Goal: Task Accomplishment & Management: Manage account settings

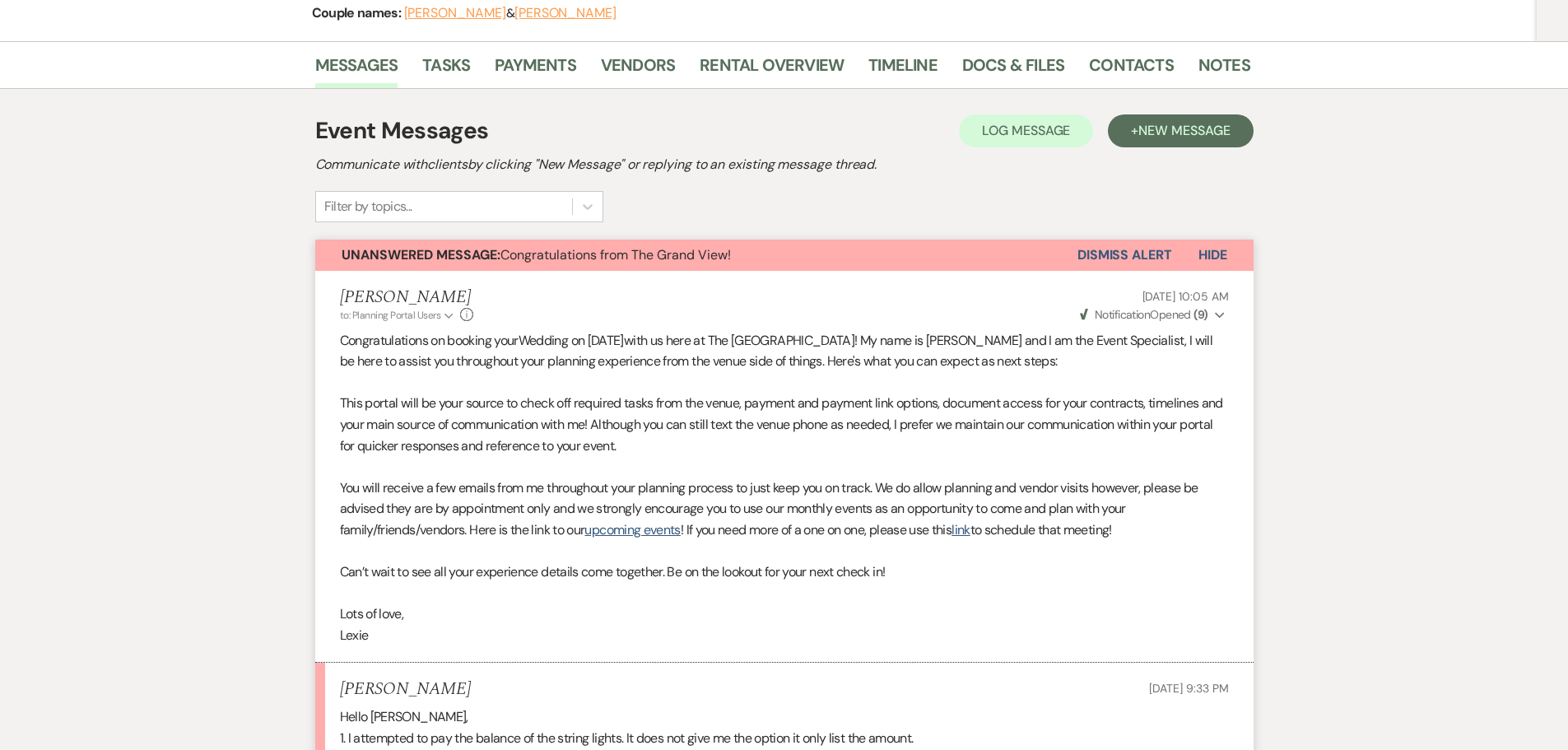
scroll to position [147, 0]
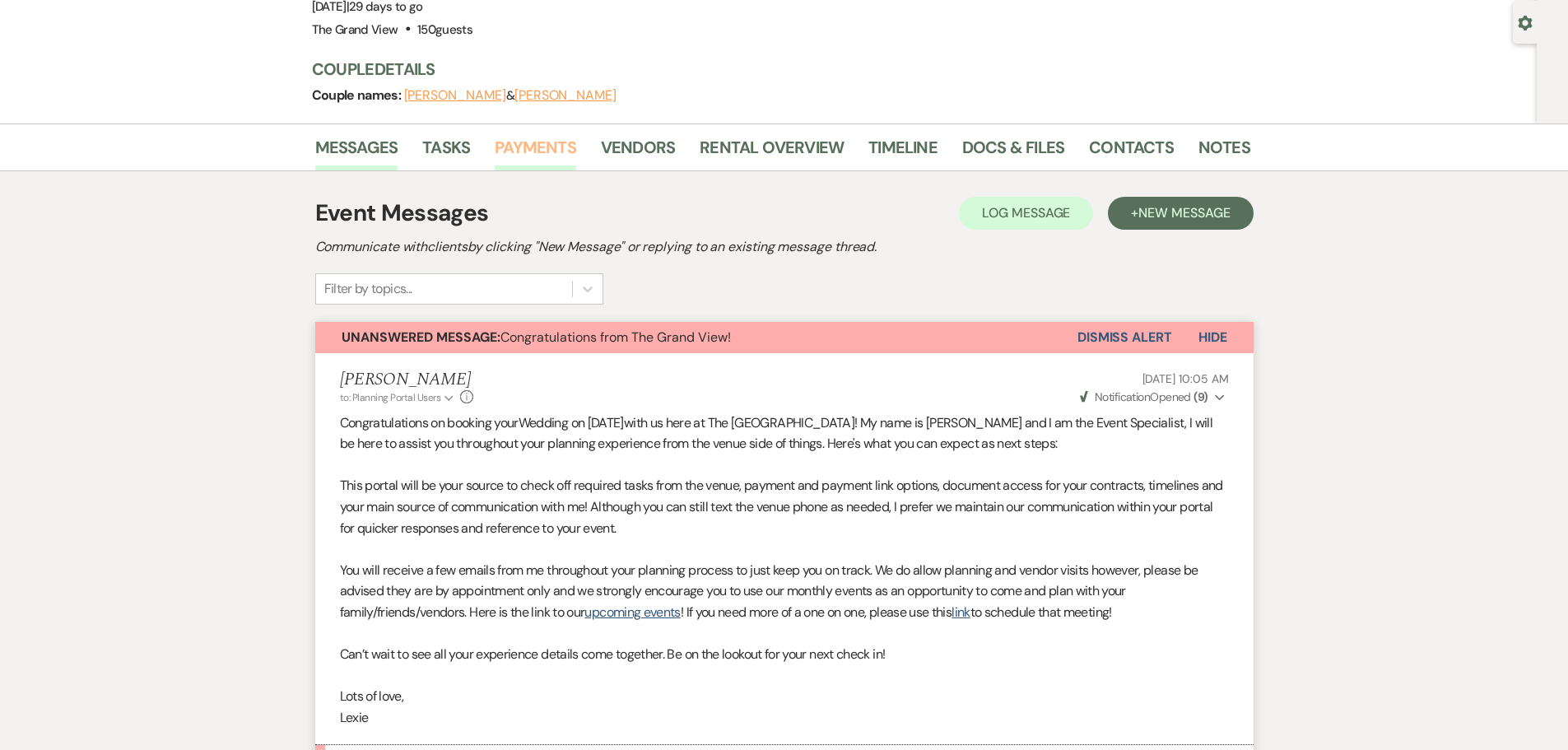
click at [530, 161] on link "Payments" at bounding box center [535, 151] width 82 height 36
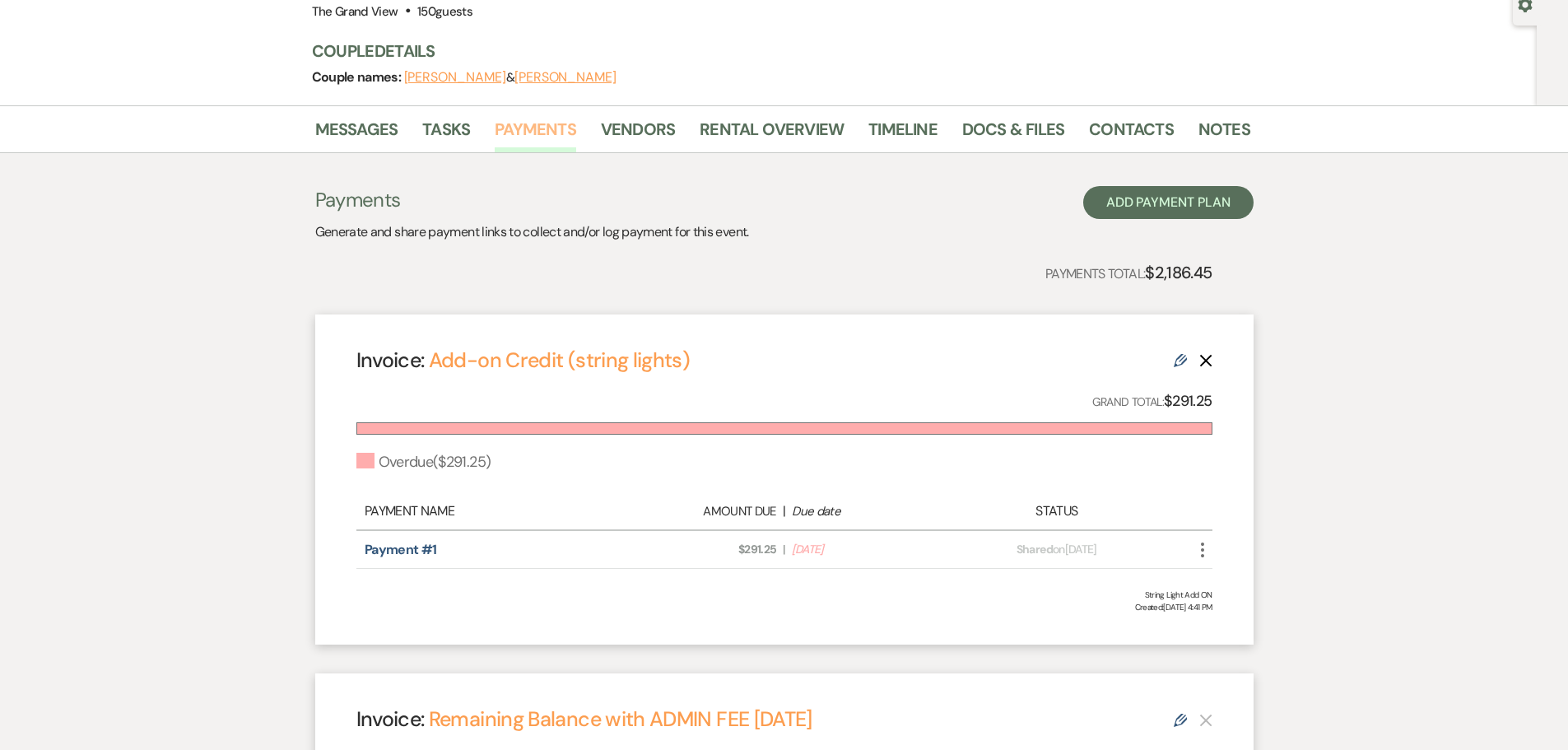
scroll to position [247, 0]
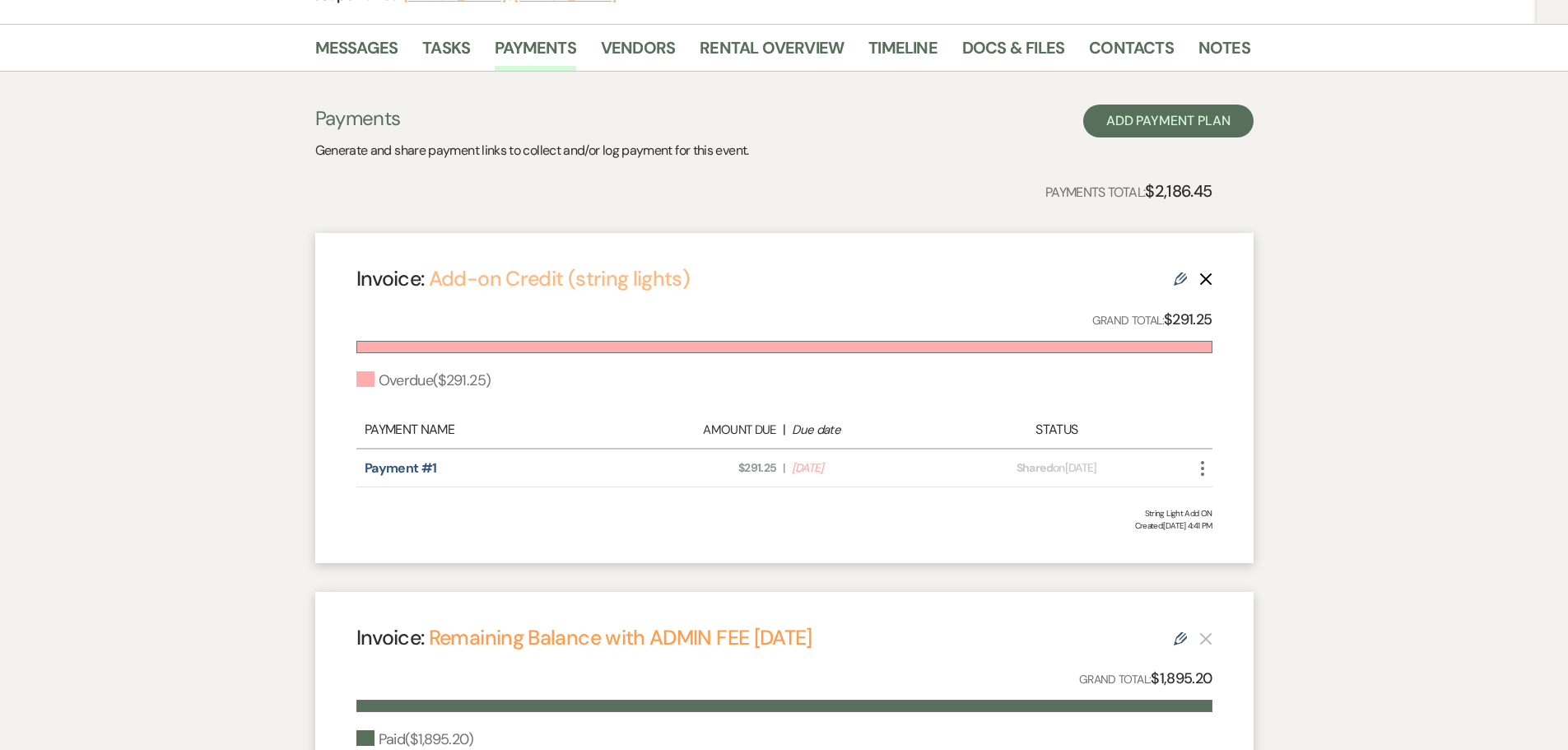
click at [577, 267] on link "Add-on Credit (string lights)" at bounding box center [559, 278] width 261 height 27
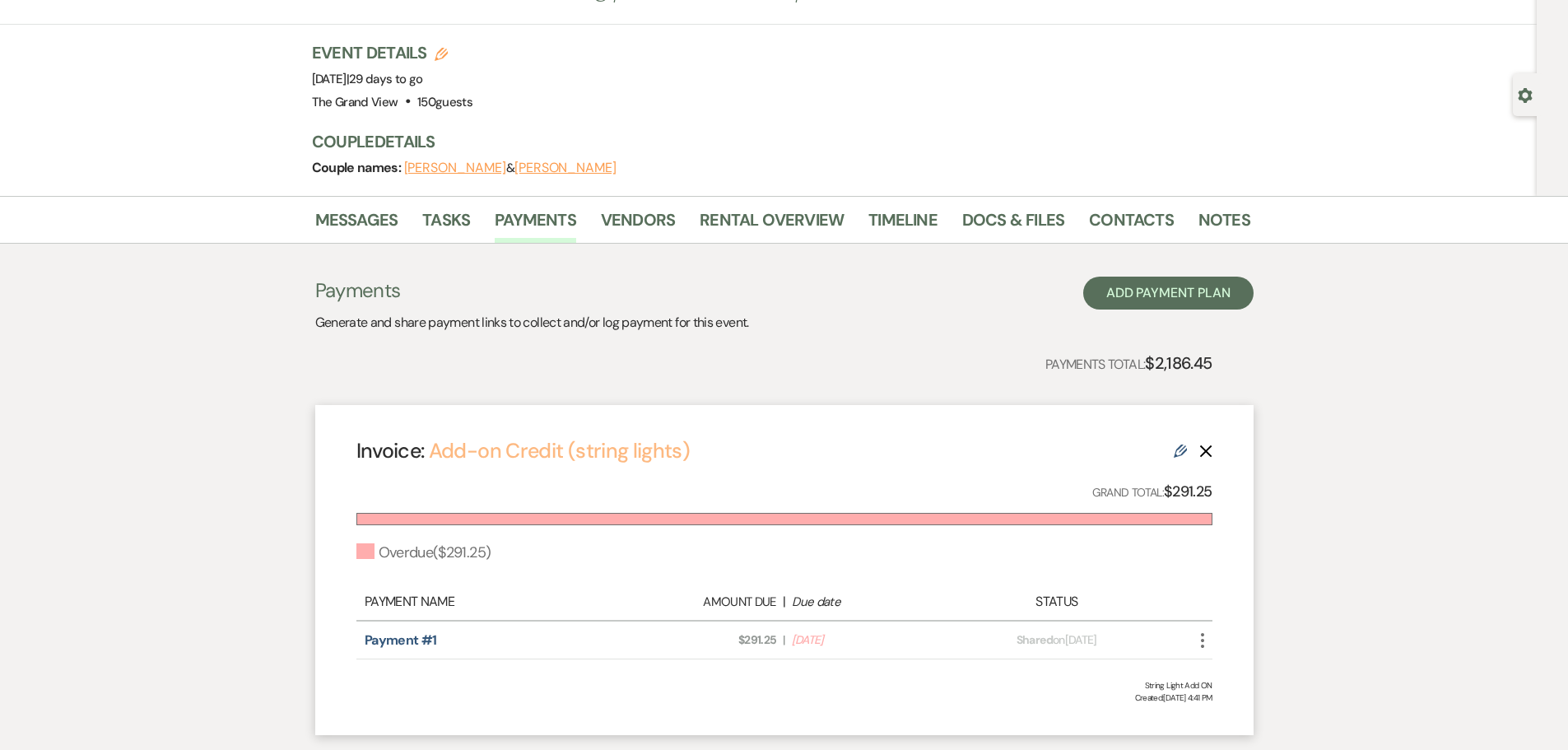
scroll to position [0, 0]
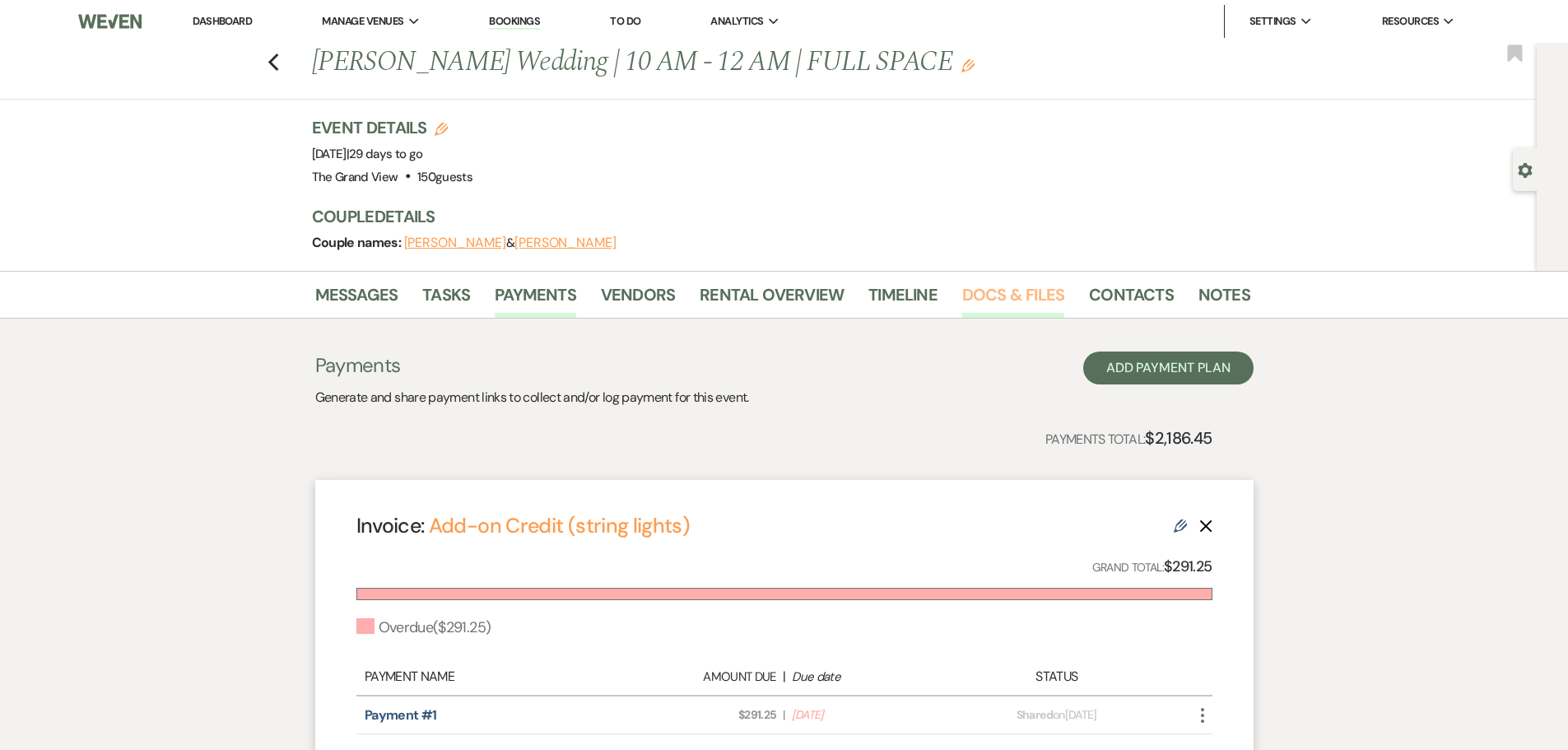
click at [1046, 296] on link "Docs & Files" at bounding box center [1013, 299] width 102 height 36
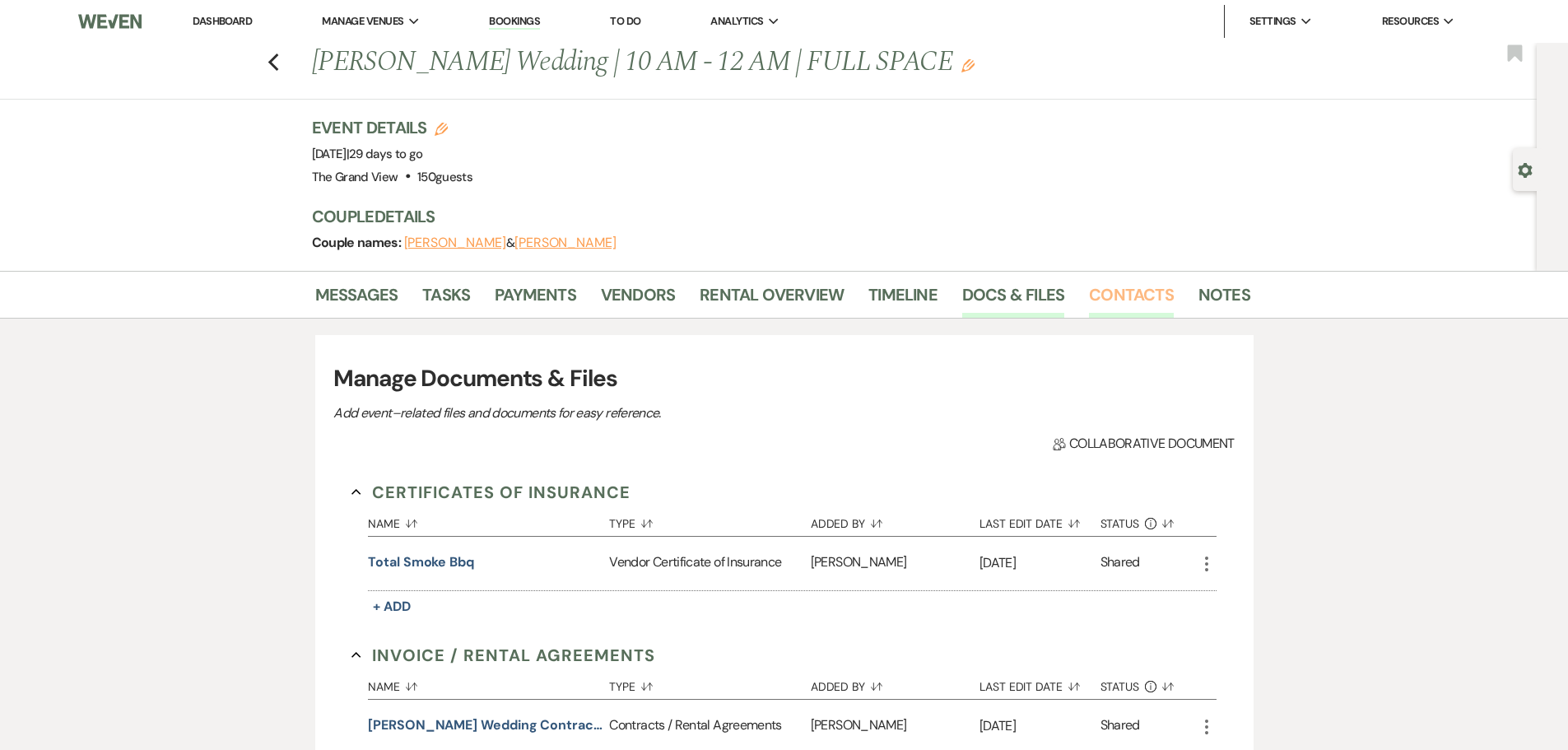
click at [1103, 296] on link "Contacts" at bounding box center [1132, 299] width 85 height 36
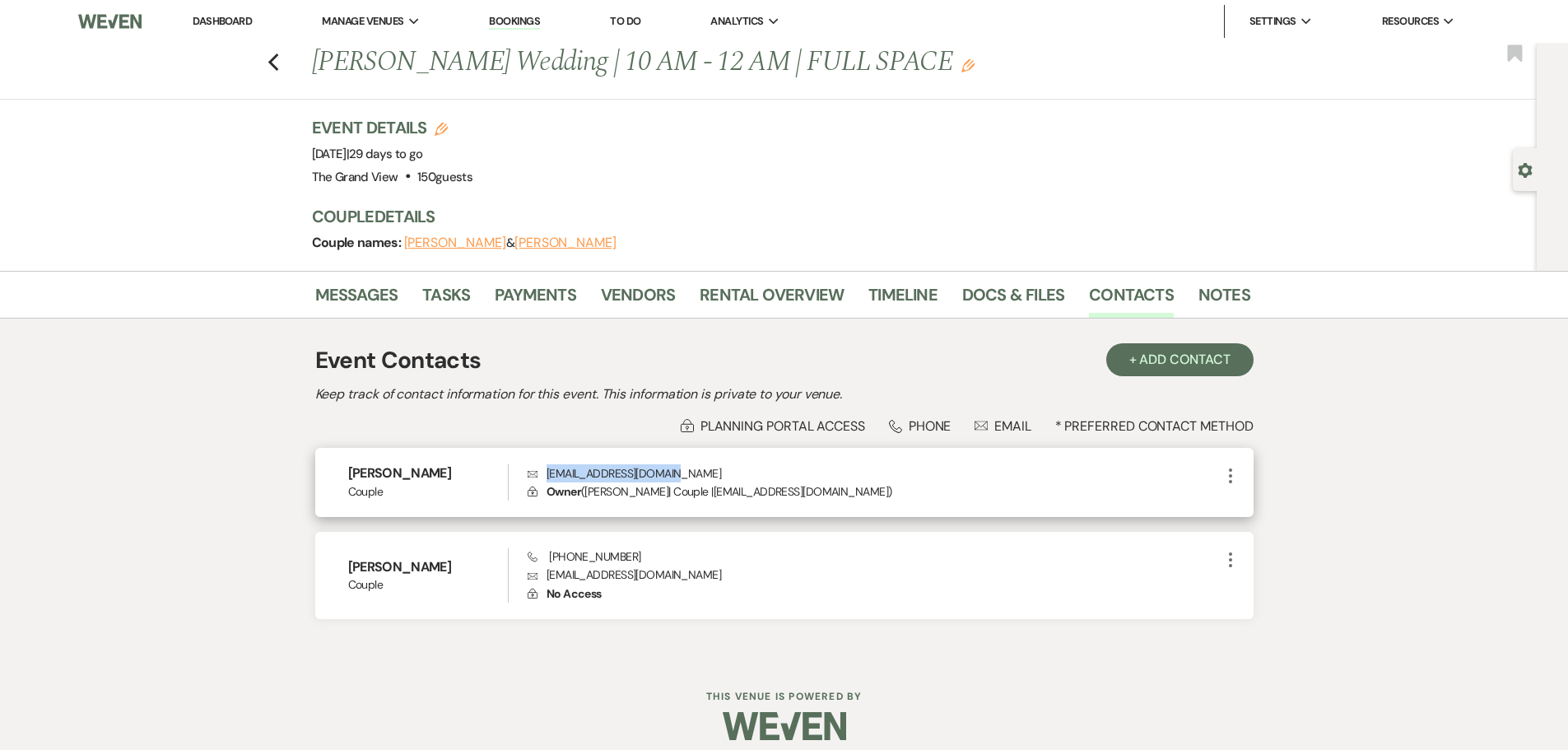
drag, startPoint x: 698, startPoint y: 470, endPoint x: 531, endPoint y: 465, distance: 167.1
click at [531, 465] on p "Envelope [EMAIL_ADDRESS][DOMAIN_NAME]" at bounding box center [874, 474] width 692 height 18
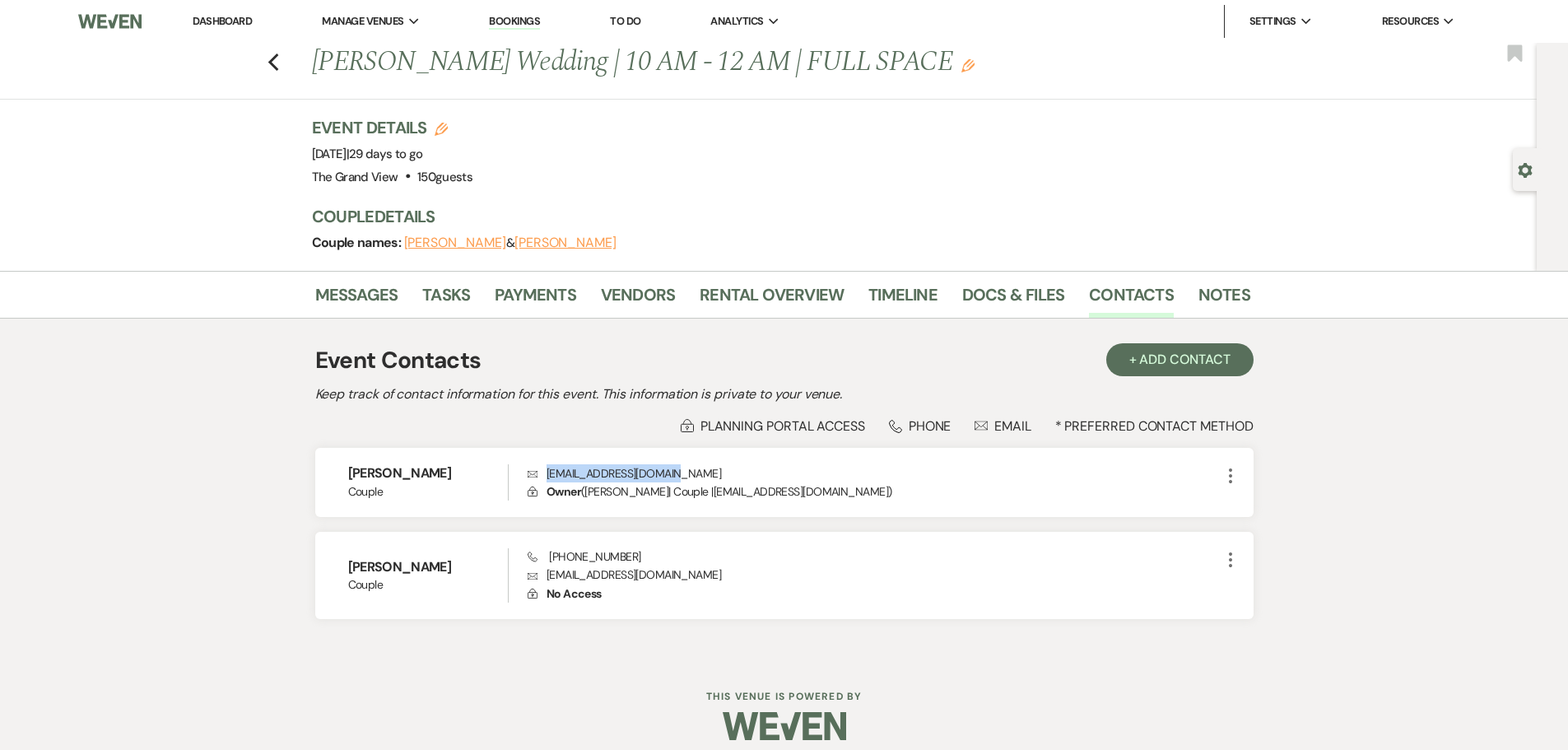
copy p "[EMAIL_ADDRESS][DOMAIN_NAME]"
drag, startPoint x: 491, startPoint y: 472, endPoint x: 12, endPoint y: 436, distance: 480.4
click at [313, 469] on div "Messages Tasks Payments Vendors Rental Overview Timeline Docs & Files Contacts …" at bounding box center [784, 464] width 1568 height 389
copy h6 "[PERSON_NAME]"
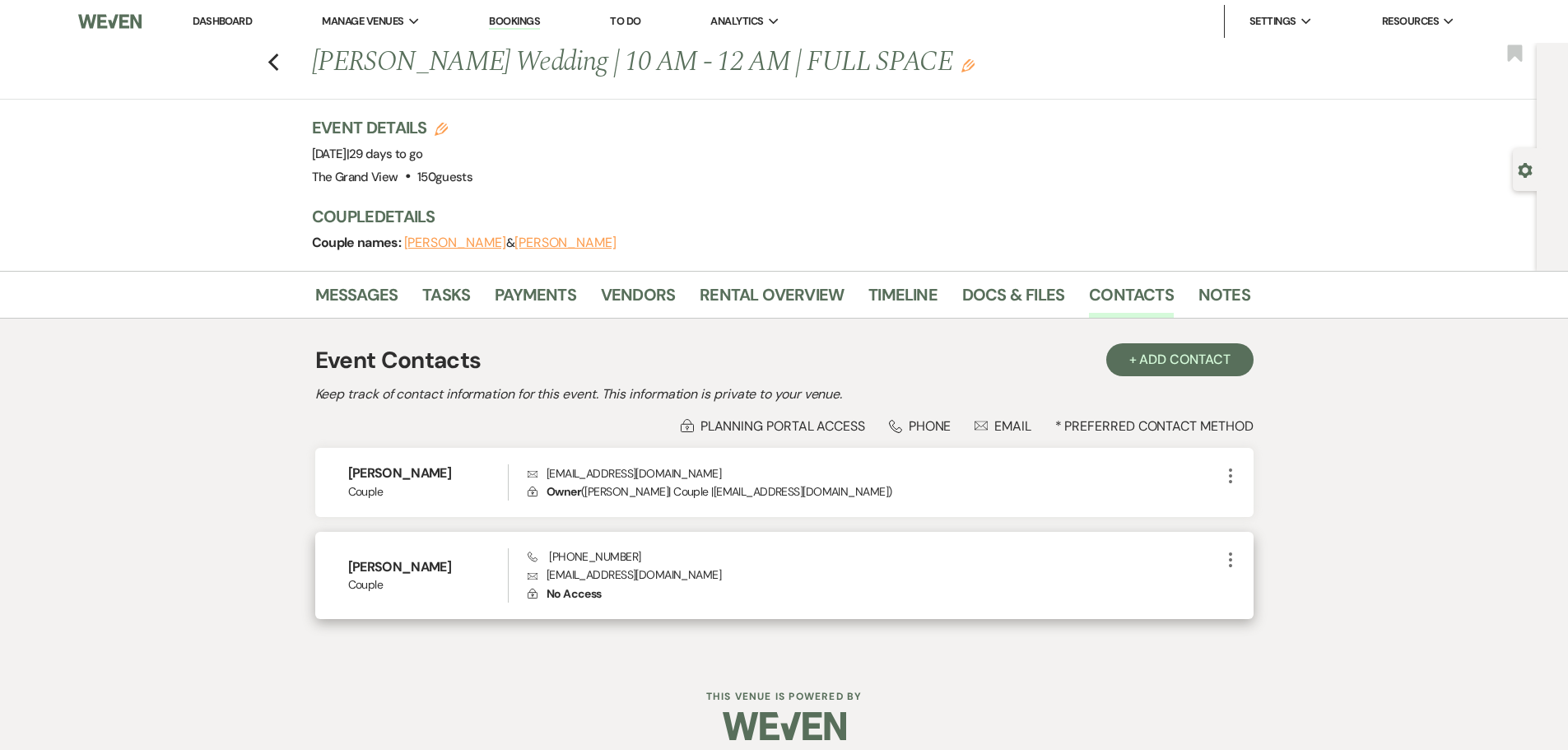
click at [658, 575] on p "Envelope [EMAIL_ADDRESS][DOMAIN_NAME]" at bounding box center [874, 574] width 692 height 18
drag, startPoint x: 664, startPoint y: 575, endPoint x: 403, endPoint y: 572, distance: 261.0
click at [540, 575] on p "Envelope [EMAIL_ADDRESS][DOMAIN_NAME]" at bounding box center [874, 574] width 692 height 18
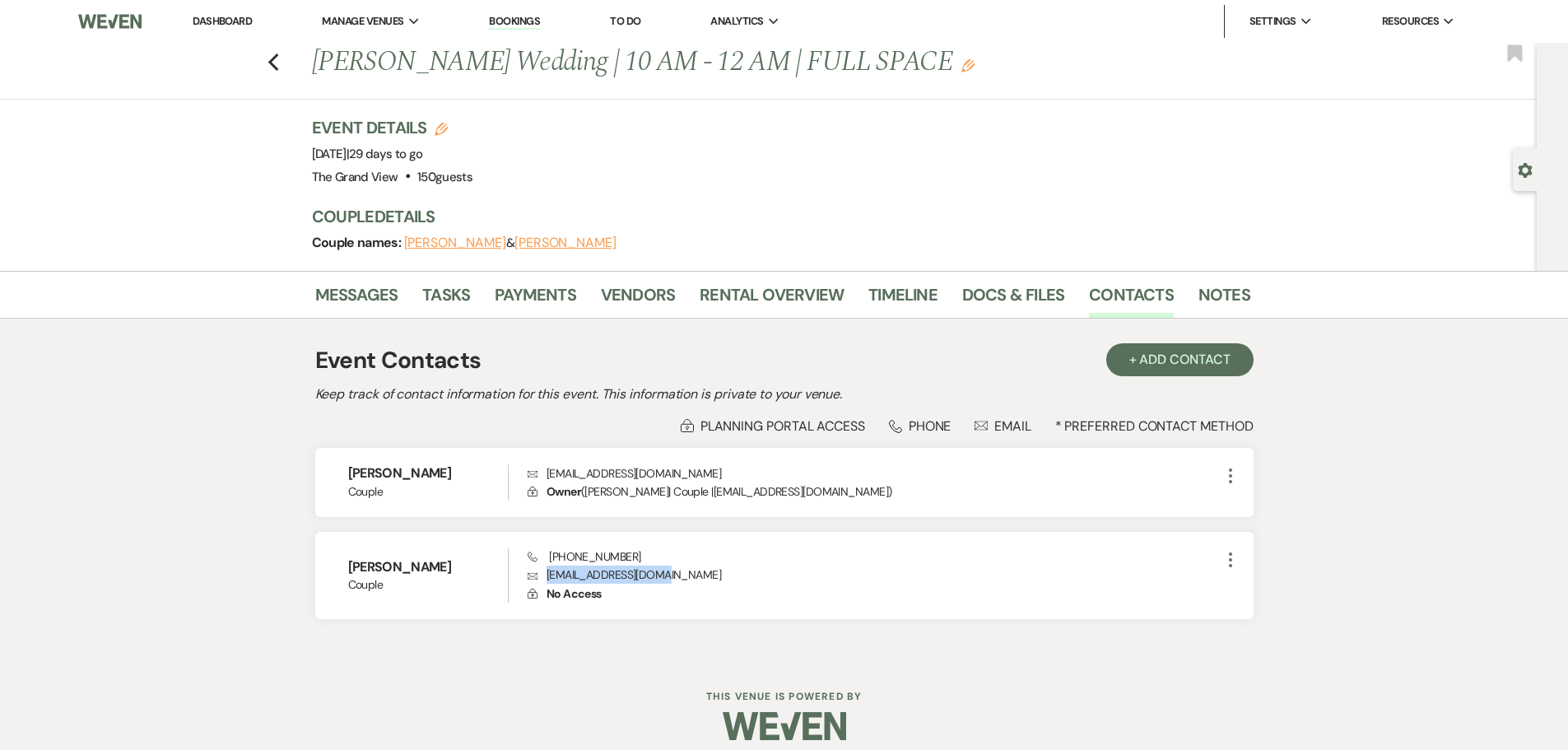
copy p "[EMAIL_ADDRESS][DOMAIN_NAME]"
drag, startPoint x: 434, startPoint y: 569, endPoint x: 304, endPoint y: 567, distance: 130.0
click at [342, 567] on div "[PERSON_NAME] Couple Phone [PHONE_NUMBER] Envelope [EMAIL_ADDRESS][DOMAIN_NAME]…" at bounding box center [784, 575] width 938 height 87
copy h6 "[PERSON_NAME]"
click at [371, 289] on link "Messages" at bounding box center [357, 299] width 83 height 36
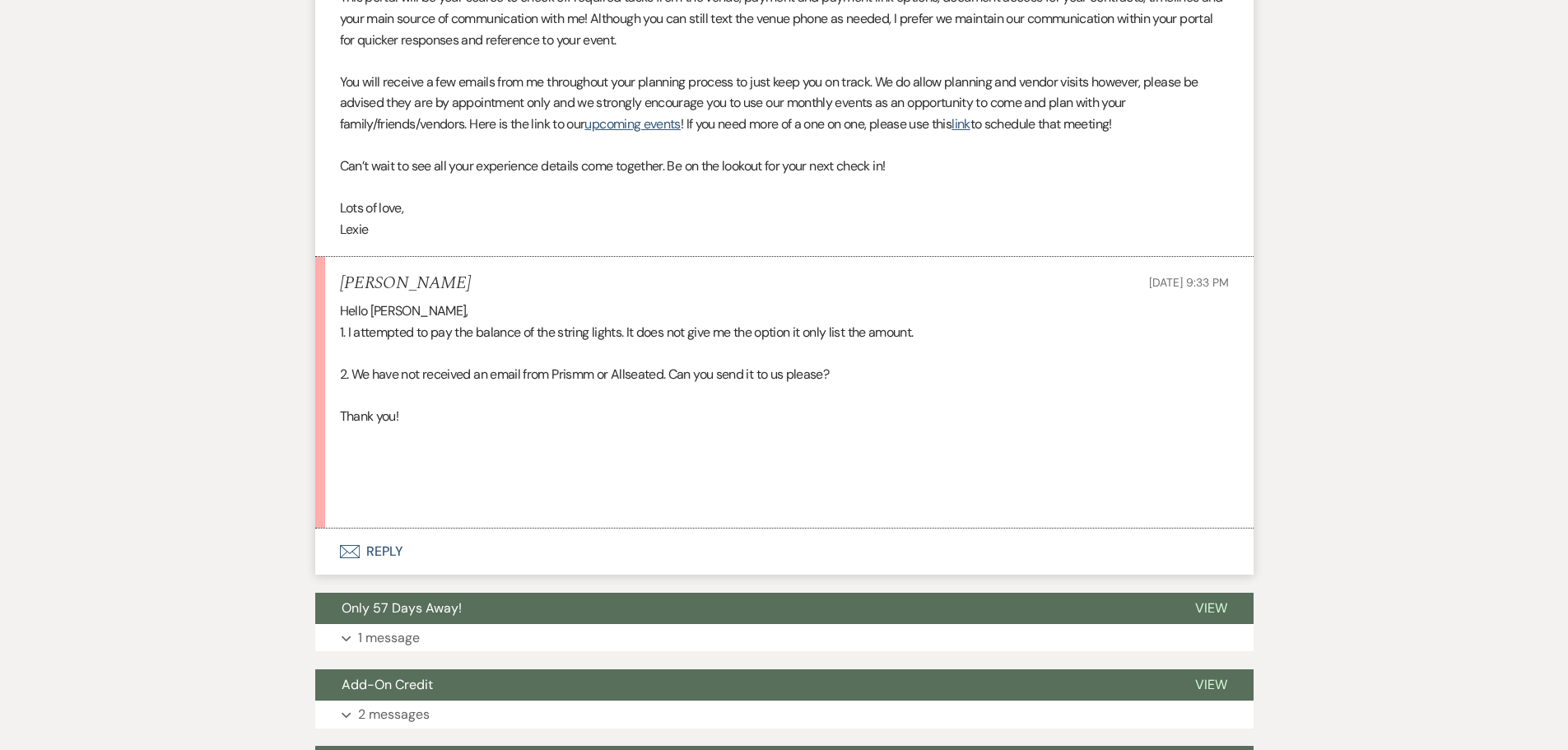
scroll to position [653, 0]
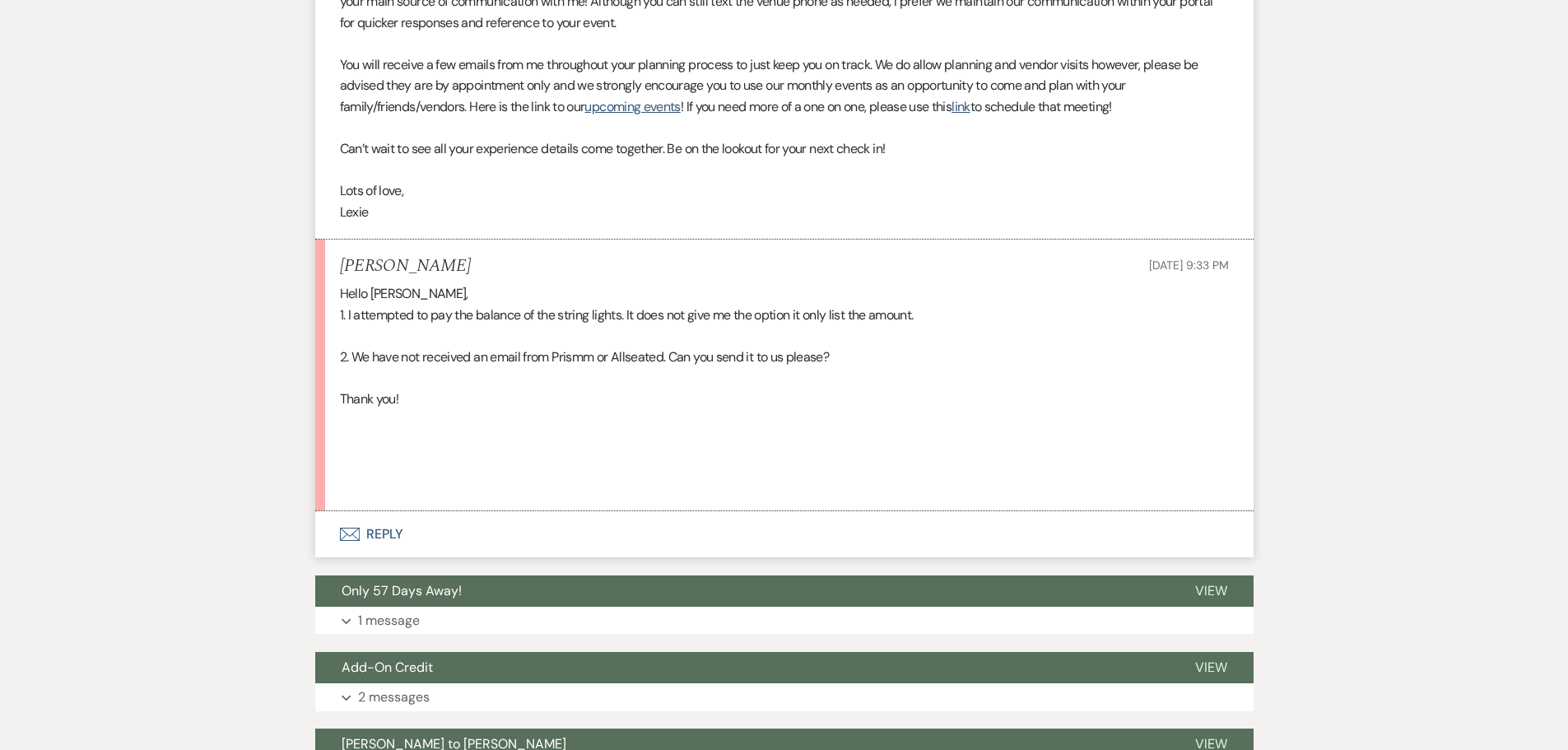
click at [383, 527] on button "Envelope Reply" at bounding box center [784, 534] width 938 height 46
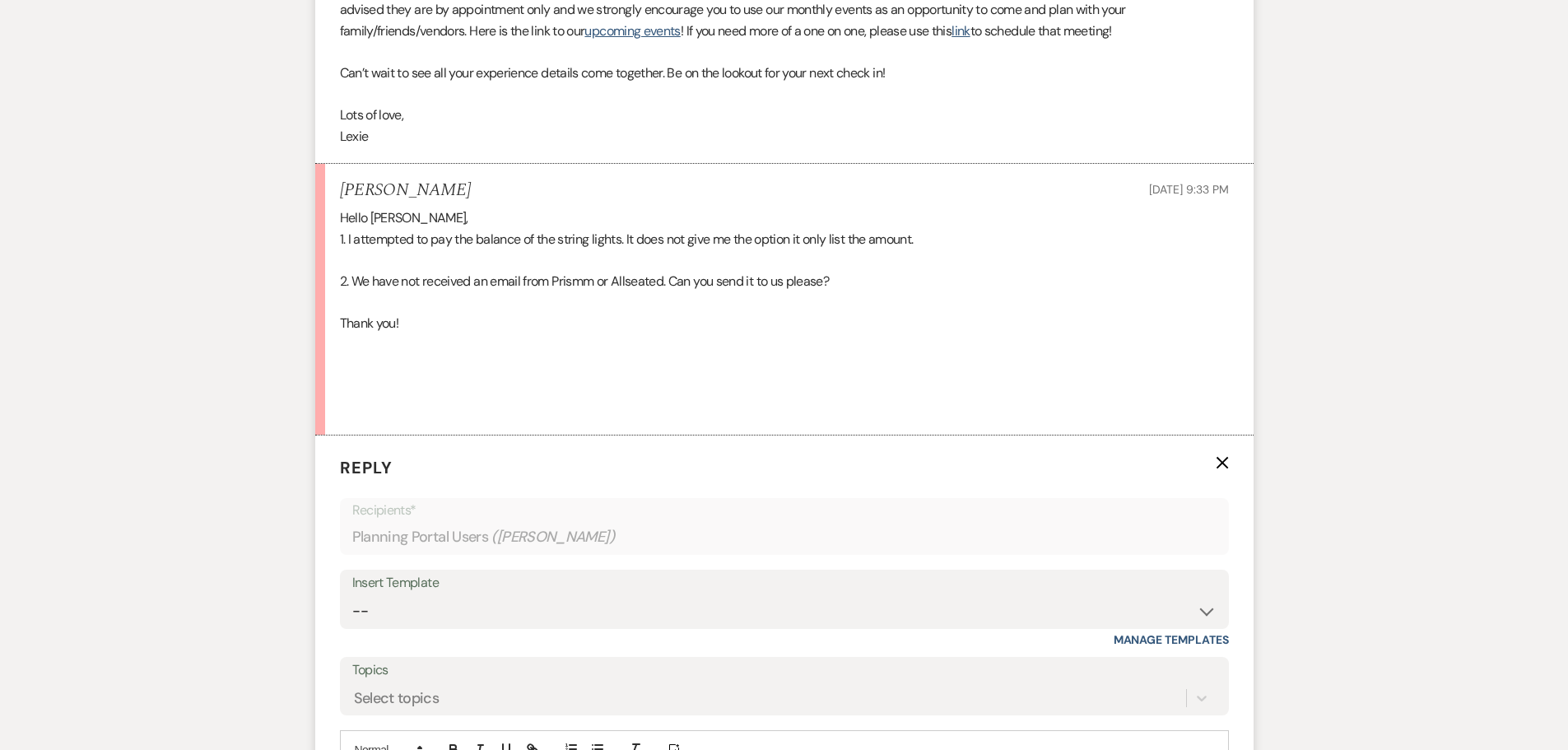
scroll to position [817, 0]
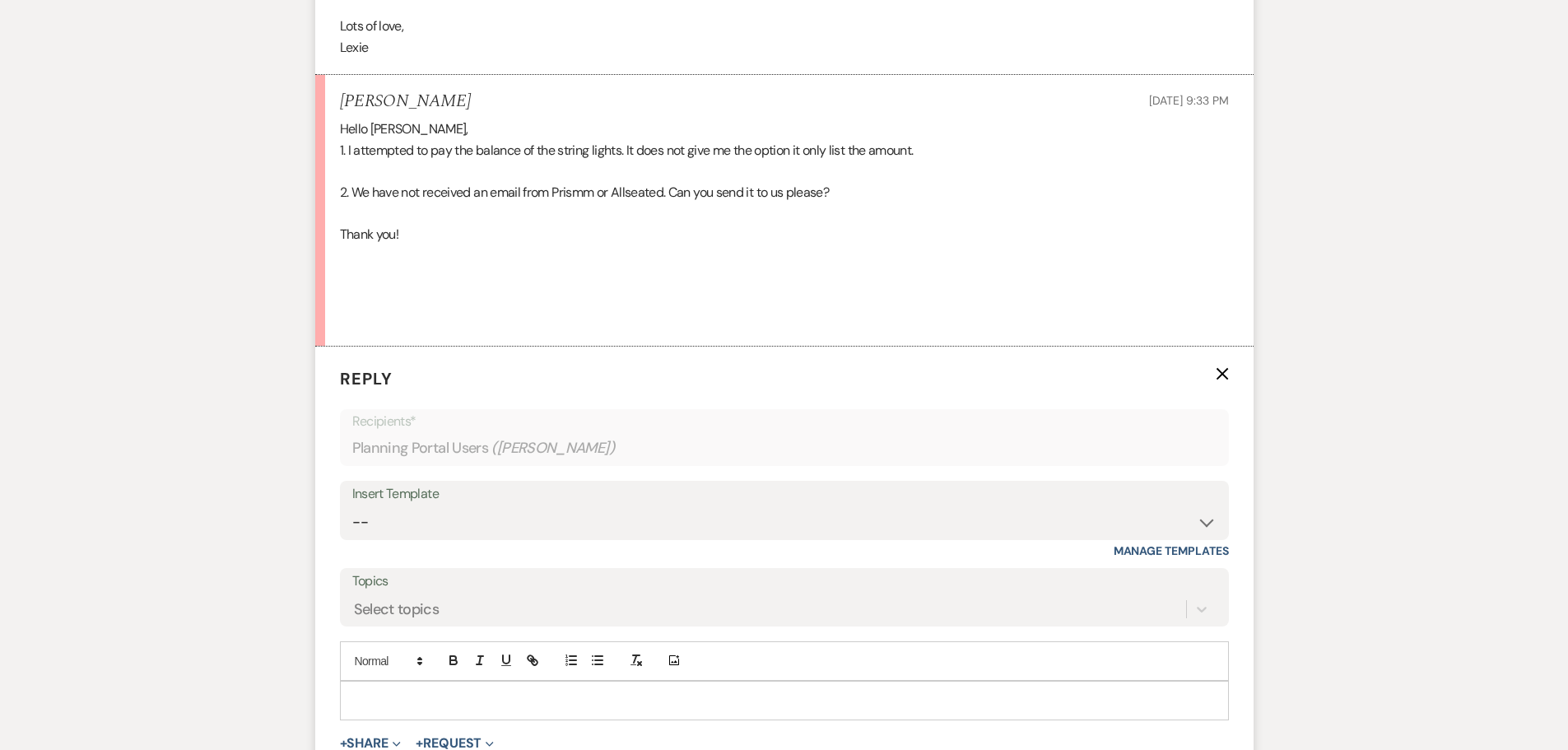
click at [418, 693] on p at bounding box center [784, 700] width 863 height 18
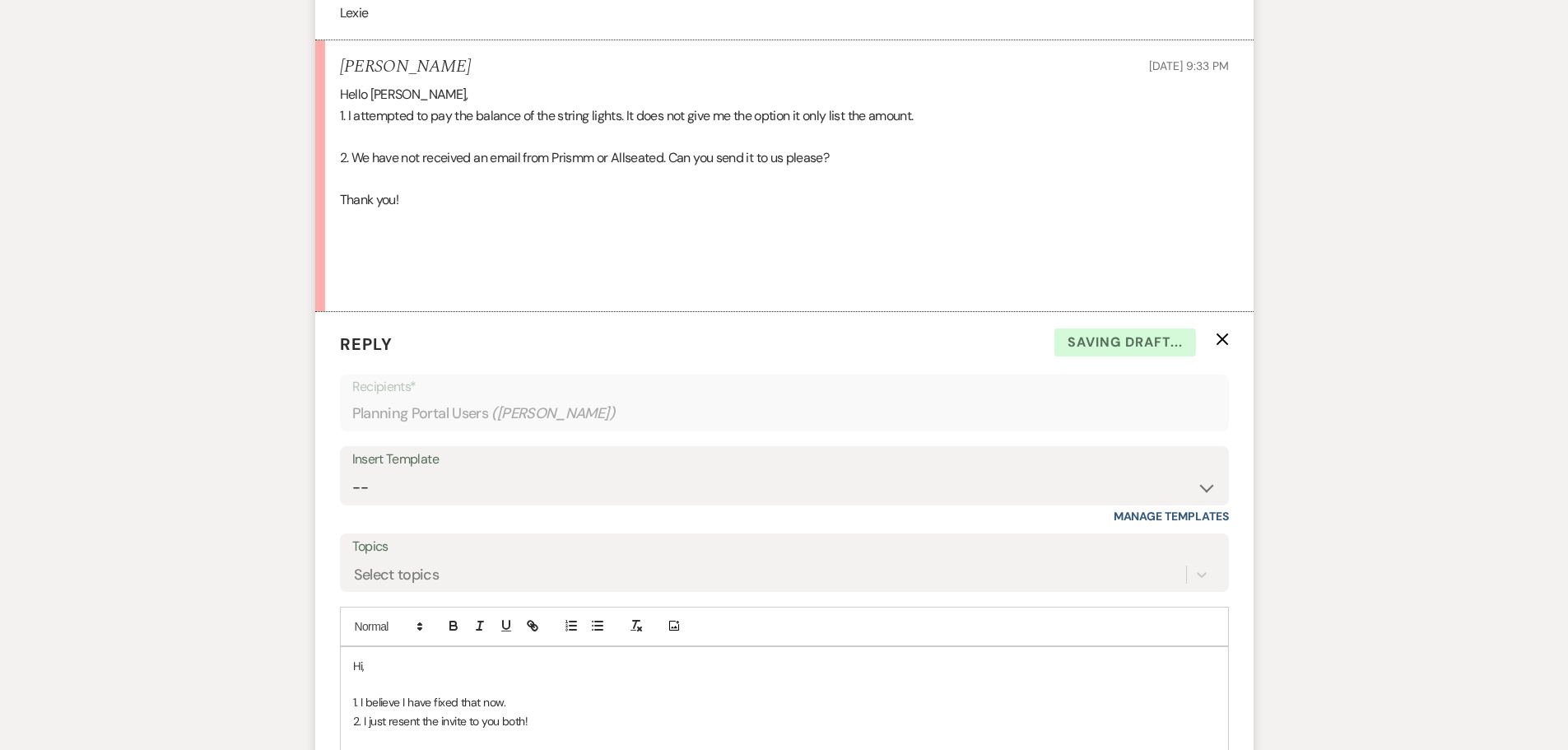
scroll to position [1242, 0]
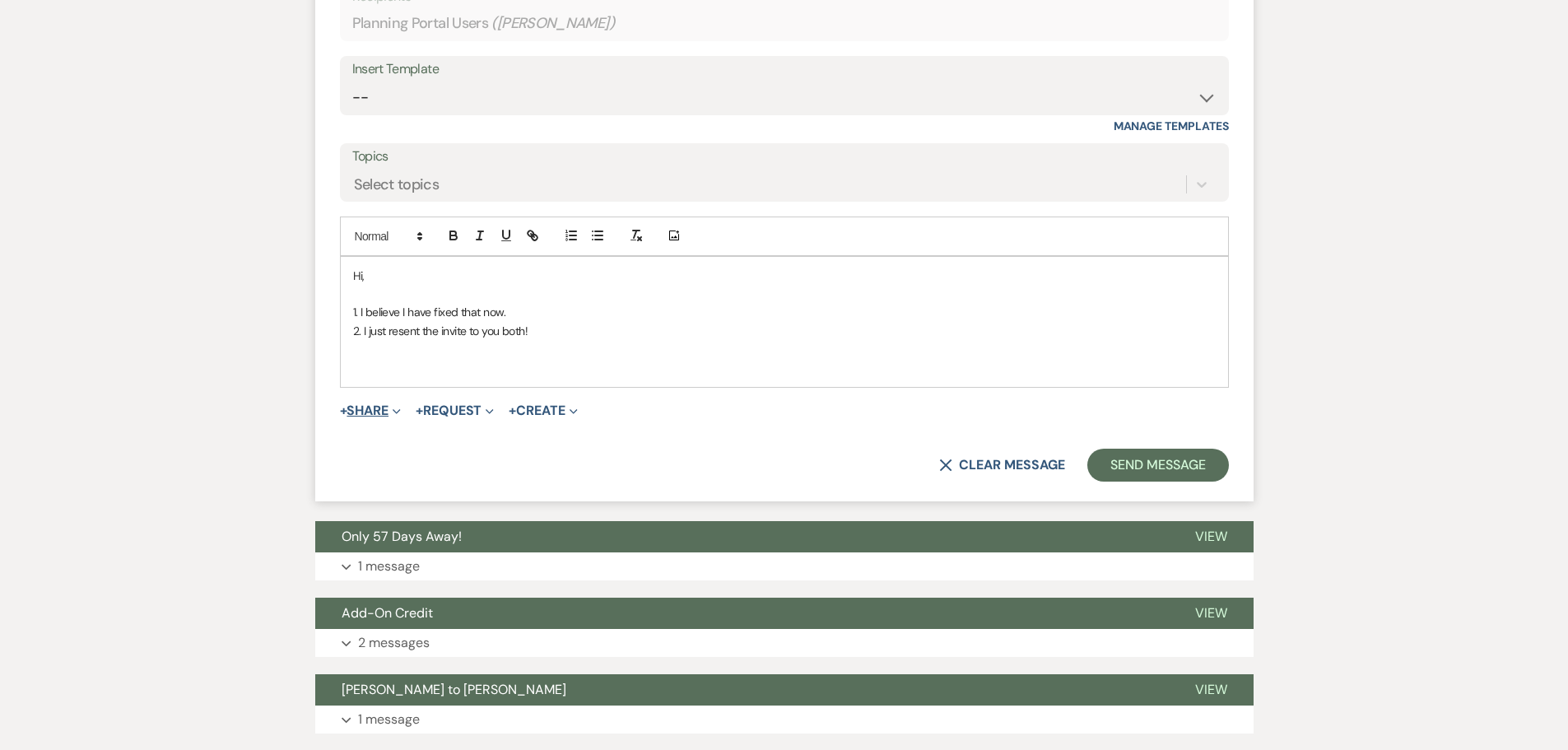
click at [370, 411] on button "+ Share Expand" at bounding box center [371, 410] width 62 height 13
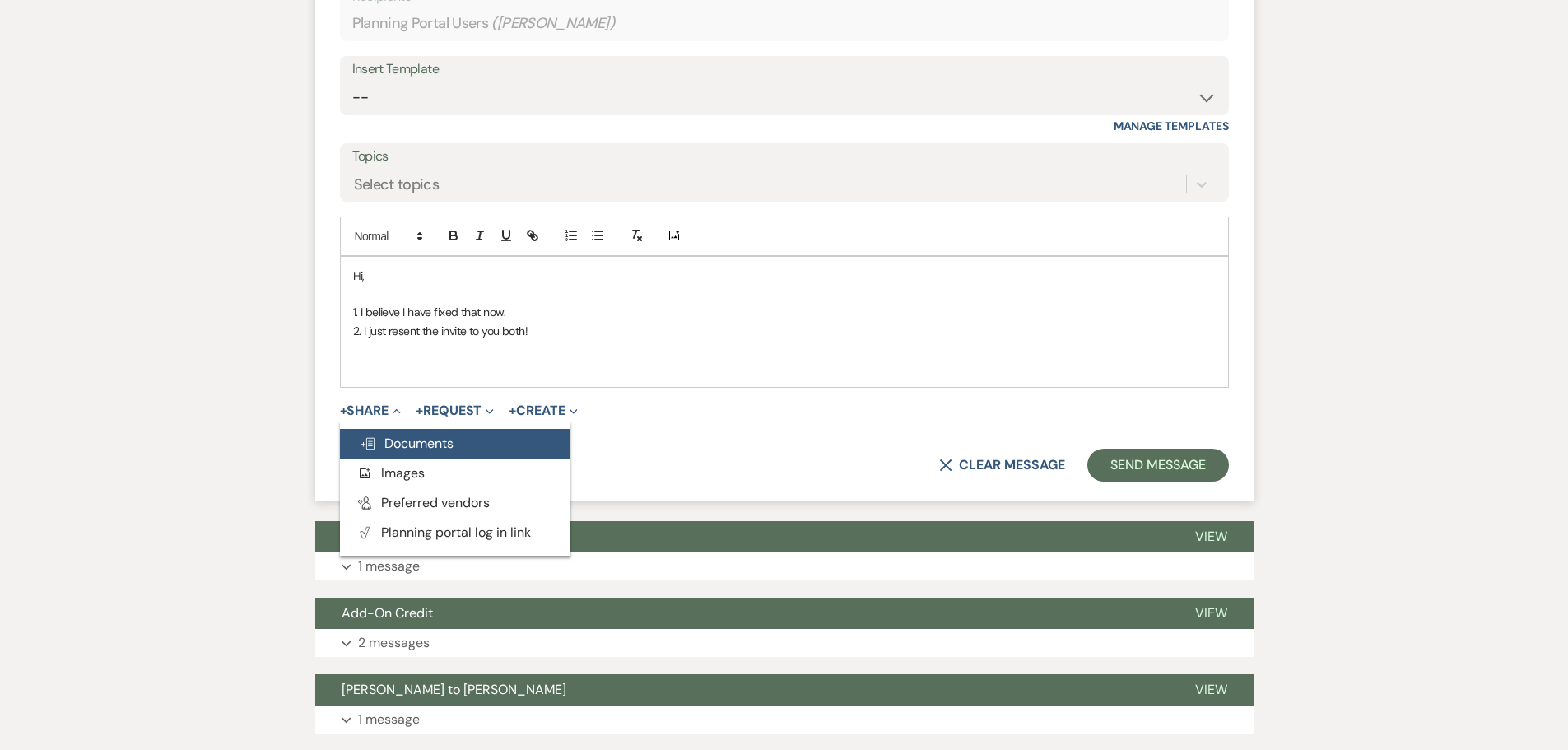
click at [405, 448] on span "Doc Upload Documents" at bounding box center [406, 443] width 94 height 17
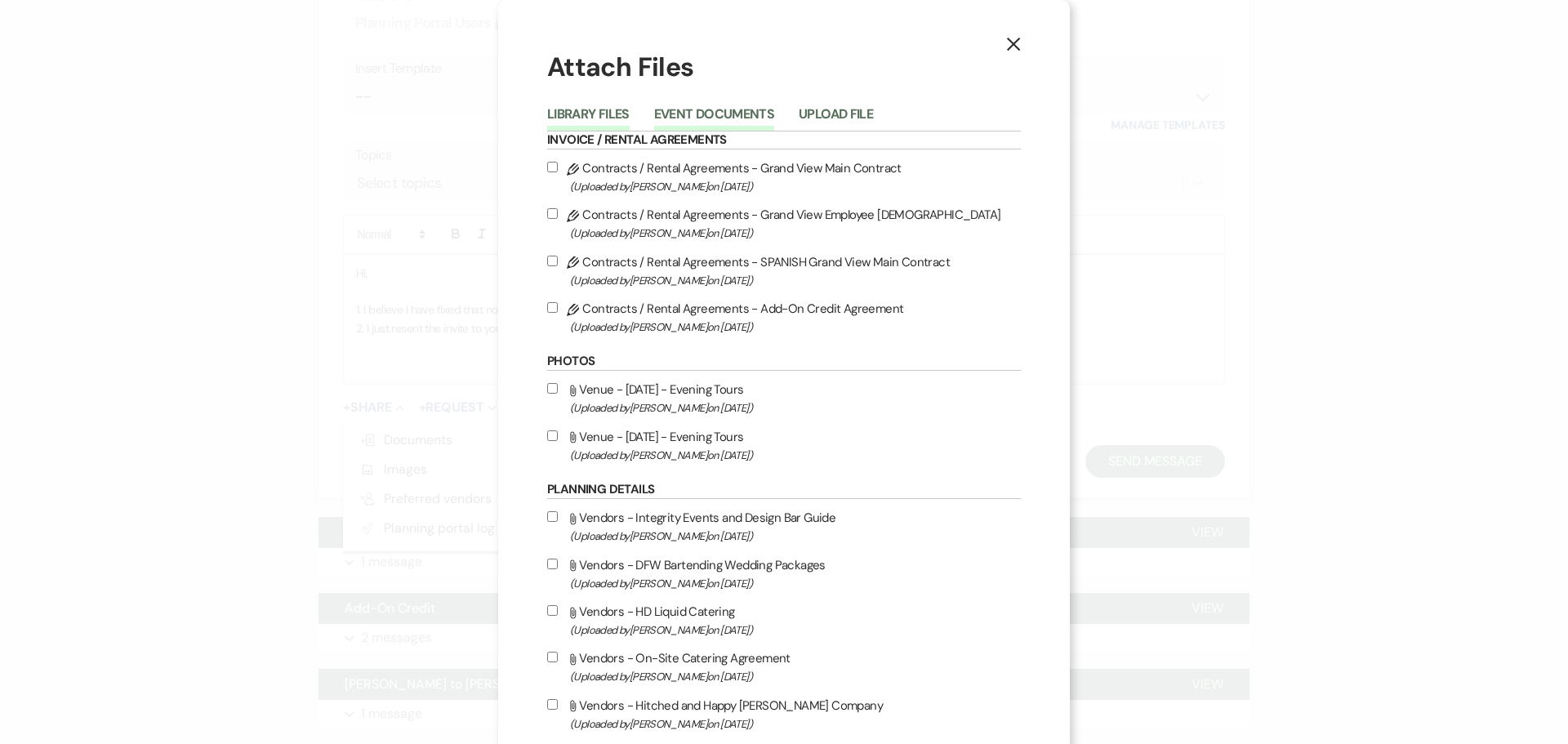
click at [670, 109] on button "Event Documents" at bounding box center [714, 119] width 120 height 23
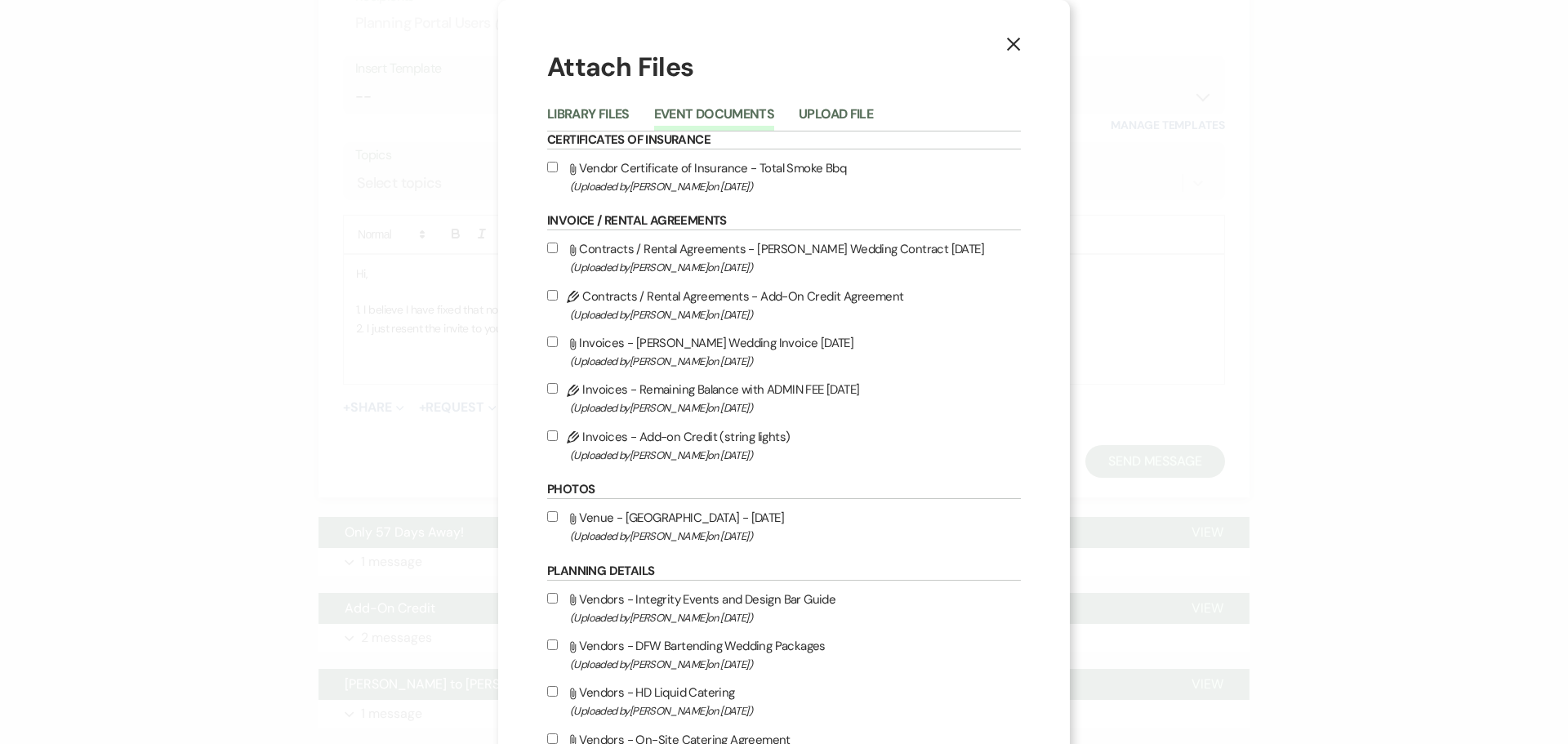
click at [1007, 39] on use "button" at bounding box center [1014, 44] width 13 height 13
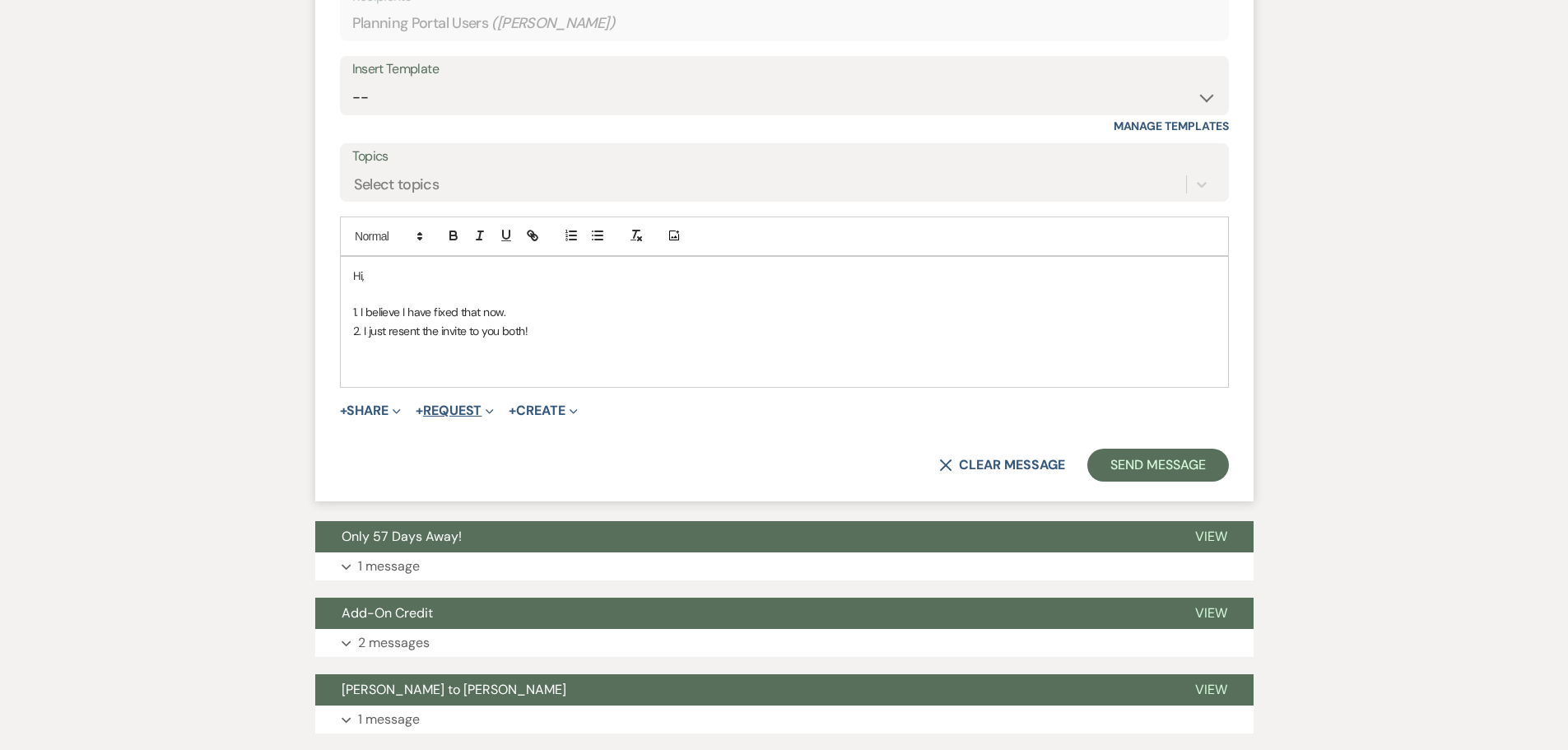
click at [490, 411] on span "Expand" at bounding box center [487, 410] width 12 height 17
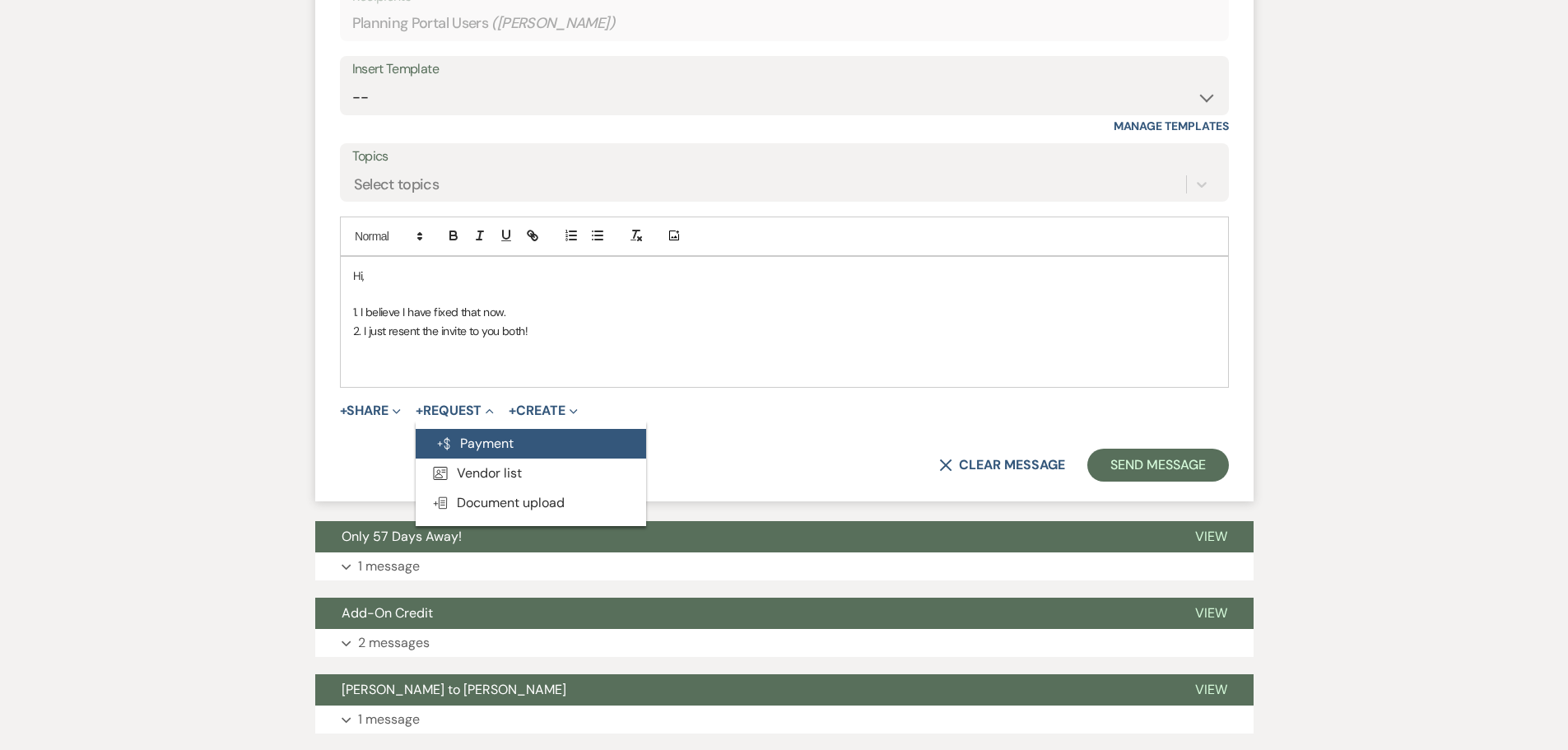
click at [486, 446] on button "Generate Payment Payment" at bounding box center [530, 444] width 231 height 30
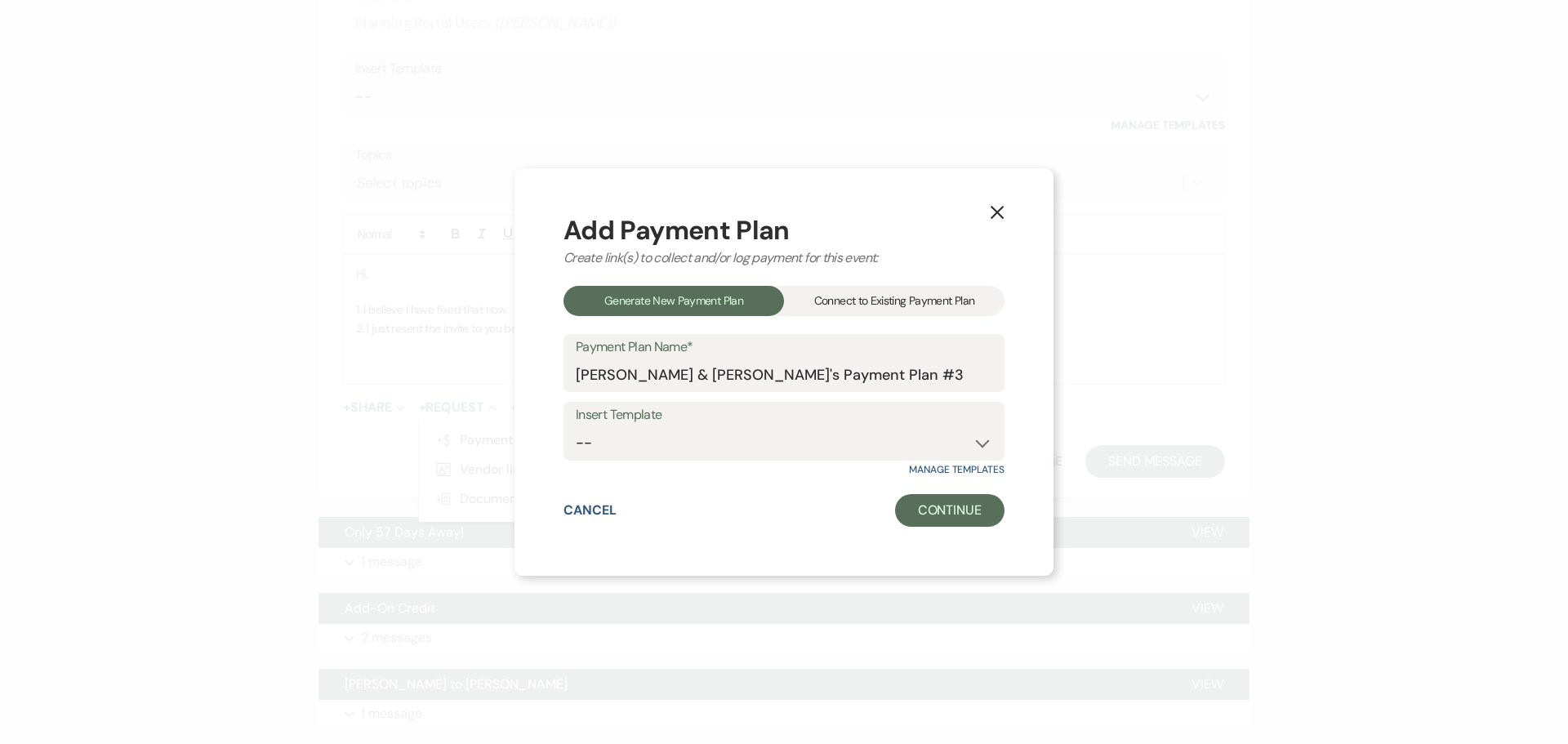
click at [872, 305] on div "Connect to Existing Payment Plan" at bounding box center [894, 301] width 221 height 31
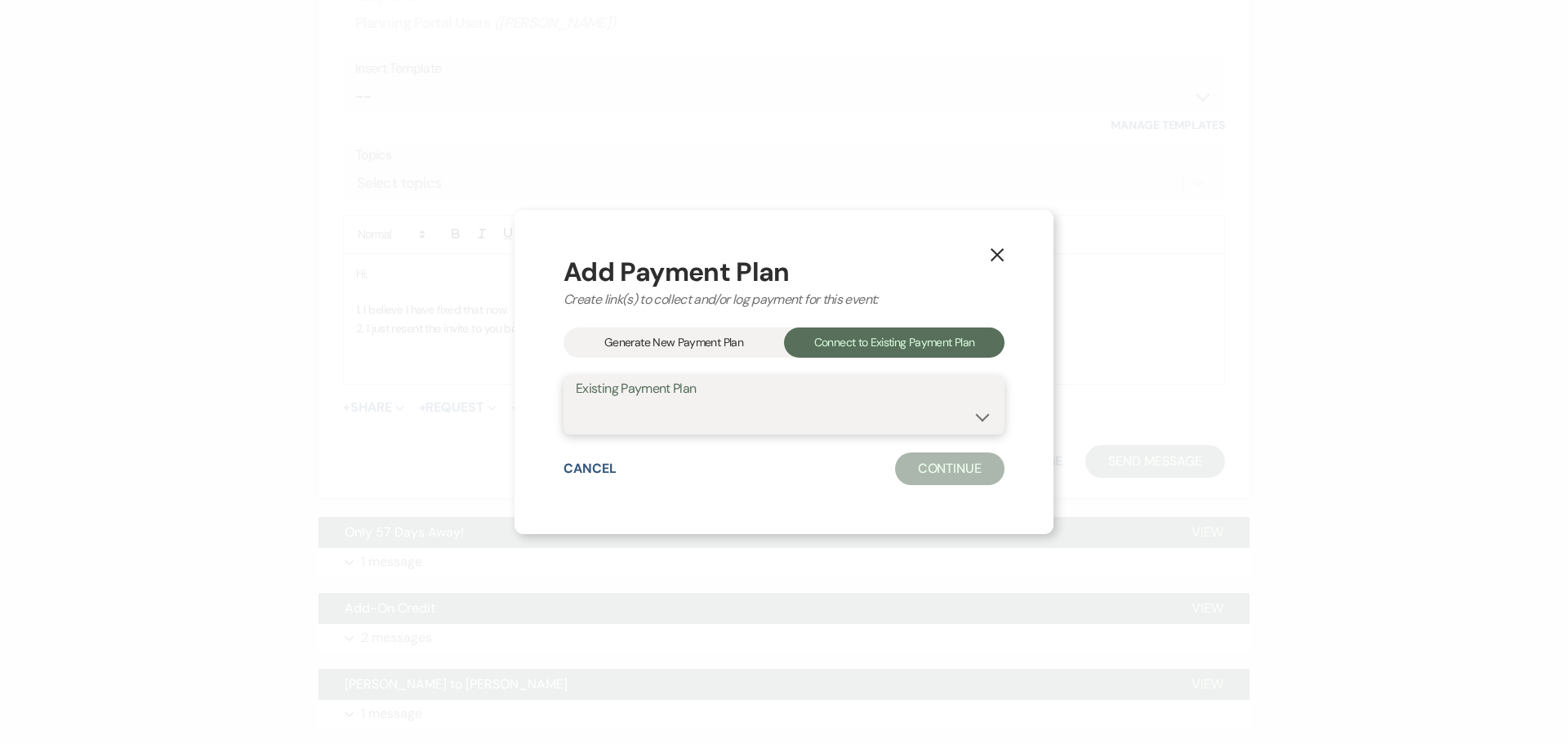
click at [748, 404] on select "String Light Add ON [PERSON_NAME] Payment Plan" at bounding box center [784, 416] width 416 height 32
select select "24848"
click at [576, 400] on select "String Light Add ON [PERSON_NAME] Payment Plan" at bounding box center [784, 416] width 416 height 32
click at [898, 481] on div "Cancel Continue" at bounding box center [784, 469] width 441 height 33
drag, startPoint x: 932, startPoint y: 476, endPoint x: 942, endPoint y: 475, distance: 10.0
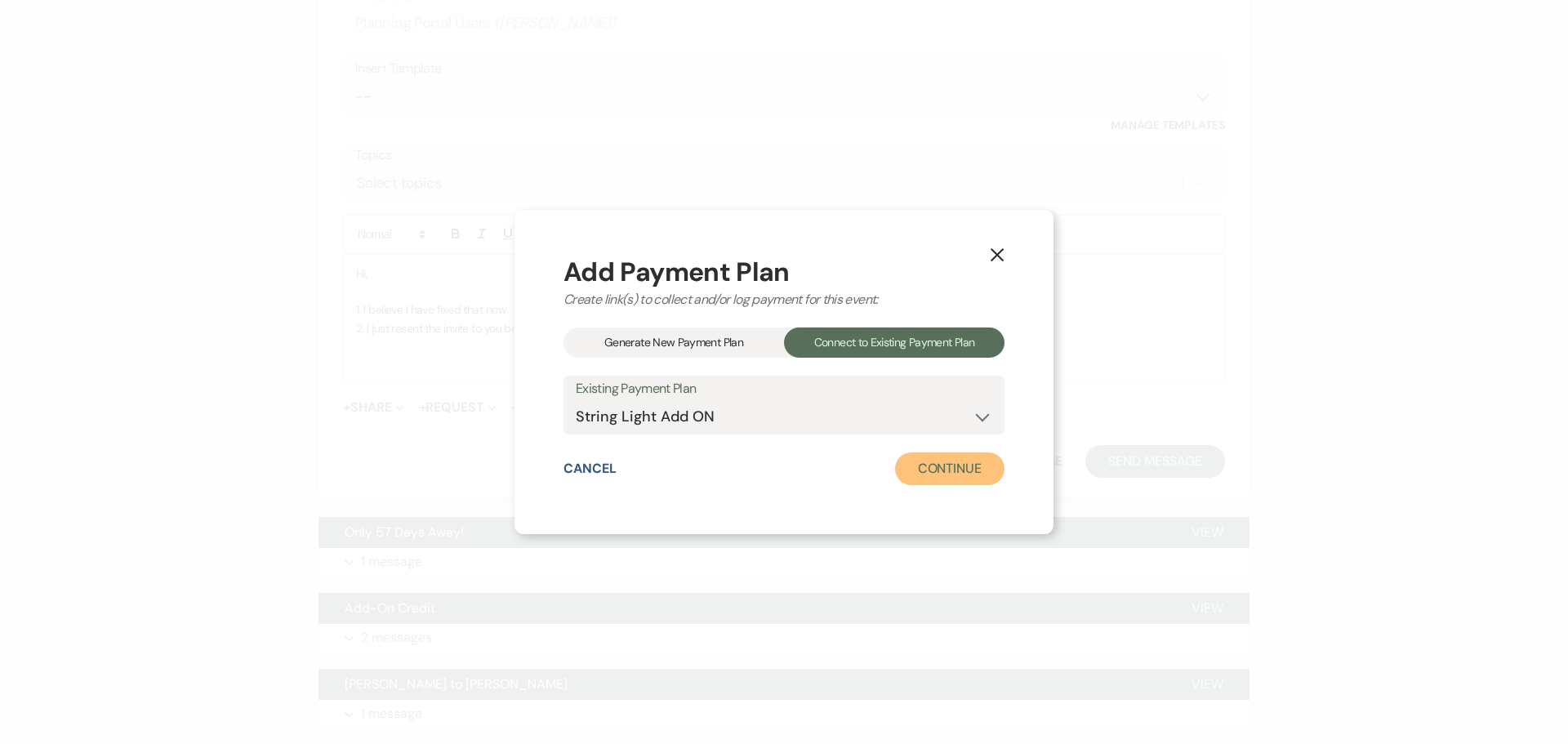
click at [933, 475] on button "Continue" at bounding box center [949, 469] width 109 height 33
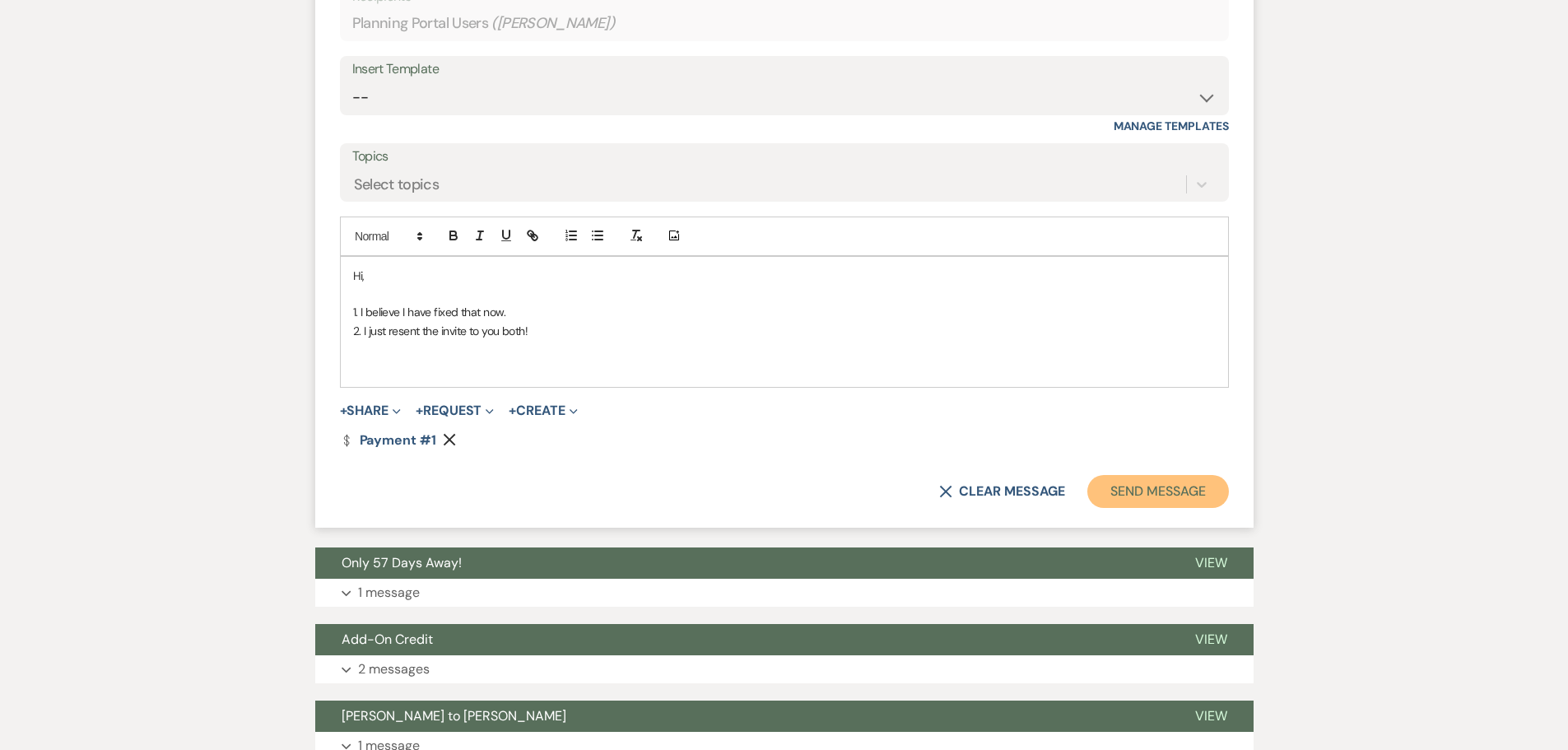
click at [1128, 482] on button "Send Message" at bounding box center [1157, 491] width 141 height 33
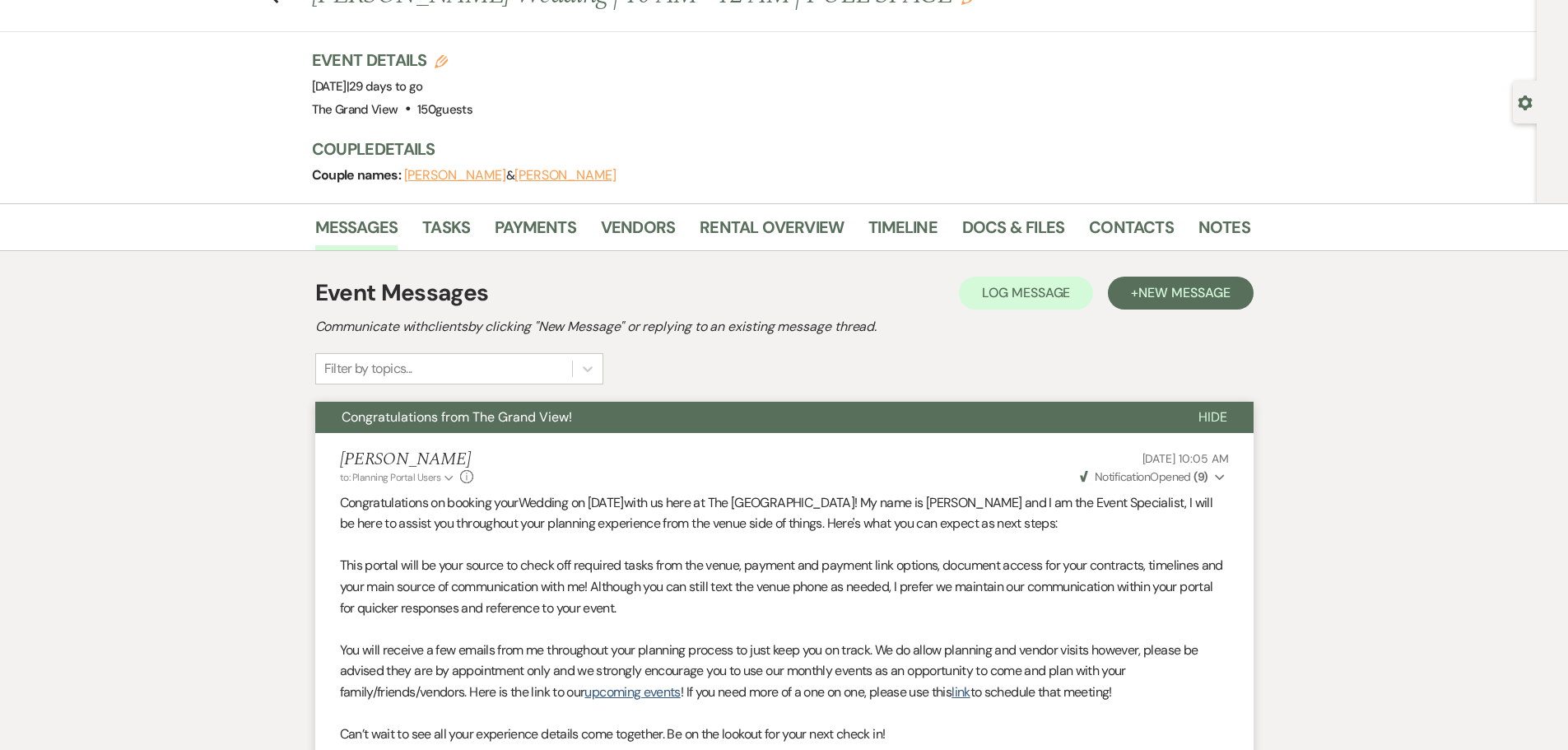
scroll to position [0, 0]
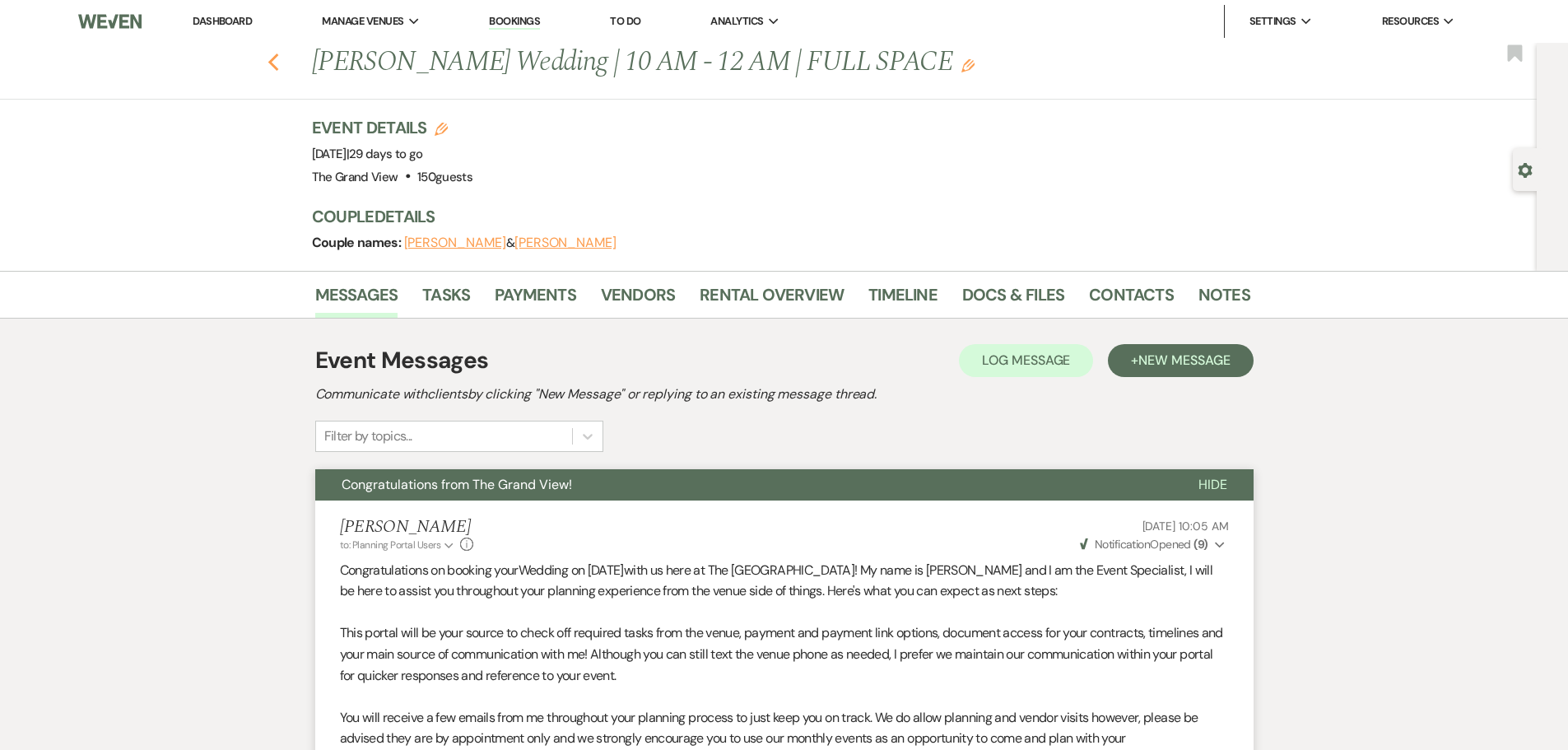
click at [278, 65] on use "button" at bounding box center [272, 62] width 11 height 18
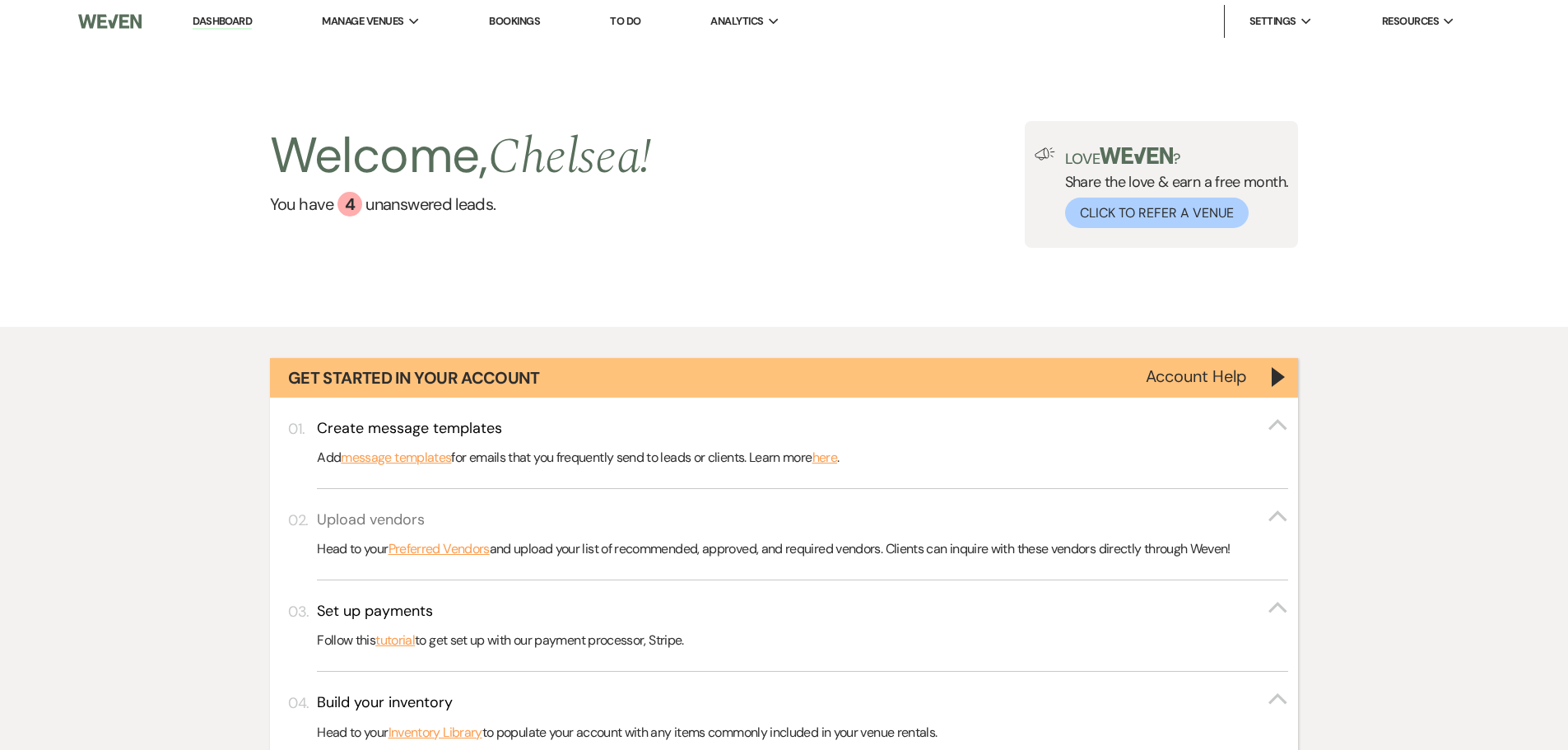
click at [866, 509] on button "Upload vendors Collapse" at bounding box center [803, 519] width 971 height 21
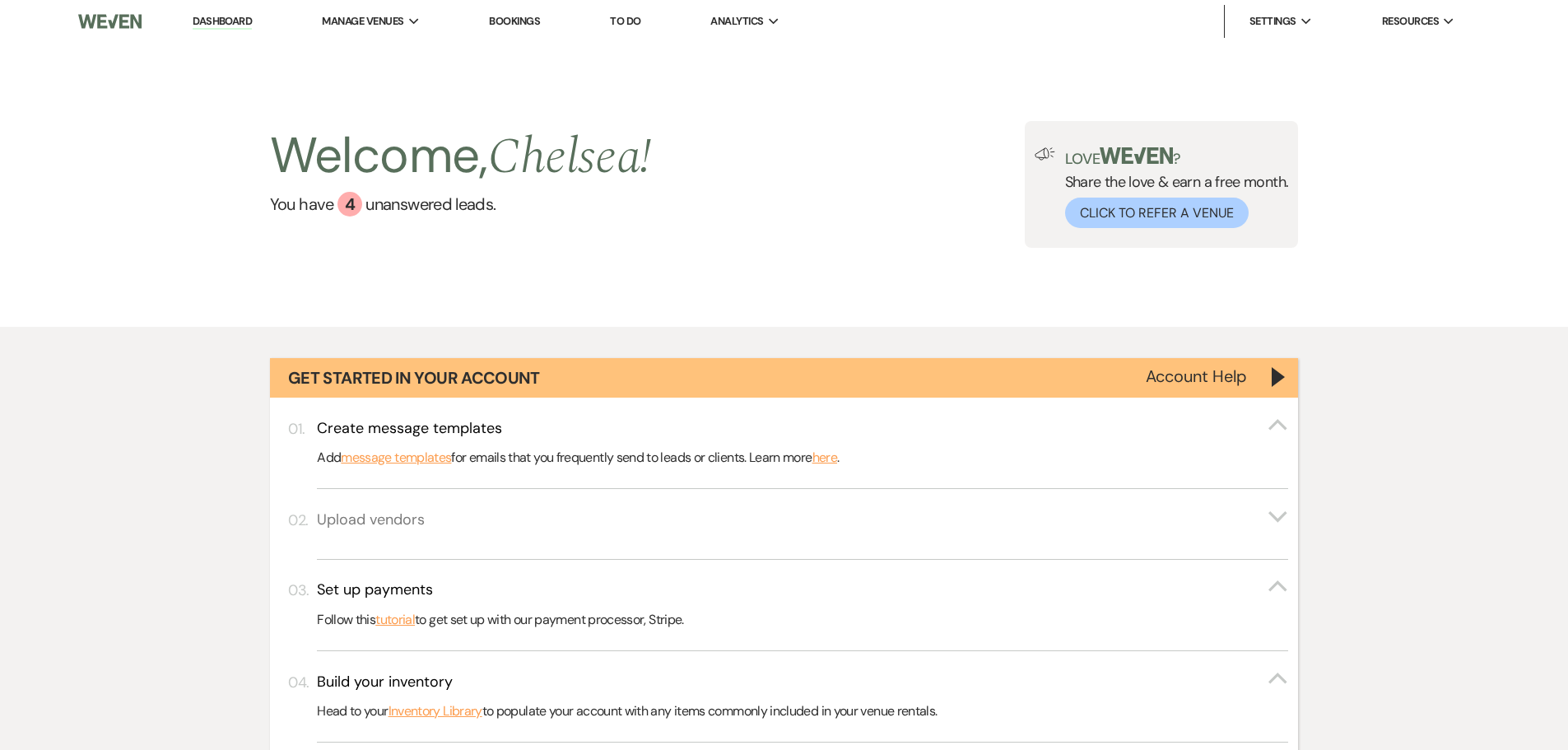
scroll to position [987, 0]
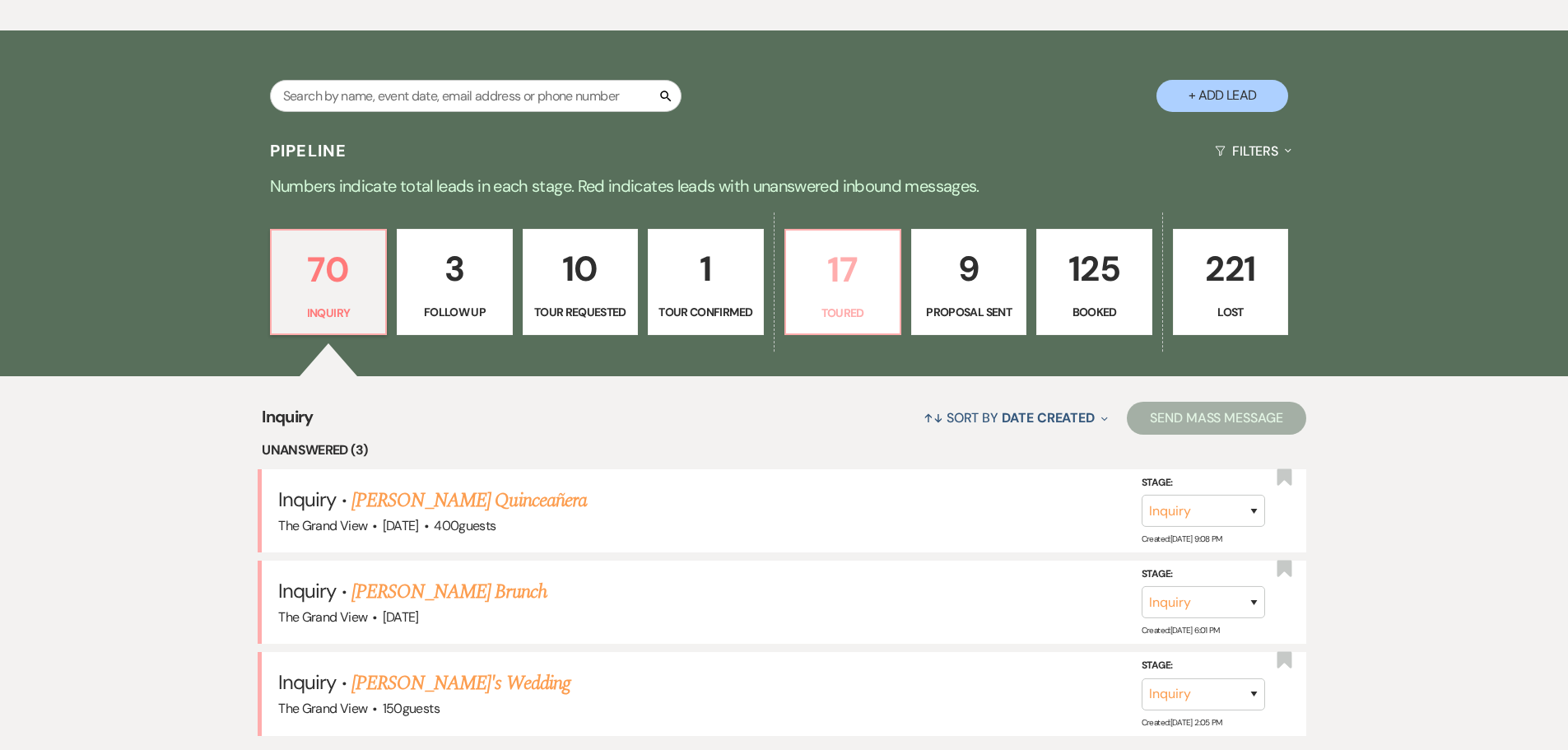
click at [820, 291] on p "17" at bounding box center [843, 270] width 94 height 55
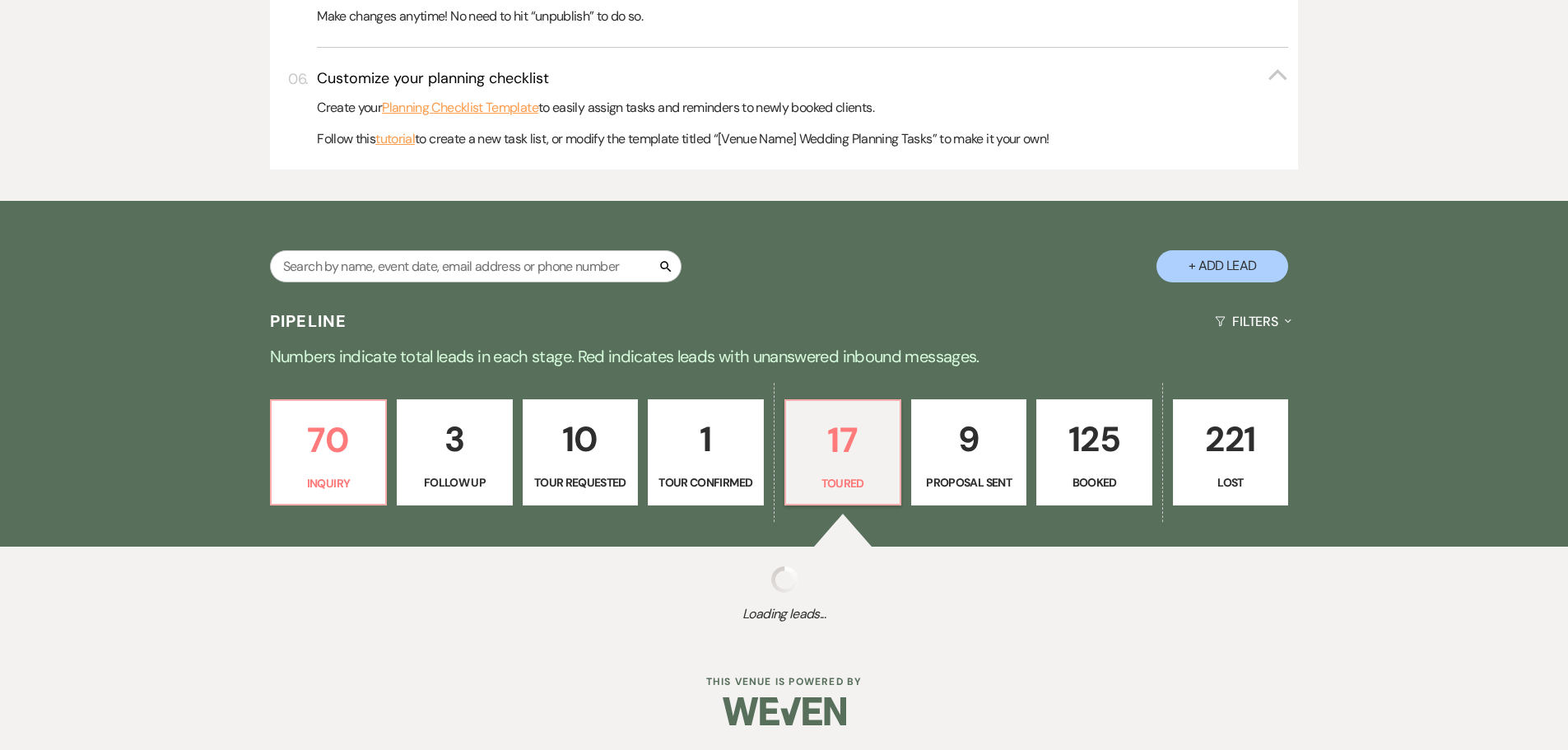
scroll to position [987, 0]
select select "5"
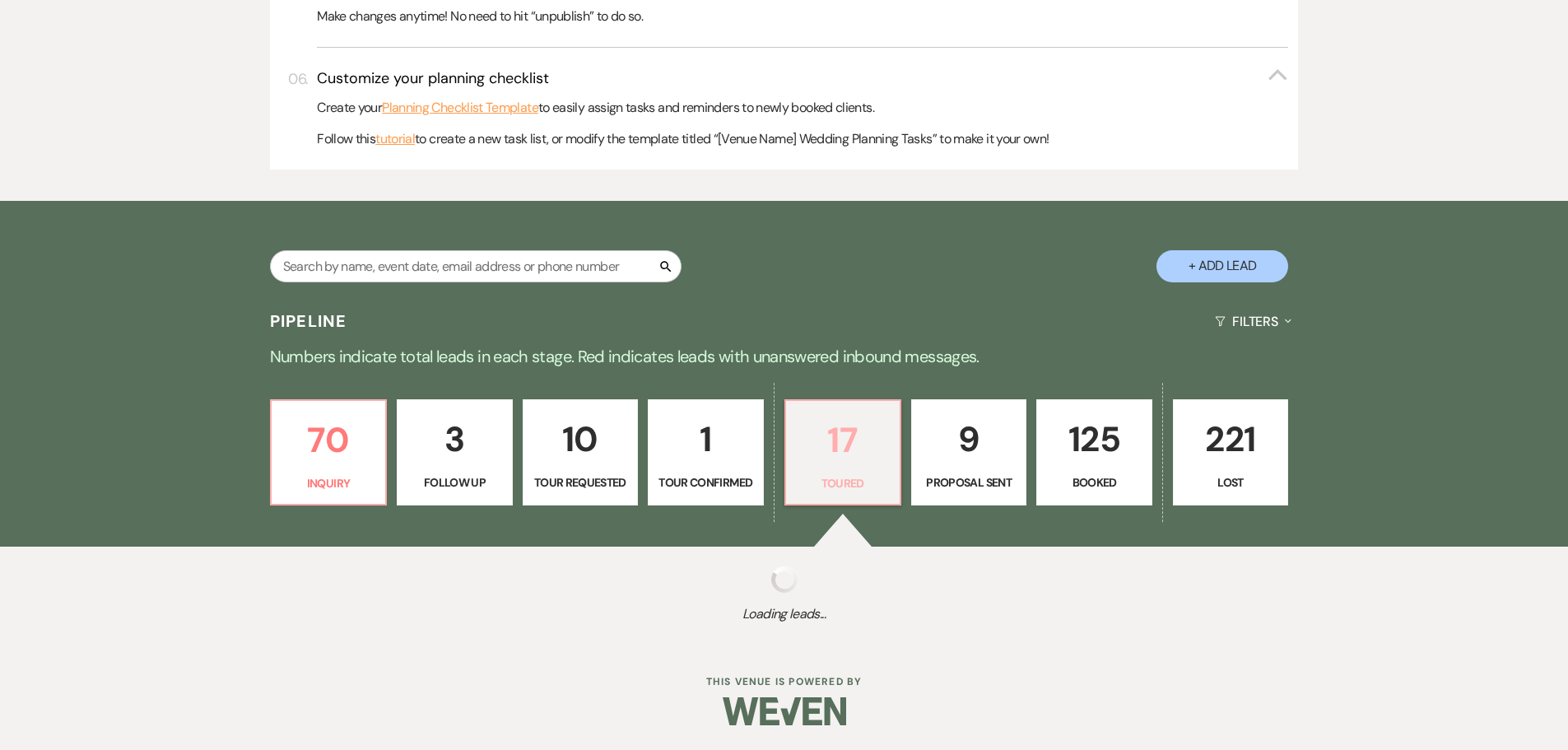
select select "5"
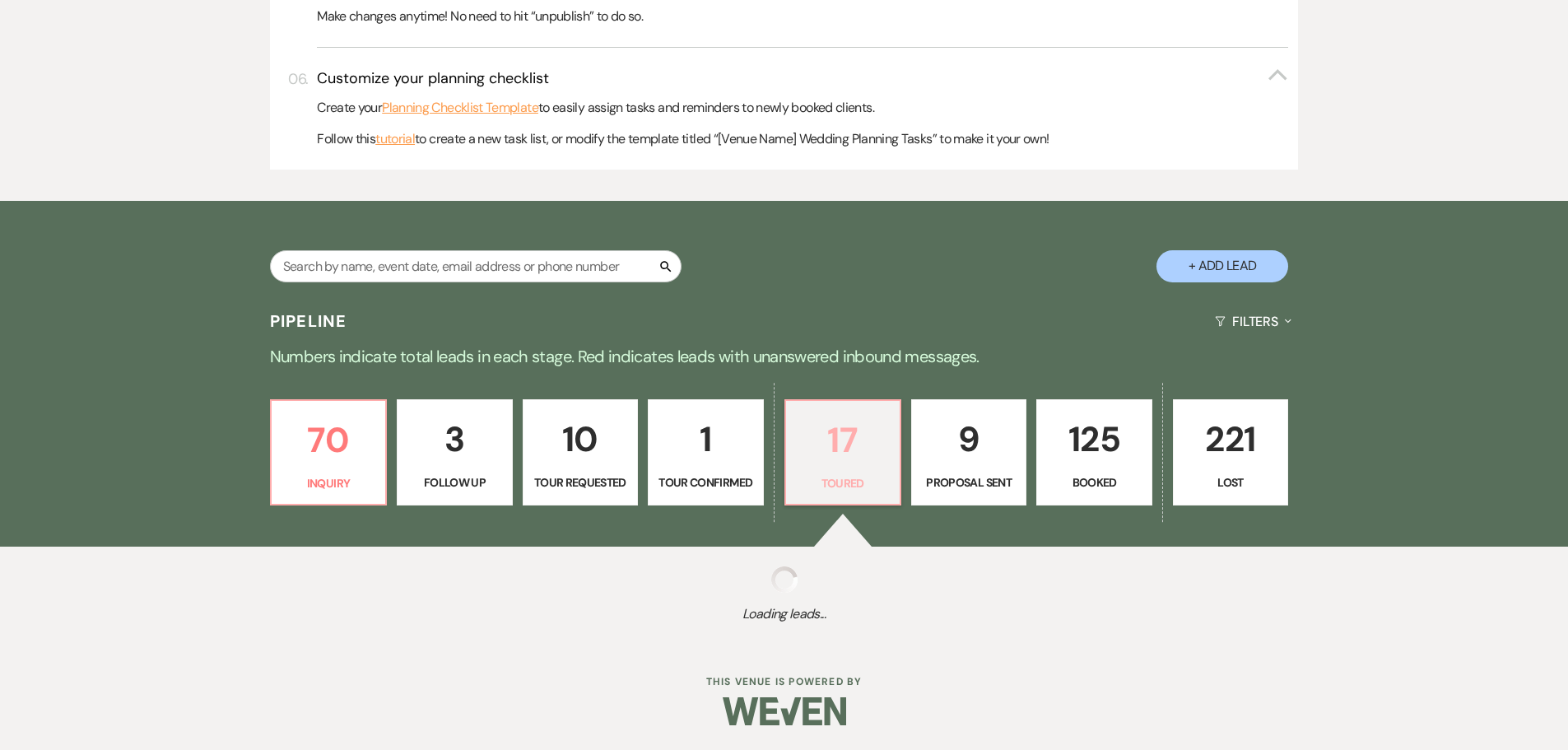
select select "5"
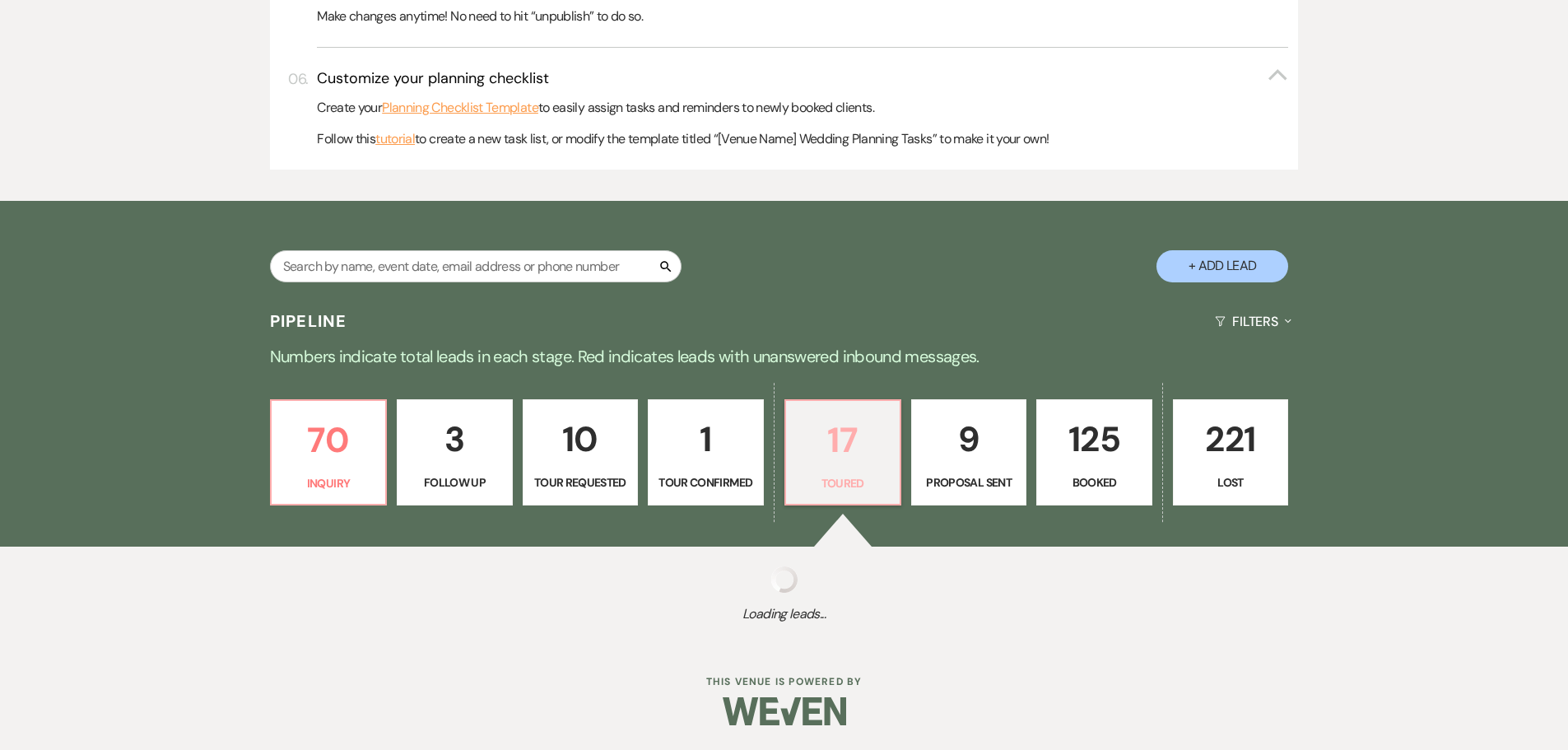
select select "5"
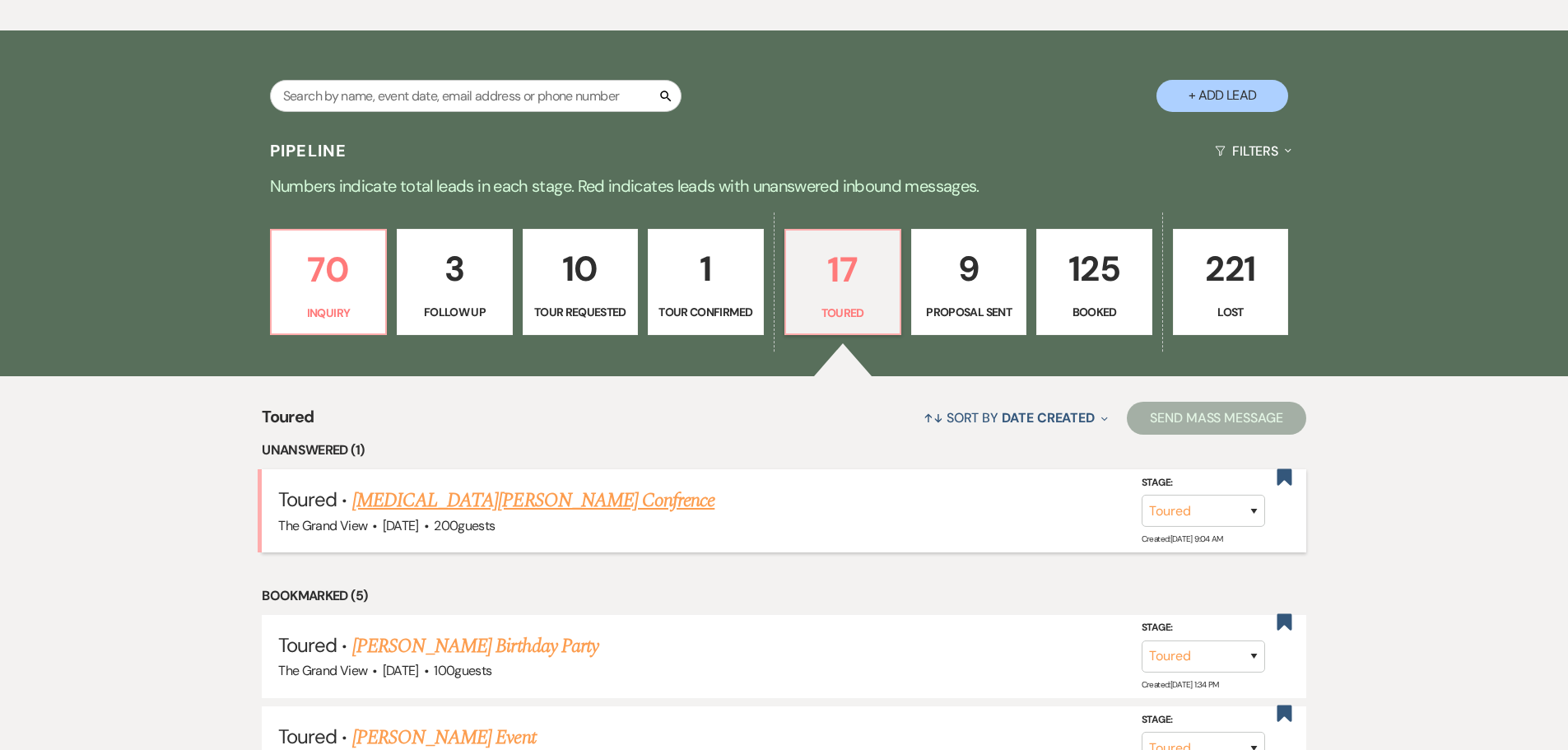
click at [440, 497] on link "[MEDICAL_DATA][PERSON_NAME] Confrence" at bounding box center [533, 500] width 362 height 30
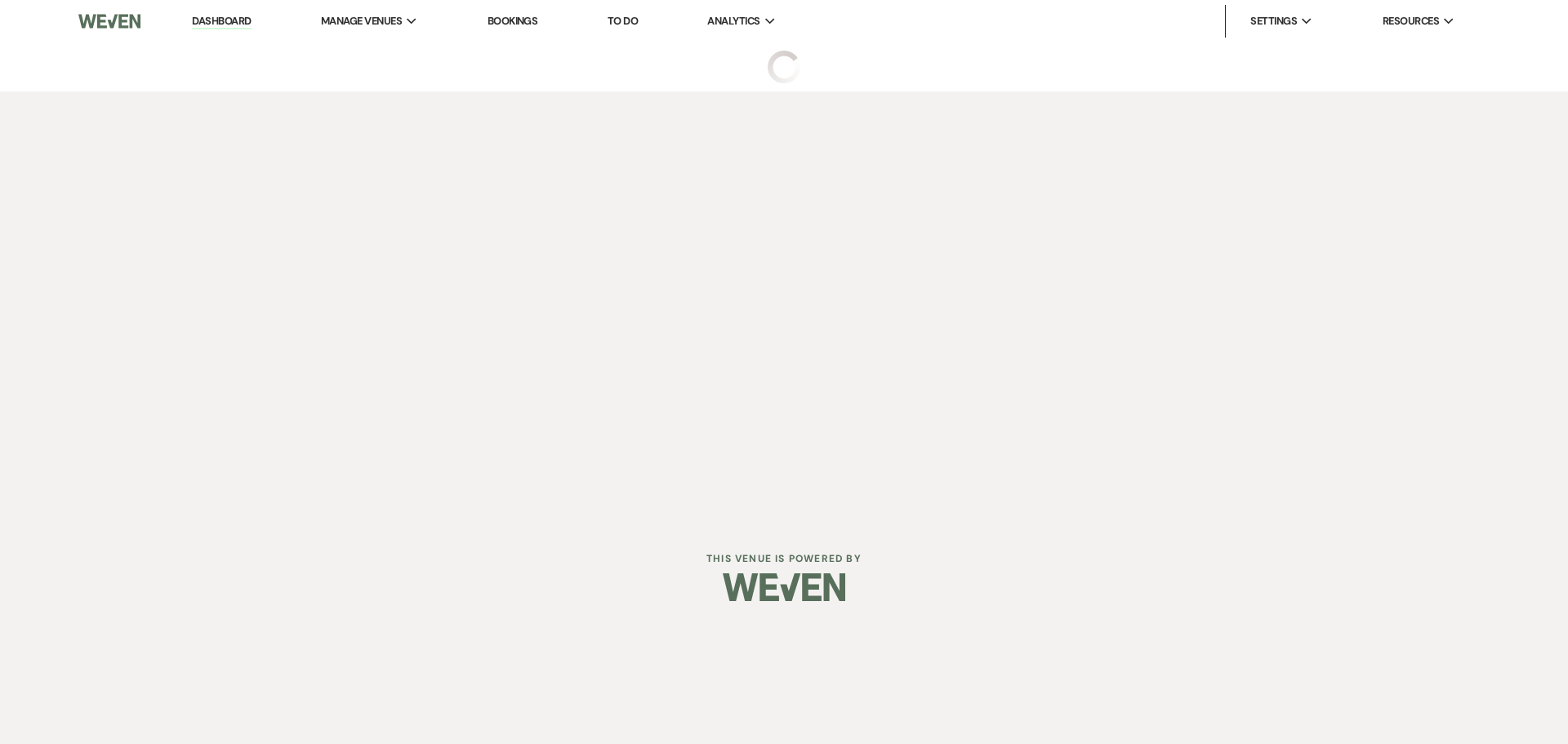
select select "5"
select select "9"
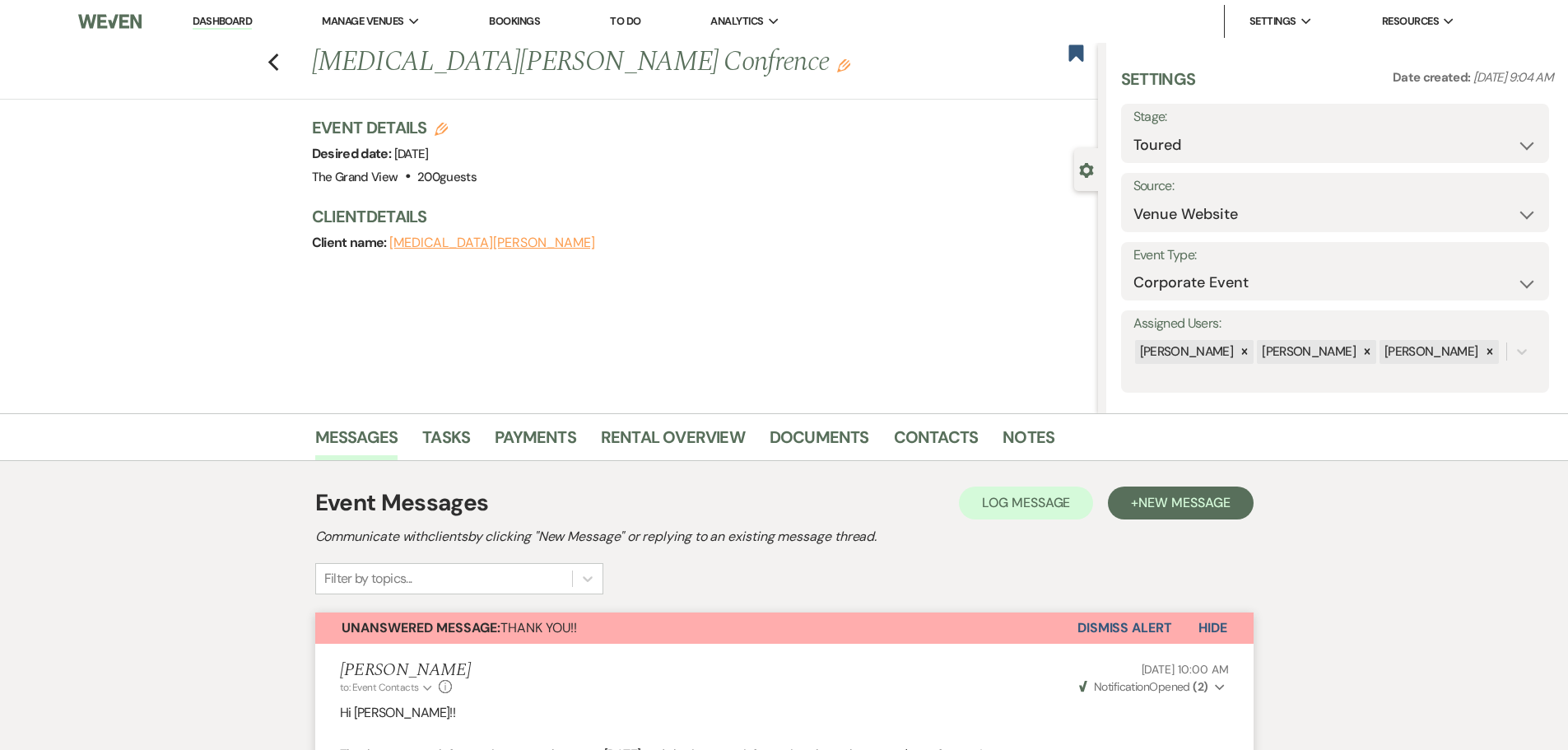
drag, startPoint x: 185, startPoint y: 16, endPoint x: 196, endPoint y: 18, distance: 11.2
click at [185, 16] on li "Dashboard" at bounding box center [222, 22] width 76 height 33
click at [202, 20] on link "Dashboard" at bounding box center [222, 22] width 59 height 16
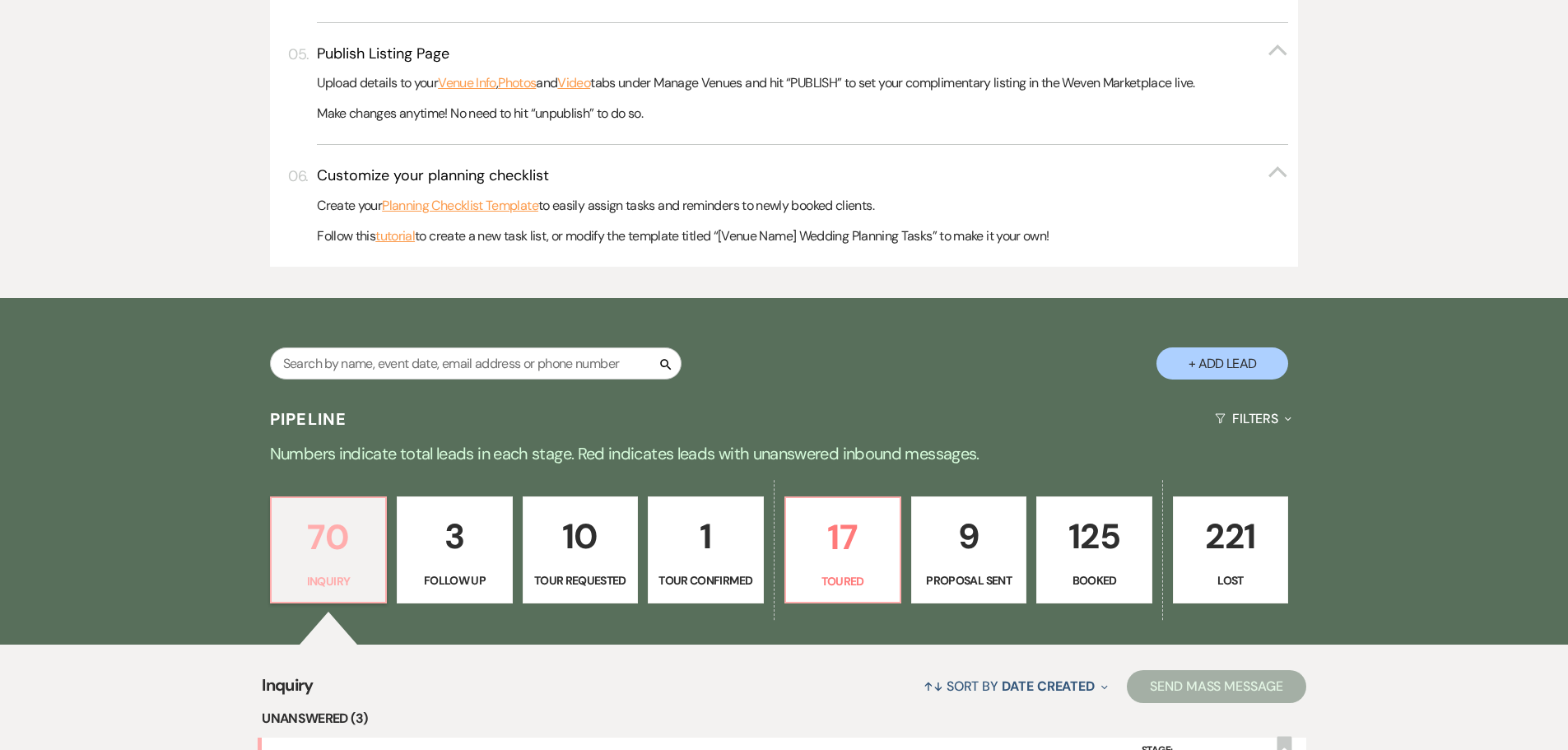
click at [321, 552] on p "70" at bounding box center [328, 537] width 94 height 55
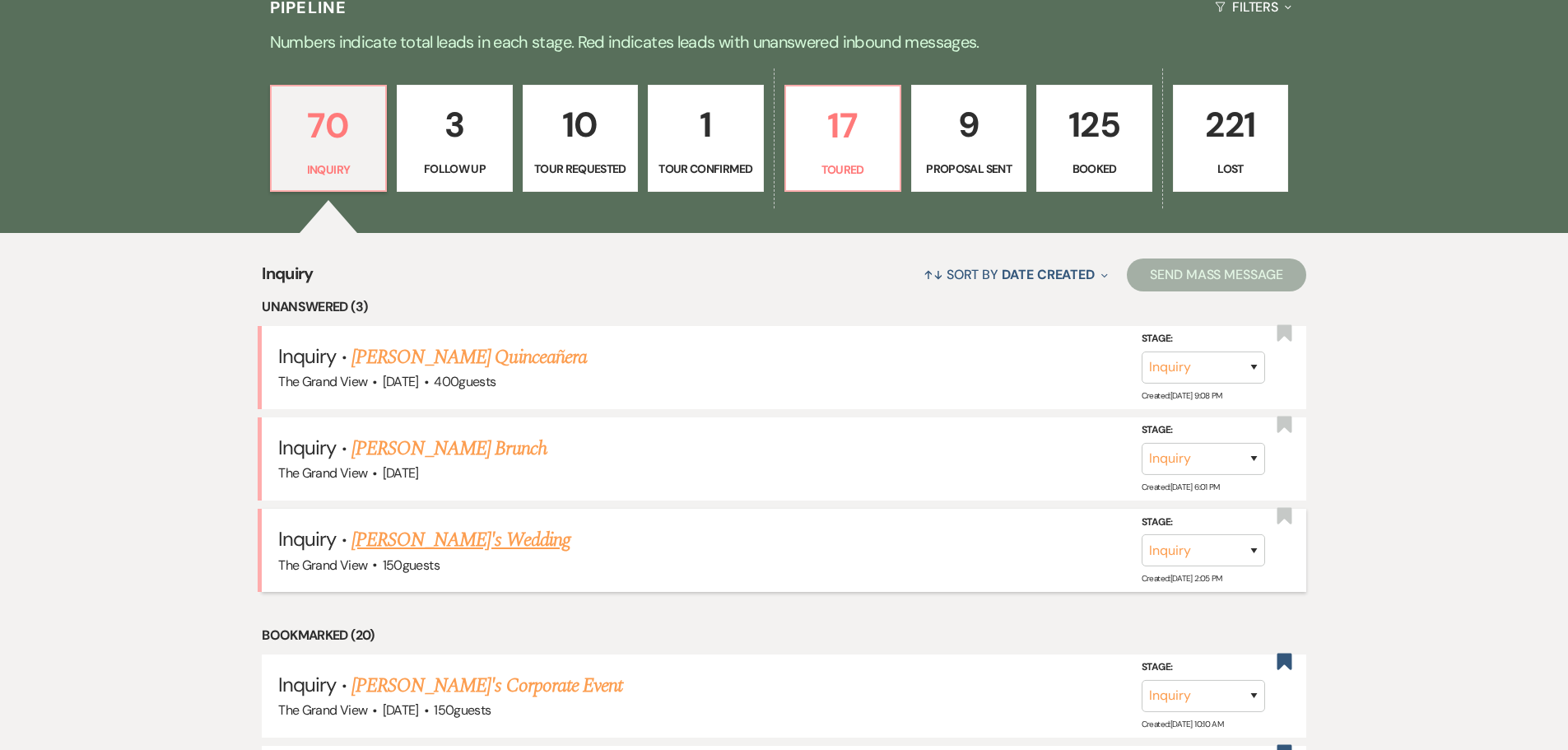
click at [362, 537] on link "[PERSON_NAME]'s Wedding" at bounding box center [460, 540] width 219 height 30
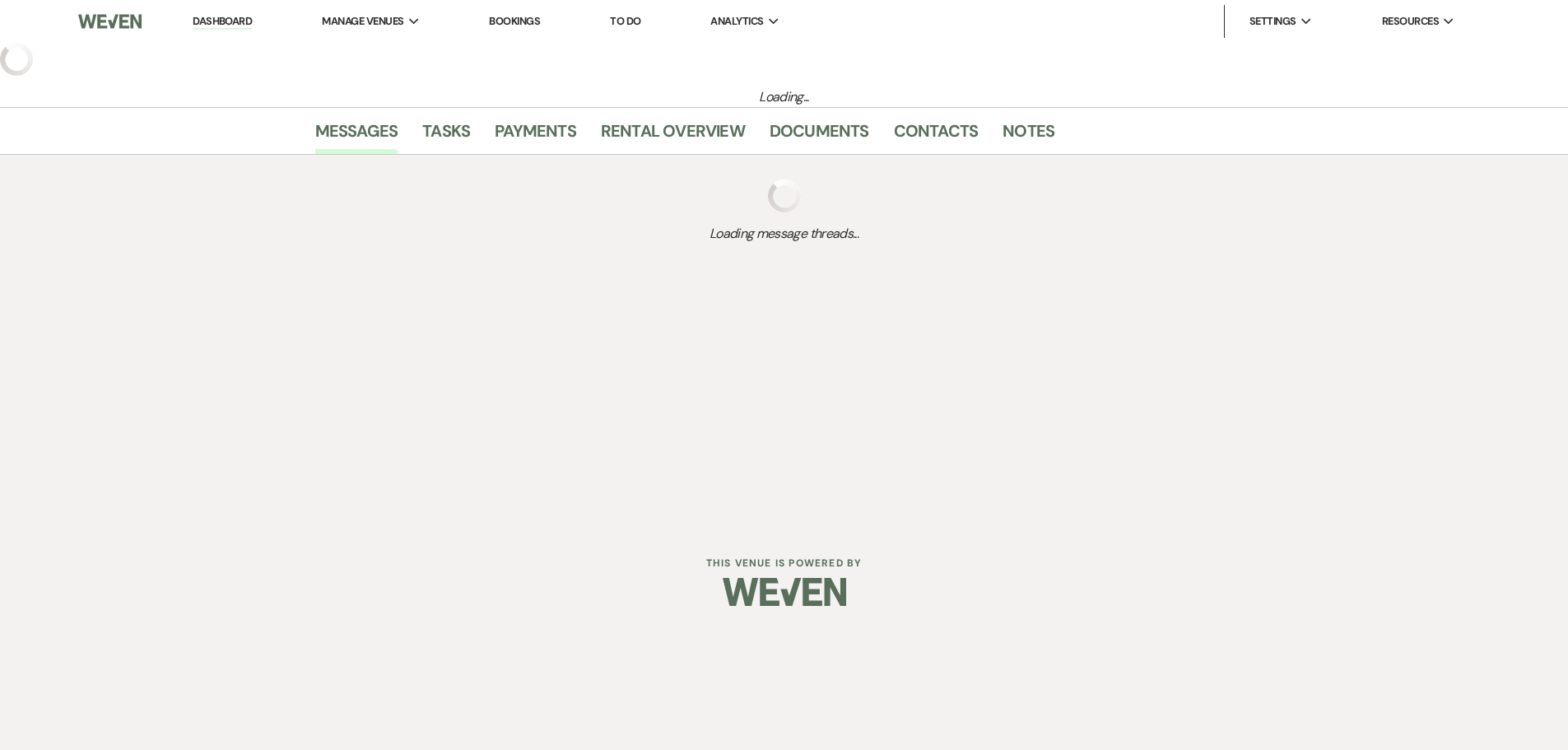
select select "5"
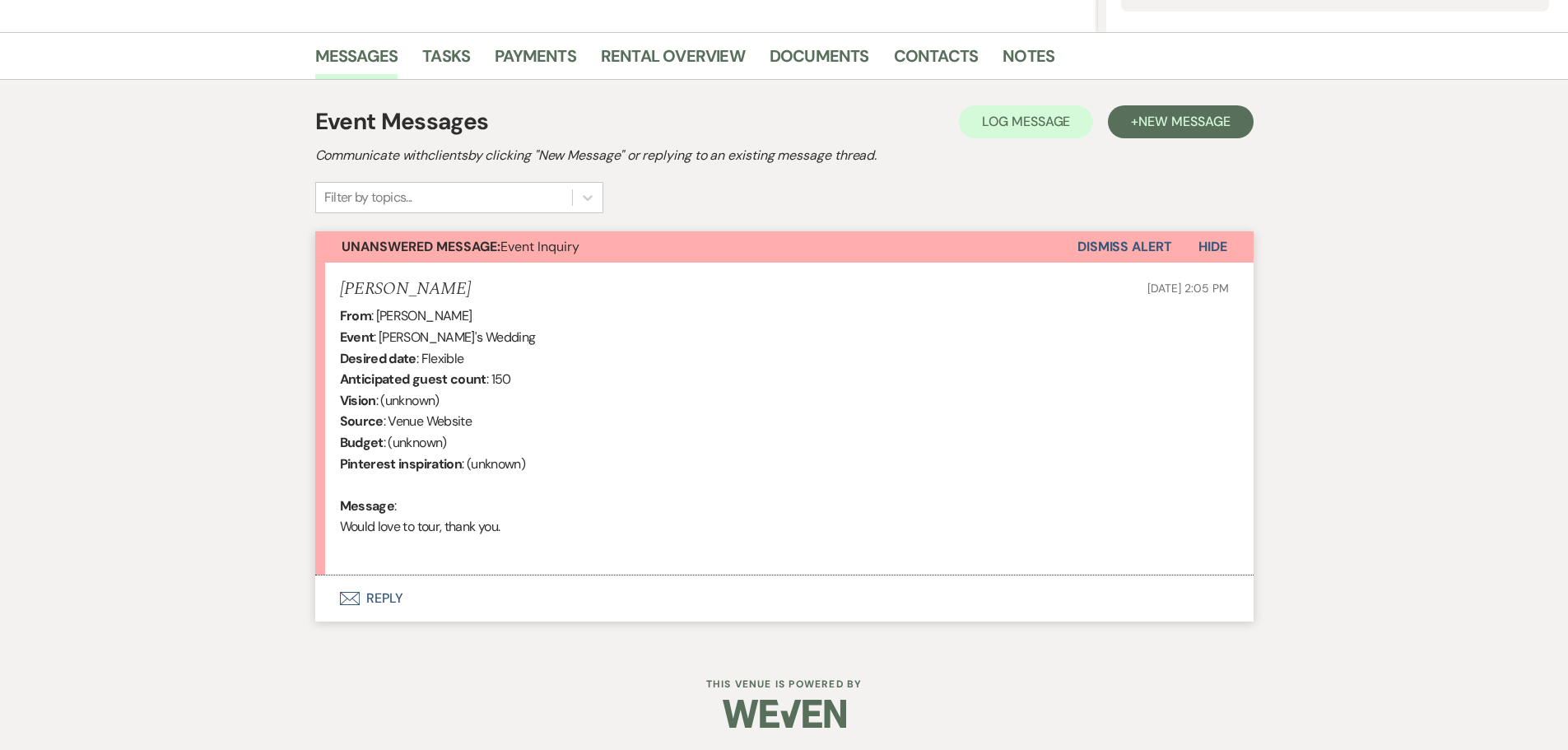
scroll to position [384, 0]
click at [376, 599] on button "Envelope Reply" at bounding box center [784, 595] width 938 height 46
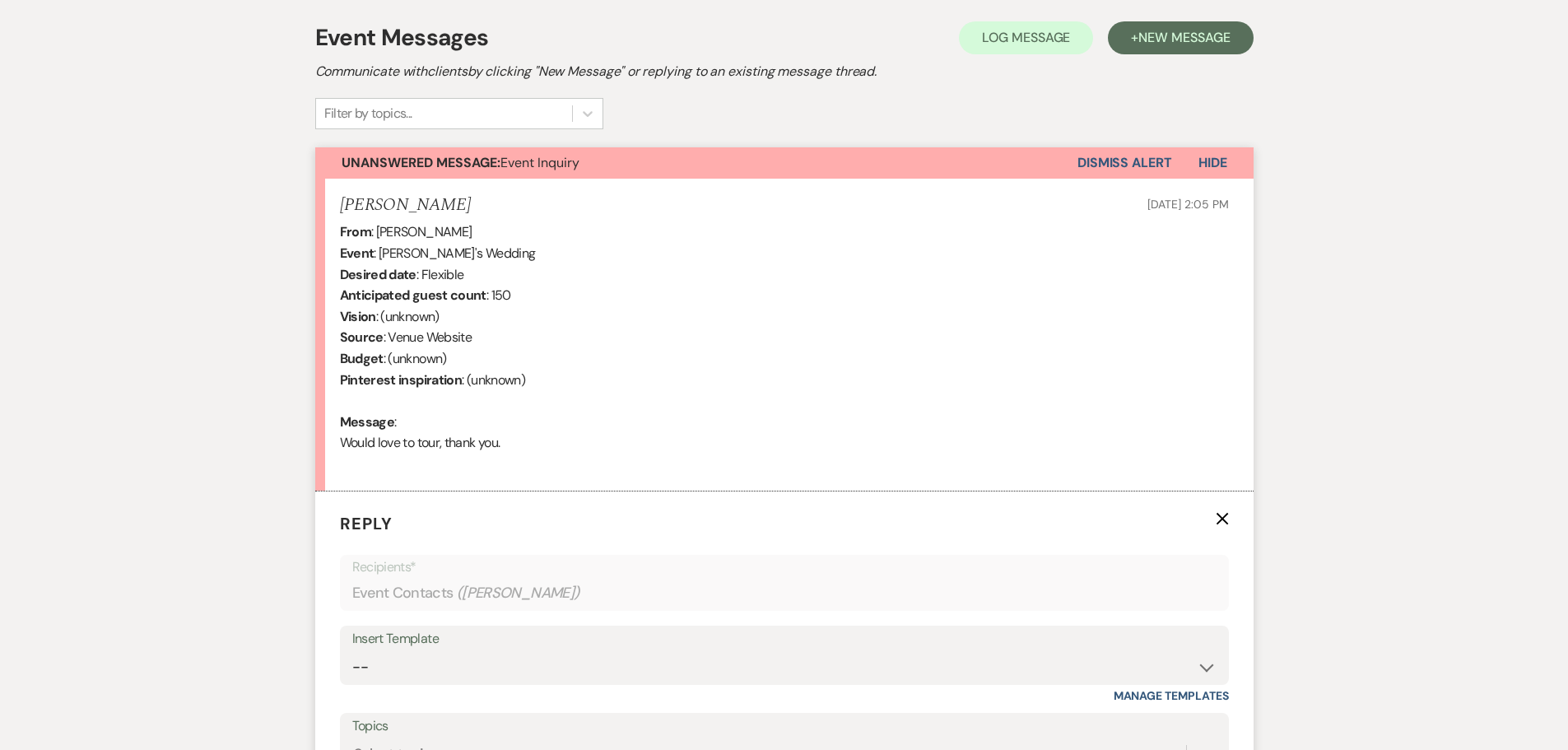
scroll to position [630, 0]
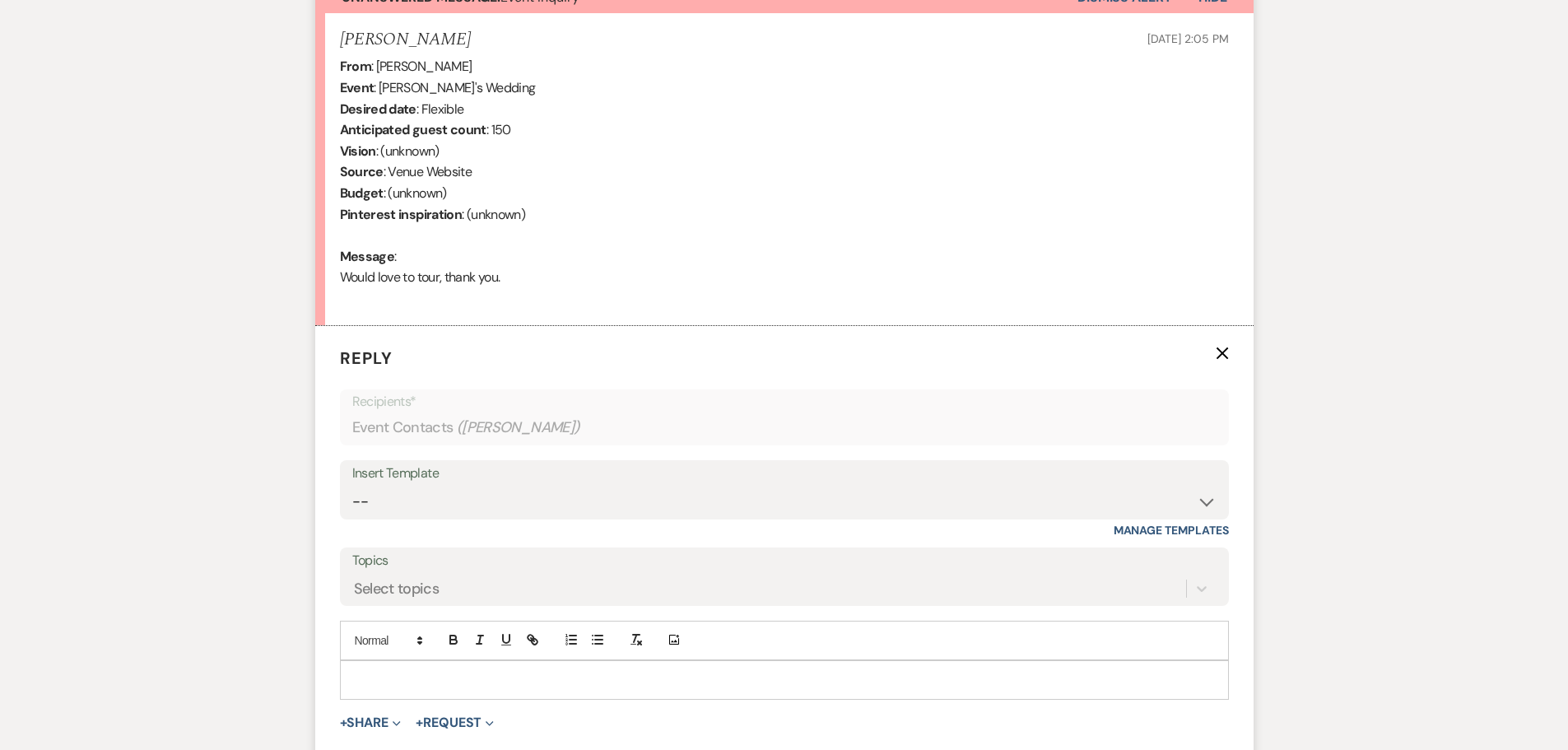
click at [515, 484] on div "Insert Template" at bounding box center [784, 474] width 864 height 24
drag, startPoint x: 515, startPoint y: 132, endPoint x: 458, endPoint y: 127, distance: 57.2
click at [458, 127] on div "From : [PERSON_NAME] Event : Mechelle's Wedding Desired date : Flexible Anticip…" at bounding box center [784, 181] width 889 height 252
drag, startPoint x: 364, startPoint y: 104, endPoint x: 441, endPoint y: 107, distance: 77.1
click at [441, 107] on div "From : [PERSON_NAME] Event : Mechelle's Wedding Desired date : Flexible Anticip…" at bounding box center [784, 181] width 889 height 252
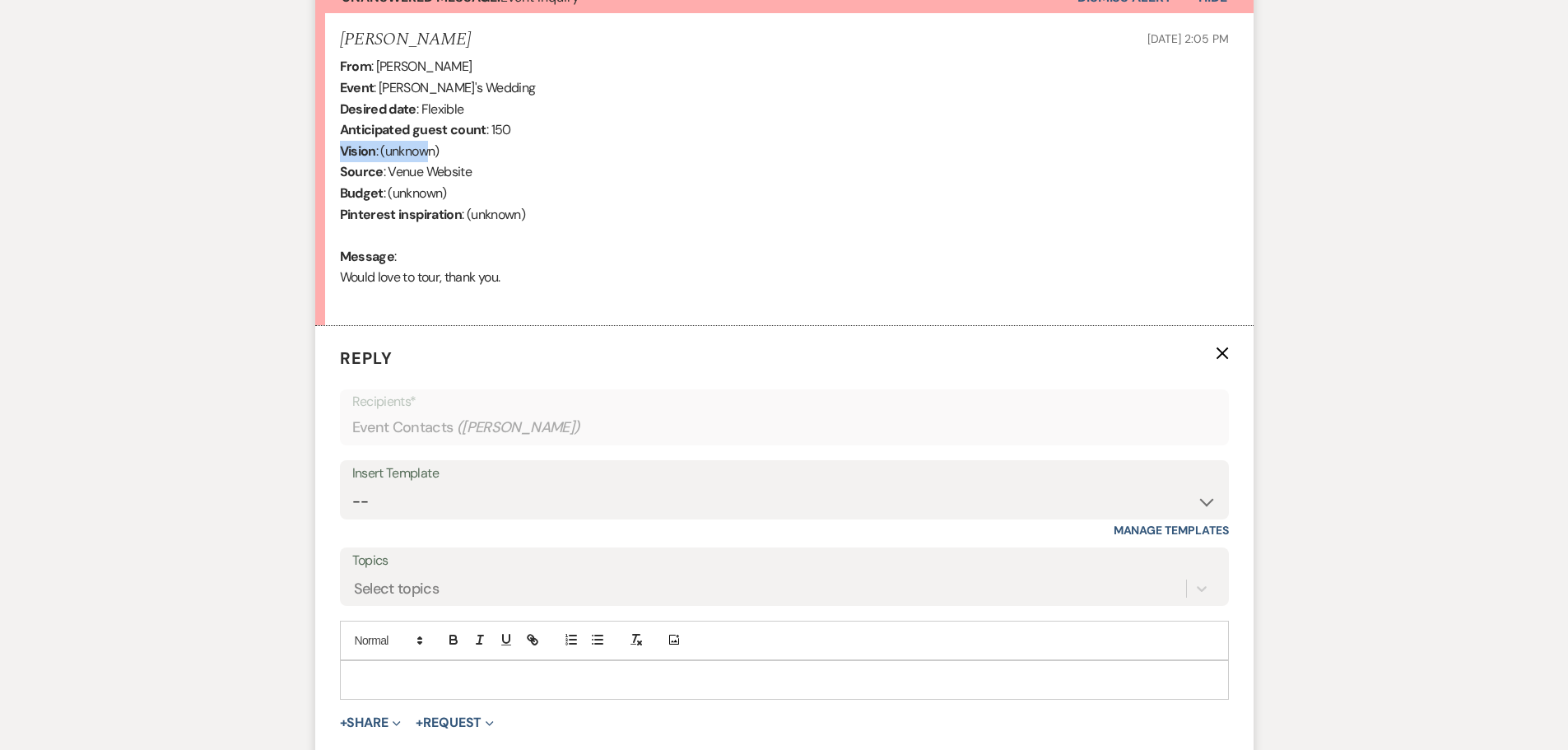
drag, startPoint x: 342, startPoint y: 151, endPoint x: 426, endPoint y: 155, distance: 84.1
click at [426, 155] on div "From : [PERSON_NAME] Event : Mechelle's Wedding Desired date : Flexible Anticip…" at bounding box center [784, 181] width 889 height 252
drag, startPoint x: 347, startPoint y: 187, endPoint x: 545, endPoint y: 210, distance: 199.3
click at [545, 210] on div "From : [PERSON_NAME] Event : Mechelle's Wedding Desired date : Flexible Anticip…" at bounding box center [784, 181] width 889 height 252
click at [581, 221] on div "From : [PERSON_NAME] Event : Mechelle's Wedding Desired date : Flexible Anticip…" at bounding box center [784, 181] width 889 height 252
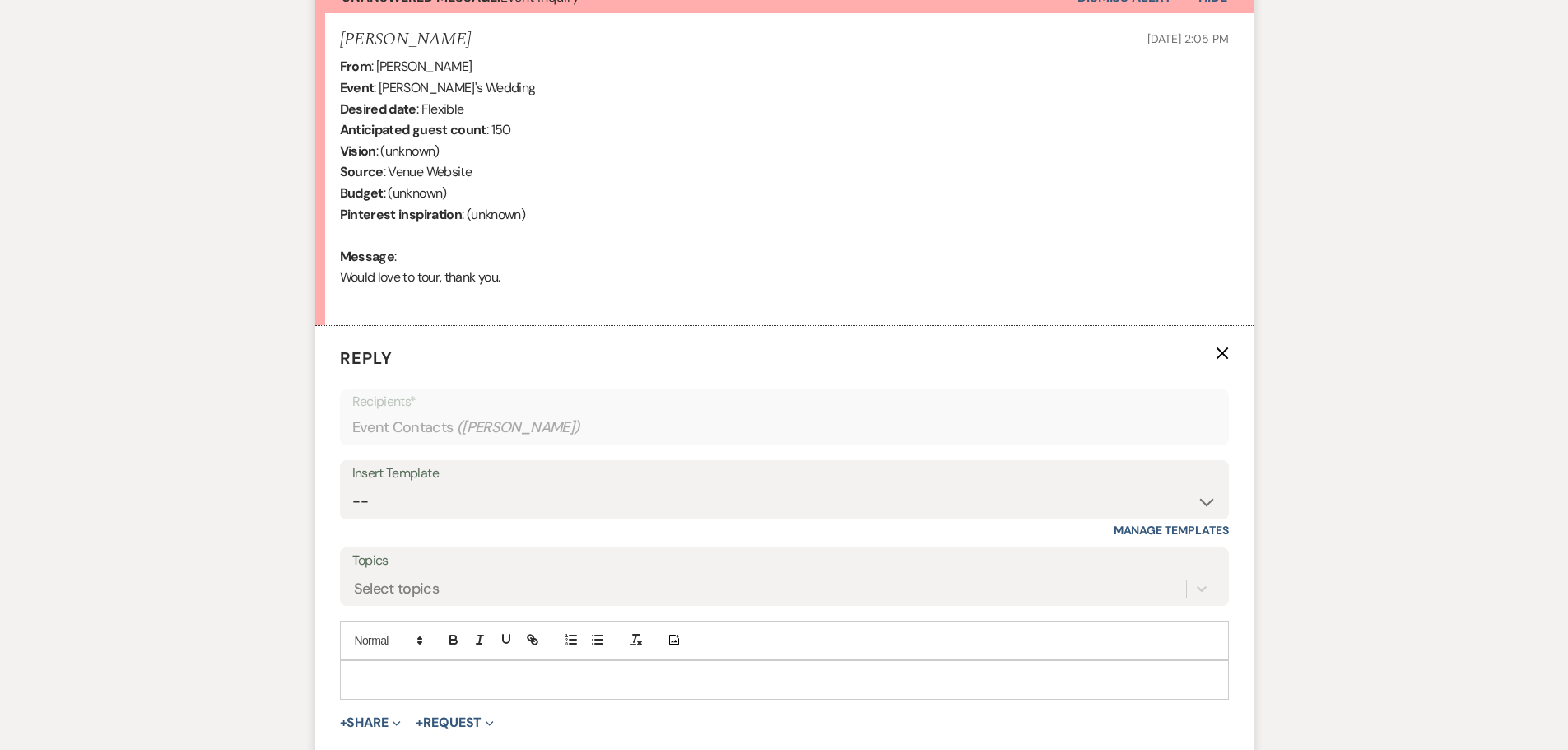
click at [547, 287] on div "From : [PERSON_NAME] Event : Mechelle's Wedding Desired date : Flexible Anticip…" at bounding box center [784, 181] width 889 height 252
drag, startPoint x: 546, startPoint y: 284, endPoint x: 416, endPoint y: 278, distance: 130.1
click at [416, 278] on div "From : [PERSON_NAME] Event : Mechelle's Wedding Desired date : Flexible Anticip…" at bounding box center [784, 181] width 889 height 252
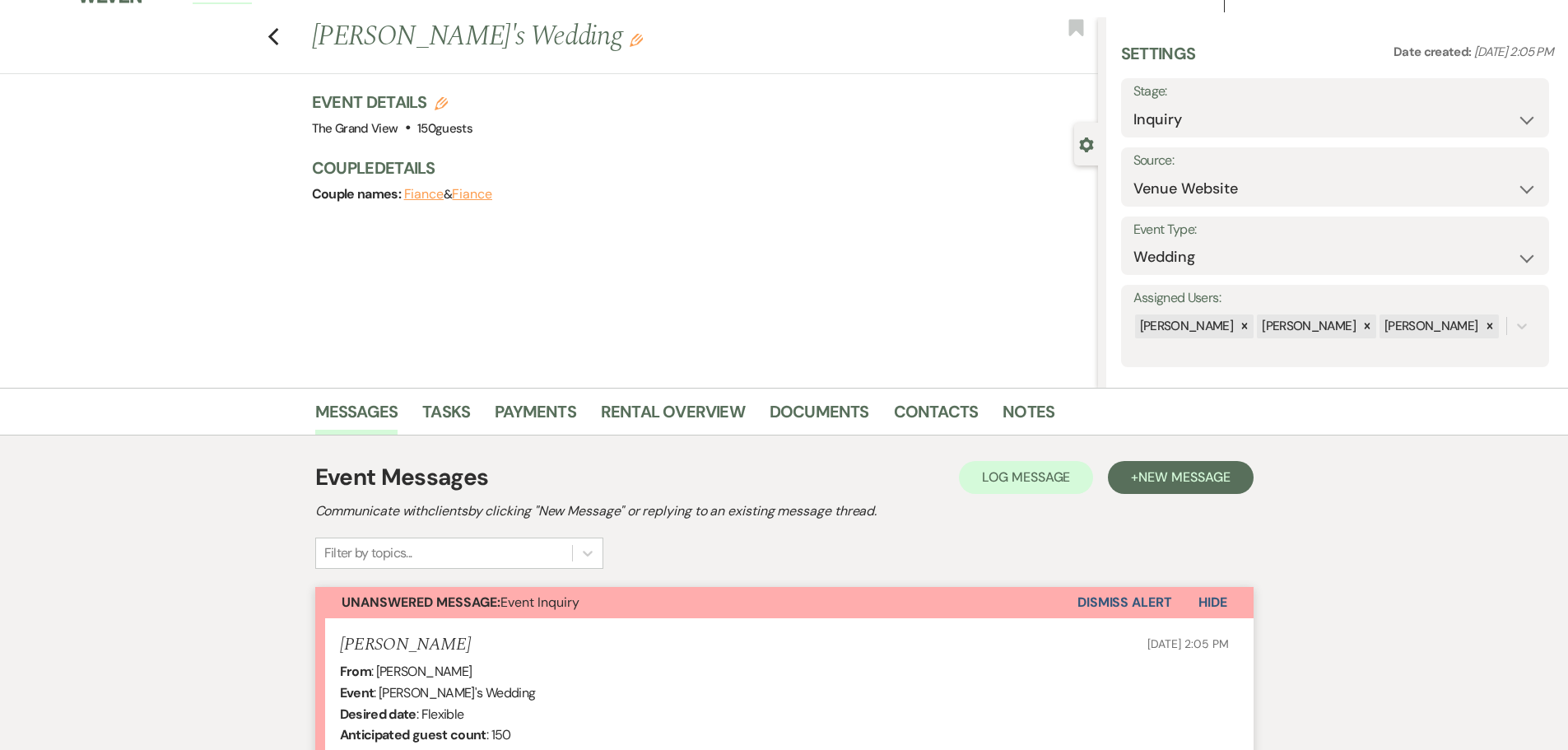
scroll to position [0, 0]
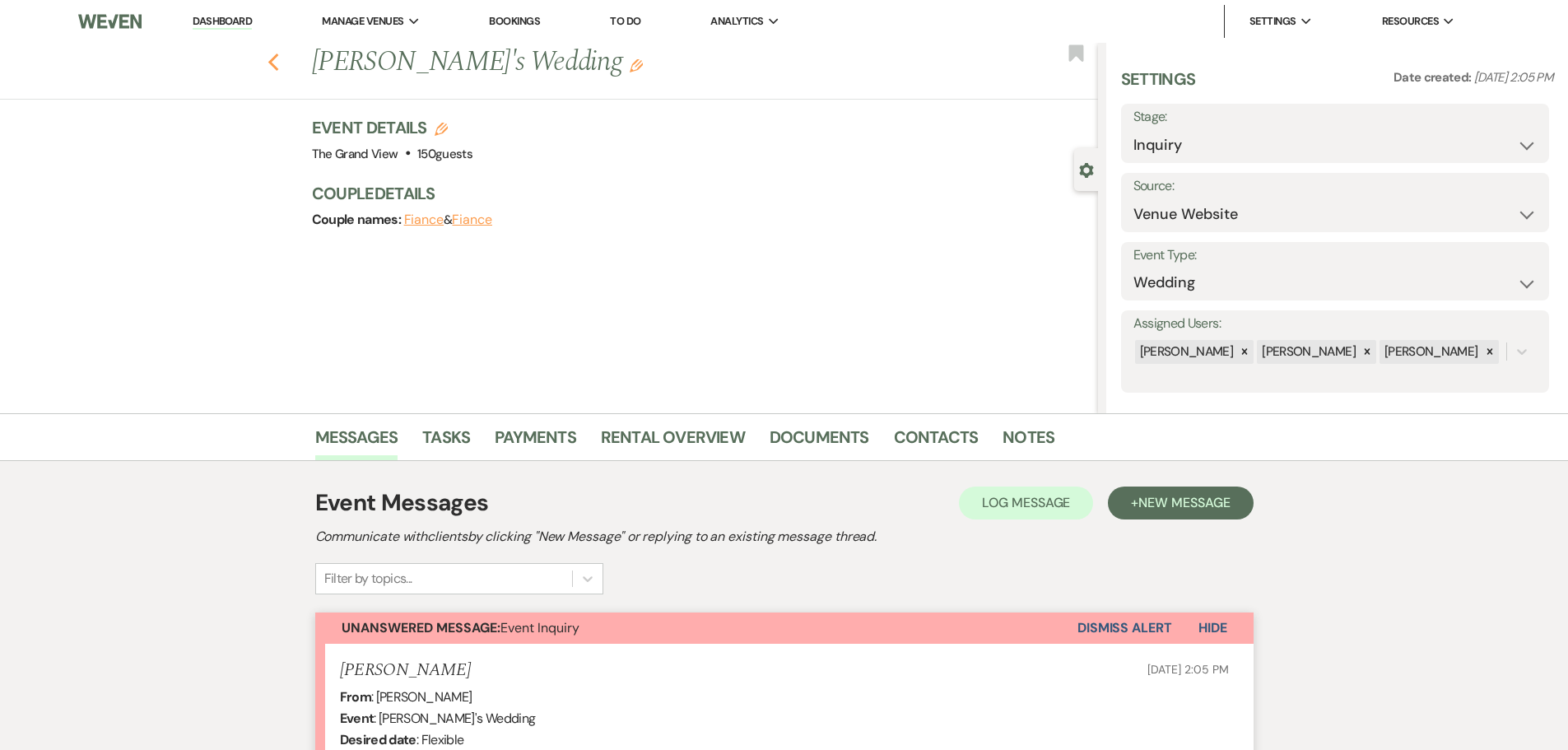
click at [278, 58] on use "button" at bounding box center [272, 62] width 11 height 18
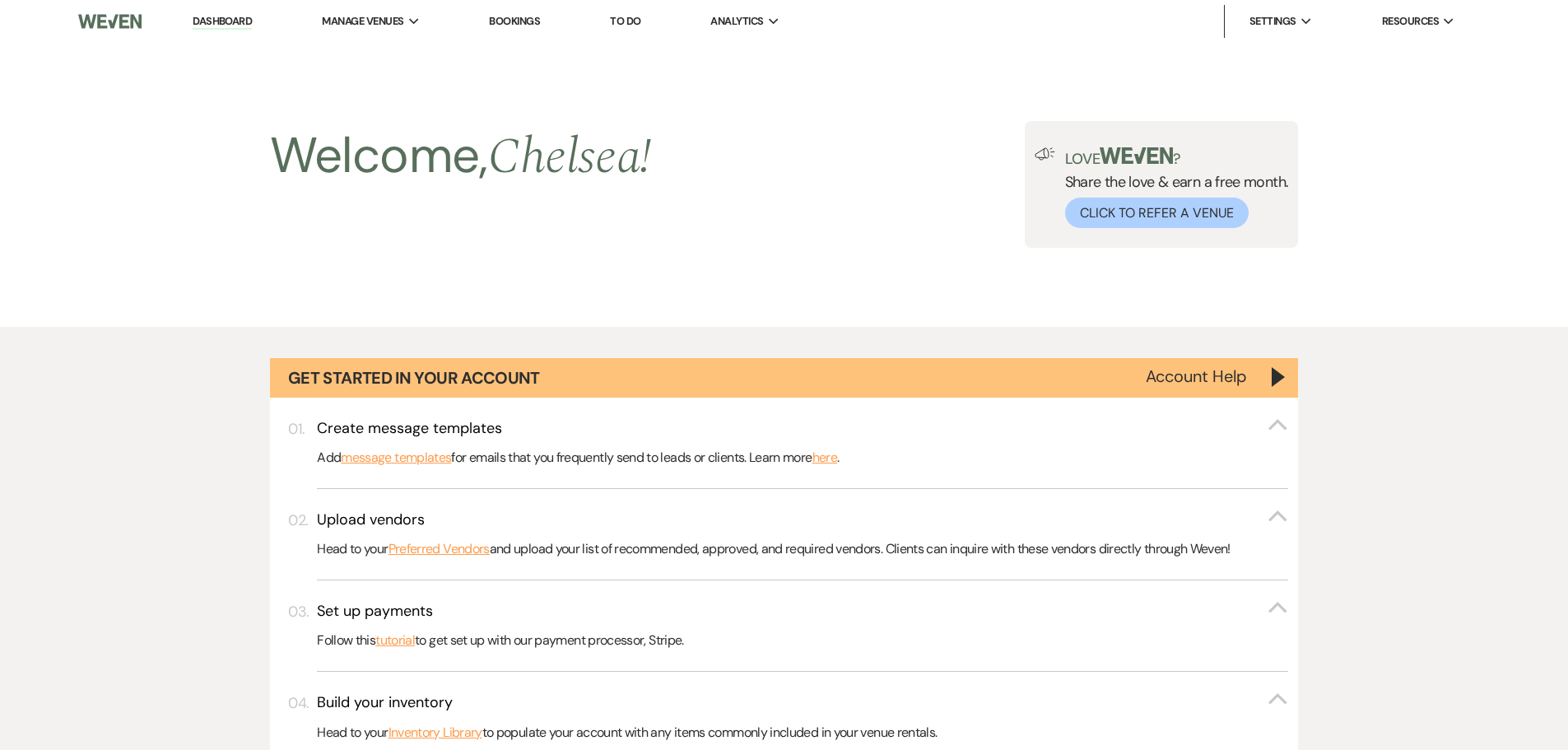
scroll to position [1152, 0]
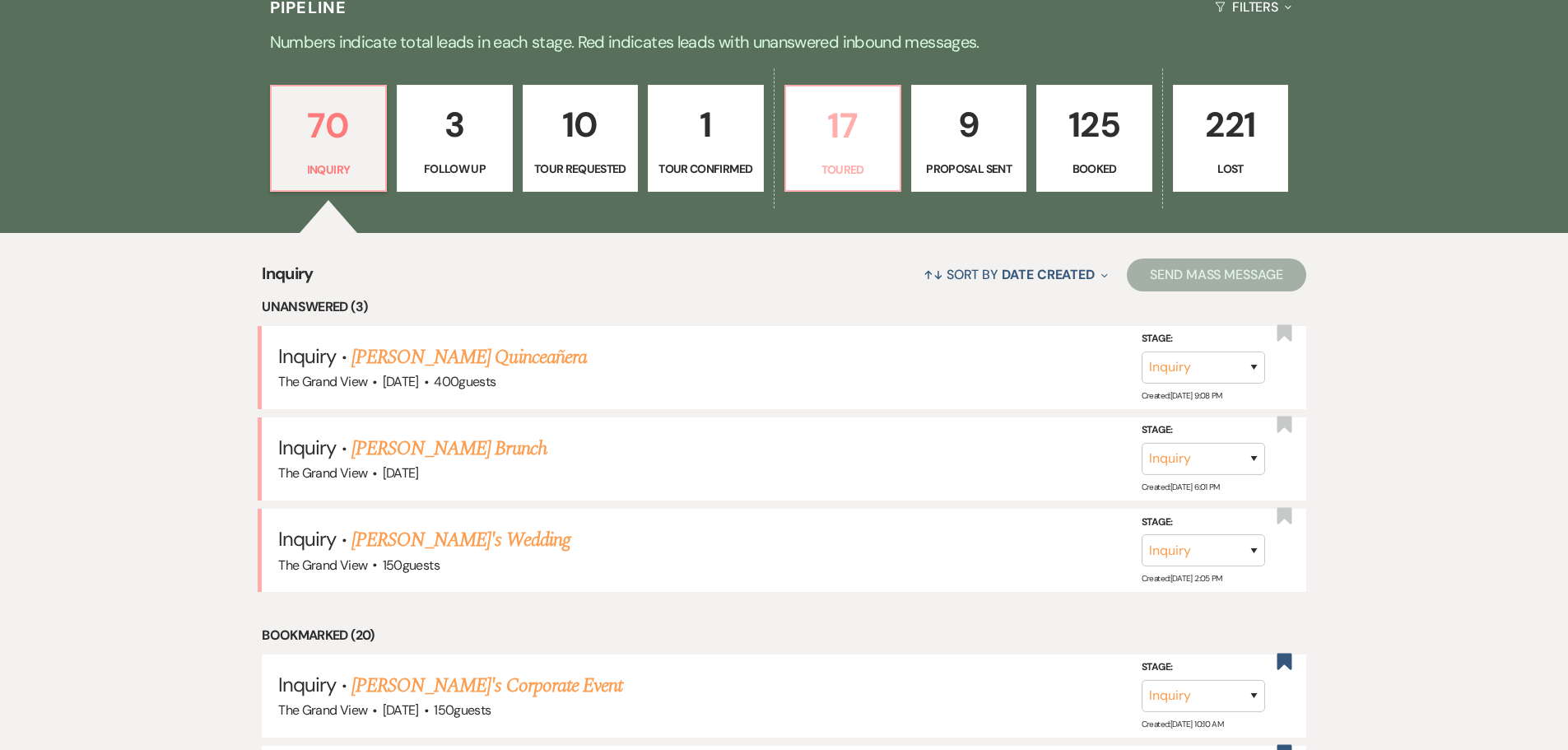
click at [825, 138] on p "17" at bounding box center [843, 126] width 94 height 55
select select "5"
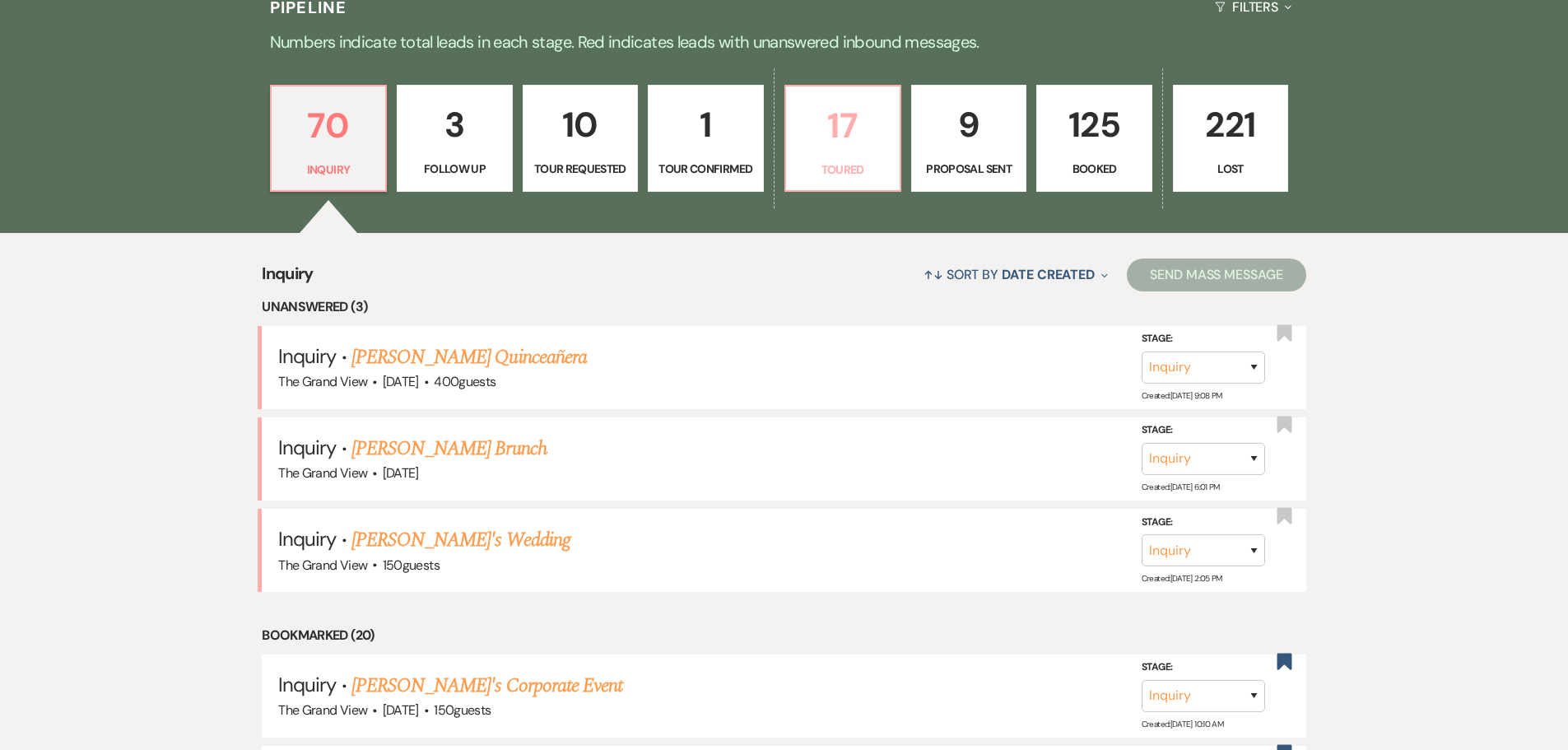
select select "5"
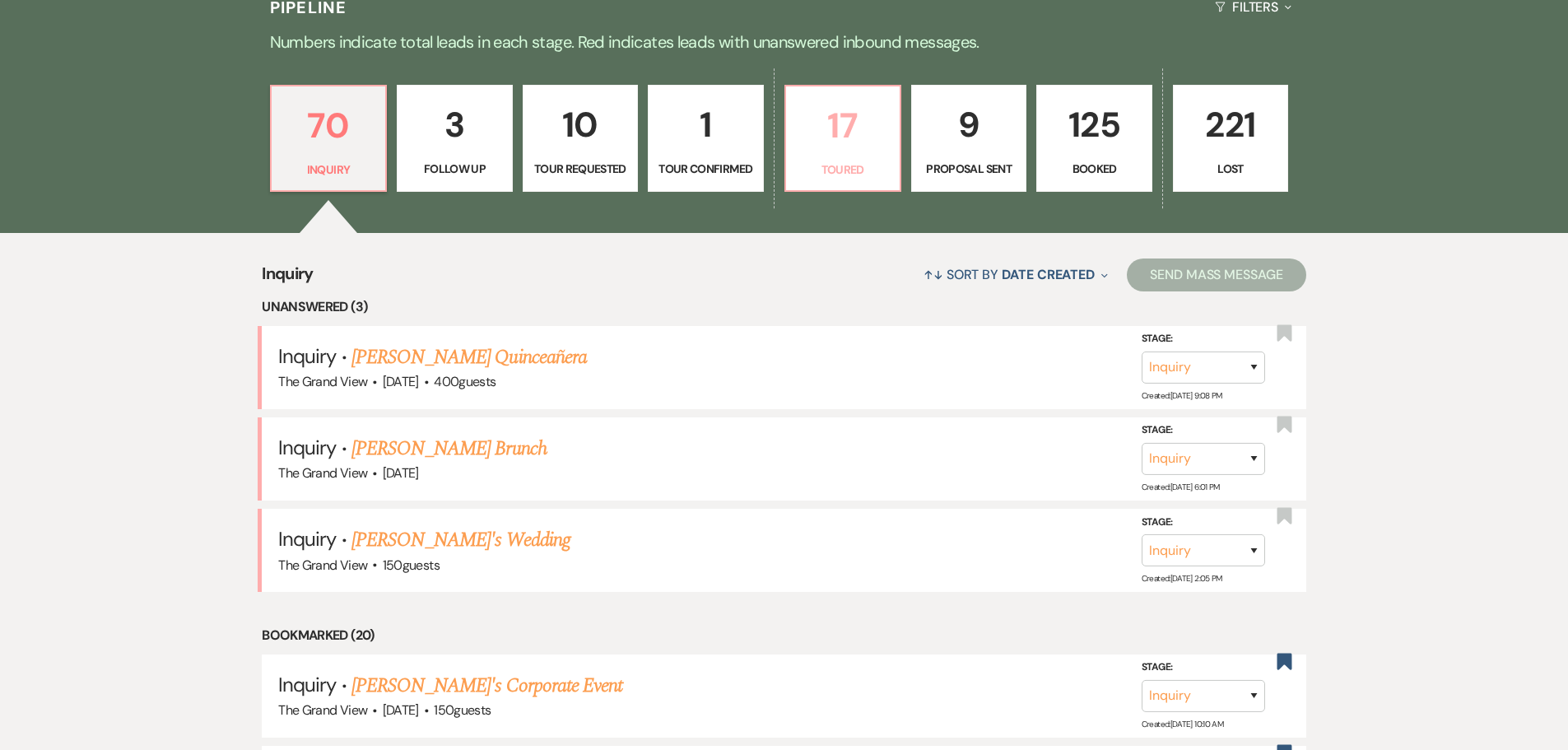
select select "5"
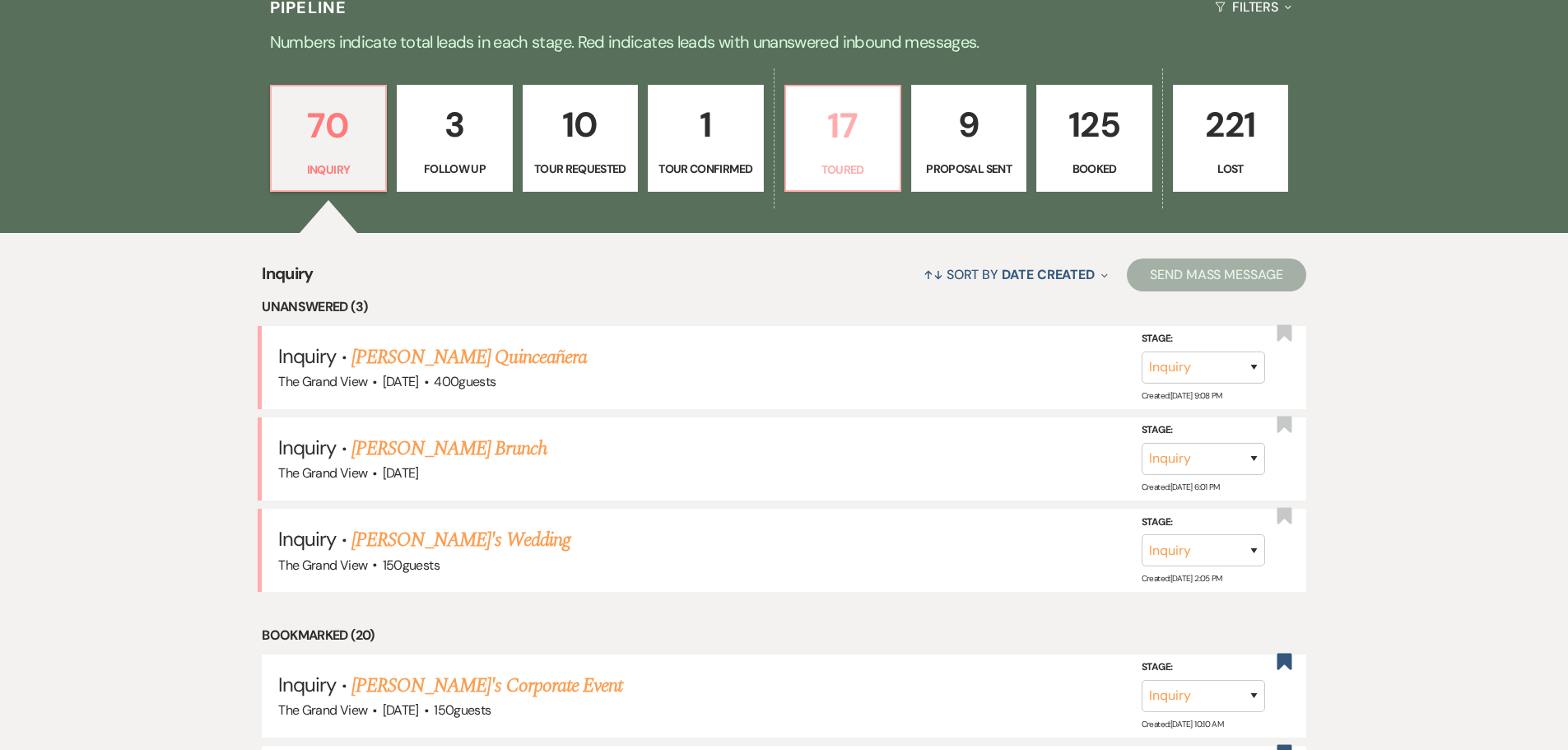
select select "5"
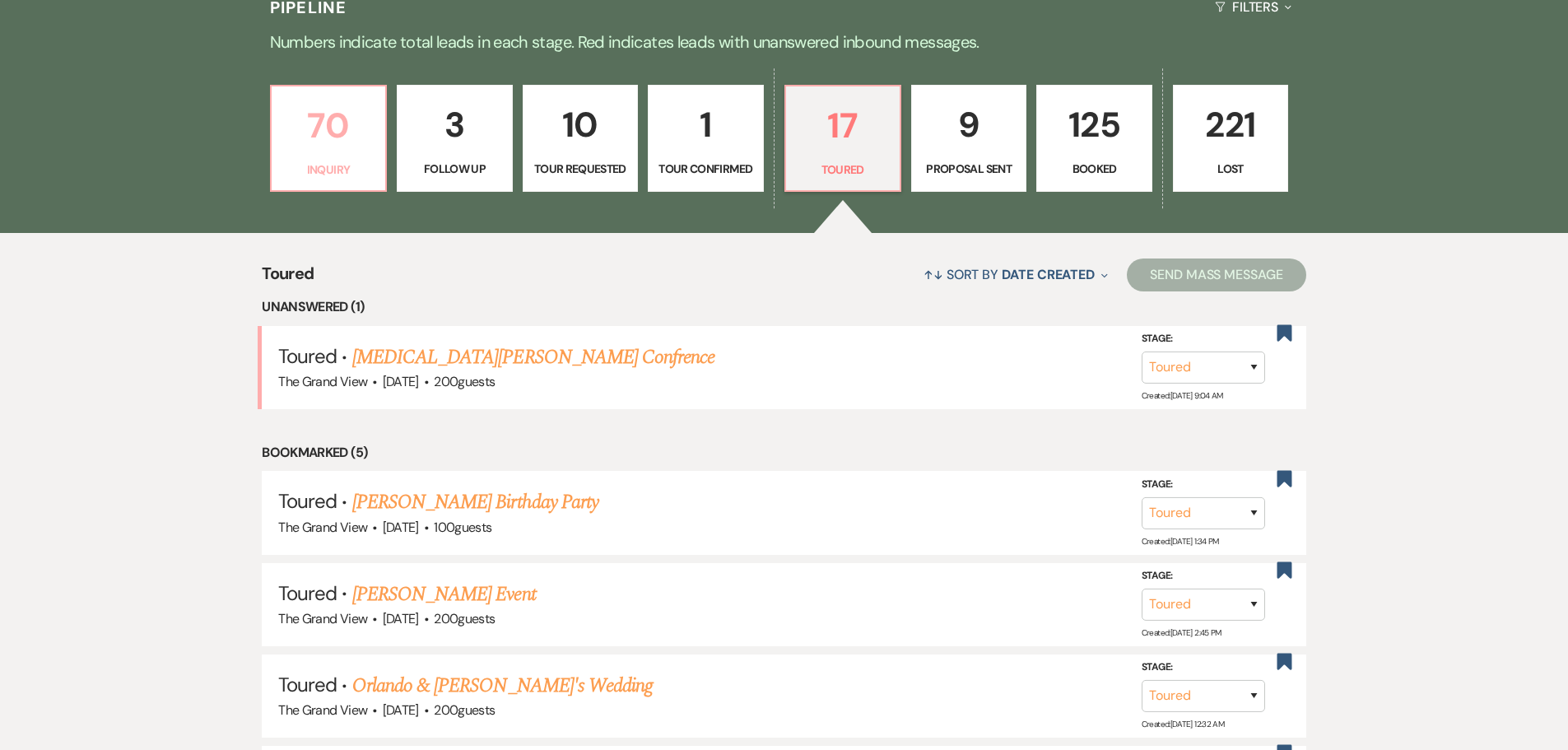
click at [322, 116] on p "70" at bounding box center [328, 126] width 94 height 55
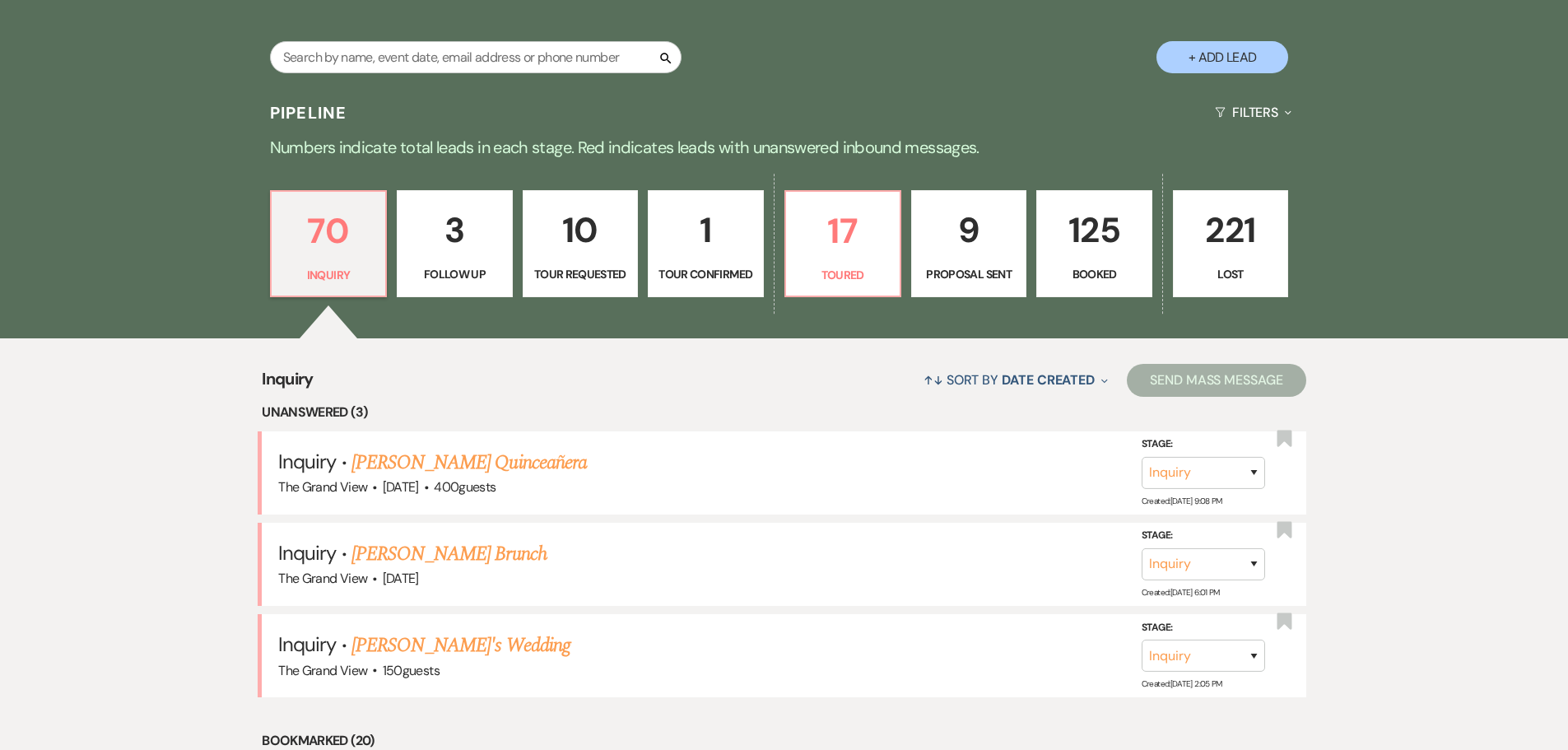
scroll to position [905, 0]
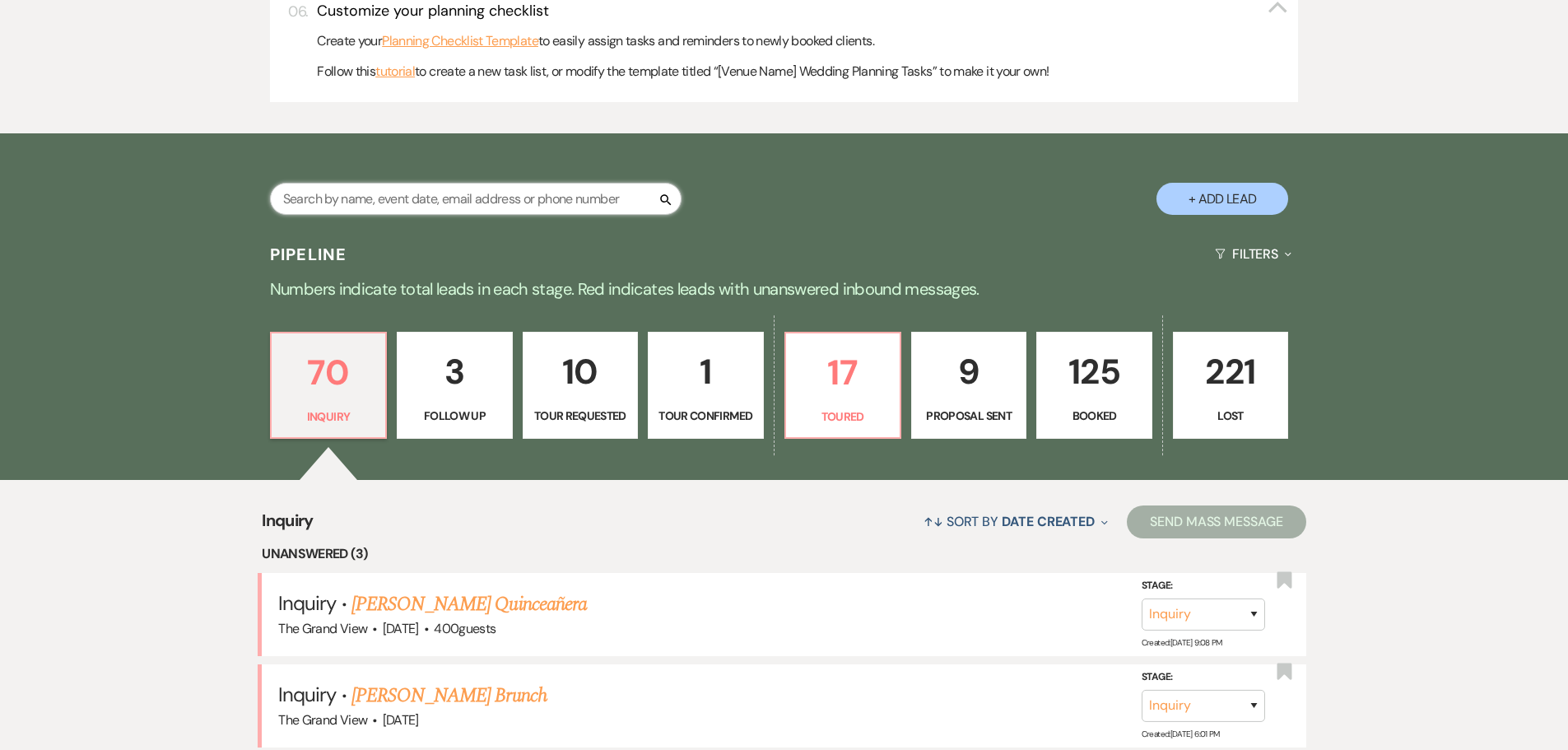
click at [407, 211] on input "text" at bounding box center [475, 198] width 411 height 32
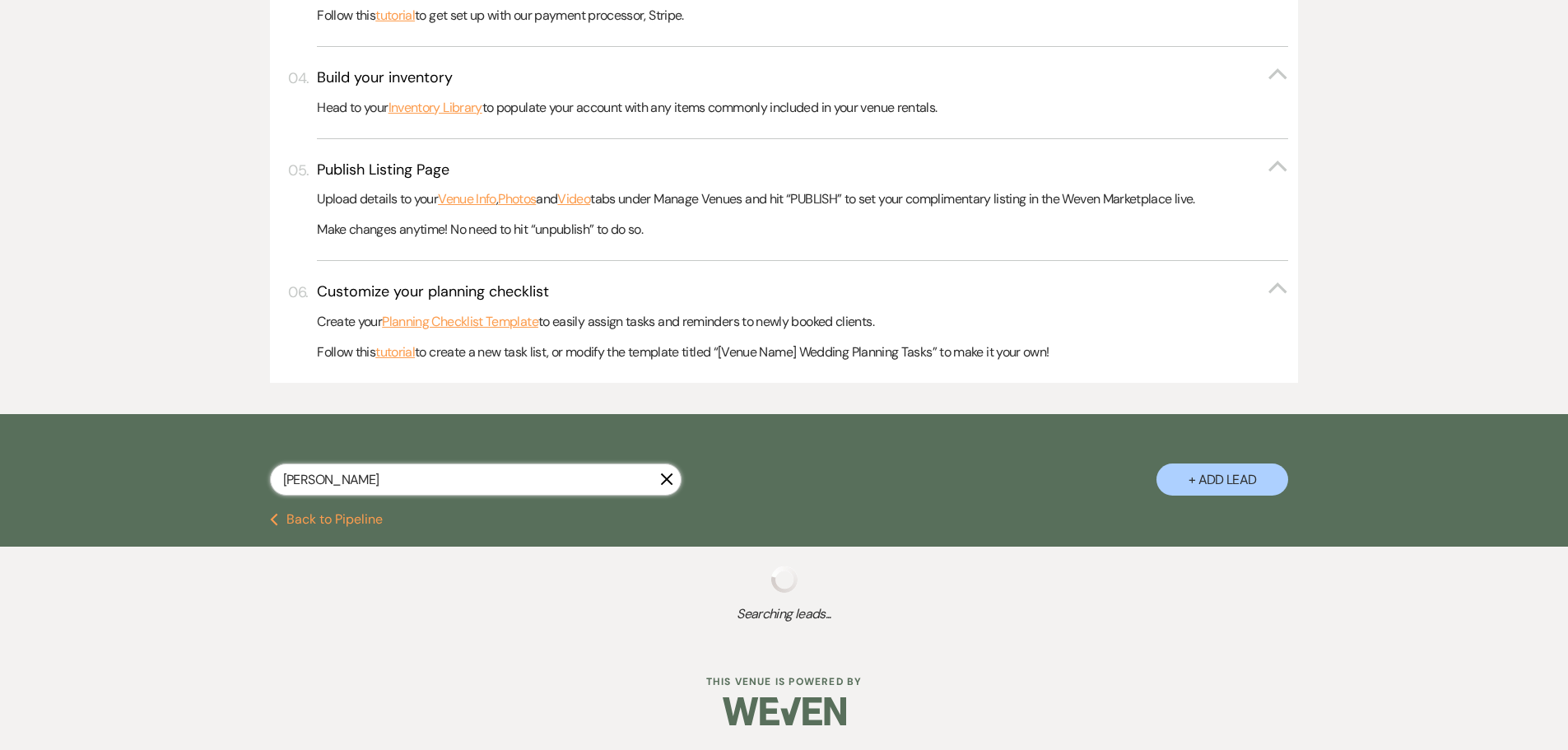
scroll to position [621, 0]
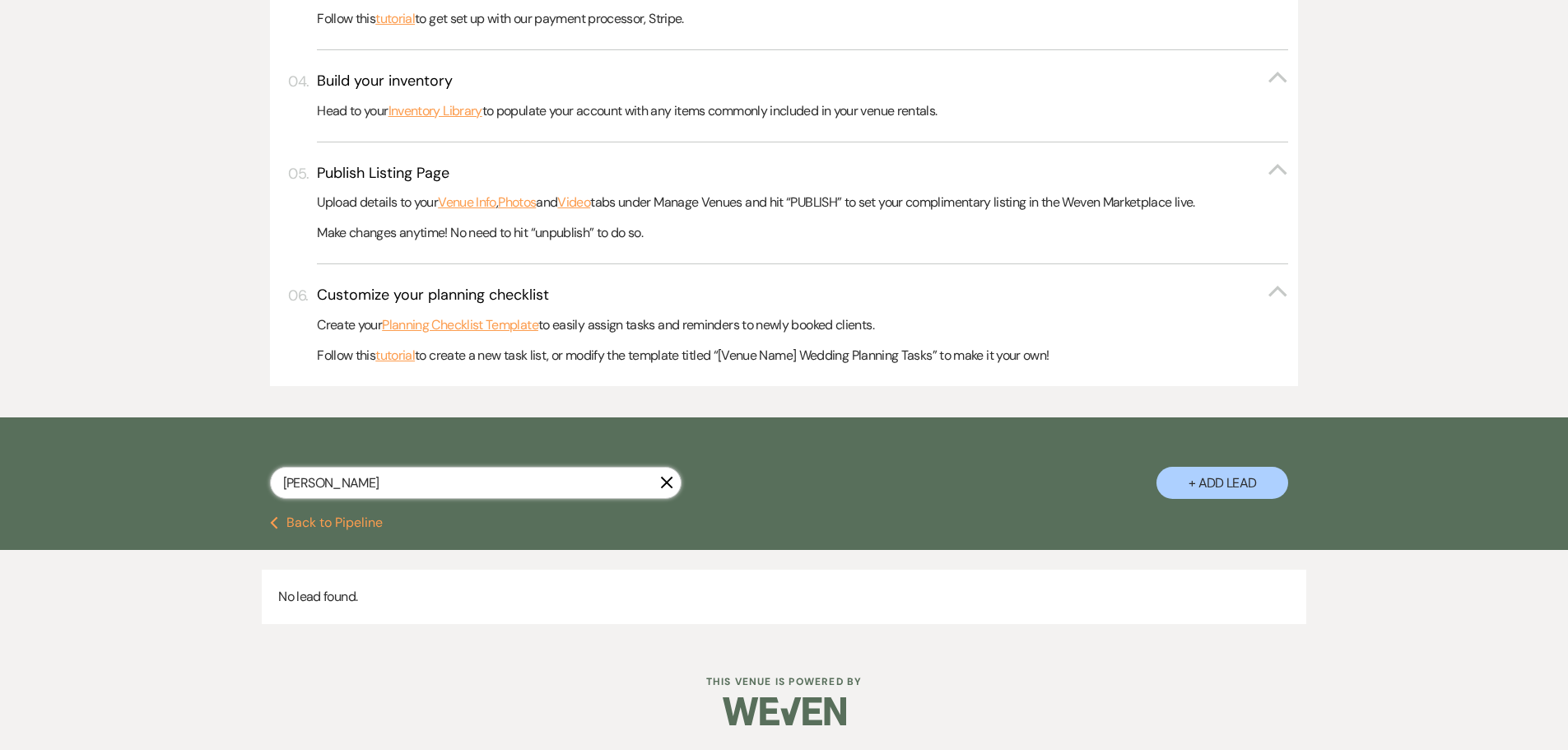
type input "[PERSON_NAME]"
click at [369, 475] on input "[PERSON_NAME]" at bounding box center [475, 483] width 411 height 32
click at [360, 487] on input "[PERSON_NAME]" at bounding box center [475, 483] width 411 height 32
click at [669, 484] on use "button" at bounding box center [667, 482] width 12 height 12
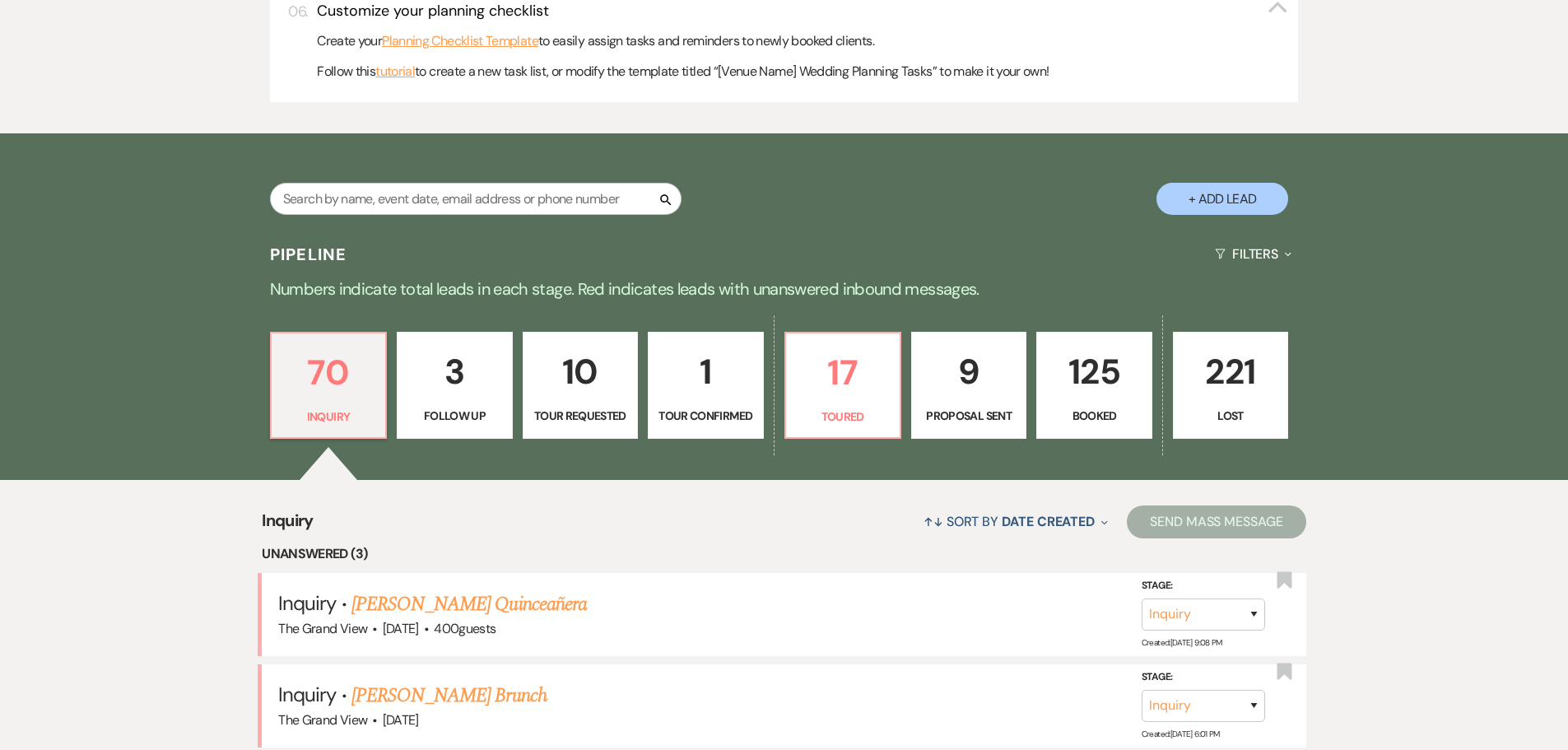
click at [1204, 196] on button "+ Add Lead" at bounding box center [1222, 198] width 132 height 32
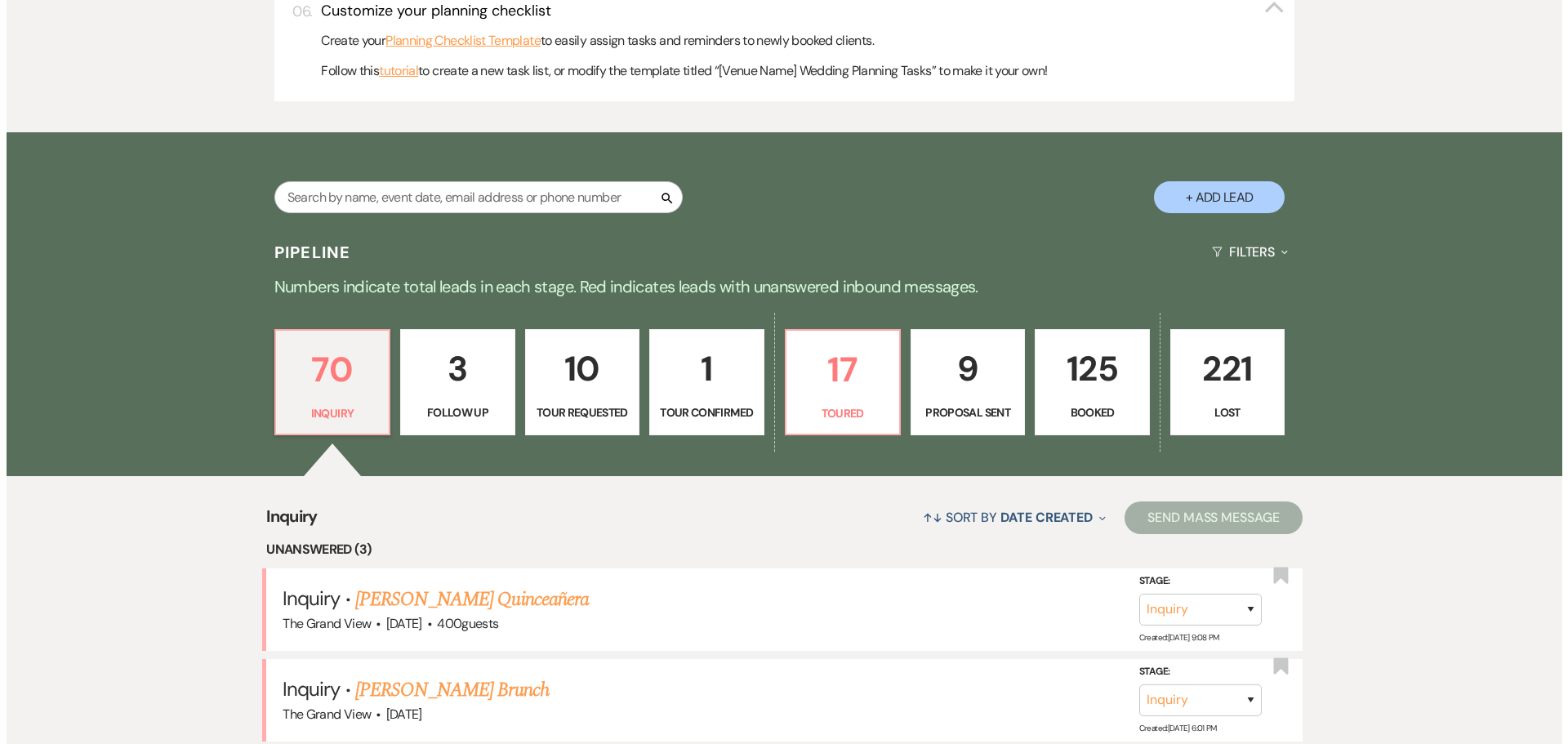
scroll to position [899, 0]
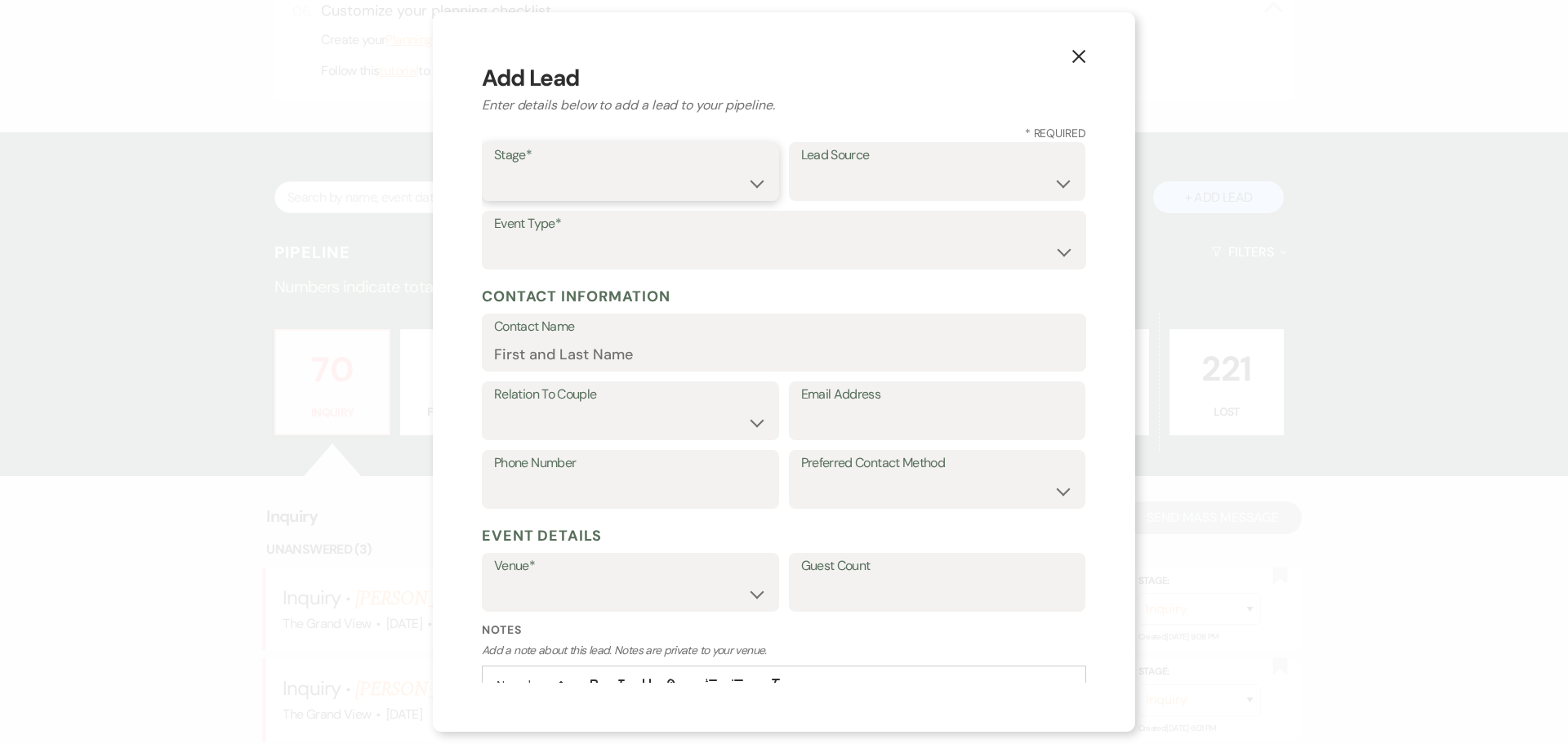
click at [627, 178] on select "Inquiry Follow Up Tour Requested Tour Confirmed Toured Proposal Sent Booked Lost" at bounding box center [630, 183] width 273 height 32
select select "2"
click at [494, 168] on select "Inquiry Follow Up Tour Requested Tour Confirmed Toured Proposal Sent Booked Lost" at bounding box center [630, 183] width 273 height 32
click at [841, 178] on select "Weven Venue Website Instagram Facebook Pinterest Google The Knot Wedding Wire H…" at bounding box center [938, 183] width 273 height 32
select select "5"
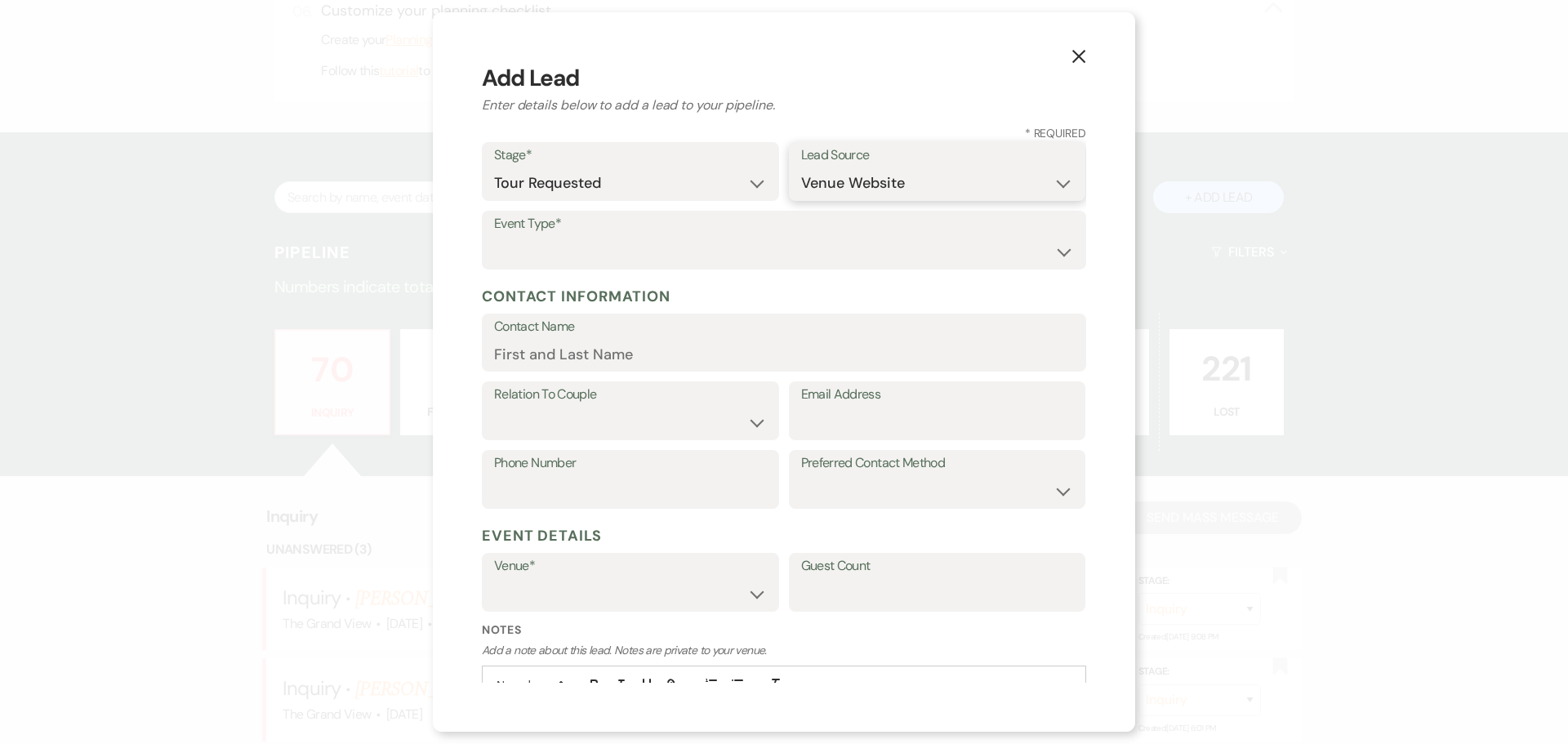
click at [801, 168] on select "Weven Venue Website Instagram Facebook Pinterest Google The Knot Wedding Wire H…" at bounding box center [938, 183] width 273 height 32
click at [596, 253] on select "Wedding Anniversary Party Baby Shower Bachelorette / Bachelor Party Birthday Pa…" at bounding box center [784, 252] width 580 height 32
select select "1"
click at [494, 236] on select "Wedding Anniversary Party Baby Shower Bachelorette / Bachelor Party Birthday Pa…" at bounding box center [784, 252] width 580 height 32
click at [851, 404] on label "Email Address" at bounding box center [938, 395] width 273 height 24
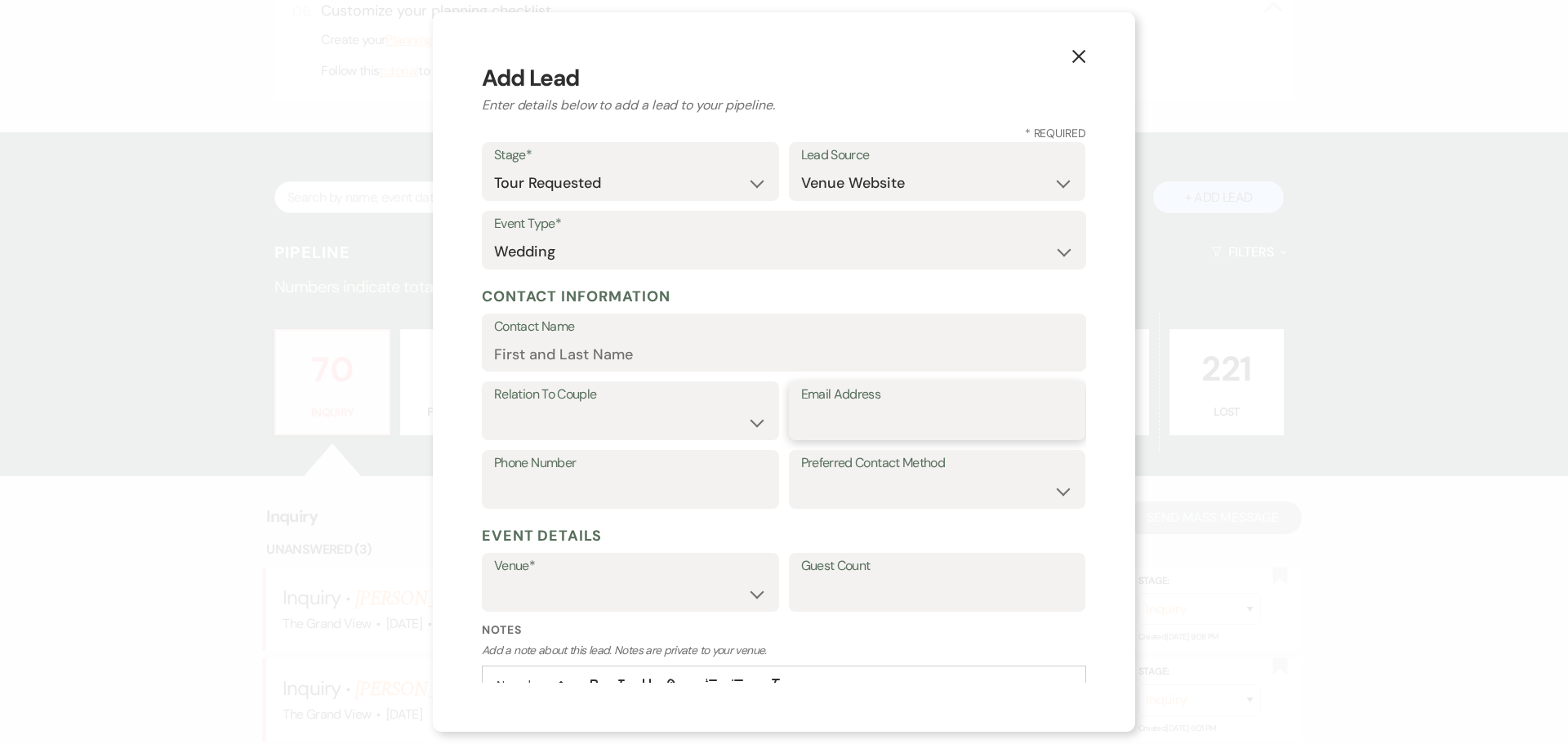
click at [851, 406] on input "Email Address" at bounding box center [938, 422] width 273 height 32
paste input "[EMAIL_ADDRESS][DOMAIN_NAME]"
type input "[EMAIL_ADDRESS][DOMAIN_NAME]"
click at [560, 348] on input "Contact Name" at bounding box center [784, 353] width 580 height 32
paste input "[PERSON_NAME]"
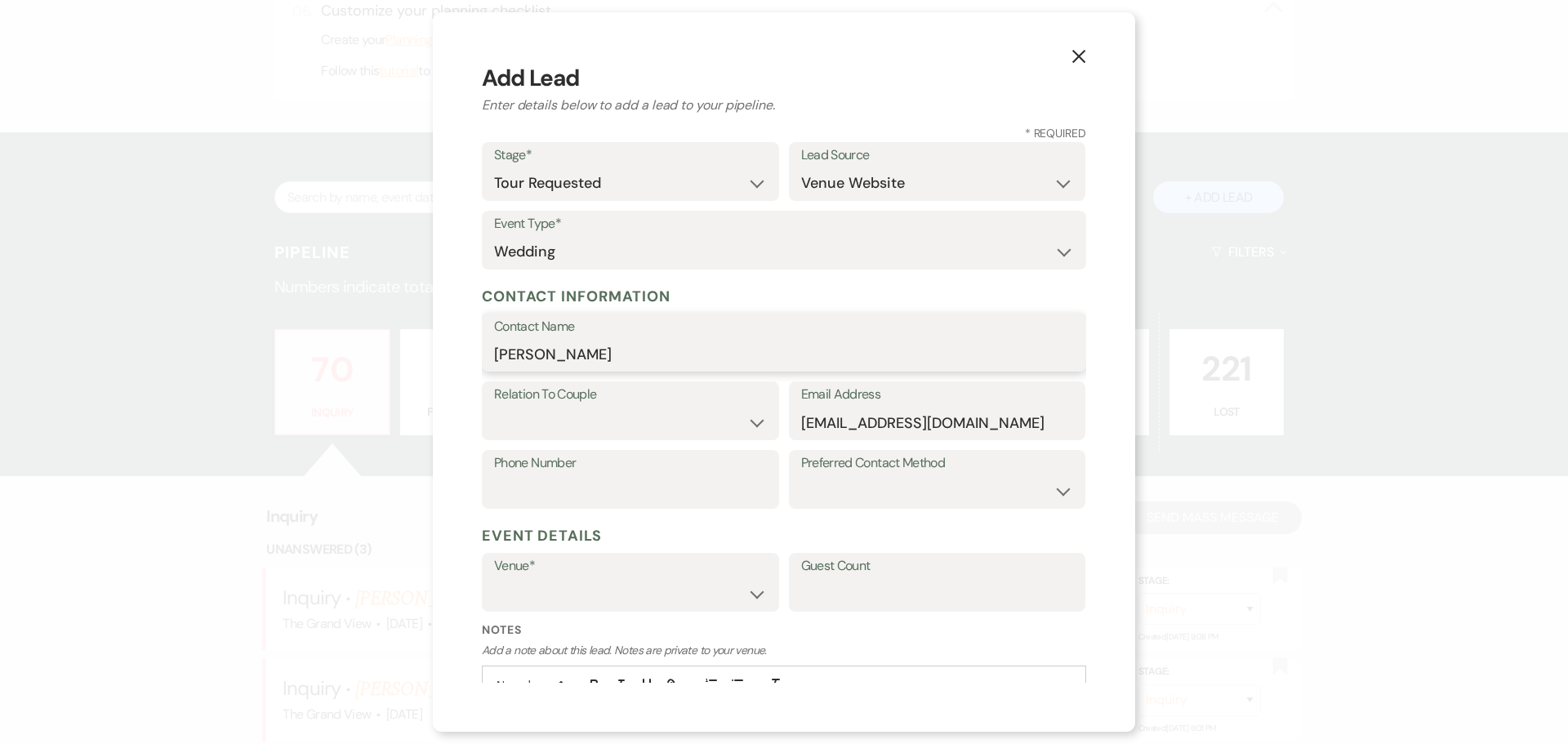
type input "[PERSON_NAME]"
click at [516, 425] on select "Couple Planner Parent of Couple Family Member Friend Other" at bounding box center [630, 422] width 273 height 32
select select "1"
click at [494, 406] on select "Couple Planner Parent of Couple Family Member Friend Other" at bounding box center [630, 422] width 273 height 32
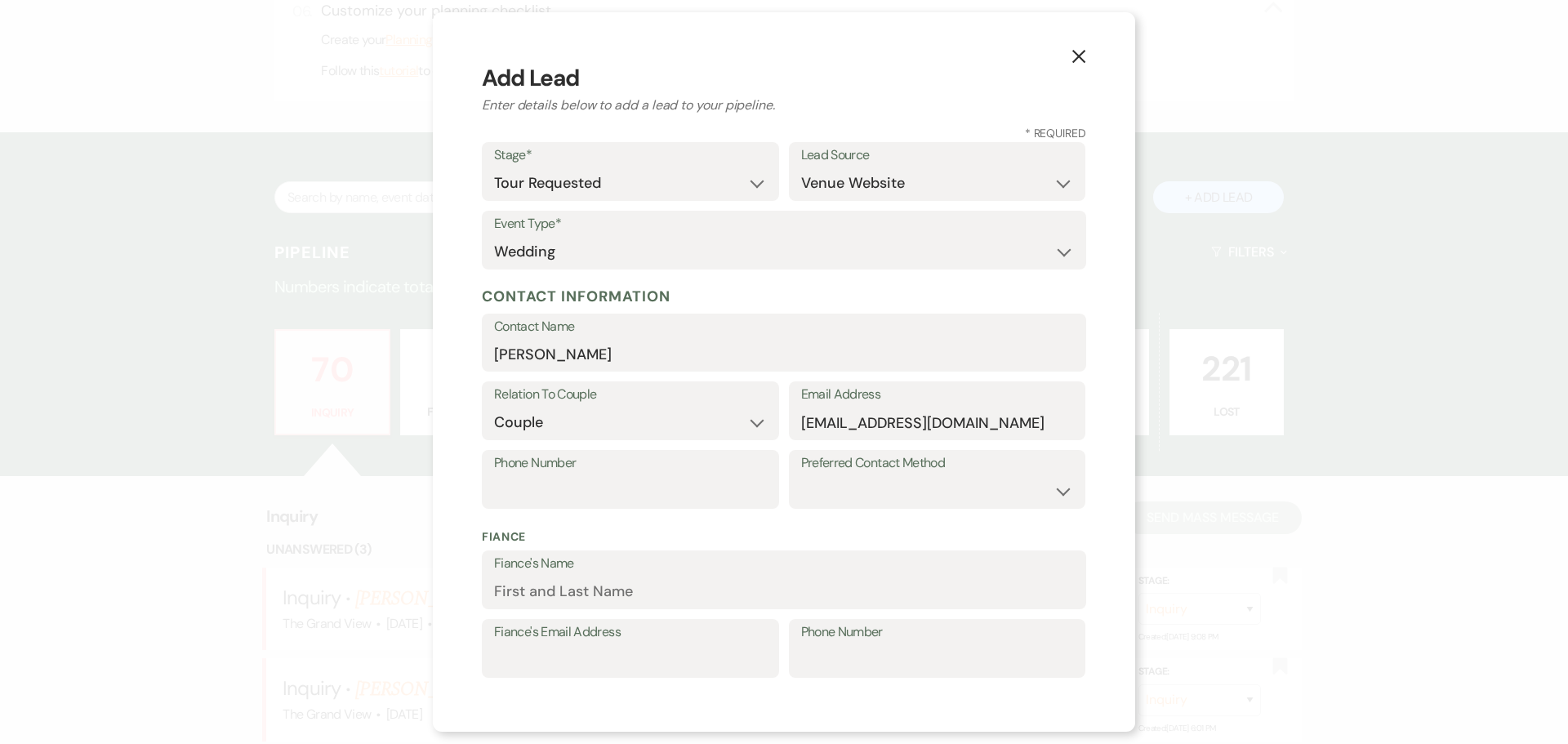
click at [561, 474] on label "Phone Number" at bounding box center [630, 463] width 273 height 24
click at [561, 475] on input "Phone Number" at bounding box center [630, 490] width 273 height 32
click at [598, 489] on input "Phone Number" at bounding box center [630, 490] width 273 height 32
paste input "[PHONE_NUMBER]"
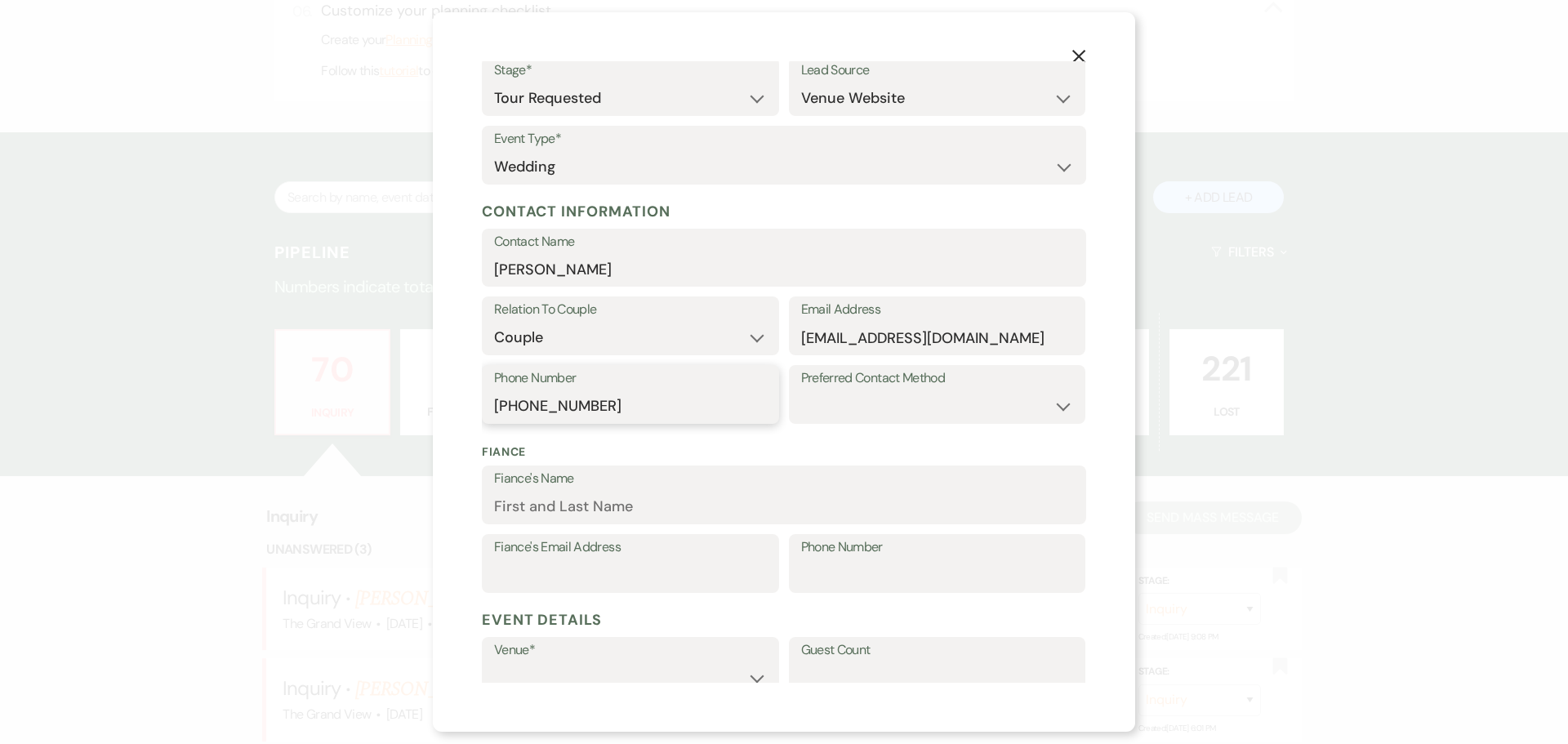
scroll to position [245, 0]
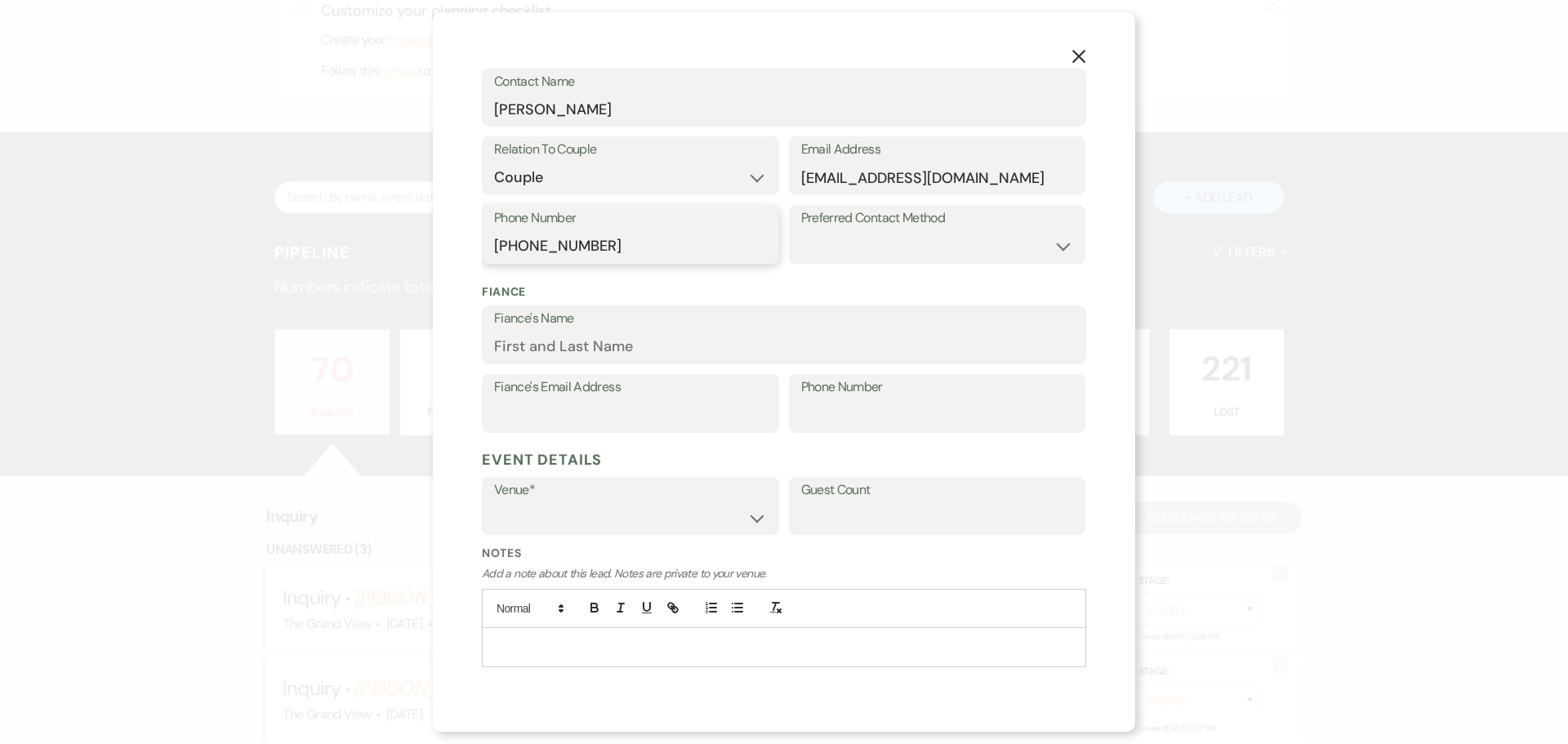
type input "[PHONE_NUMBER]"
click at [587, 519] on select "The Grand View [GEOGRAPHIC_DATA]" at bounding box center [630, 517] width 273 height 32
select select "836"
click at [494, 501] on select "The Grand View [GEOGRAPHIC_DATA]" at bounding box center [630, 517] width 273 height 32
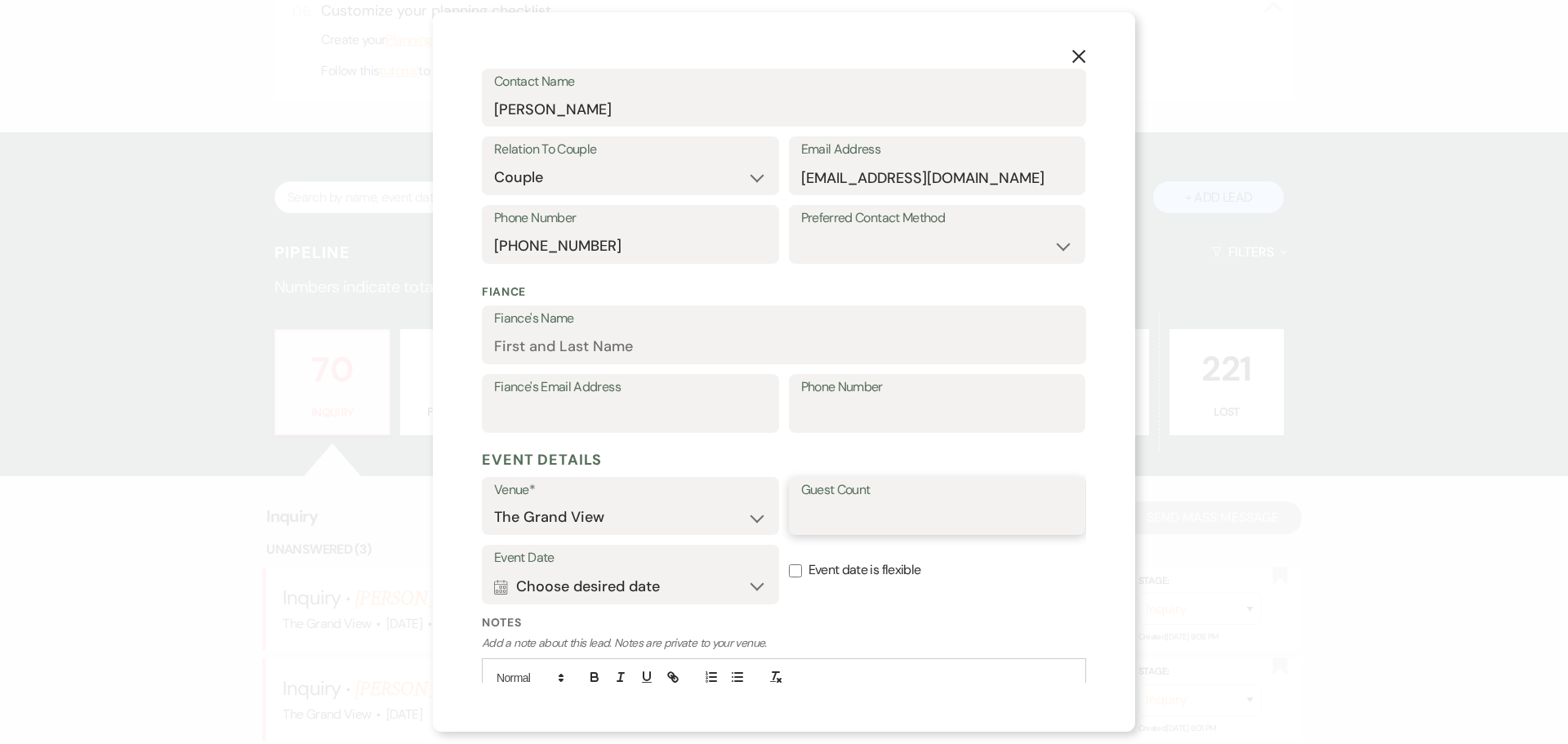
click at [888, 508] on input "Guest Count" at bounding box center [938, 517] width 273 height 32
type input "200"
click at [674, 591] on button "Calendar Choose desired date Expand" at bounding box center [630, 586] width 273 height 33
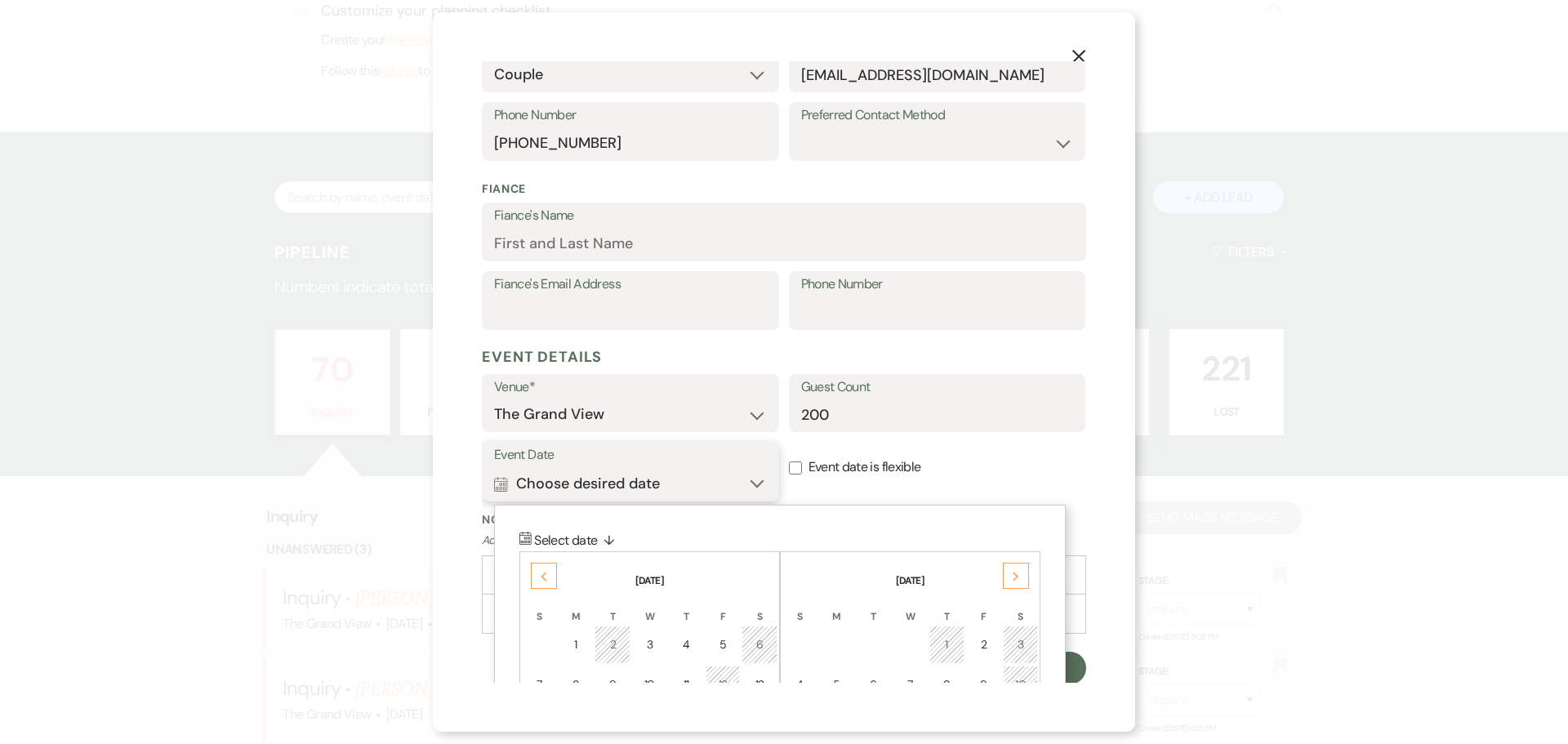
scroll to position [349, 0]
click at [1024, 580] on div "Next" at bounding box center [1016, 574] width 26 height 26
click at [1018, 580] on div "Next" at bounding box center [1016, 574] width 26 height 26
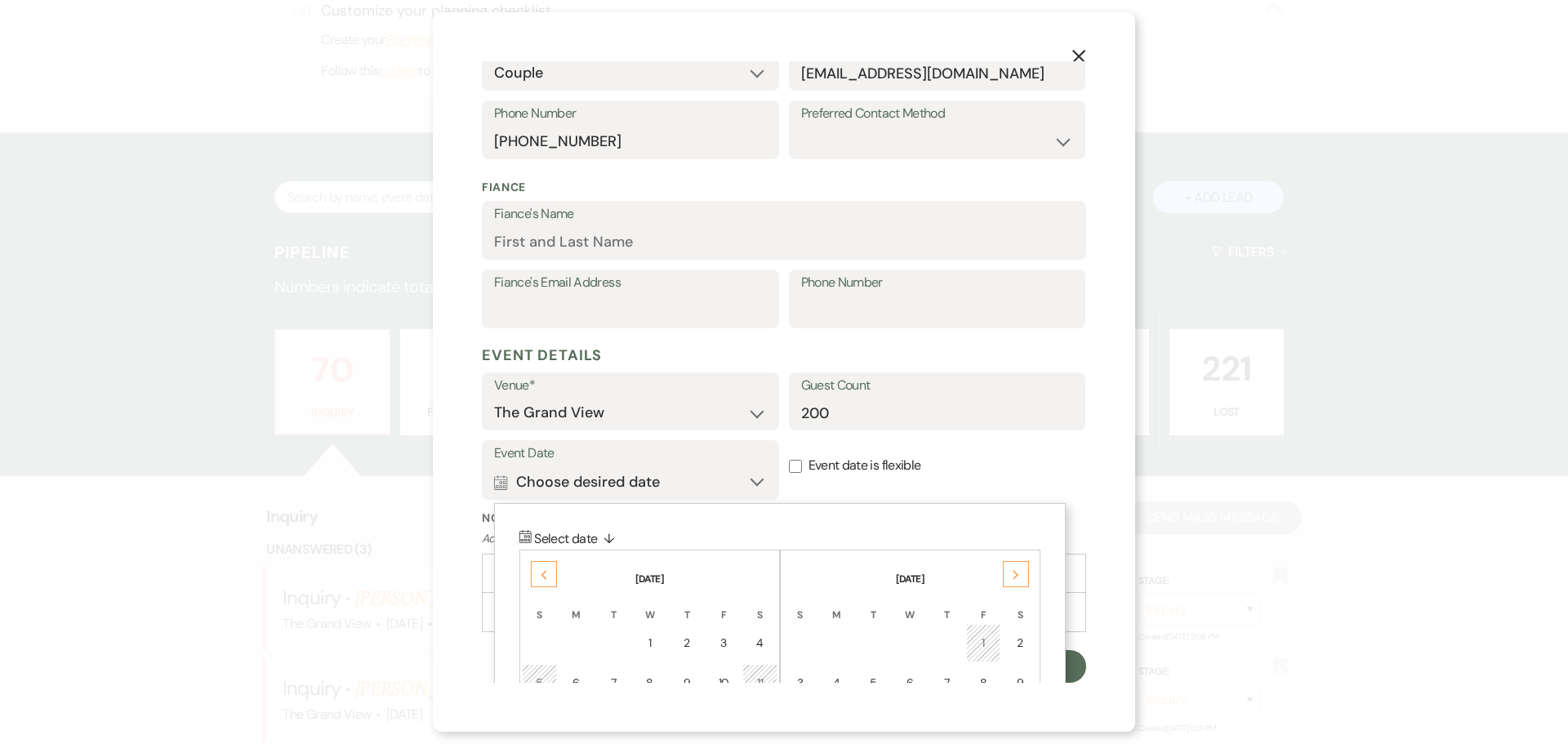
click at [1018, 580] on div "Next" at bounding box center [1016, 574] width 26 height 26
drag, startPoint x: 1018, startPoint y: 580, endPoint x: 1006, endPoint y: 578, distance: 12.2
click at [1006, 578] on div "Next" at bounding box center [1016, 574] width 26 height 26
click at [1008, 578] on div "Next" at bounding box center [1016, 574] width 26 height 26
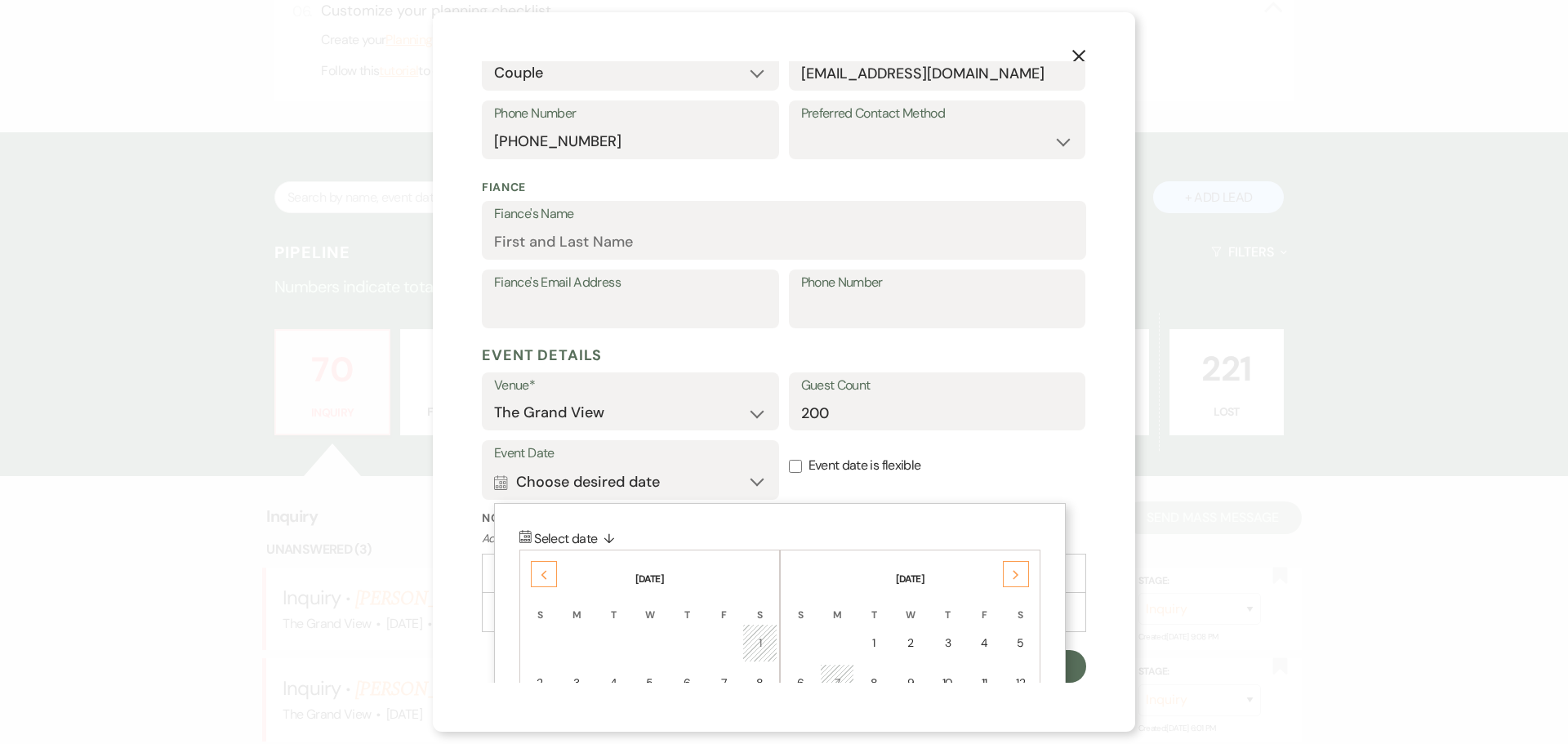
click at [1008, 578] on div "Next" at bounding box center [1016, 574] width 26 height 26
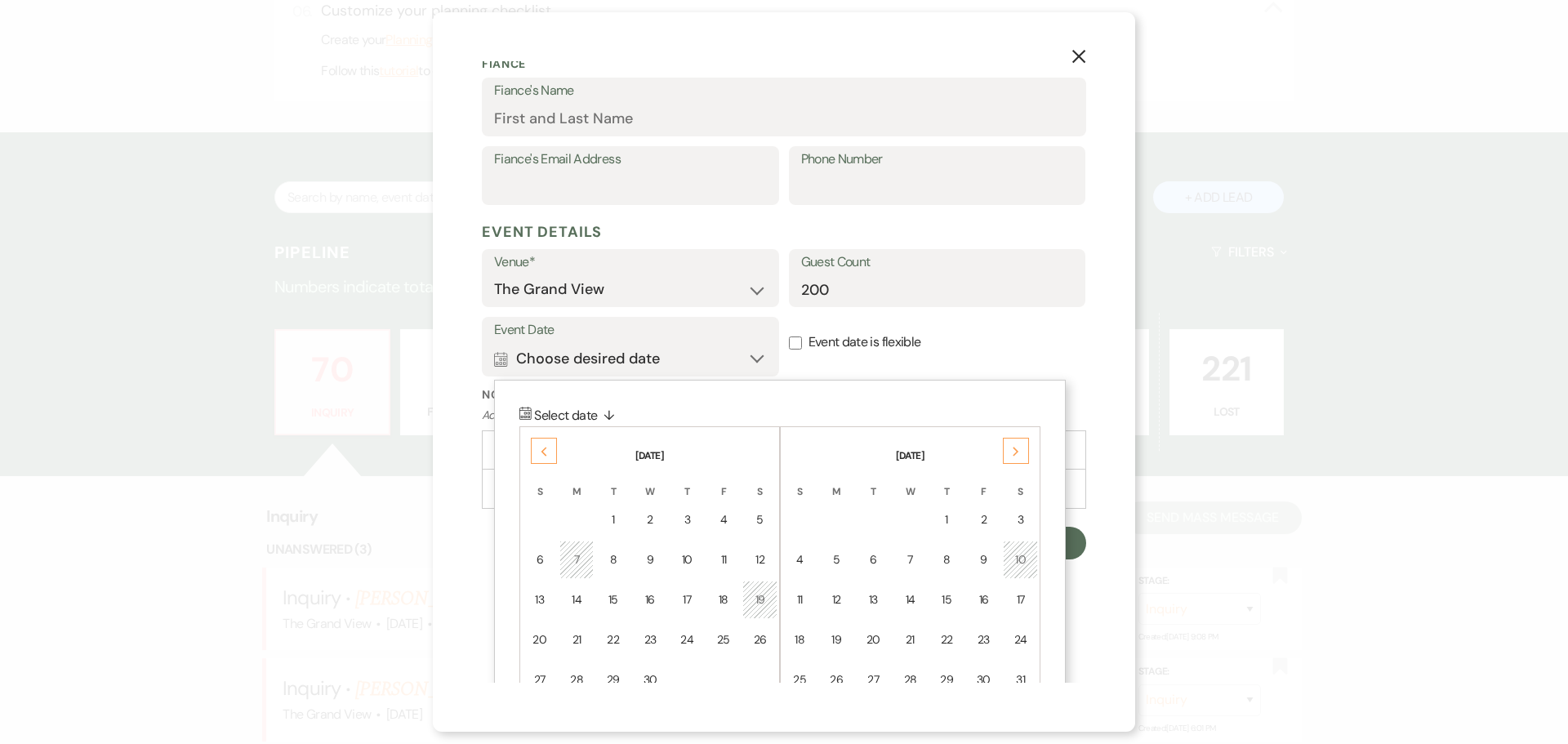
scroll to position [475, 0]
click at [825, 622] on td "19" at bounding box center [837, 637] width 36 height 38
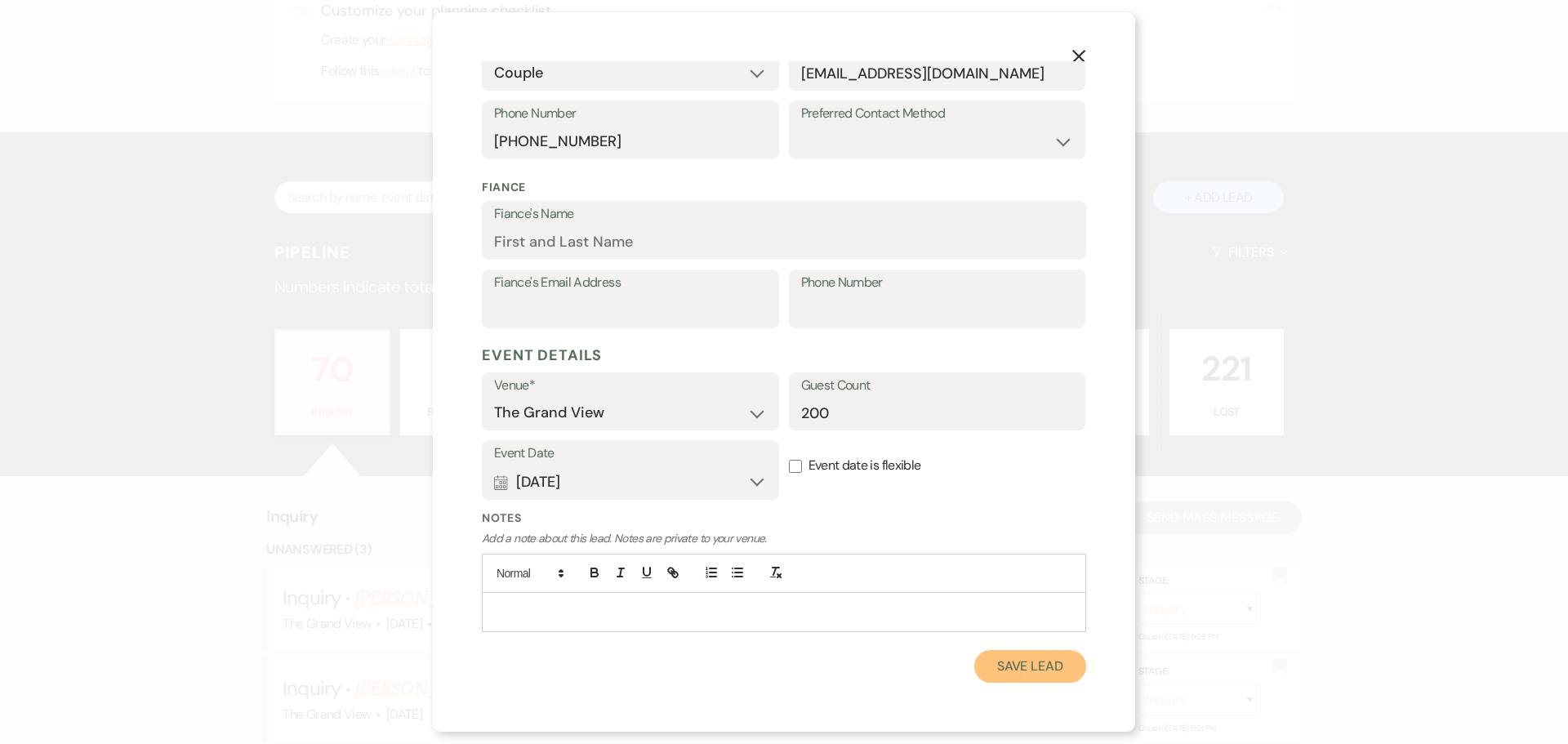
click at [1047, 664] on button "Save Lead" at bounding box center [1029, 666] width 112 height 33
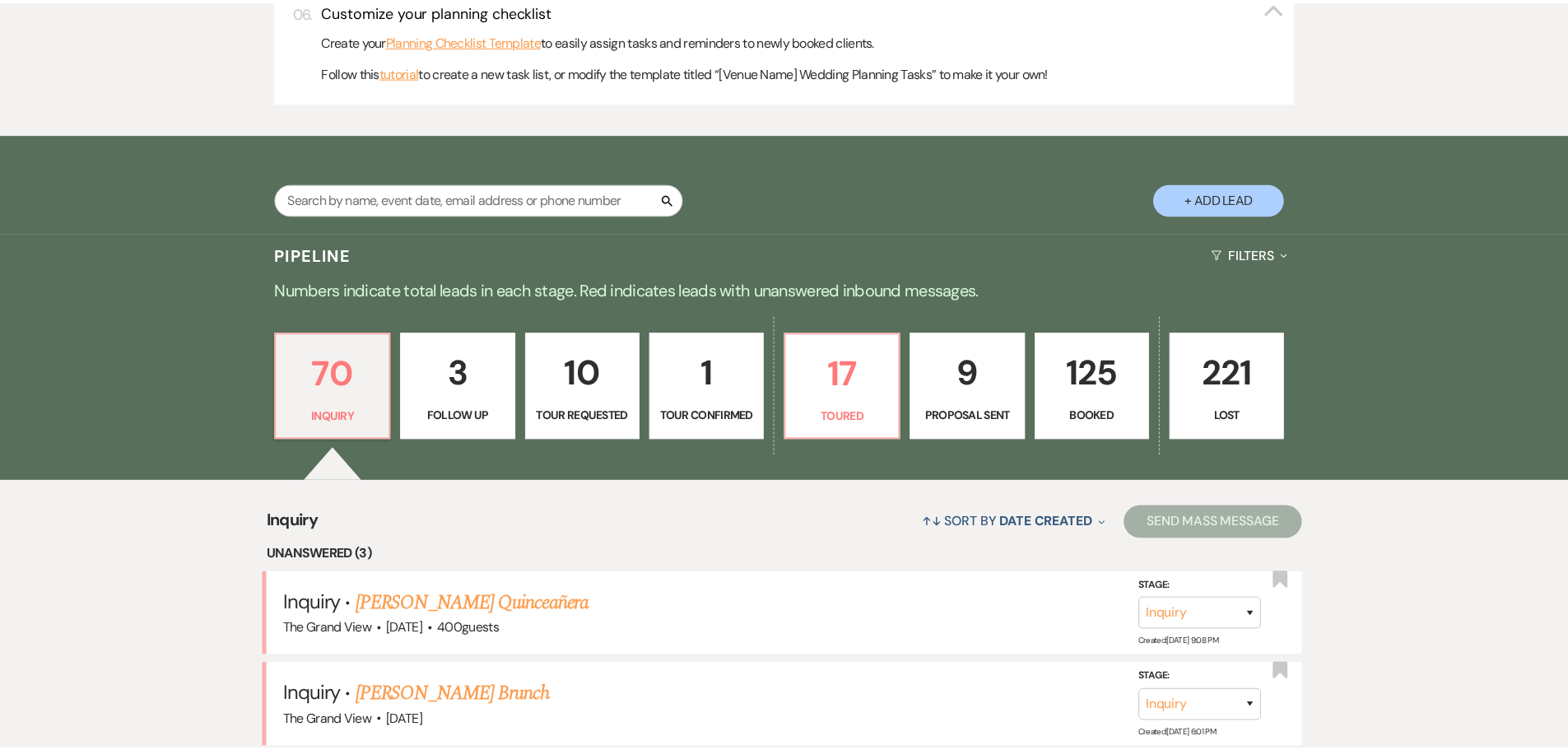
scroll to position [905, 0]
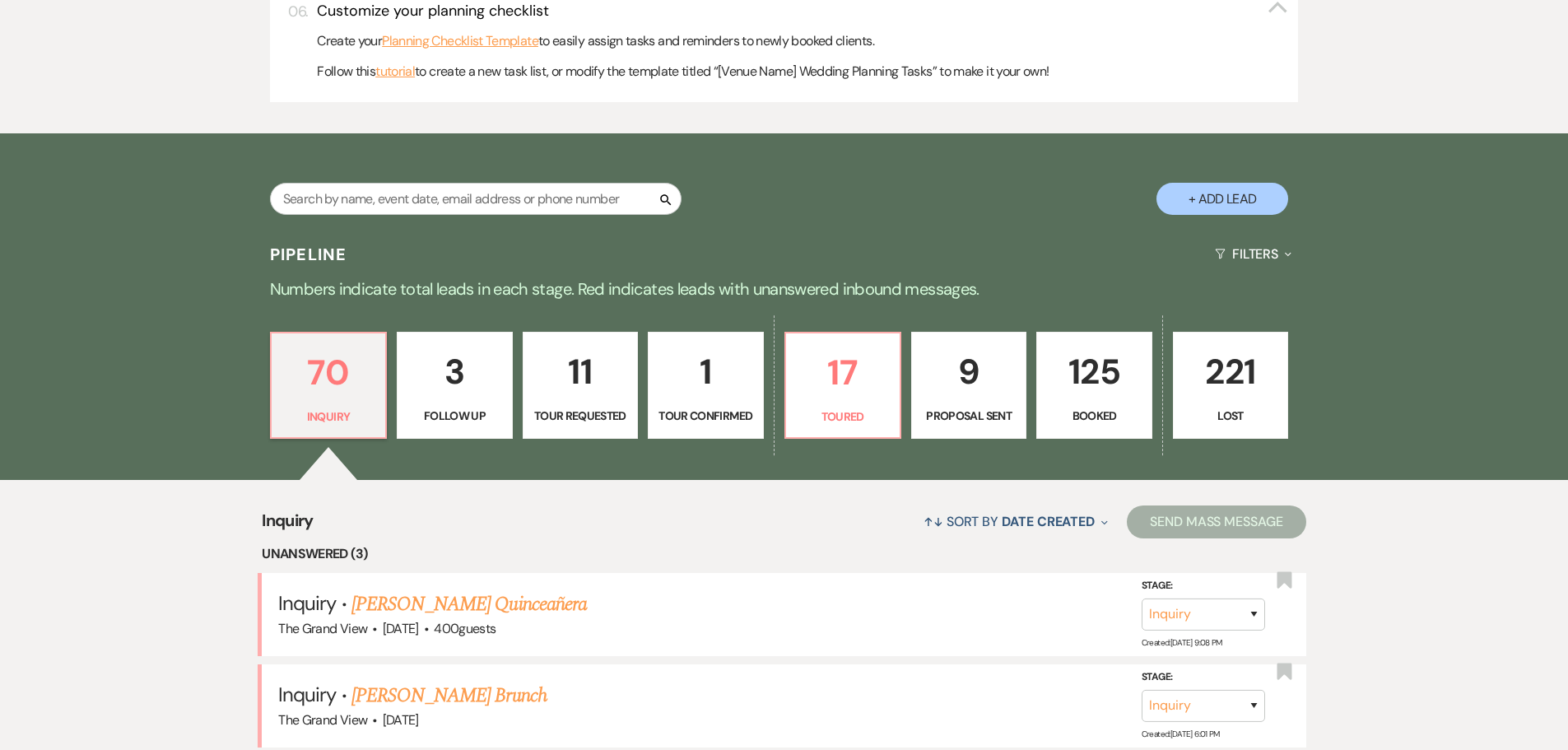
click at [667, 407] on p "Tour Confirmed" at bounding box center [705, 415] width 94 height 18
select select "4"
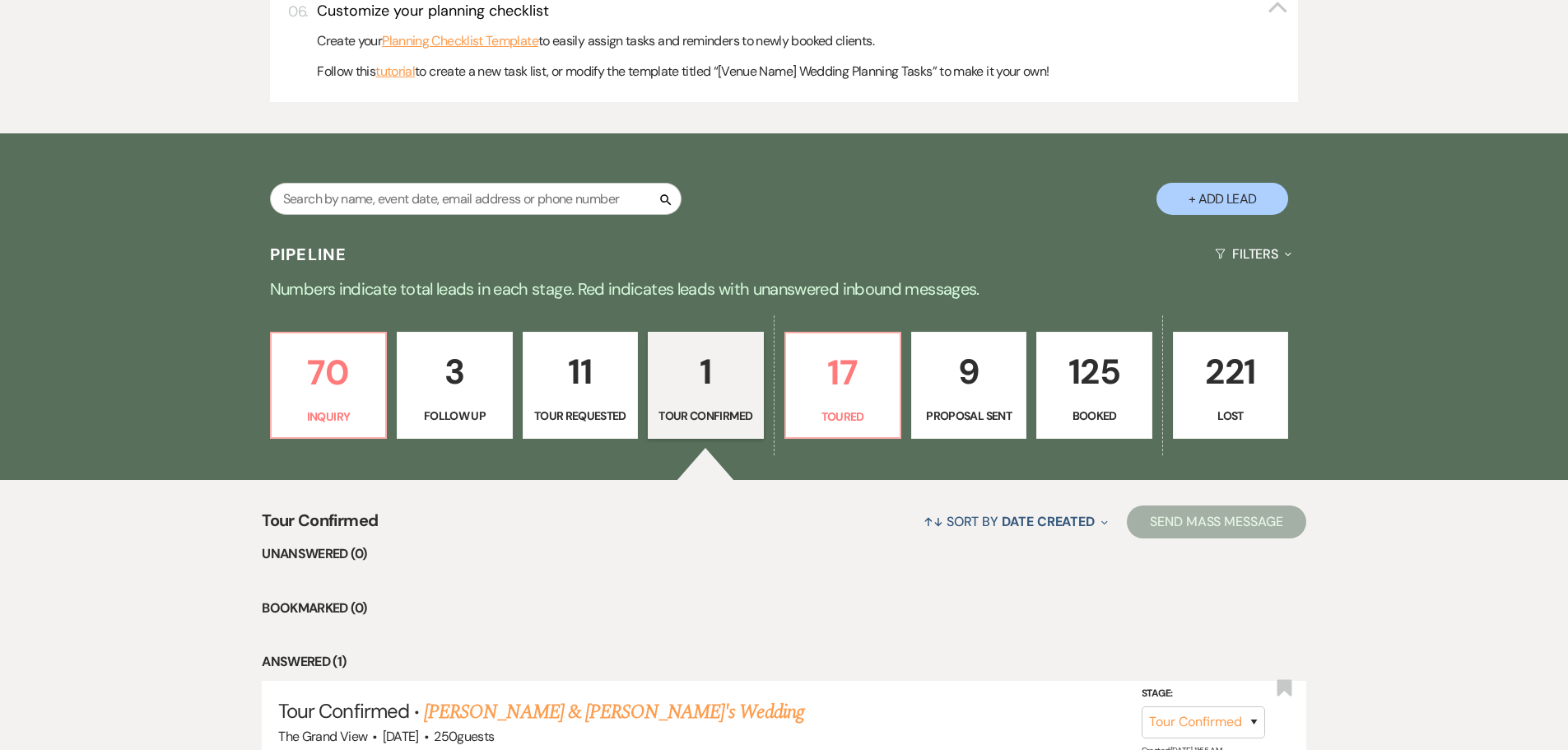
click at [610, 420] on p "Tour Requested" at bounding box center [580, 415] width 94 height 18
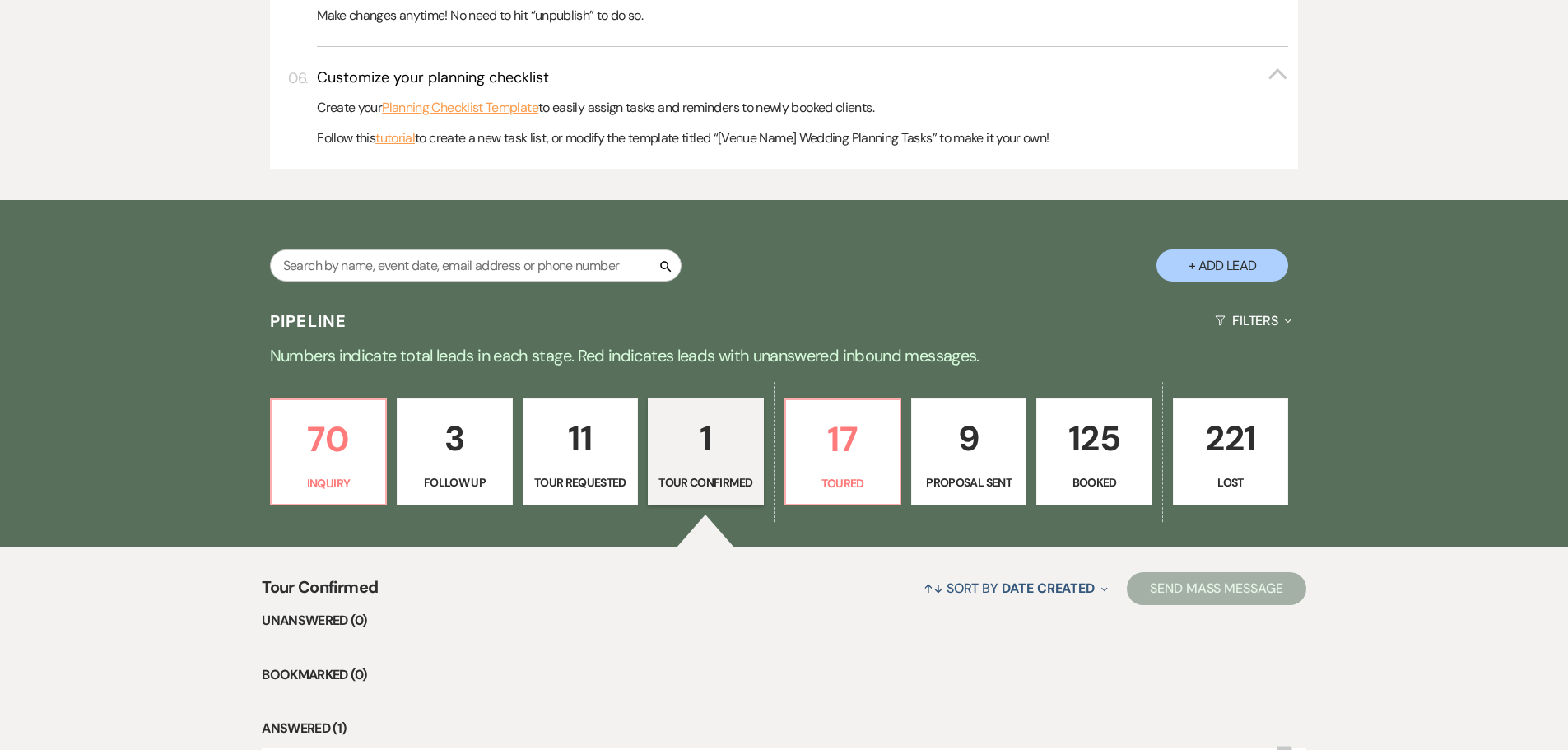
select select "2"
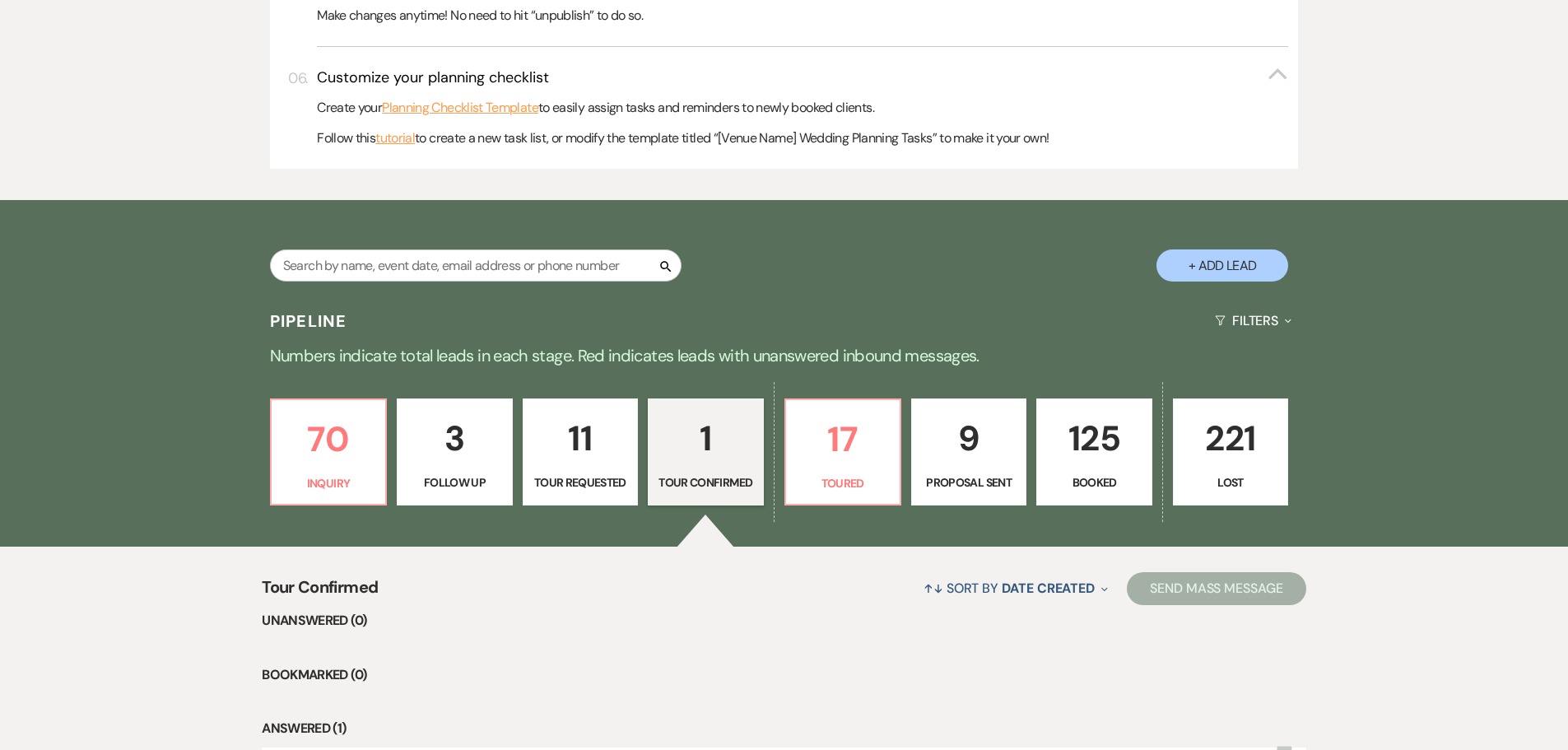
select select "2"
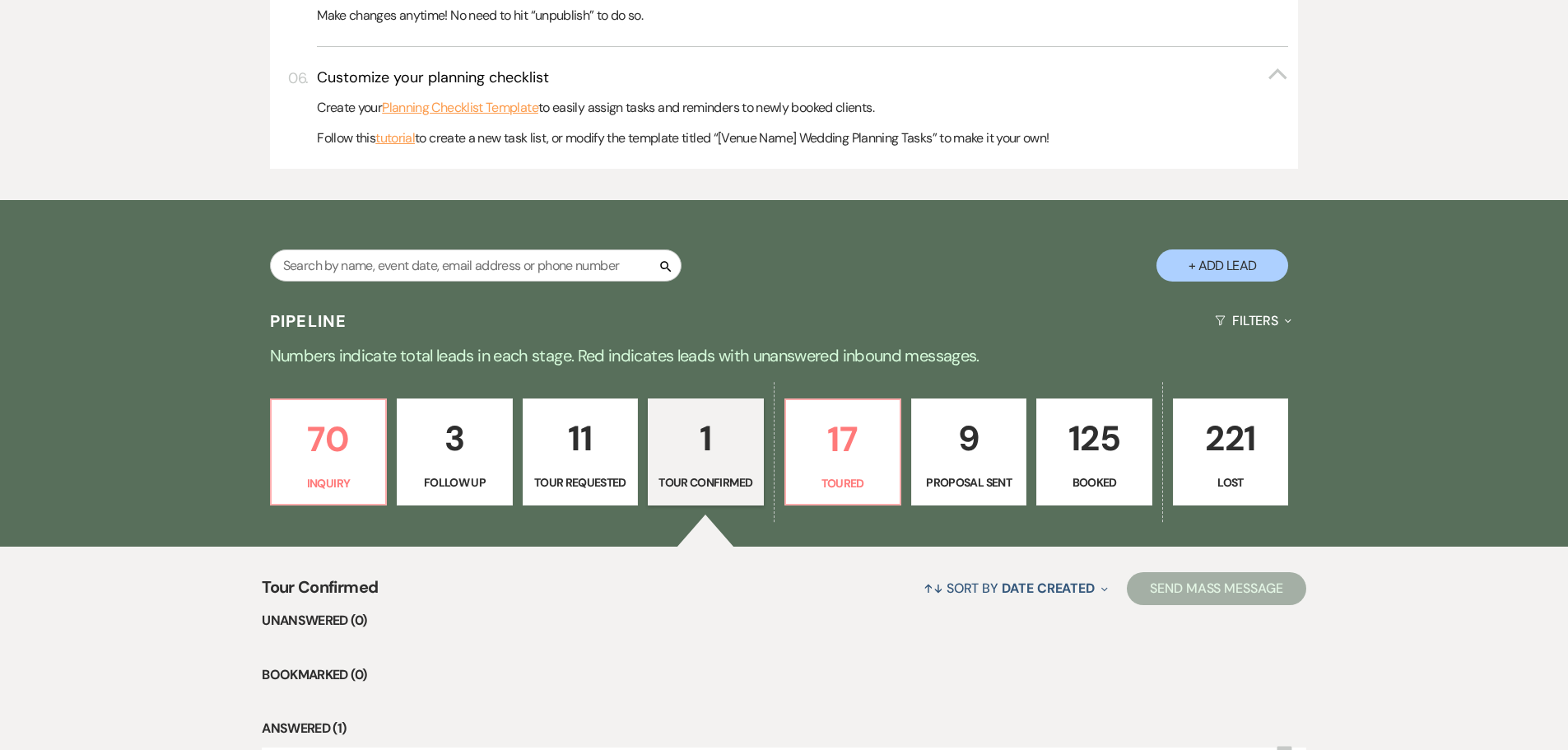
select select "2"
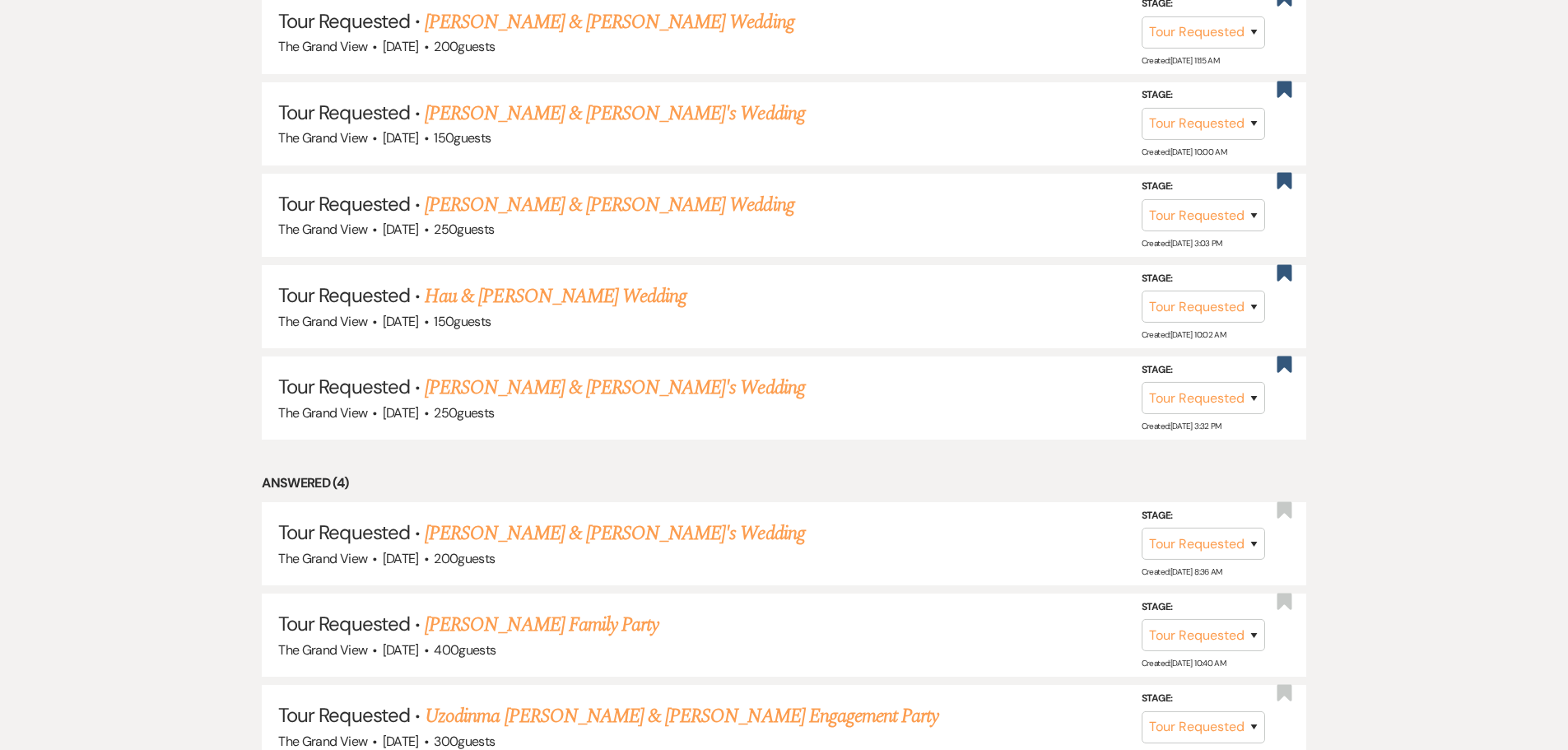
scroll to position [1728, 0]
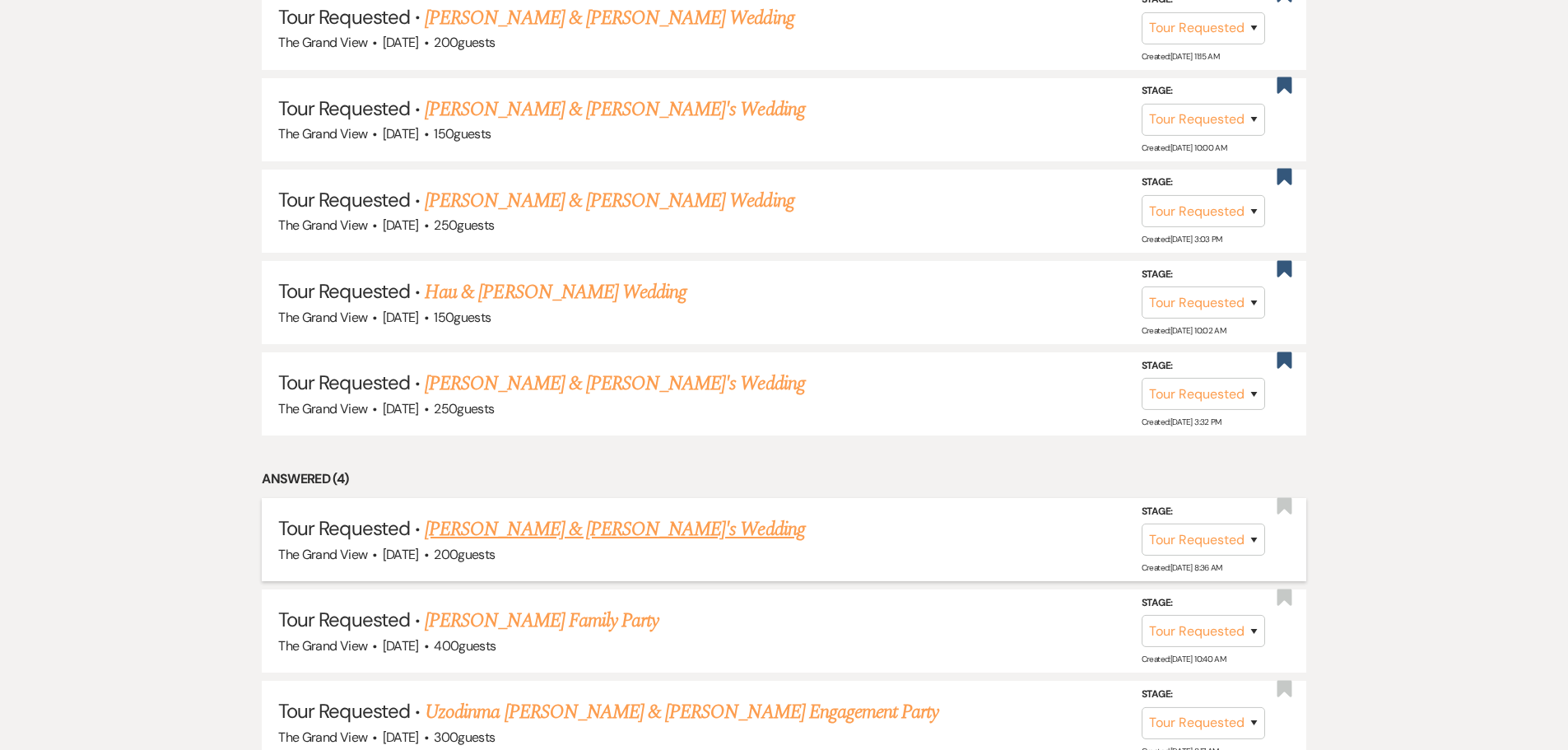
click at [594, 519] on link "[PERSON_NAME] & [PERSON_NAME]'s Wedding" at bounding box center [615, 529] width 381 height 30
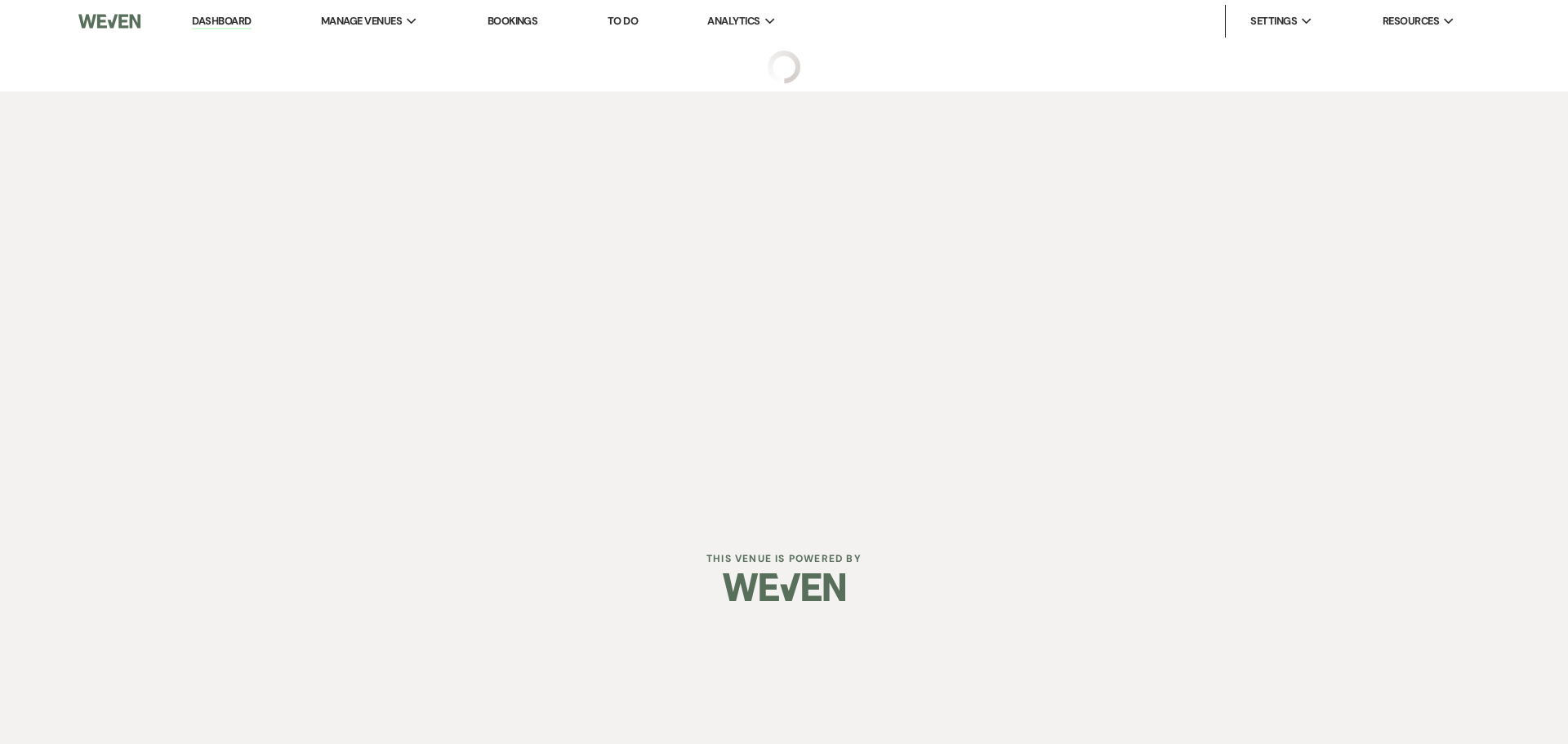
select select "2"
select select "5"
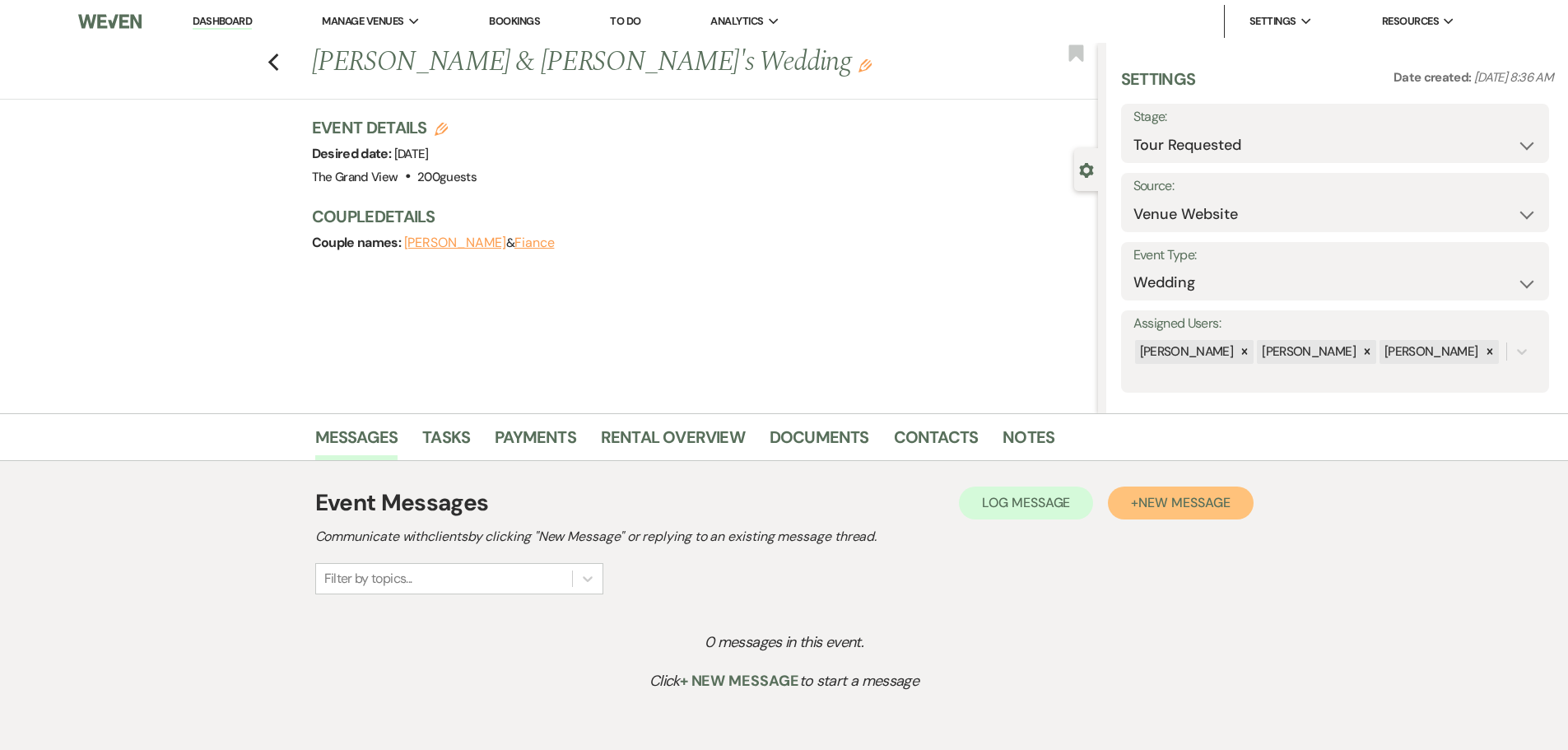
click at [1199, 503] on span "New Message" at bounding box center [1184, 502] width 92 height 17
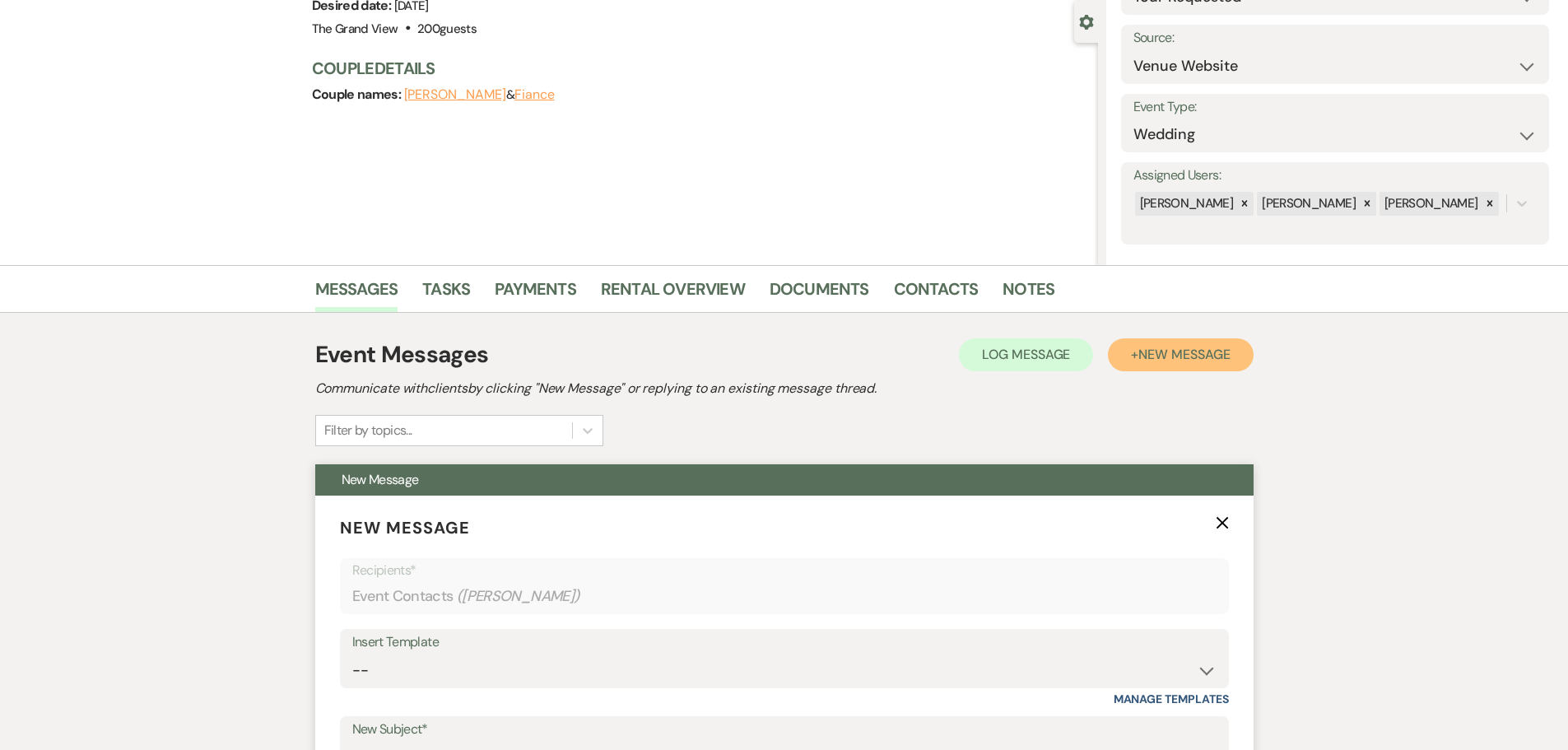
scroll to position [329, 0]
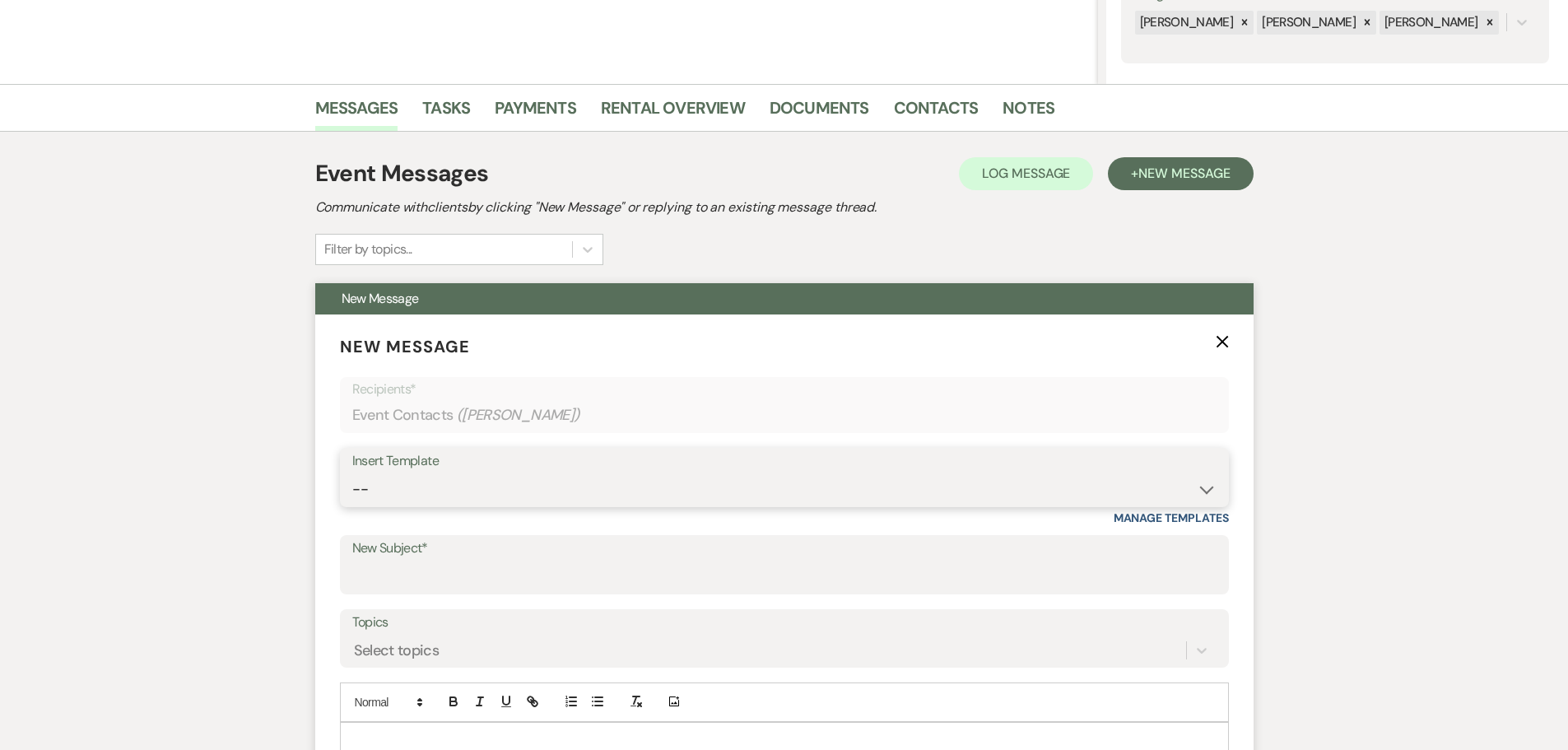
click at [456, 490] on select "-- Weven Planning Portal Introduction (Booked Events) Initial Inquiry Response …" at bounding box center [784, 489] width 864 height 32
select select "5070"
click at [352, 473] on select "-- Weven Planning Portal Introduction (Booked Events) Initial Inquiry Response …" at bounding box center [784, 489] width 864 height 32
type input "Your Grand Venue Awaits!"
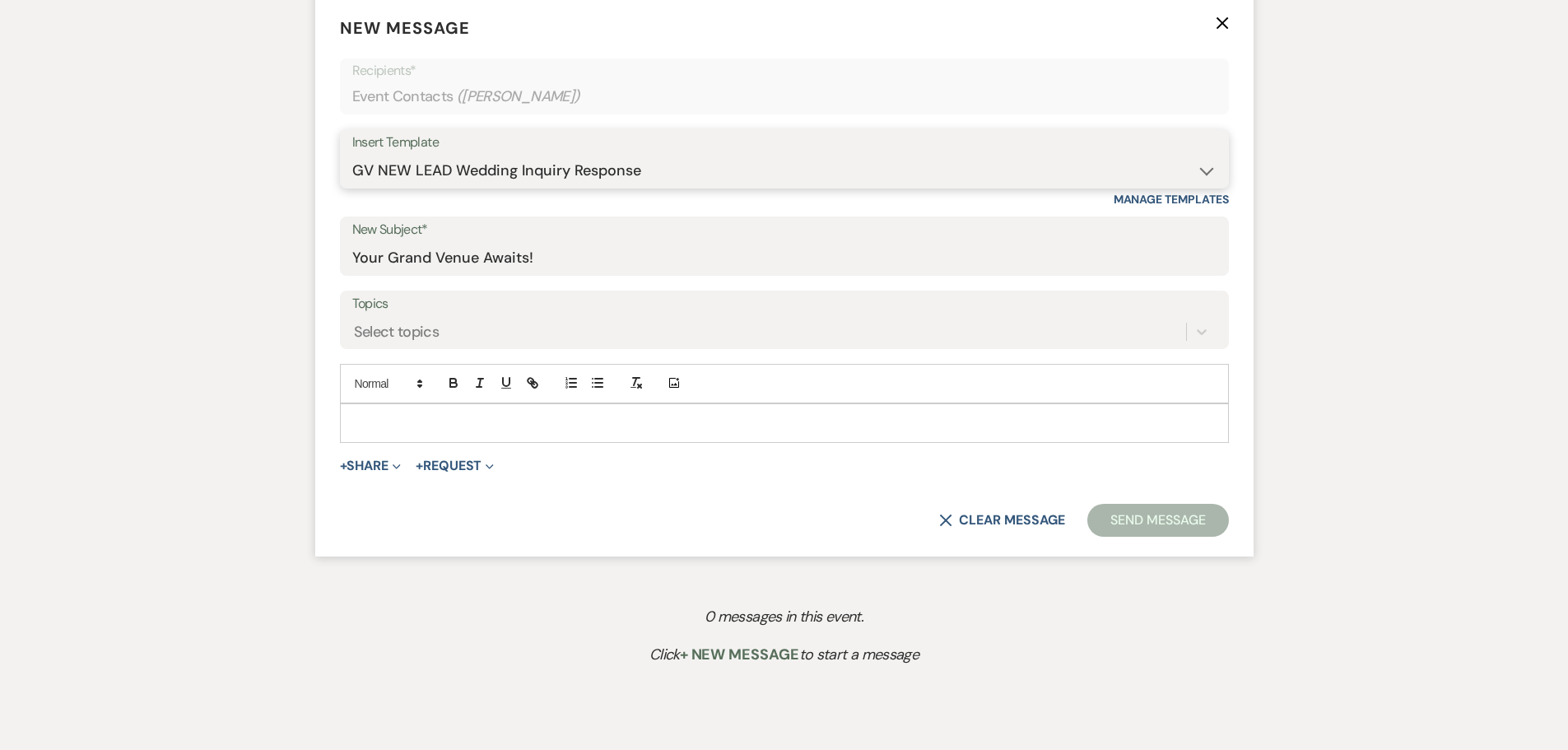
scroll to position [741, 0]
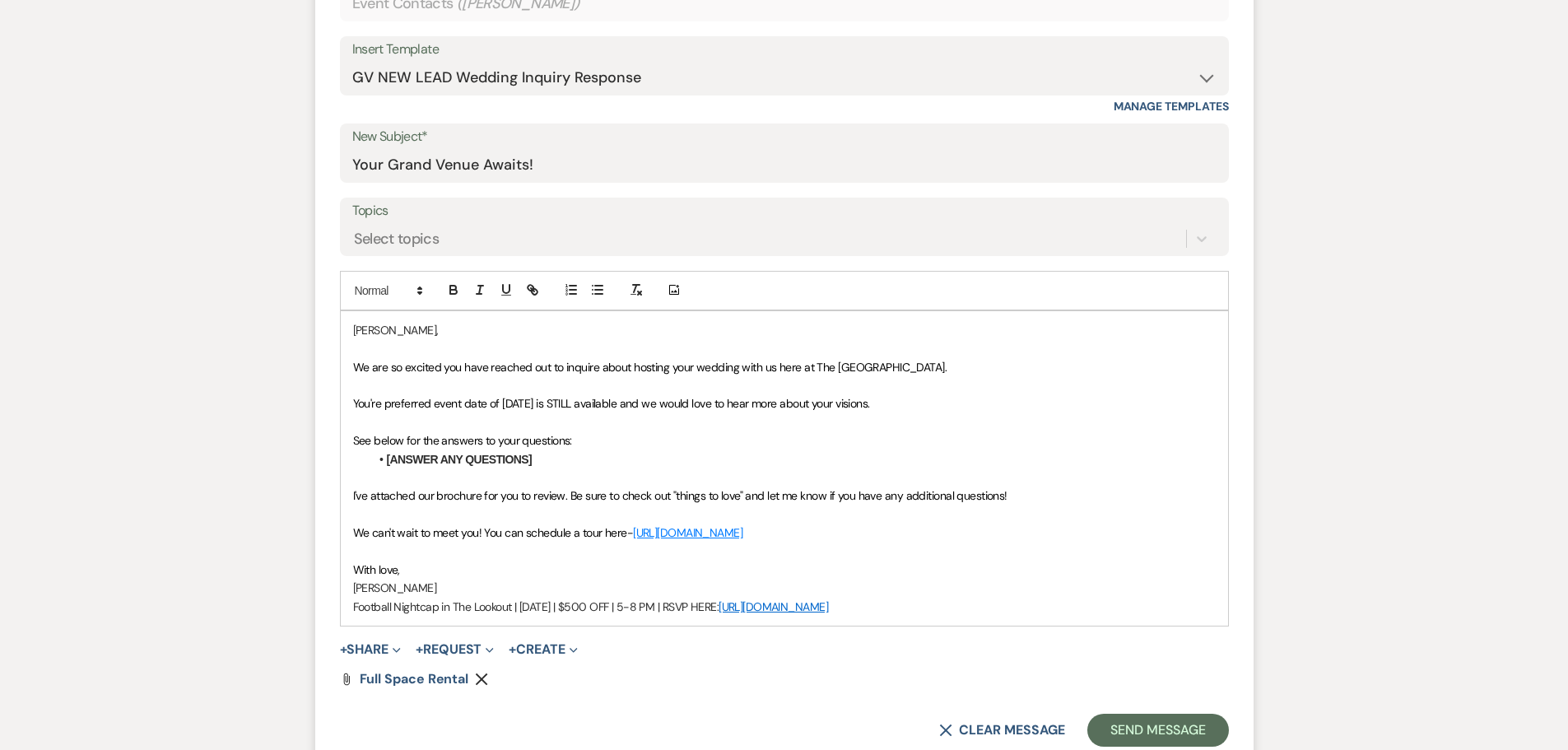
drag, startPoint x: 914, startPoint y: 405, endPoint x: 639, endPoint y: 408, distance: 275.0
click at [639, 408] on p "You're preferred event date of [DATE] is STILL available and we would love to h…" at bounding box center [784, 404] width 863 height 18
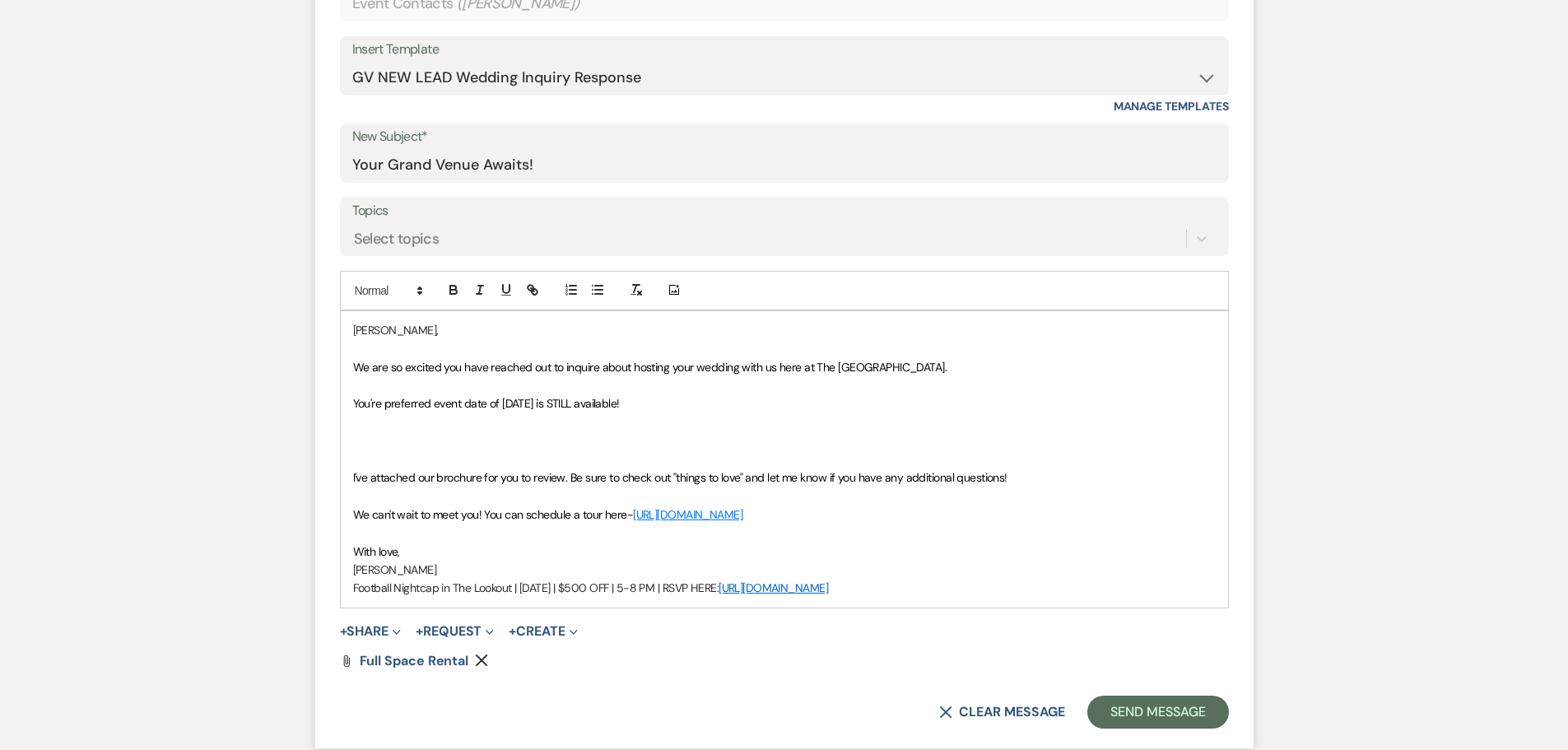
drag, startPoint x: 544, startPoint y: 463, endPoint x: 339, endPoint y: 443, distance: 206.0
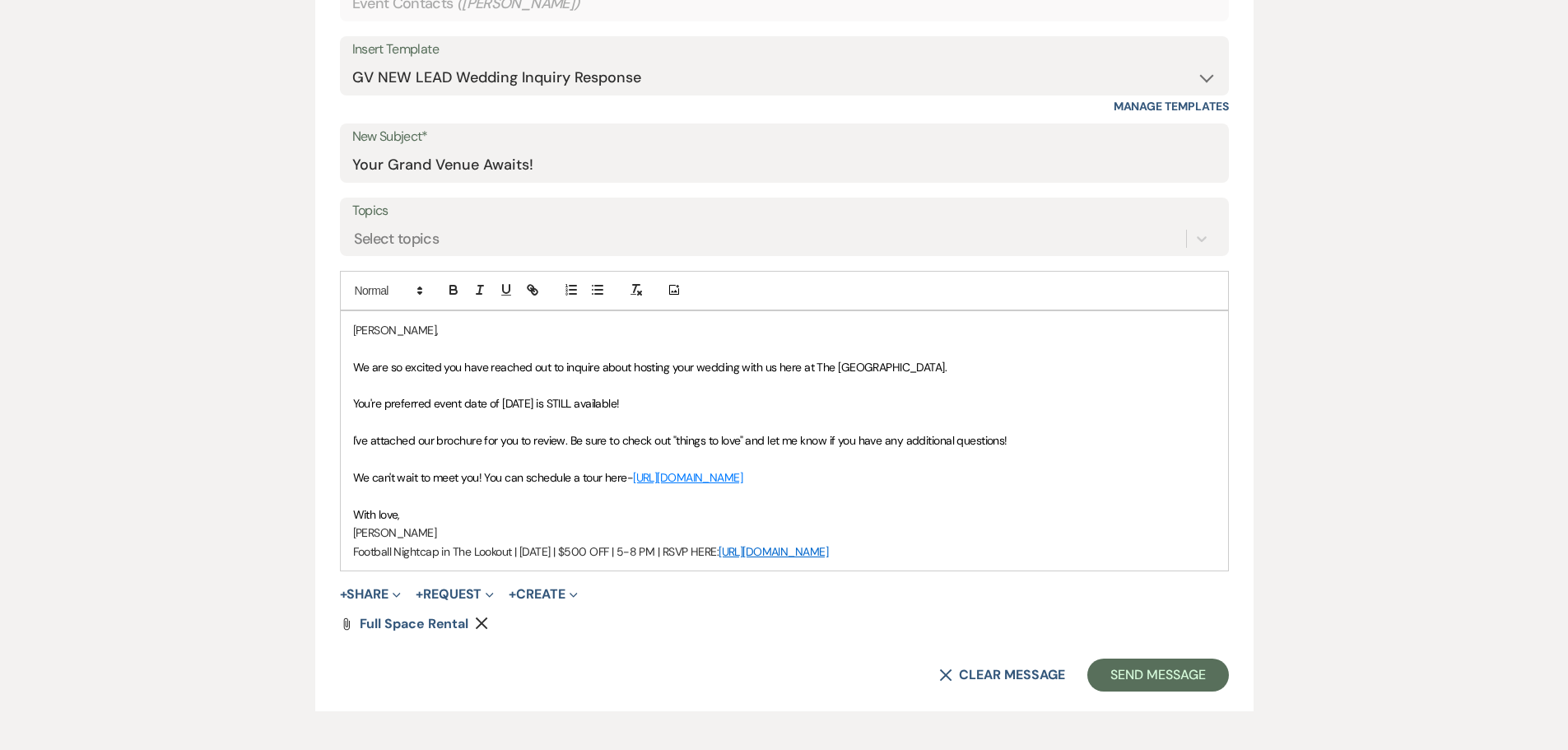
drag, startPoint x: 973, startPoint y: 560, endPoint x: 313, endPoint y: 574, distance: 660.1
click at [313, 574] on div "Messages Tasks Payments Rental Overview Documents Contacts Notes Event Messages…" at bounding box center [784, 273] width 1568 height 1201
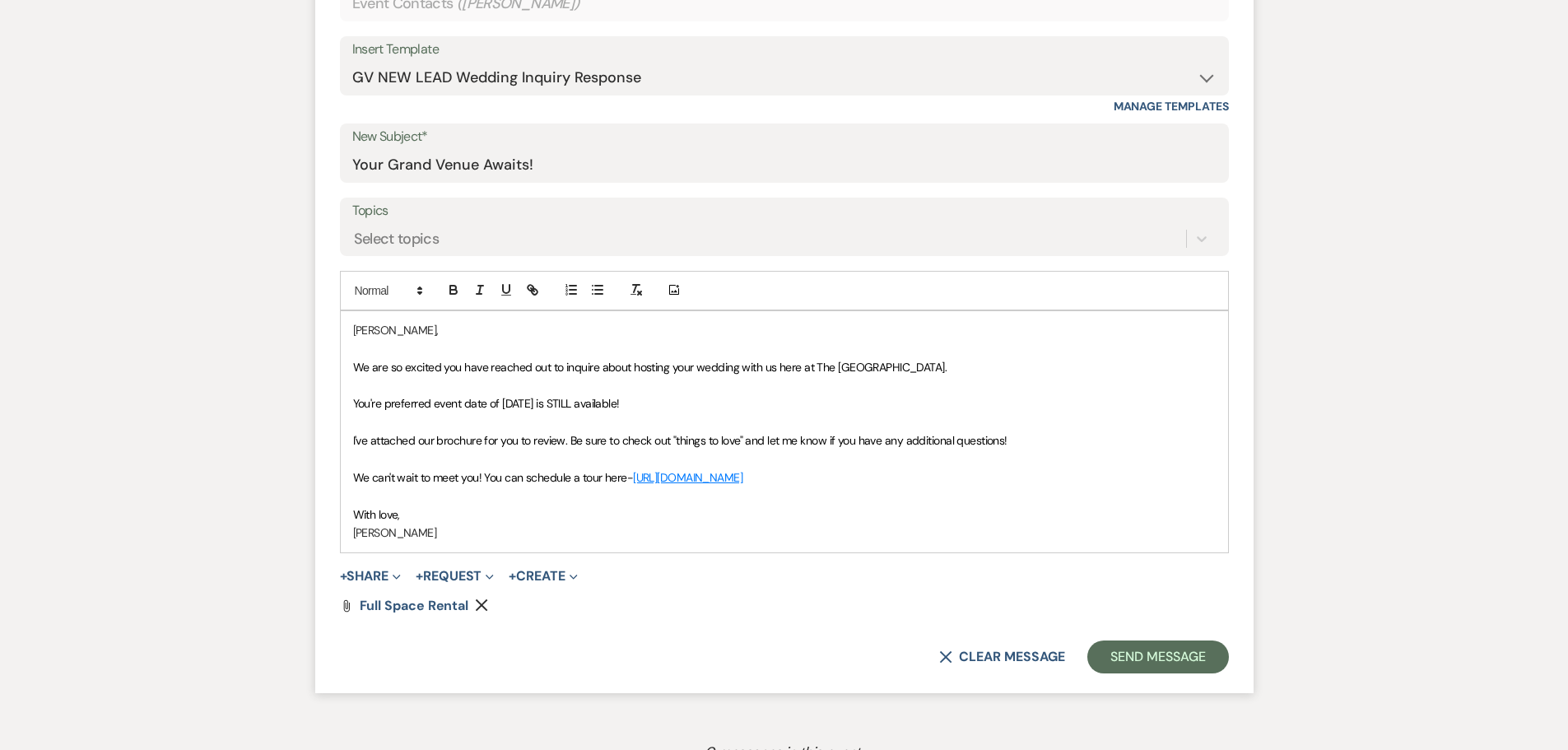
drag, startPoint x: 921, startPoint y: 472, endPoint x: 479, endPoint y: 480, distance: 442.1
click at [479, 480] on p "We can't wait to meet you! You can schedule a tour here- [URL][DOMAIN_NAME]" at bounding box center [784, 477] width 863 height 18
click at [1160, 660] on button "Send Message" at bounding box center [1157, 657] width 141 height 33
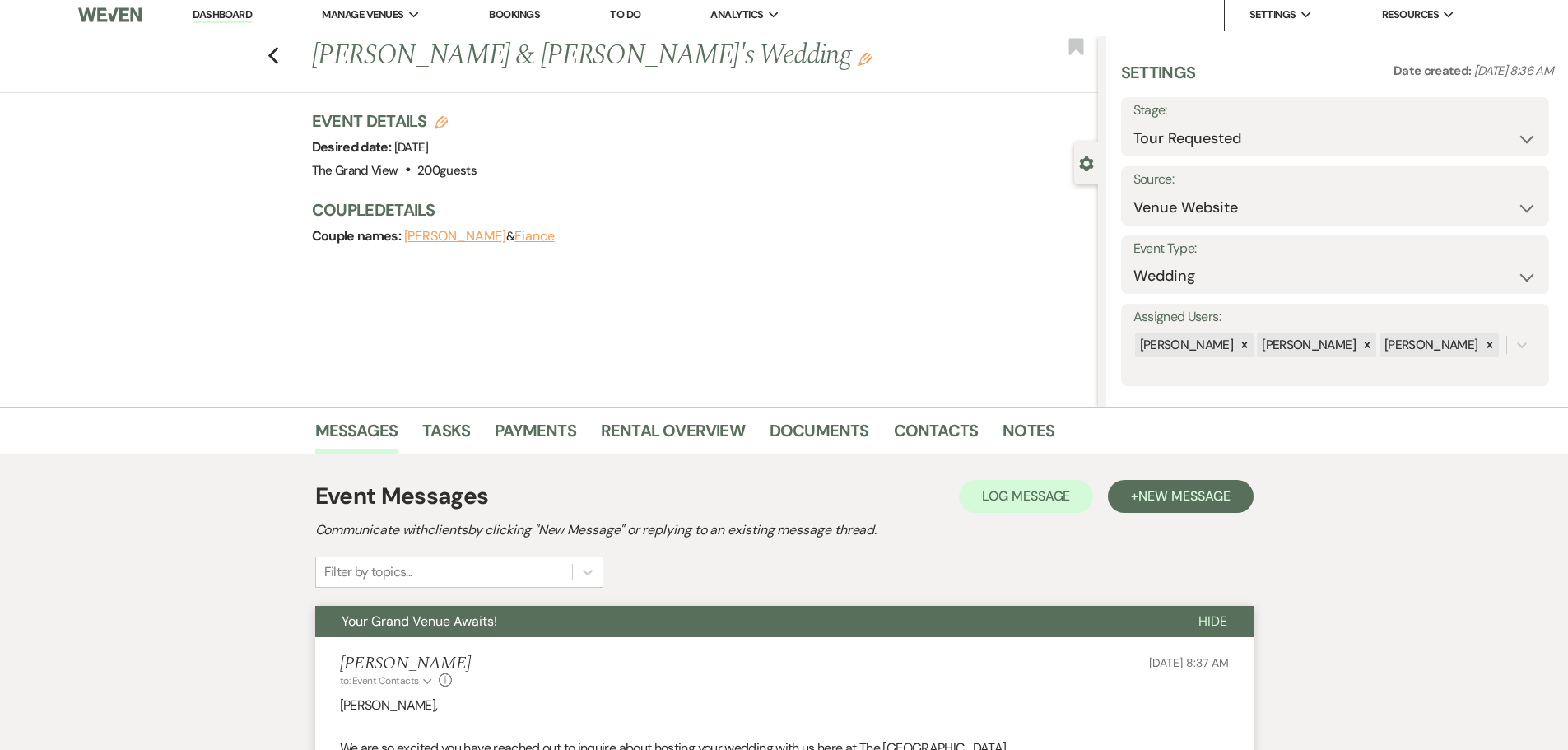
scroll to position [0, 0]
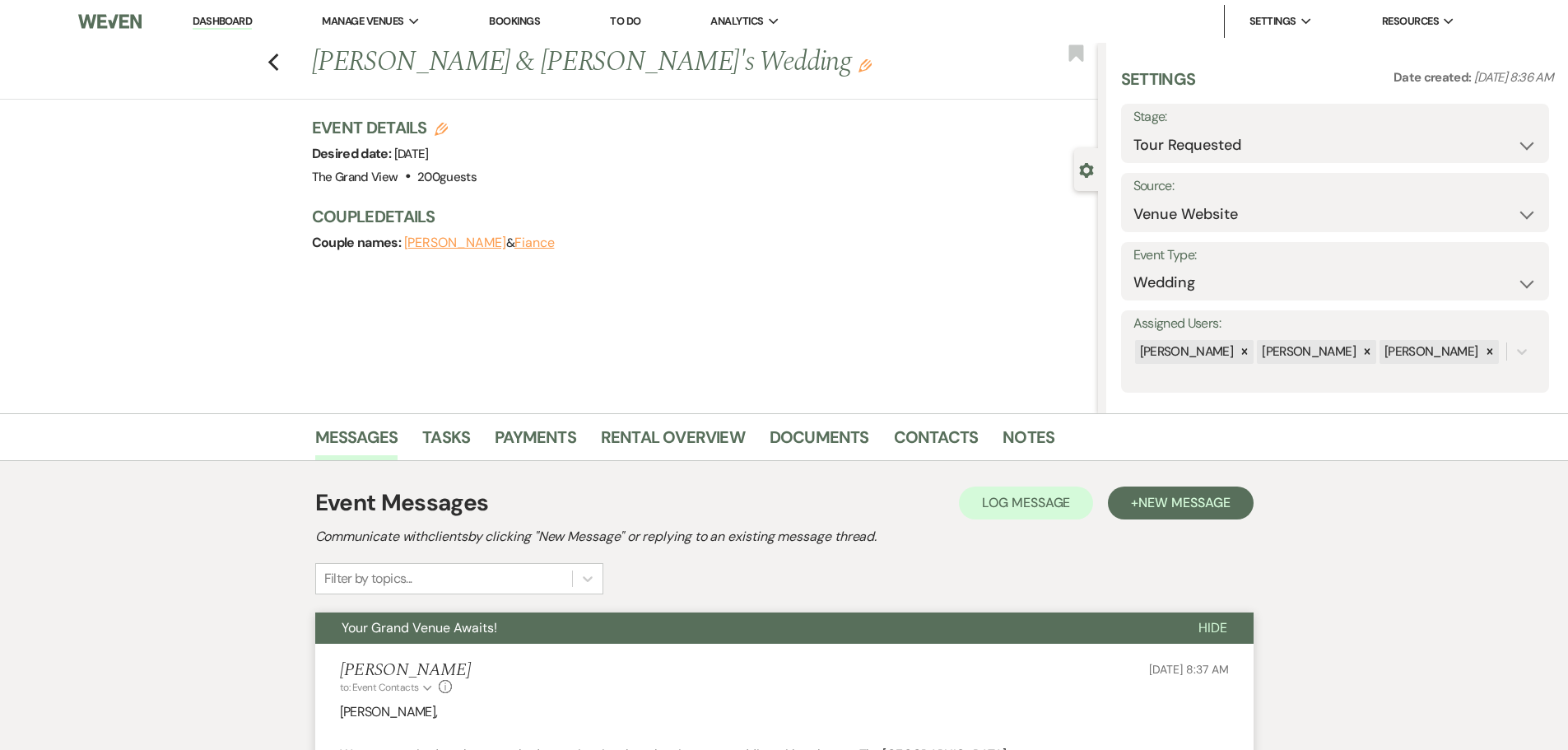
click at [235, 20] on link "Dashboard" at bounding box center [222, 22] width 59 height 16
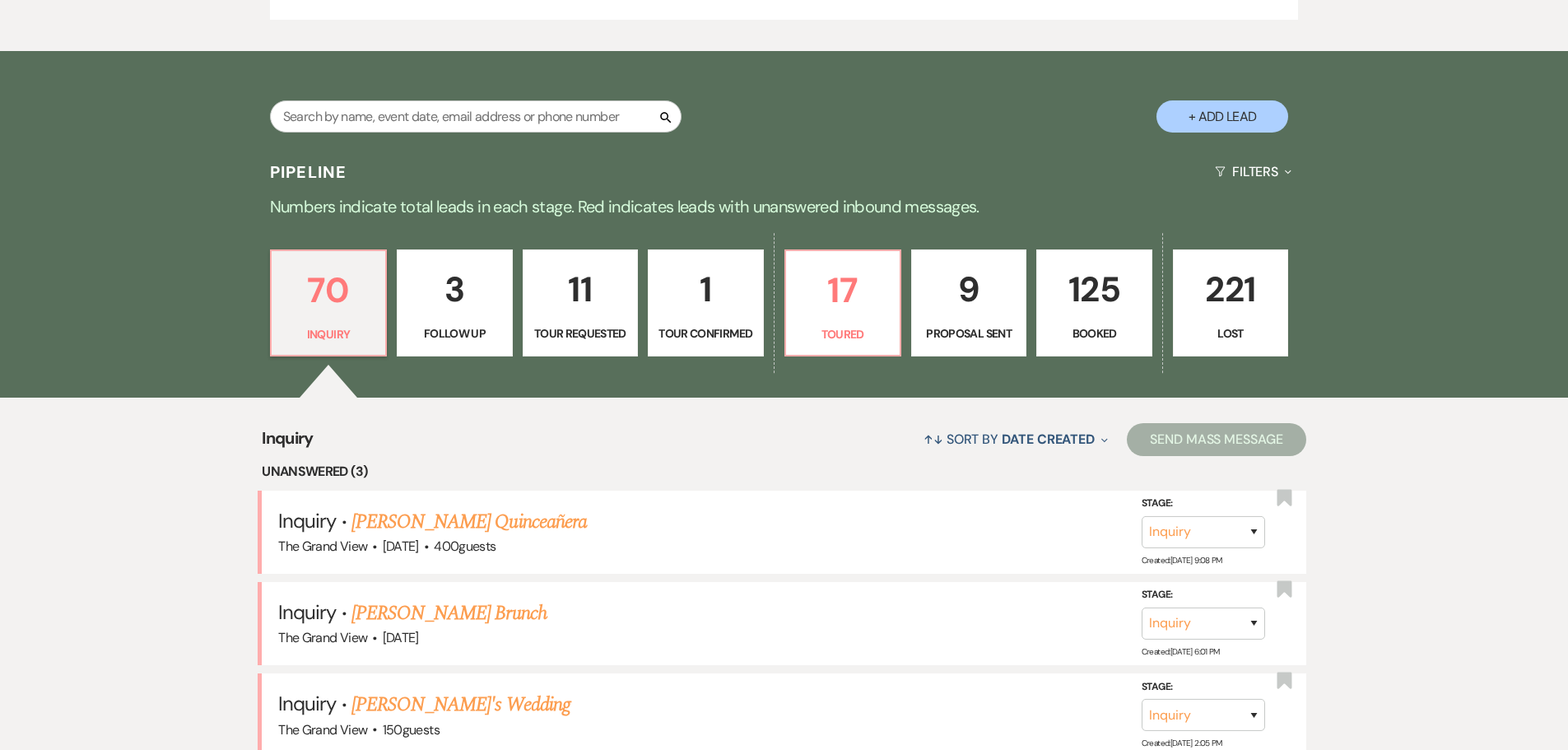
click at [1083, 252] on link "125 Booked" at bounding box center [1094, 303] width 115 height 107
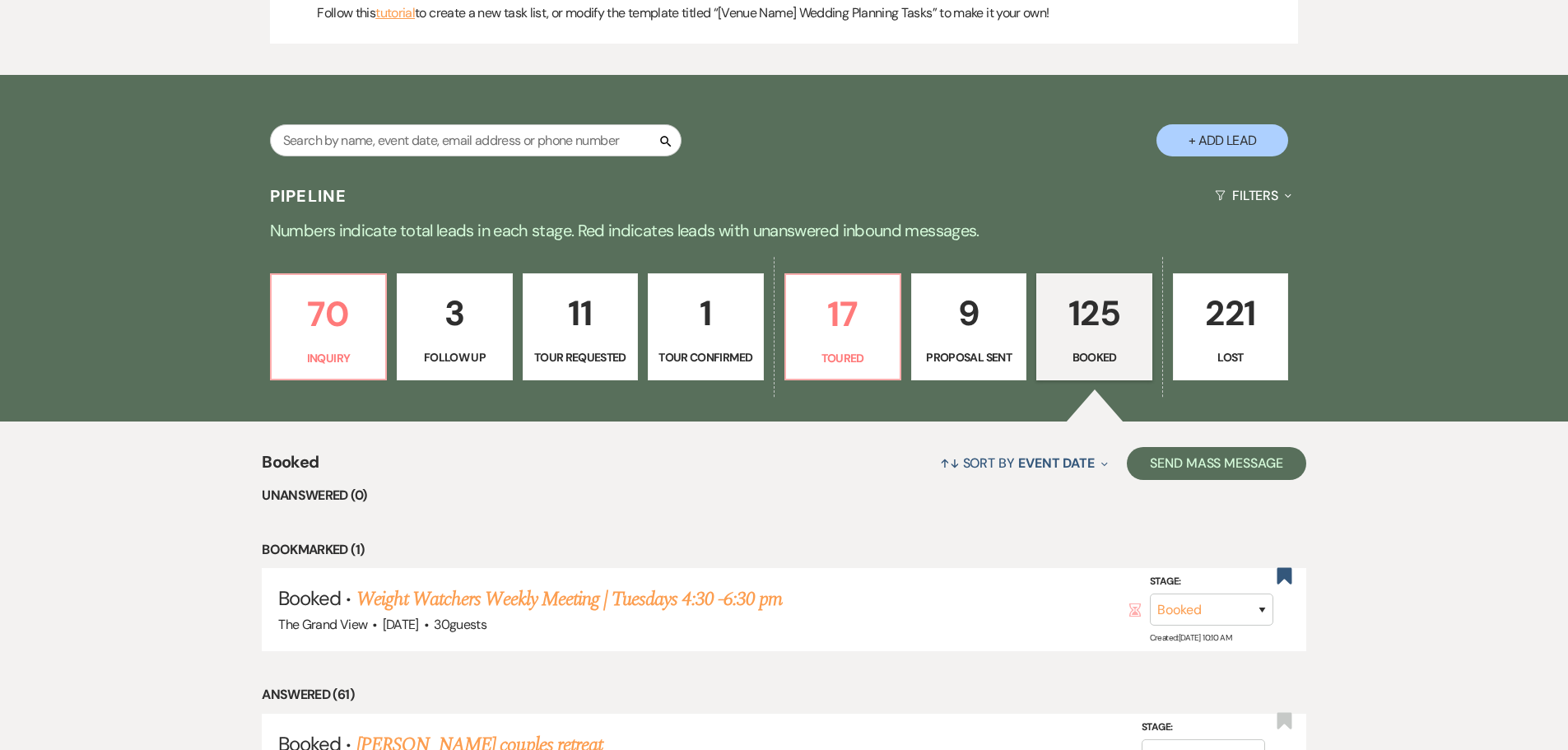
scroll to position [1728, 0]
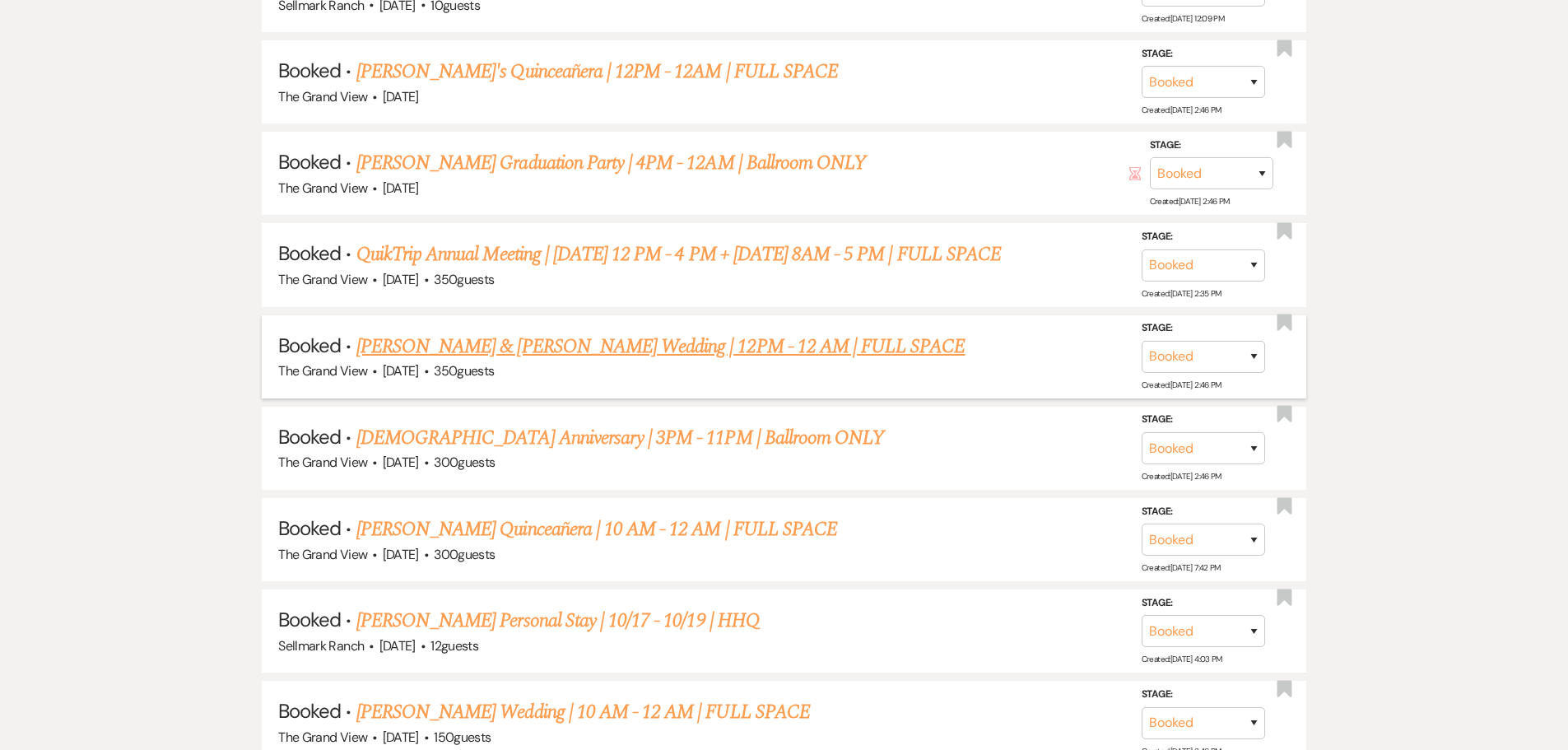
click at [441, 340] on link "[PERSON_NAME] & [PERSON_NAME] Wedding | 12PM - 12 AM | FULL SPACE" at bounding box center [661, 346] width 610 height 30
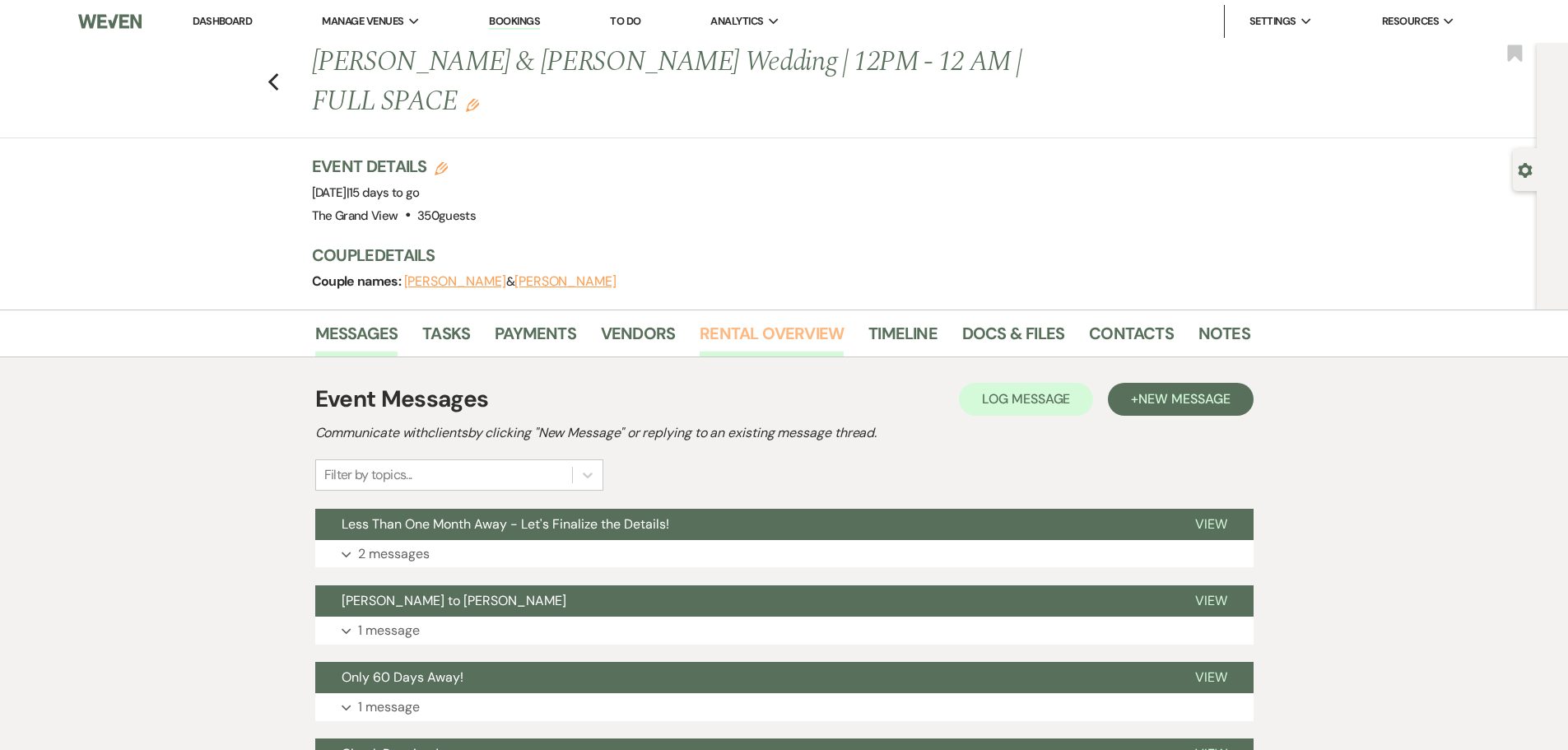
click at [704, 320] on link "Rental Overview" at bounding box center [771, 338] width 144 height 36
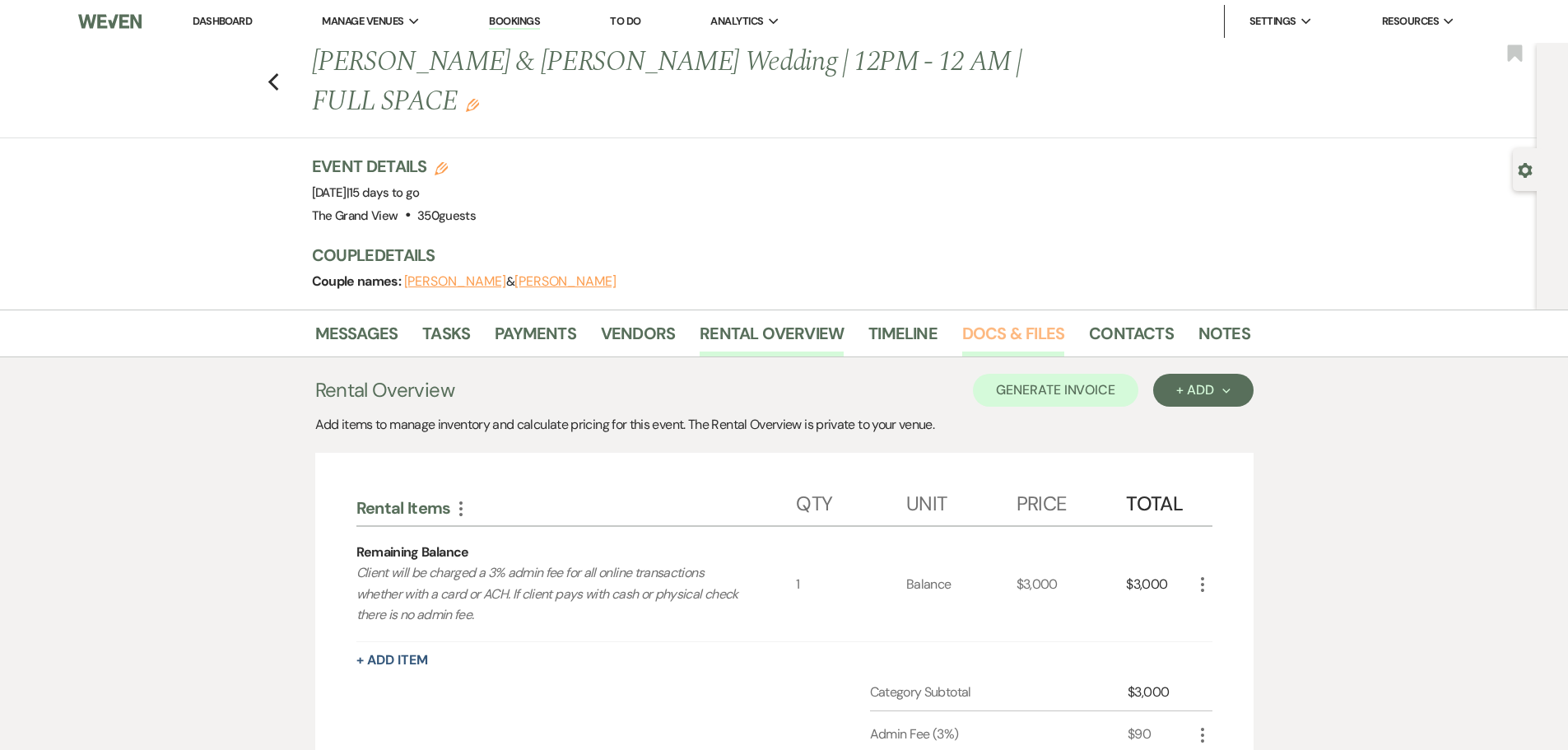
click at [1010, 320] on link "Docs & Files" at bounding box center [1013, 338] width 102 height 36
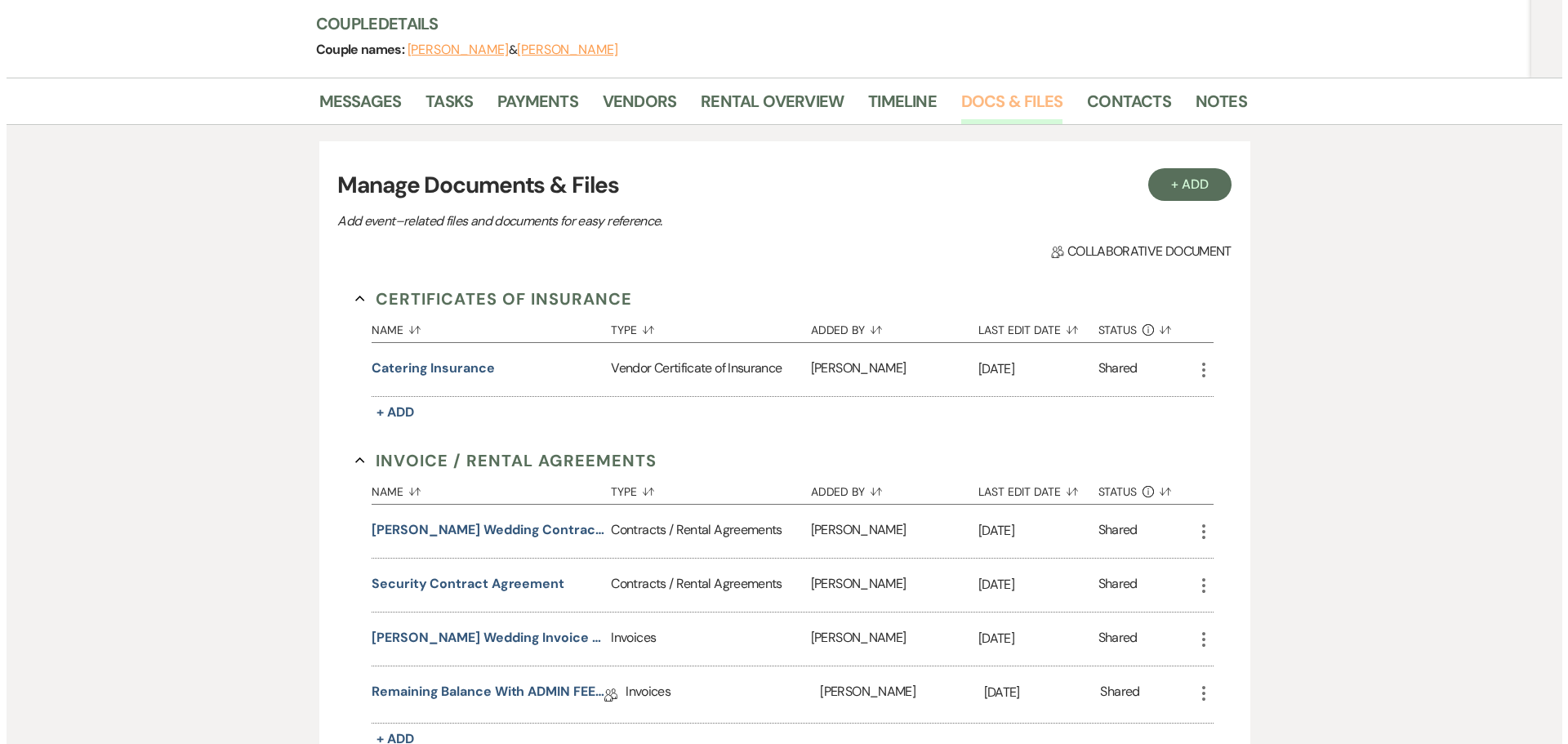
scroll to position [326, 0]
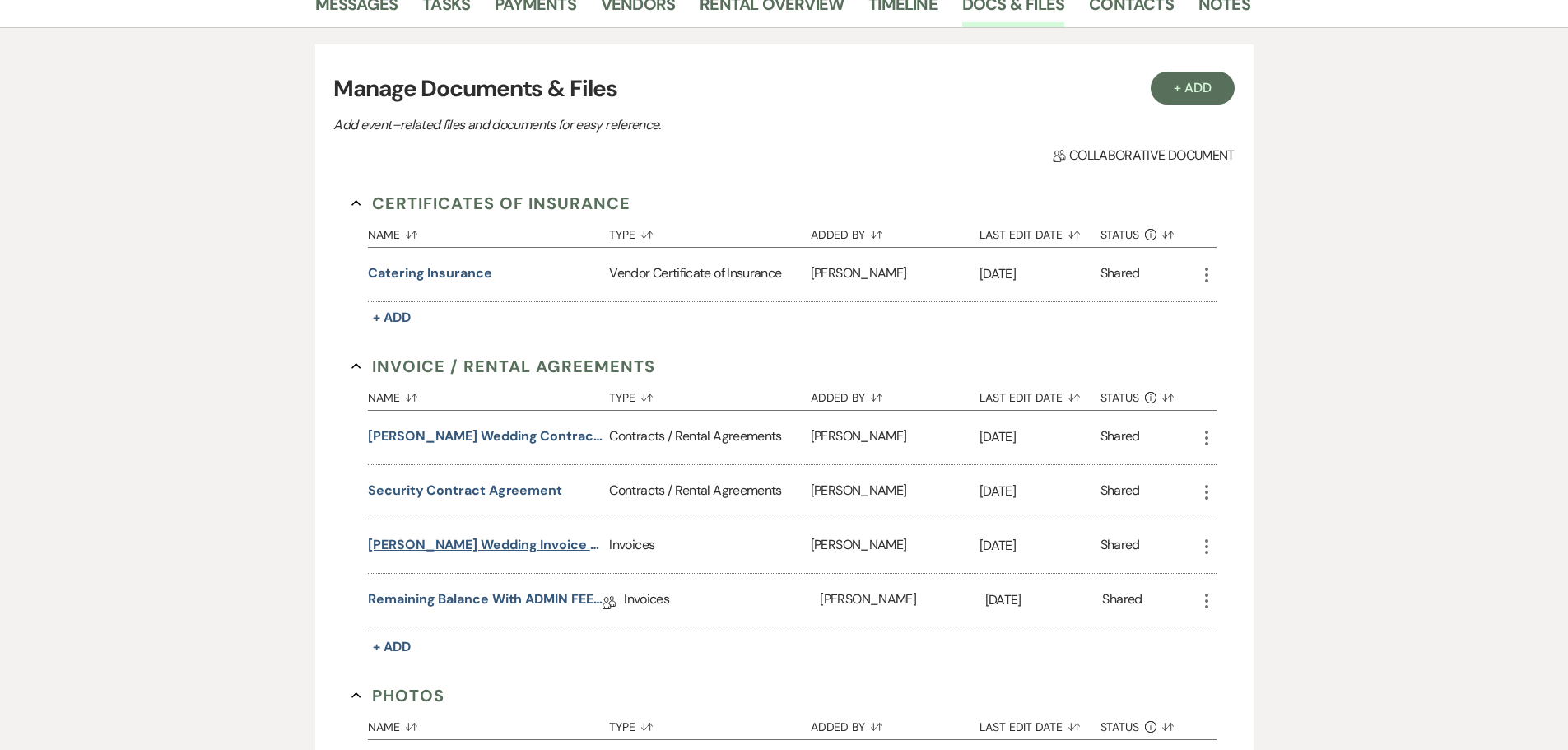
click at [478, 535] on button "[PERSON_NAME] Wedding Invoice [DATE]" at bounding box center [485, 545] width 235 height 20
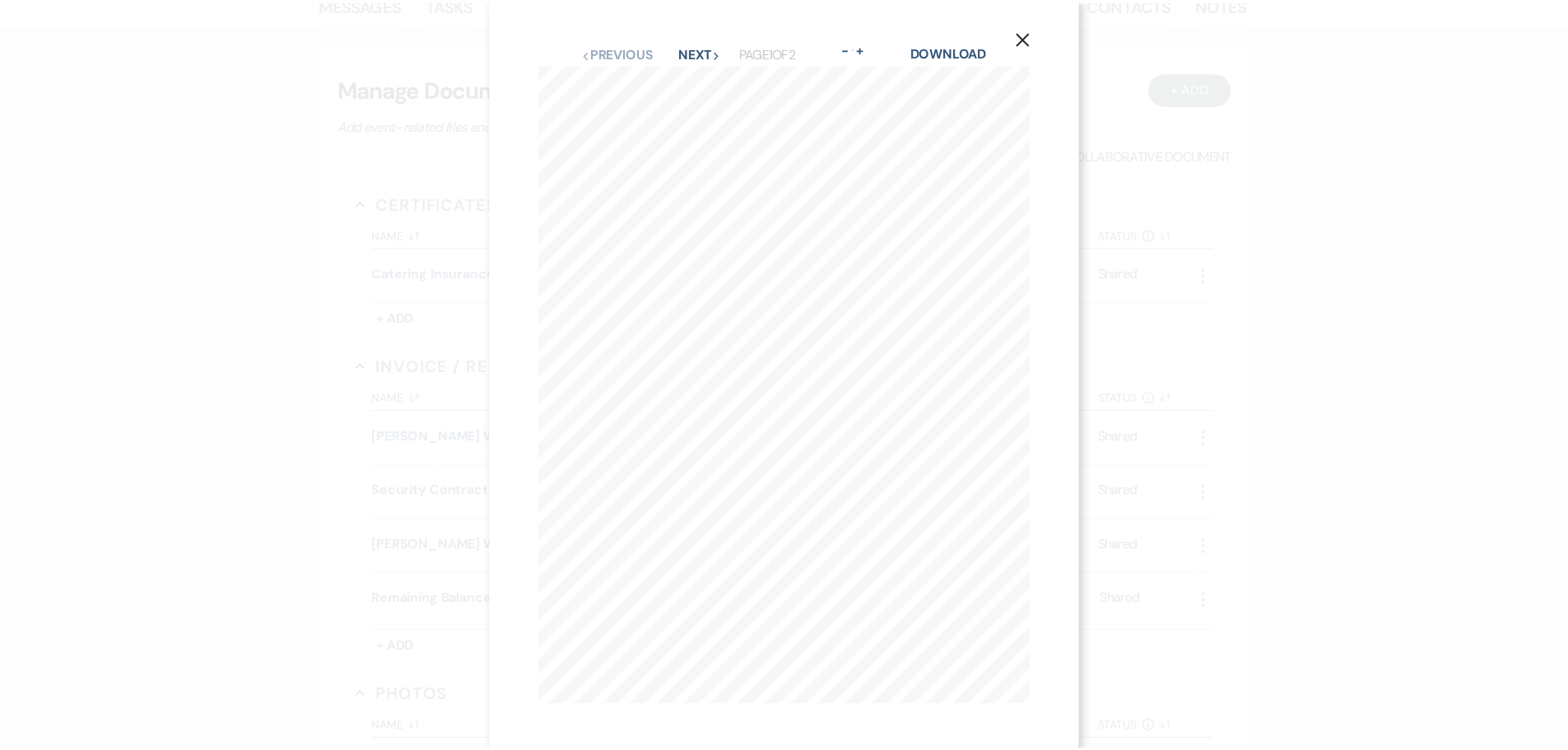
scroll to position [0, 0]
click at [689, 62] on button "Next Next" at bounding box center [704, 60] width 42 height 13
click at [607, 57] on button "Previous Previous" at bounding box center [622, 60] width 72 height 13
click at [1038, 51] on icon "X" at bounding box center [1031, 44] width 15 height 15
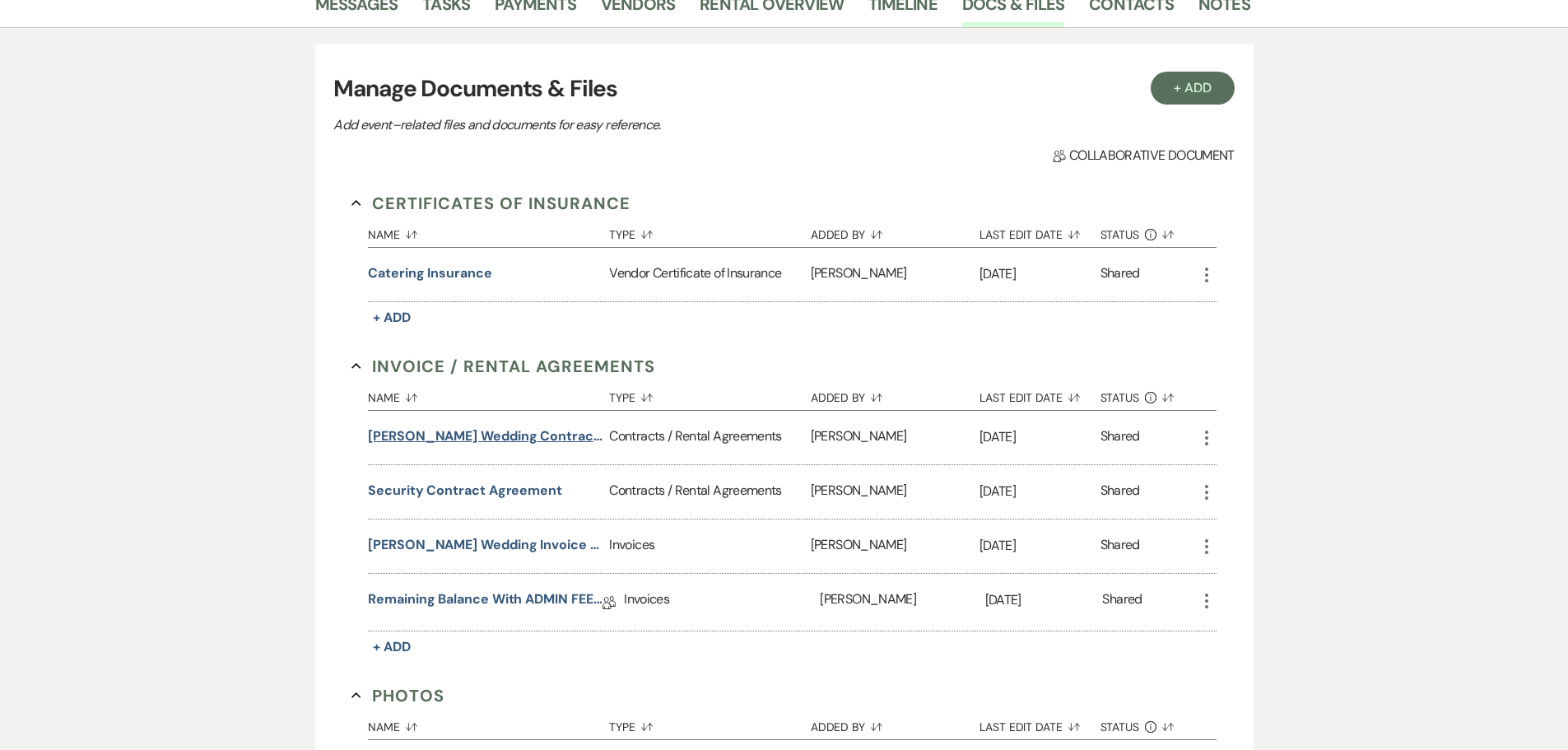
click at [551, 426] on button "[PERSON_NAME] Wedding Contract [DATE]" at bounding box center [485, 436] width 235 height 20
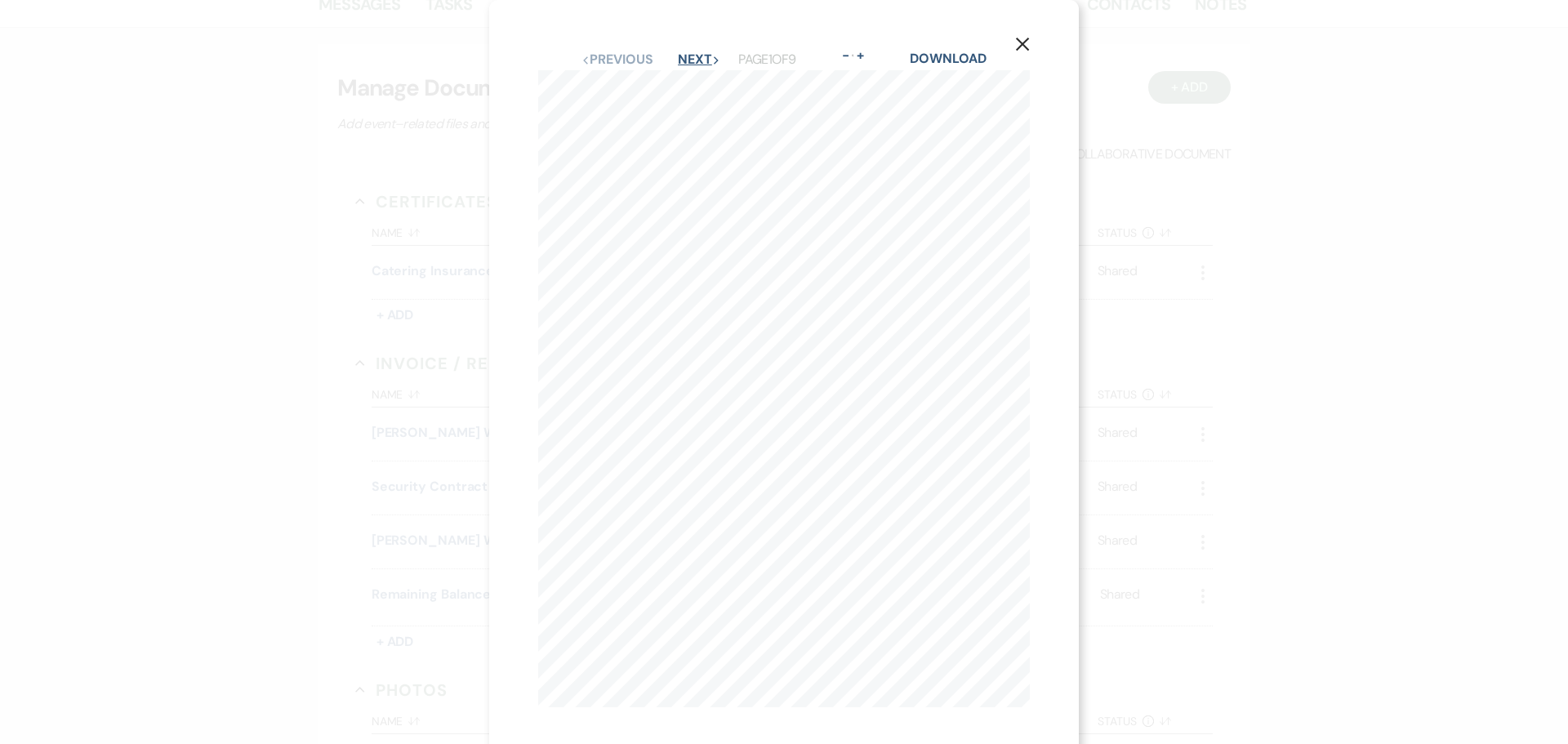
click at [699, 59] on button "Next Next" at bounding box center [698, 59] width 42 height 13
click at [585, 60] on button "Previous Previous" at bounding box center [616, 59] width 71 height 13
click at [1024, 40] on icon "X" at bounding box center [1023, 44] width 15 height 15
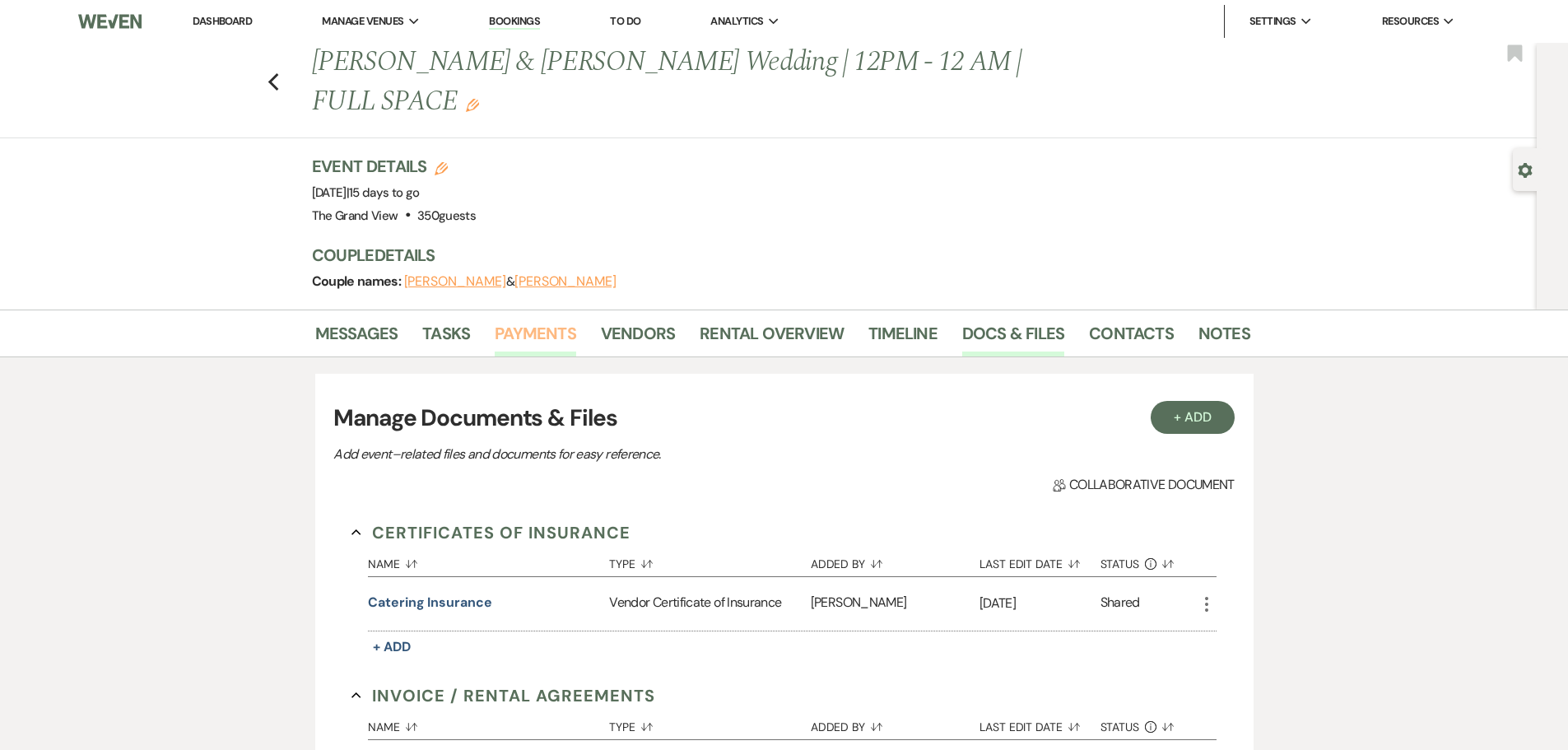
click at [498, 320] on link "Payments" at bounding box center [535, 338] width 82 height 36
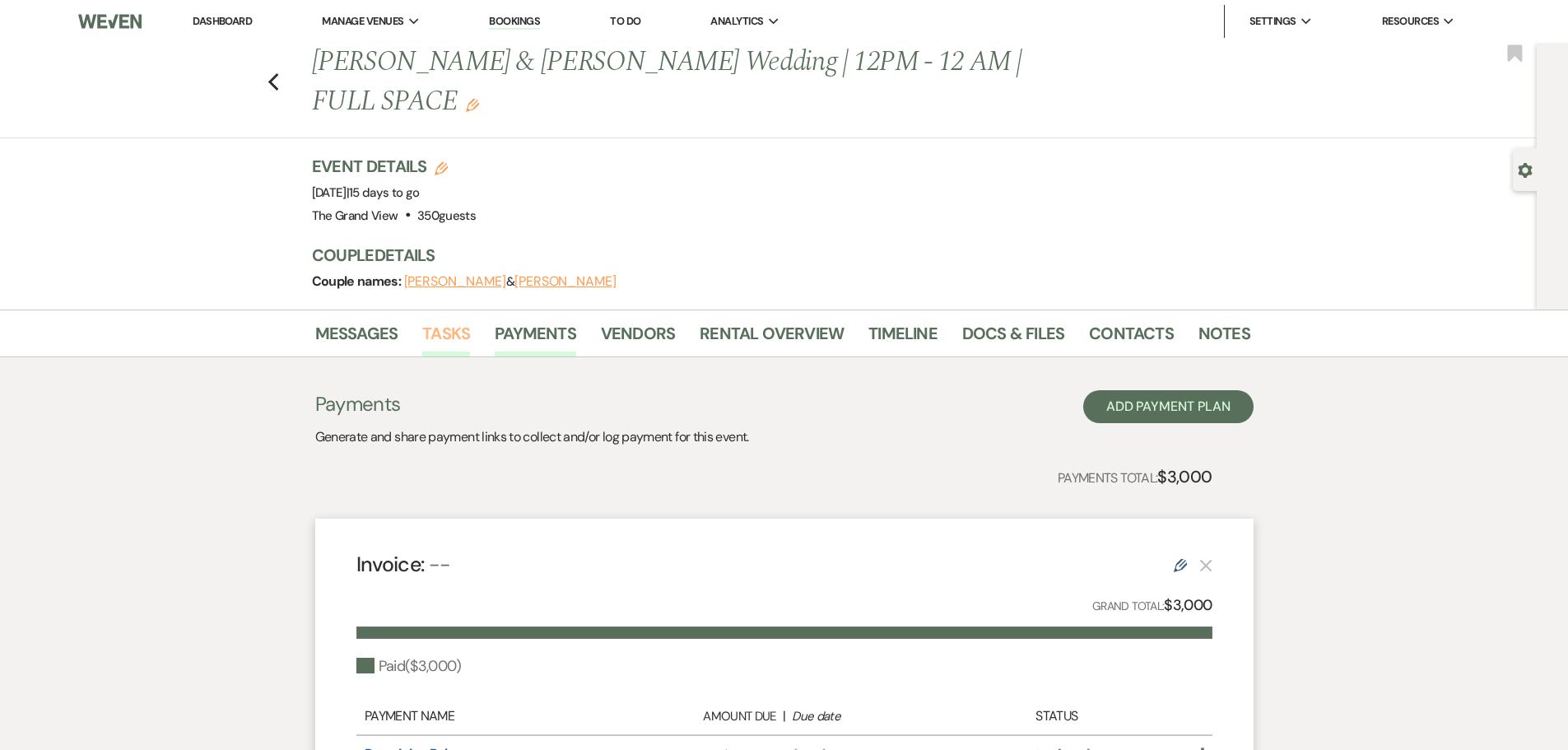
click at [442, 320] on link "Tasks" at bounding box center [446, 338] width 47 height 36
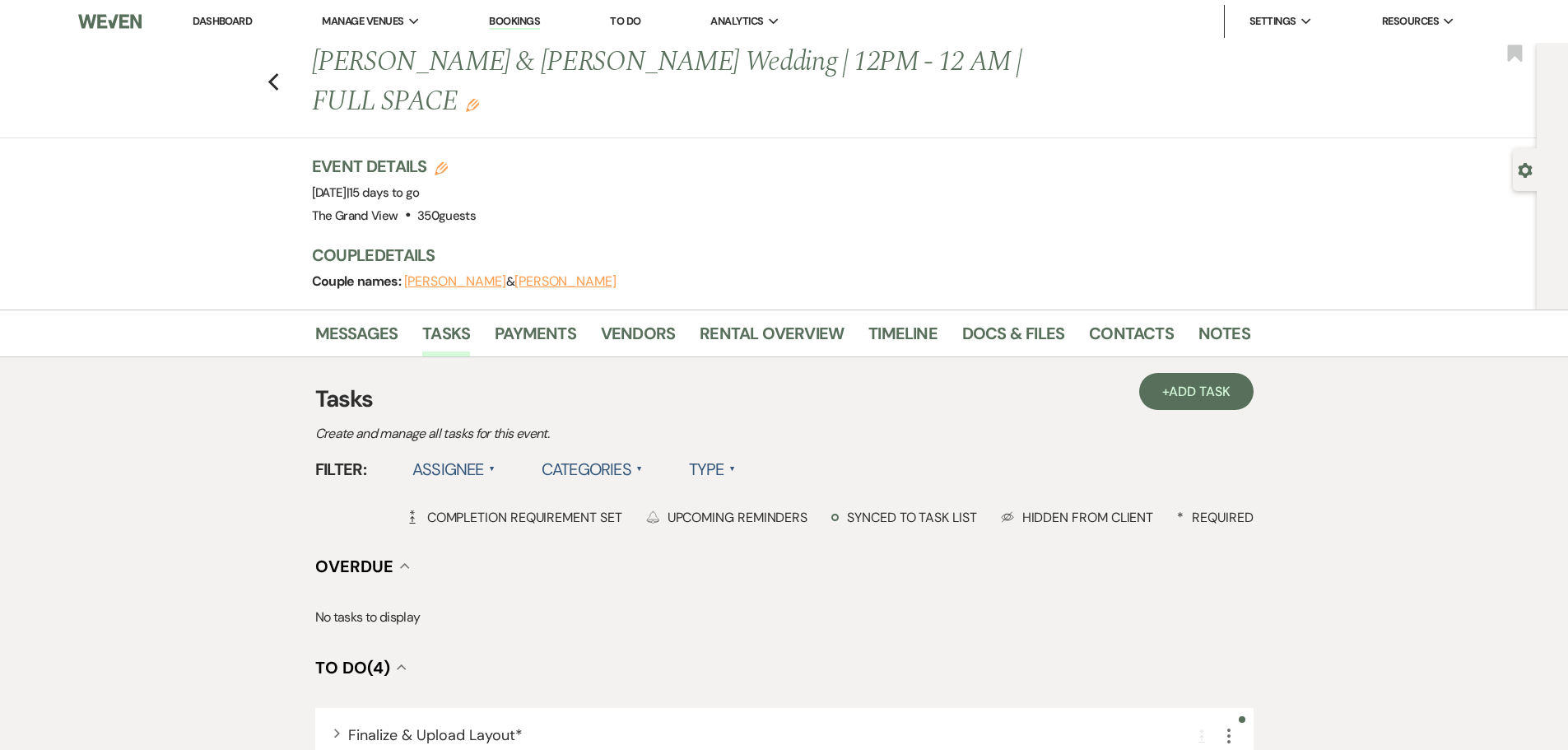
click at [224, 16] on link "Dashboard" at bounding box center [222, 21] width 59 height 14
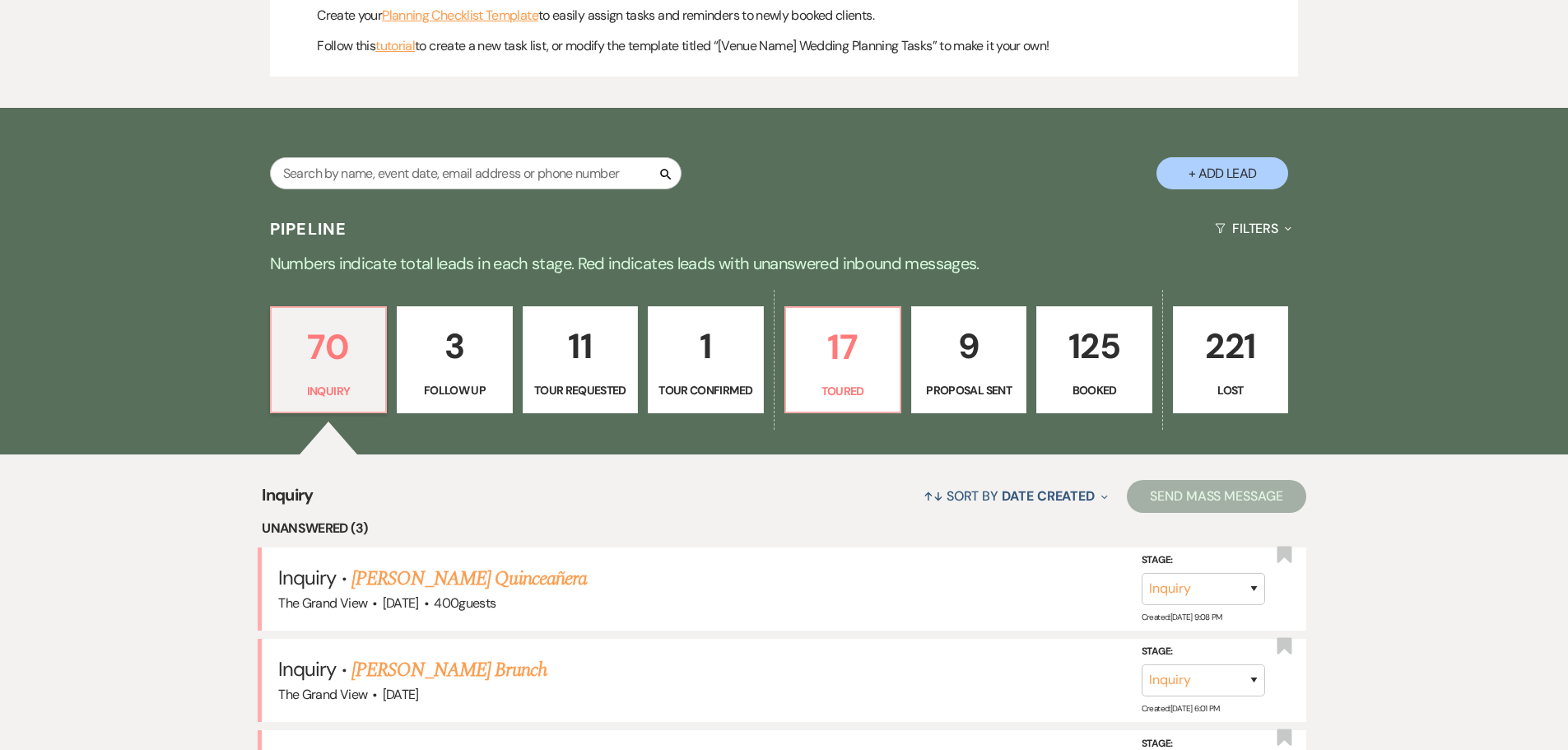
scroll to position [1070, 0]
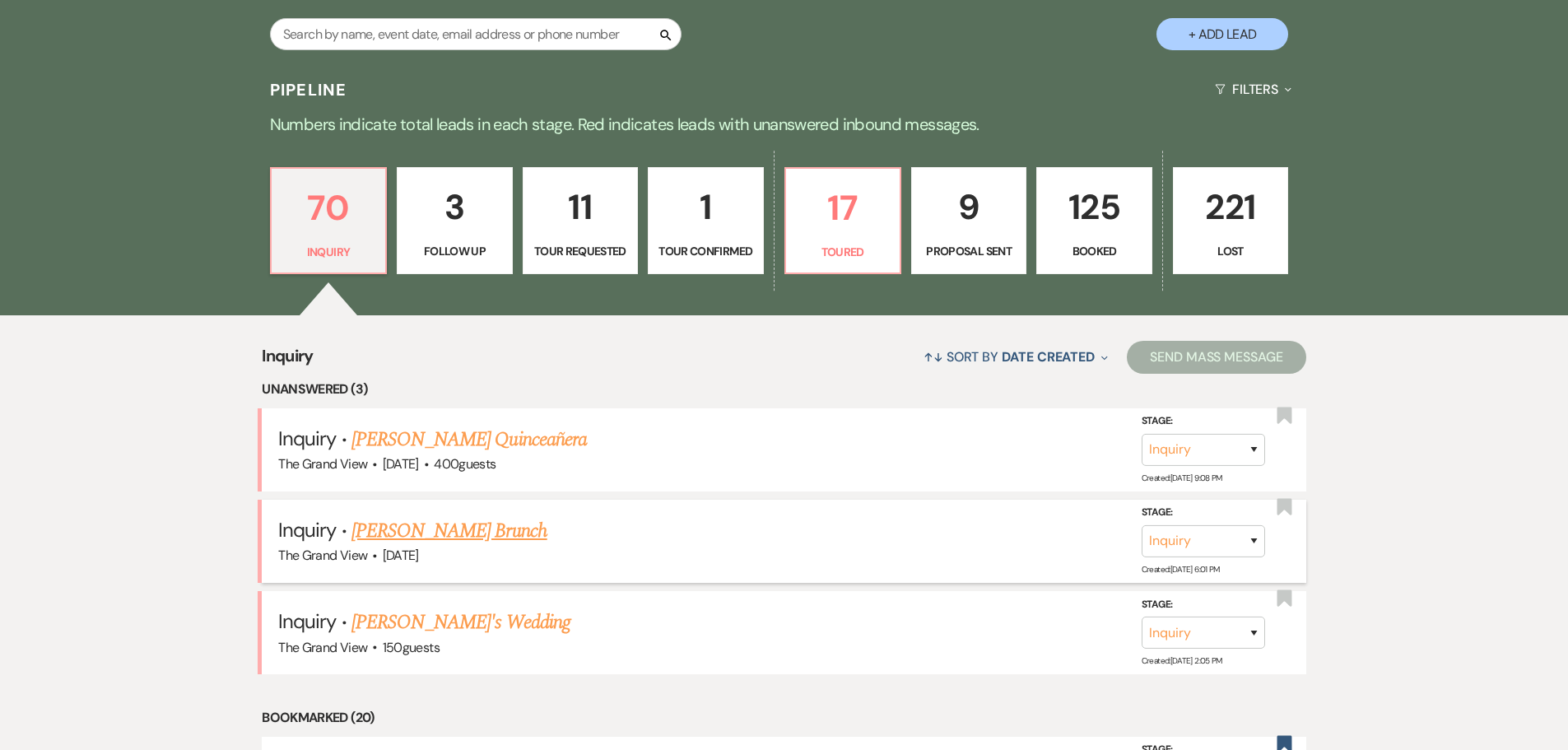
click at [475, 537] on link "[PERSON_NAME] Brunch" at bounding box center [449, 531] width 196 height 30
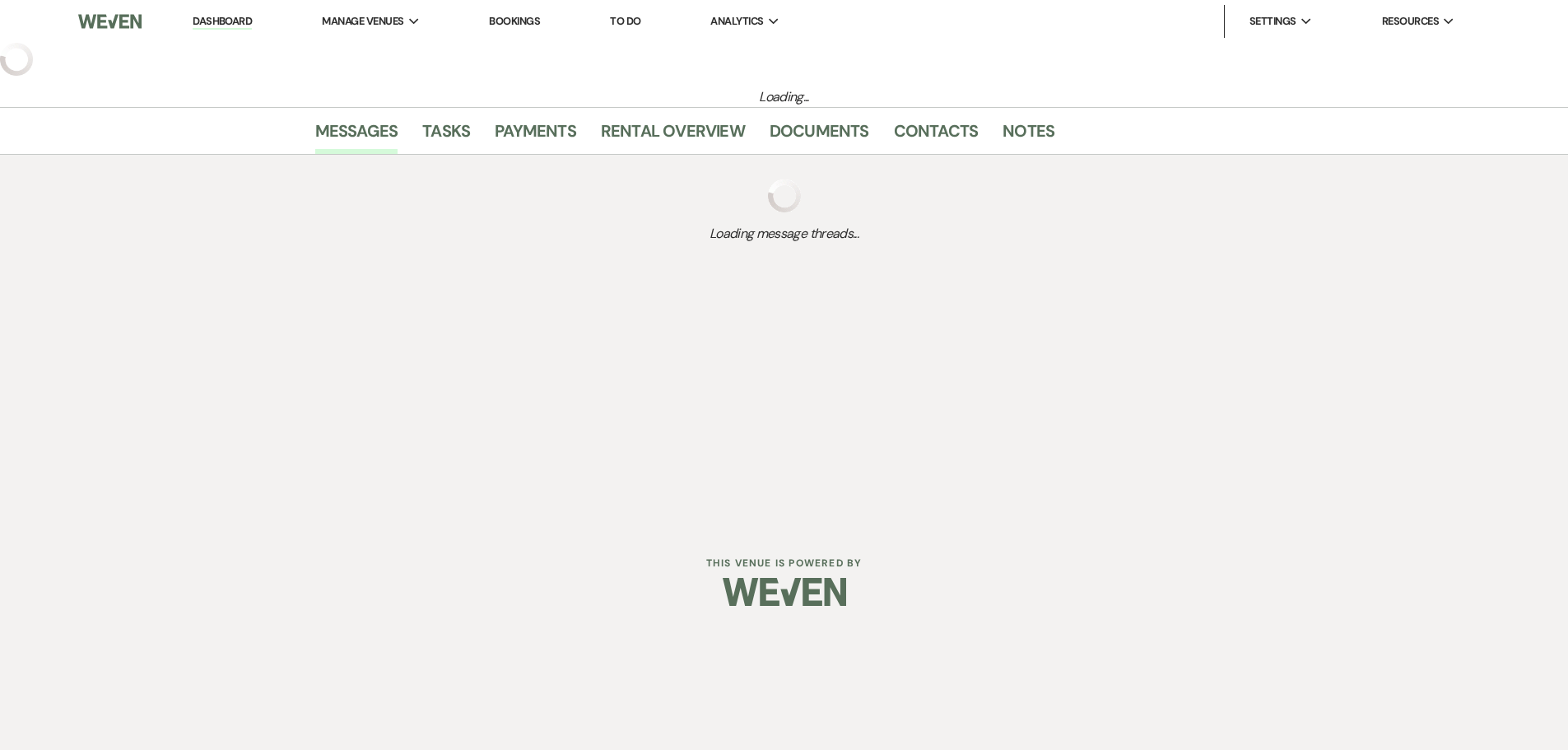
select select "5"
select select "6"
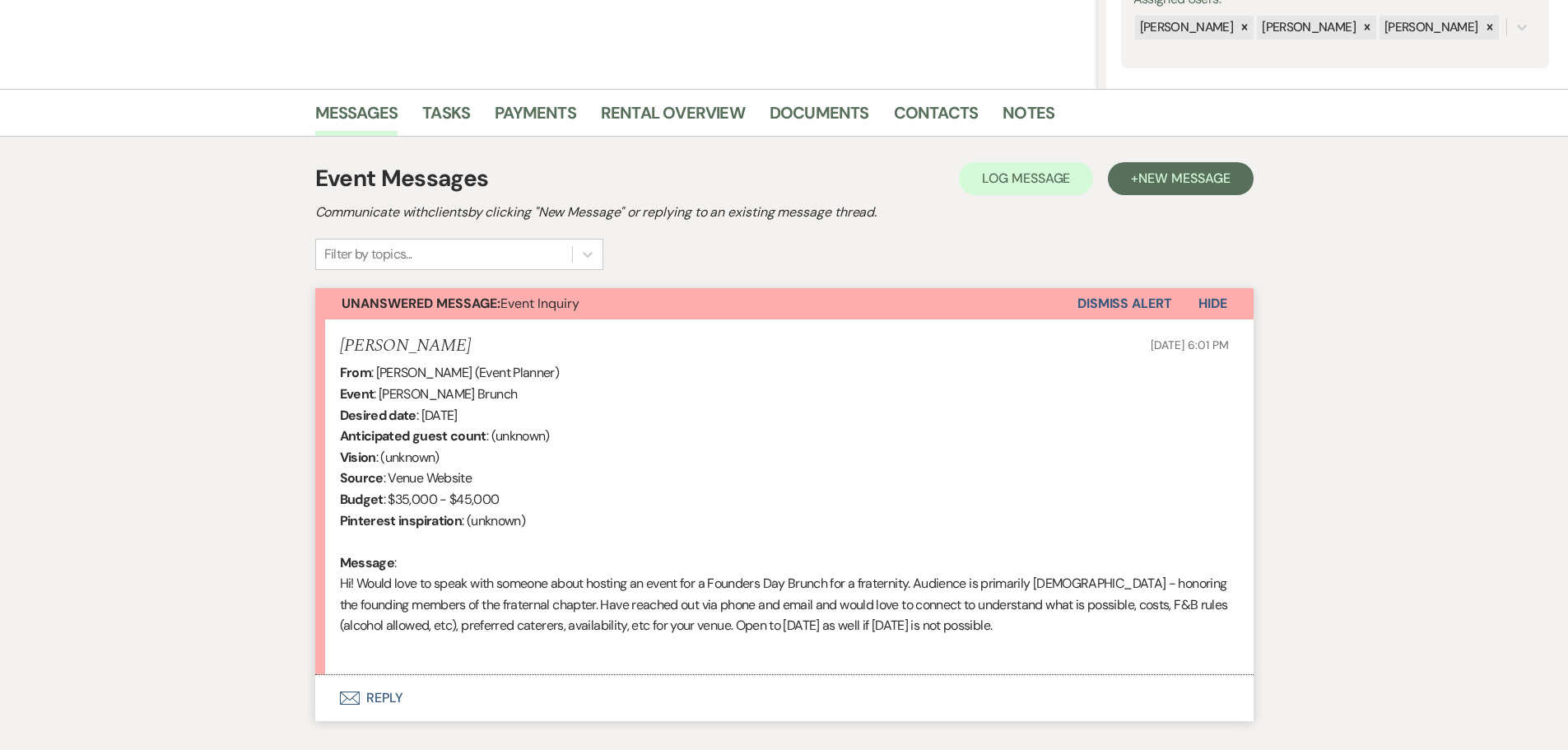
scroll to position [411, 0]
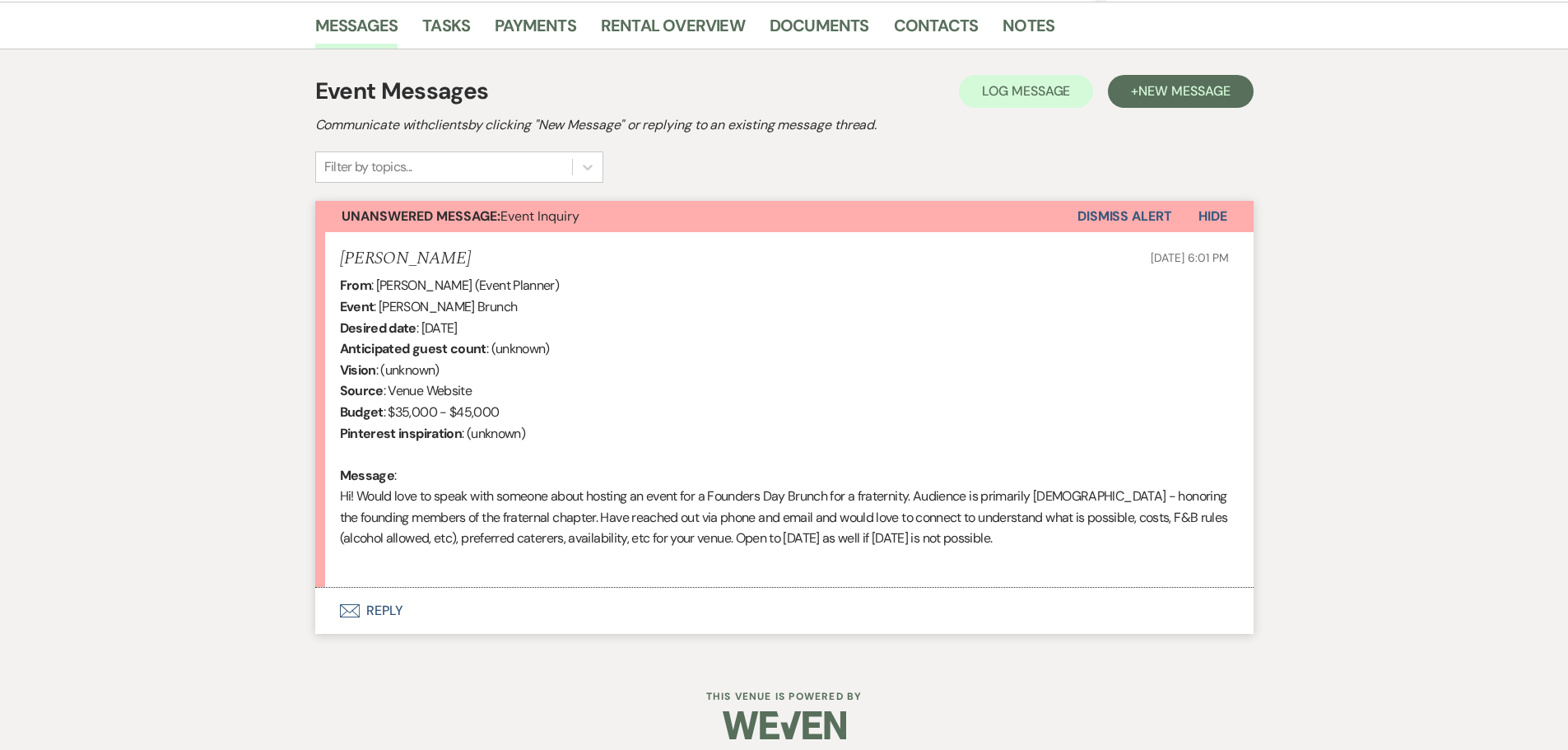
click at [381, 609] on button "Envelope Reply" at bounding box center [784, 610] width 938 height 46
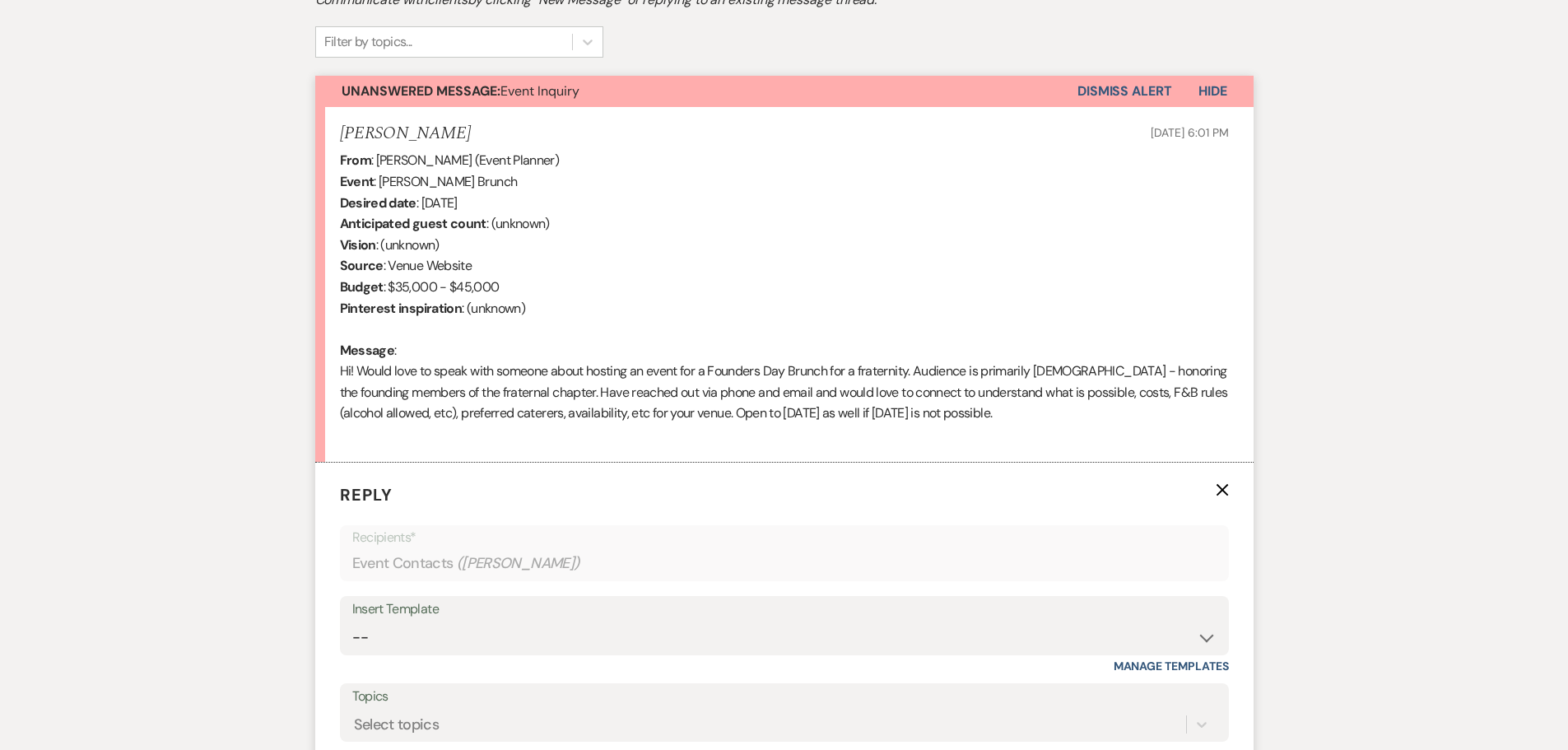
scroll to position [741, 0]
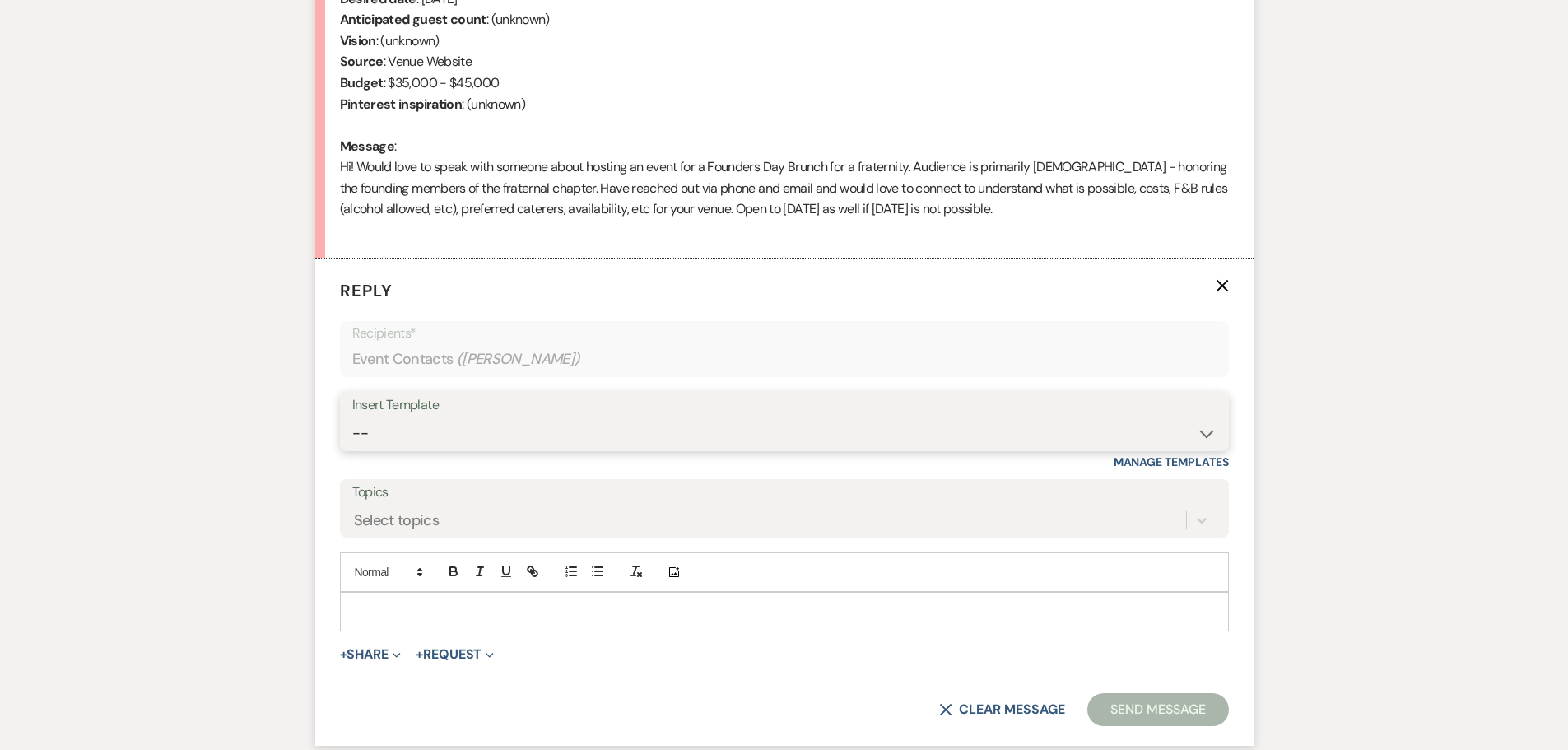
click at [437, 444] on select "-- Weven Planning Portal Introduction (Booked Events) Initial Inquiry Response …" at bounding box center [784, 433] width 864 height 32
select select "5071"
click at [352, 417] on select "-- Weven Planning Portal Introduction (Booked Events) Initial Inquiry Response …" at bounding box center [784, 433] width 864 height 32
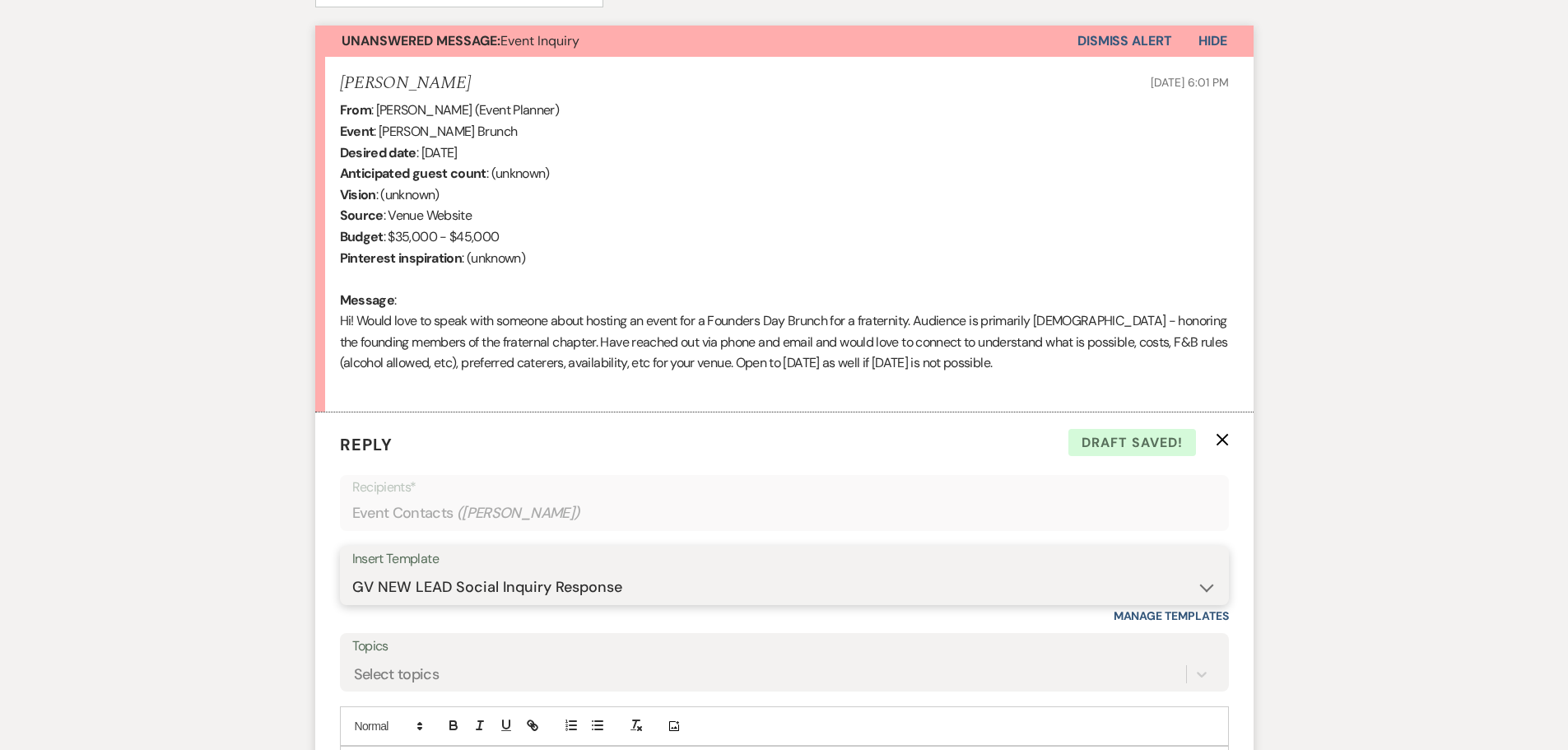
scroll to position [576, 0]
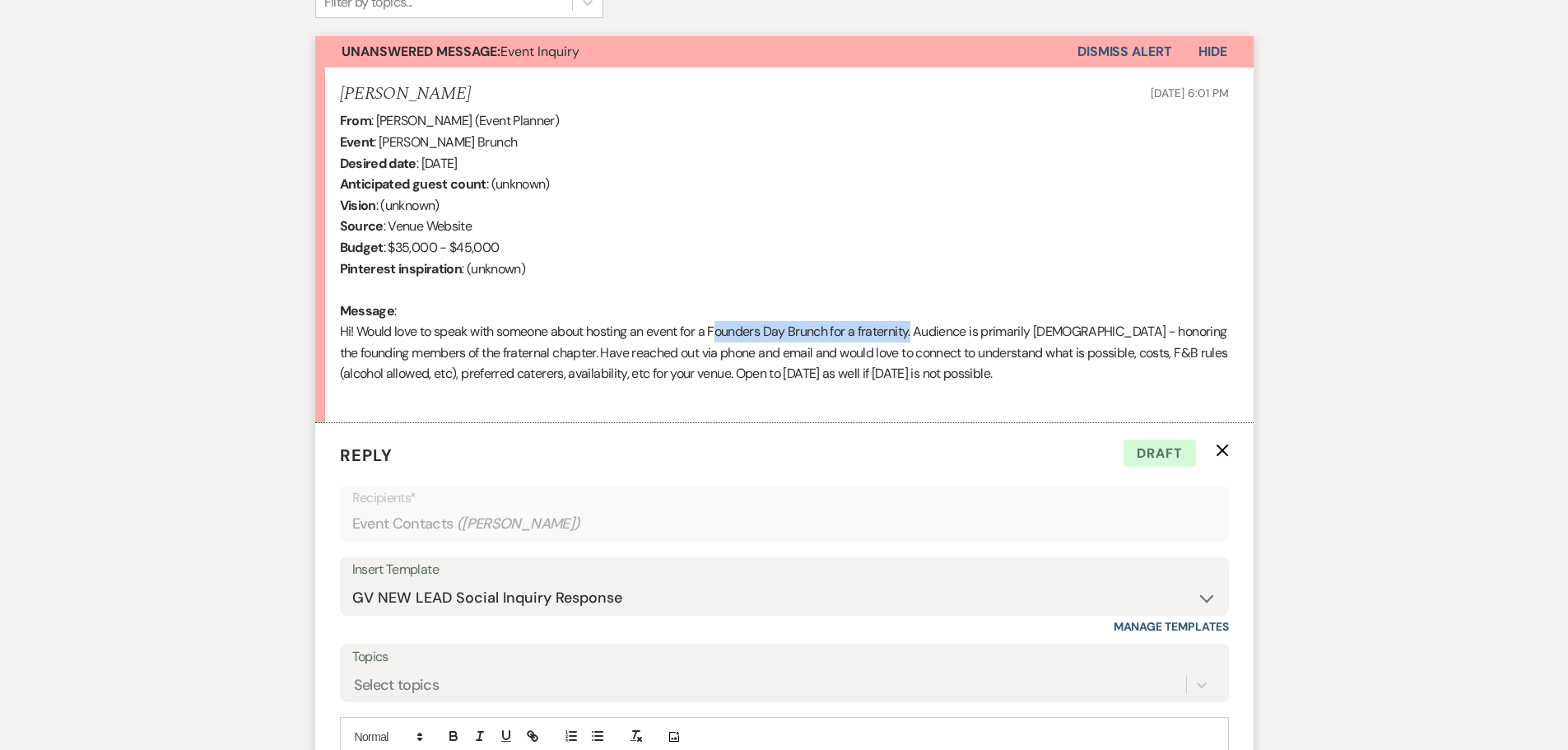
drag, startPoint x: 715, startPoint y: 328, endPoint x: 915, endPoint y: 334, distance: 200.1
click at [915, 334] on div "From : [PERSON_NAME] (Event Planner) Event : [PERSON_NAME] Brunch Desired date …" at bounding box center [784, 257] width 889 height 295
copy div "Founders Day Brunch for a fraternity"
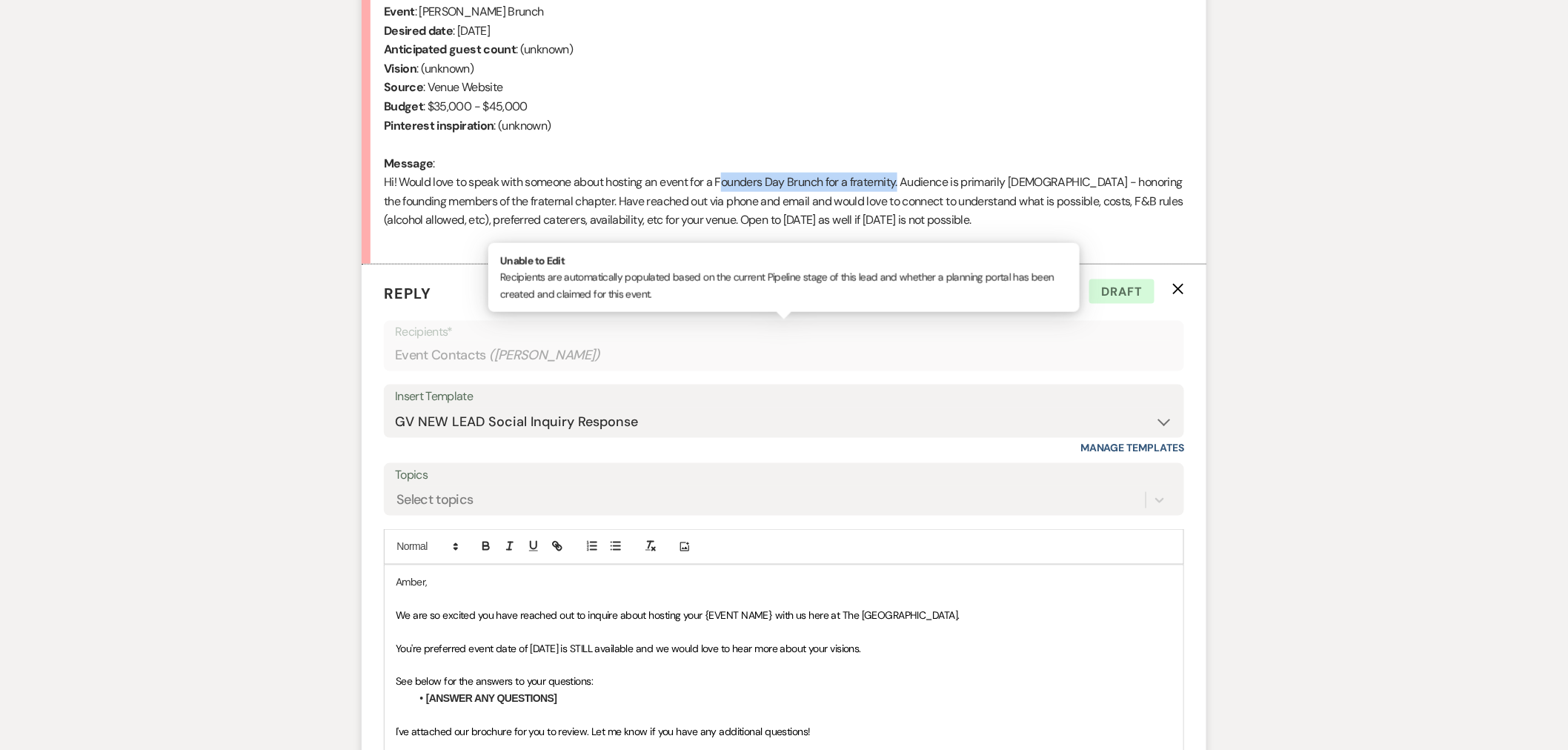
scroll to position [906, 0]
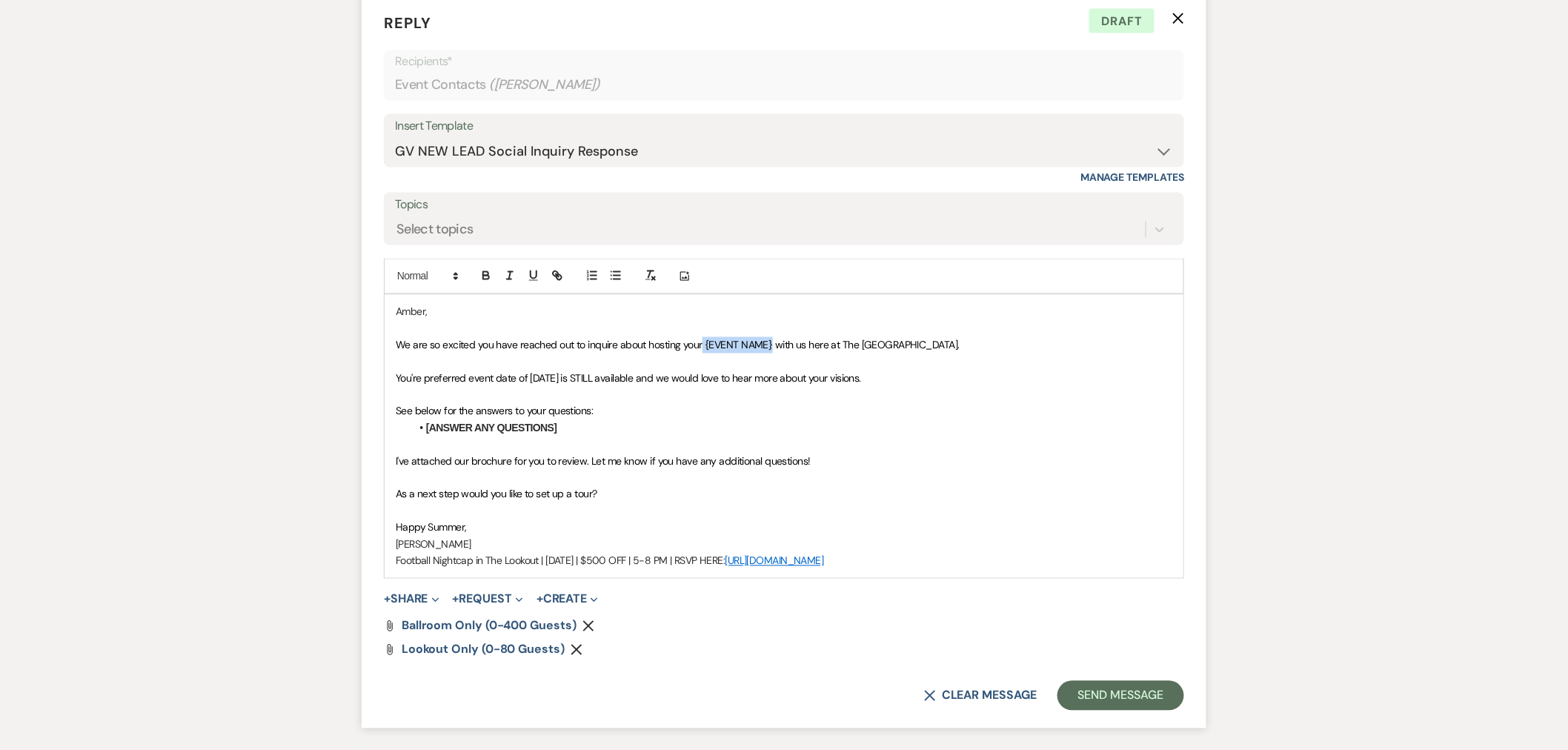
paste div
drag, startPoint x: 769, startPoint y: 347, endPoint x: 702, endPoint y: 352, distance: 67.2
click at [702, 352] on p "We are so excited you have reached out to inquire about hosting your Founders D…" at bounding box center [784, 346] width 777 height 16
click at [691, 349] on span "We are so excited you have reached out to inquire about hosting your" at bounding box center [549, 346] width 307 height 14
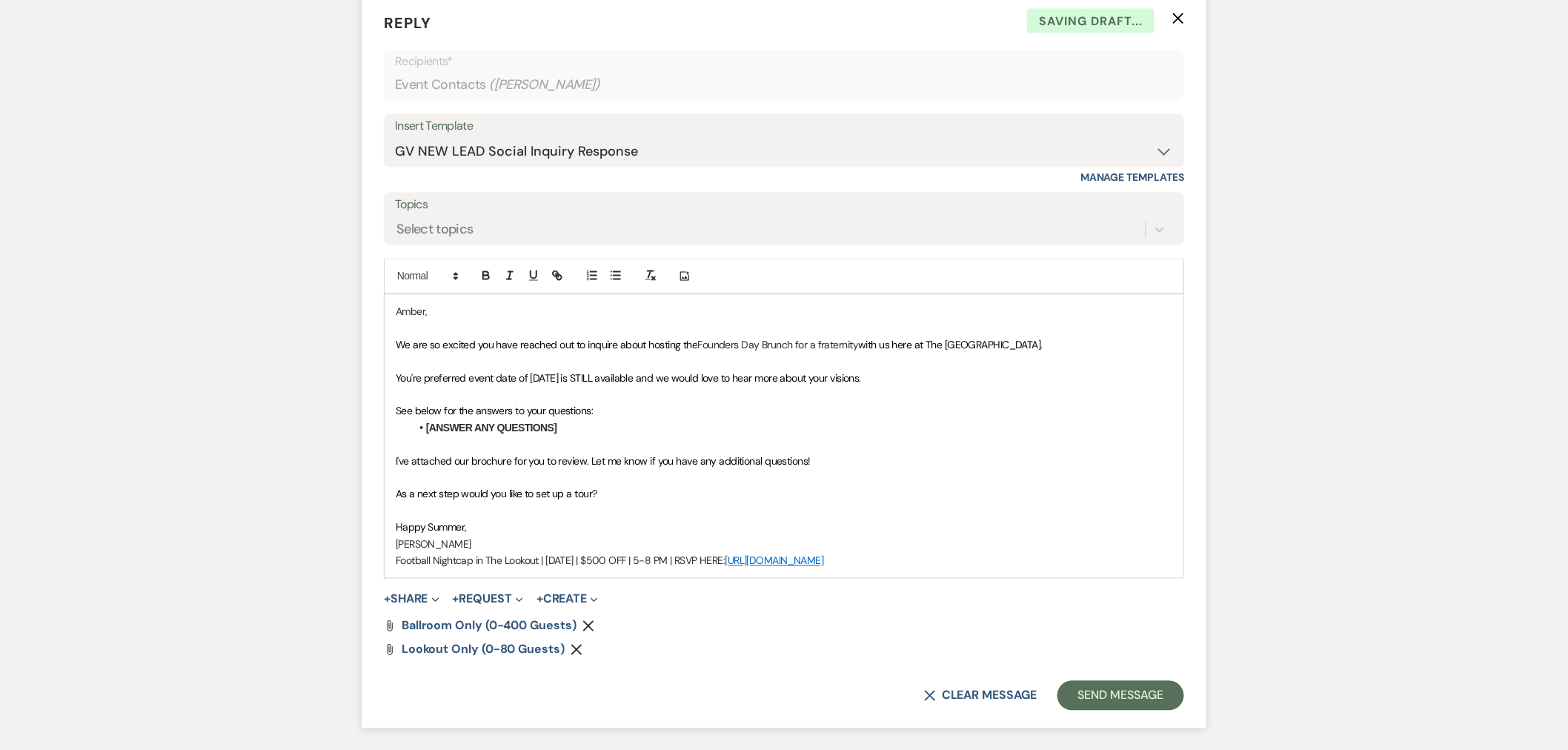
click at [863, 349] on span "with us here at The [GEOGRAPHIC_DATA]." at bounding box center [950, 346] width 184 height 14
click at [553, 380] on span "You're preferred event date of [DATE] is STILL available and we would love to h…" at bounding box center [628, 379] width 465 height 14
click at [858, 347] on span "with us here at The [GEOGRAPHIC_DATA]." at bounding box center [950, 346] width 184 height 14
drag, startPoint x: 565, startPoint y: 433, endPoint x: 425, endPoint y: 434, distance: 140.0
click at [425, 434] on li "[ANSWER ANY QUESTIONS]" at bounding box center [791, 429] width 762 height 16
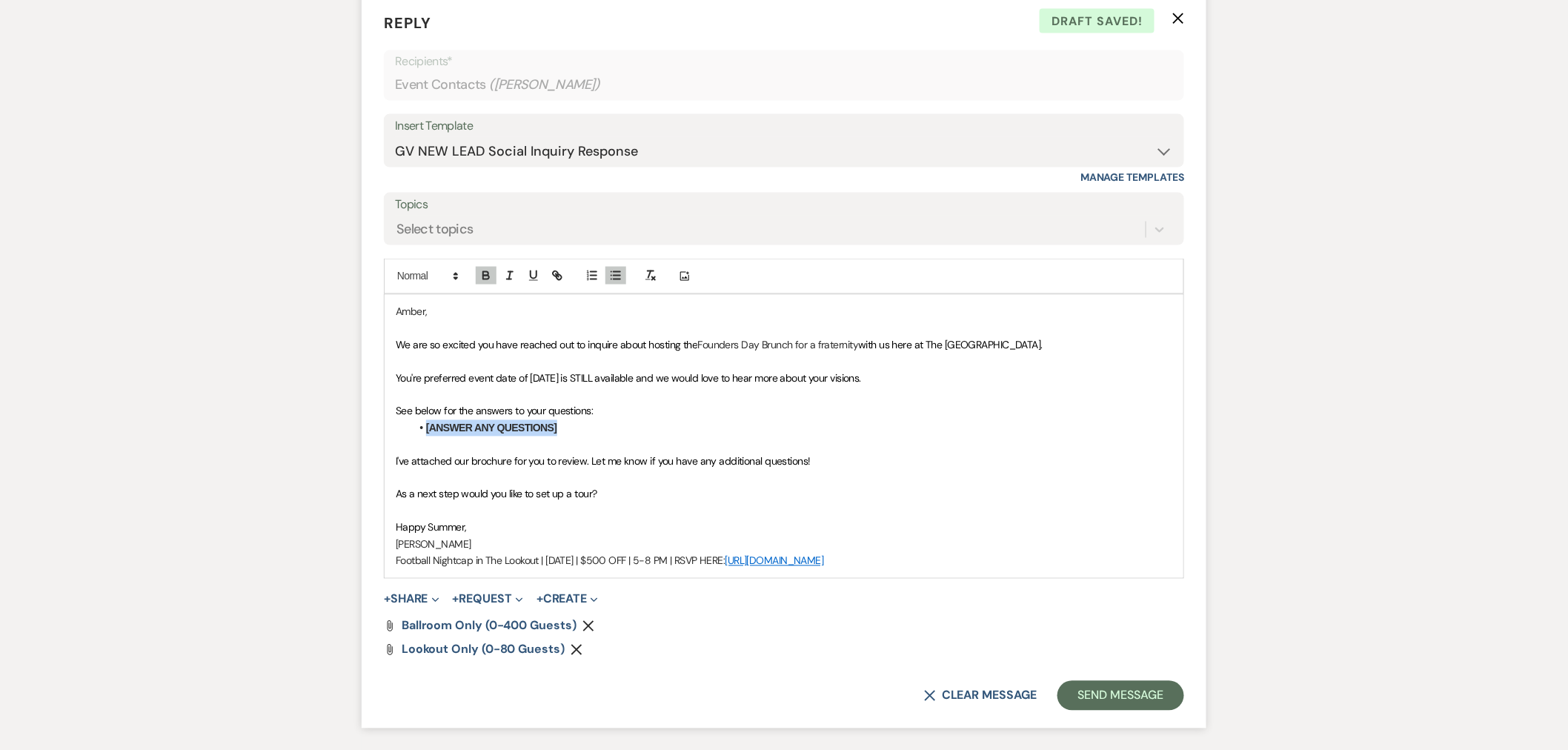
drag, startPoint x: 944, startPoint y: 566, endPoint x: 384, endPoint y: 574, distance: 560.1
click at [385, 574] on div "[PERSON_NAME], We are so excited you have reached out to inquire about hosting …" at bounding box center [784, 436] width 799 height 284
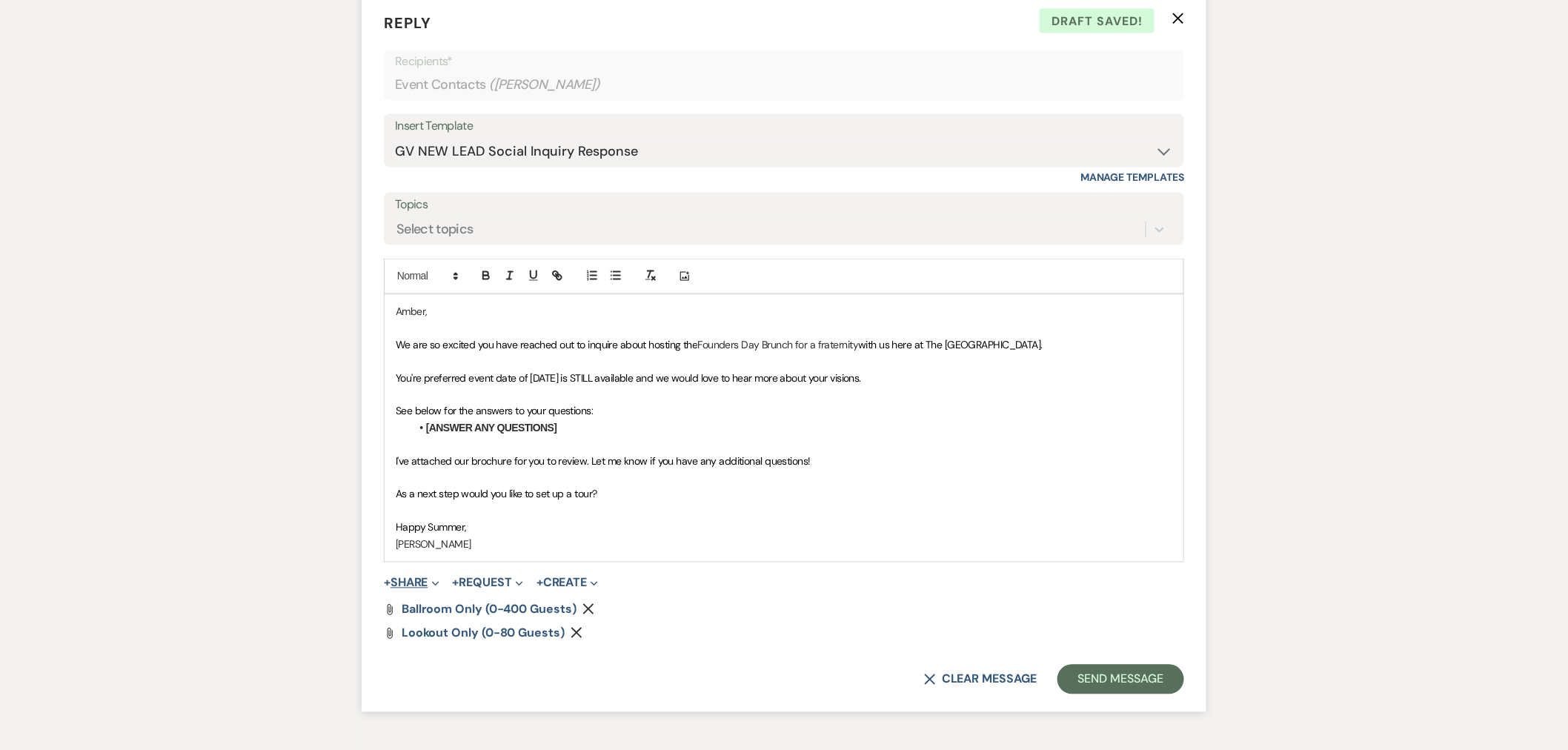
click at [413, 582] on button "+ Share Expand" at bounding box center [411, 584] width 55 height 12
click at [426, 607] on span "Doc Upload Documents" at bounding box center [444, 613] width 85 height 16
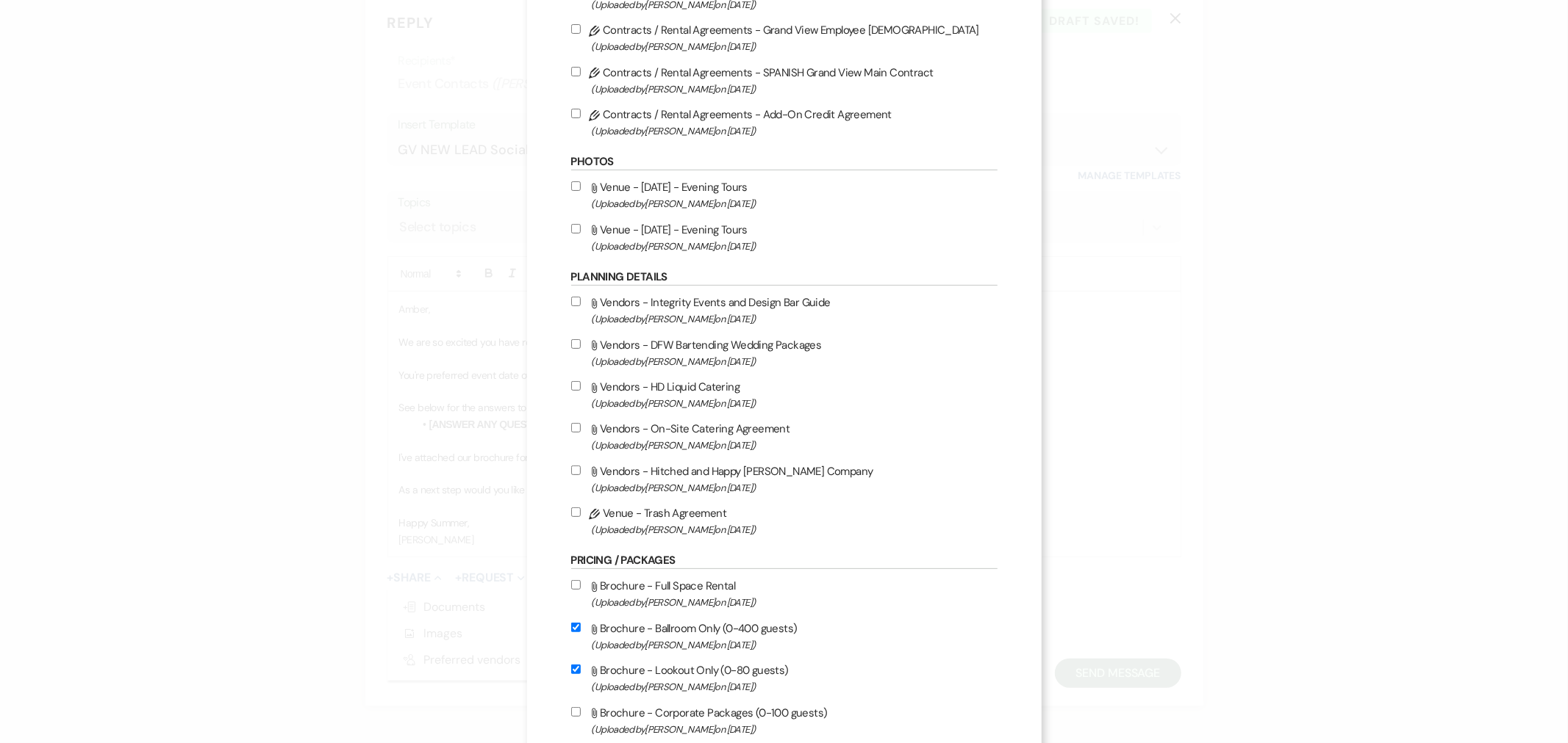
click at [666, 591] on label "Attach File Brochure - Full Space Rental (Uploaded by [PERSON_NAME] on [DATE] )" at bounding box center [784, 594] width 426 height 34
click at [581, 590] on input "Attach File Brochure - Full Space Rental (Uploaded by [PERSON_NAME] on [DATE] )" at bounding box center [575, 585] width 10 height 10
checkbox input "true"
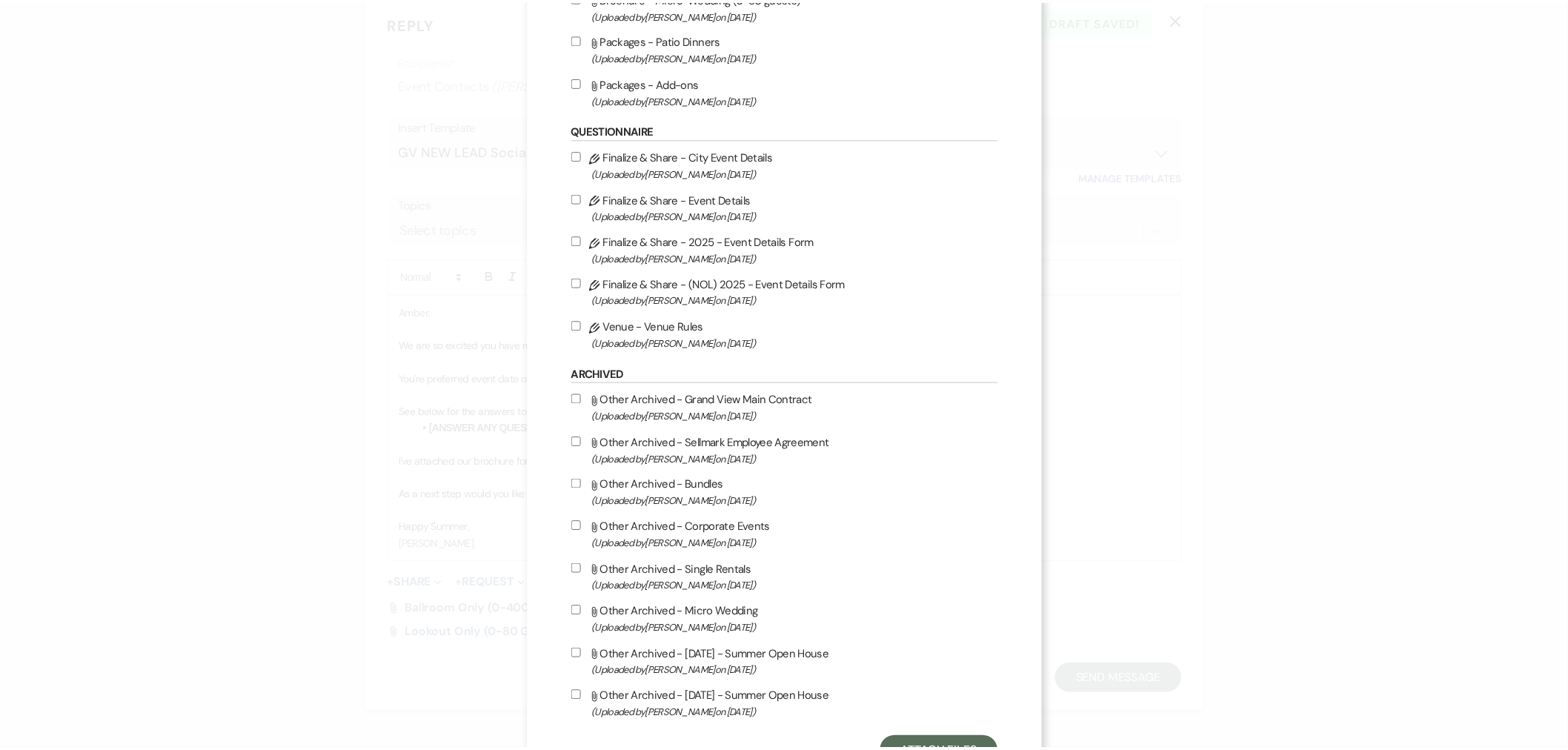
scroll to position [986, 0]
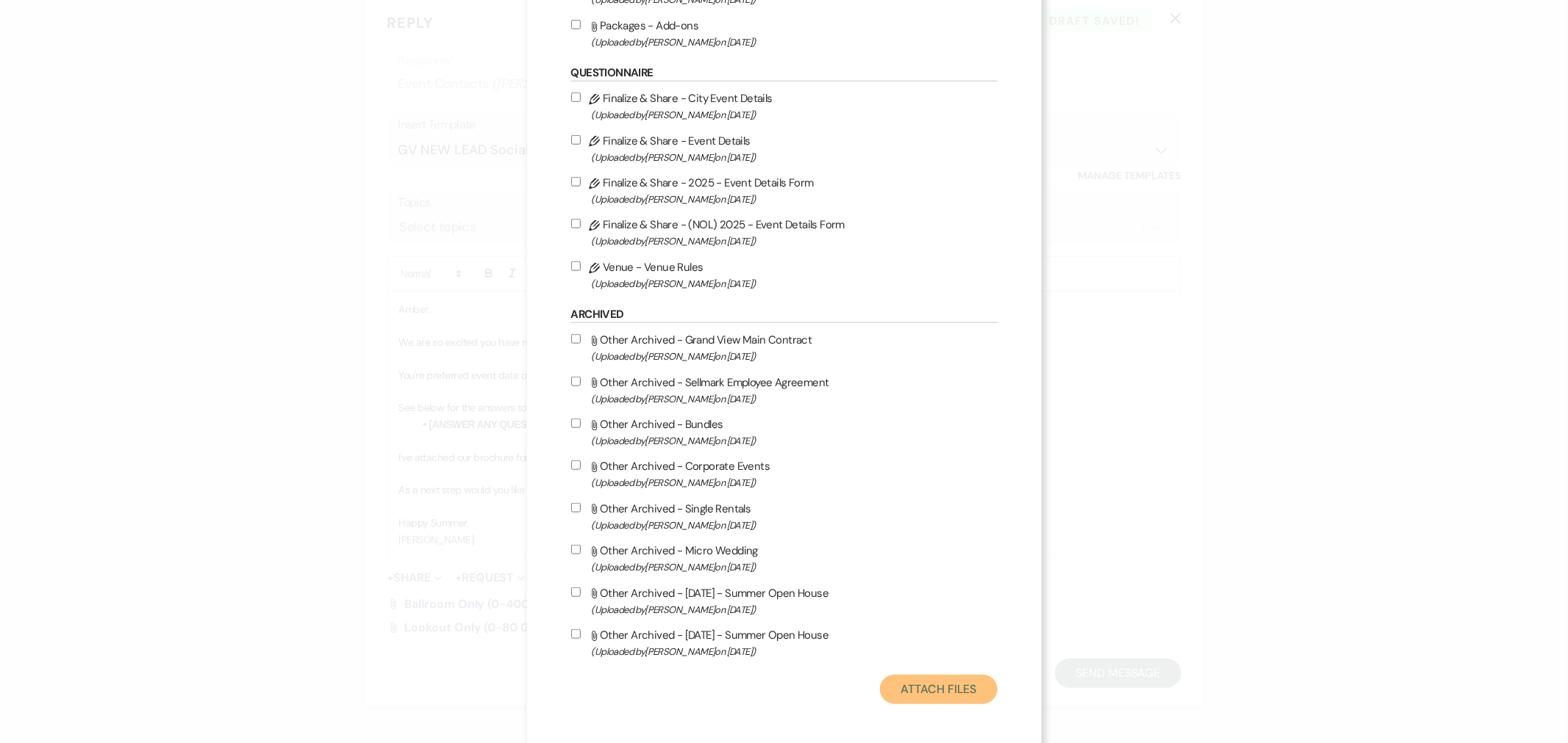
click at [908, 669] on button "Attach Files" at bounding box center [938, 690] width 117 height 30
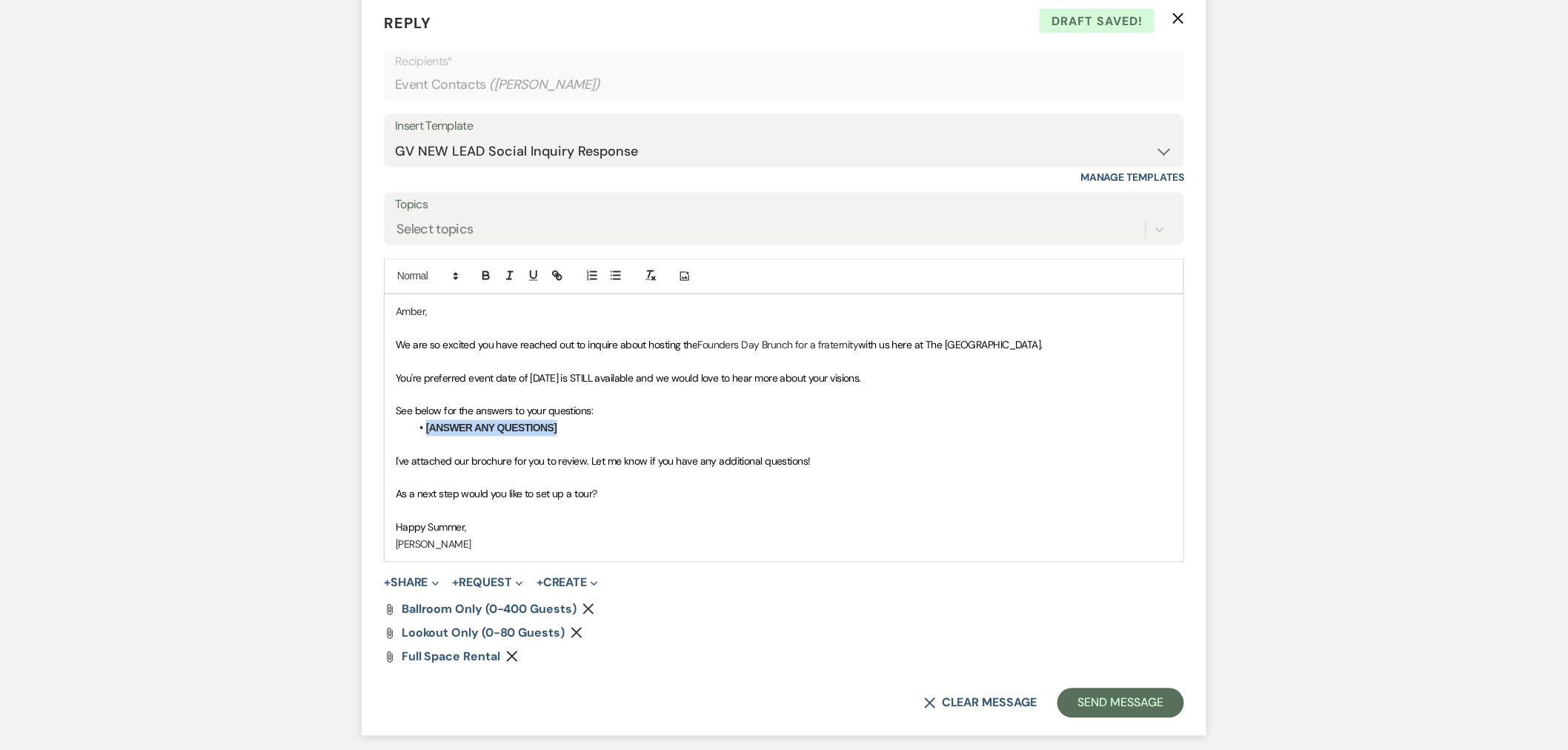
drag, startPoint x: 567, startPoint y: 427, endPoint x: 396, endPoint y: 435, distance: 171.2
click at [396, 435] on div "[PERSON_NAME], We are so excited you have reached out to inquire about hosting …" at bounding box center [784, 428] width 799 height 267
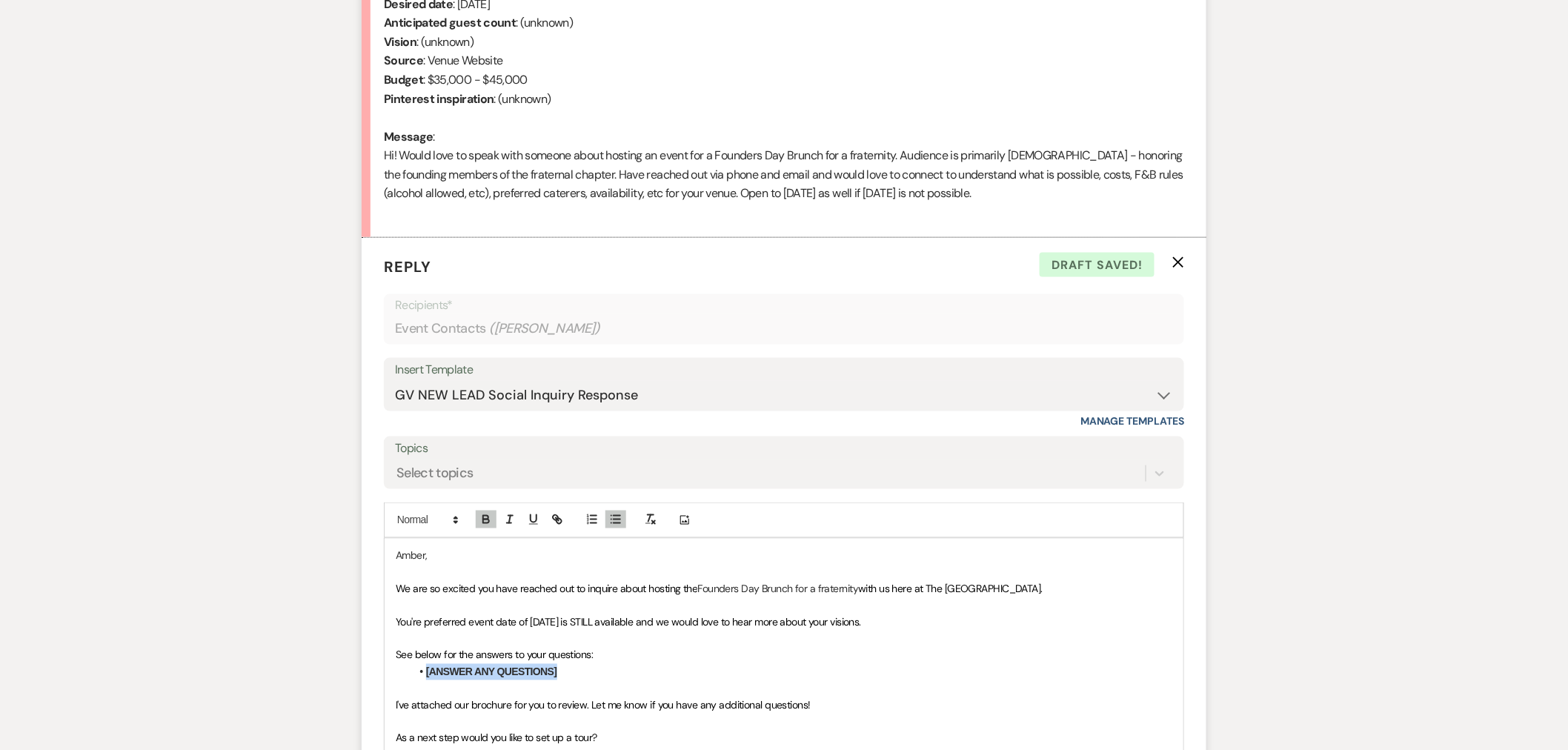
scroll to position [658, 0]
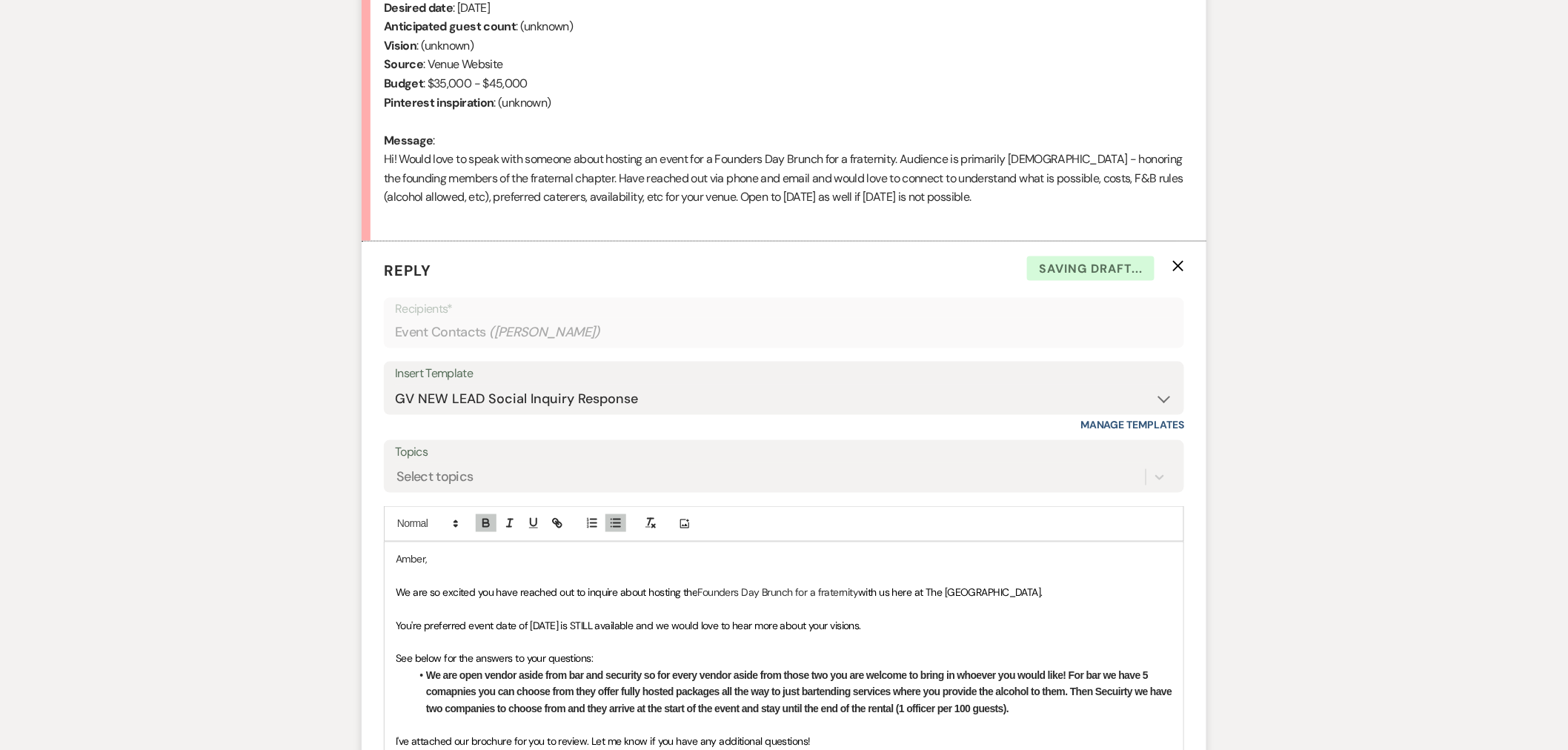
click at [456, 675] on strong "We are open vendor aside from bar and security so for every vendor aside from t…" at bounding box center [800, 693] width 748 height 45
click at [1112, 675] on strong "We are open vendor aside from bar and security so for every vendor aside from t…" at bounding box center [800, 693] width 748 height 45
click at [1064, 675] on p at bounding box center [784, 726] width 777 height 16
click at [1046, 675] on li "We are open vendor aside from bar and security so for every vendor aside from t…" at bounding box center [791, 693] width 762 height 50
click at [608, 675] on li "Here is our prefered vendor list:" at bounding box center [791, 726] width 762 height 16
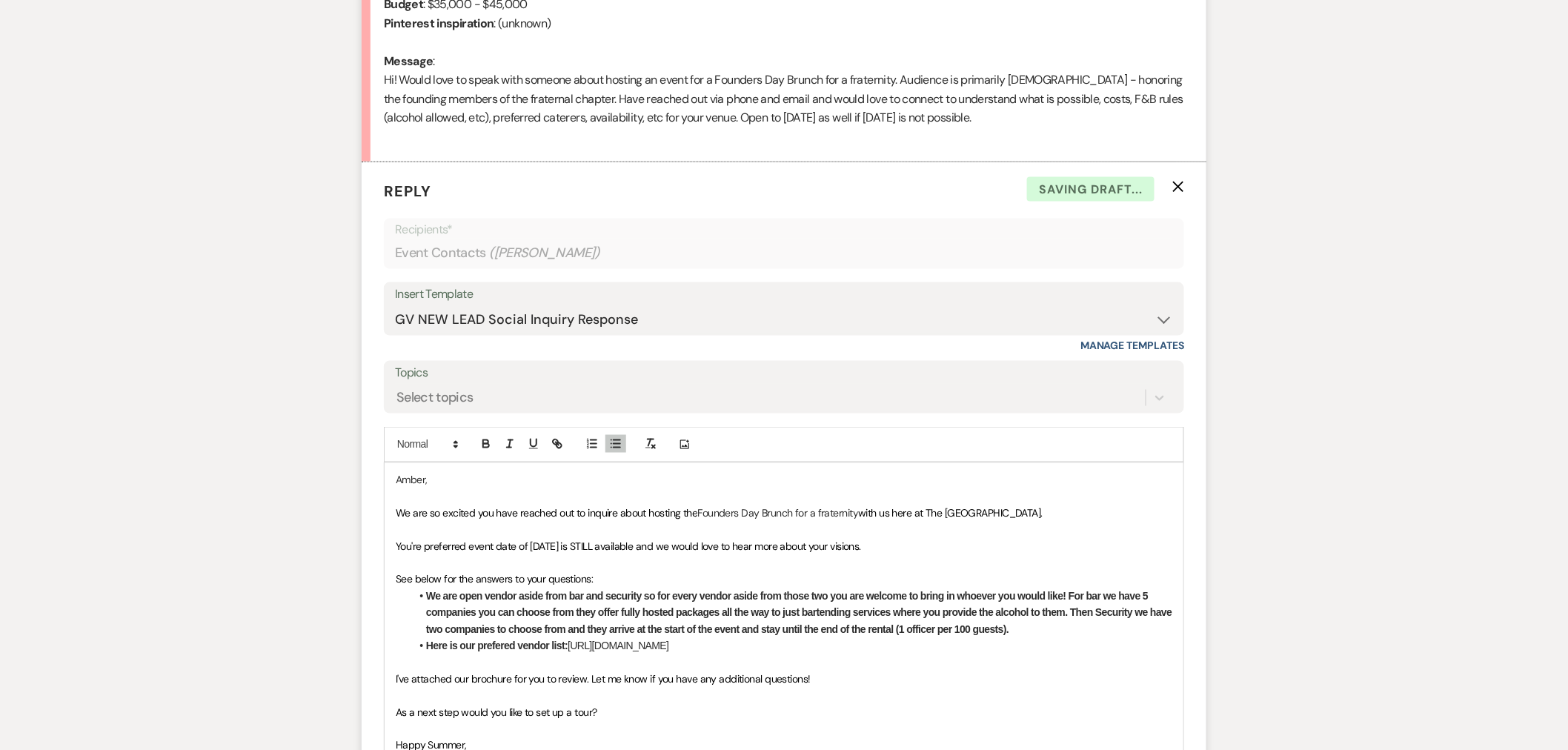
scroll to position [824, 0]
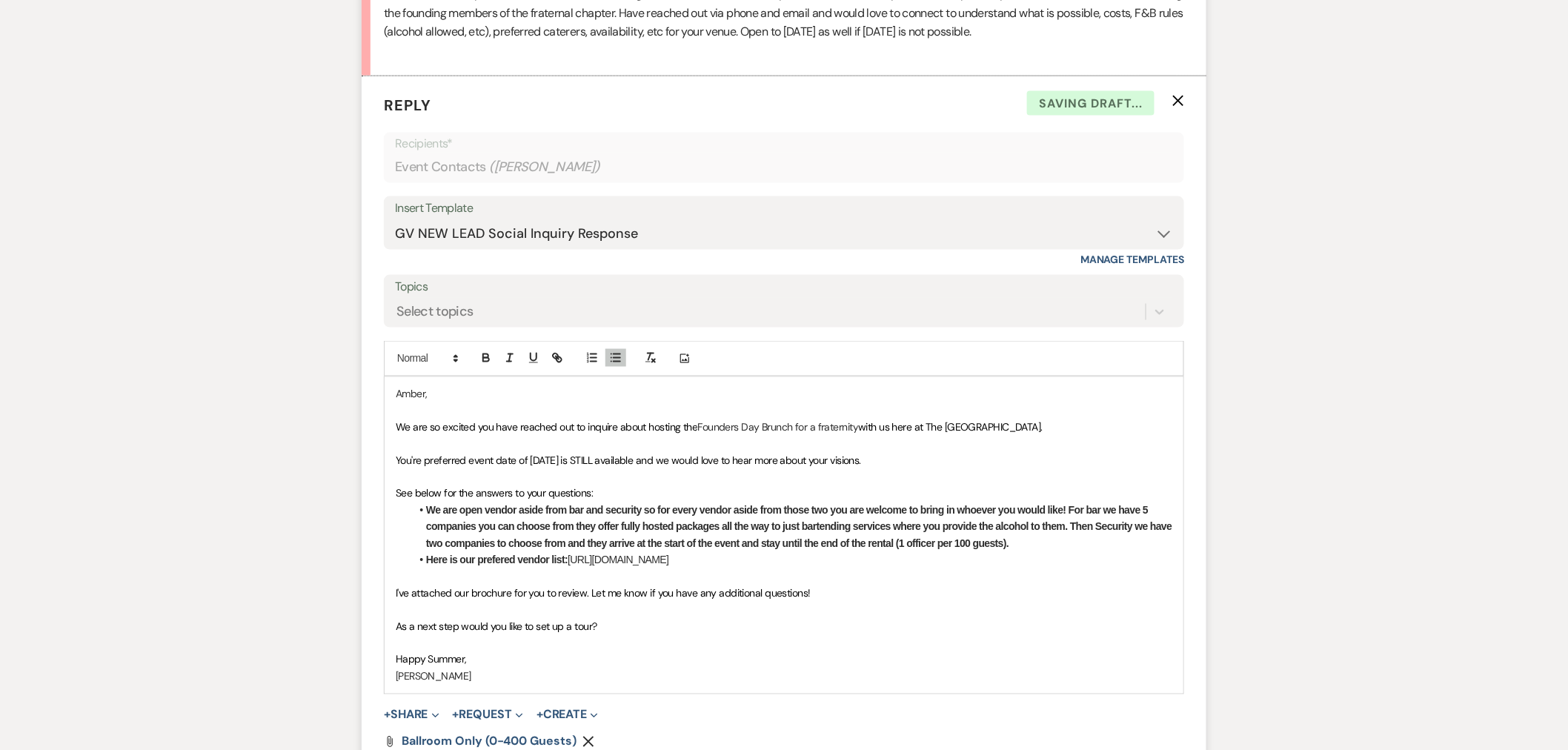
click at [498, 560] on strong "Here is our prefered vendor list:" at bounding box center [496, 560] width 142 height 12
click at [1054, 574] on p at bounding box center [784, 577] width 777 height 16
drag, startPoint x: 1087, startPoint y: 560, endPoint x: 573, endPoint y: 558, distance: 514.0
click at [573, 558] on li "Here is our preferred vendor list: [URL][DOMAIN_NAME]" at bounding box center [791, 560] width 762 height 16
click at [558, 354] on icon "button" at bounding box center [557, 358] width 13 height 14
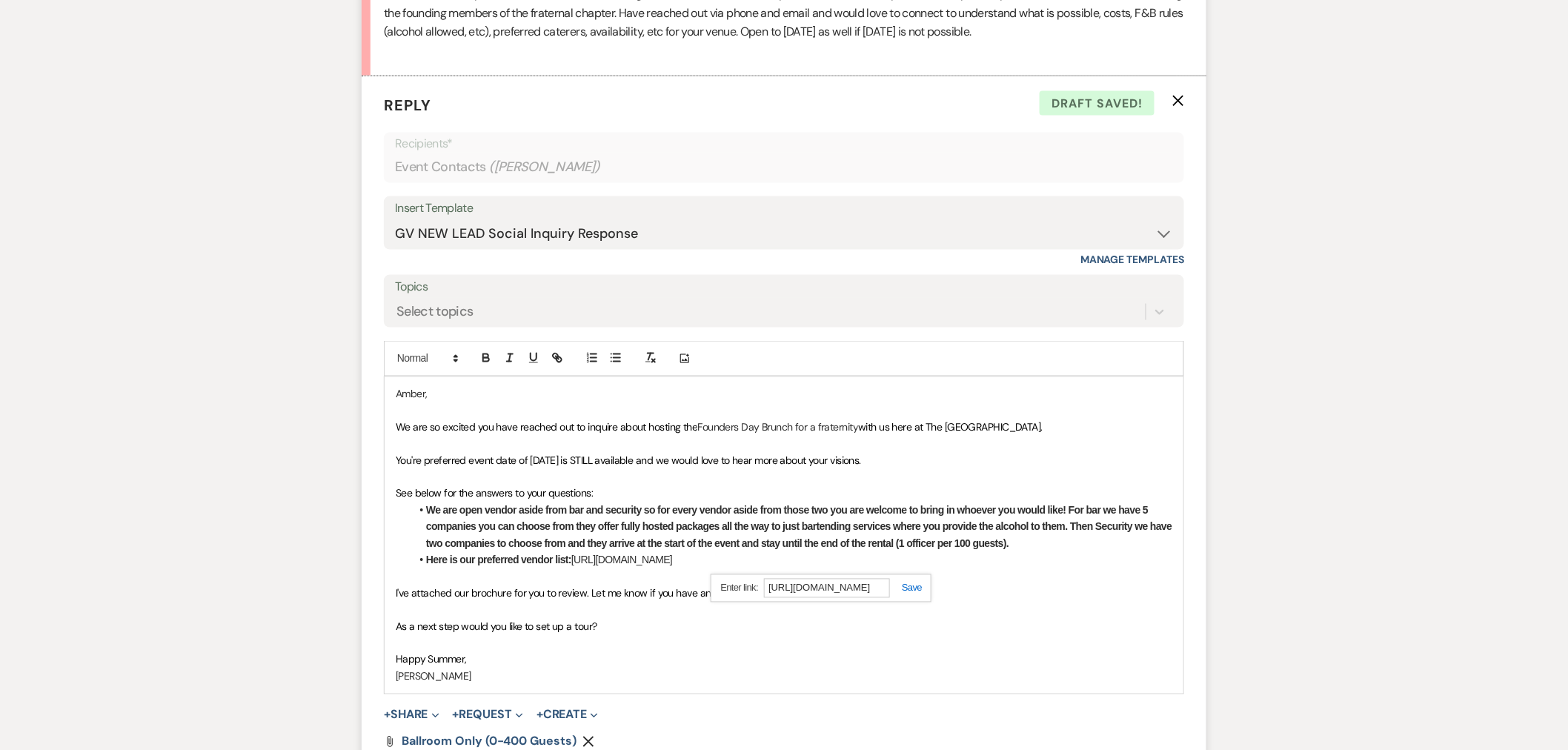
click at [920, 594] on link at bounding box center [905, 588] width 32 height 11
click at [1091, 571] on p at bounding box center [784, 577] width 777 height 16
click at [1089, 560] on li "Here is our preferred vendor list: [URL][DOMAIN_NAME]" at bounding box center [791, 560] width 762 height 16
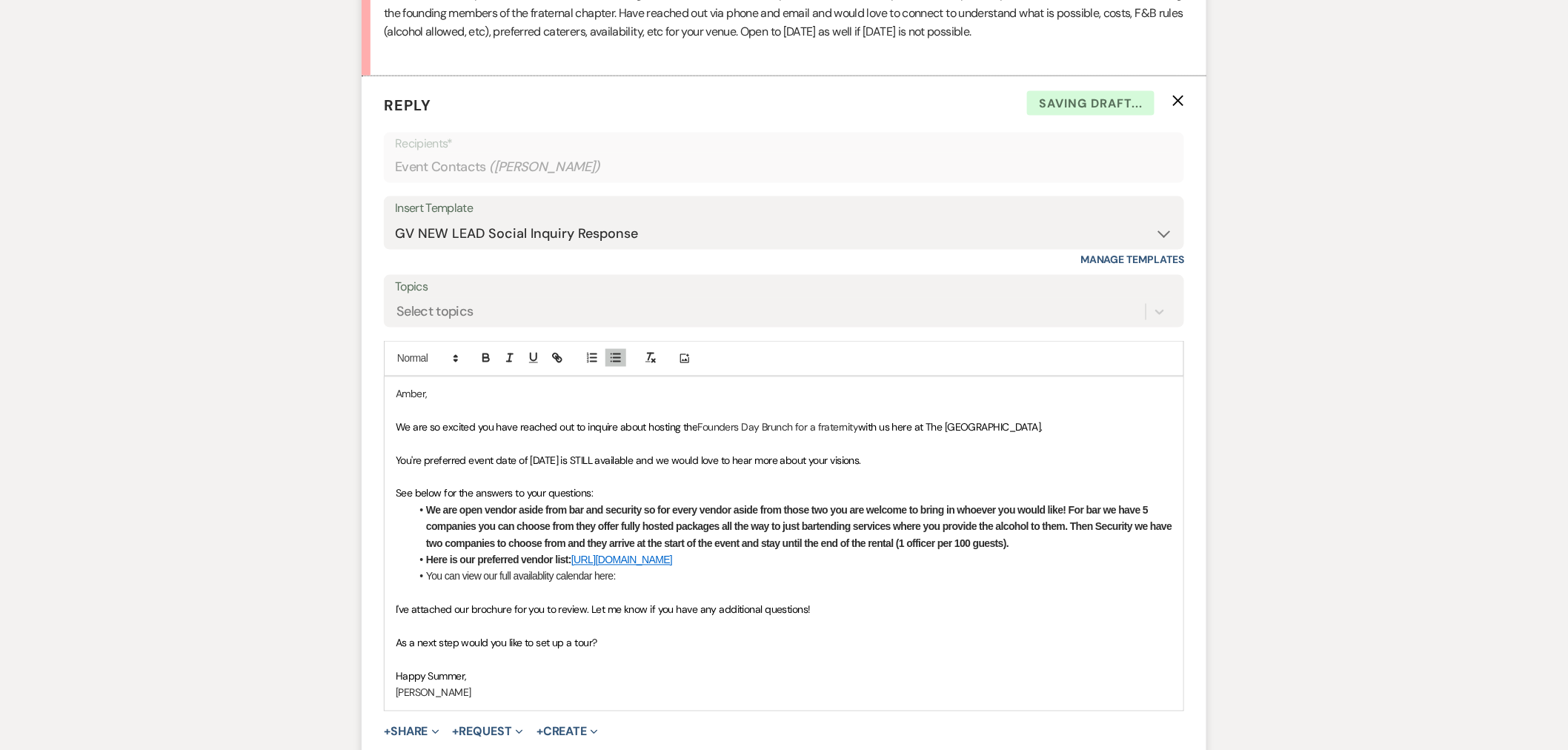
scroll to position [906, 0]
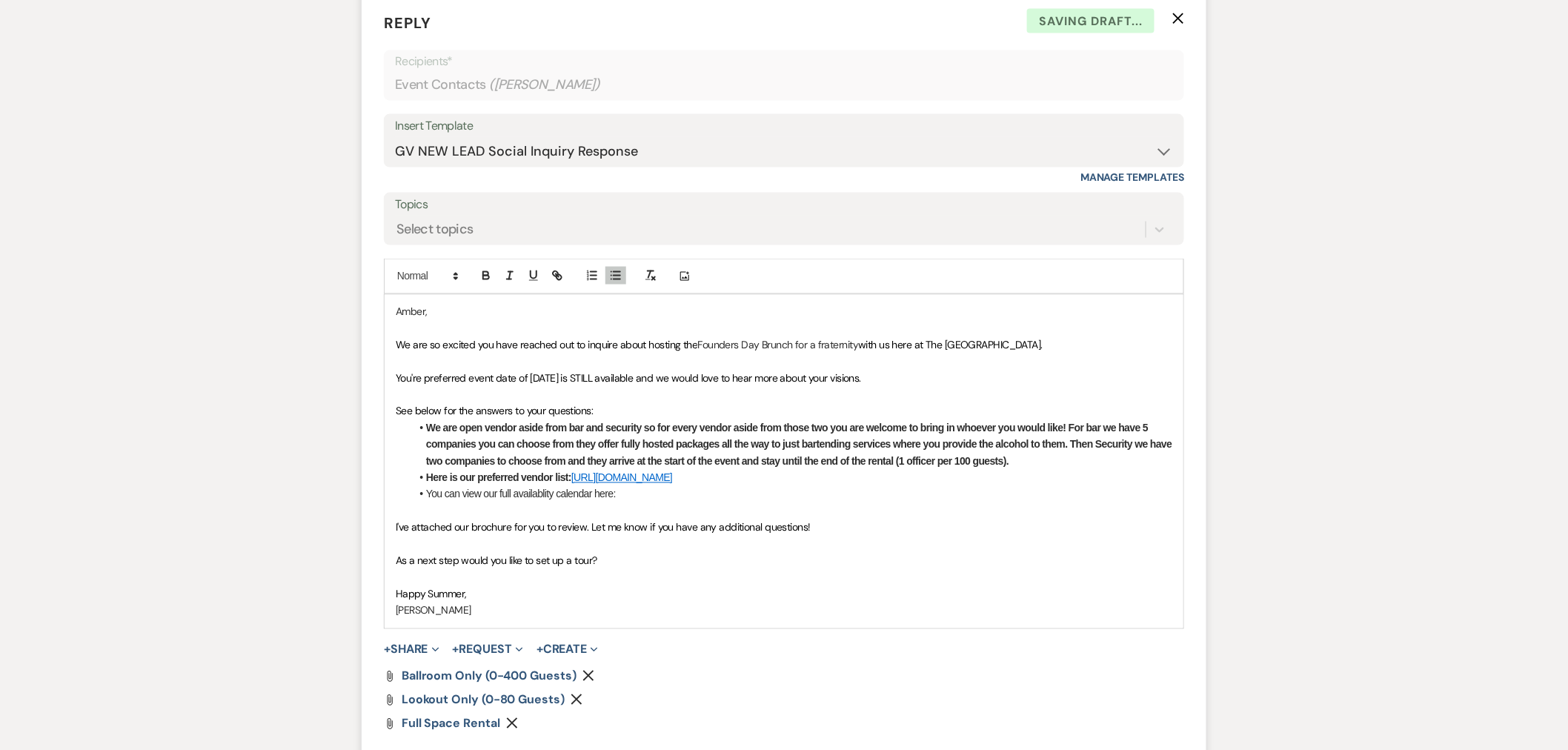
drag, startPoint x: 507, startPoint y: 483, endPoint x: 527, endPoint y: 490, distance: 21.2
click at [510, 484] on li "Here is our preferred vendor list: [URL][DOMAIN_NAME]" at bounding box center [791, 478] width 762 height 16
click at [536, 490] on li "You can view our full availablity calendar here:" at bounding box center [791, 494] width 762 height 16
click at [633, 504] on p at bounding box center [784, 512] width 777 height 16
click at [634, 495] on li "You can view our full availability calendar here:" at bounding box center [791, 494] width 762 height 16
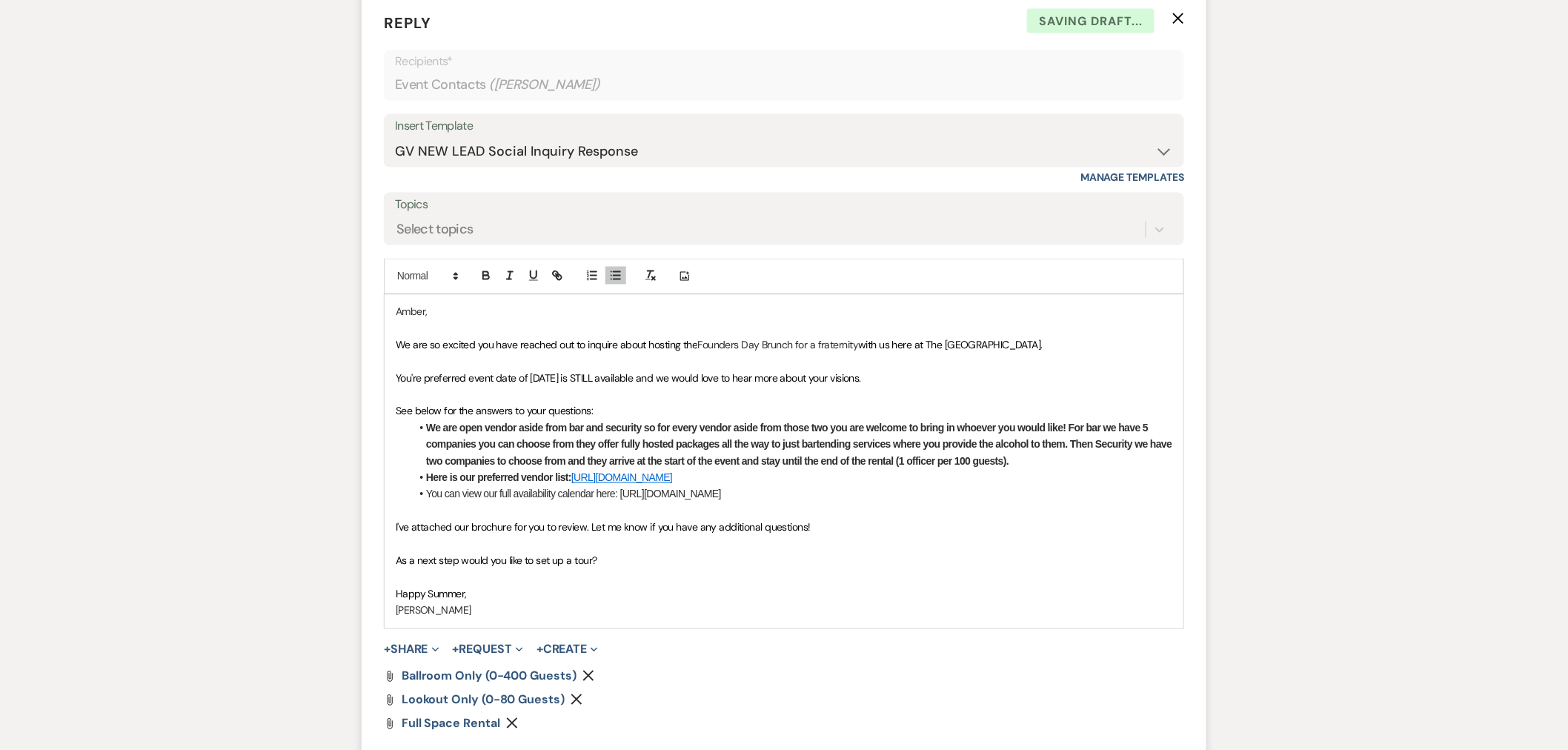
drag, startPoint x: 980, startPoint y: 512, endPoint x: 620, endPoint y: 496, distance: 360.4
click at [620, 496] on li "You can view our full availability calendar here: [URL][DOMAIN_NAME]" at bounding box center [791, 494] width 762 height 16
click at [558, 285] on div at bounding box center [522, 277] width 95 height 22
click at [560, 273] on icon "button" at bounding box center [557, 276] width 13 height 14
type input "[URL][DOMAIN_NAME]"
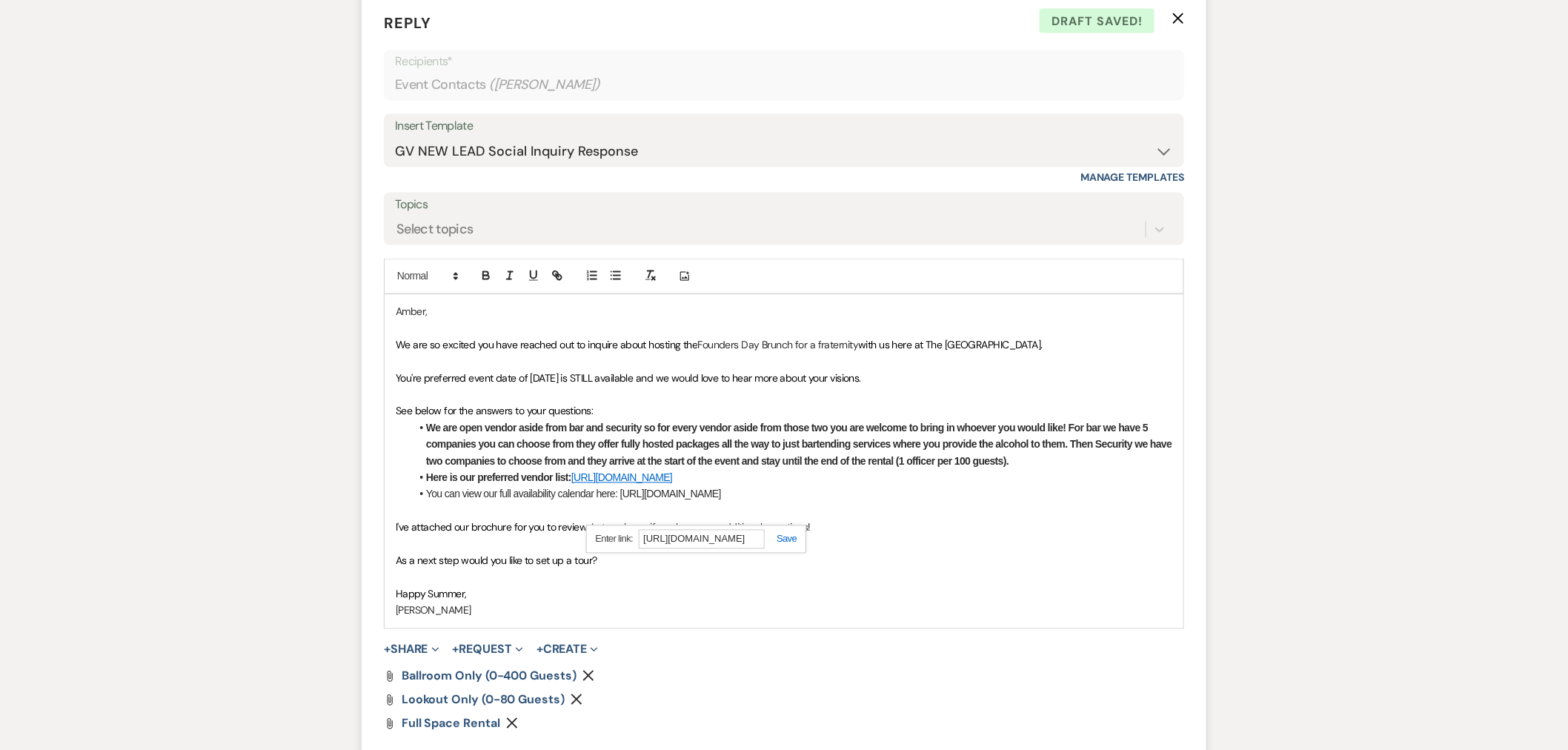
click at [790, 536] on link at bounding box center [780, 539] width 32 height 11
click at [756, 659] on div "+ Share Expand Doc Upload Documents Add Photo Images Pref Vendors Preferred ven…" at bounding box center [784, 650] width 800 height 18
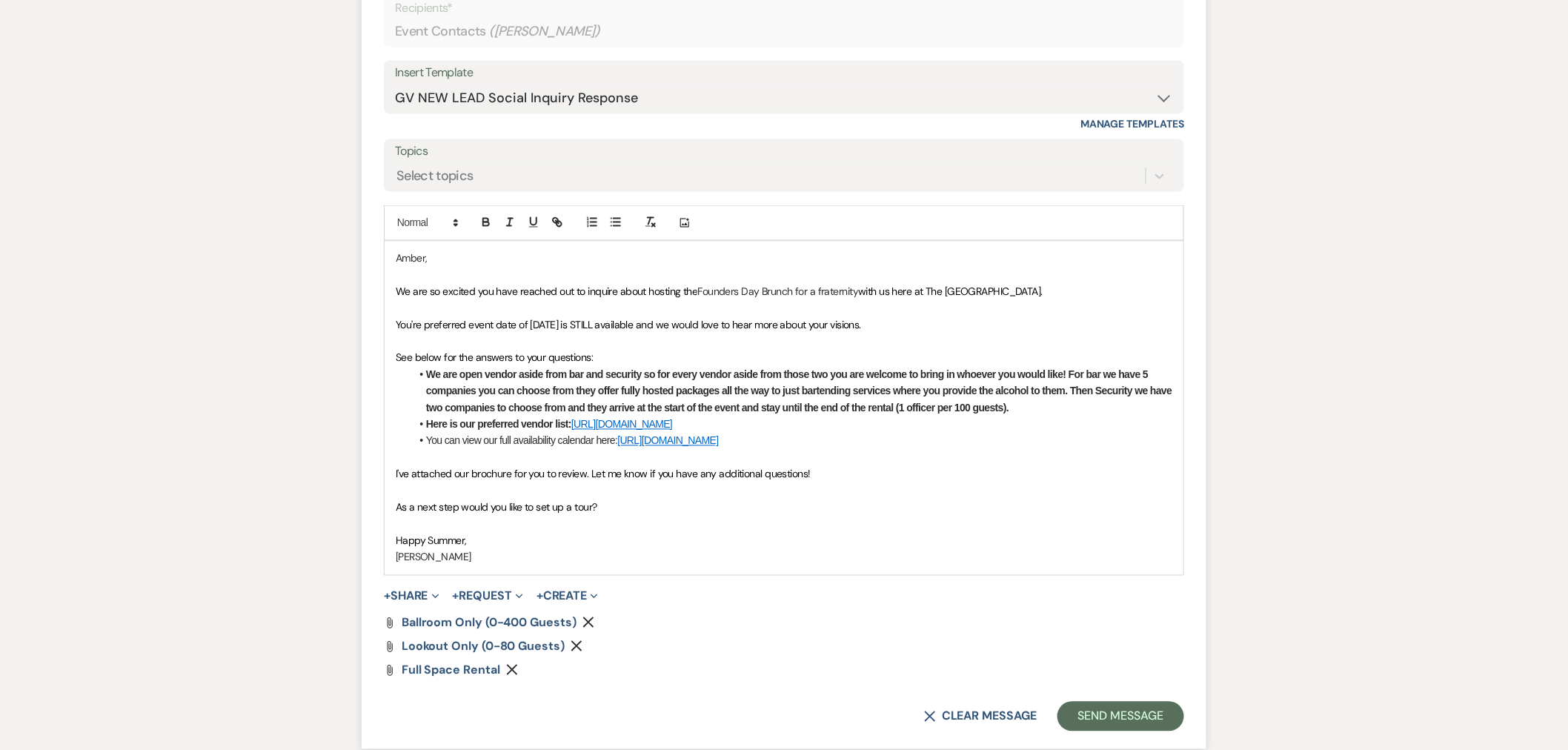
scroll to position [988, 0]
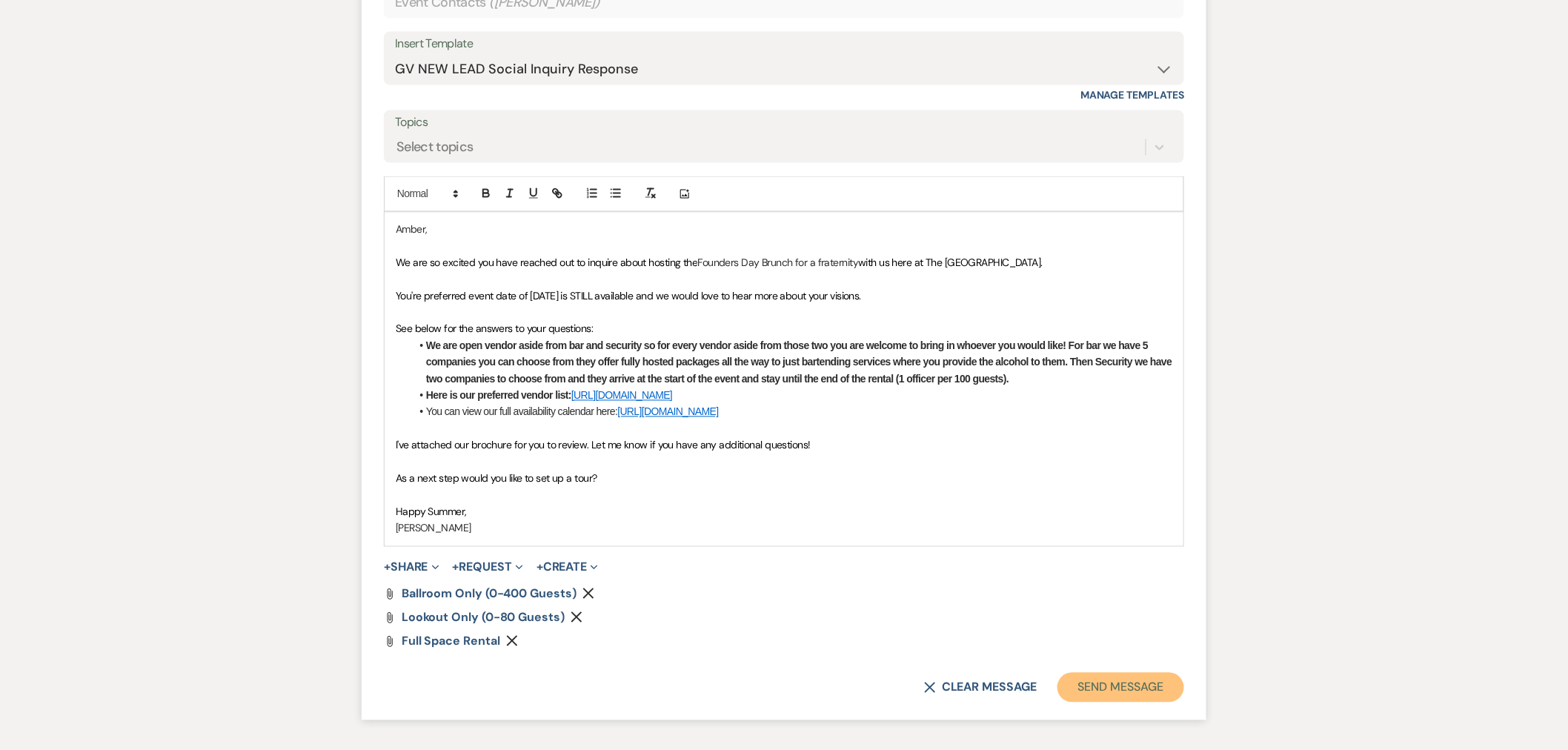
click at [1089, 675] on button "Send Message" at bounding box center [1121, 688] width 127 height 30
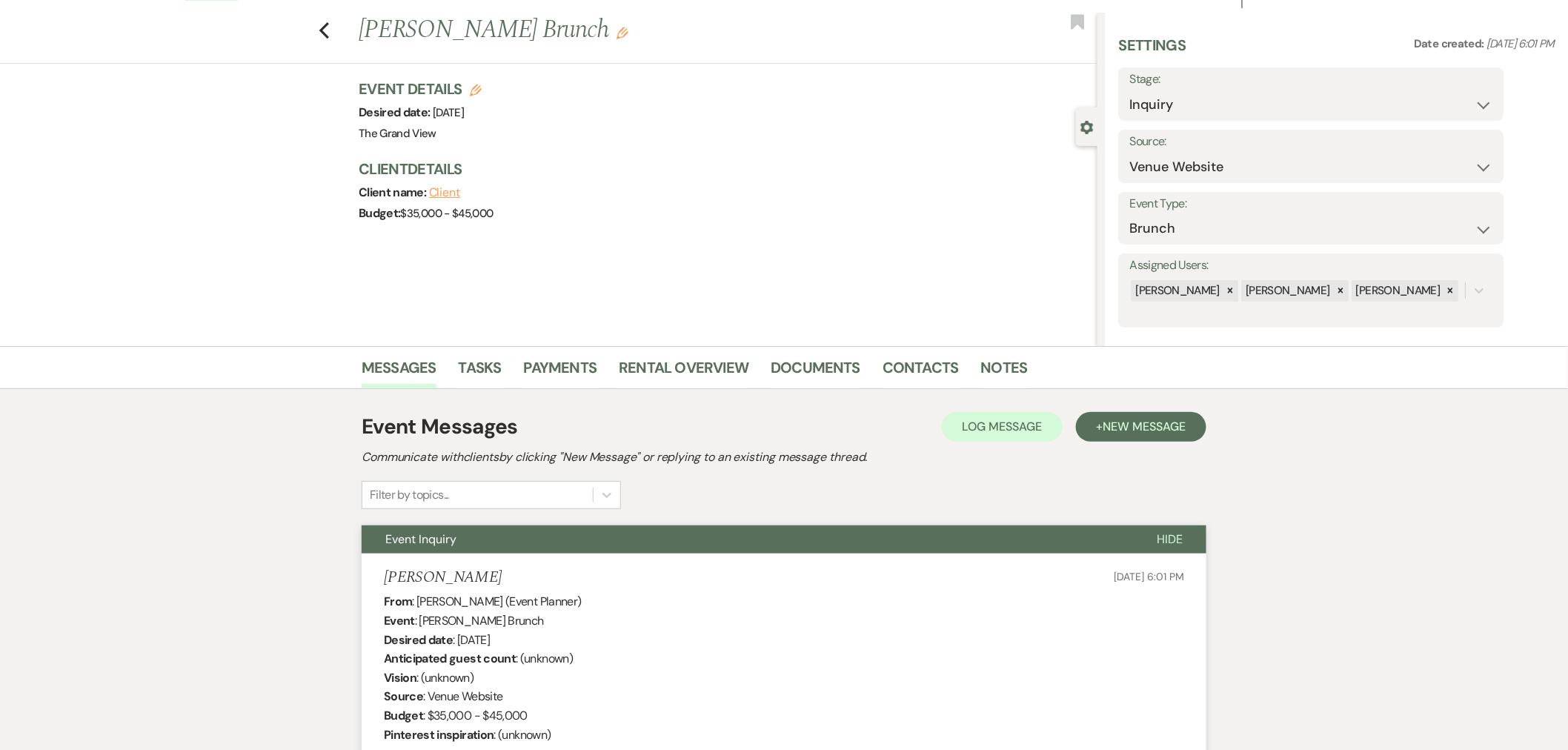
scroll to position [0, 0]
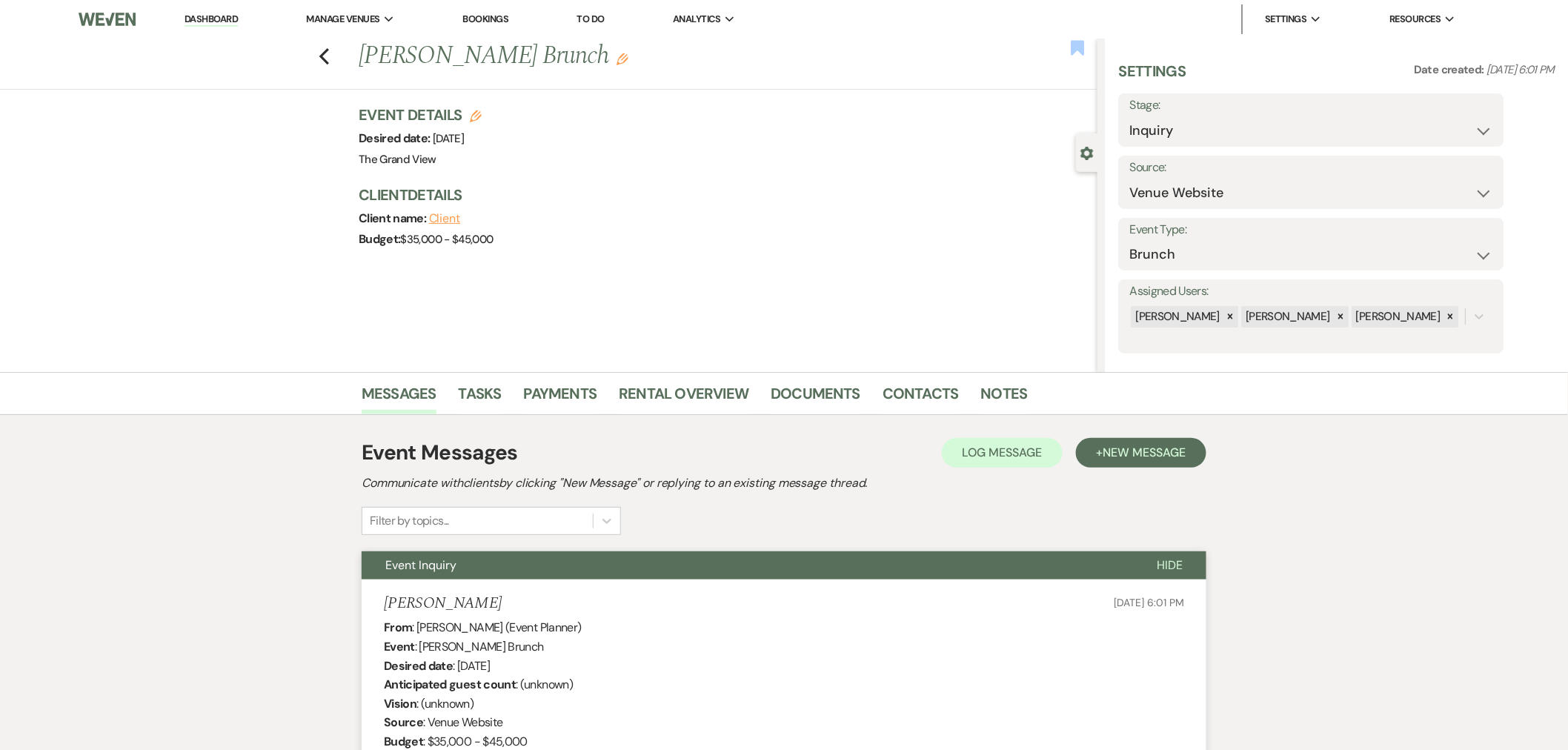
click at [1077, 49] on use "button" at bounding box center [1078, 47] width 13 height 15
click at [330, 58] on icon "Previous" at bounding box center [324, 56] width 11 height 18
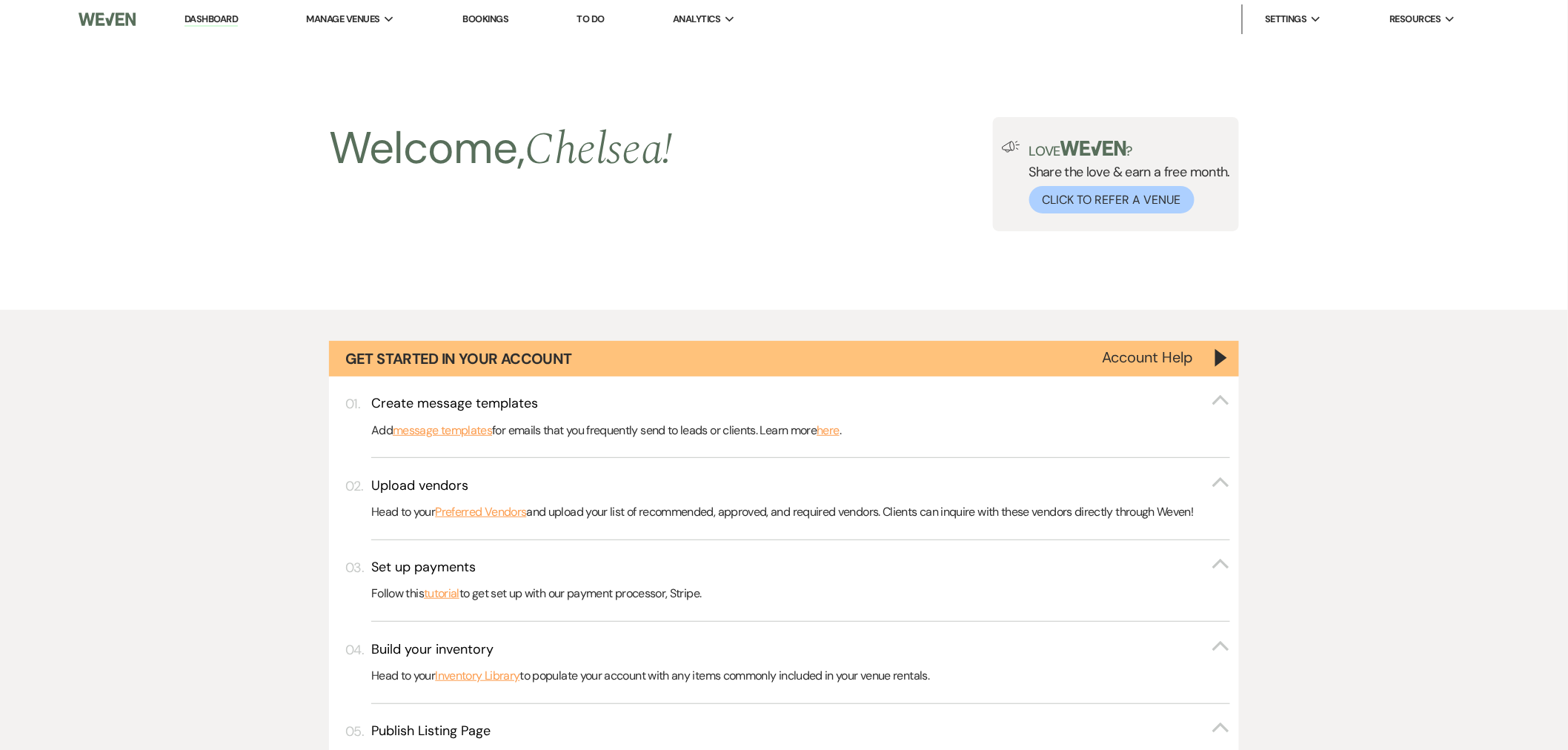
scroll to position [1070, 0]
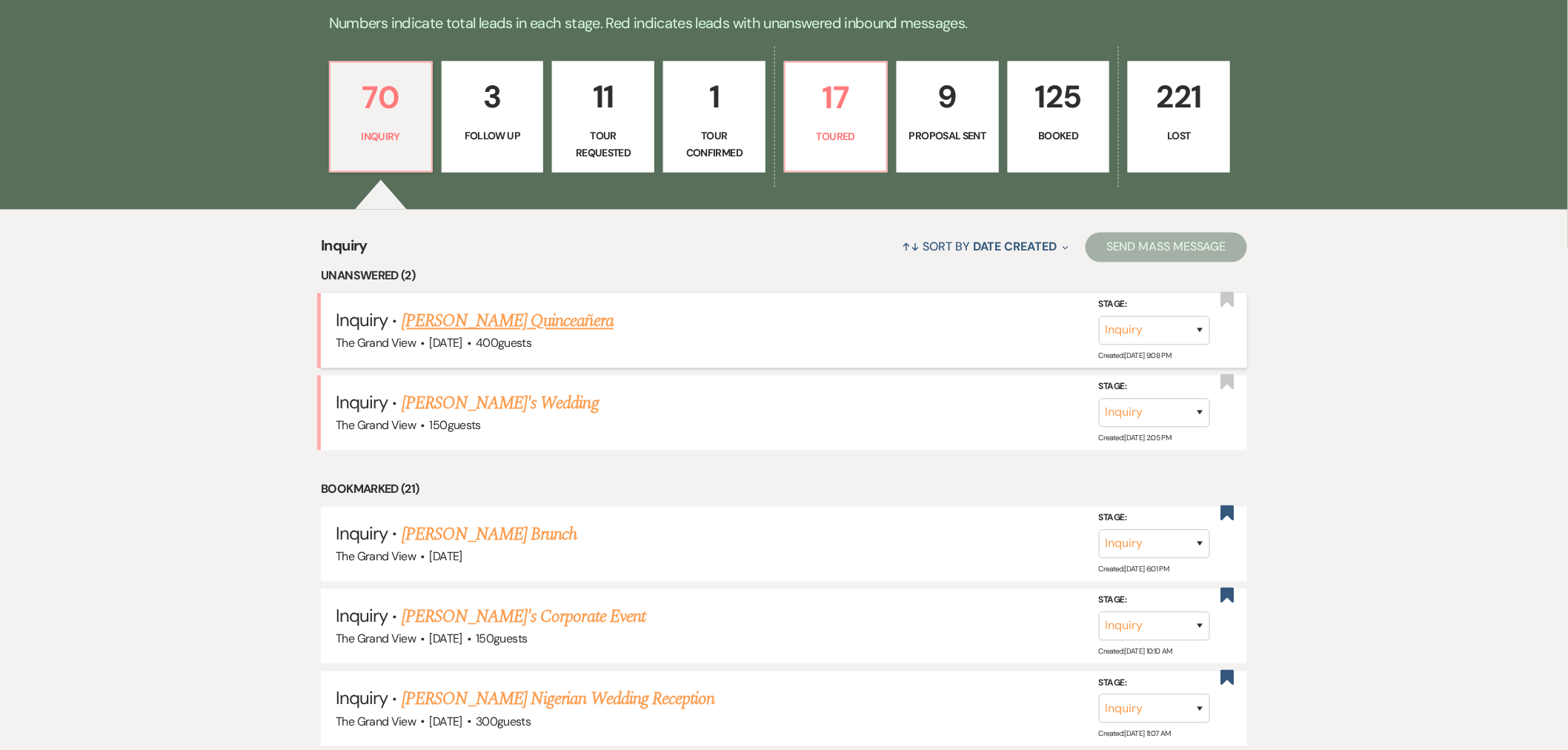
click at [517, 325] on link "[PERSON_NAME] Quinceañera" at bounding box center [507, 322] width 212 height 27
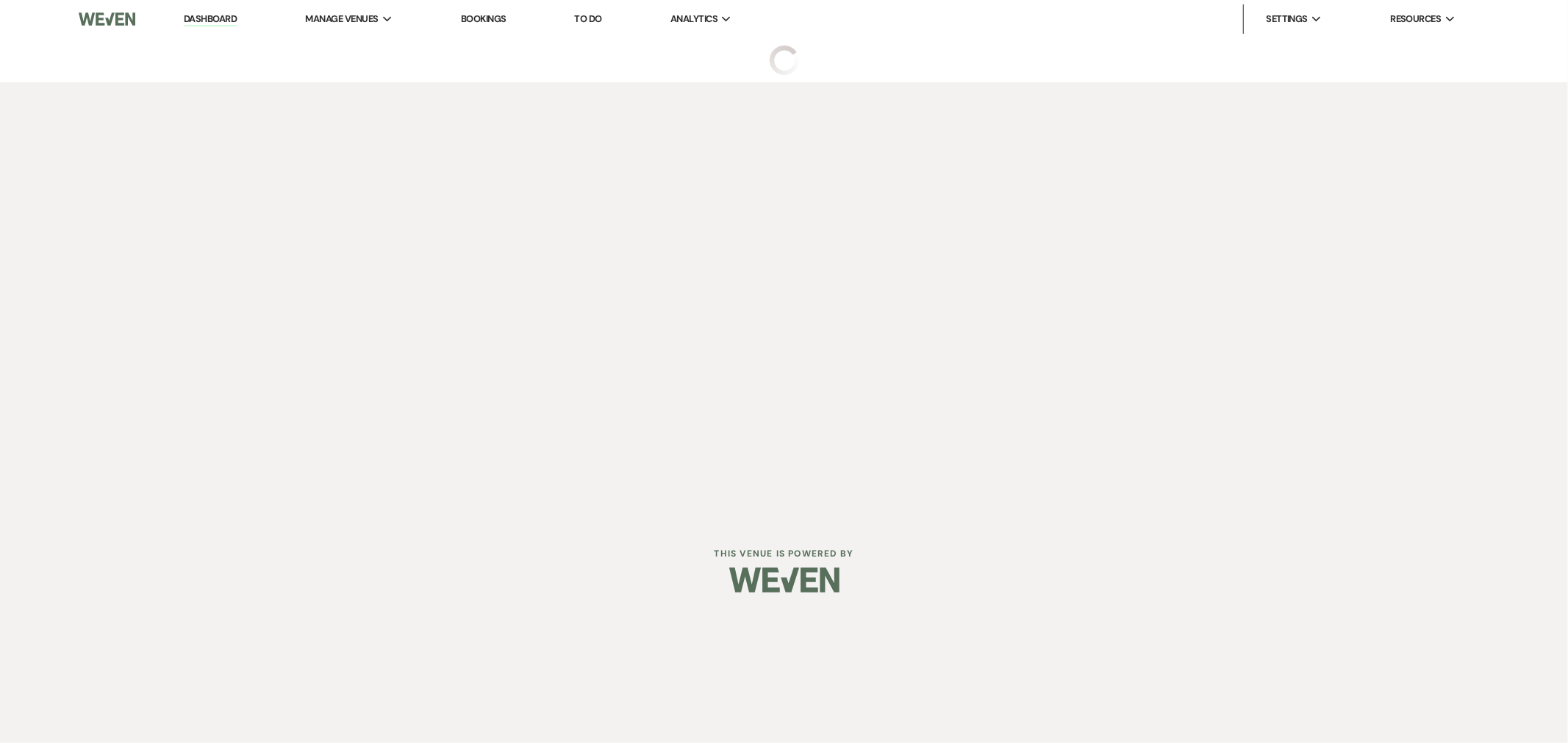
select select "5"
select select "15"
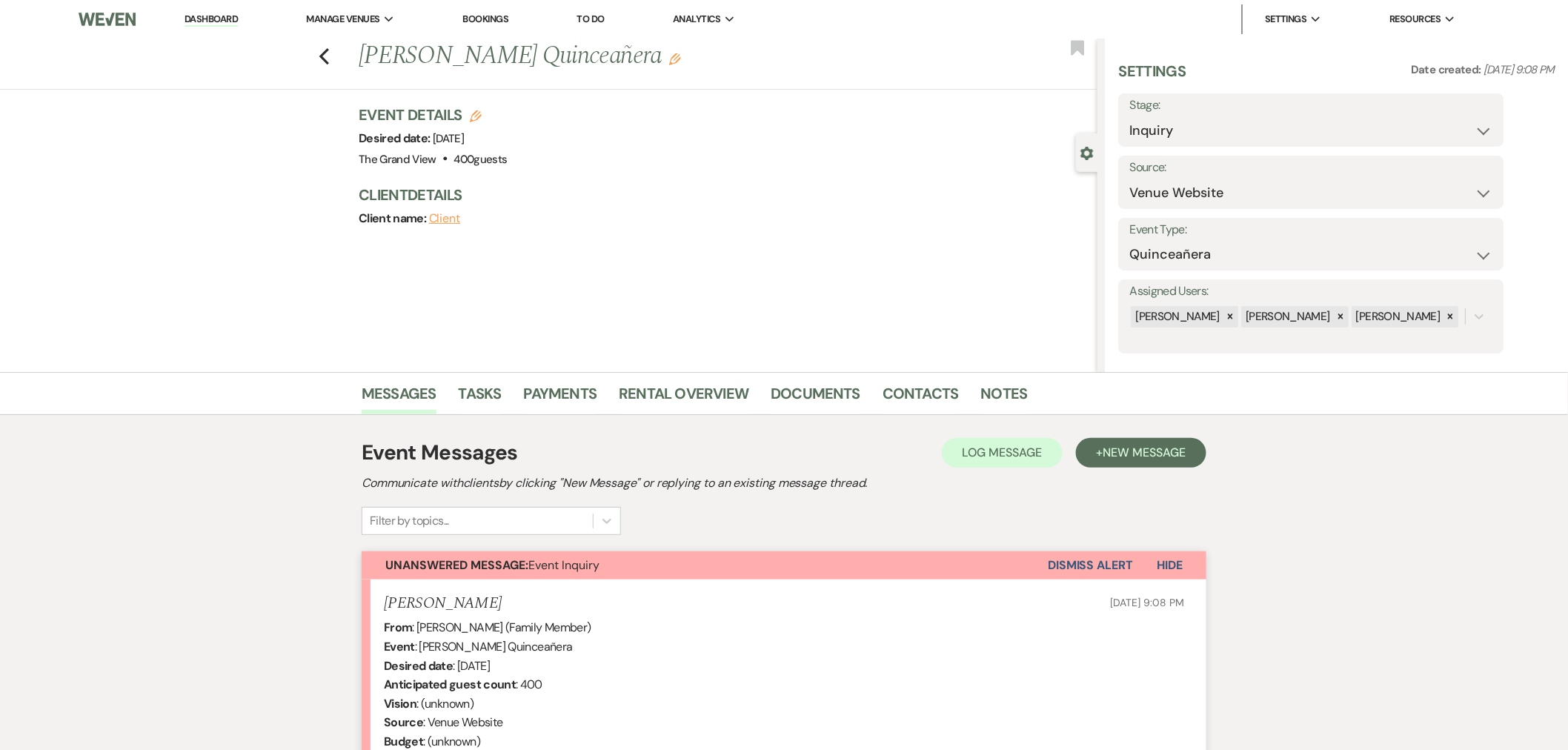
scroll to position [271, 0]
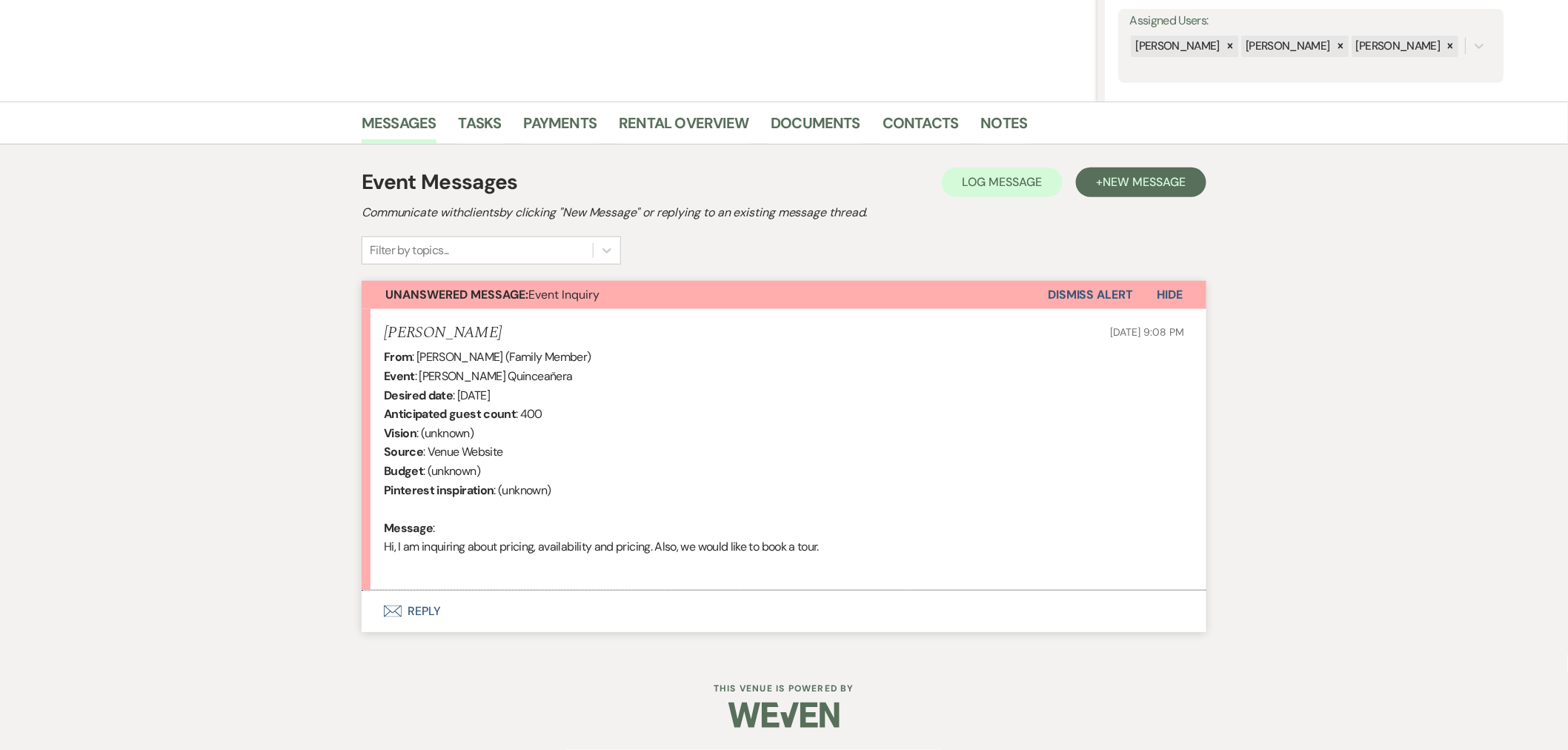
click at [417, 608] on button "Envelope Reply" at bounding box center [783, 611] width 845 height 41
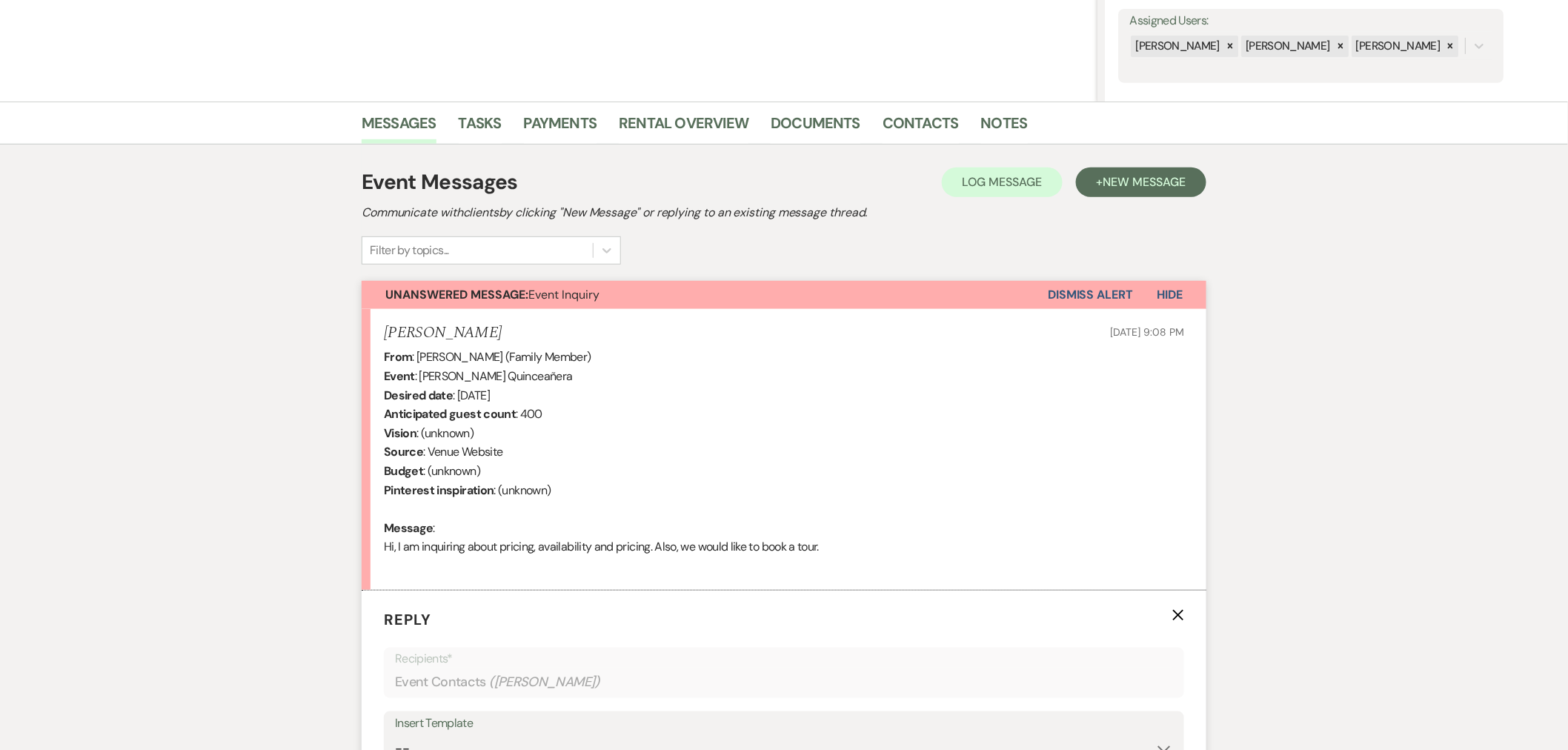
click at [441, 675] on div "Insert Template" at bounding box center [784, 724] width 778 height 22
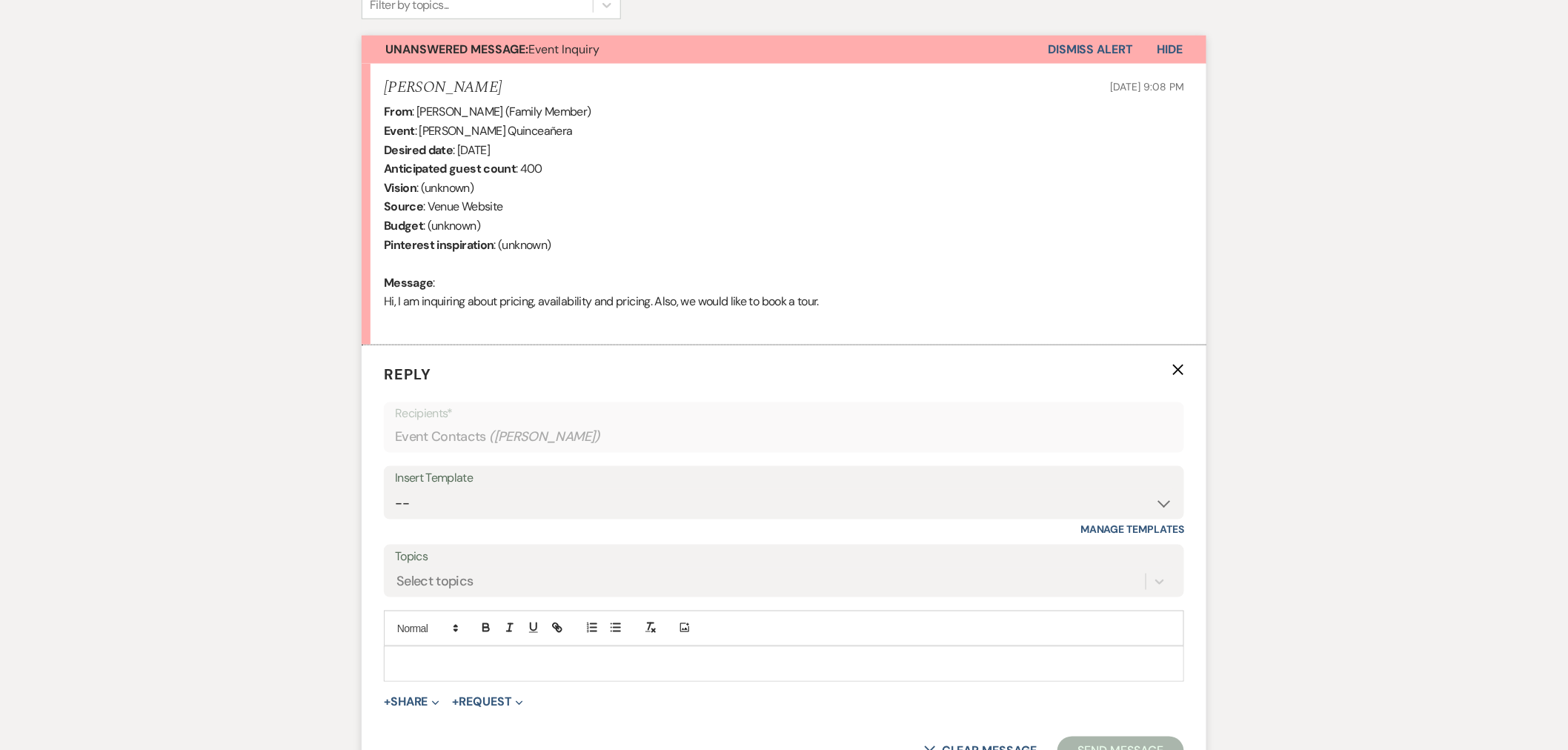
scroll to position [518, 0]
click at [542, 494] on select "-- Weven Planning Portal Introduction (Booked Events) Initial Inquiry Response …" at bounding box center [784, 502] width 778 height 29
select select "5071"
click at [395, 488] on select "-- Weven Planning Portal Introduction (Booked Events) Initial Inquiry Response …" at bounding box center [784, 502] width 778 height 29
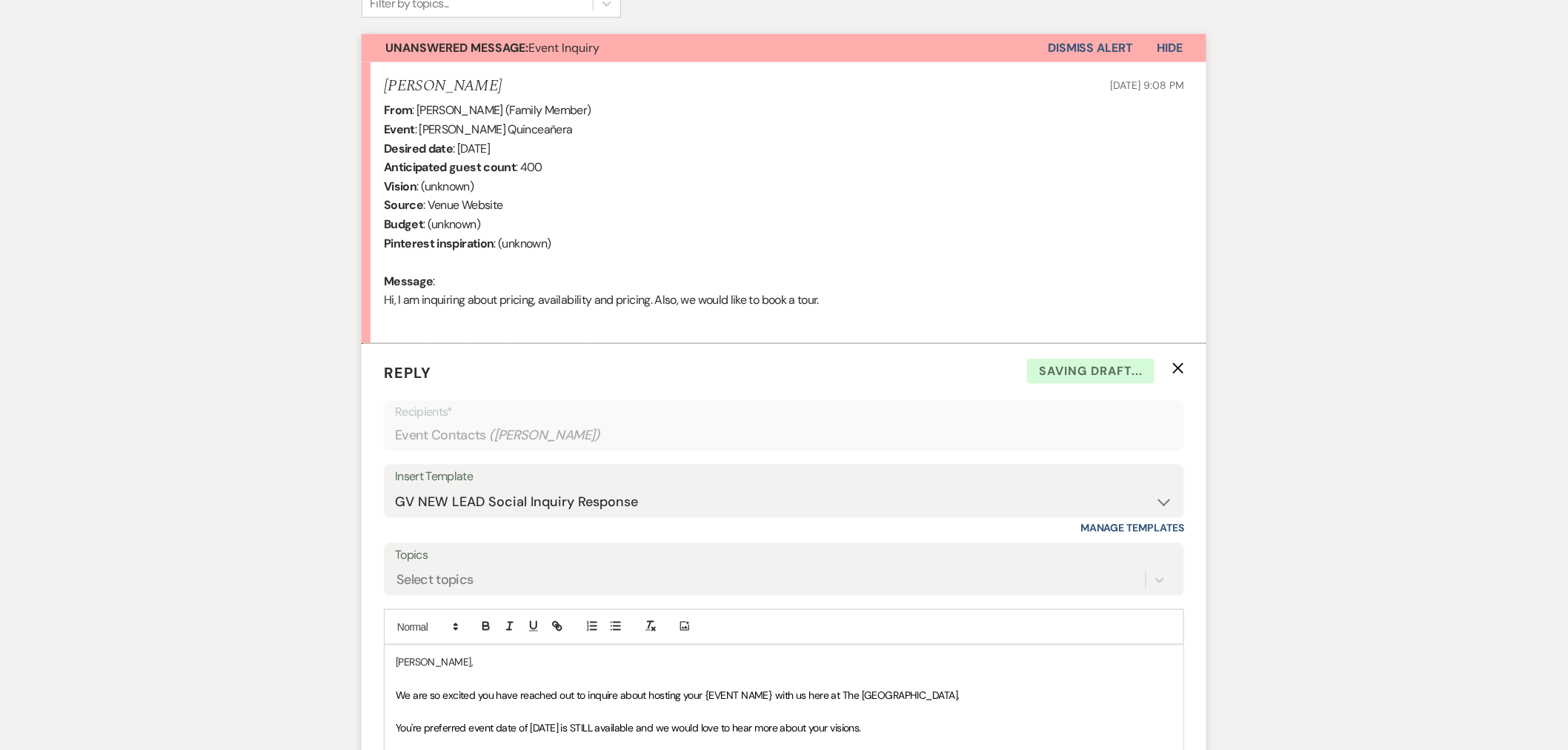
click at [540, 127] on div "From : [PERSON_NAME] (Family Member) Event : [PERSON_NAME] Quinceañera Desired …" at bounding box center [784, 214] width 800 height 227
copy div "Quinceañera"
click at [744, 675] on p at bounding box center [784, 680] width 777 height 16
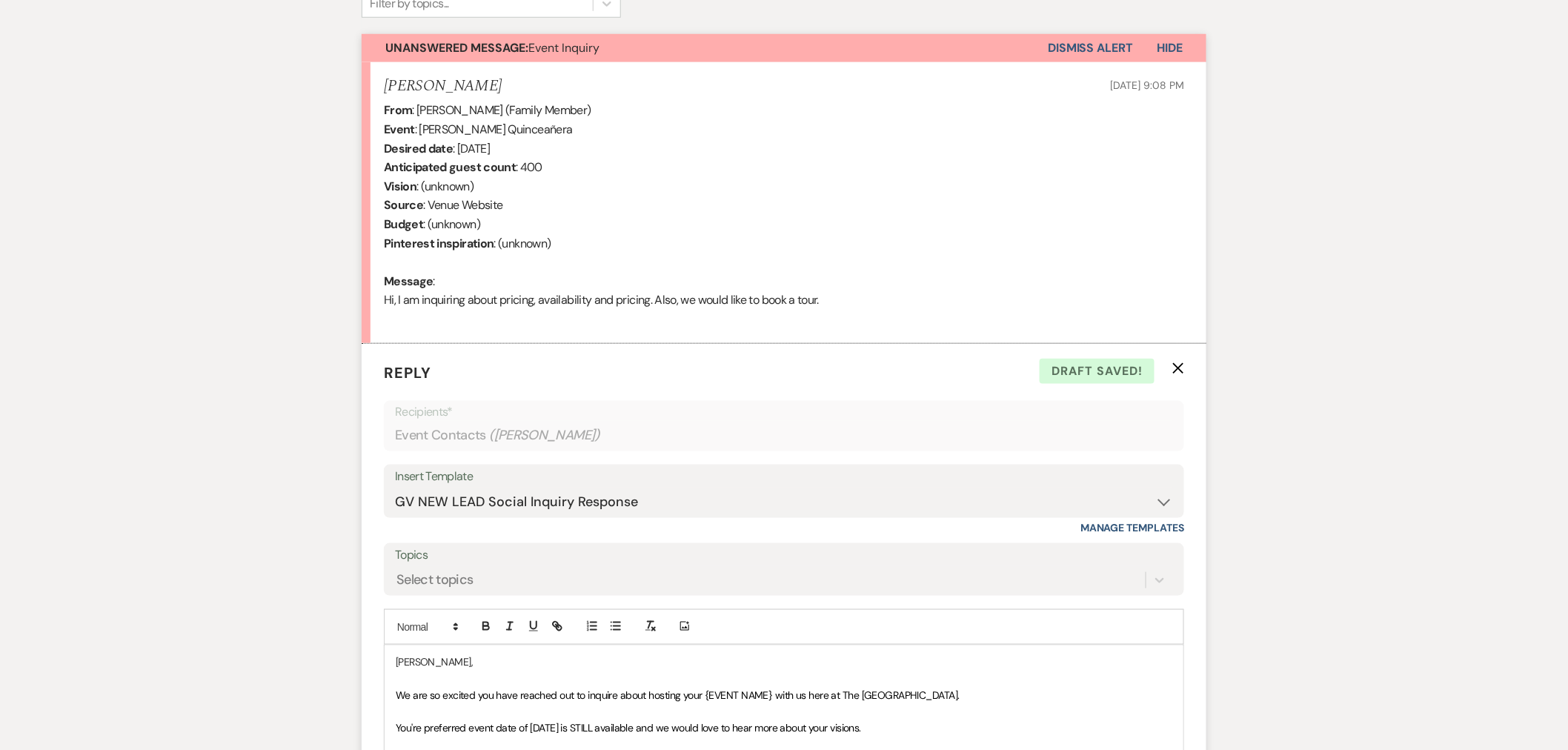
click at [744, 675] on span "We are so excited you have reached out to inquire about hosting your {EVENT NAM…" at bounding box center [678, 696] width 564 height 14
click at [737, 675] on span "We are so excited you have reached out to inquire about hosting your {EVENT" at bounding box center [567, 696] width 343 height 14
click at [740, 675] on span "Quinceañera" at bounding box center [767, 696] width 57 height 14
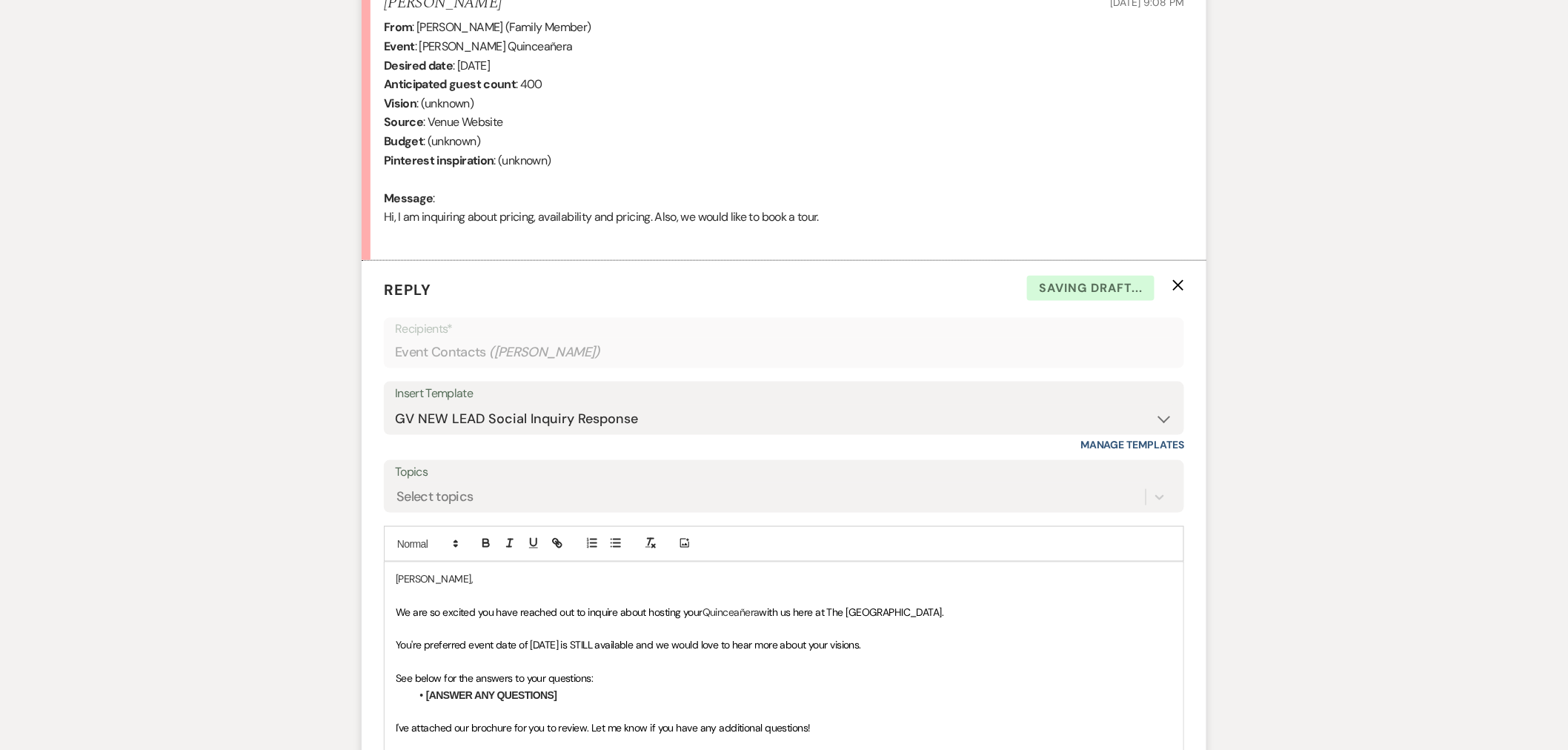
click at [598, 675] on li "[ANSWER ANY QUESTIONS]" at bounding box center [791, 696] width 762 height 16
drag, startPoint x: 601, startPoint y: 699, endPoint x: 370, endPoint y: 683, distance: 231.6
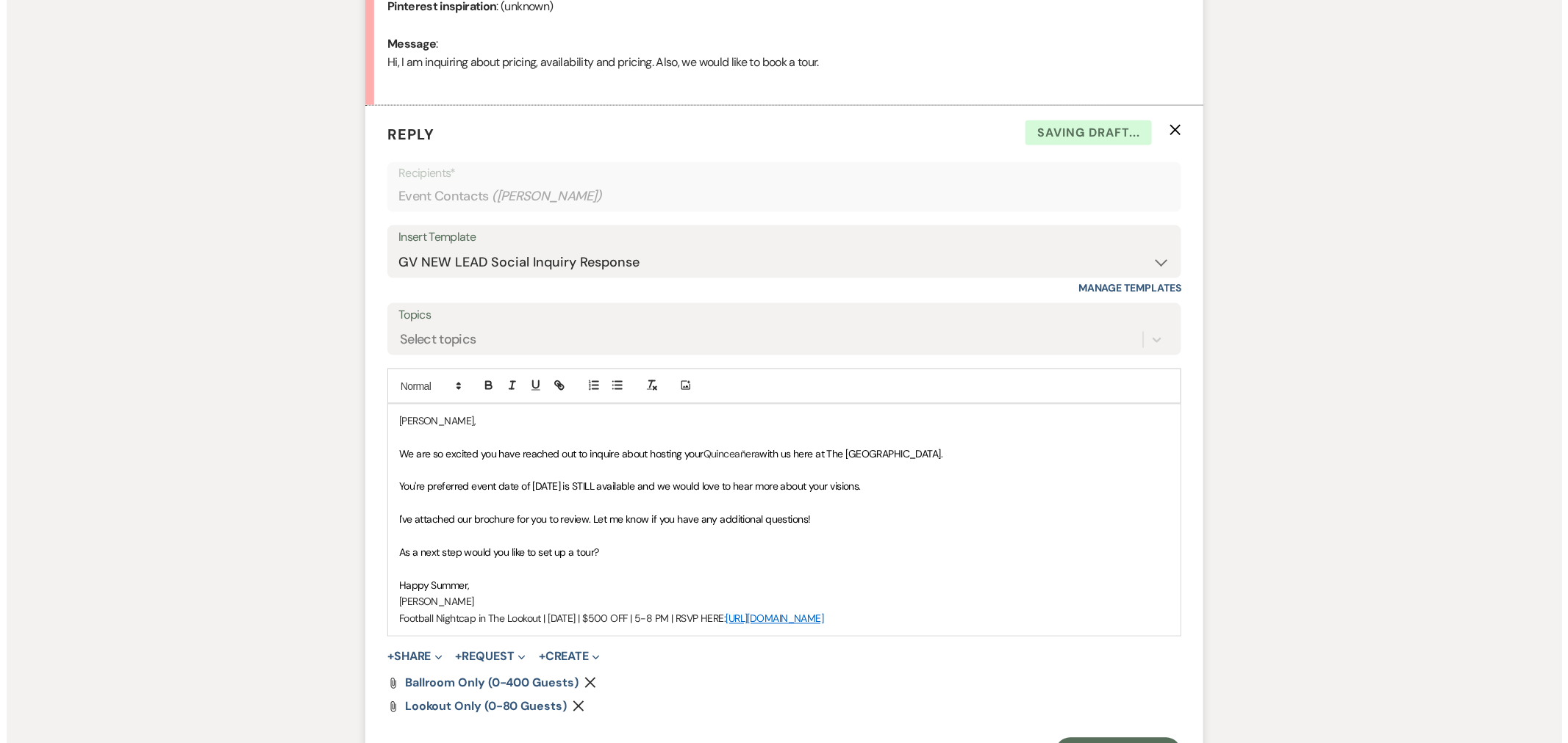
scroll to position [840, 0]
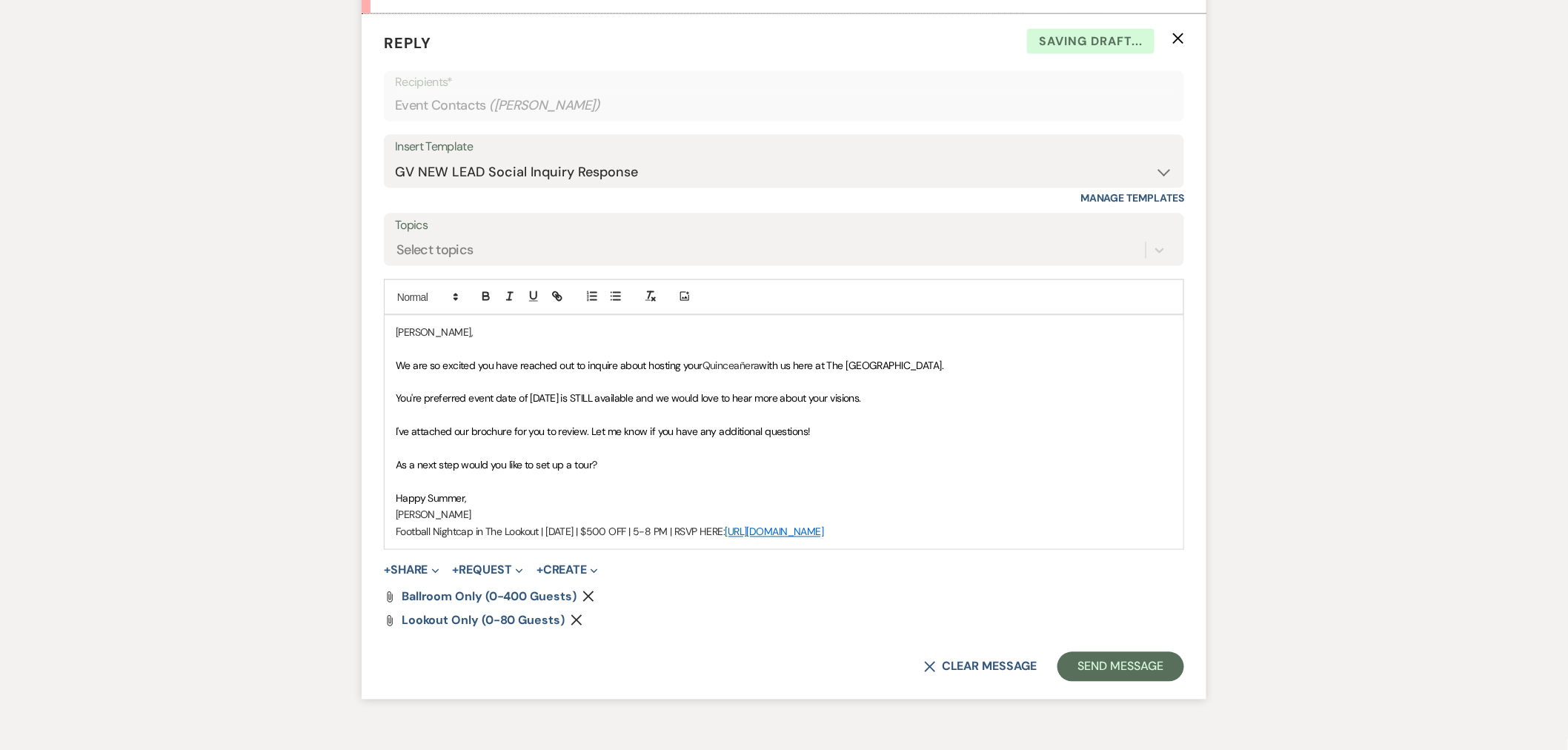
click at [571, 625] on use "button" at bounding box center [576, 620] width 11 height 11
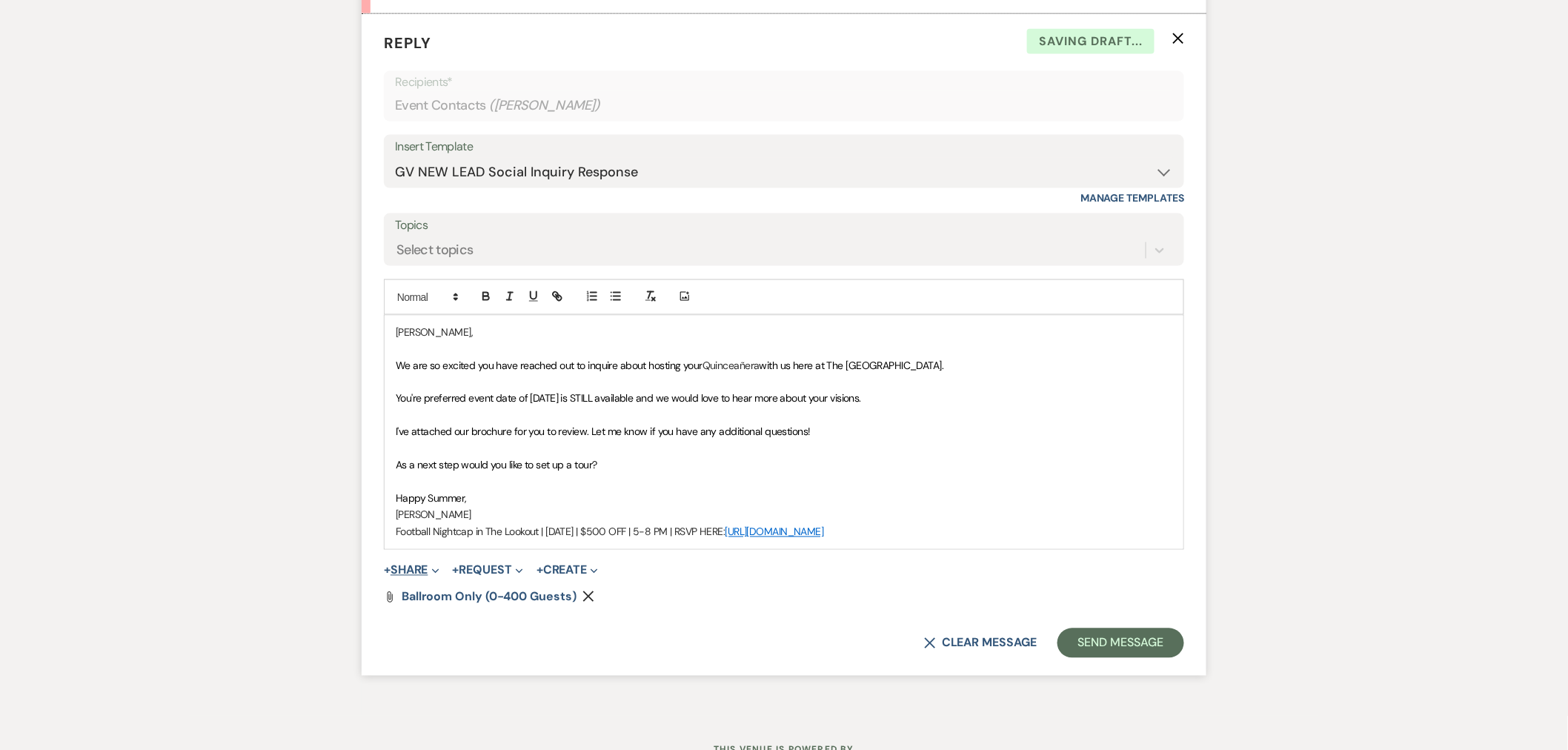
click at [424, 568] on button "+ Share Expand" at bounding box center [411, 571] width 55 height 12
click at [445, 598] on span "Doc Upload Documents" at bounding box center [444, 600] width 85 height 16
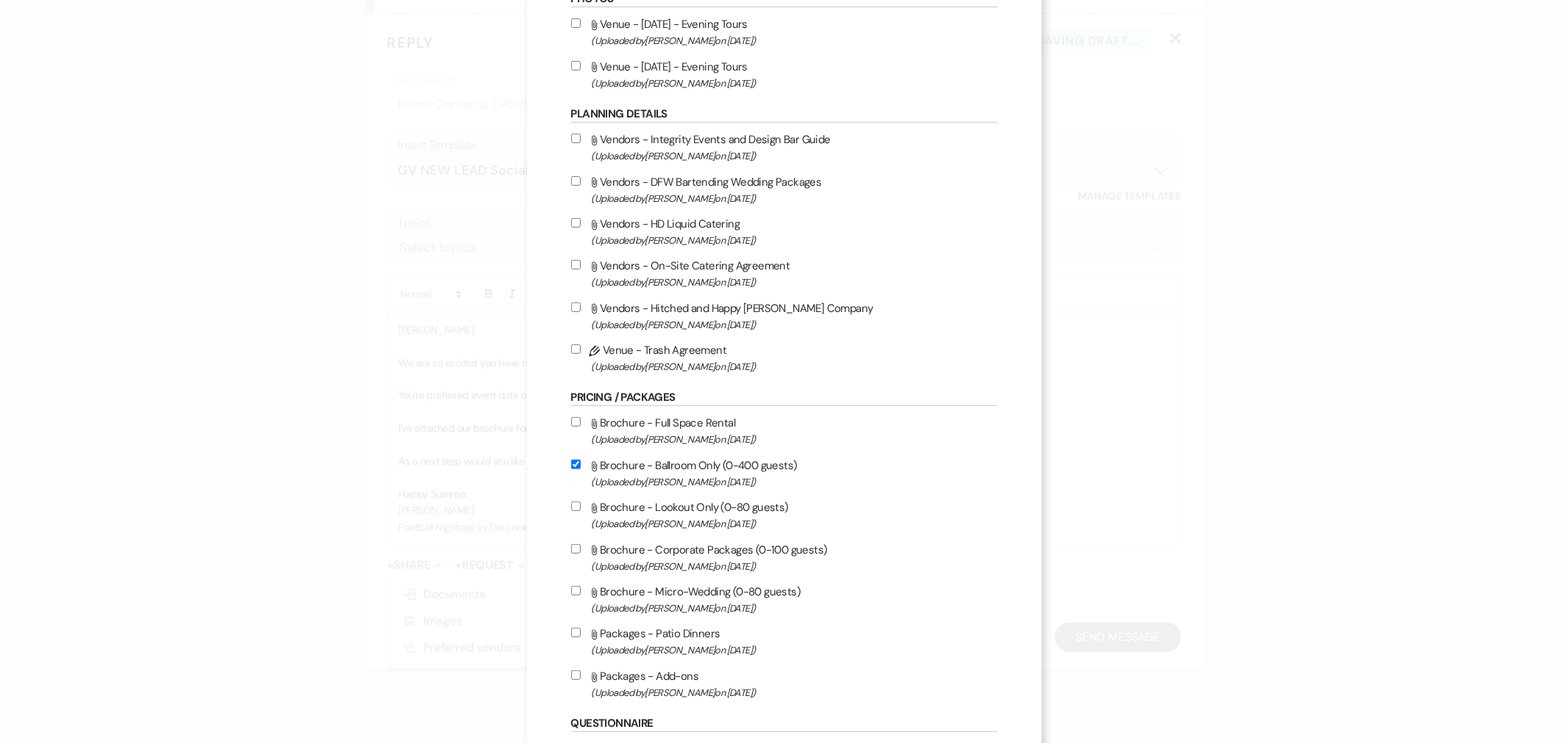
click at [677, 431] on span "(Uploaded by [PERSON_NAME] on [DATE] )" at bounding box center [795, 439] width 406 height 17
click at [581, 426] on input "Attach File Brochure - Full Space Rental (Uploaded by [PERSON_NAME] on [DATE] )" at bounding box center [575, 421] width 10 height 10
checkbox input "true"
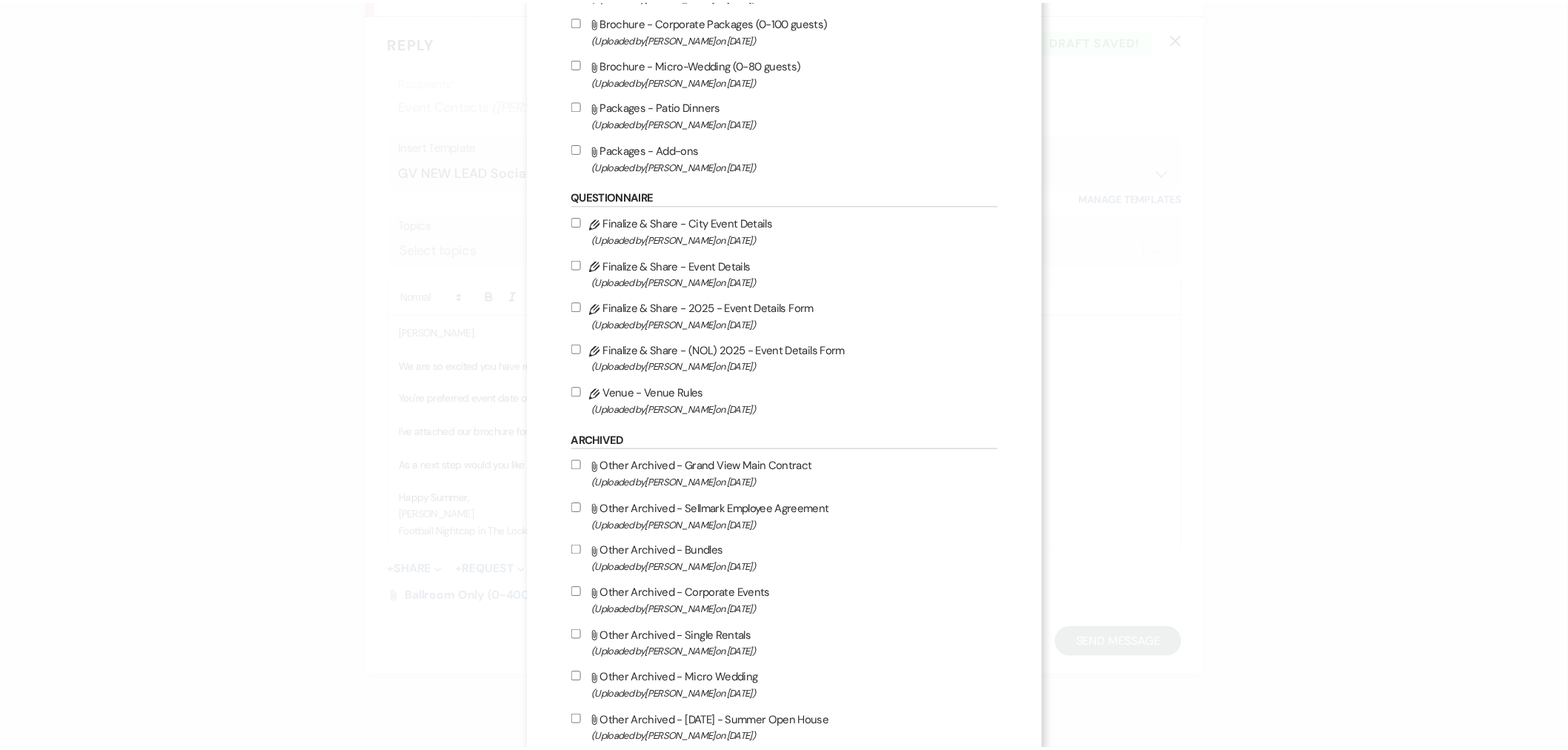
scroll to position [986, 0]
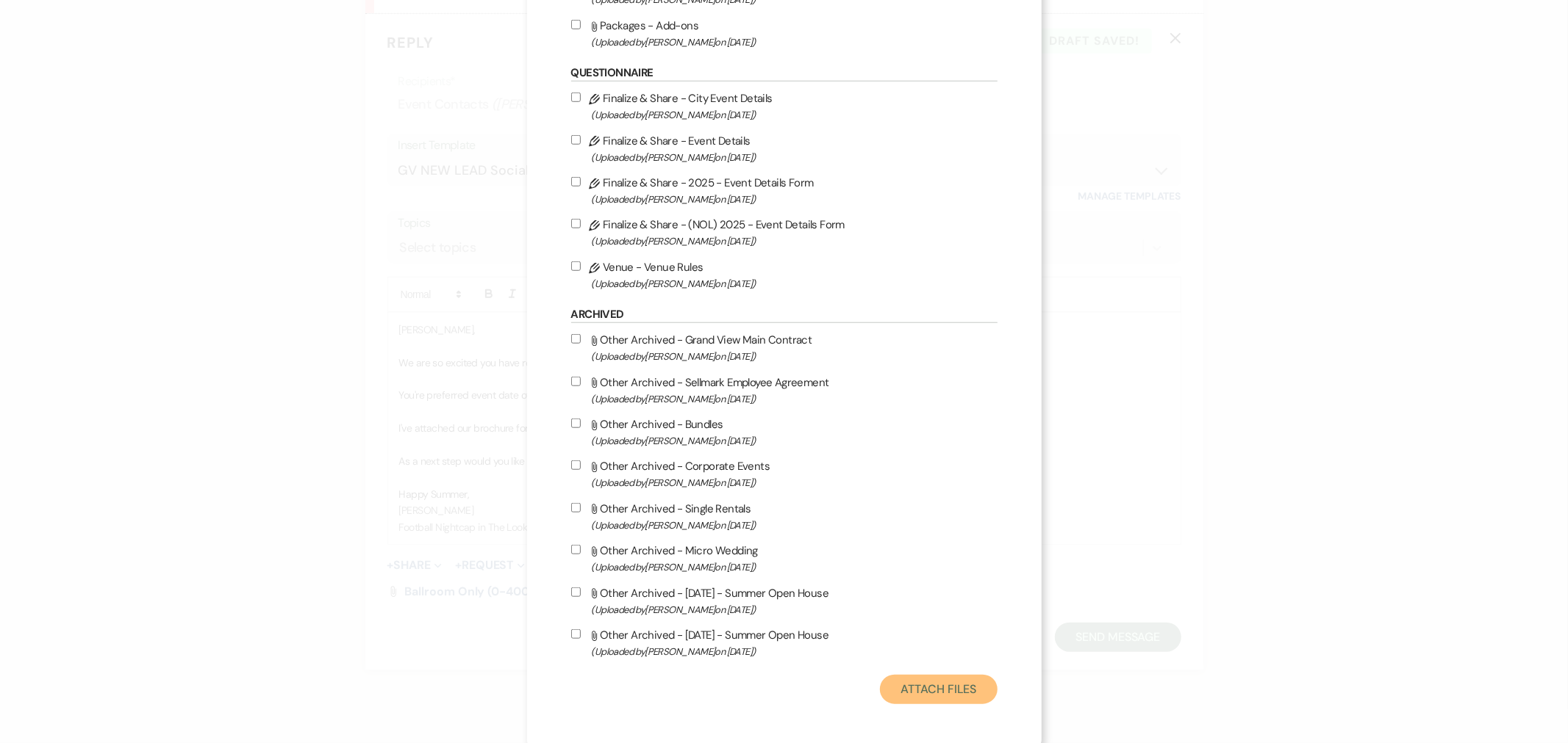
click at [945, 669] on button "Attach Files" at bounding box center [938, 690] width 117 height 30
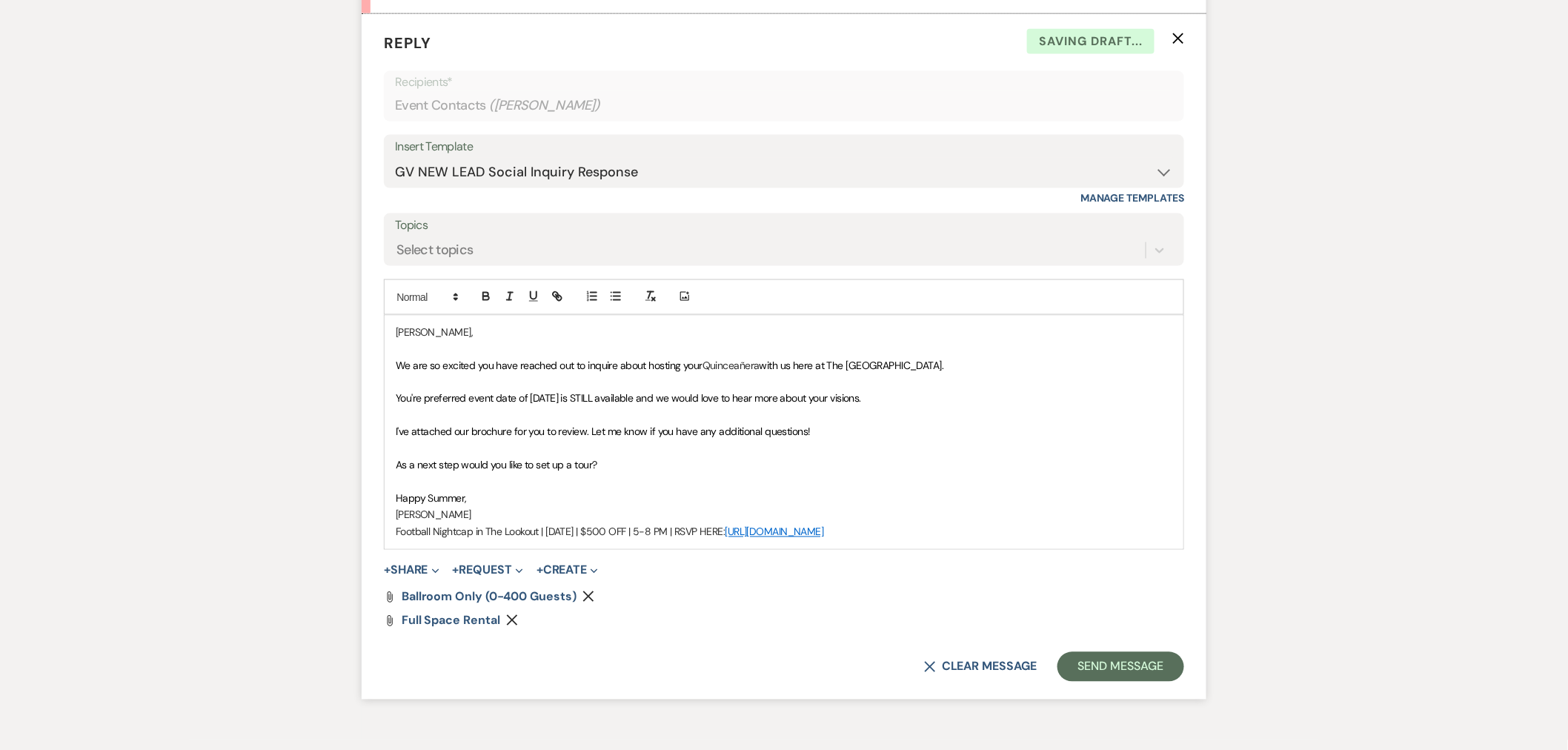
drag, startPoint x: 921, startPoint y: 538, endPoint x: 232, endPoint y: 539, distance: 689.0
click at [232, 539] on div "Messages Tasks Payments Rental Overview Documents Contacts Notes Event Messages…" at bounding box center [784, 132] width 1568 height 1215
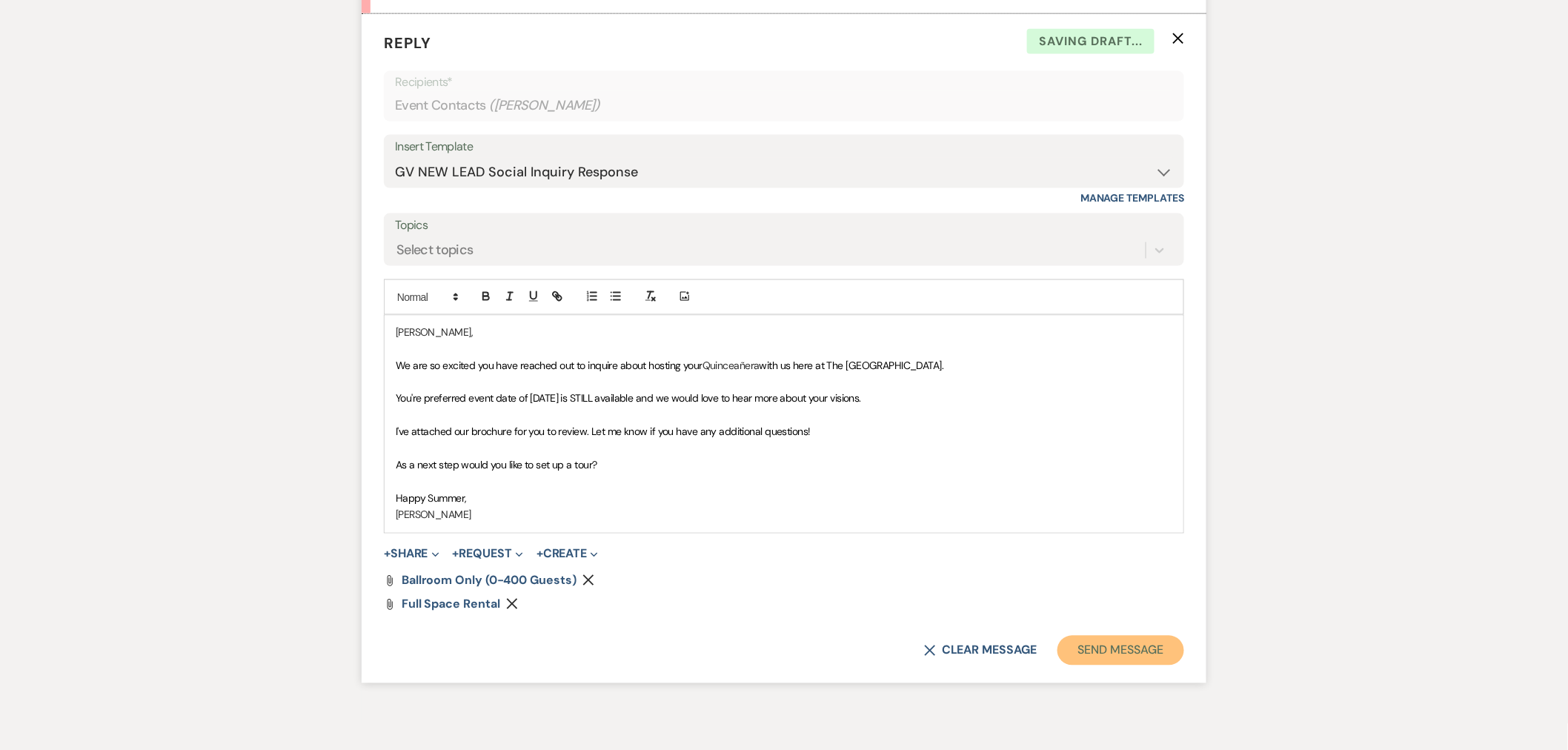
click at [1079, 642] on button "Send Message" at bounding box center [1121, 651] width 127 height 30
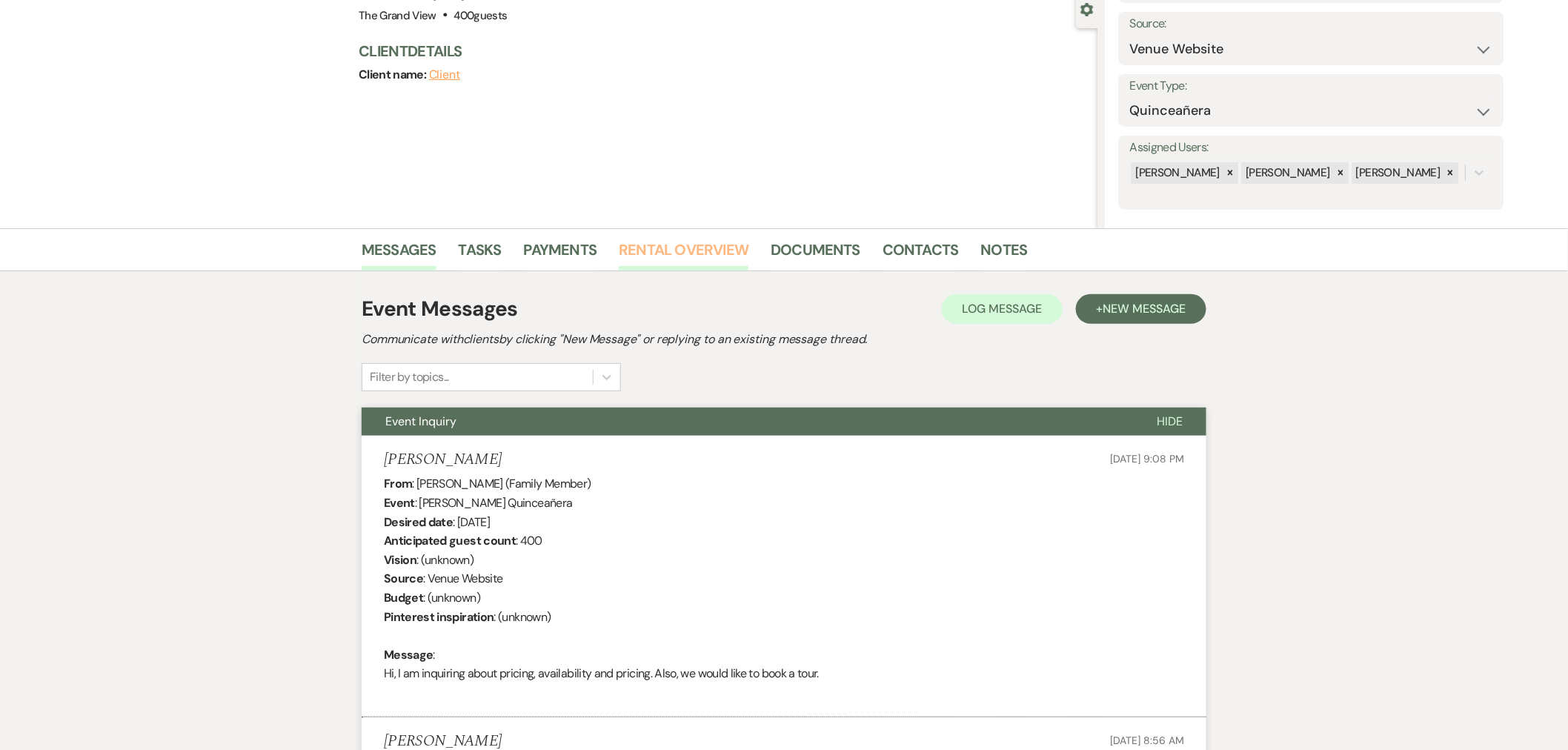
scroll to position [0, 0]
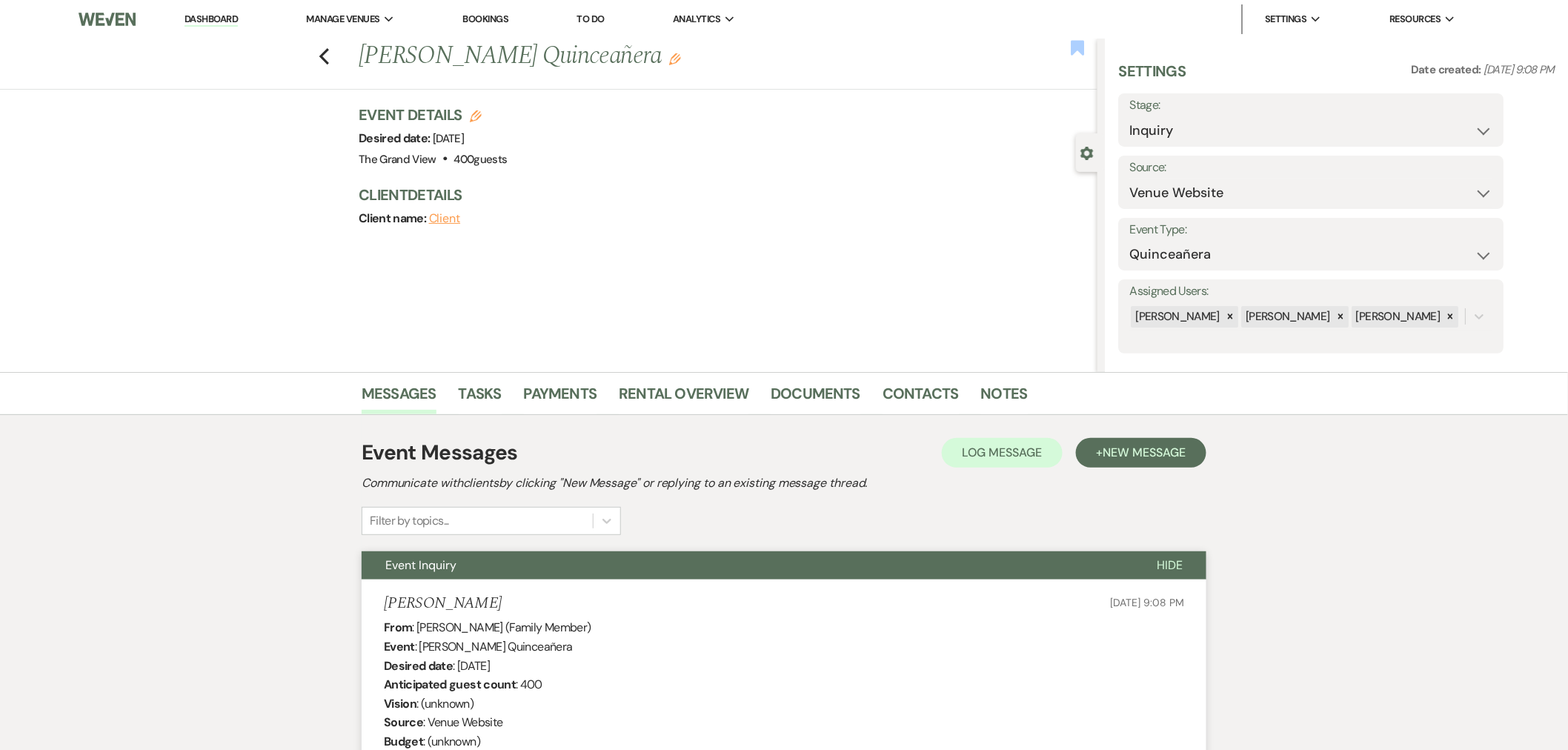
click at [1075, 50] on use "button" at bounding box center [1078, 47] width 13 height 15
click at [328, 53] on icon "Previous" at bounding box center [324, 56] width 11 height 18
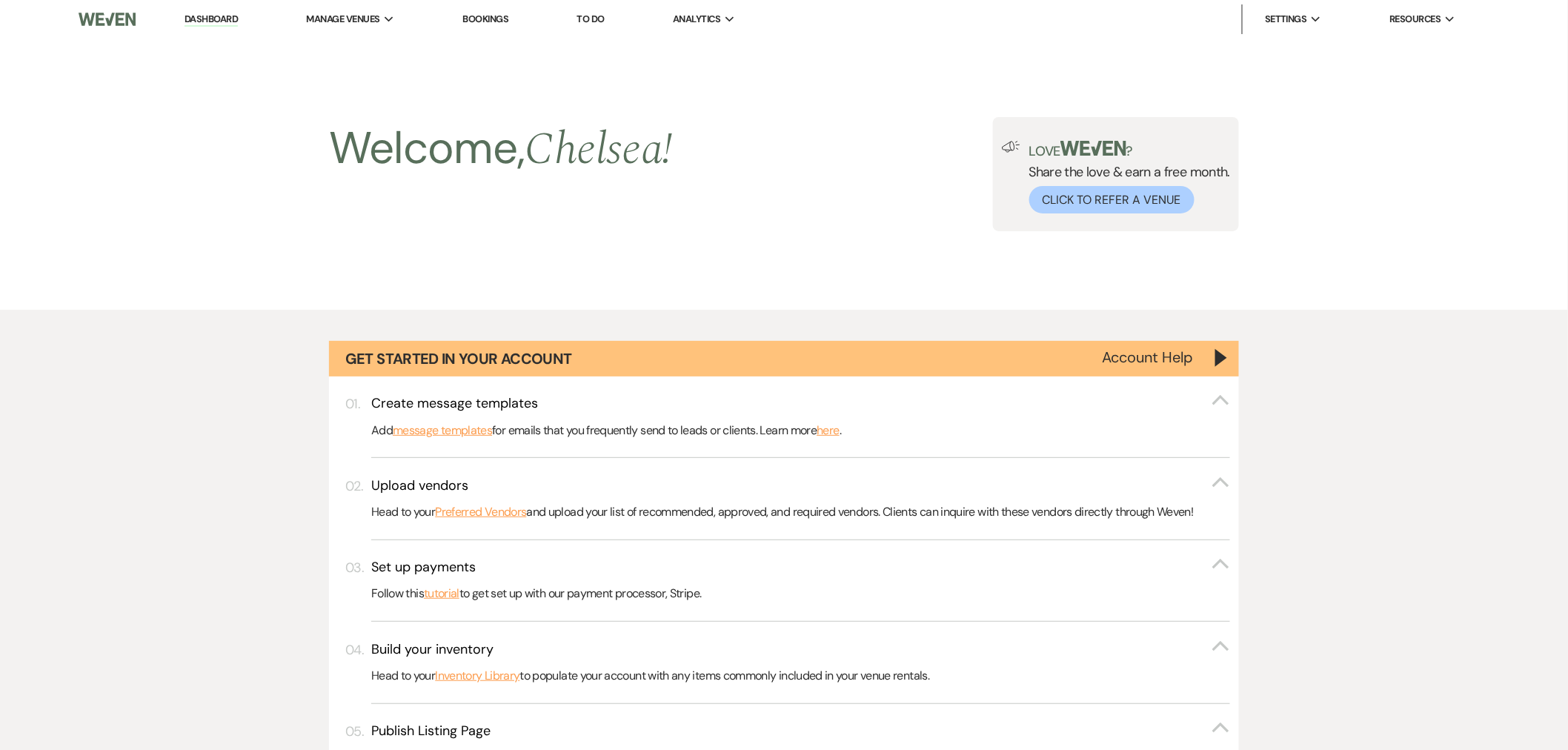
scroll to position [1070, 0]
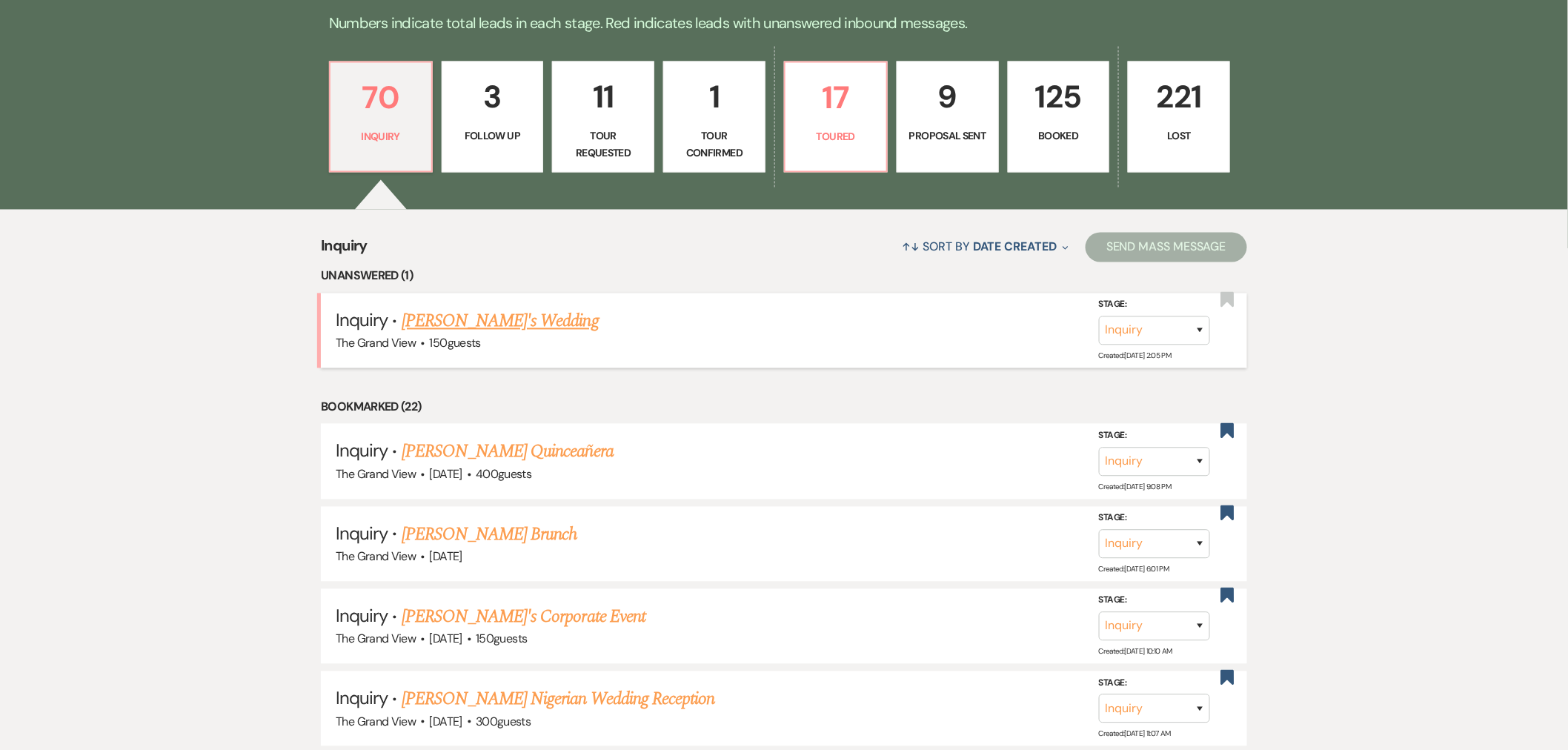
click at [477, 322] on link "[PERSON_NAME]'s Wedding" at bounding box center [500, 322] width 197 height 27
select select "5"
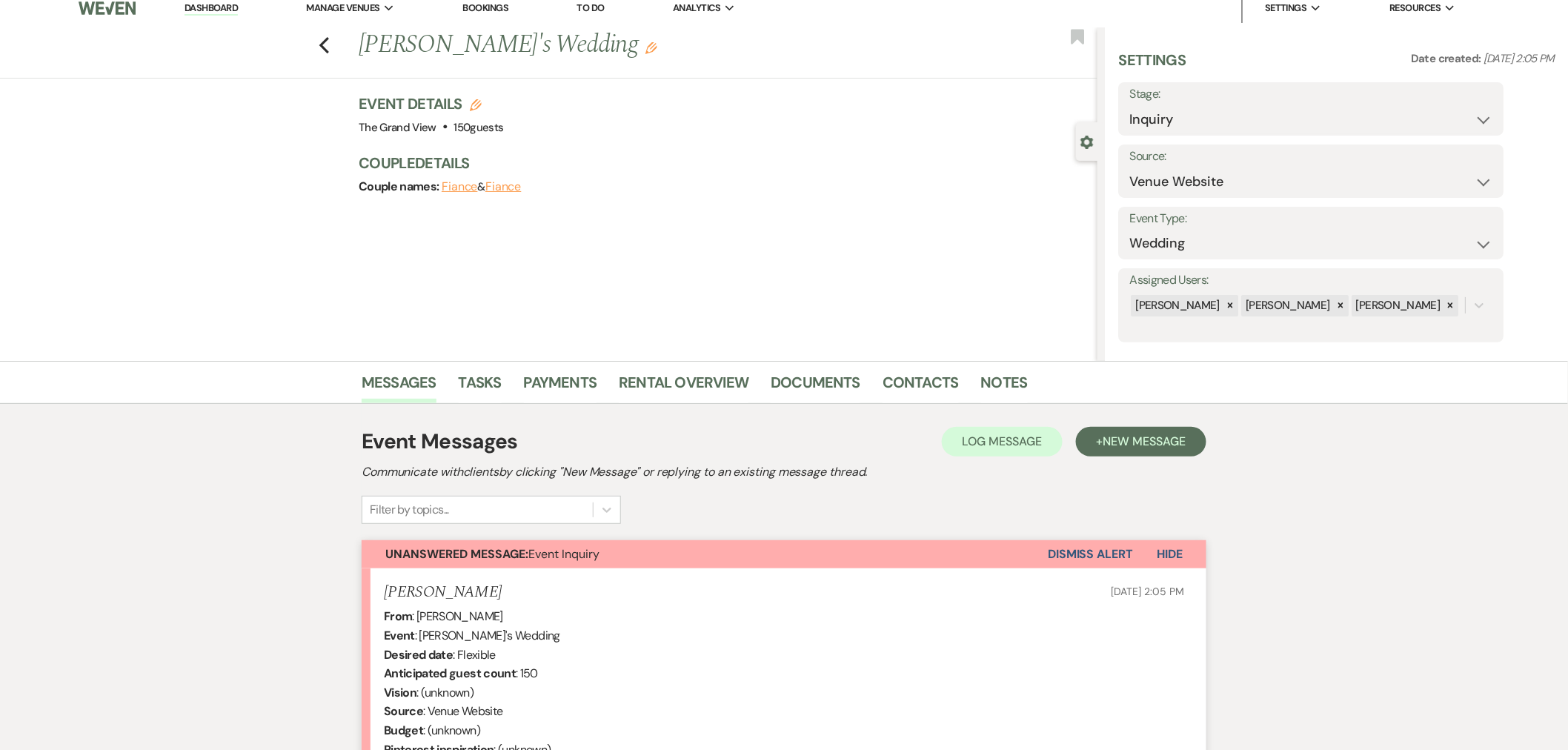
scroll to position [271, 0]
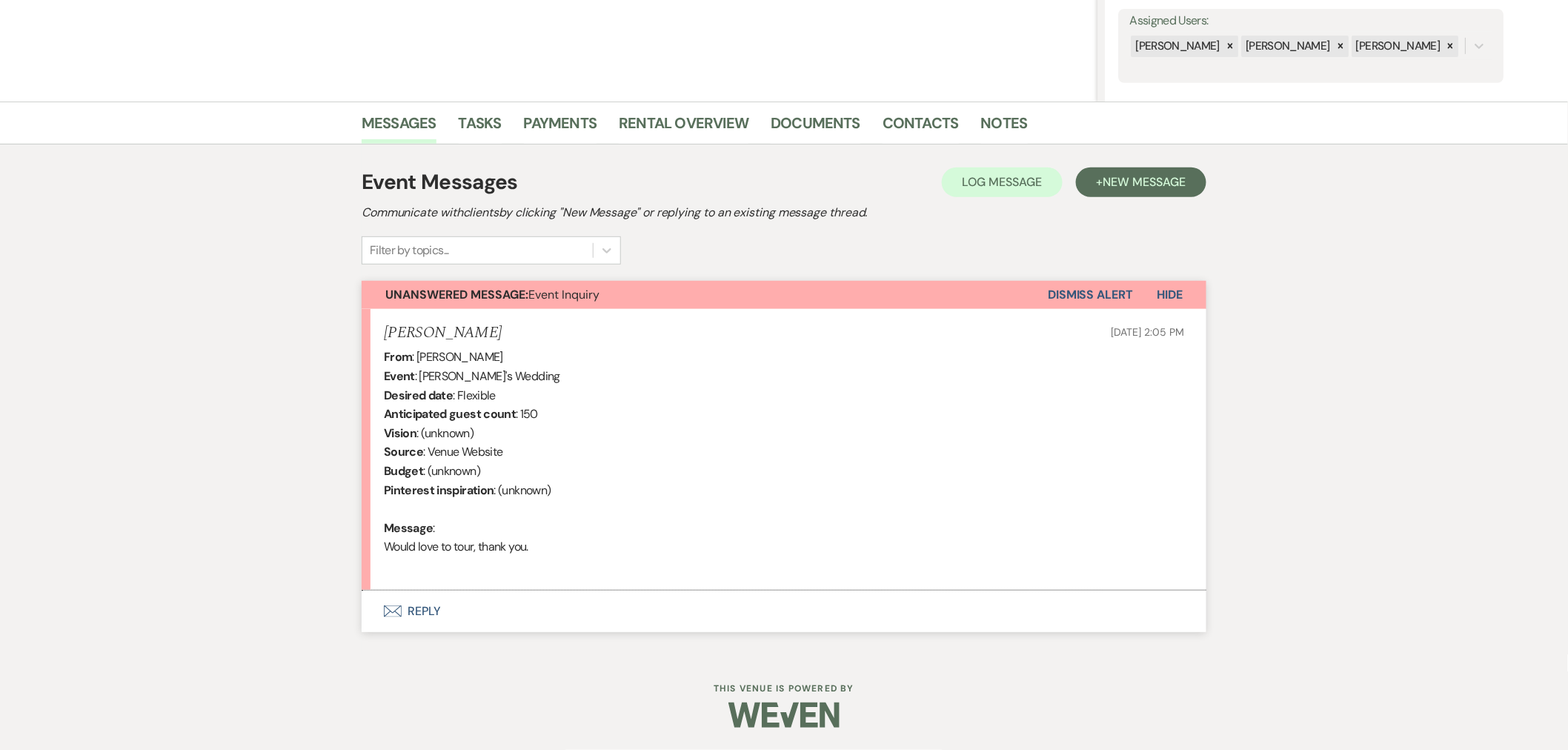
click at [423, 607] on button "Envelope Reply" at bounding box center [783, 611] width 845 height 41
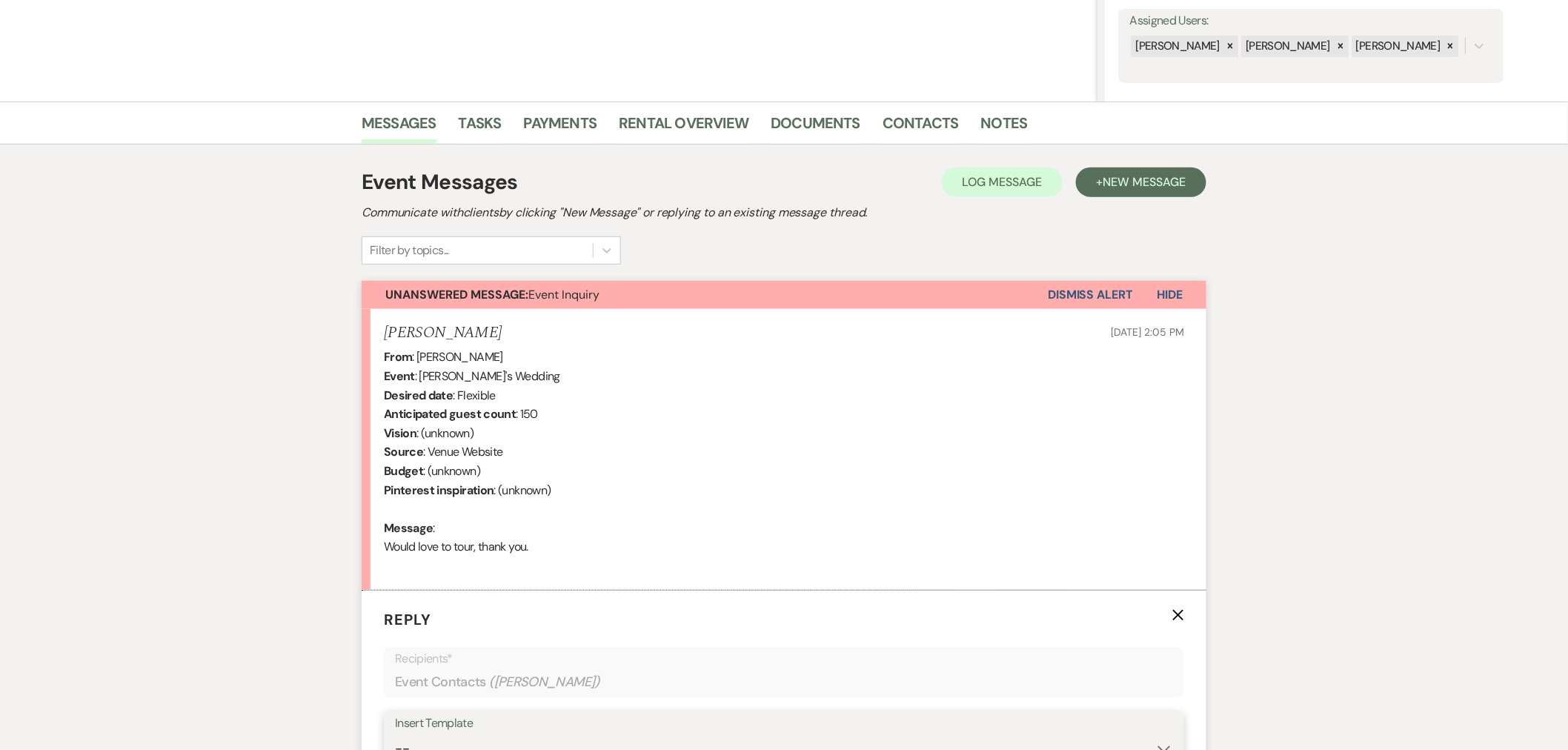
click at [477, 675] on select "-- Weven Planning Portal Introduction (Booked Events) Initial Inquiry Response …" at bounding box center [784, 749] width 778 height 29
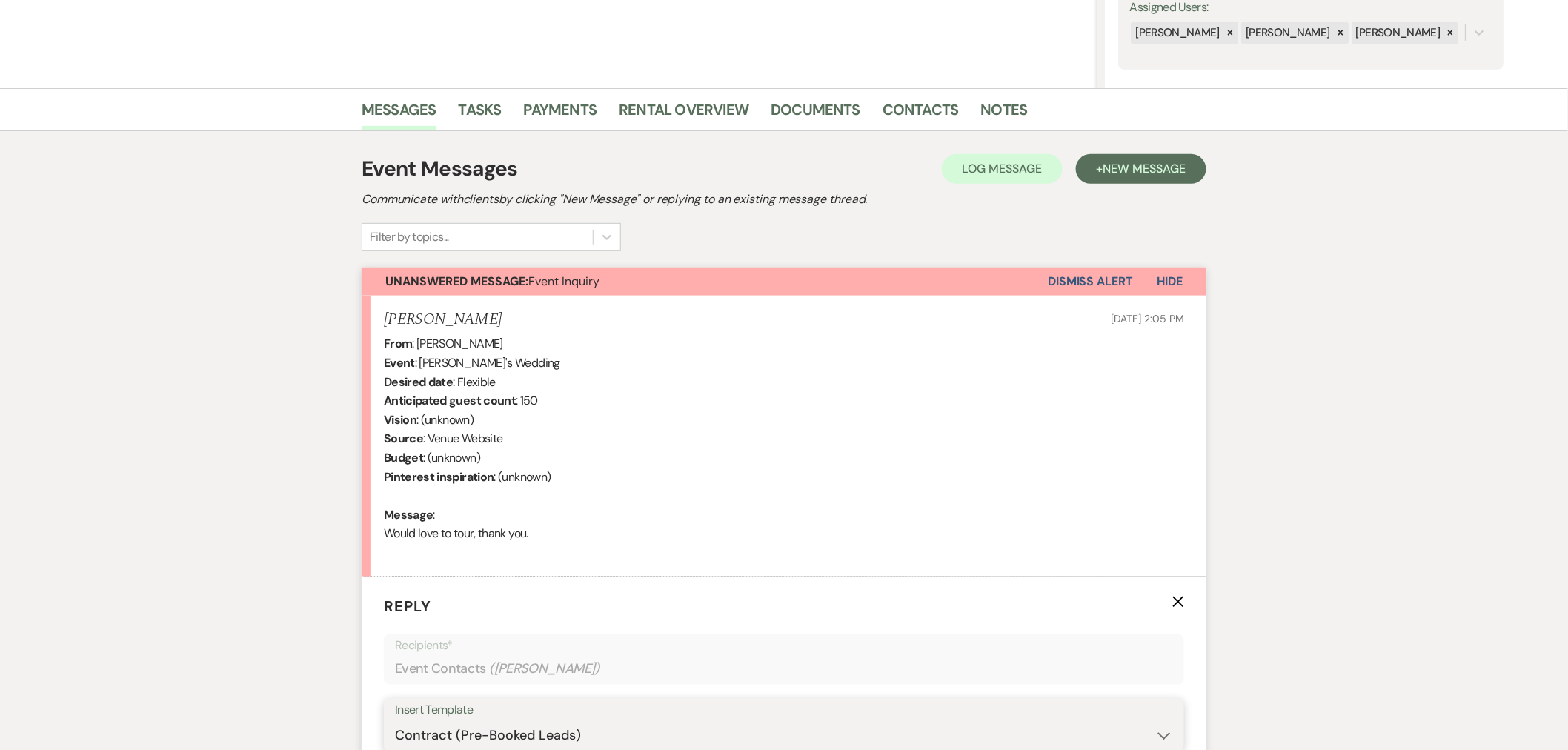
click at [395, 675] on select "-- Weven Planning Portal Introduction (Booked Events) Initial Inquiry Response …" at bounding box center [784, 736] width 778 height 29
click at [568, 675] on select "-- Weven Planning Portal Introduction (Booked Events) Initial Inquiry Response …" at bounding box center [784, 736] width 778 height 29
select select "5070"
click at [395, 675] on select "-- Weven Planning Portal Introduction (Booked Events) Initial Inquiry Response …" at bounding box center [784, 736] width 778 height 29
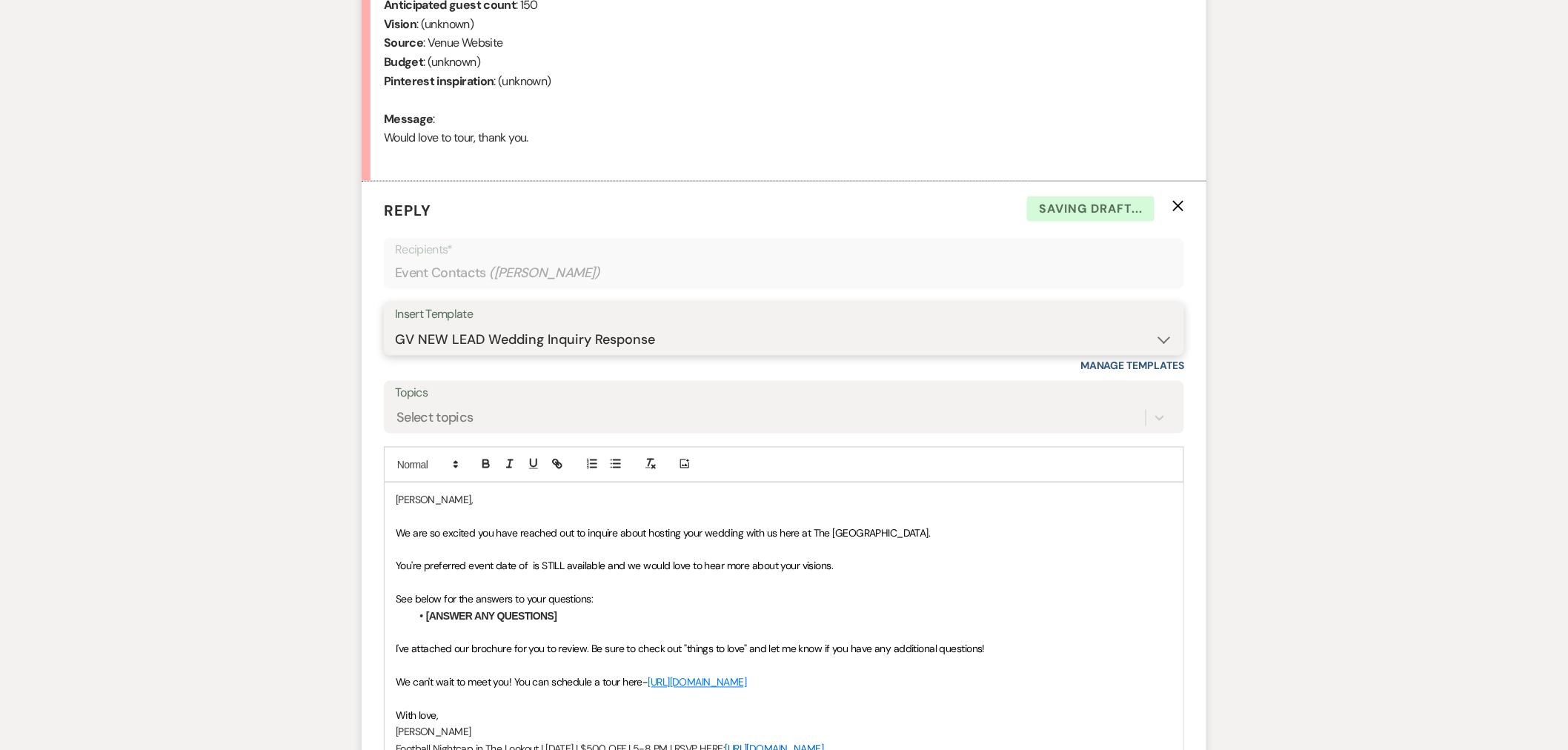
scroll to position [695, 0]
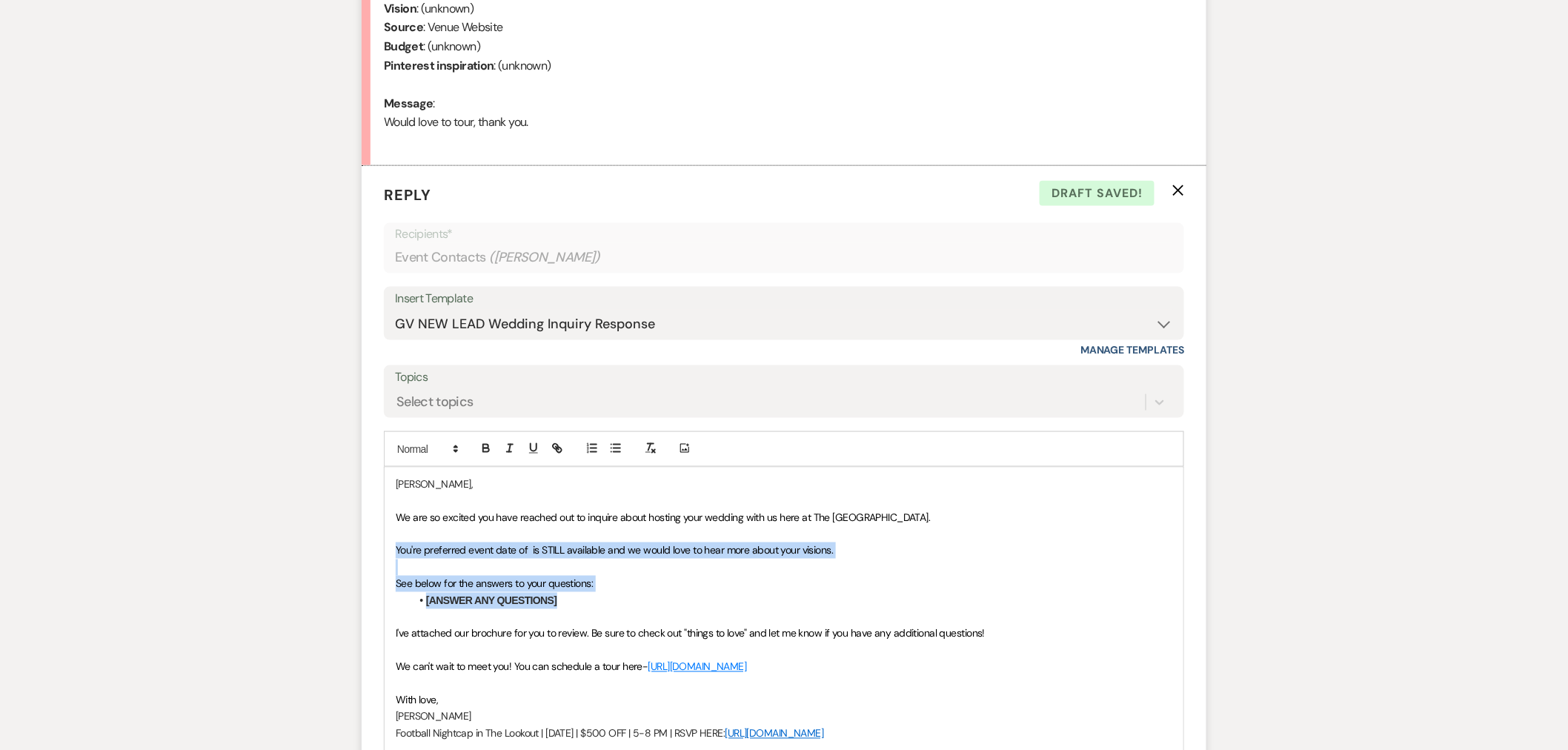
drag, startPoint x: 610, startPoint y: 598, endPoint x: 387, endPoint y: 550, distance: 228.1
click at [387, 550] on div "[PERSON_NAME], We are so excited you have reached out to inquire about hosting …" at bounding box center [784, 610] width 799 height 284
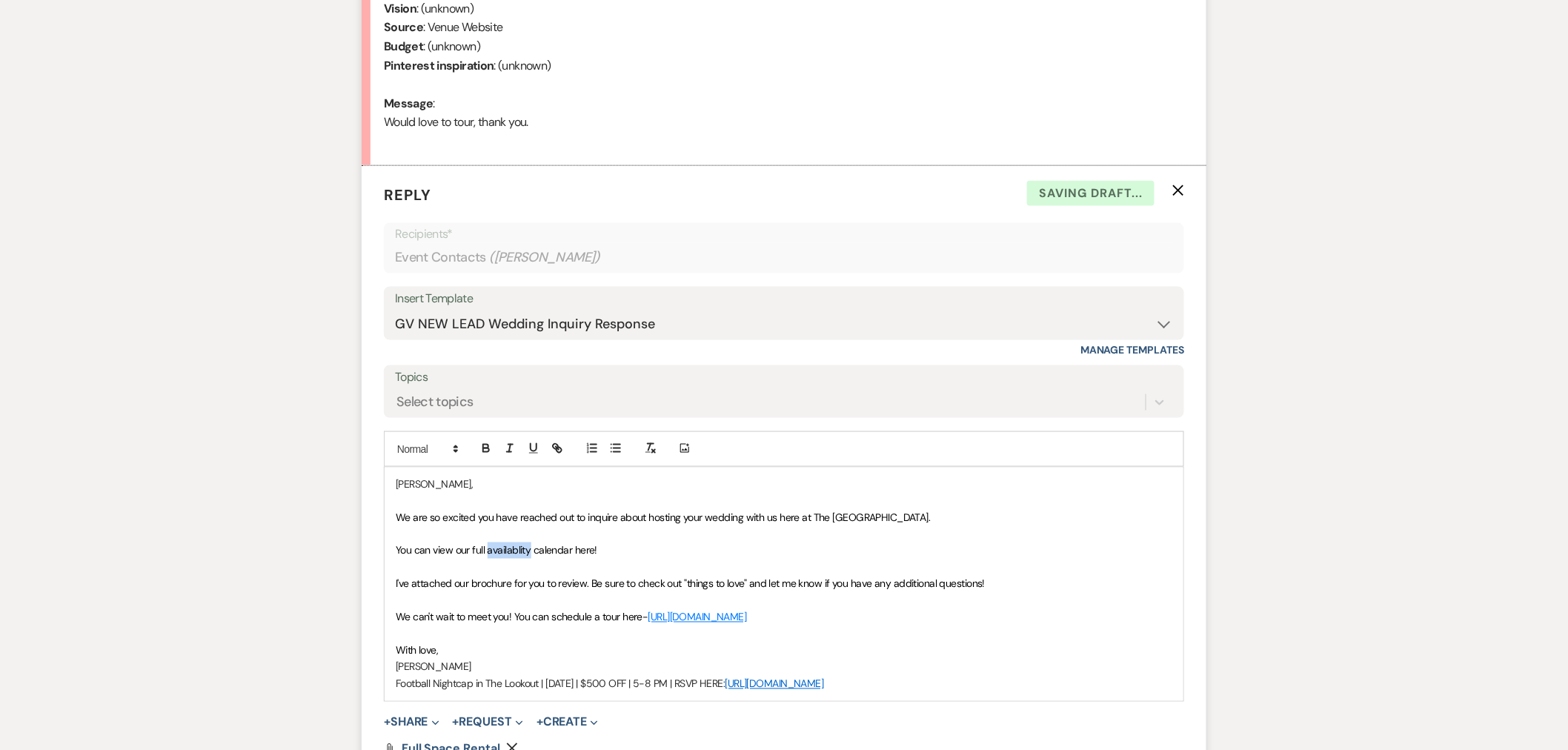
drag, startPoint x: 528, startPoint y: 549, endPoint x: 516, endPoint y: 550, distance: 12.0
click at [516, 551] on span "You can view our full availablity calendar here!" at bounding box center [496, 551] width 202 height 14
drag, startPoint x: 620, startPoint y: 554, endPoint x: 398, endPoint y: 542, distance: 222.3
click at [389, 549] on div "[PERSON_NAME], We are so excited you have reached out to inquire about hosting …" at bounding box center [784, 584] width 799 height 233
click at [552, 446] on icon "button" at bounding box center [555, 446] width 5 height 5
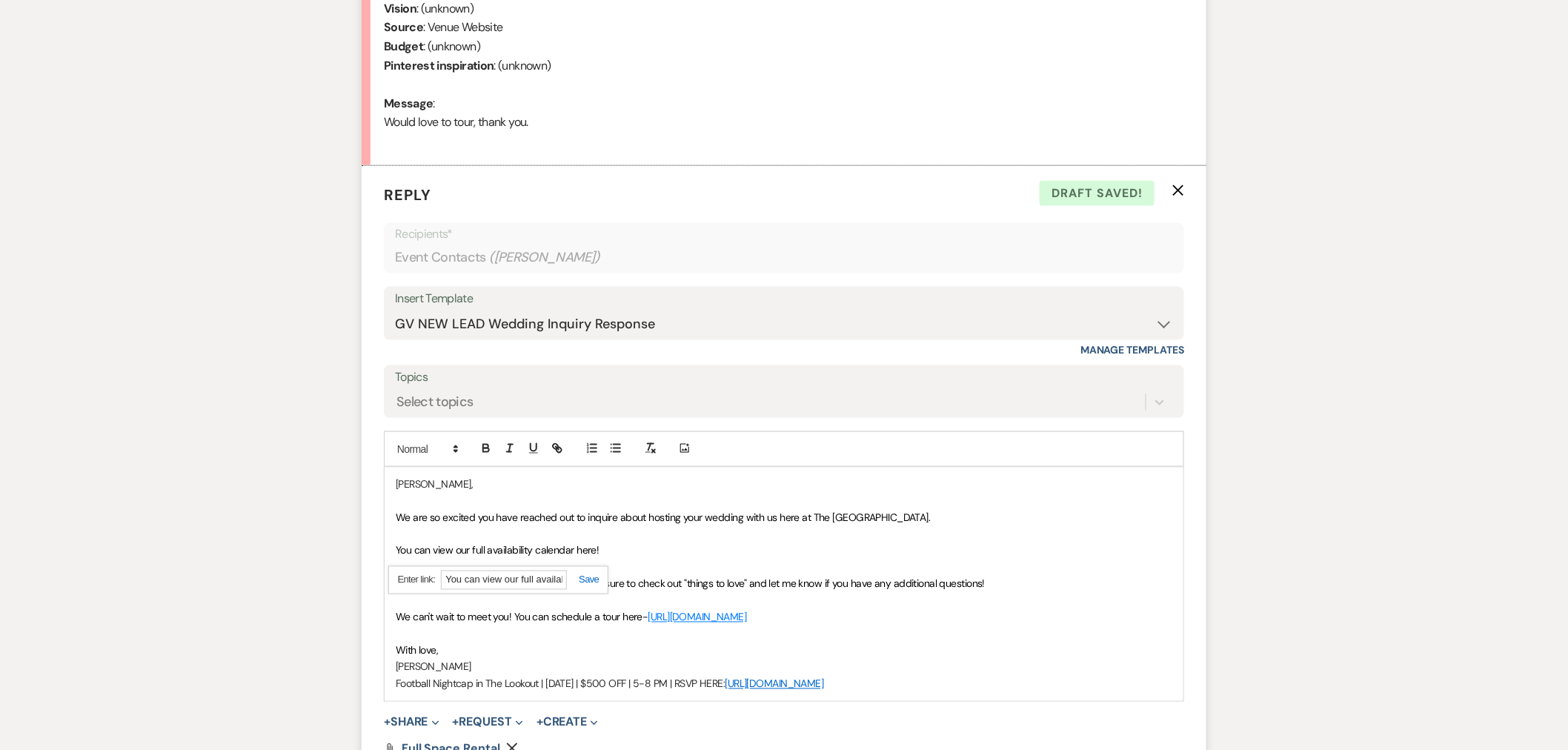
paste input "[URL][DOMAIN_NAME]"
type input "[URL][DOMAIN_NAME]"
click at [590, 581] on link at bounding box center [582, 580] width 32 height 11
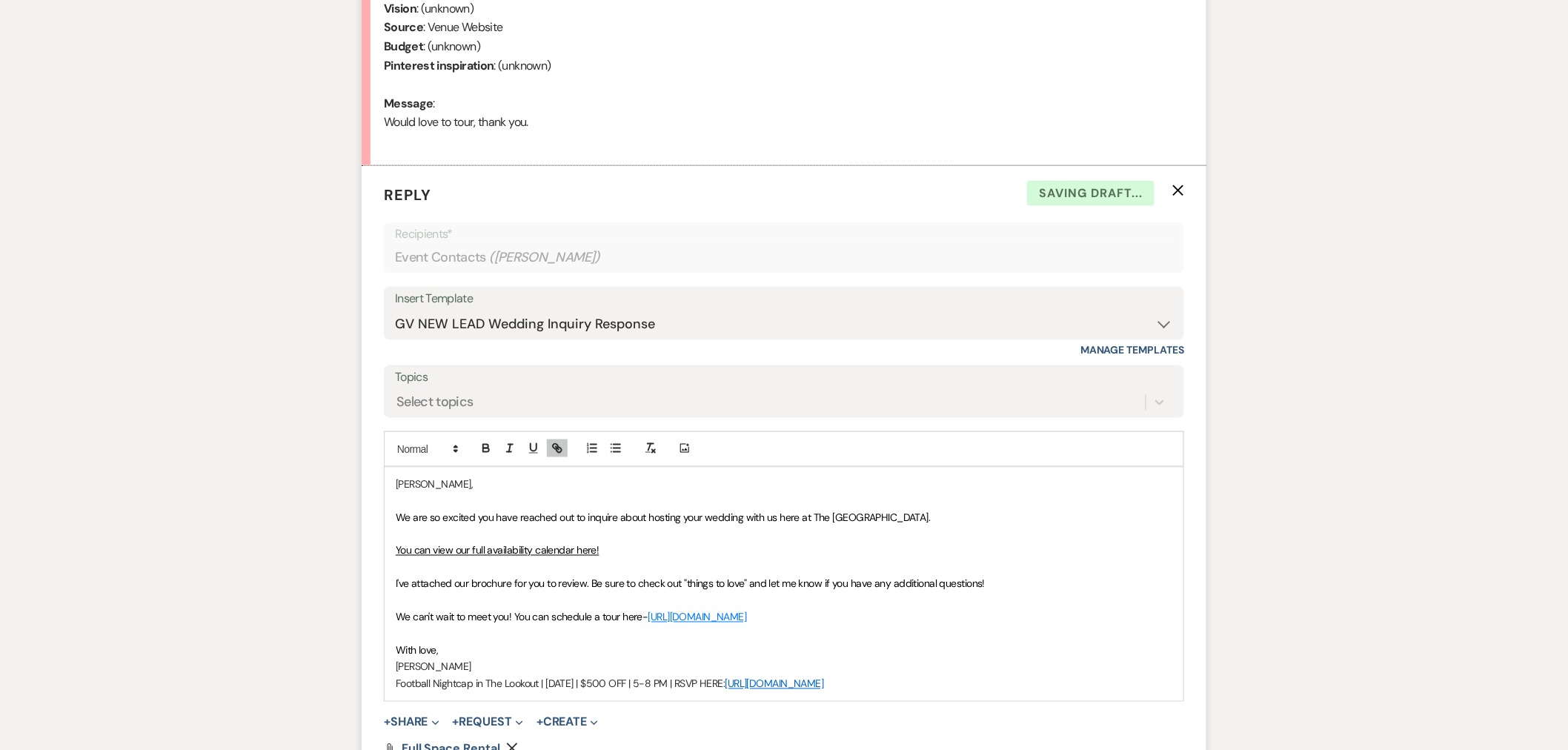
click at [543, 662] on p "[PERSON_NAME]" at bounding box center [784, 668] width 777 height 16
drag, startPoint x: 932, startPoint y: 682, endPoint x: 371, endPoint y: 687, distance: 561.0
click at [371, 675] on form "Reply X Saving draft... Recipients* Event Contacts ( [PERSON_NAME] ) Insert Tem…" at bounding box center [783, 496] width 845 height 662
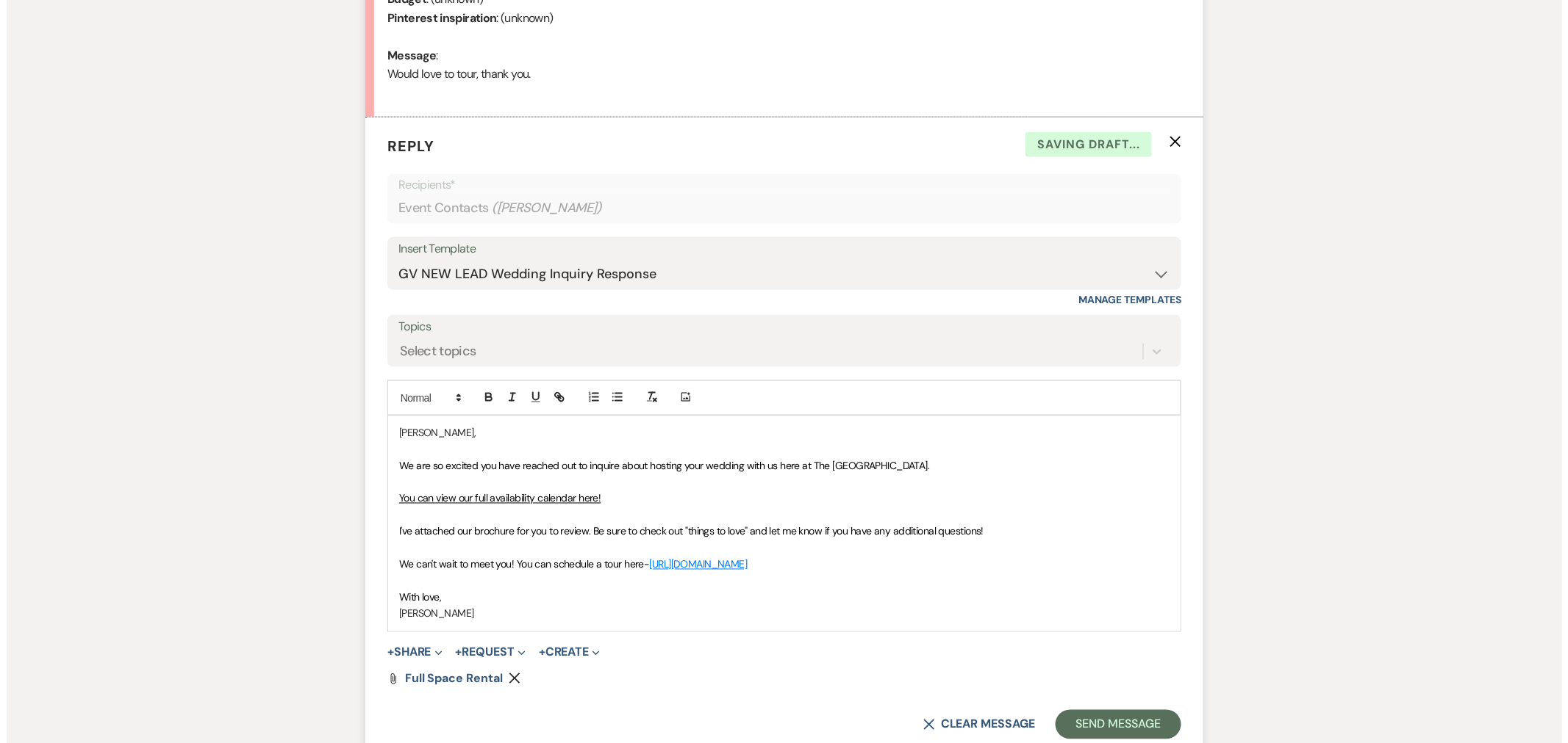
scroll to position [853, 0]
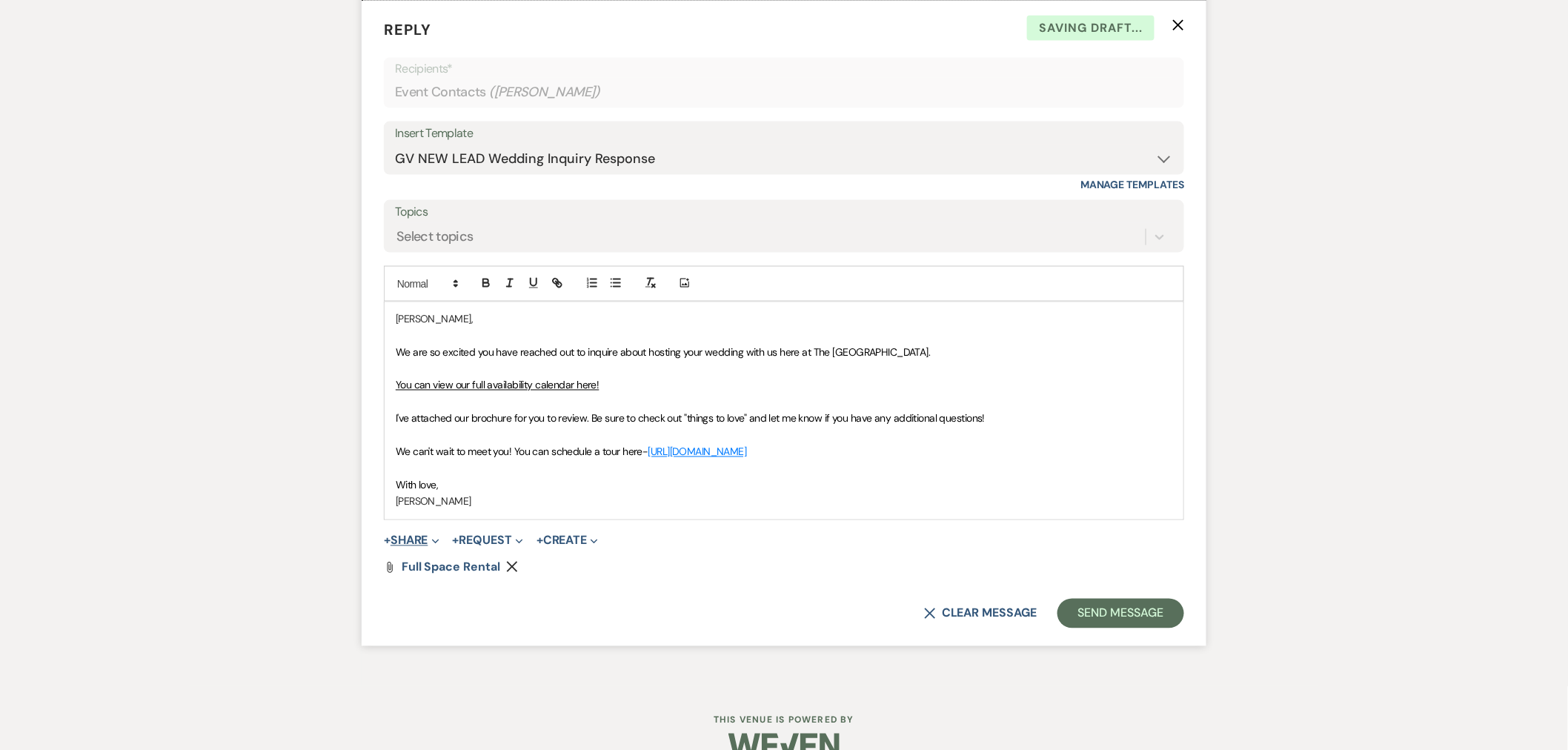
click at [417, 538] on button "+ Share Expand" at bounding box center [411, 542] width 55 height 12
click at [441, 567] on span "Doc Upload Documents" at bounding box center [444, 570] width 85 height 16
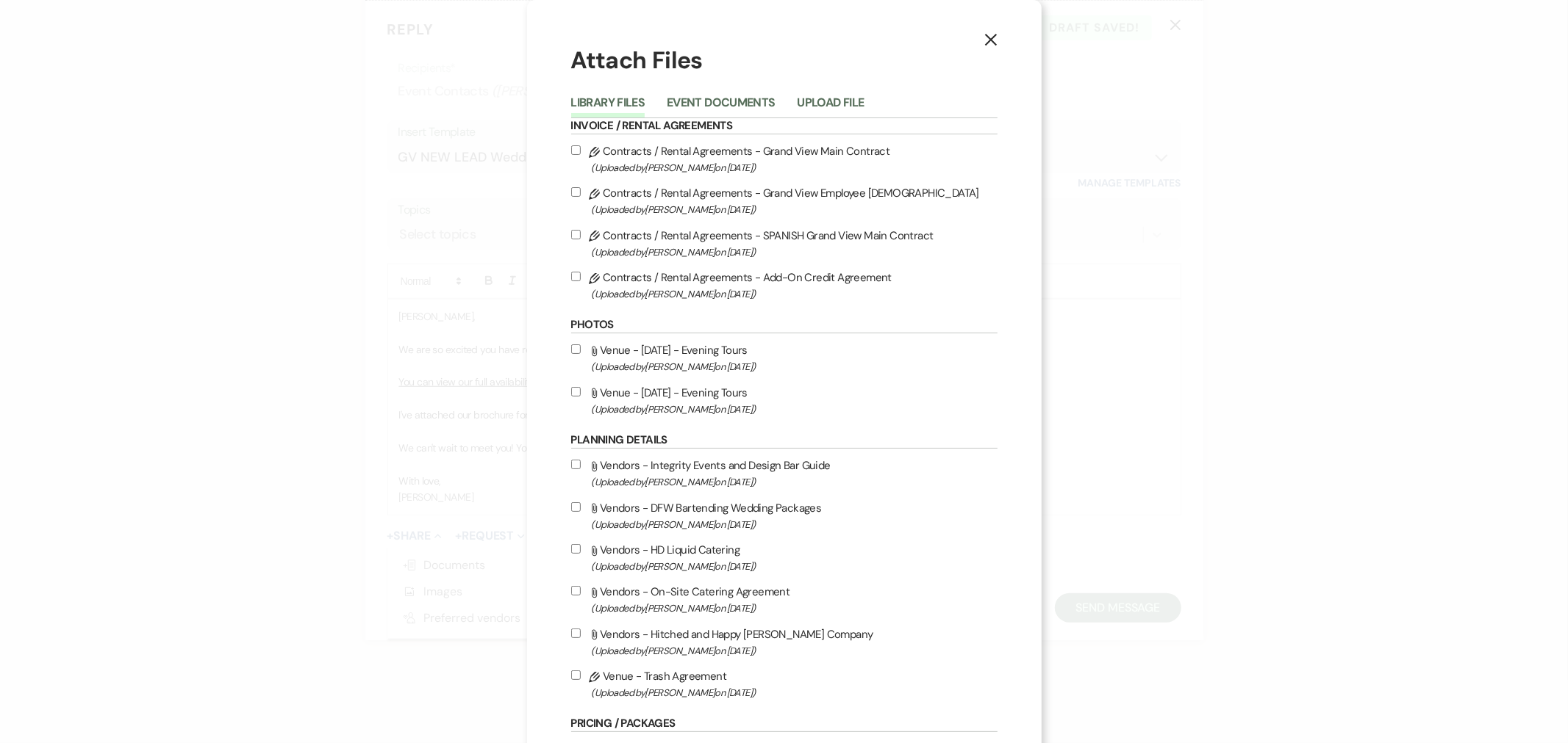
scroll to position [408, 0]
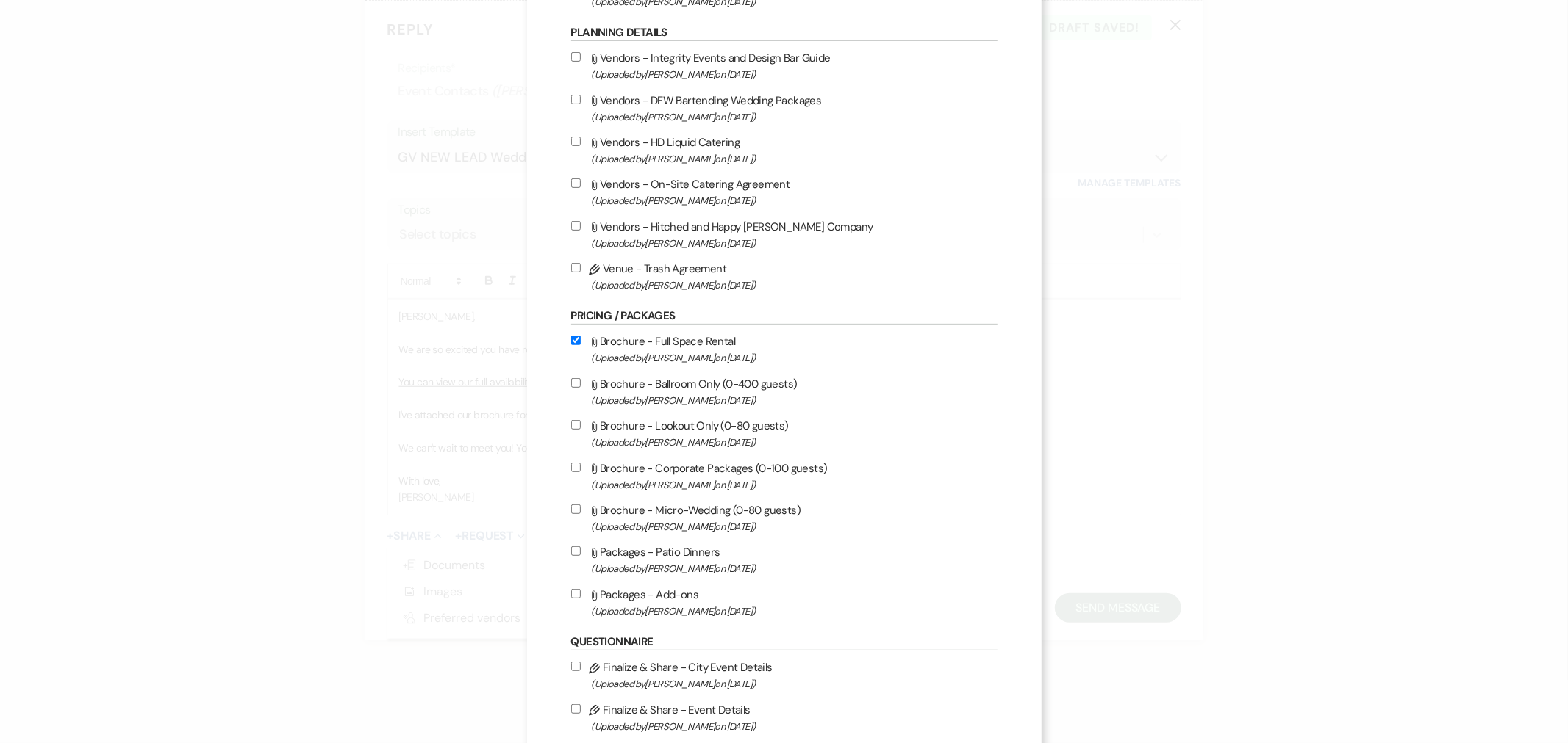
click at [653, 387] on label "Attach File Brochure - Ballroom Only (0-400 guests) (Uploaded by [PERSON_NAME] …" at bounding box center [784, 392] width 426 height 34
click at [581, 387] on input "Attach File Brochure - Ballroom Only (0-400 guests) (Uploaded by [PERSON_NAME] …" at bounding box center [575, 383] width 10 height 10
checkbox input "true"
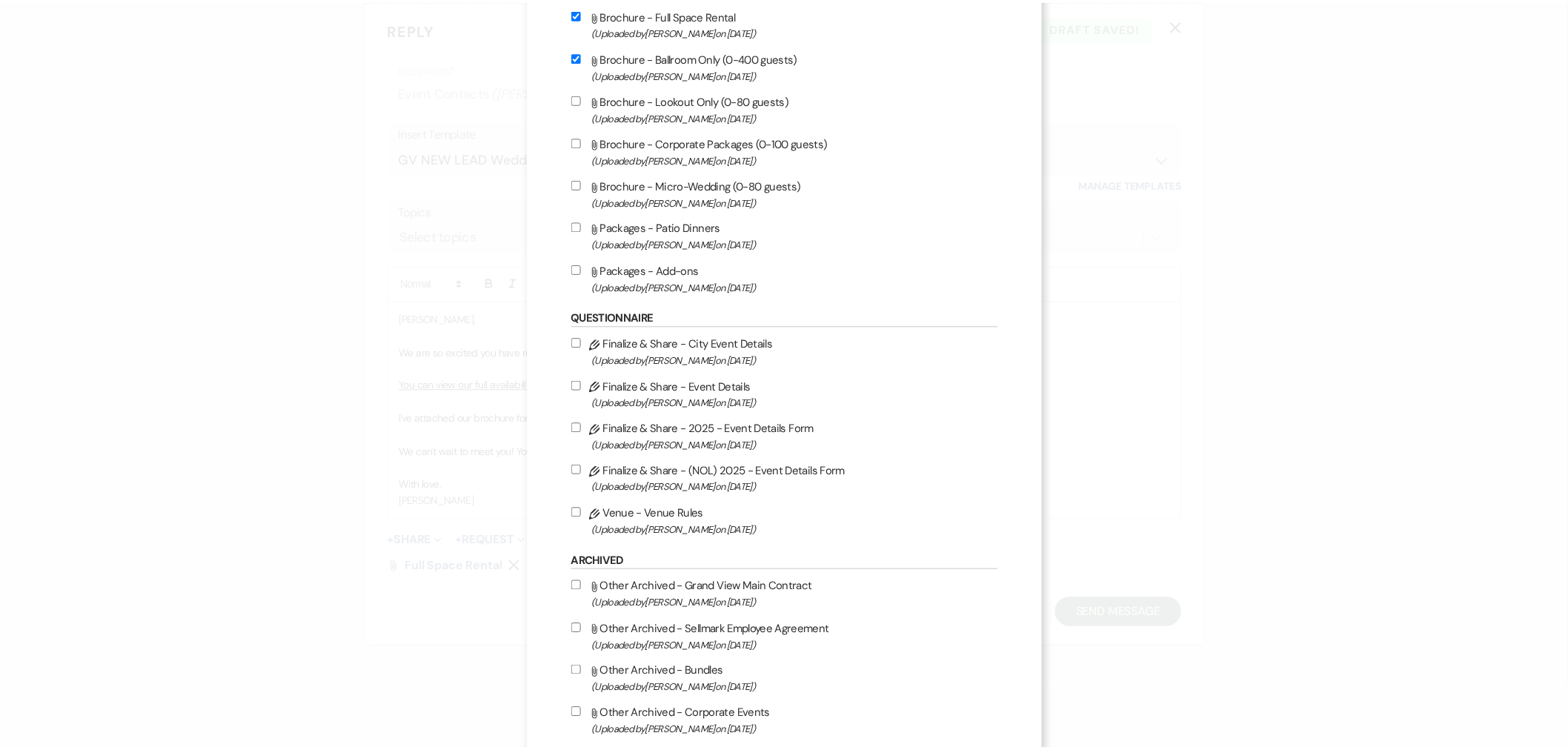
scroll to position [986, 0]
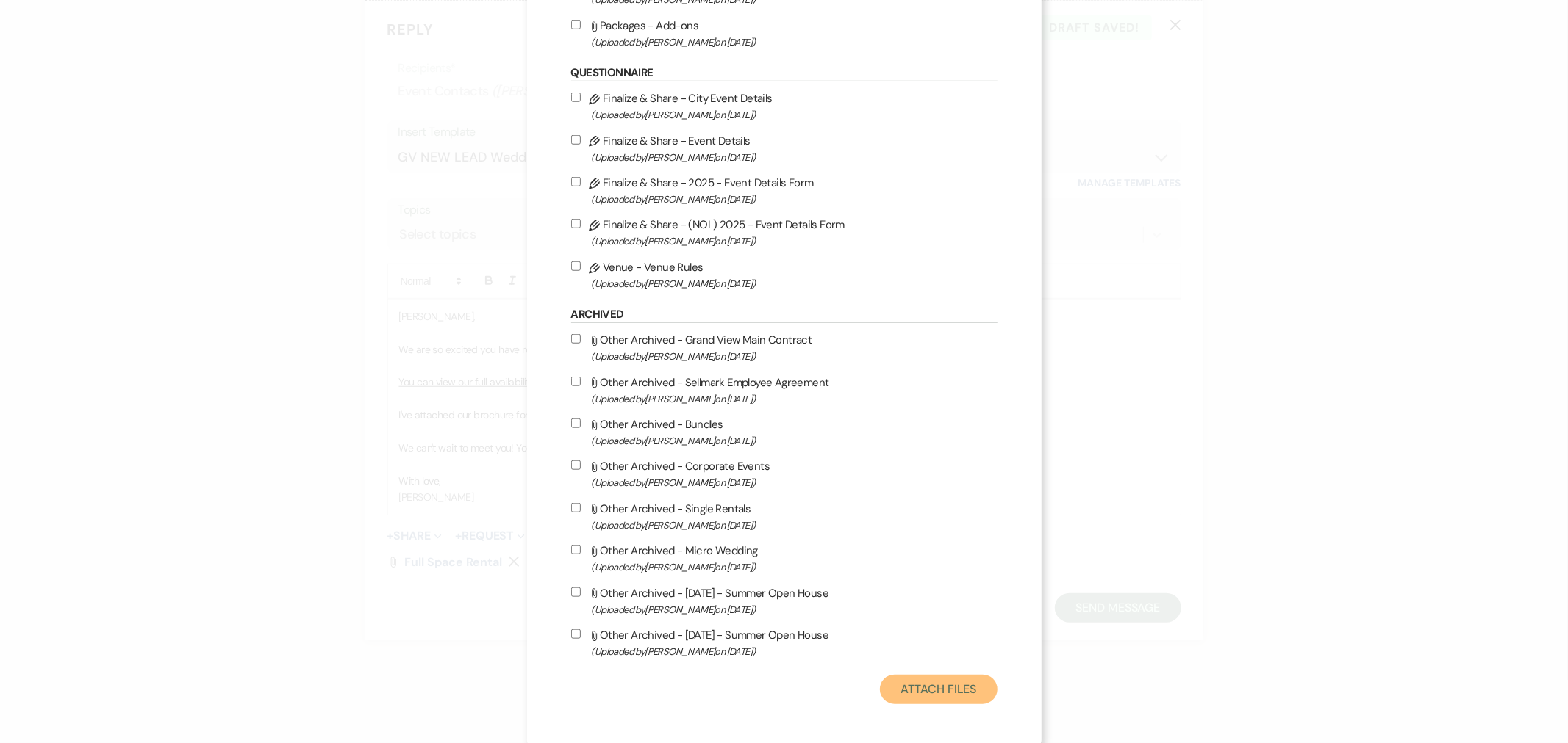
click at [948, 669] on button "Attach Files" at bounding box center [938, 690] width 117 height 30
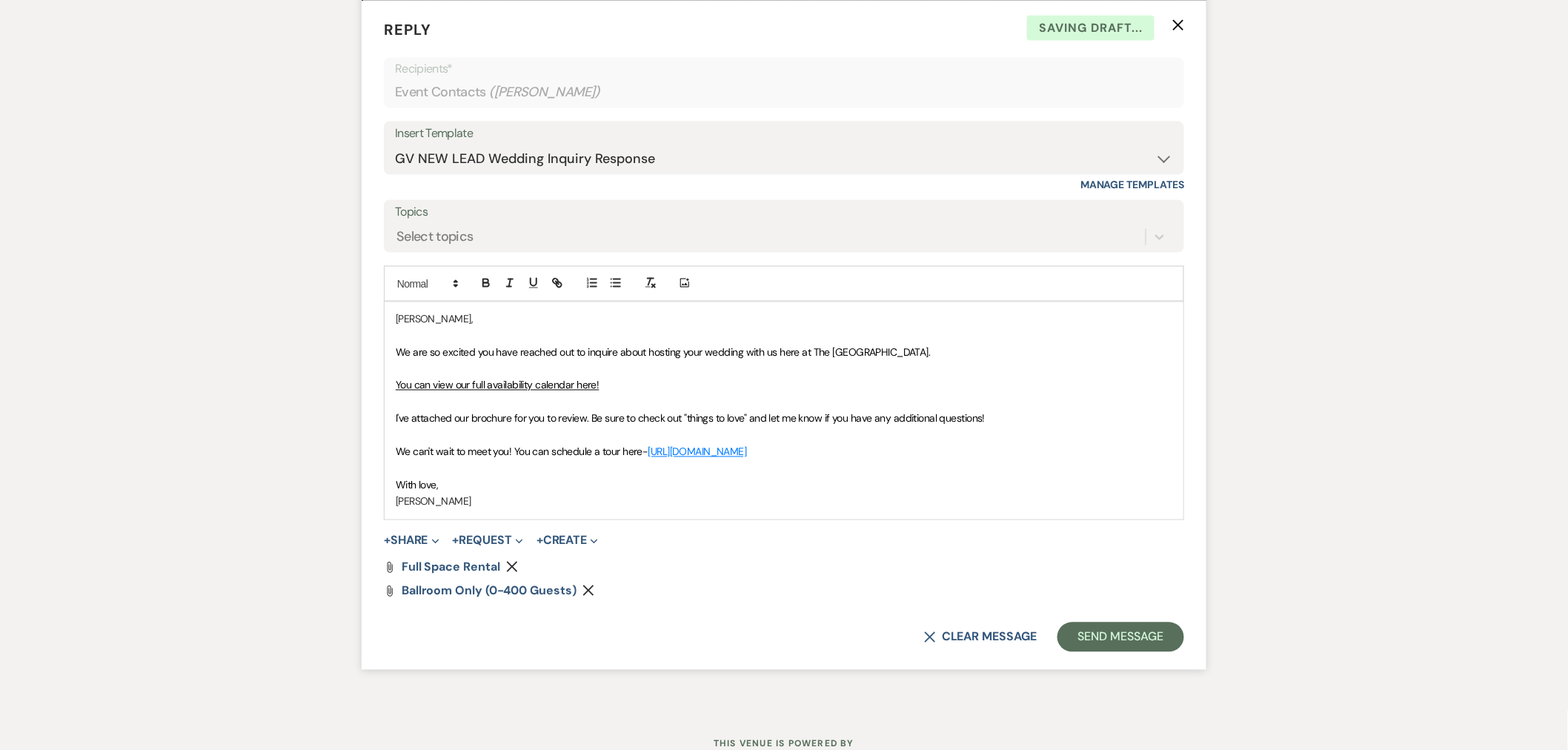
click at [594, 590] on icon "Remove" at bounding box center [588, 591] width 12 height 12
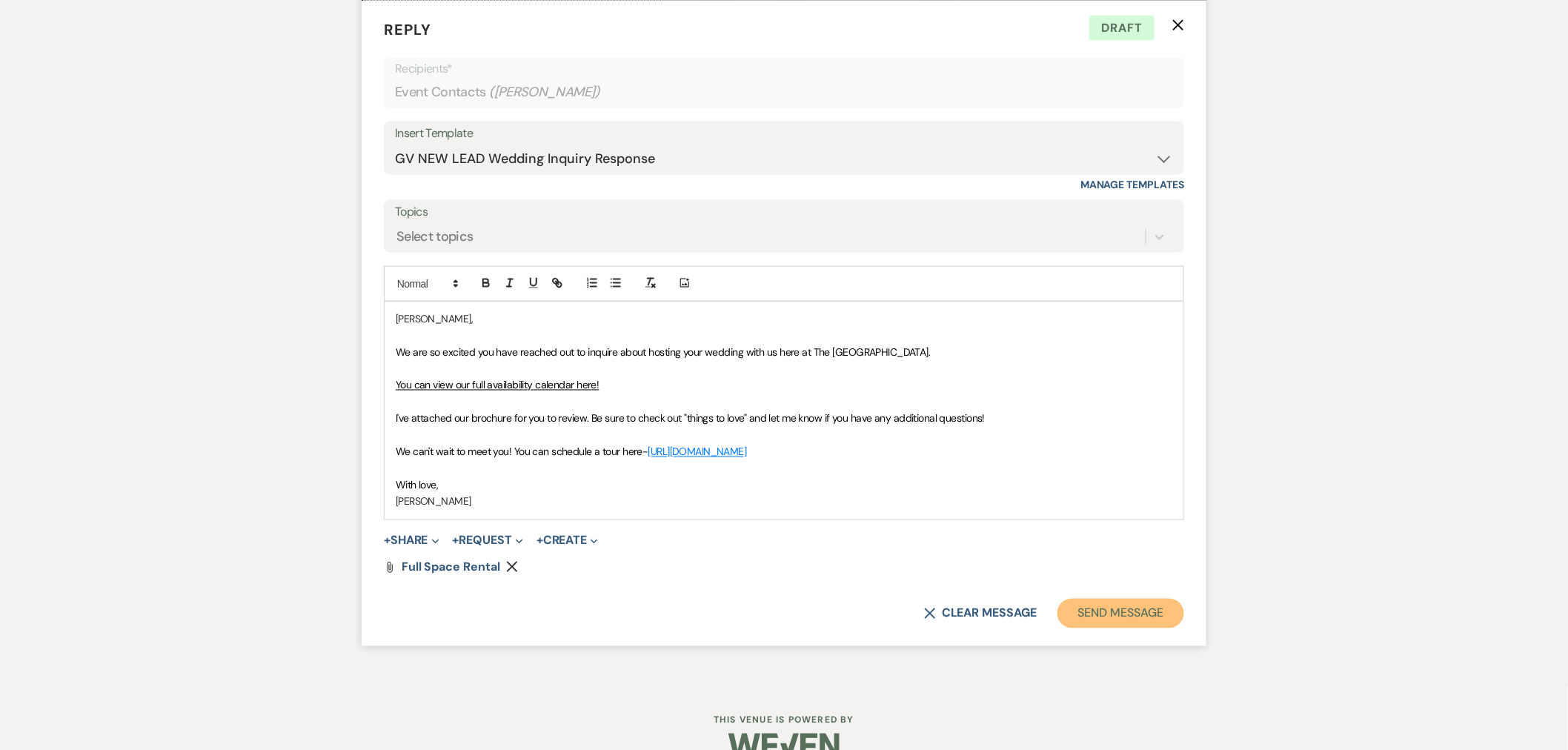
click at [1093, 610] on button "Send Message" at bounding box center [1121, 614] width 127 height 30
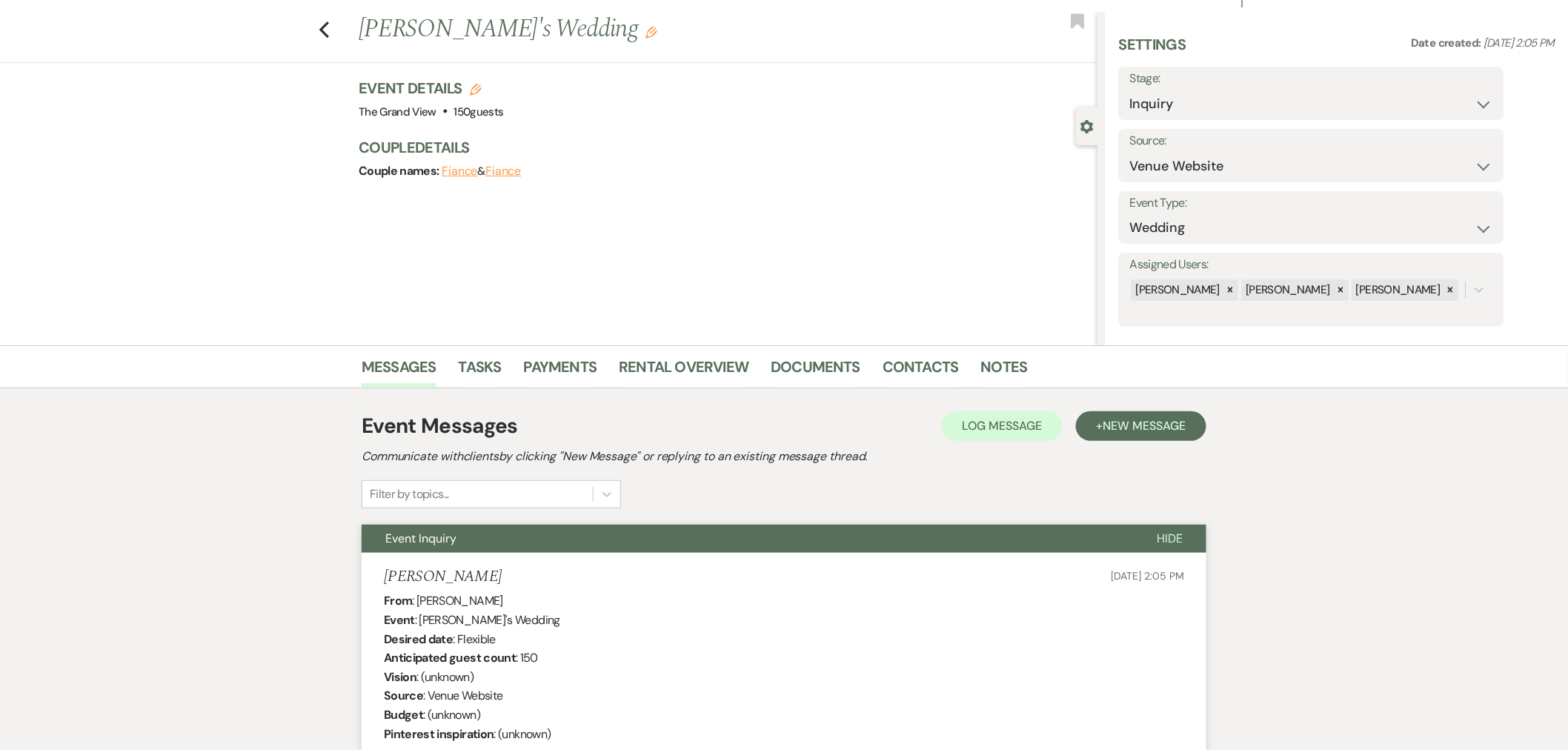
scroll to position [0, 0]
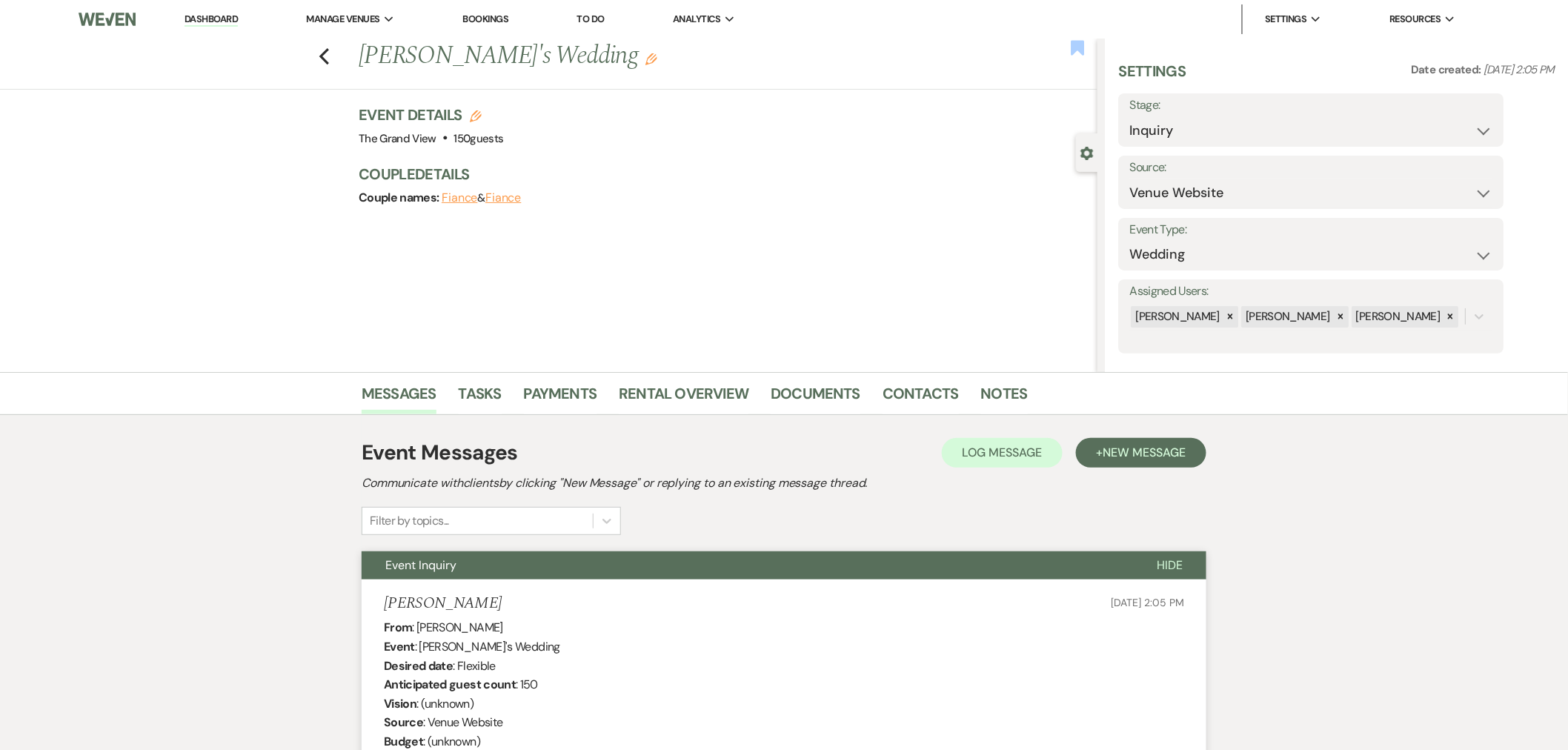
click at [1076, 49] on use "button" at bounding box center [1078, 47] width 13 height 15
click at [325, 52] on icon "Previous" at bounding box center [324, 56] width 11 height 18
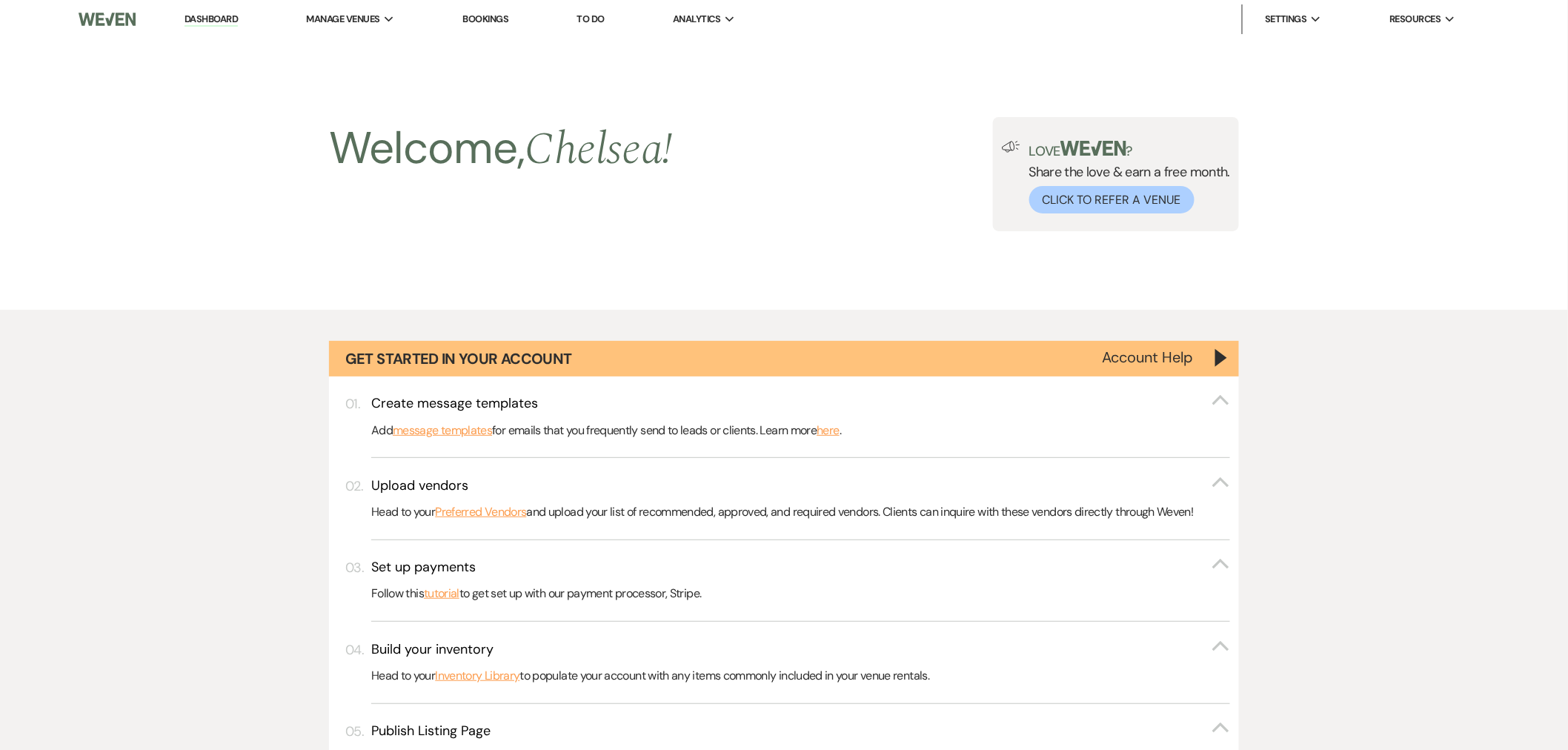
scroll to position [1070, 0]
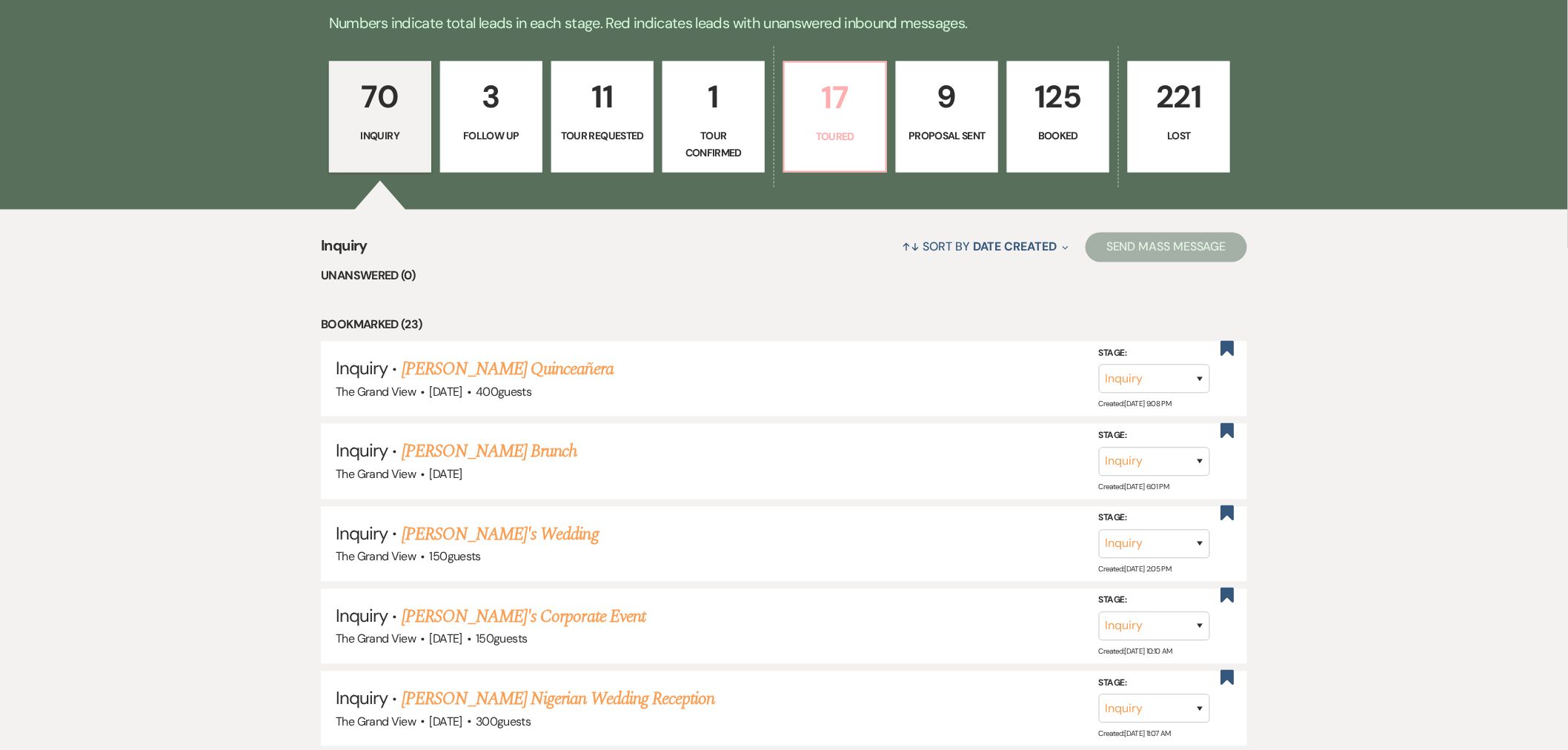
click at [842, 124] on link "17 Toured" at bounding box center [835, 117] width 103 height 111
select select "5"
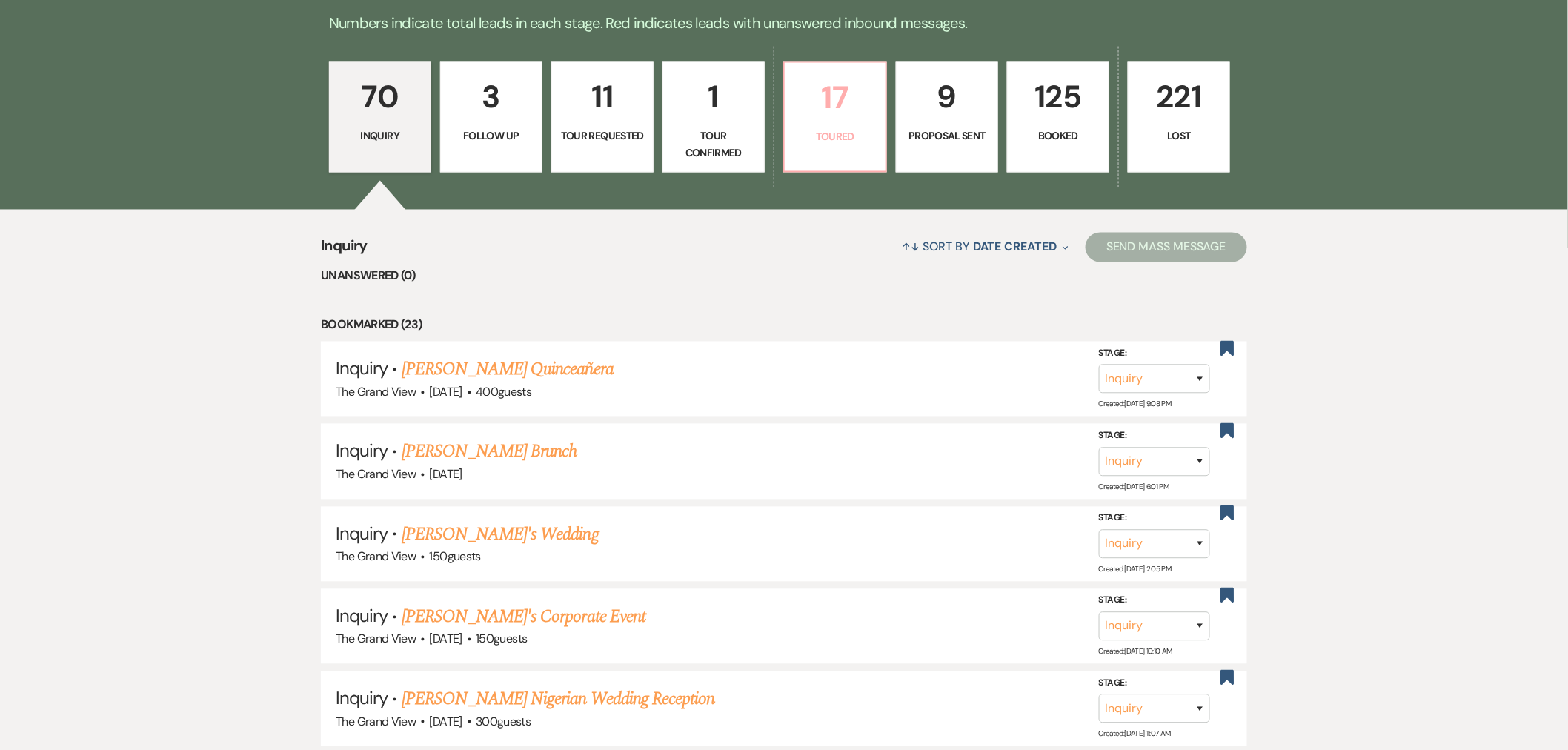
select select "5"
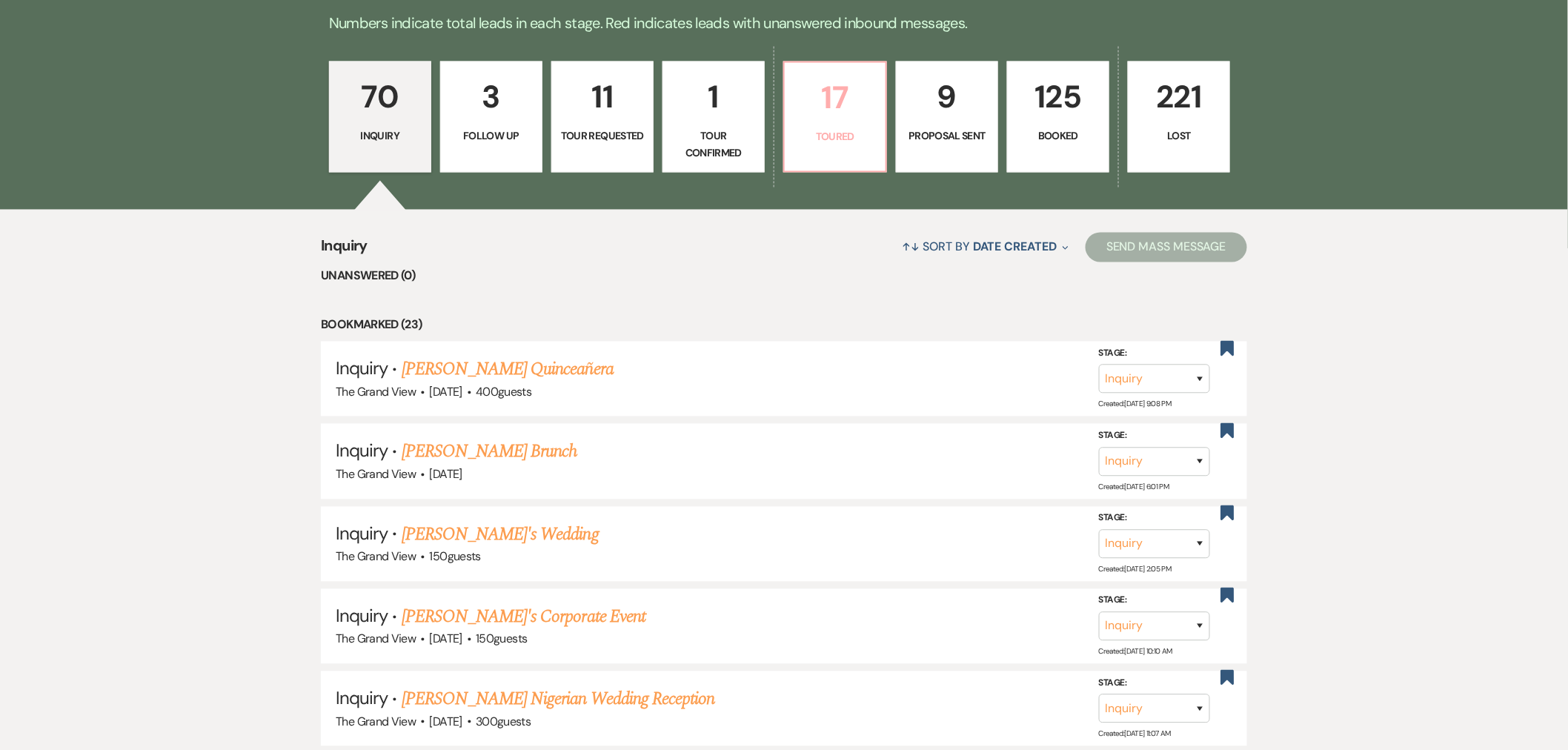
select select "5"
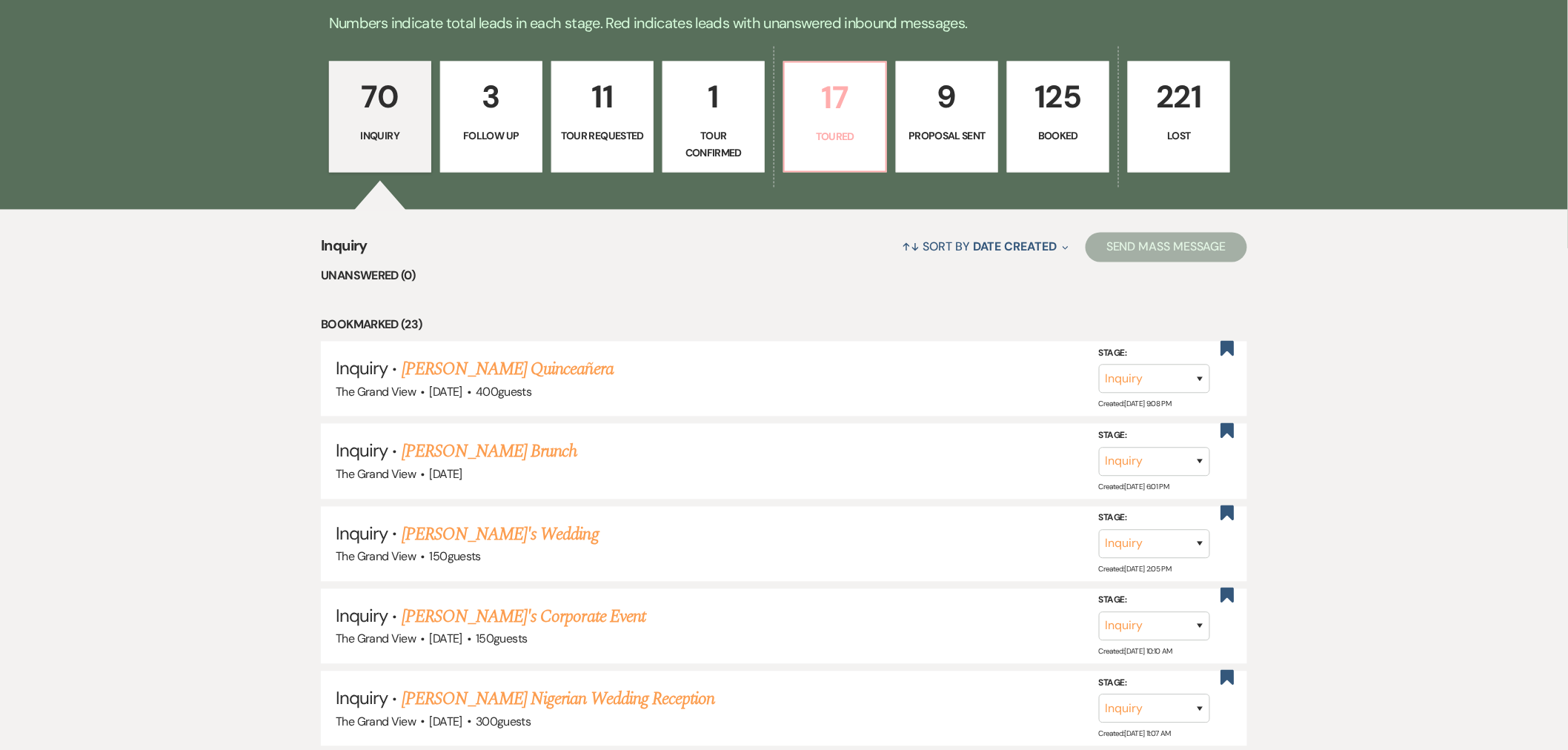
select select "5"
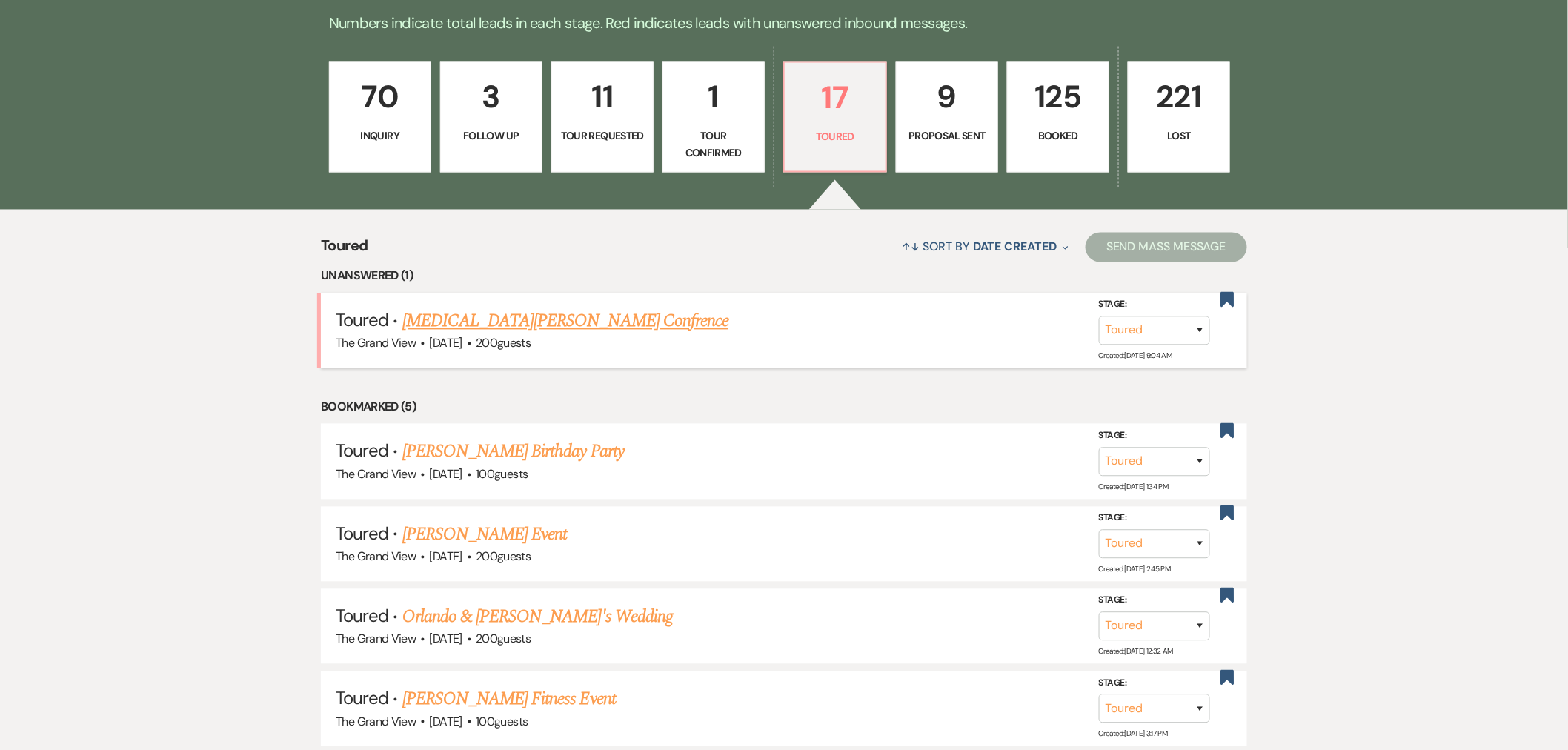
click at [509, 314] on link "[MEDICAL_DATA][PERSON_NAME] Confrence" at bounding box center [565, 322] width 326 height 27
select select "5"
select select "9"
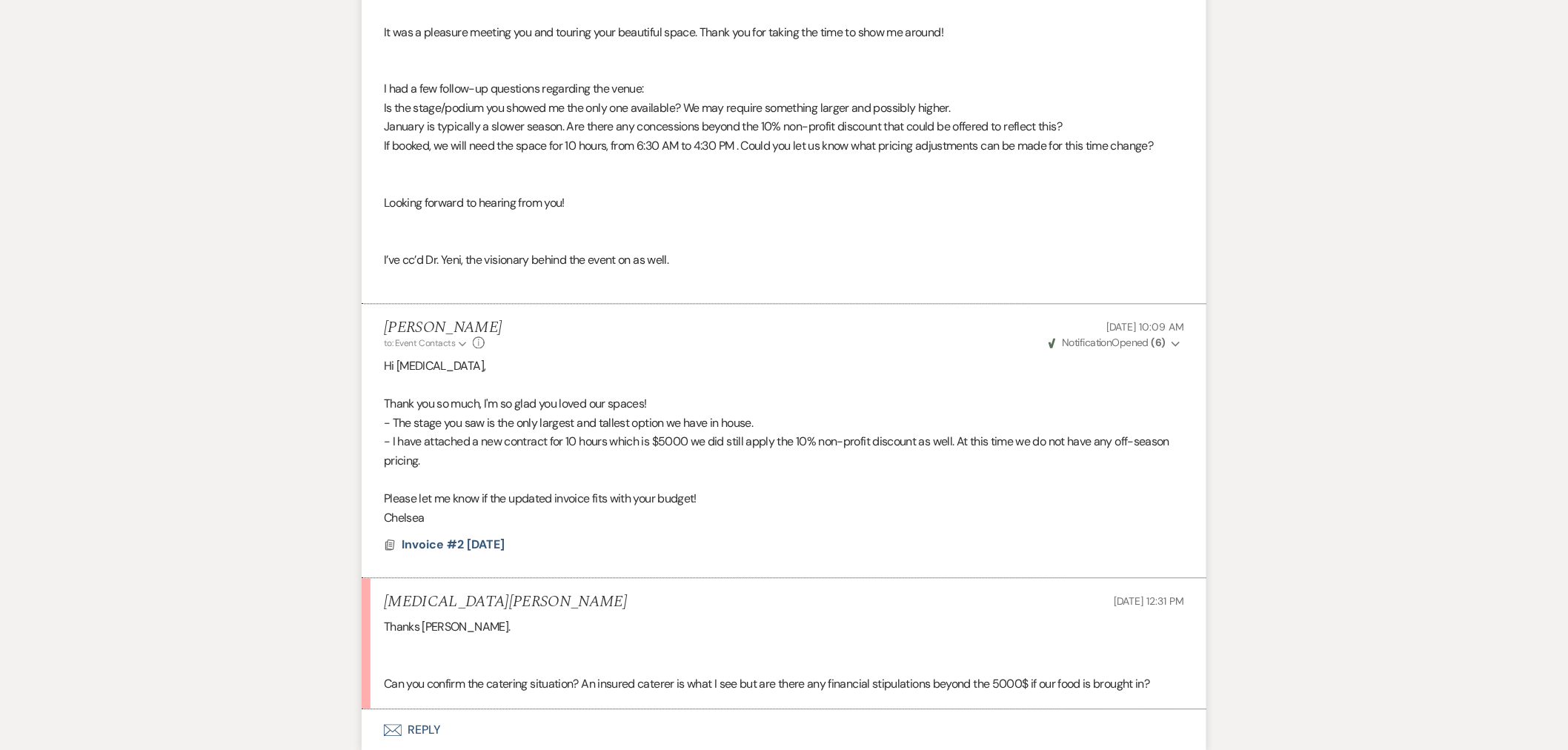
scroll to position [1256, 0]
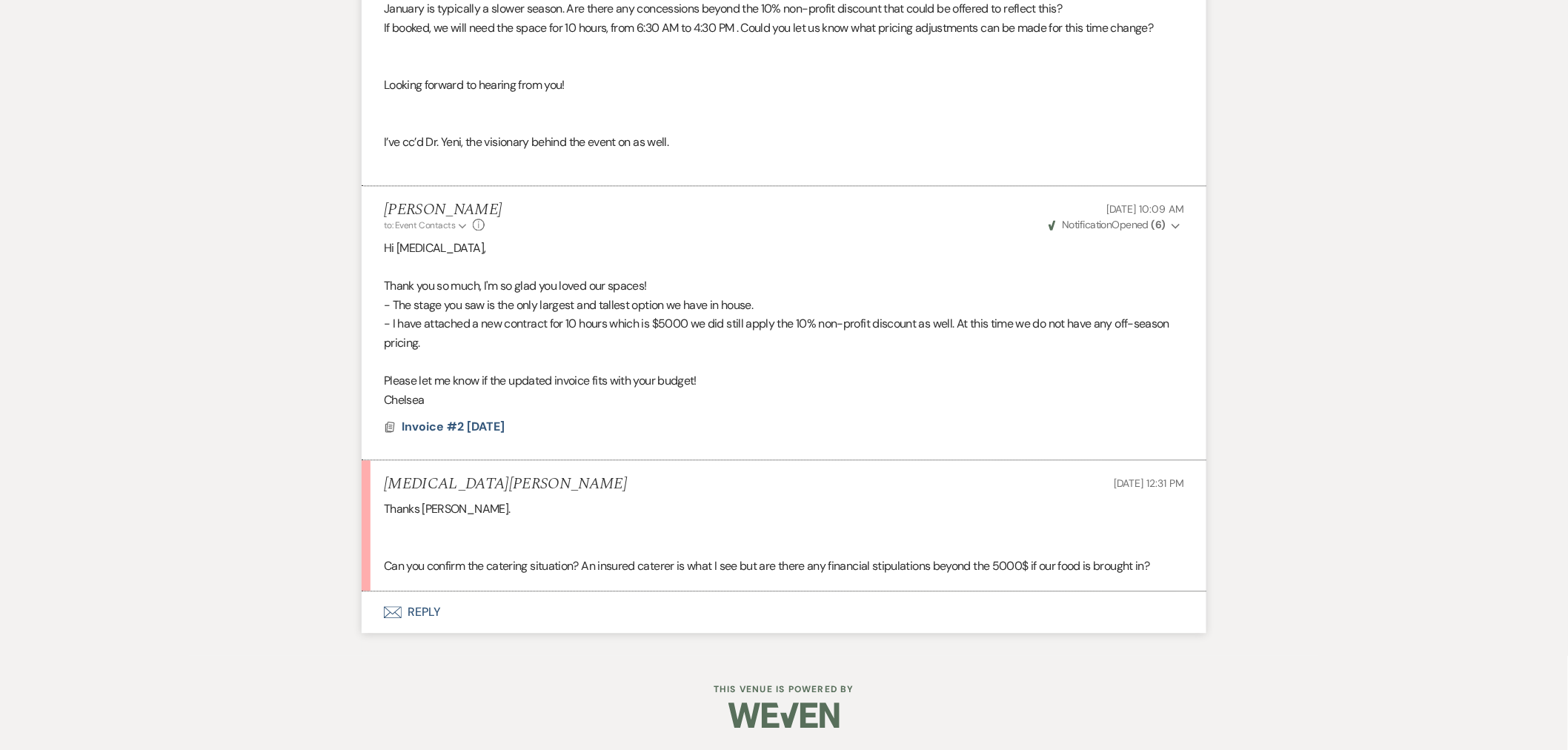
click at [408, 608] on button "Envelope Reply" at bounding box center [783, 612] width 845 height 41
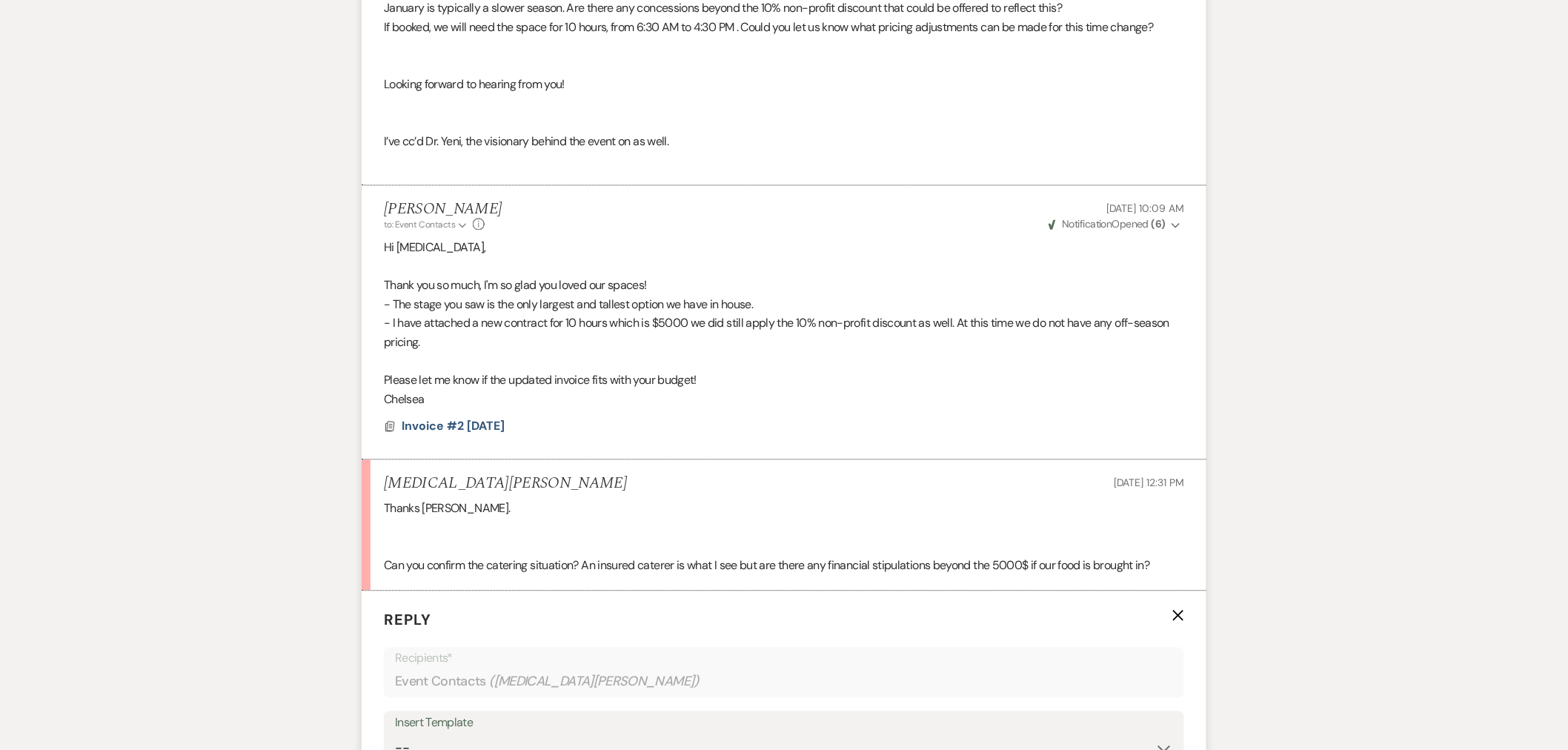
scroll to position [1585, 0]
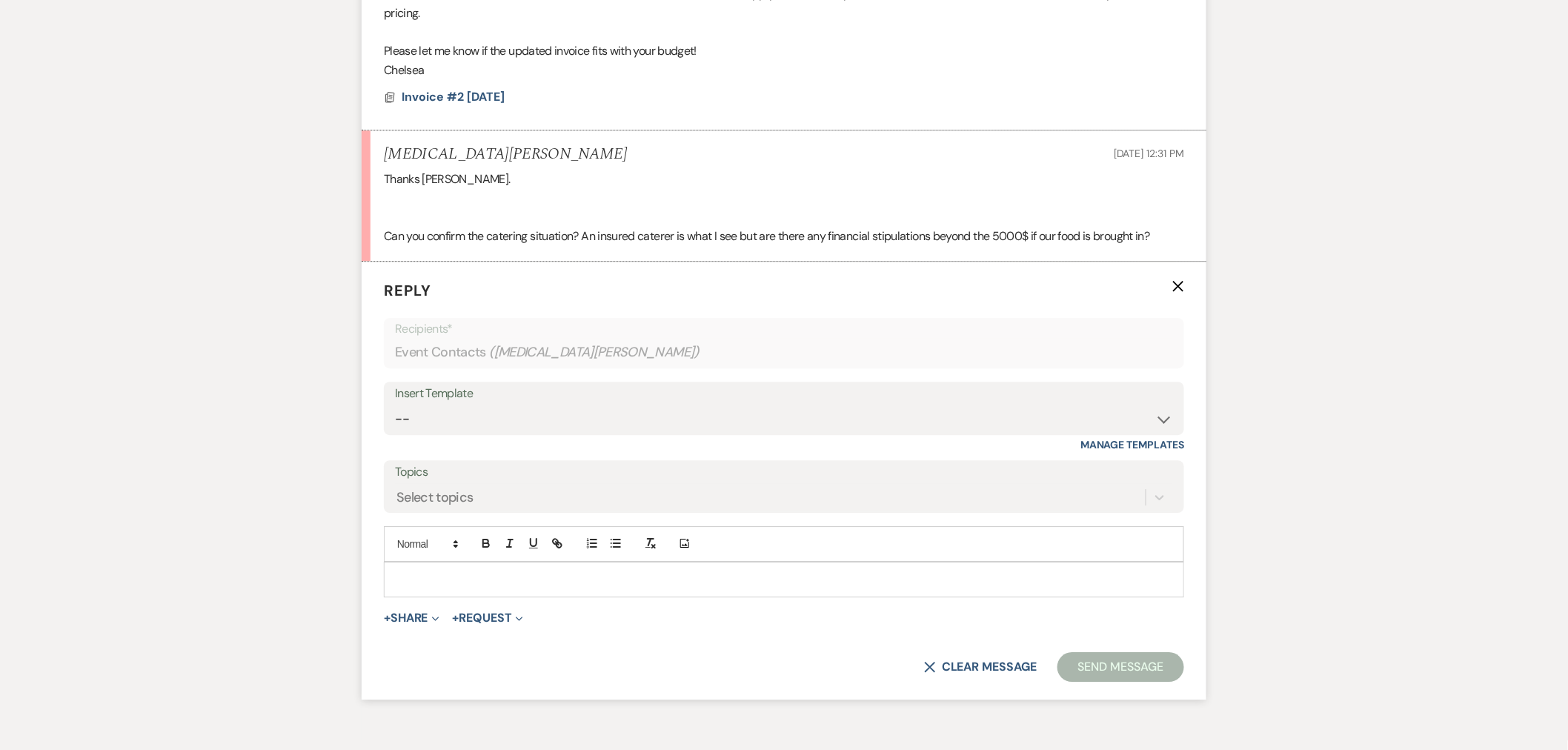
click at [483, 562] on div at bounding box center [784, 579] width 799 height 34
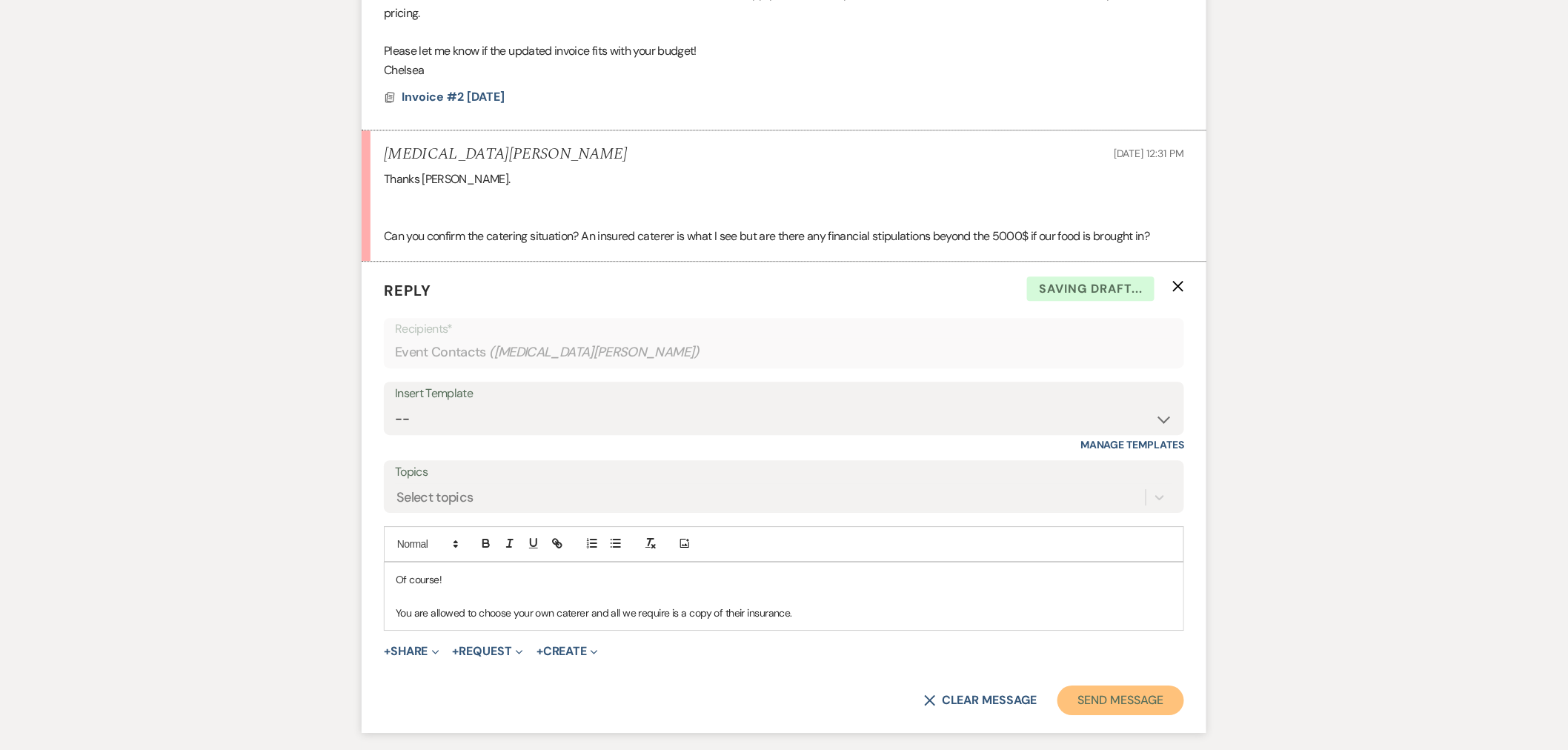
click at [1116, 675] on button "Send Message" at bounding box center [1121, 700] width 127 height 30
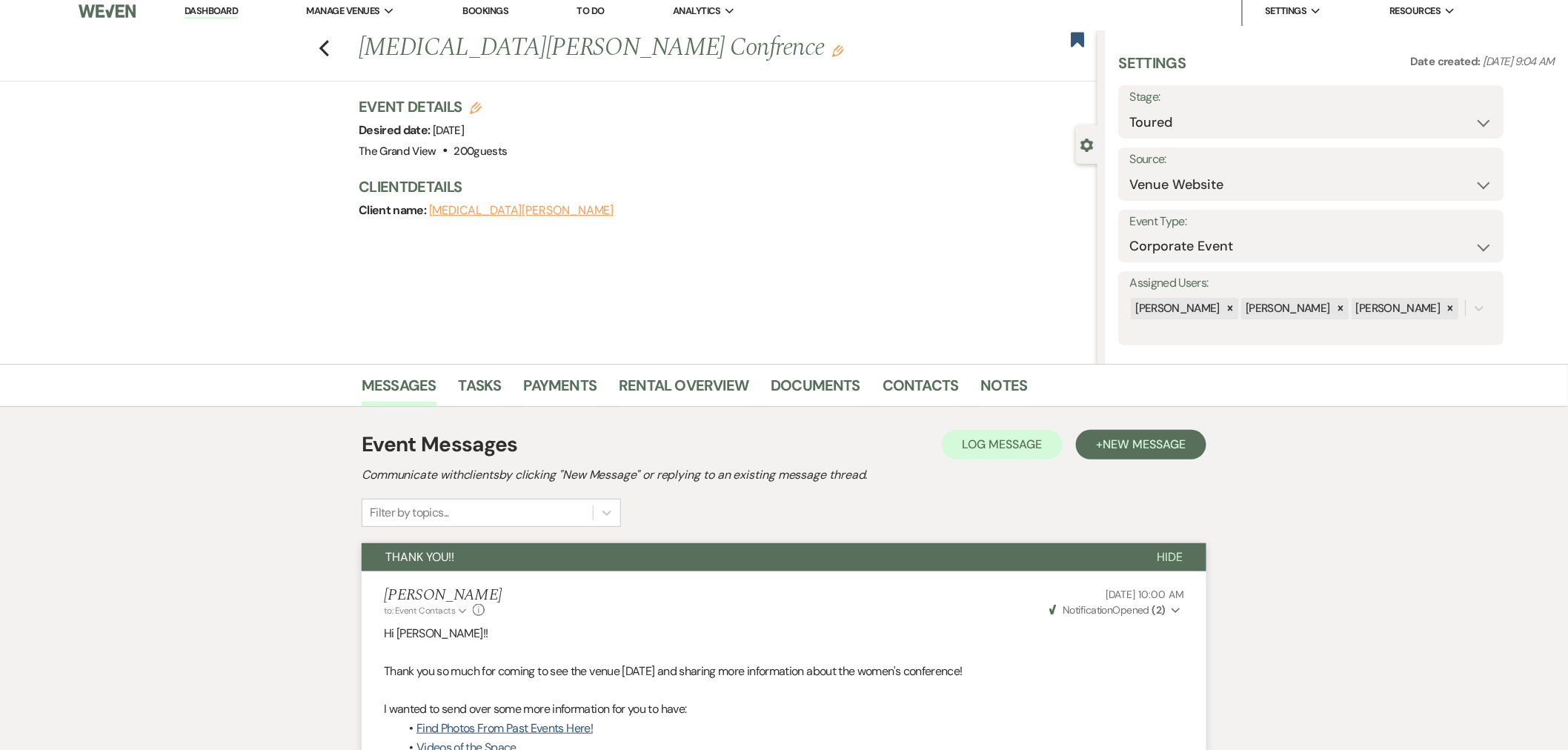
scroll to position [0, 0]
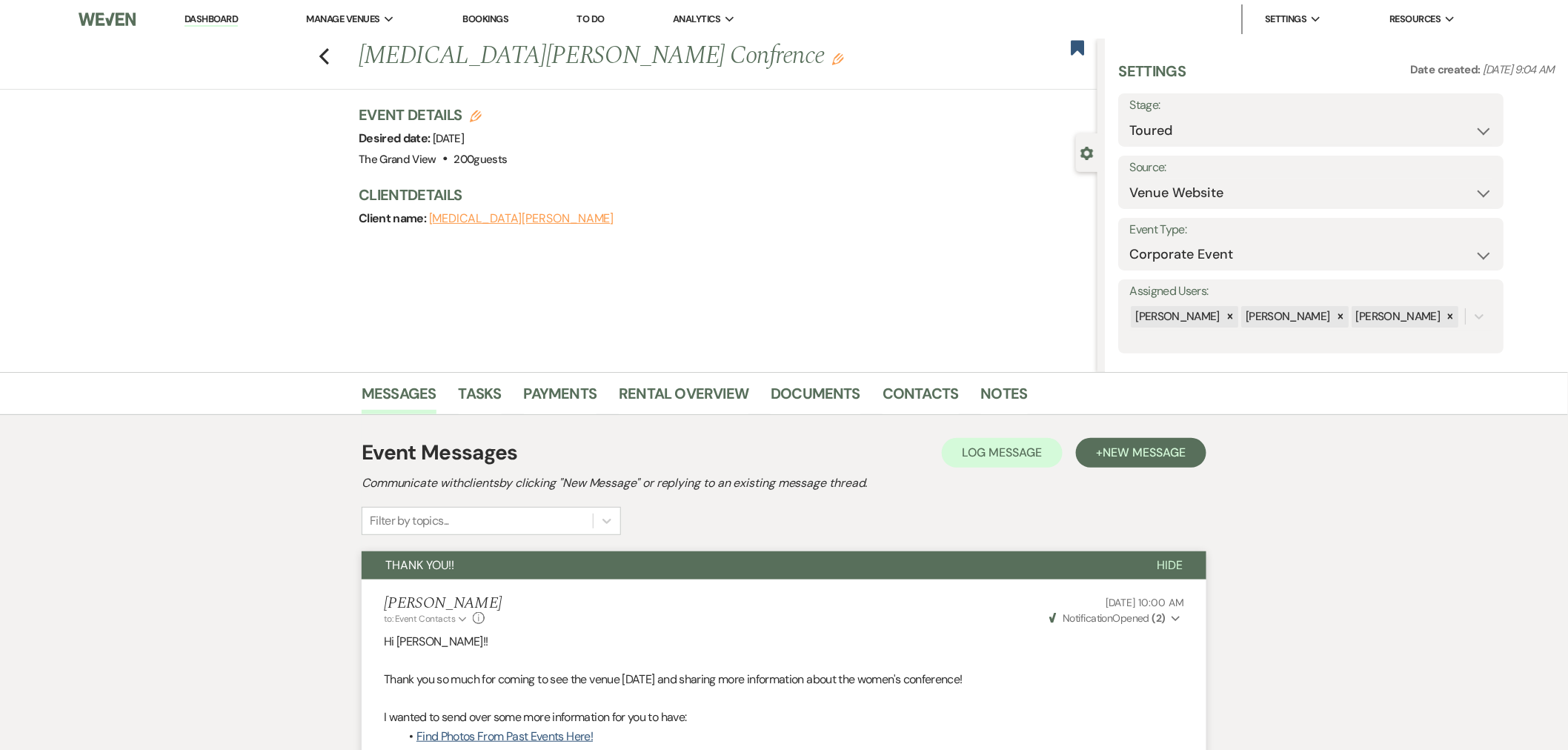
click at [217, 20] on link "Dashboard" at bounding box center [211, 20] width 53 height 14
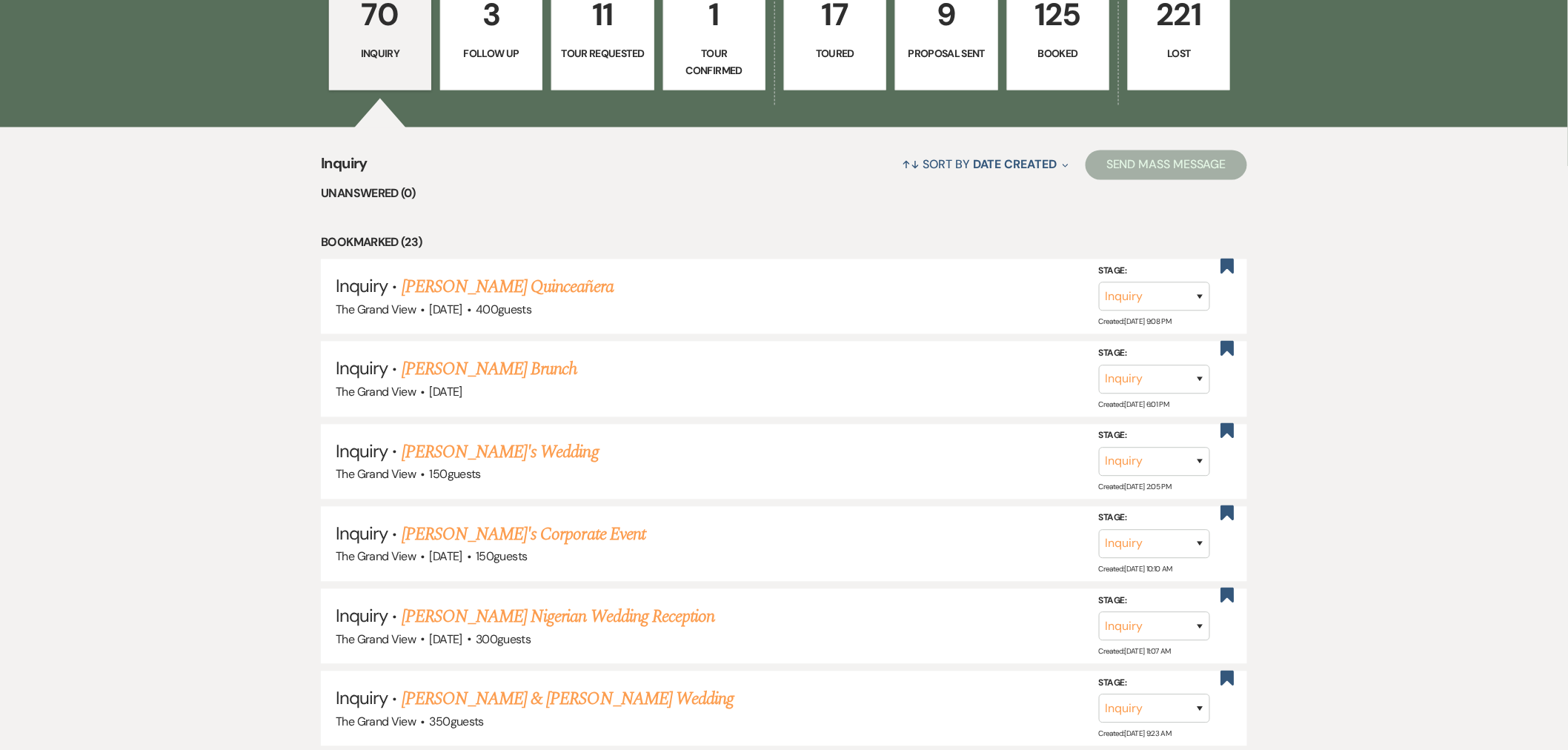
click at [953, 52] on p "Proposal Sent" at bounding box center [946, 54] width 83 height 16
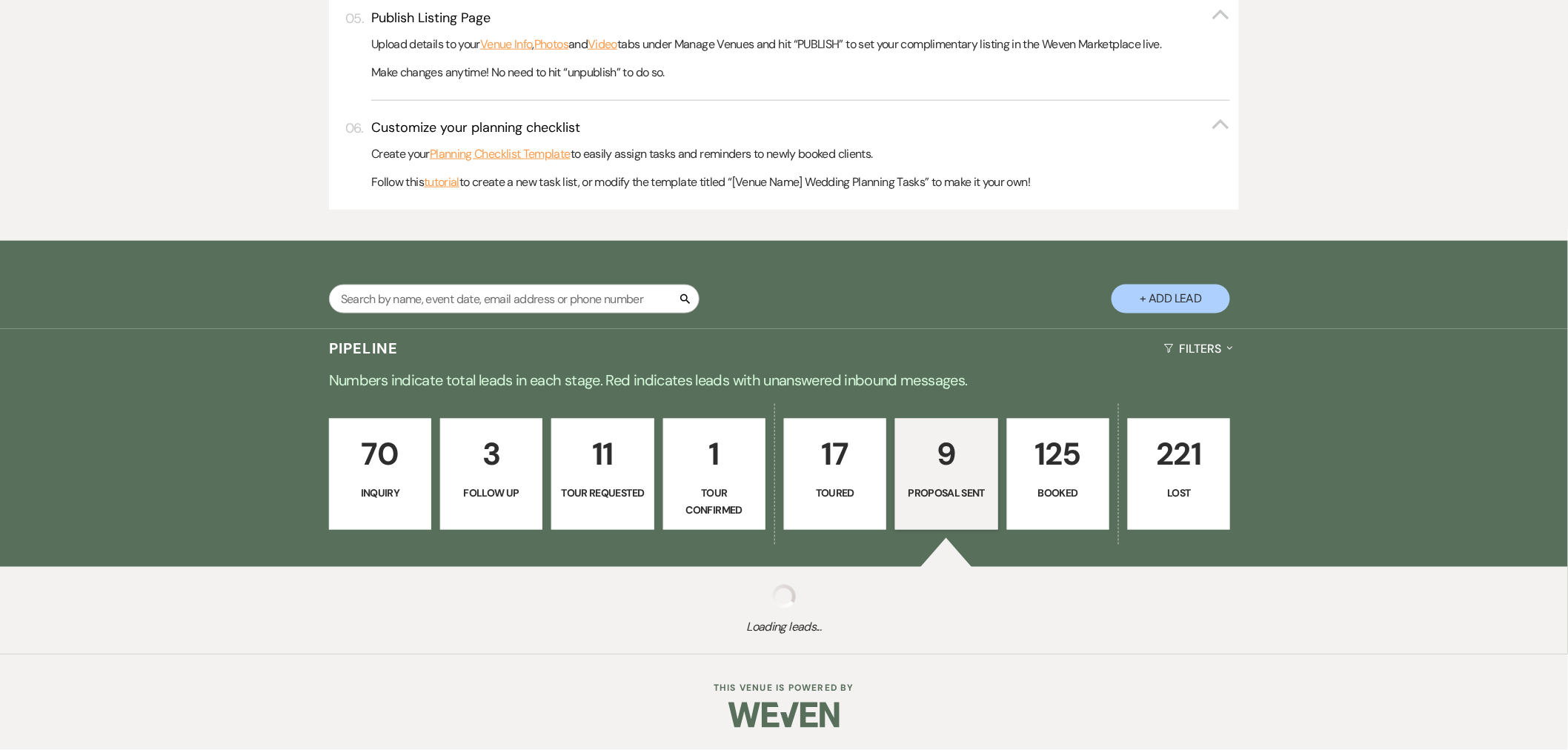
scroll to position [1153, 0]
select select "6"
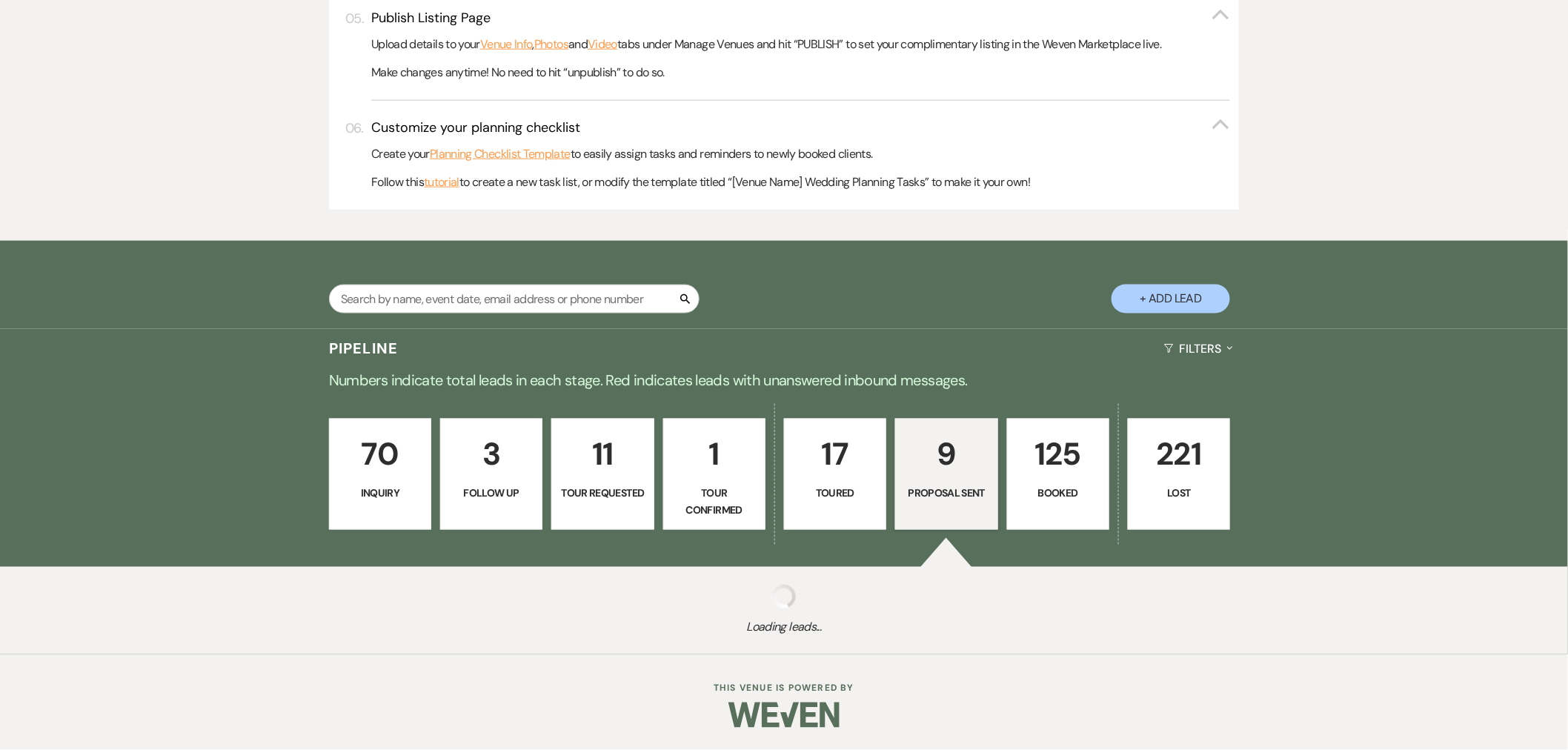
select select "6"
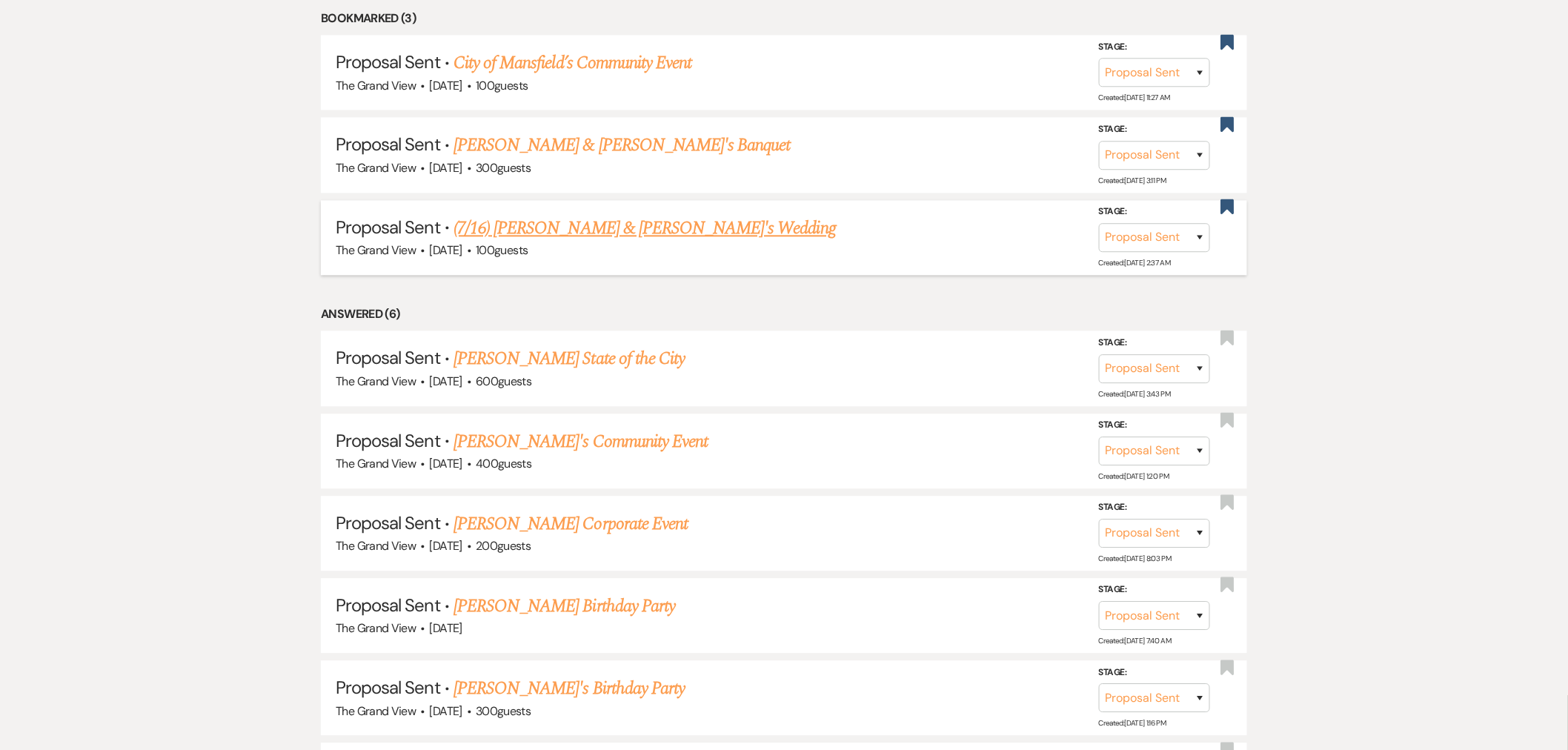
scroll to position [1400, 0]
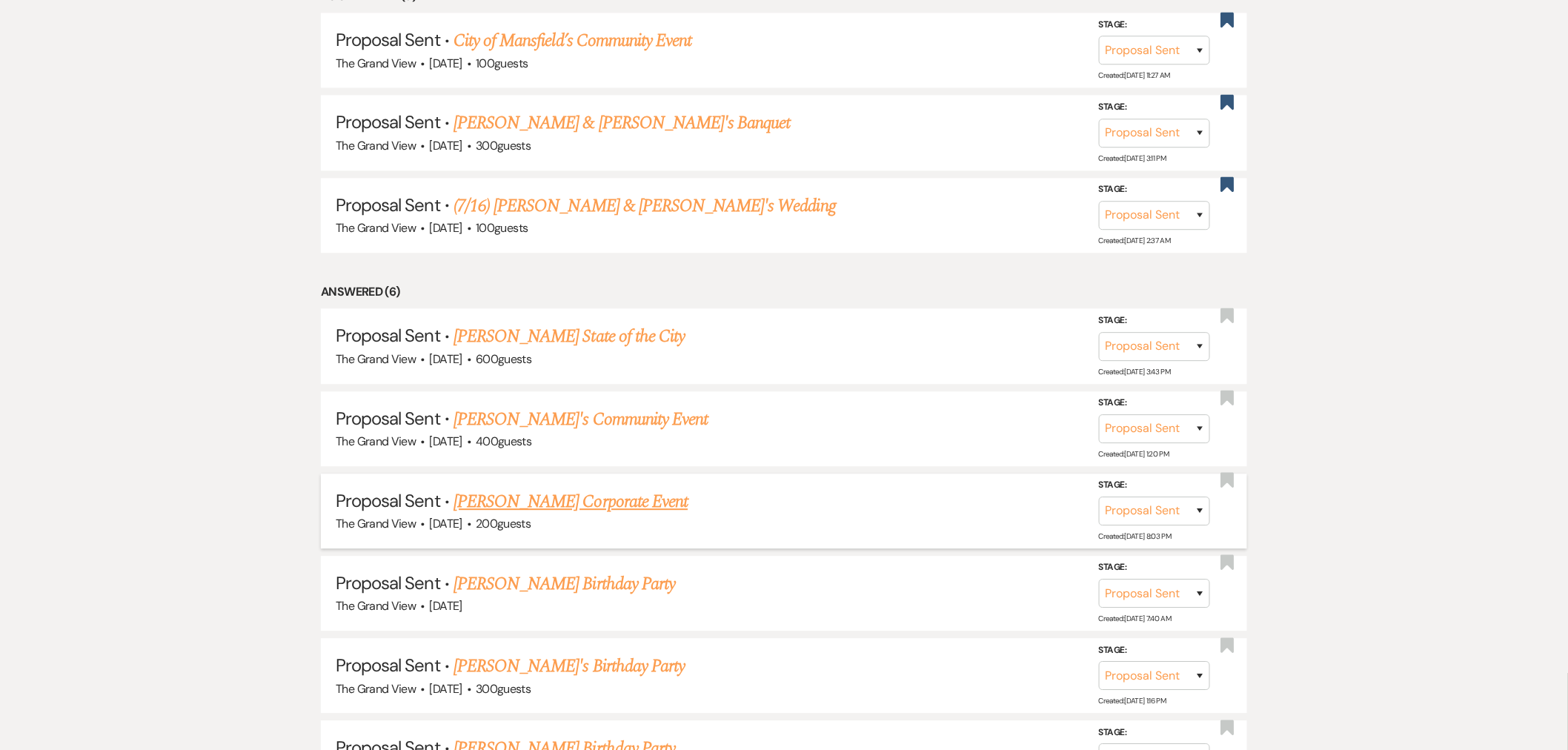
click at [519, 504] on link "[PERSON_NAME] Corporate Event" at bounding box center [570, 502] width 234 height 27
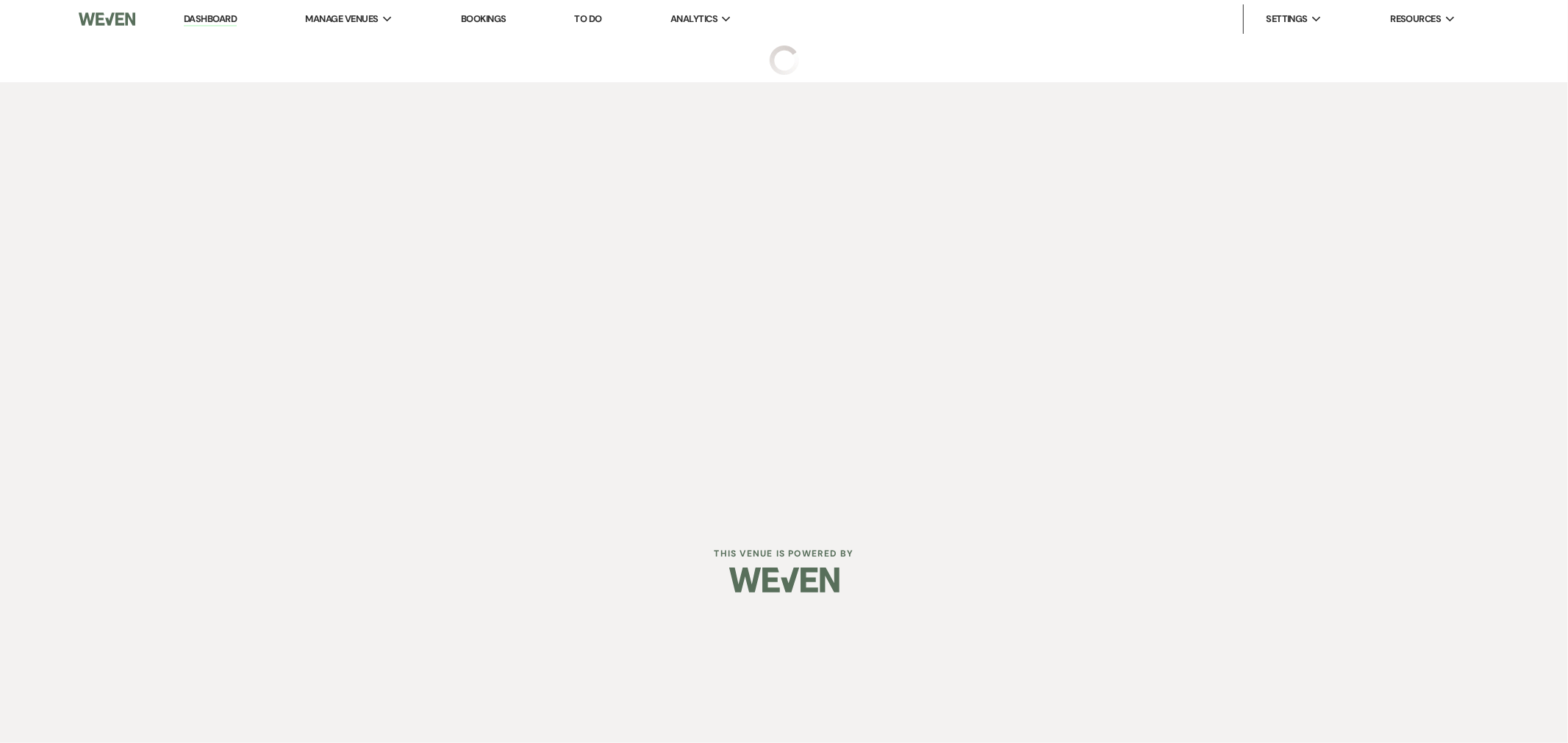
select select "6"
select select "5"
select select "9"
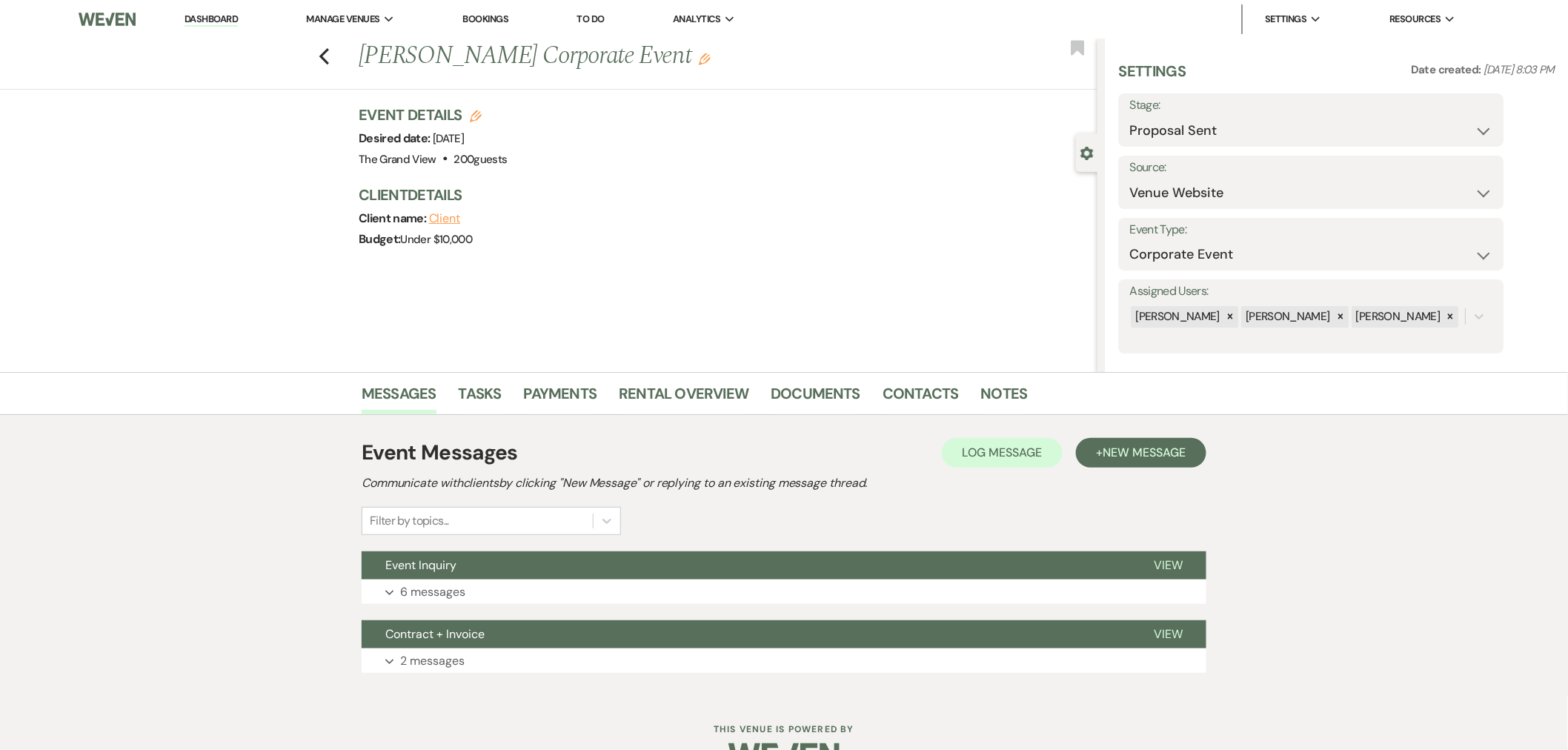
scroll to position [40, 0]
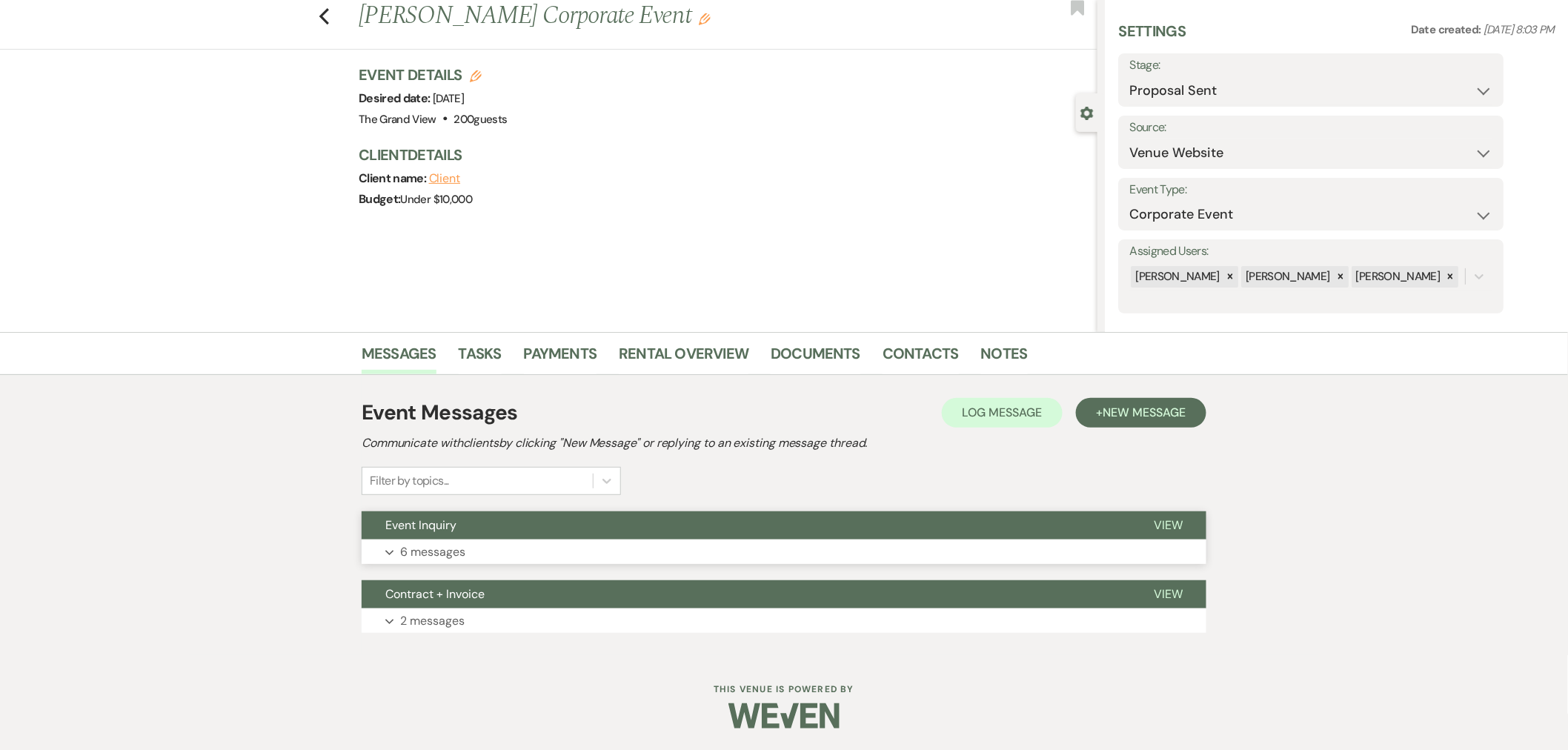
click at [507, 532] on button "Event Inquiry" at bounding box center [745, 526] width 768 height 28
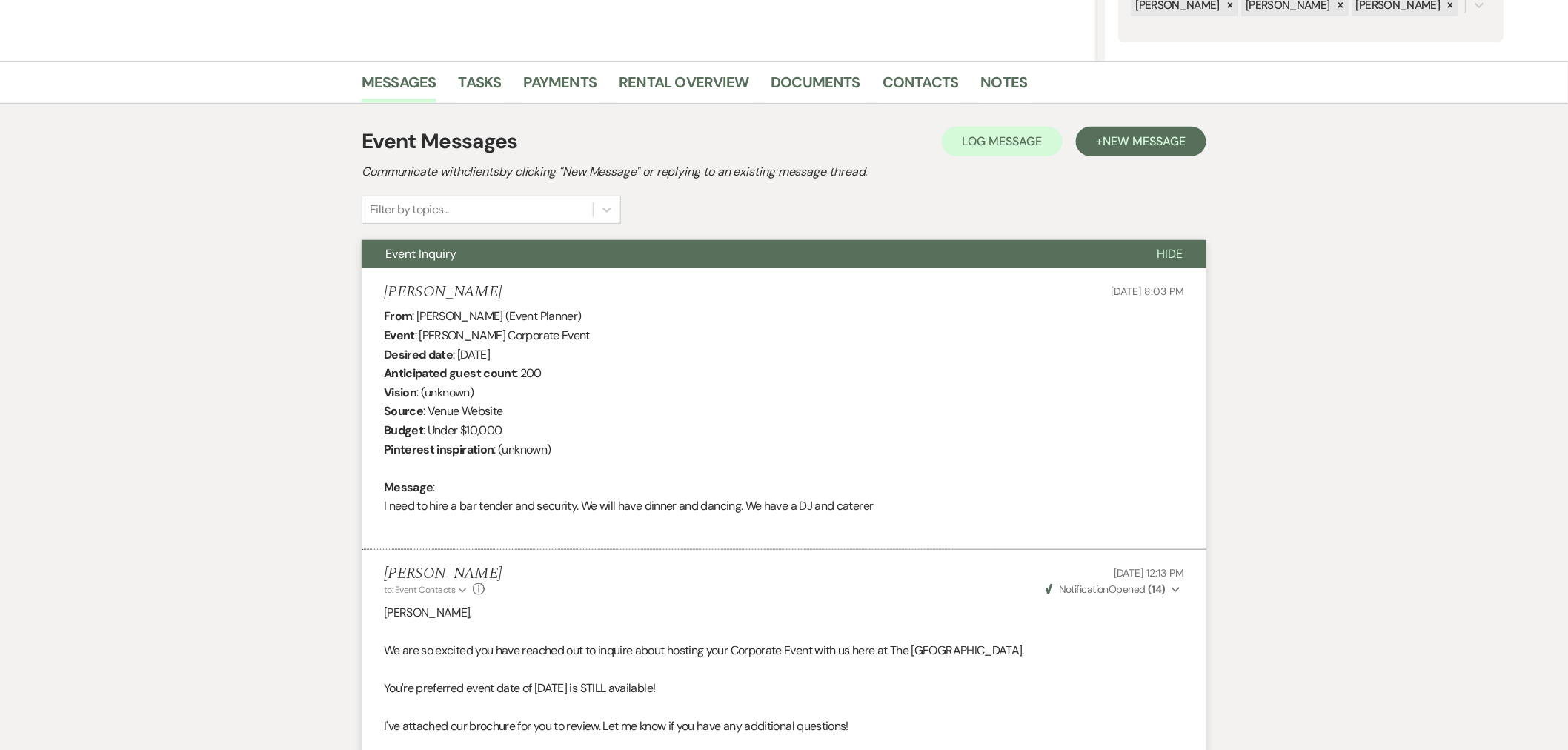
scroll to position [0, 0]
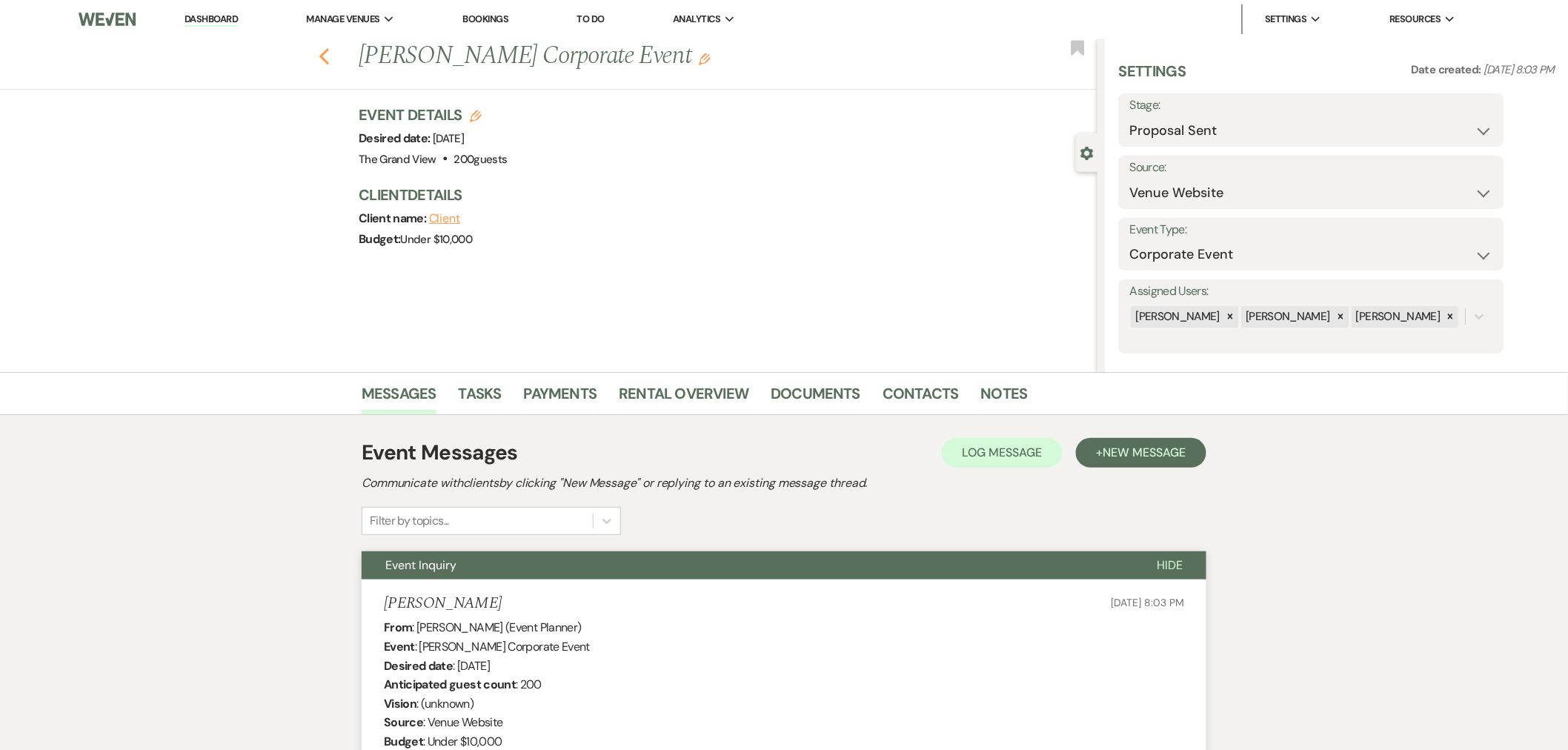
click at [329, 54] on use "button" at bounding box center [324, 56] width 10 height 16
select select "6"
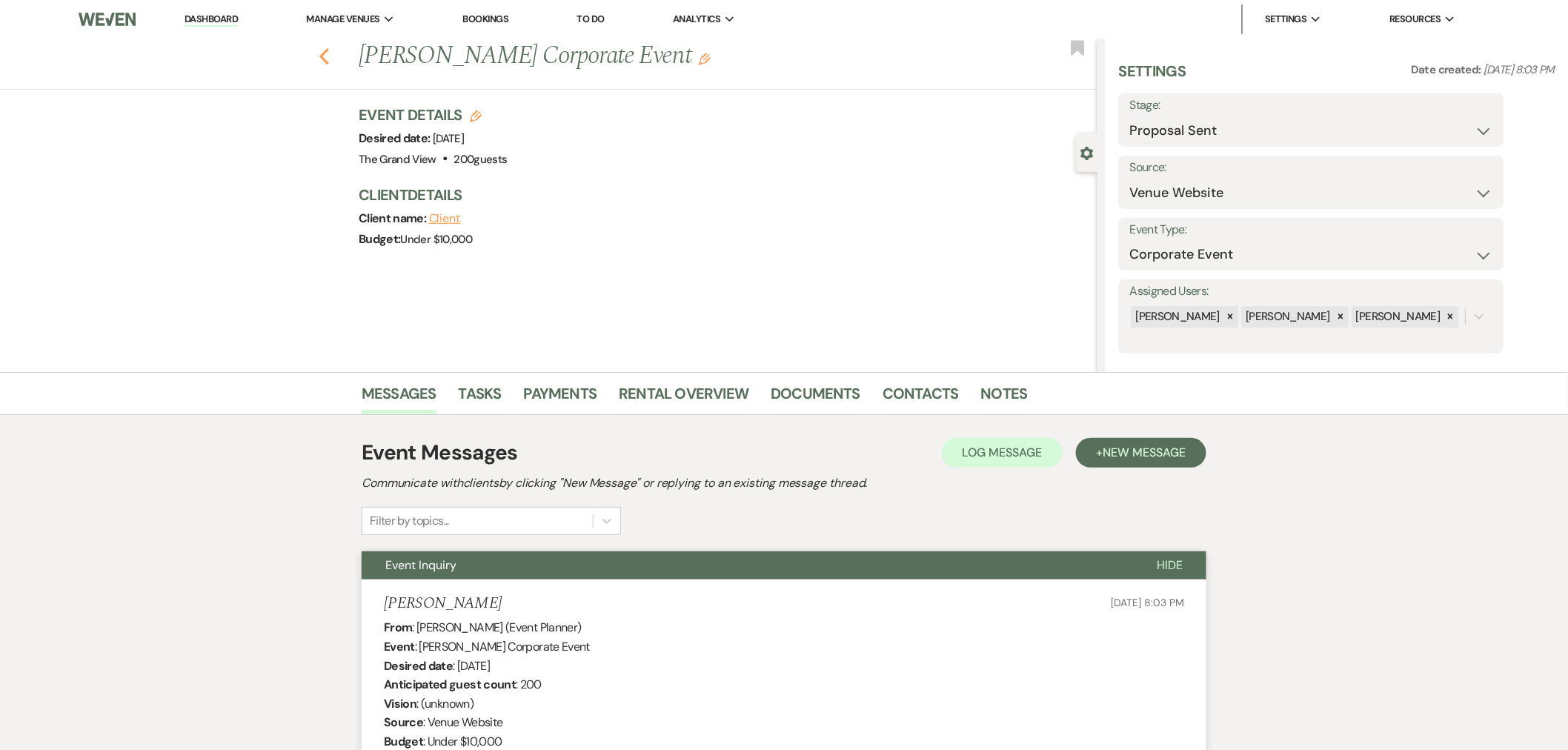
select select "6"
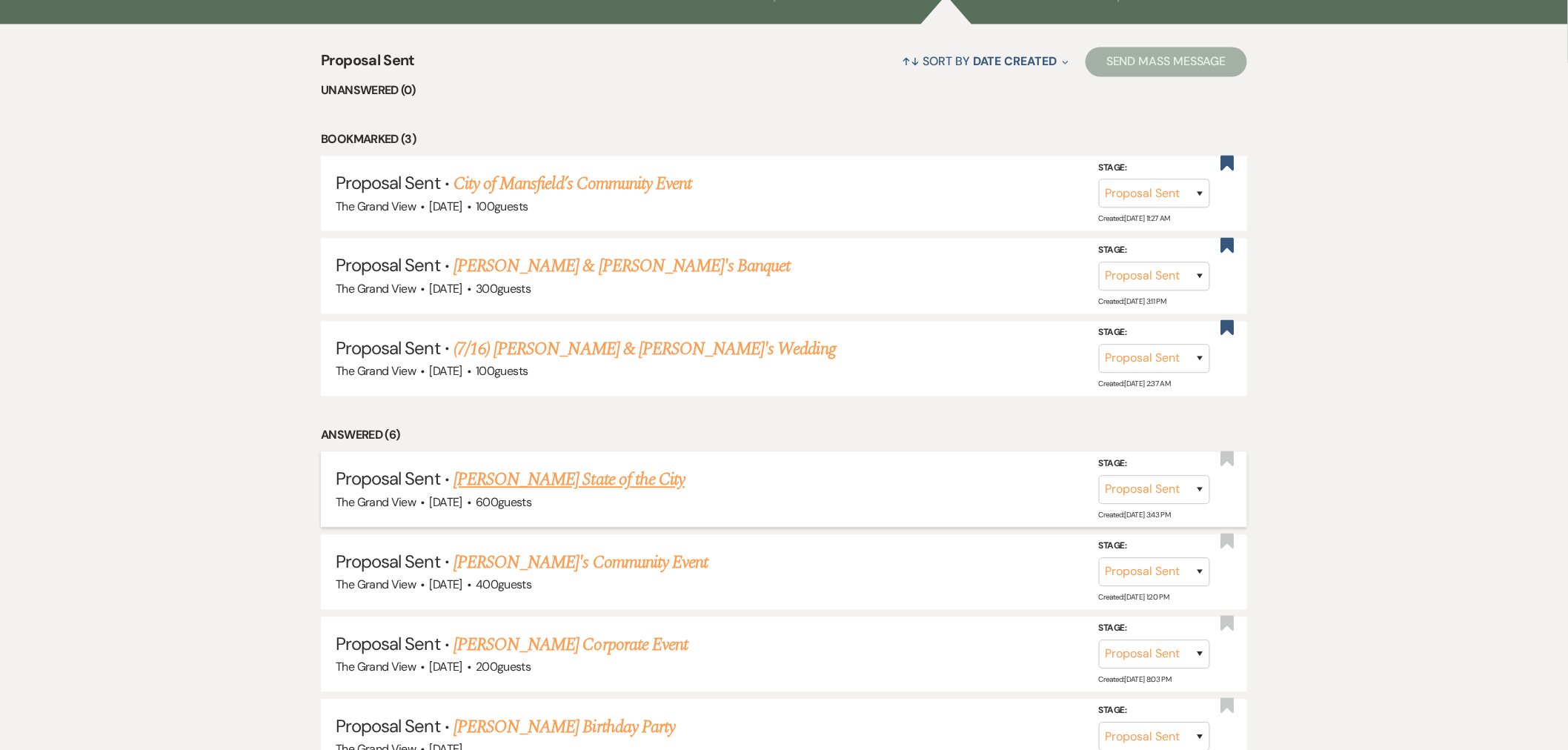
scroll to position [1070, 0]
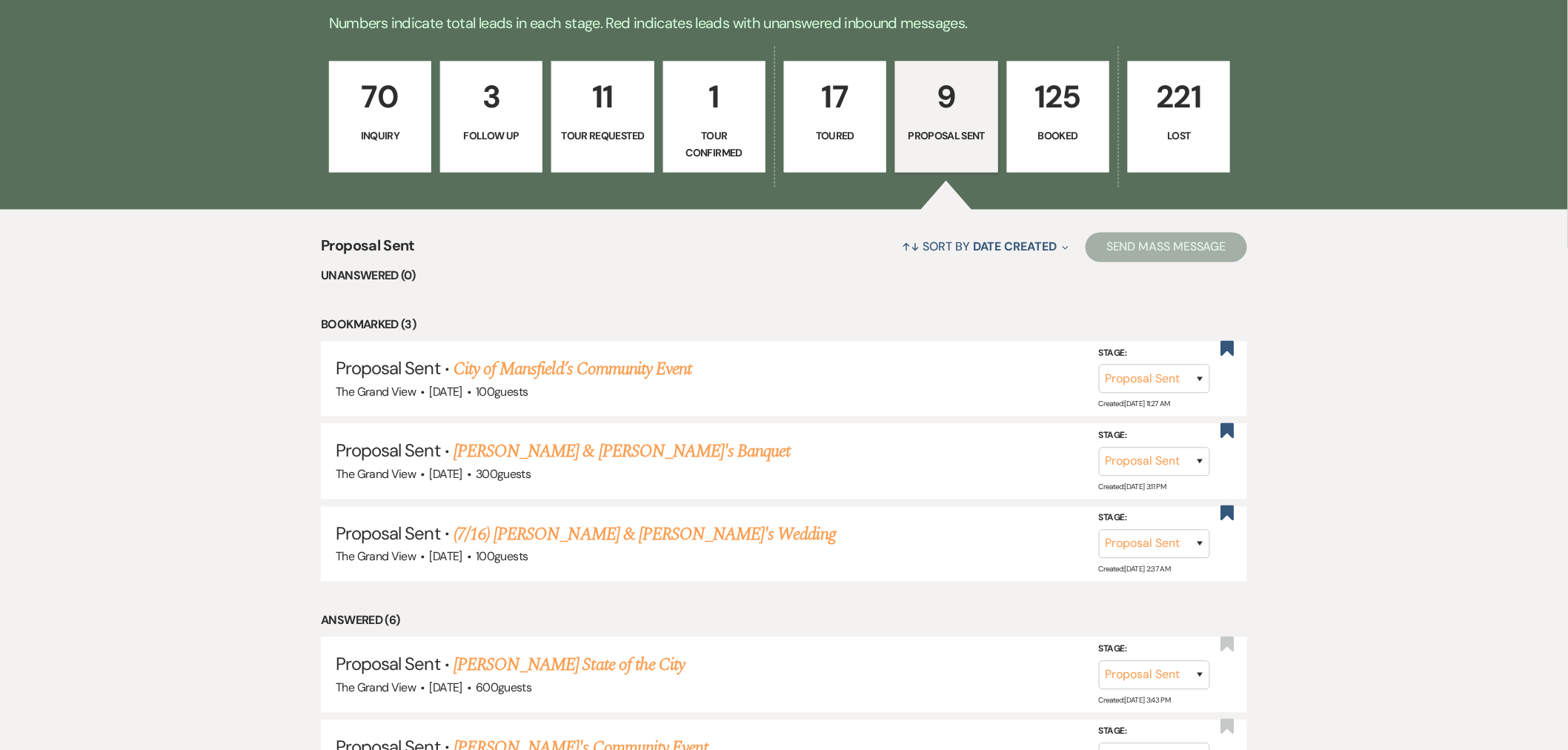
click at [810, 136] on p "Toured" at bounding box center [835, 136] width 83 height 16
select select "5"
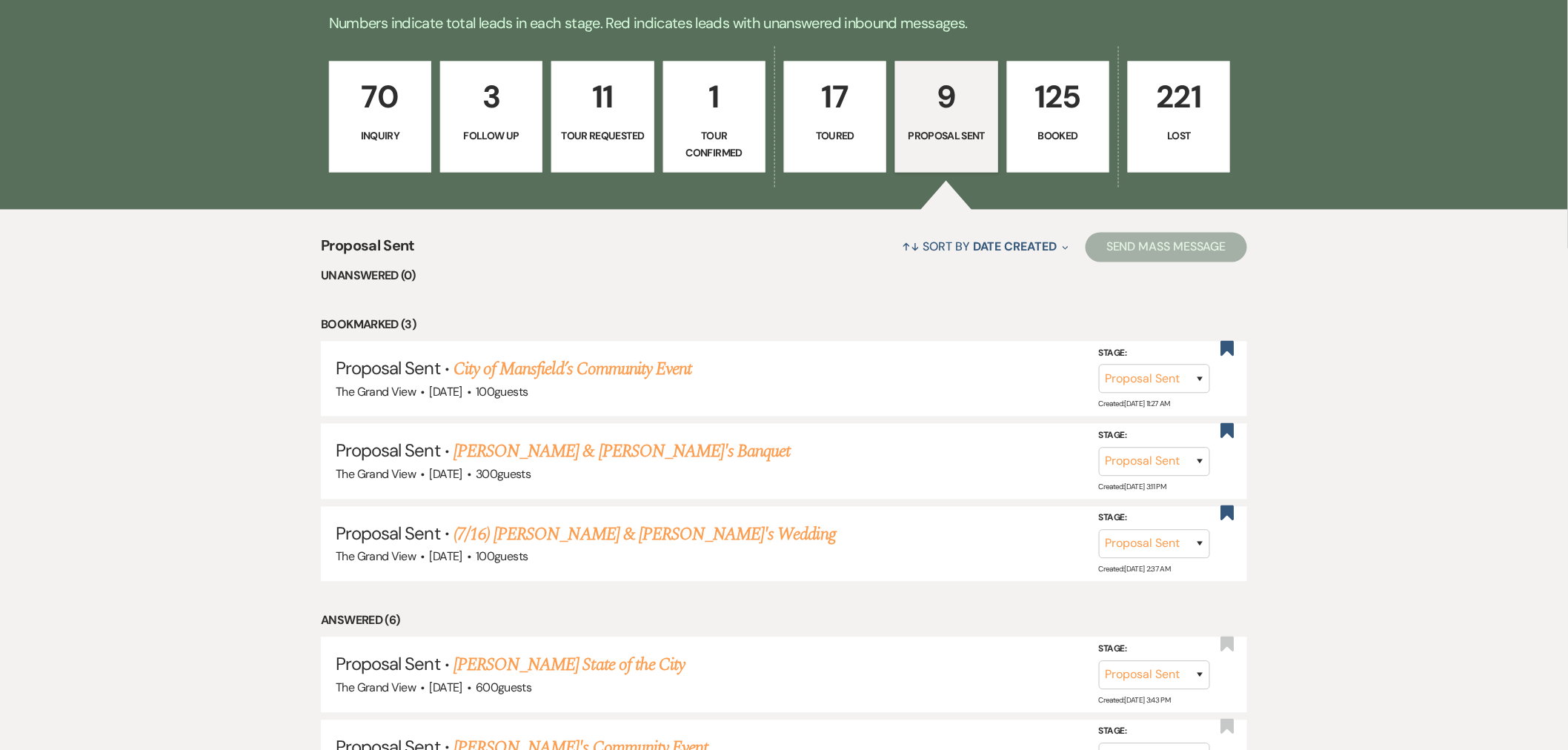
select select "5"
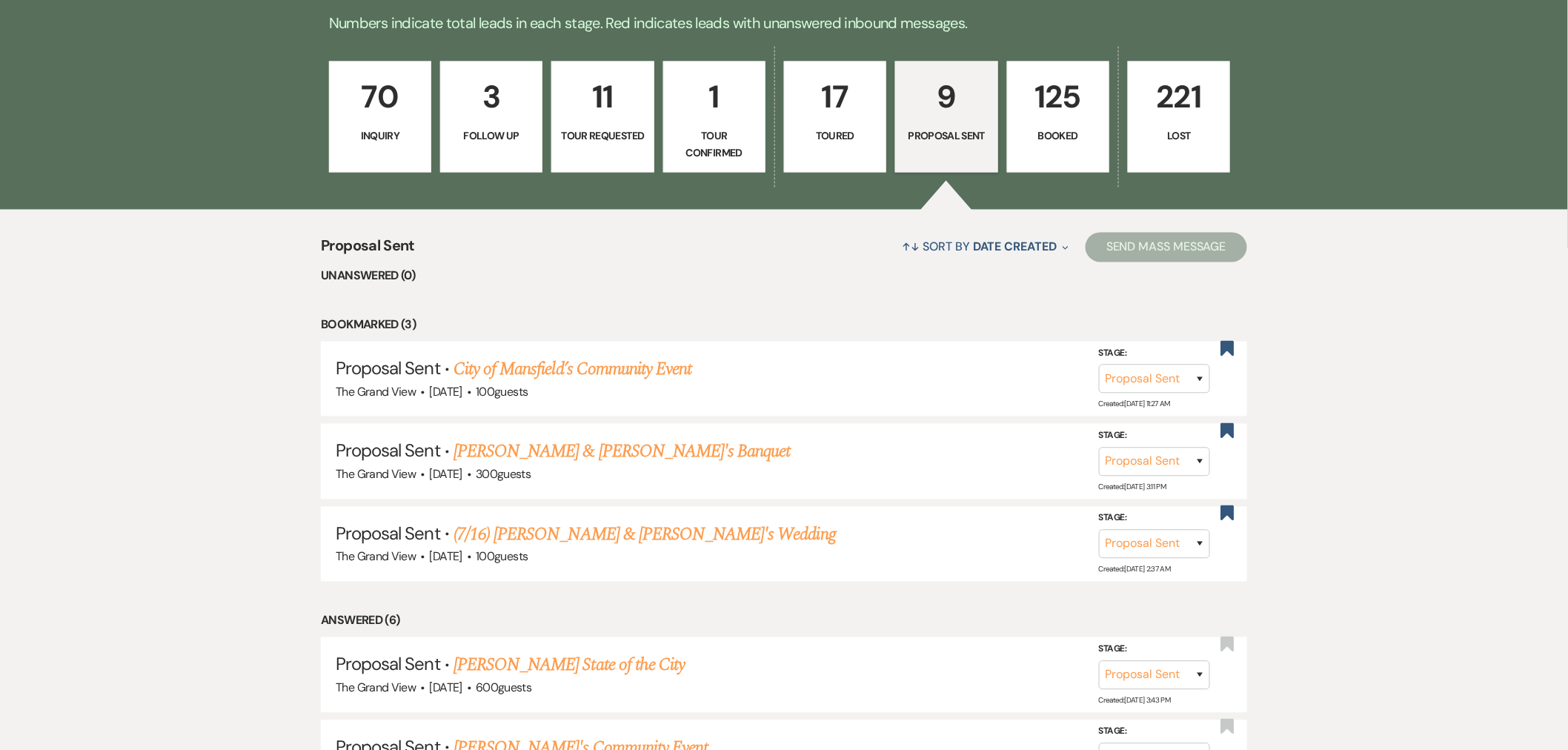
select select "5"
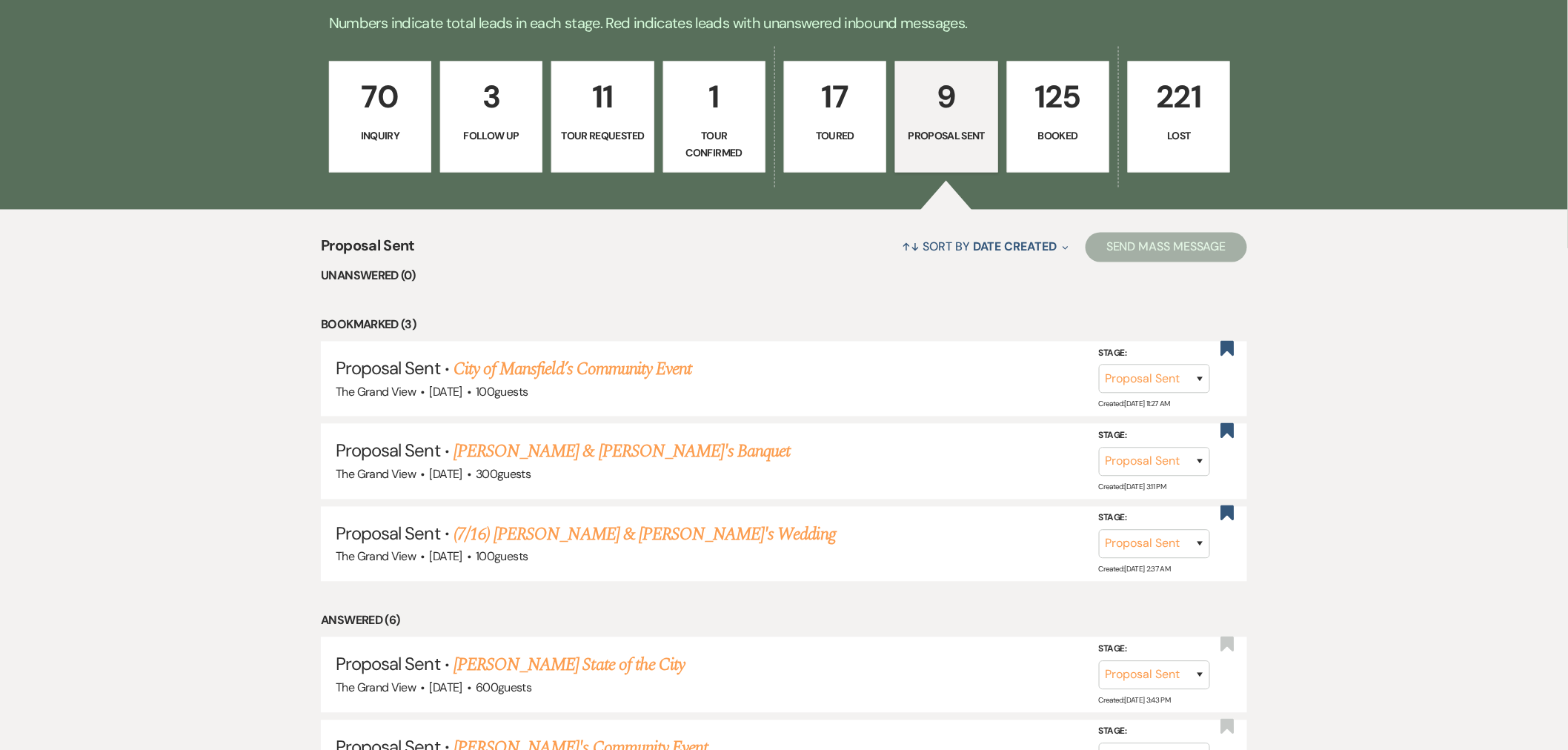
select select "5"
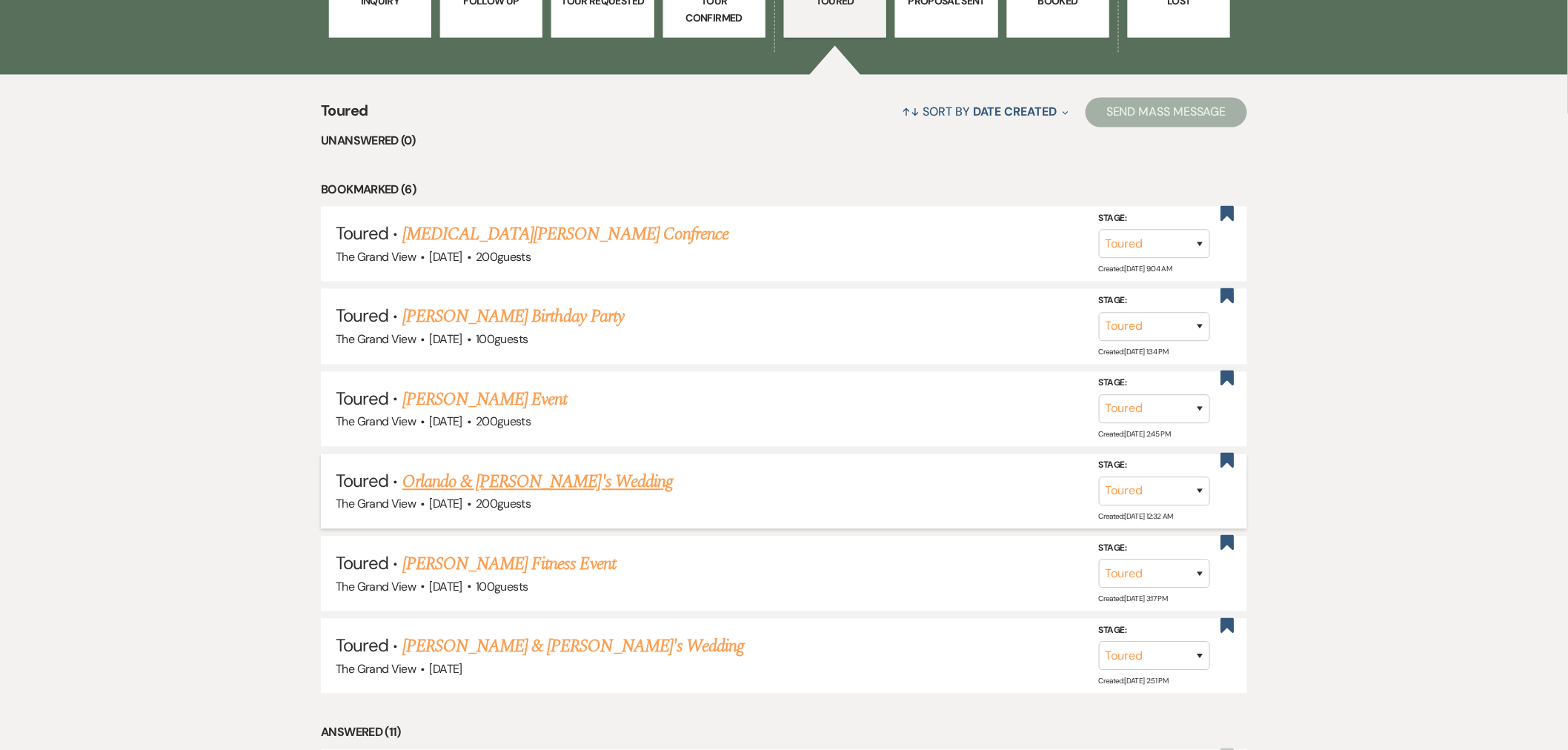
scroll to position [1235, 0]
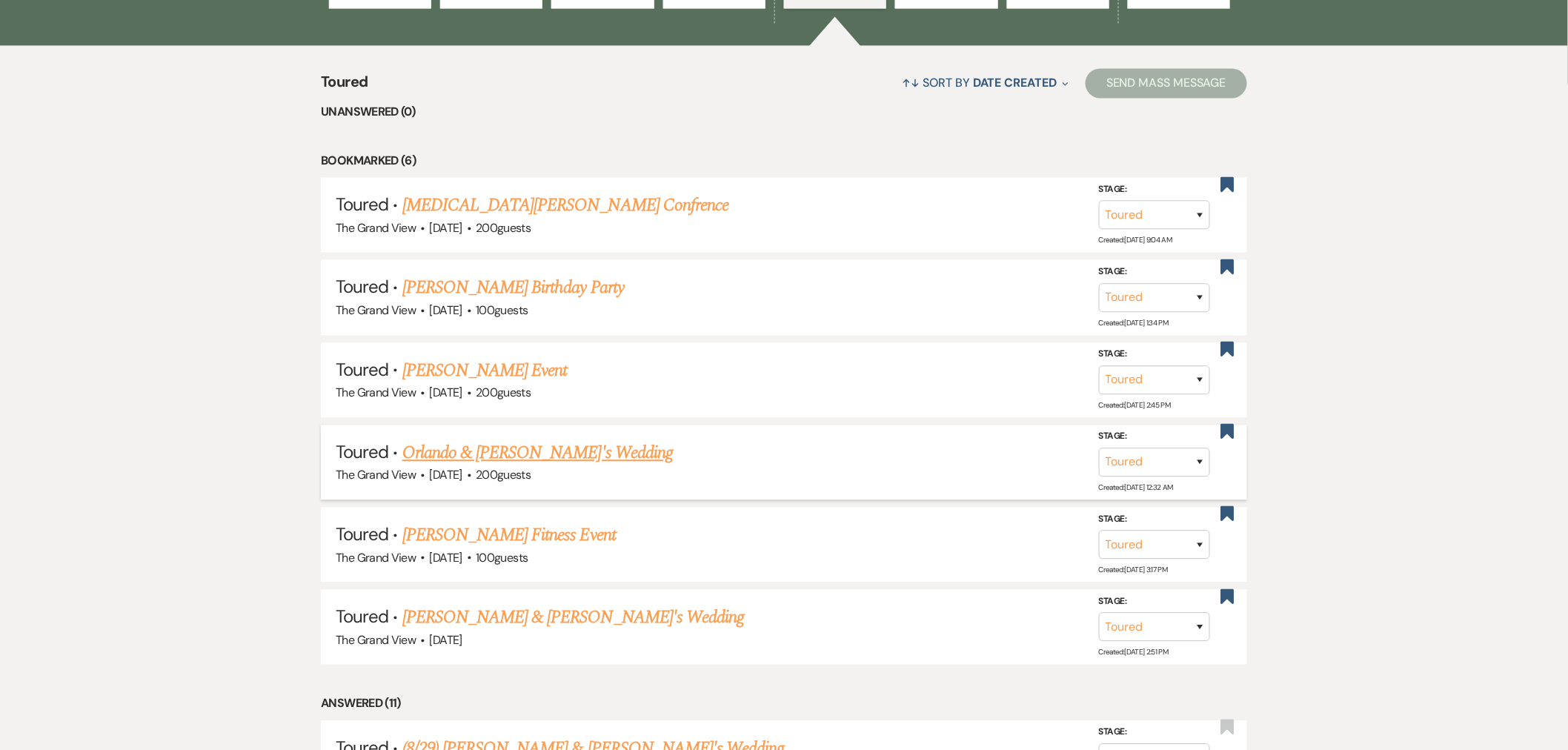
click at [524, 454] on link "Orlando & [PERSON_NAME]'s Wedding" at bounding box center [537, 453] width 271 height 27
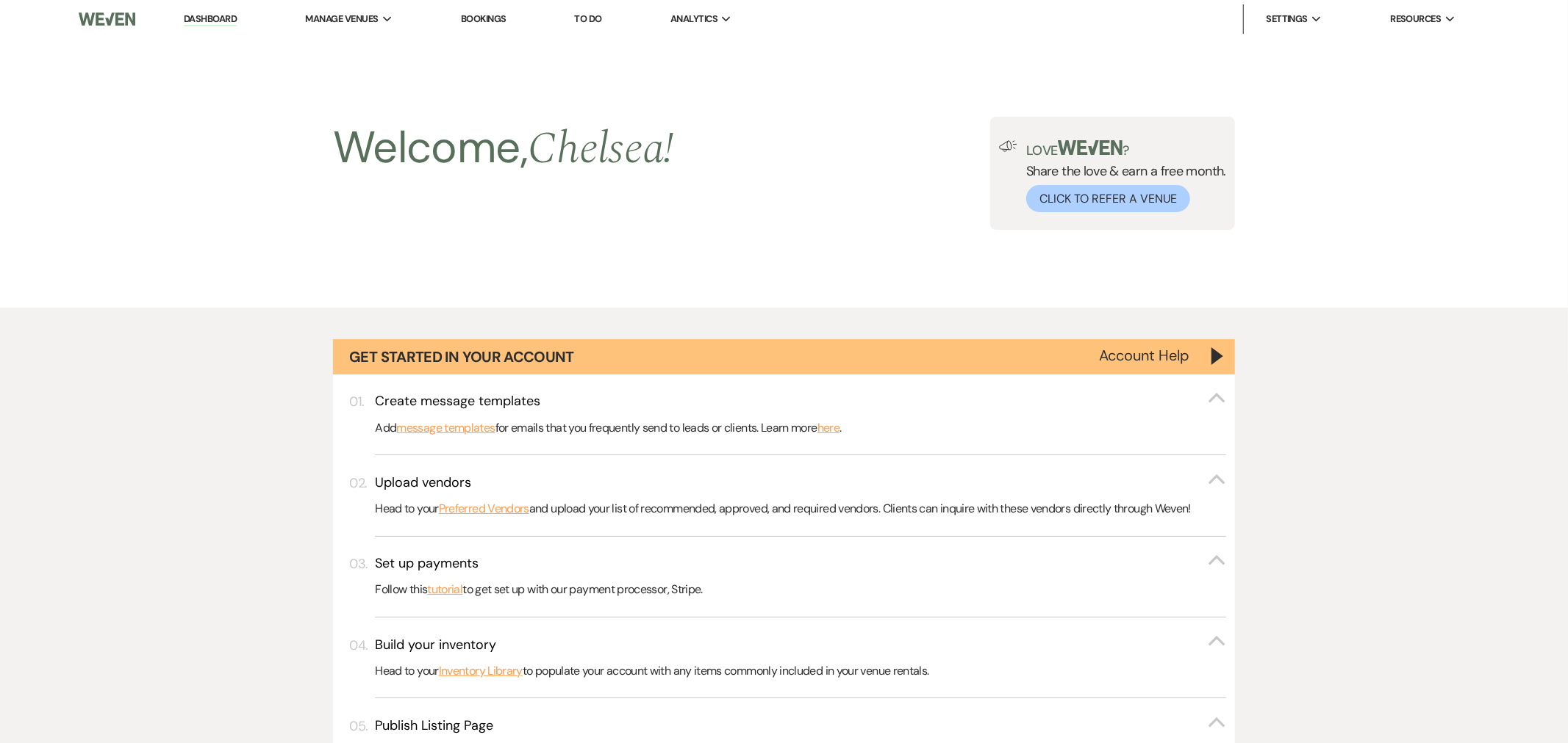
select select "5"
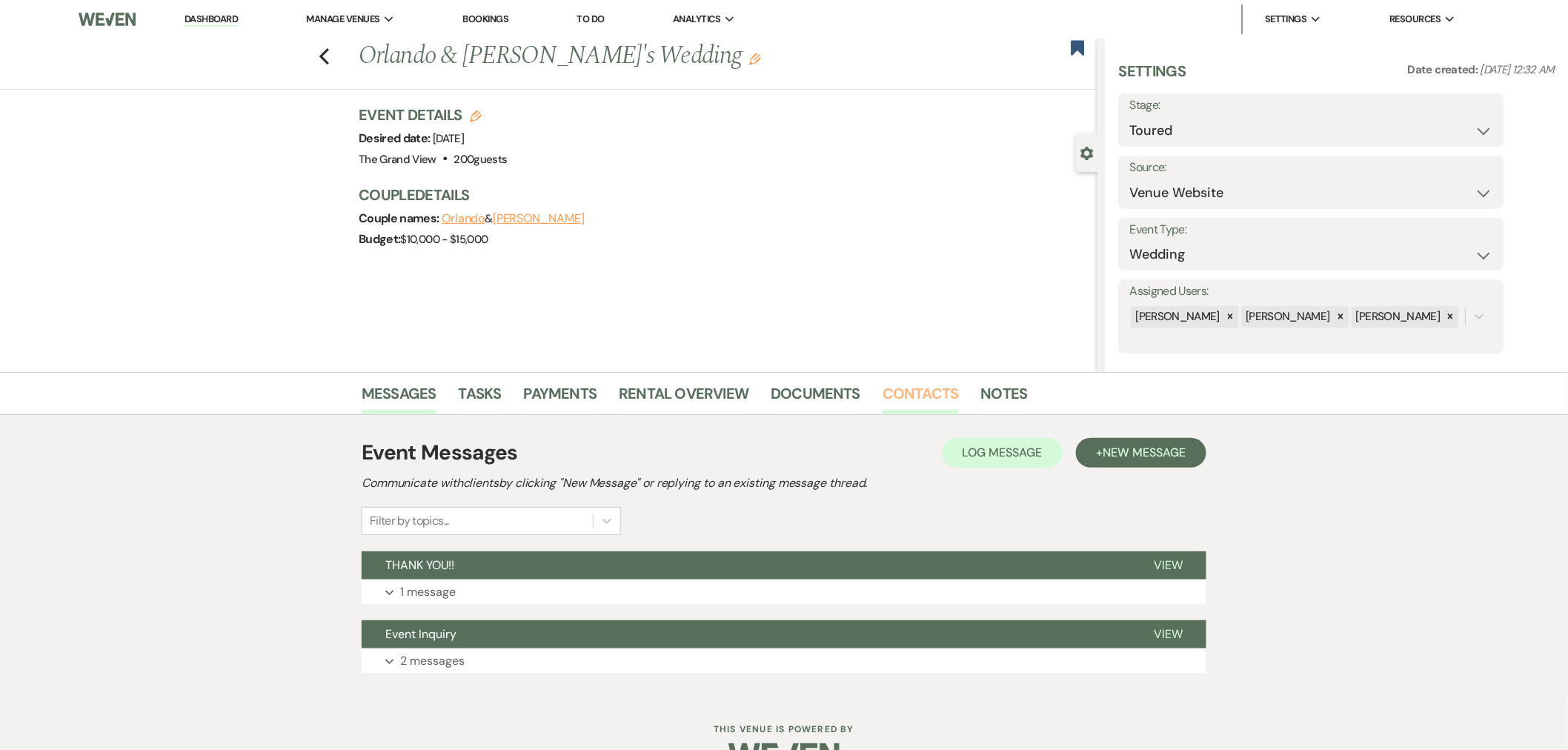
click at [901, 397] on link "Contacts" at bounding box center [920, 398] width 76 height 32
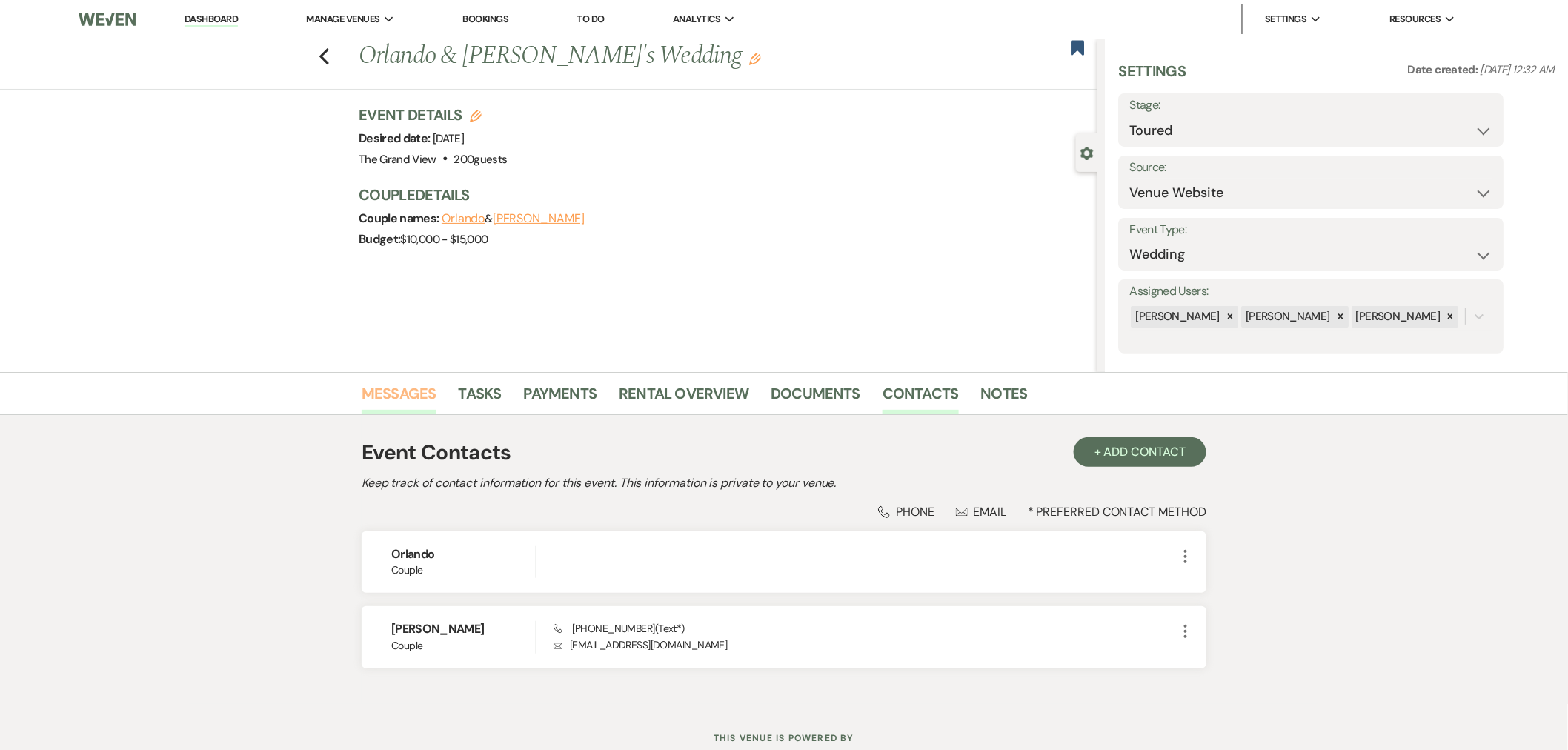
click at [423, 406] on link "Messages" at bounding box center [399, 398] width 75 height 32
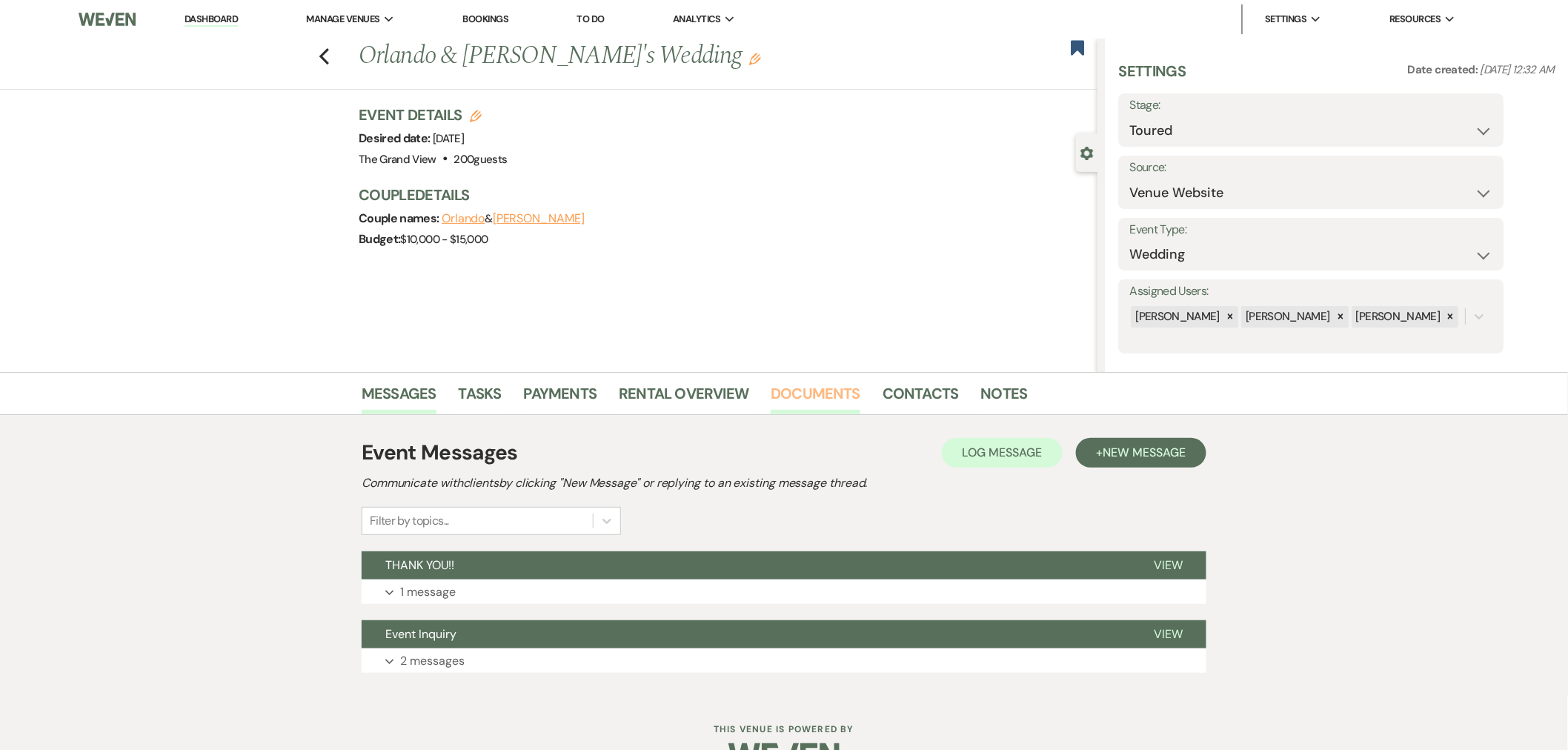
click at [809, 397] on link "Documents" at bounding box center [815, 398] width 90 height 32
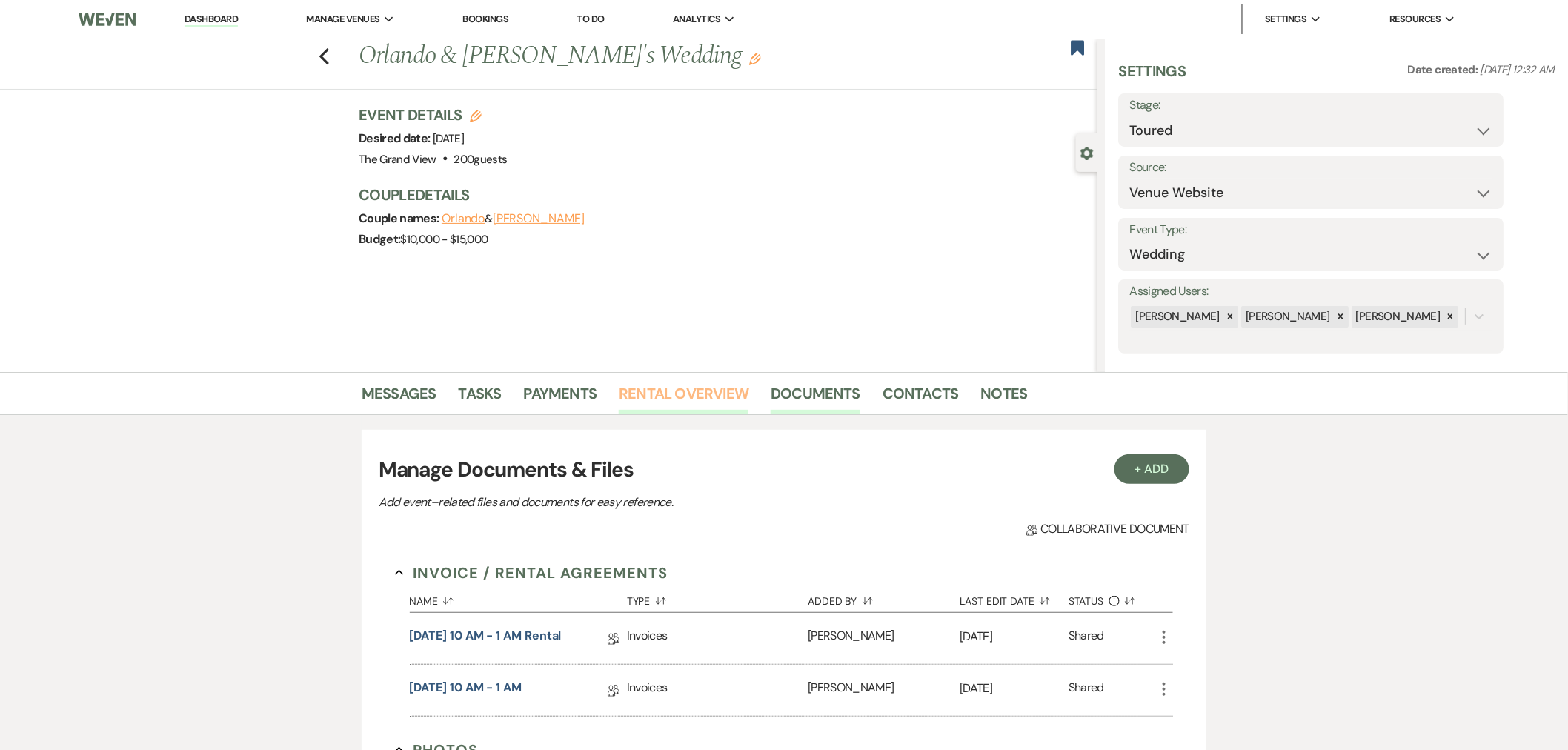
click at [672, 404] on link "Rental Overview" at bounding box center [683, 398] width 130 height 32
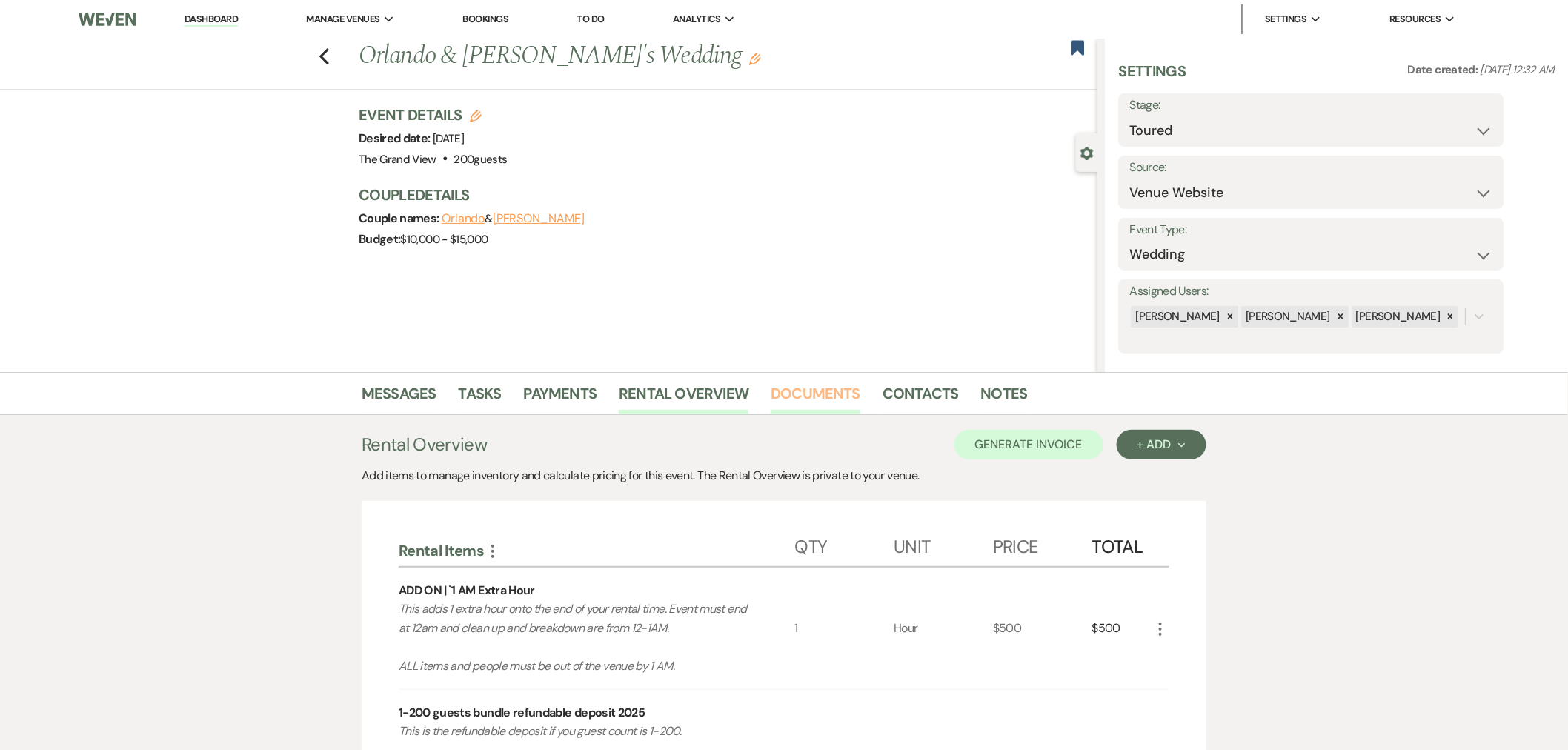
click at [795, 399] on link "Documents" at bounding box center [815, 398] width 90 height 32
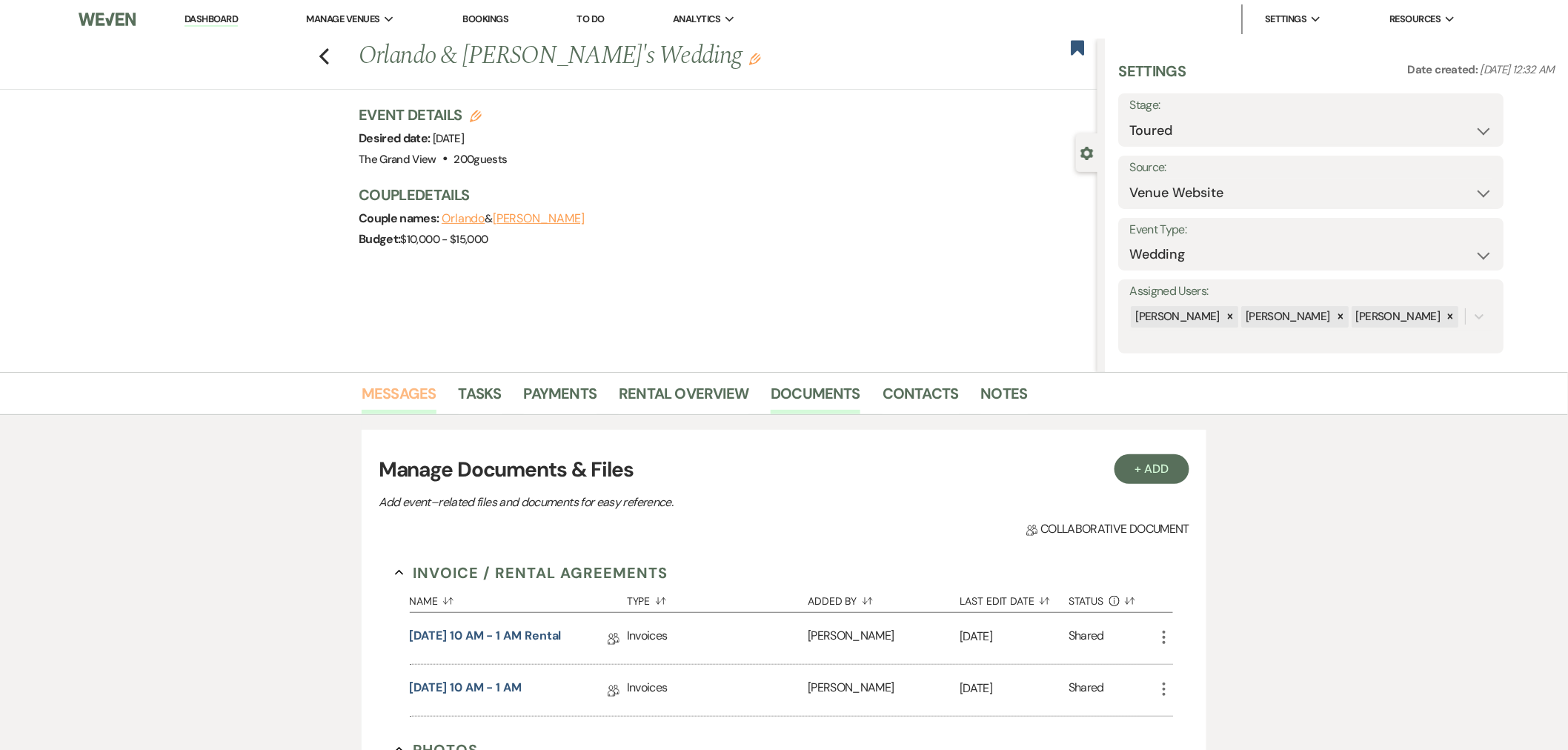
click at [384, 400] on link "Messages" at bounding box center [399, 398] width 75 height 32
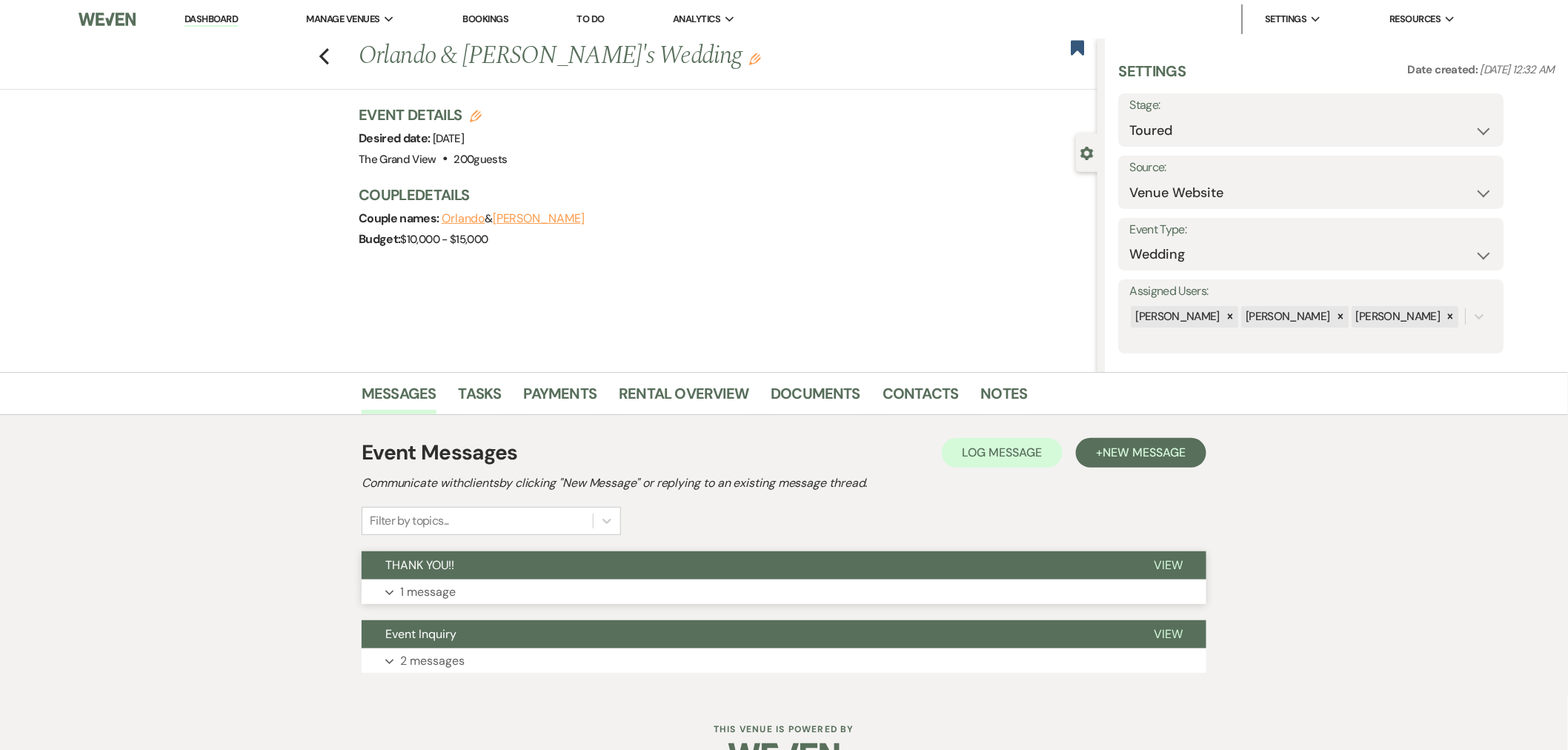
click at [462, 574] on button "THANK YOU!!" at bounding box center [745, 566] width 768 height 28
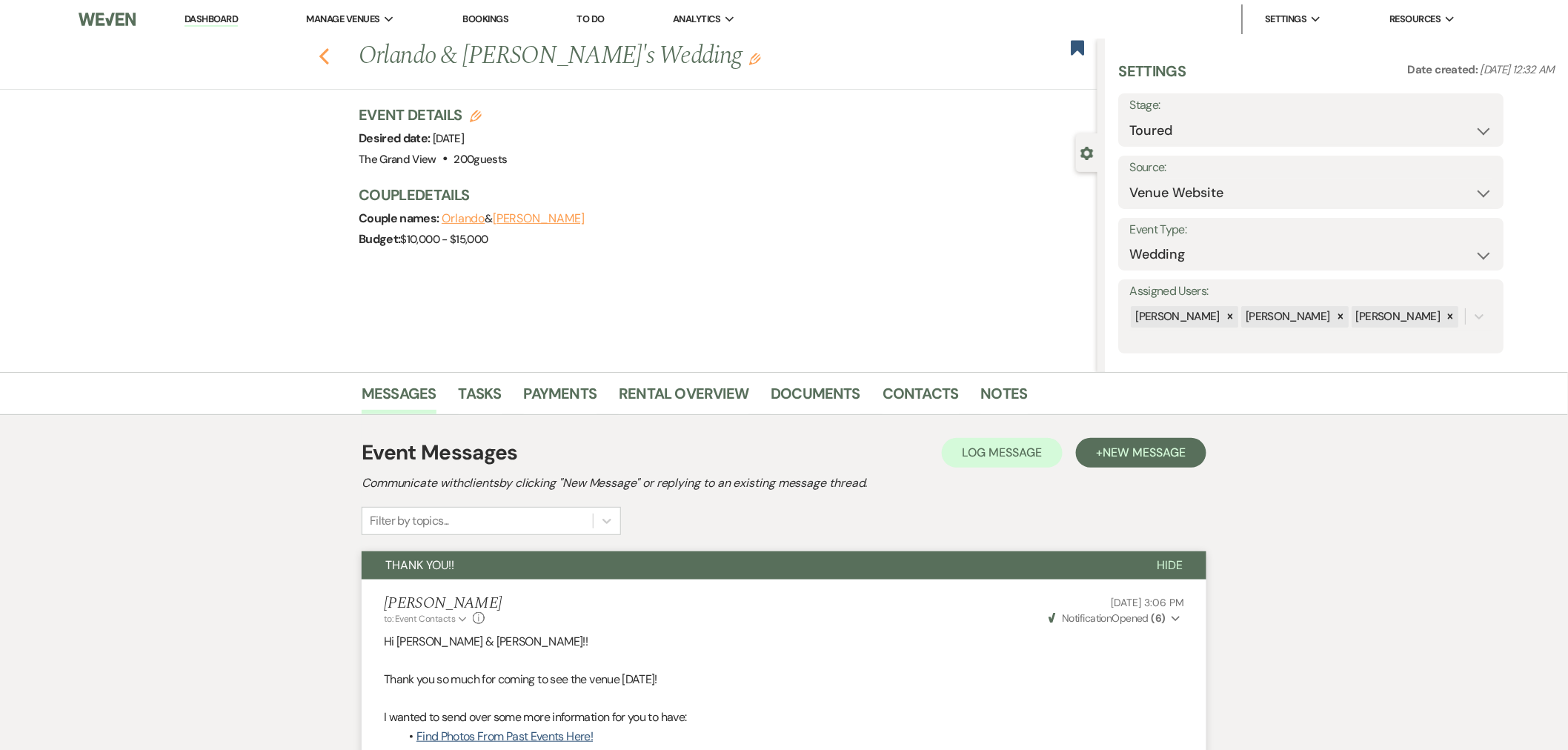
click at [327, 56] on use "button" at bounding box center [324, 56] width 10 height 16
select select "5"
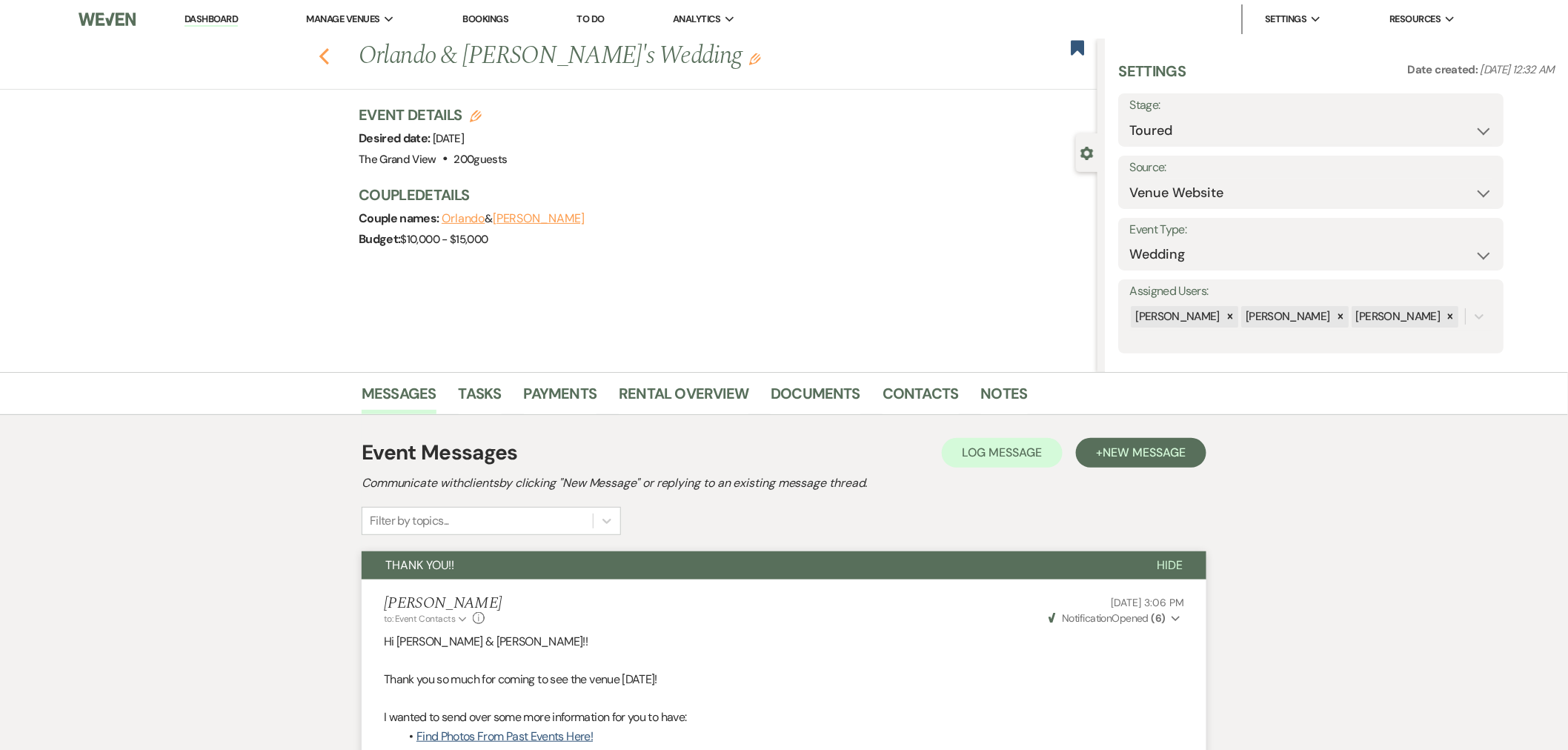
select select "5"
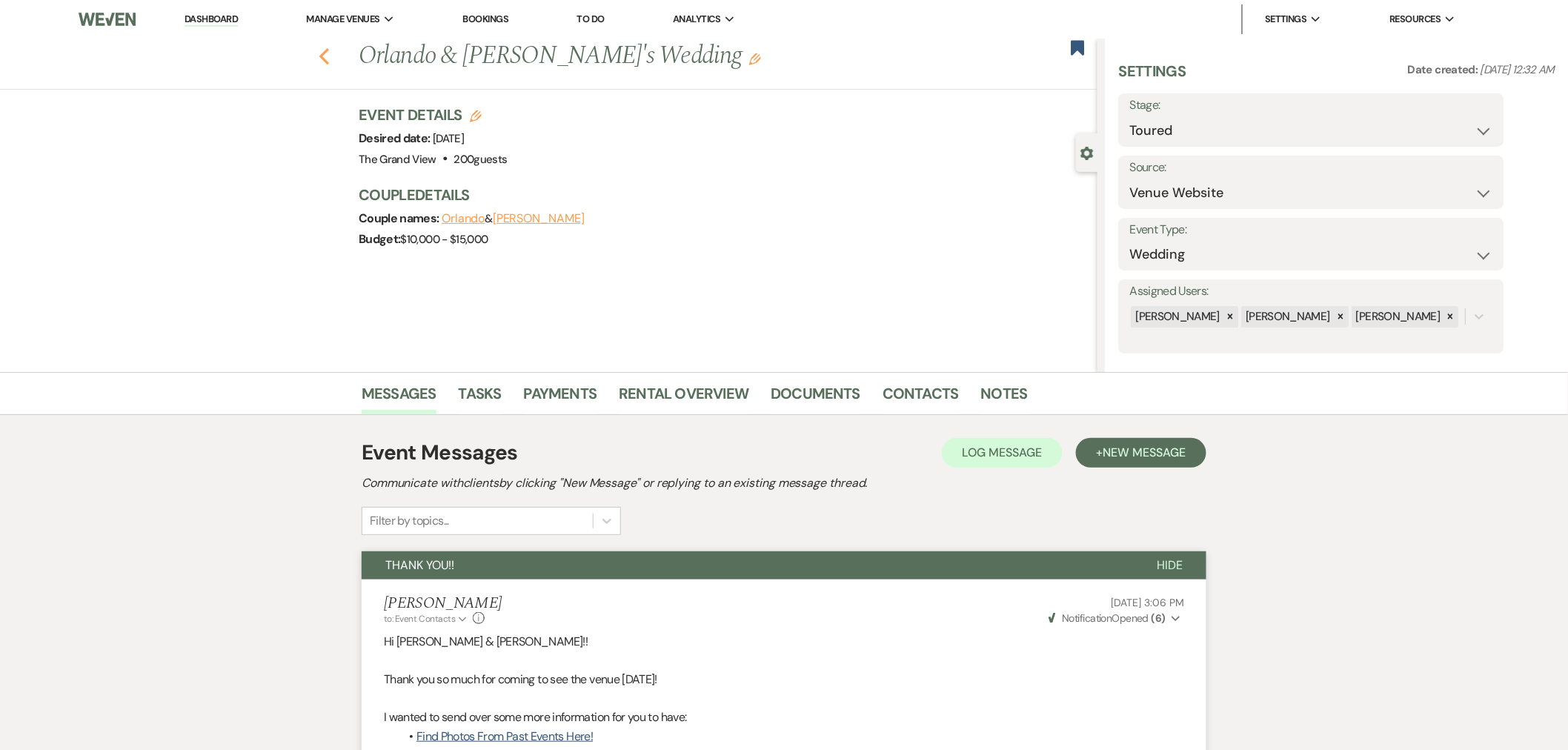
select select "5"
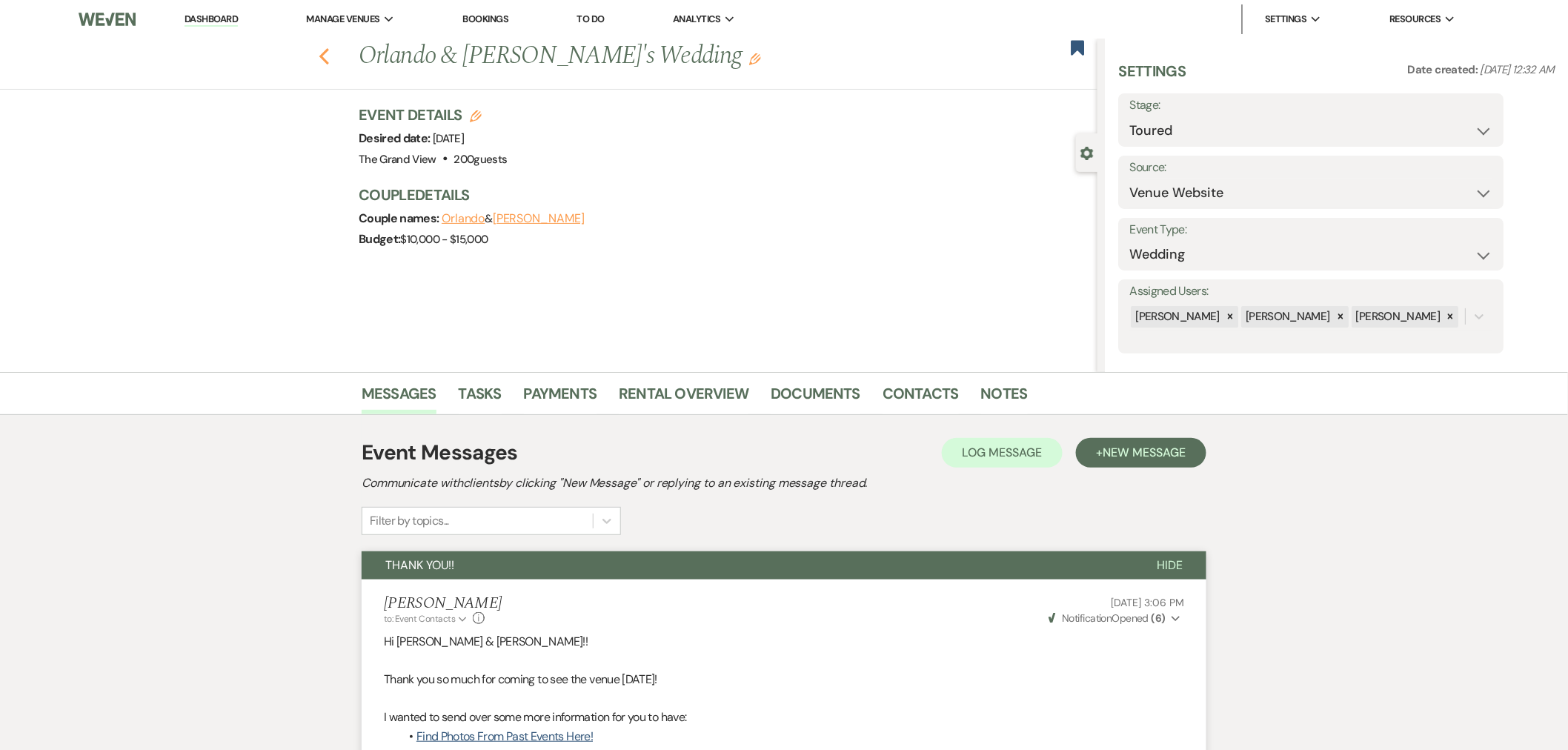
select select "5"
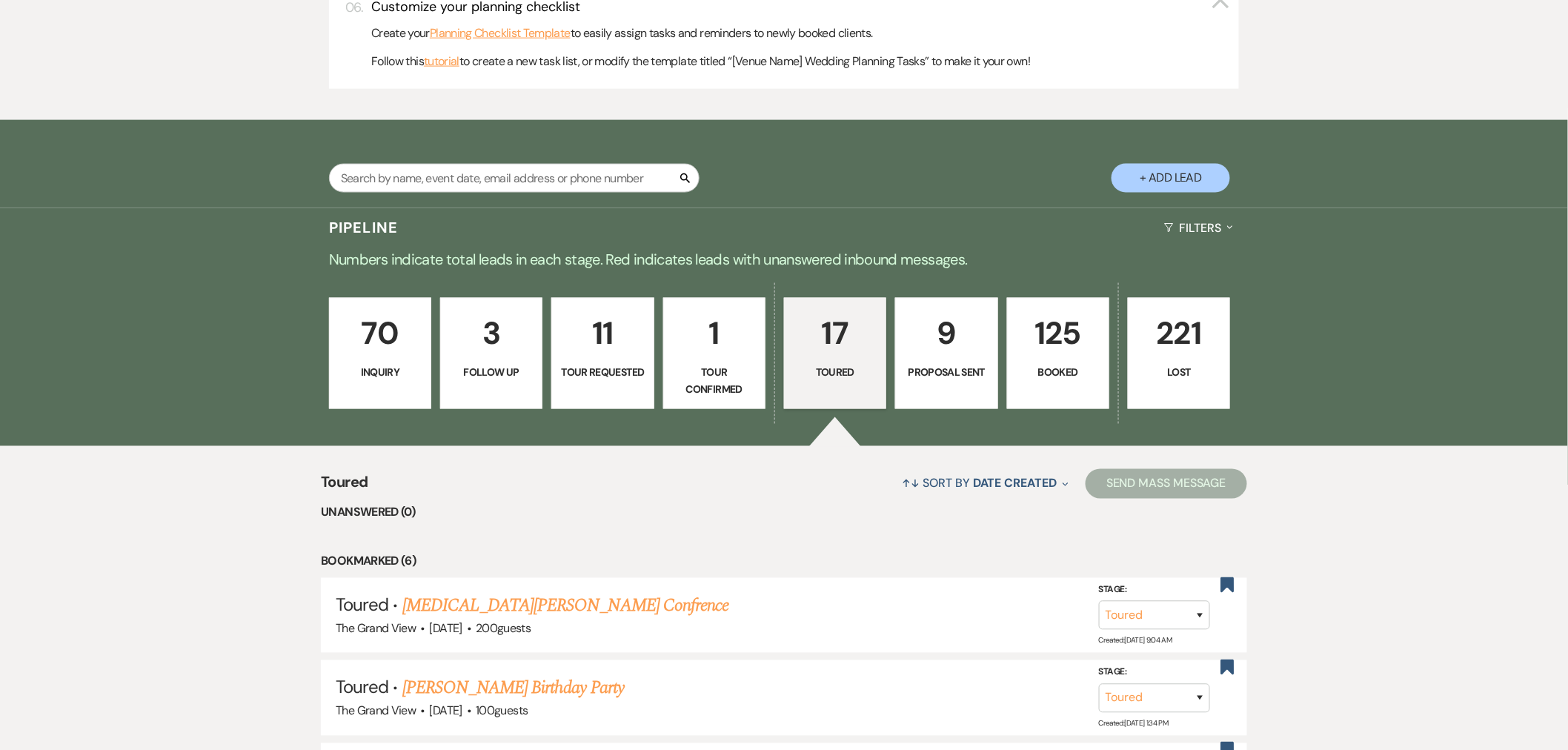
scroll to position [824, 0]
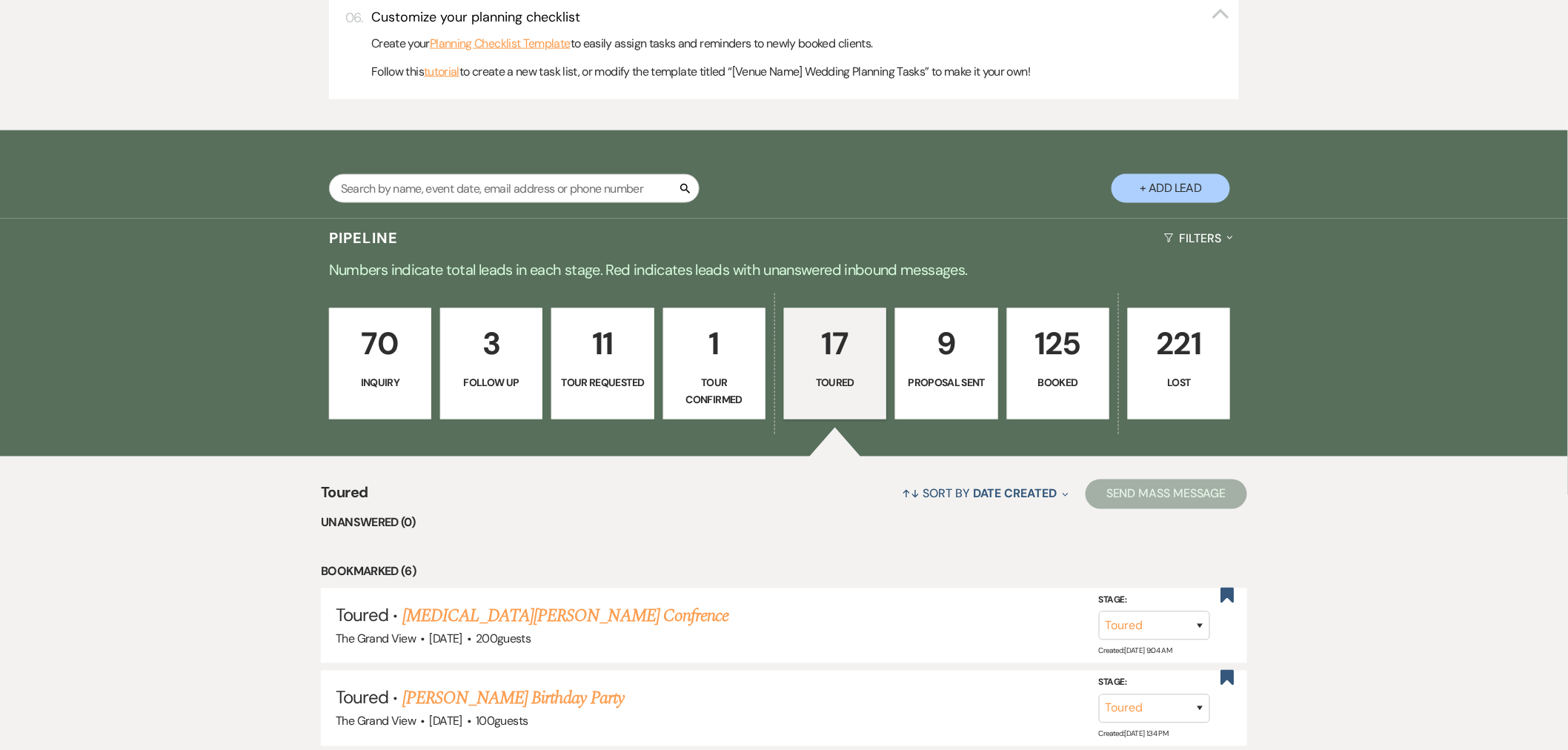
click at [974, 388] on p "Proposal Sent" at bounding box center [946, 383] width 83 height 16
select select "6"
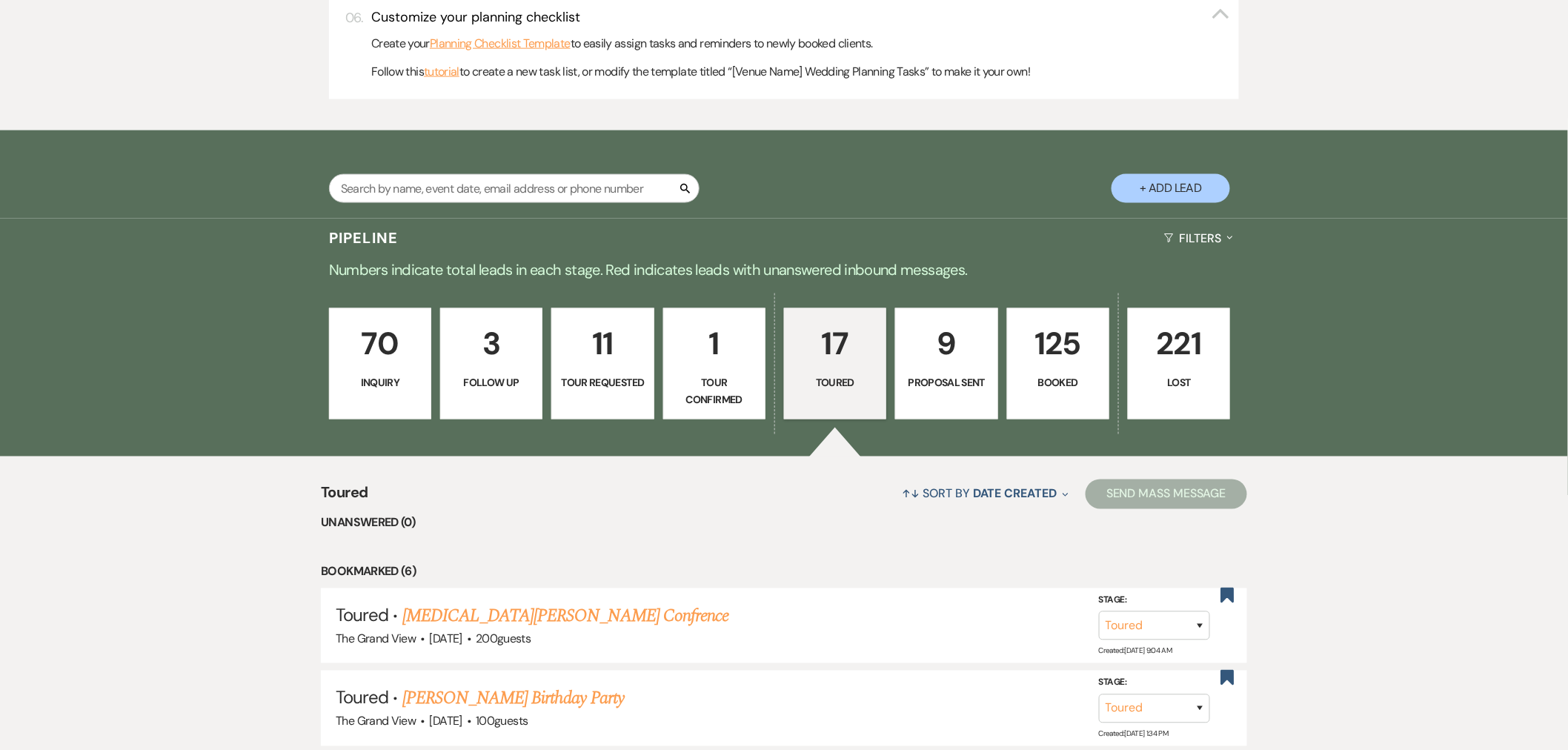
select select "6"
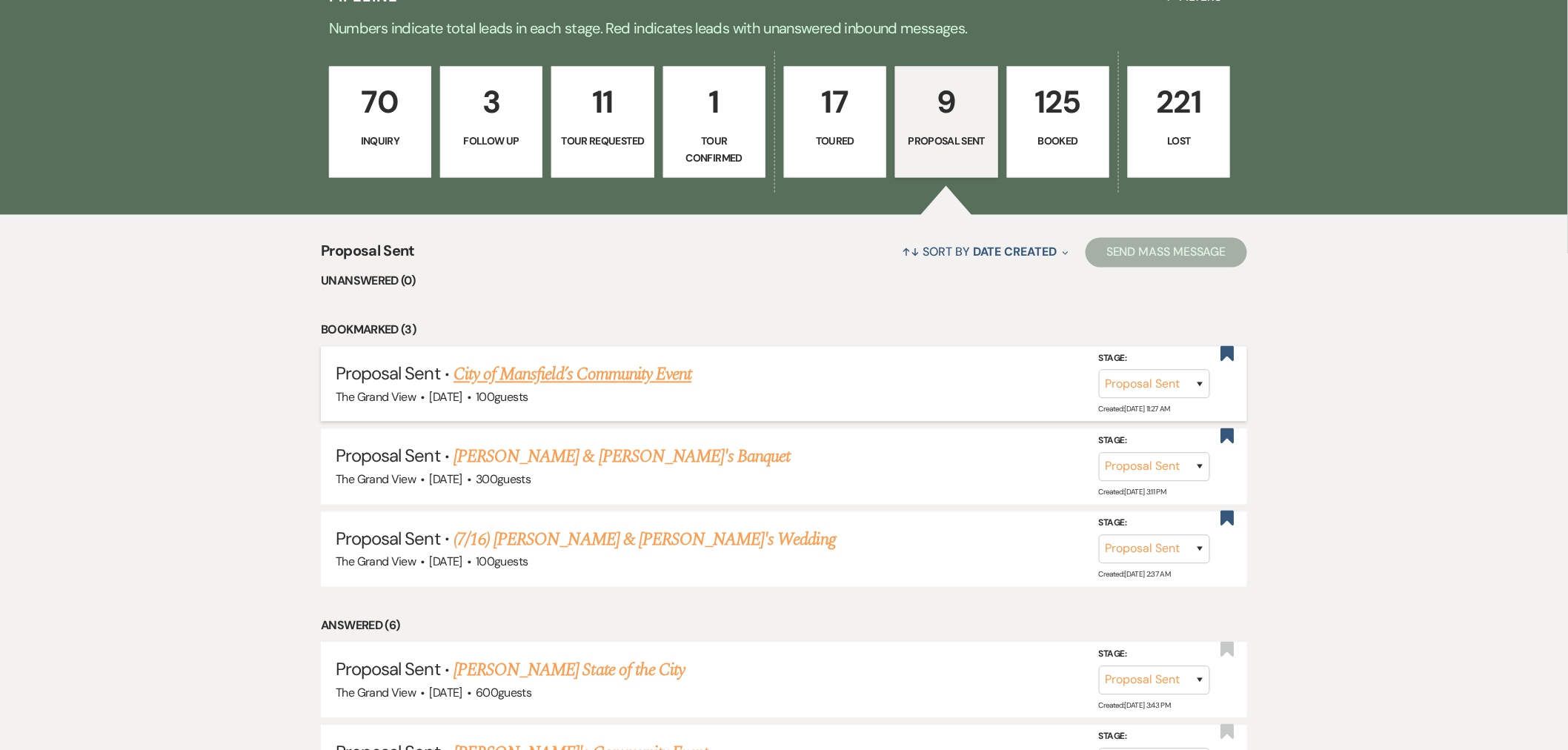
scroll to position [1070, 0]
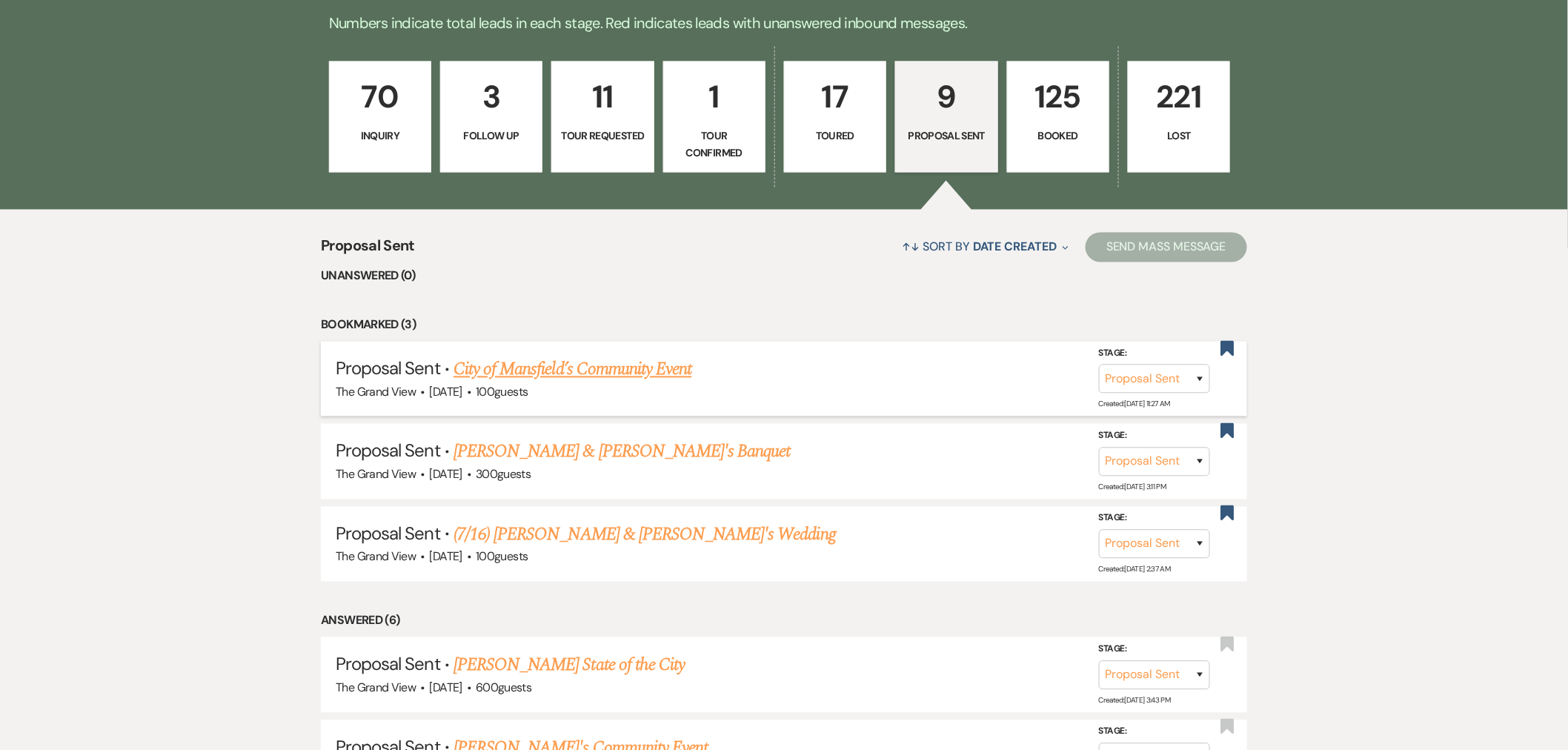
click at [605, 366] on link "City of Mansfield’s Community Event" at bounding box center [572, 370] width 238 height 27
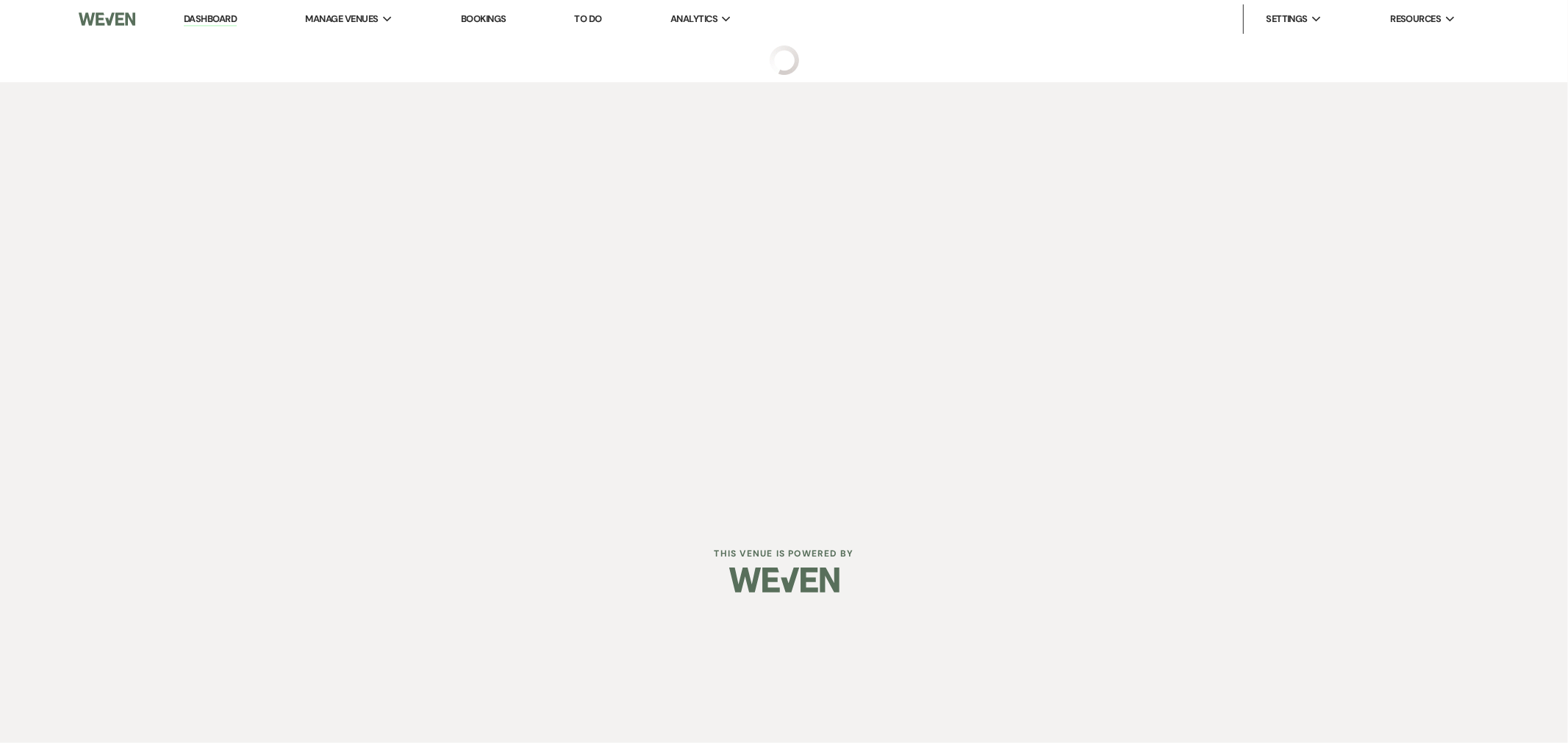
select select "6"
select select "20"
select select "7"
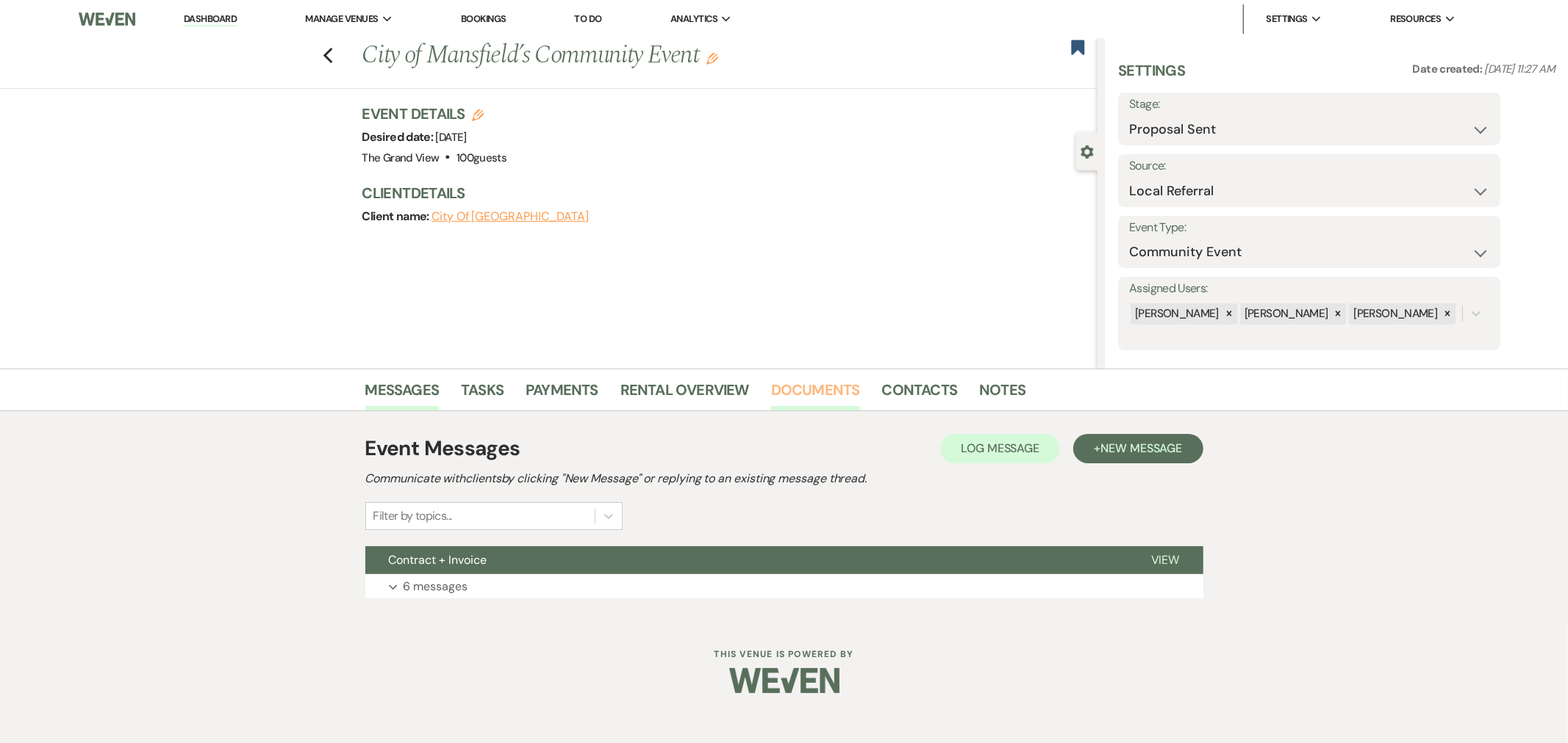
click at [829, 384] on link "Documents" at bounding box center [816, 394] width 89 height 32
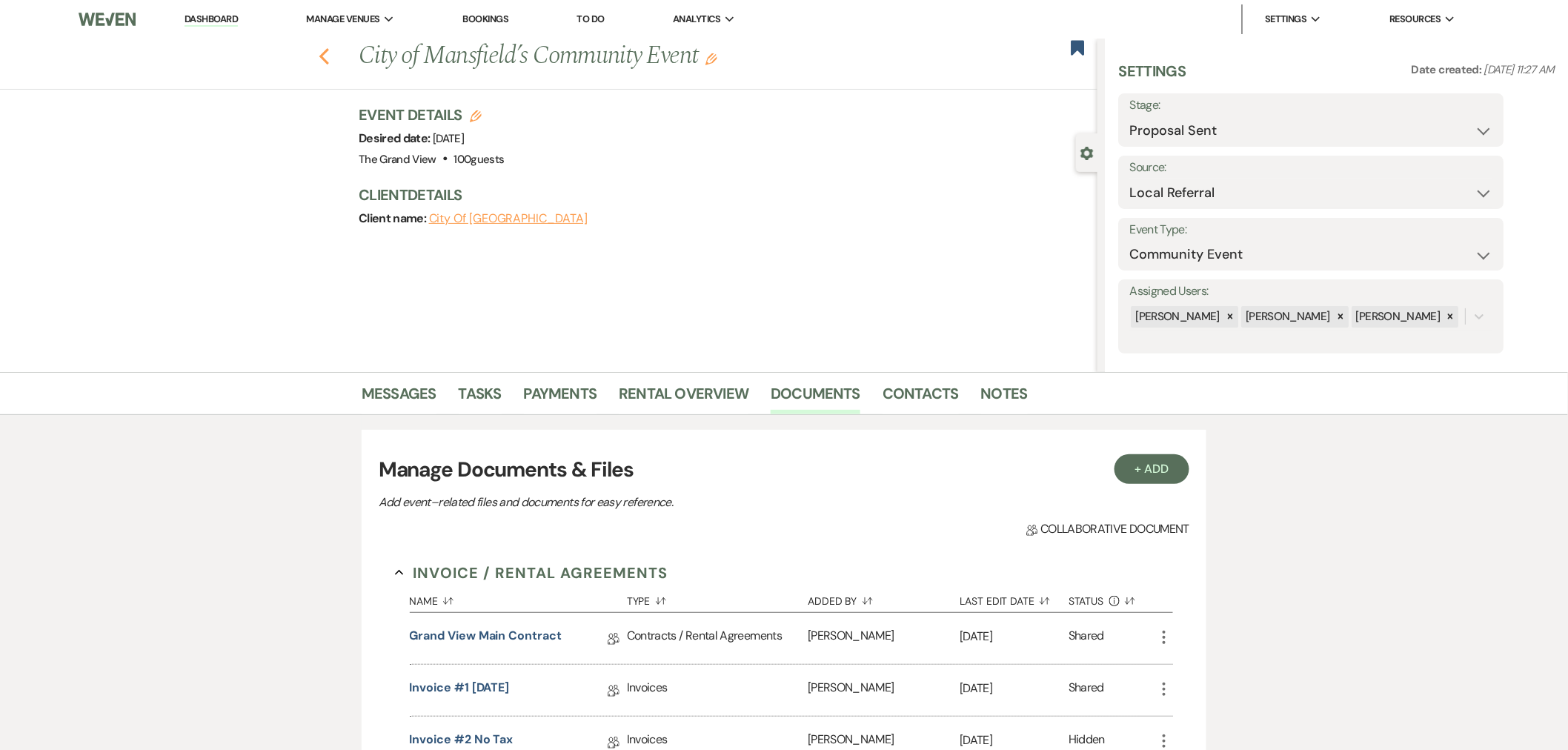
click at [330, 56] on icon "Previous" at bounding box center [324, 56] width 11 height 18
select select "6"
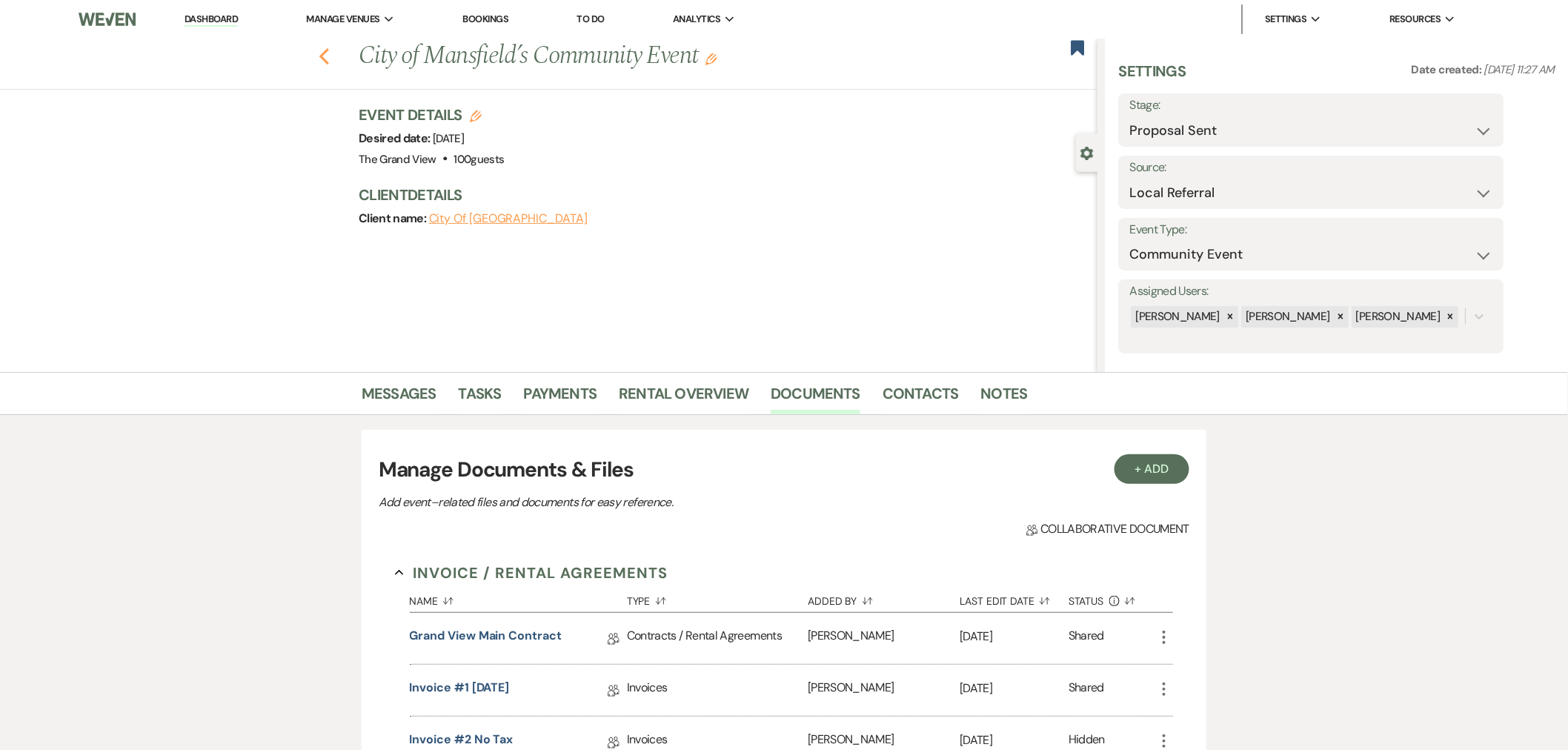
select select "6"
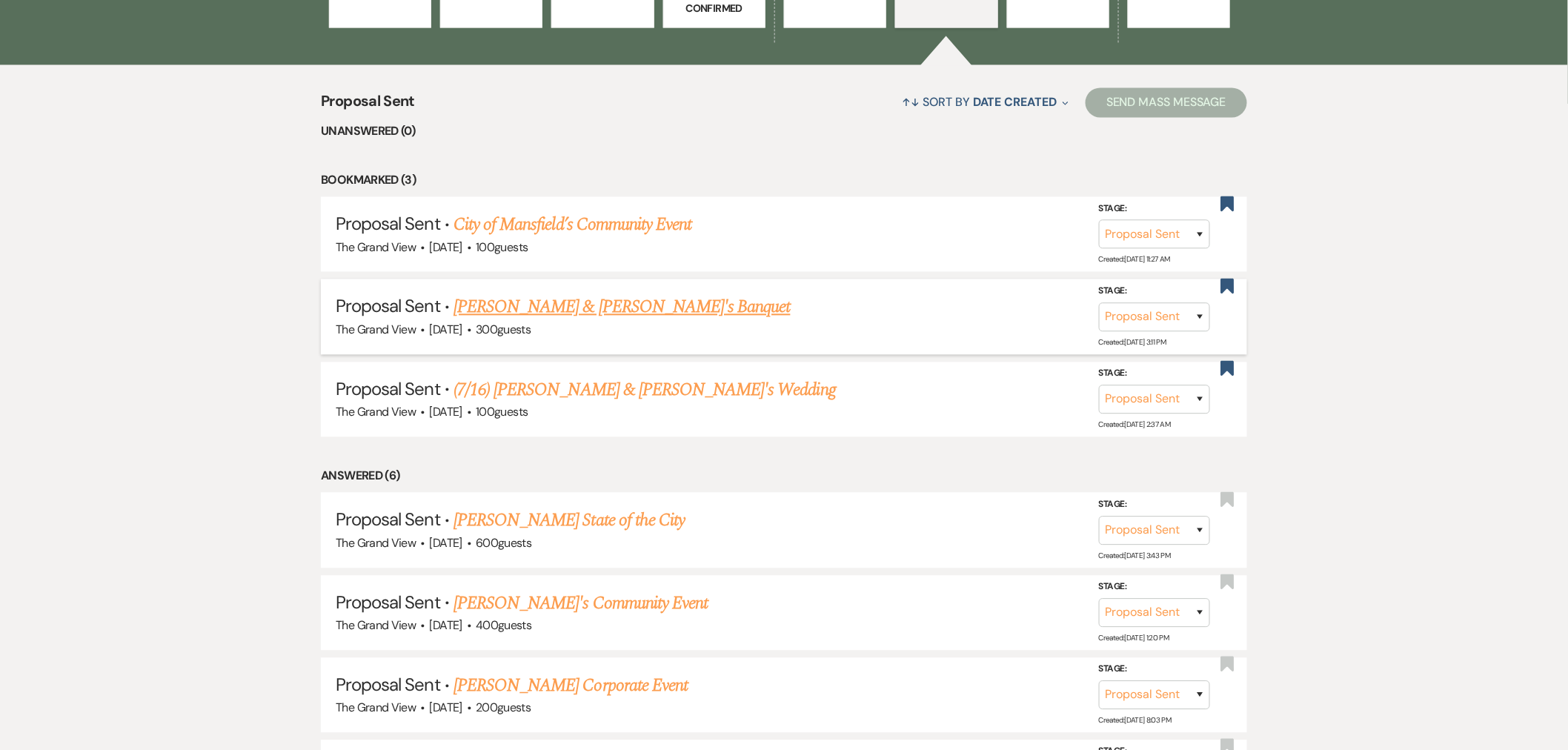
scroll to position [1235, 0]
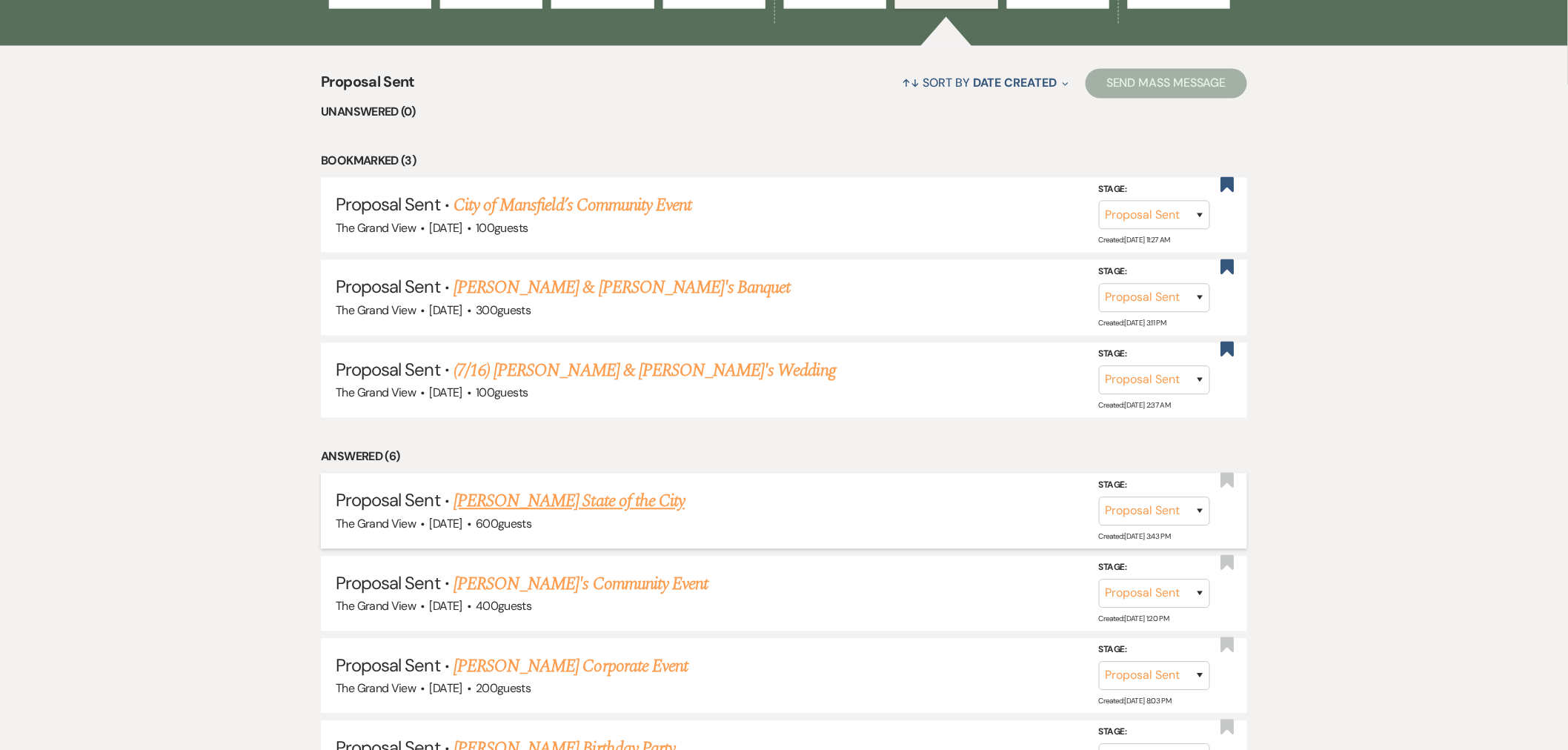
click at [597, 500] on link "[PERSON_NAME] State of the City" at bounding box center [569, 501] width 231 height 27
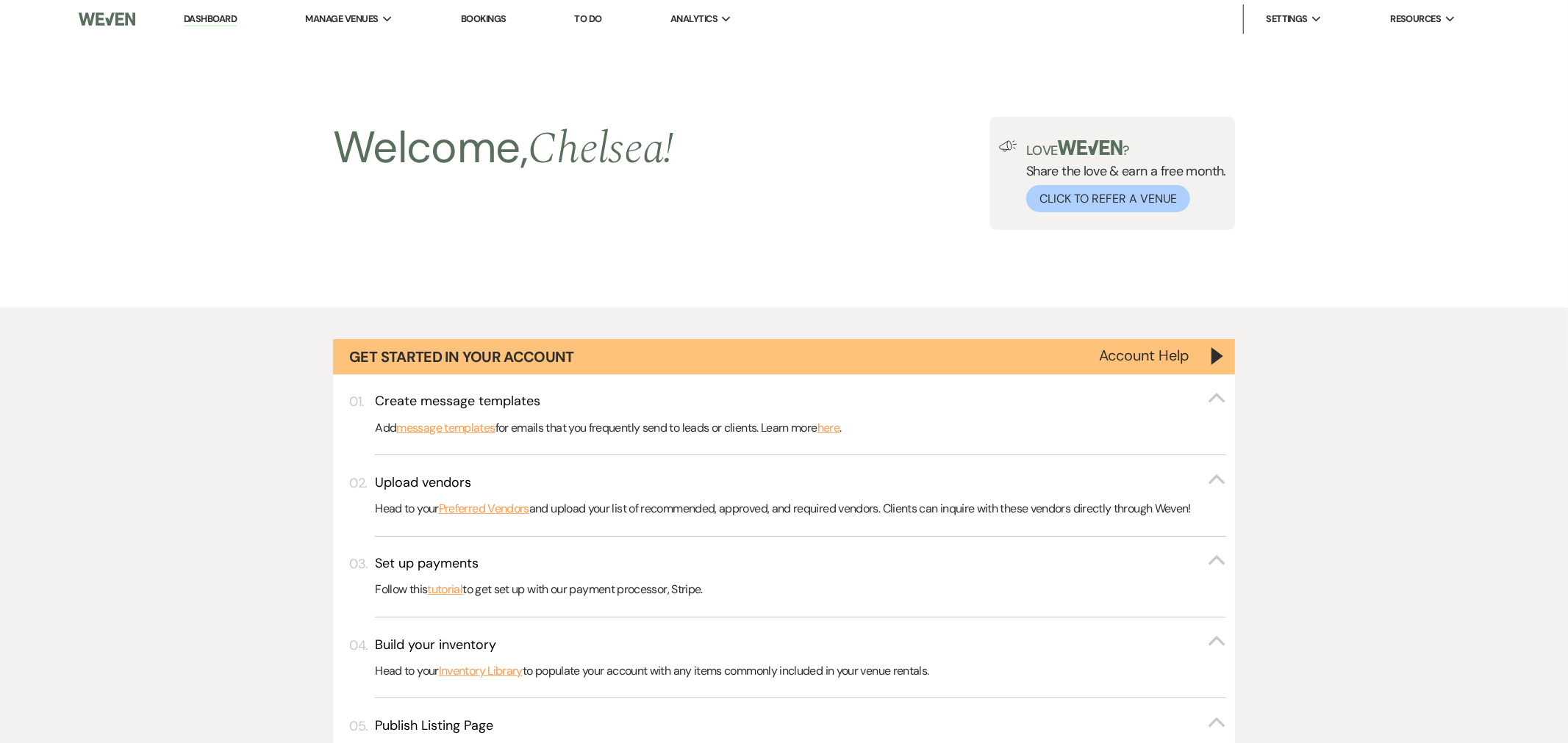
select select "6"
select select "12"
select select "13"
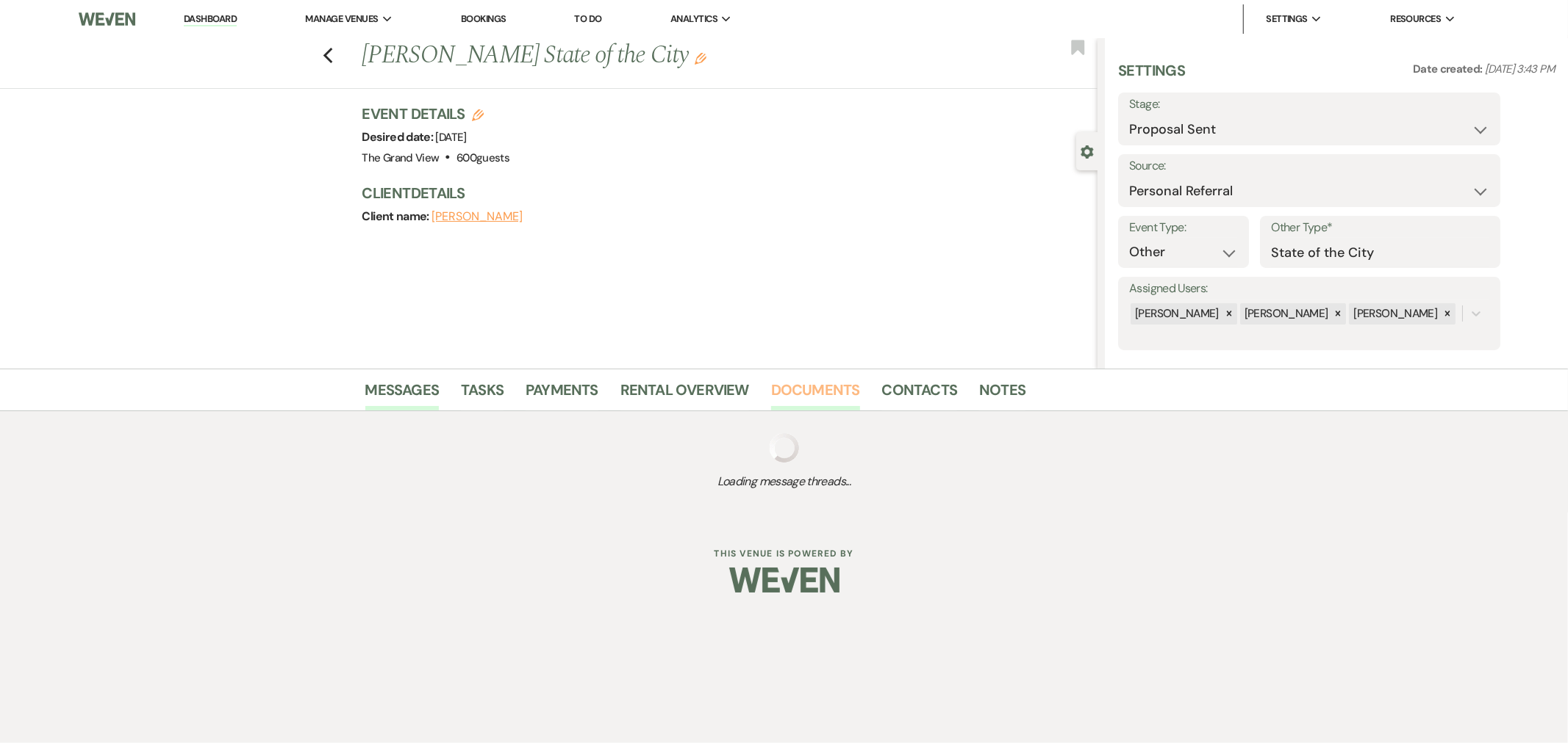
click at [803, 405] on link "Documents" at bounding box center [816, 394] width 89 height 32
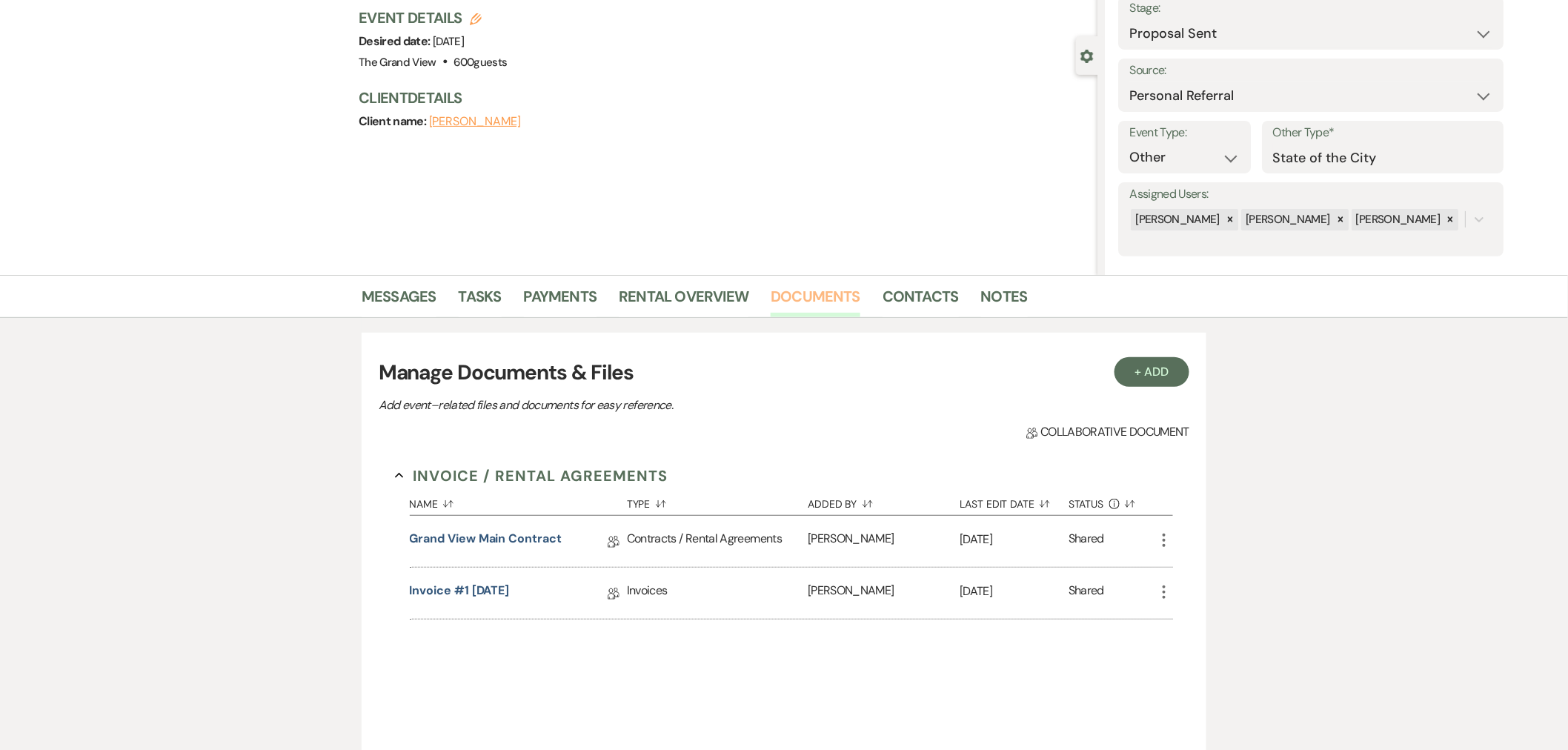
scroll to position [329, 0]
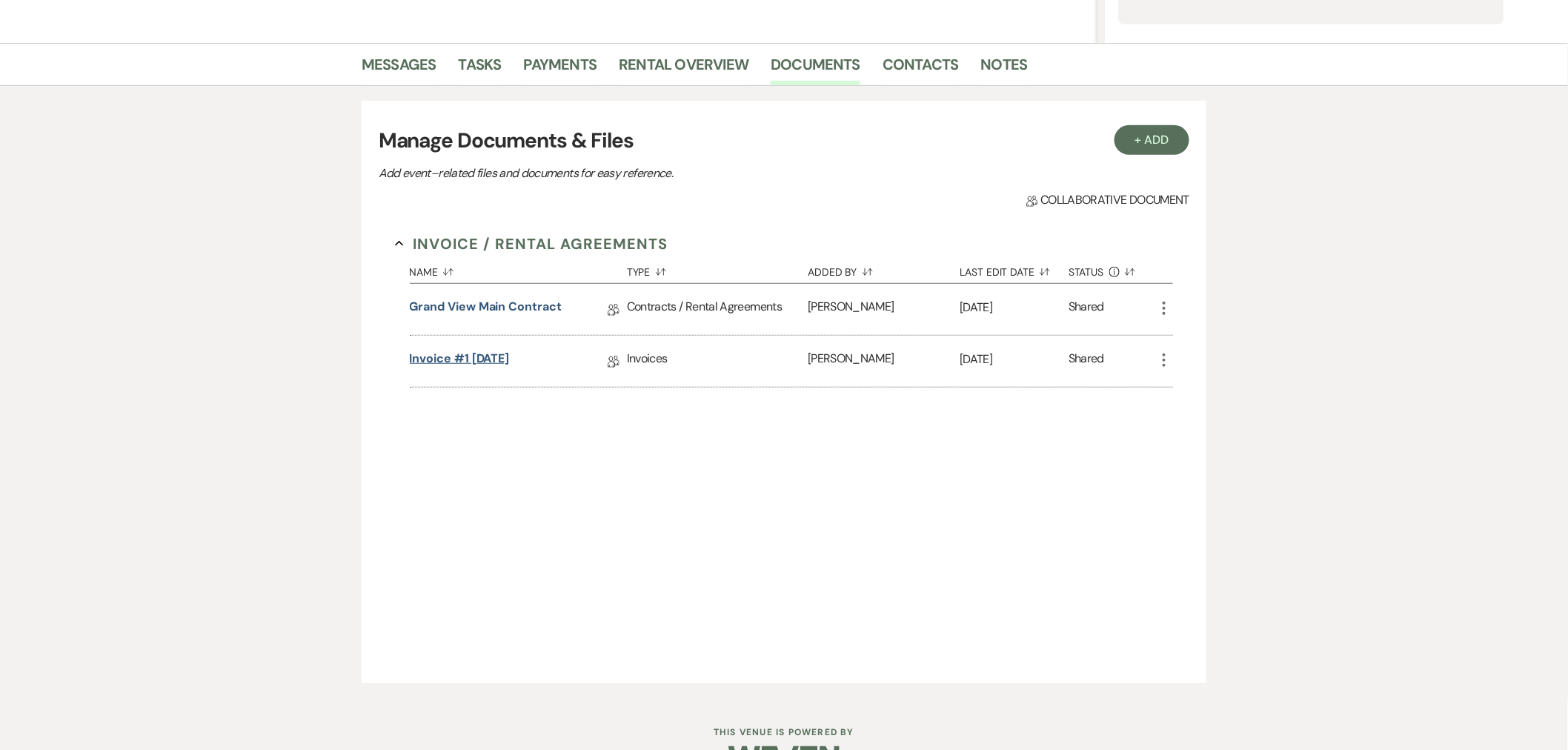
click at [483, 364] on link "Invoice #1 [DATE]" at bounding box center [459, 362] width 100 height 23
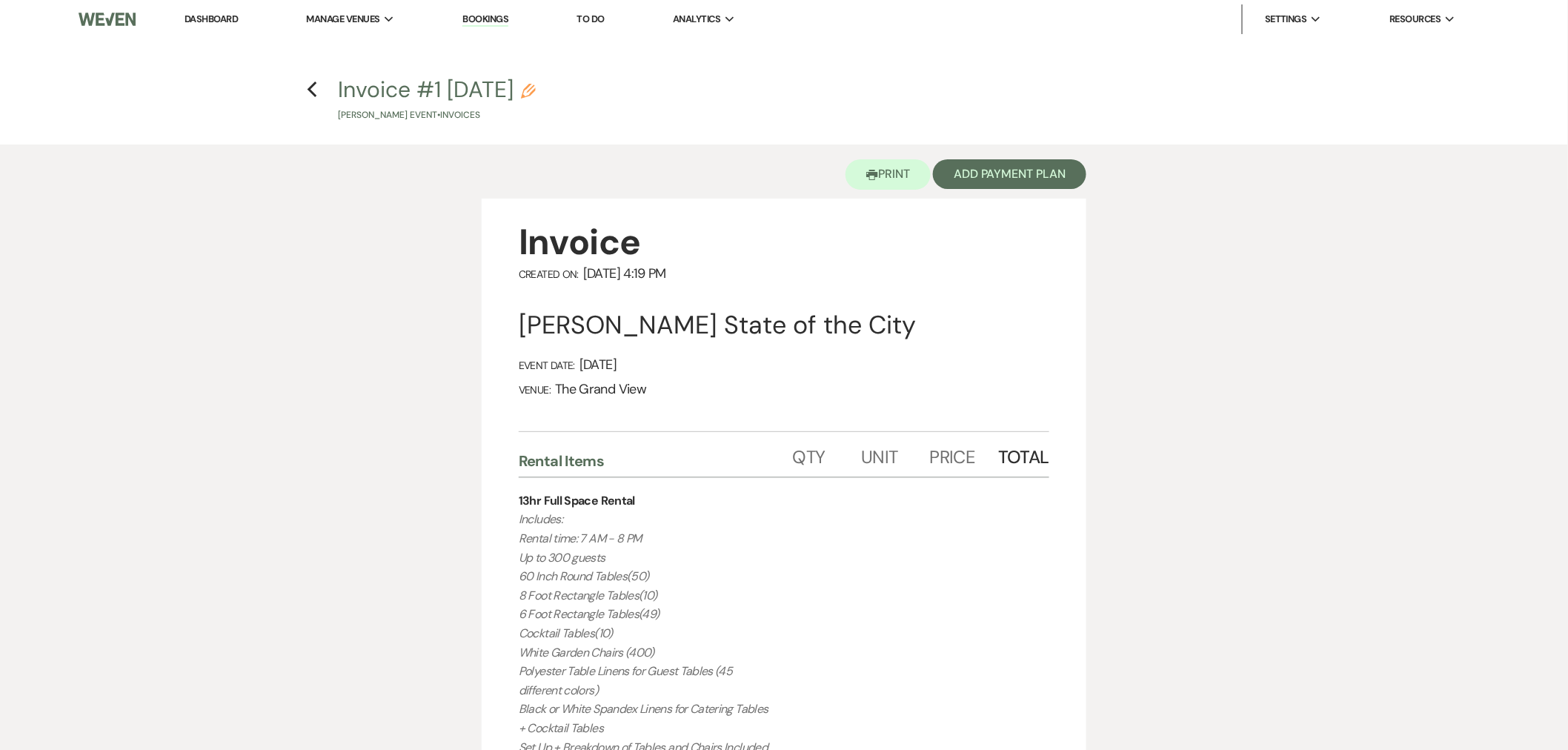
click at [319, 94] on h4 "Previous Invoice #1 [DATE] Pencil [PERSON_NAME] Event • Invoices" at bounding box center [784, 98] width 1067 height 48
click at [315, 92] on icon "Previous" at bounding box center [312, 90] width 11 height 18
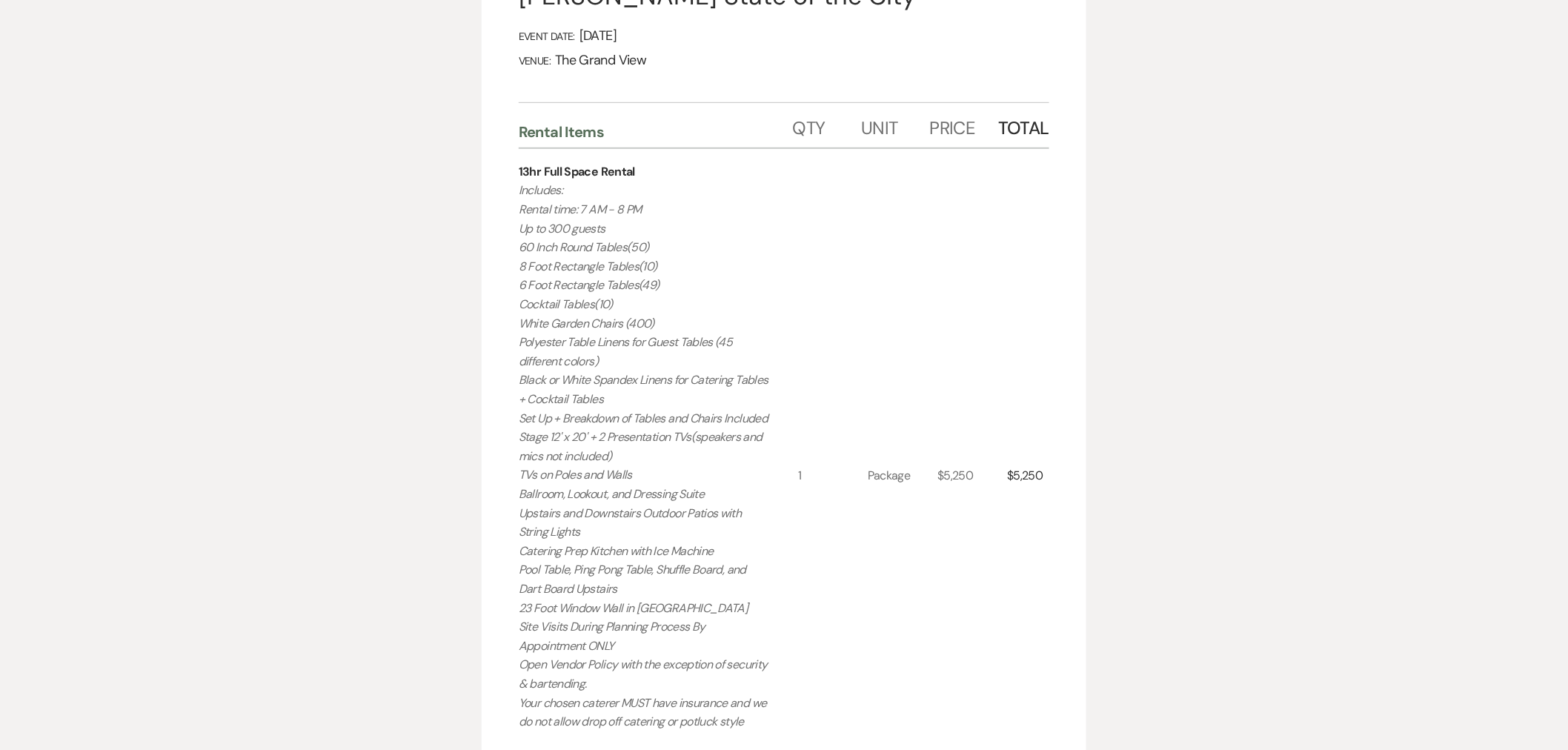
select select "6"
select select "12"
select select "13"
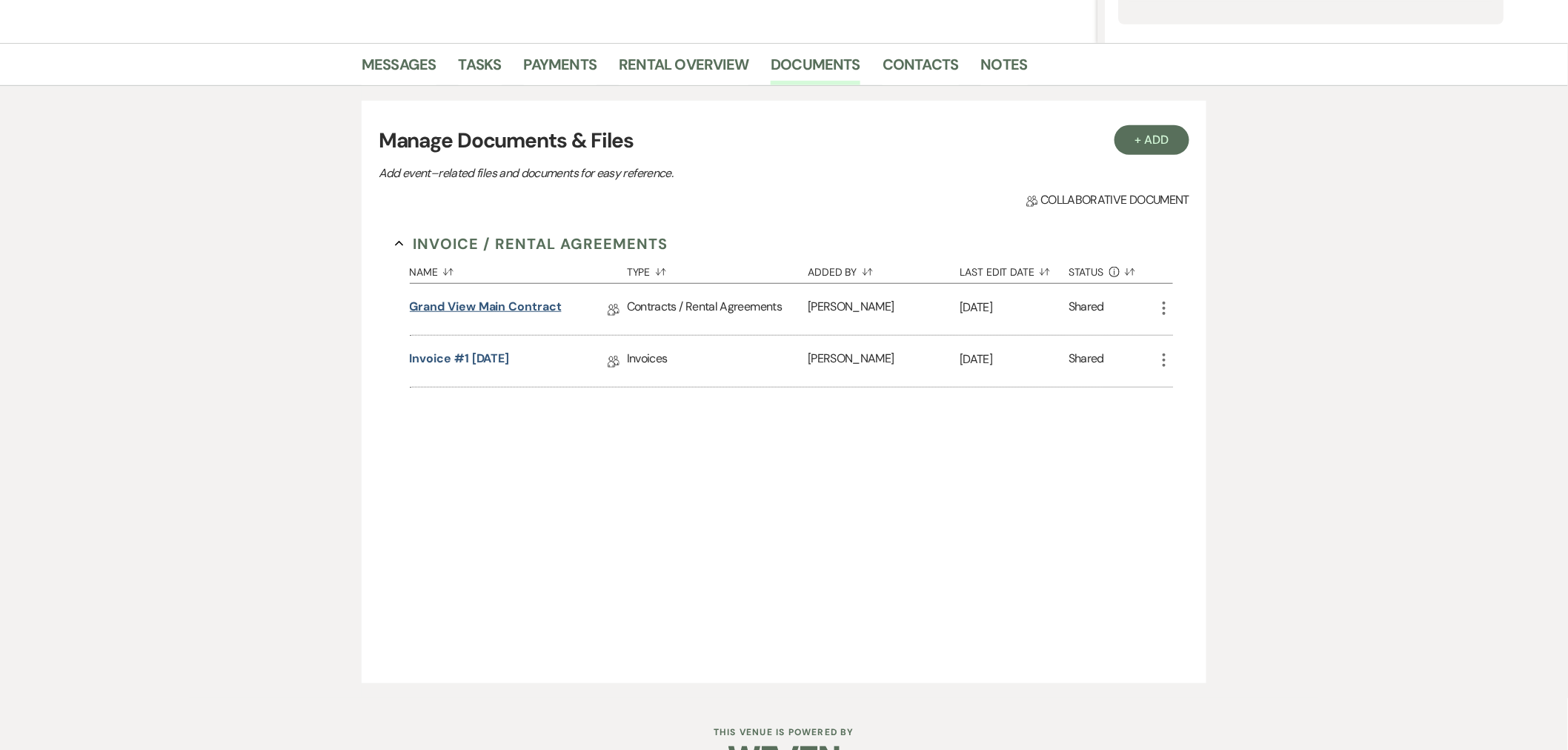
click at [542, 311] on link "Grand View Main Contract" at bounding box center [486, 309] width 152 height 23
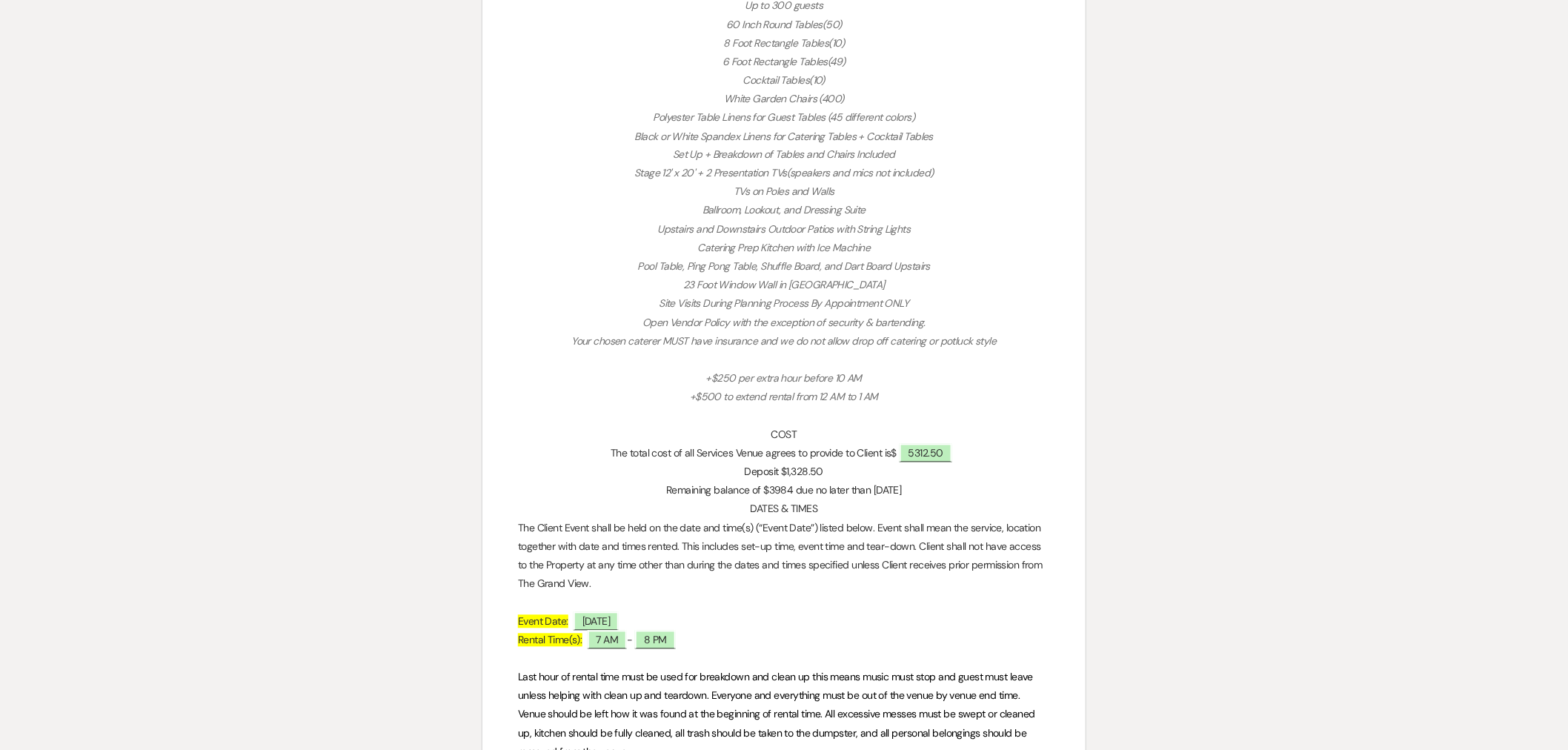
scroll to position [1070, 0]
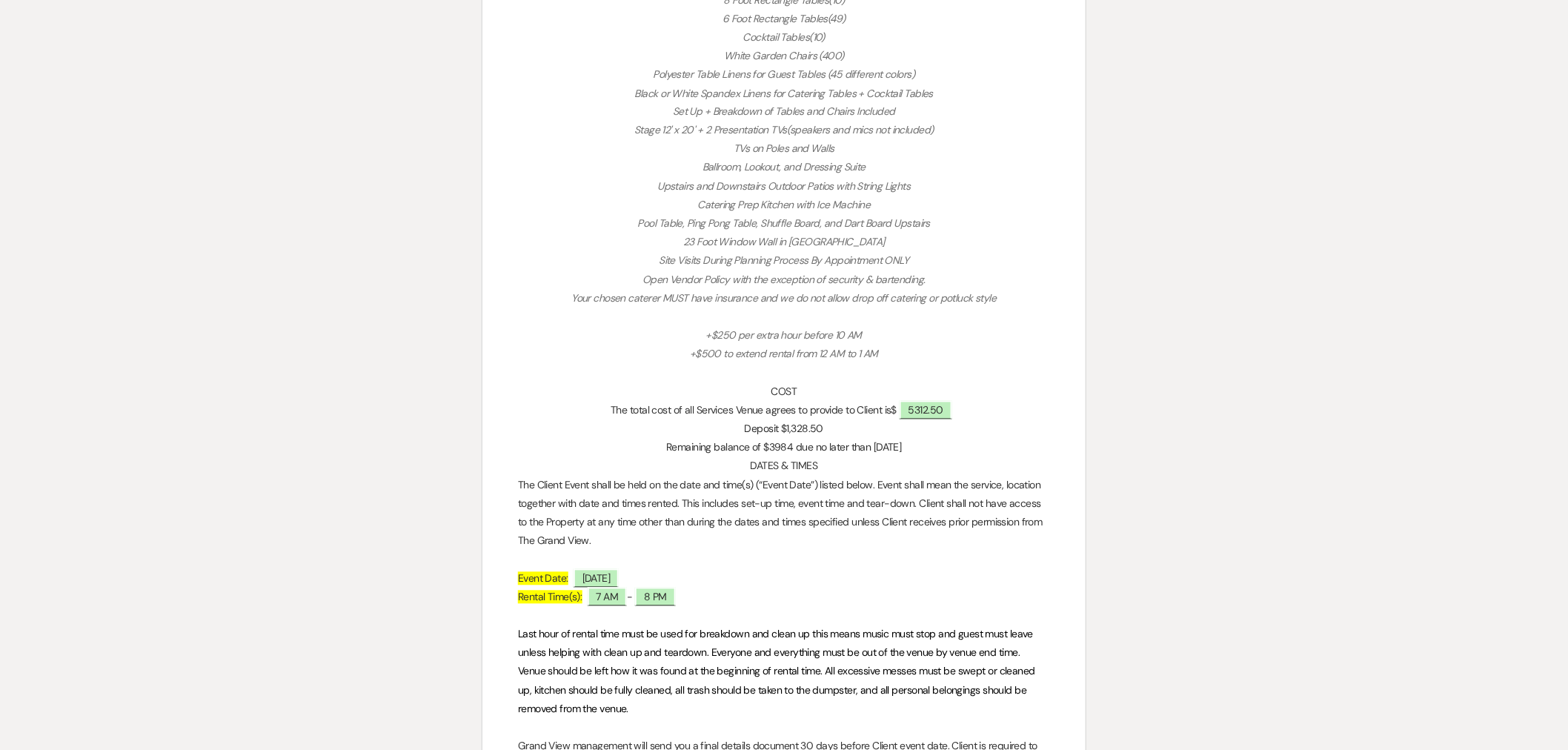
click at [939, 450] on p "Remaining balance of $3984 due no later than [DATE]" at bounding box center [784, 448] width 532 height 19
click at [943, 446] on p "Remaining balance of $3984 due no later than [DATE]" at bounding box center [784, 448] width 532 height 19
click at [927, 446] on p "Remaining balance of $3984 due no later than [DATE]" at bounding box center [784, 448] width 532 height 19
click at [929, 446] on p "Remaining balance of $3984 due no later than [DATE]" at bounding box center [784, 448] width 532 height 19
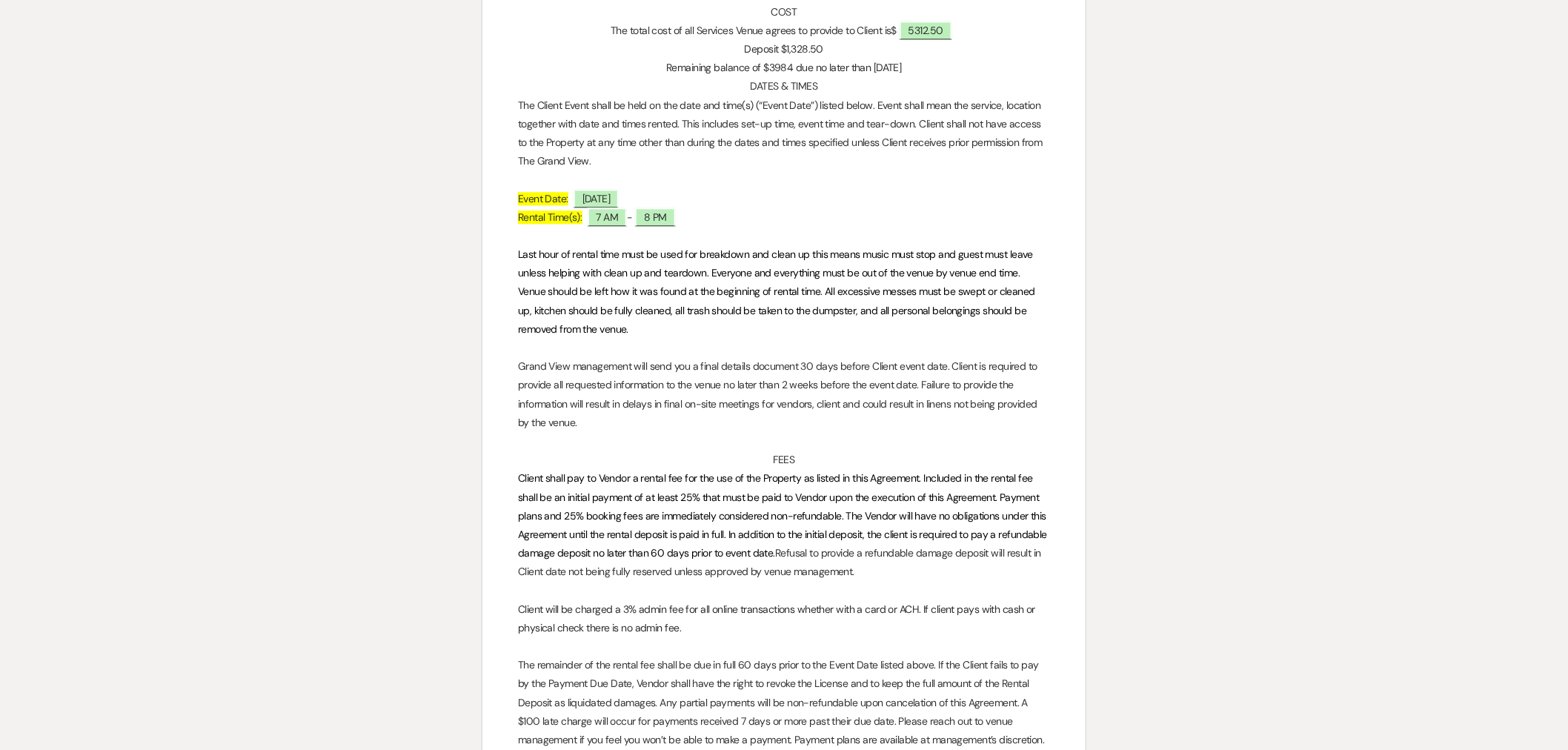
scroll to position [1483, 0]
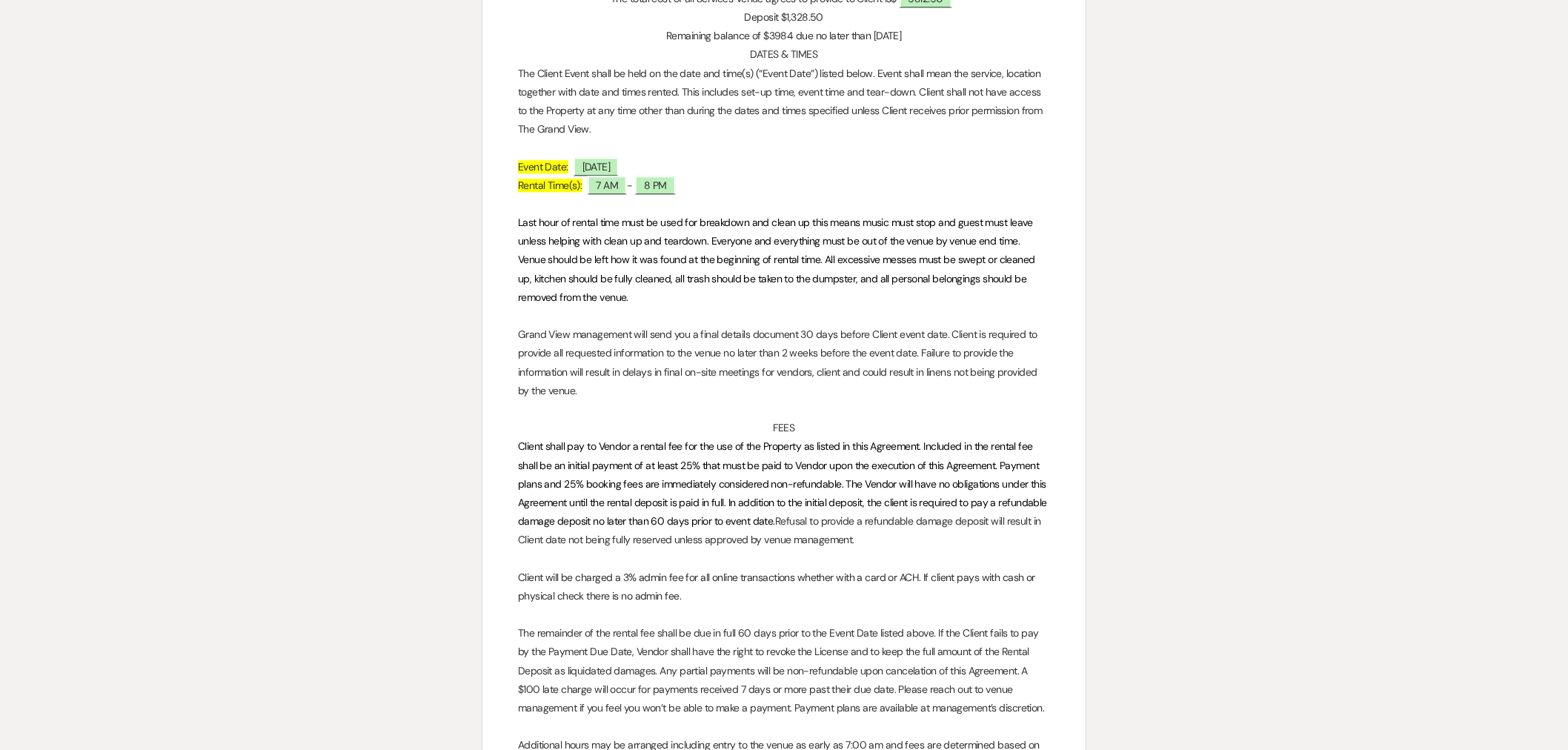
drag, startPoint x: 479, startPoint y: 106, endPoint x: 426, endPoint y: -52, distance: 166.7
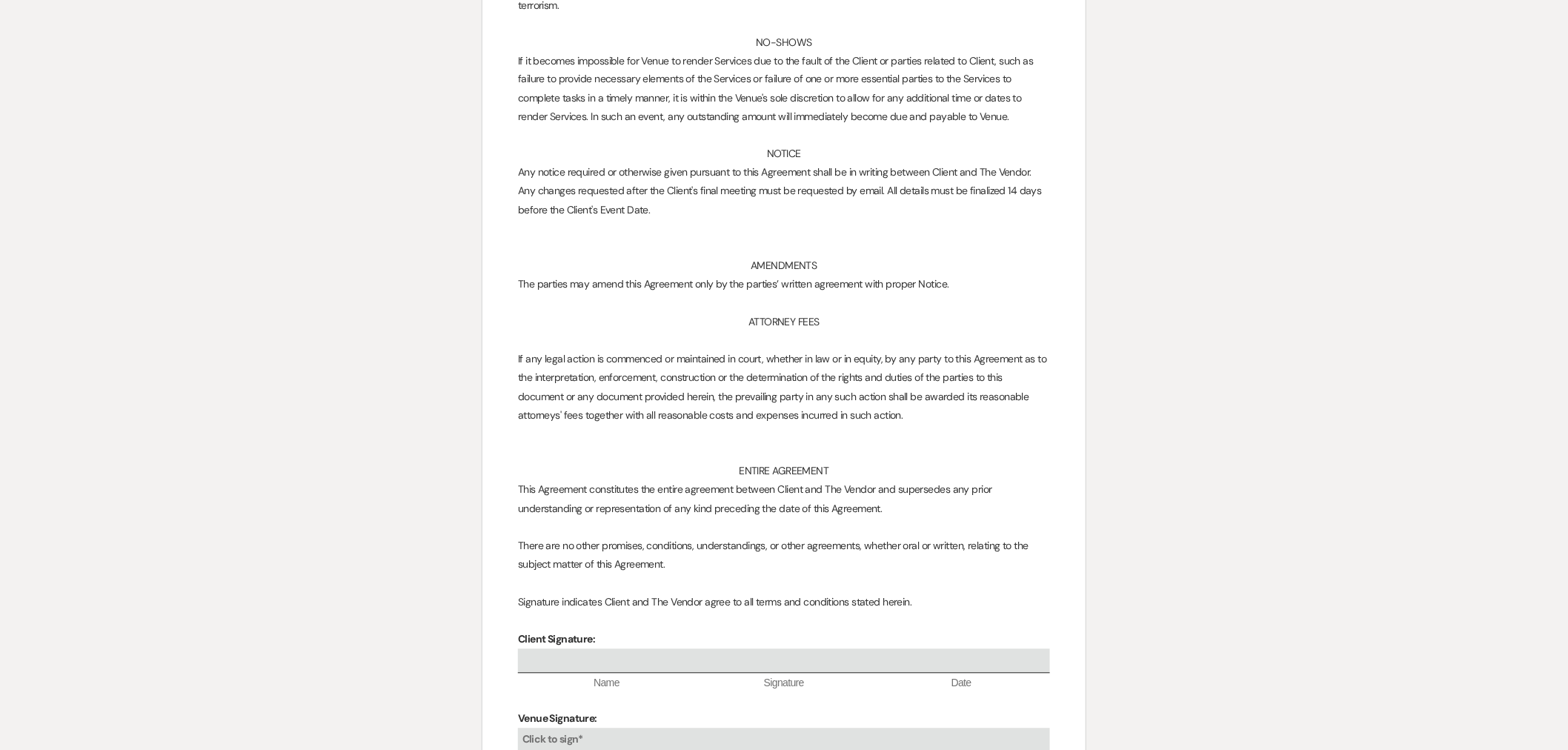
scroll to position [8238, 0]
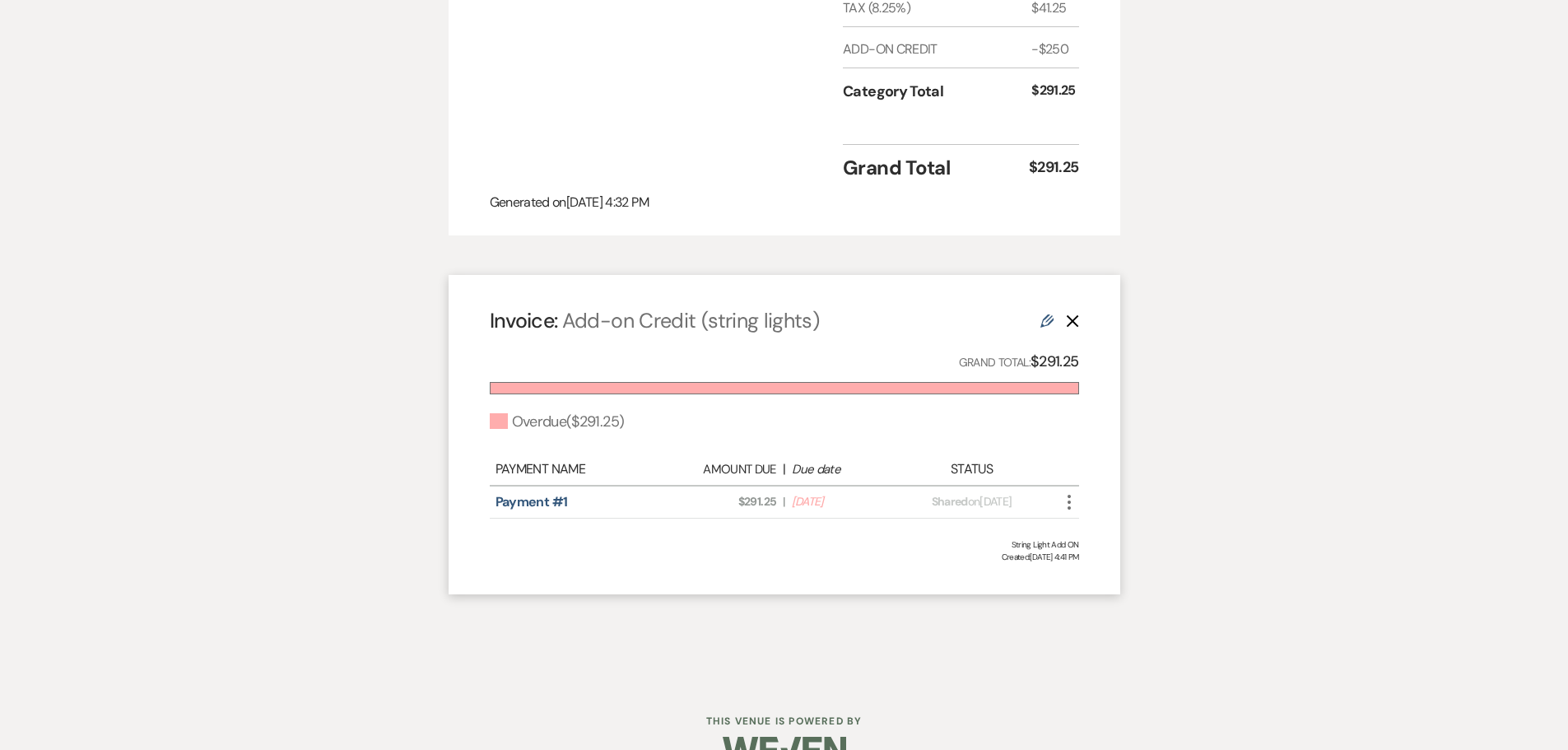
scroll to position [720, 0]
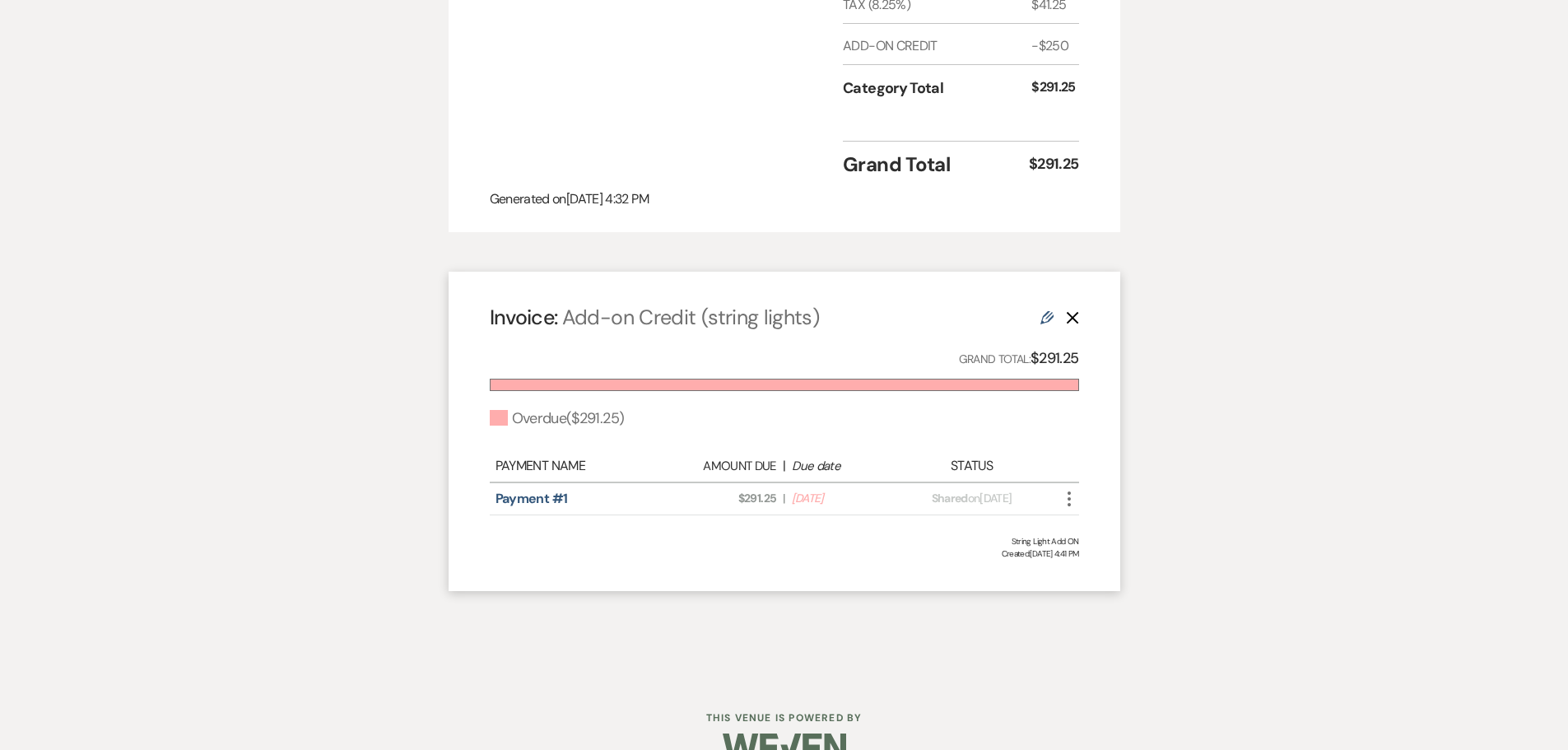
click at [1037, 303] on div "Invoice: Add-on Credit (string lights) Edit Delete" at bounding box center [784, 317] width 590 height 29
click at [1044, 311] on icon "Edit" at bounding box center [1048, 318] width 13 height 13
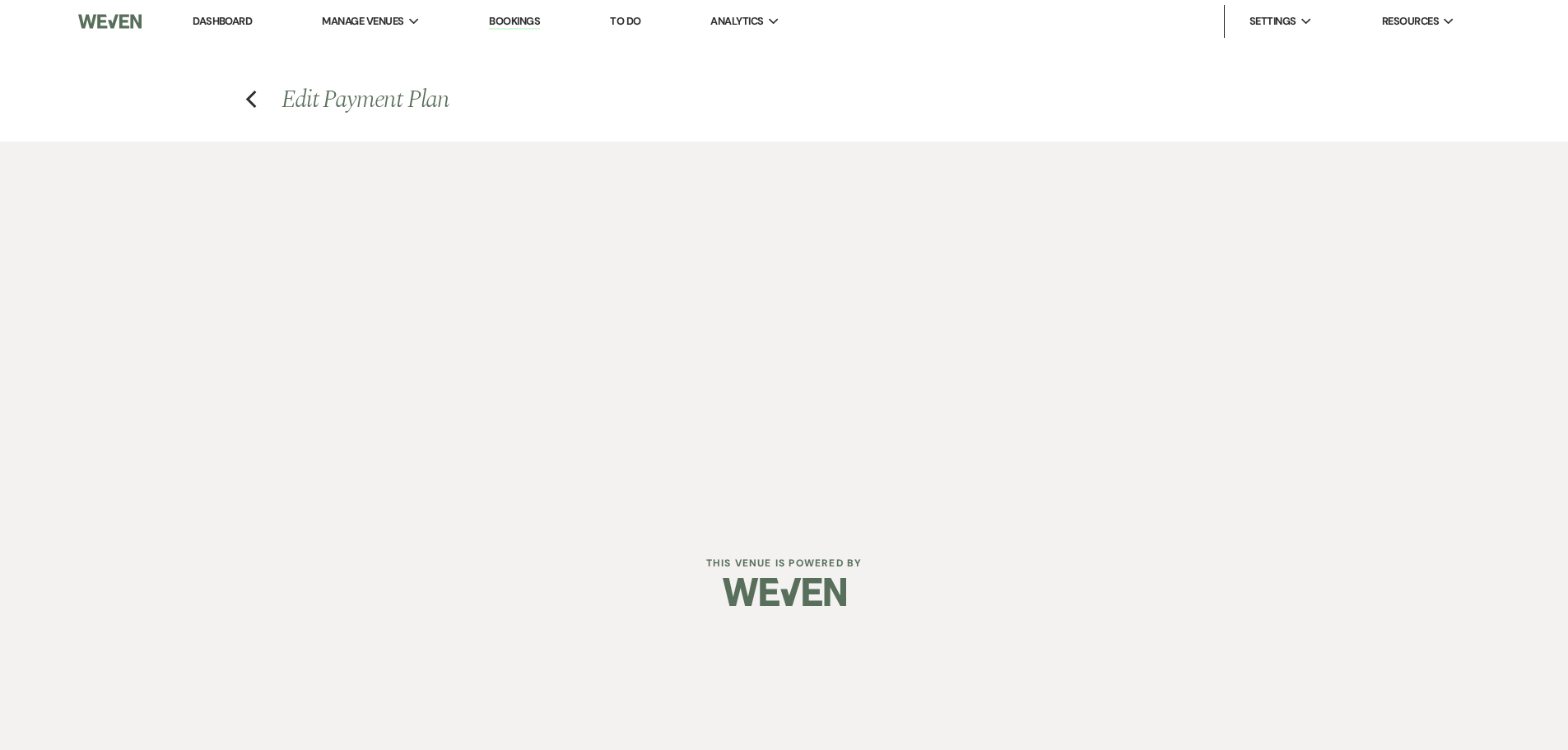
select select "27625"
select select "2"
select select "percentage"
select select "true"
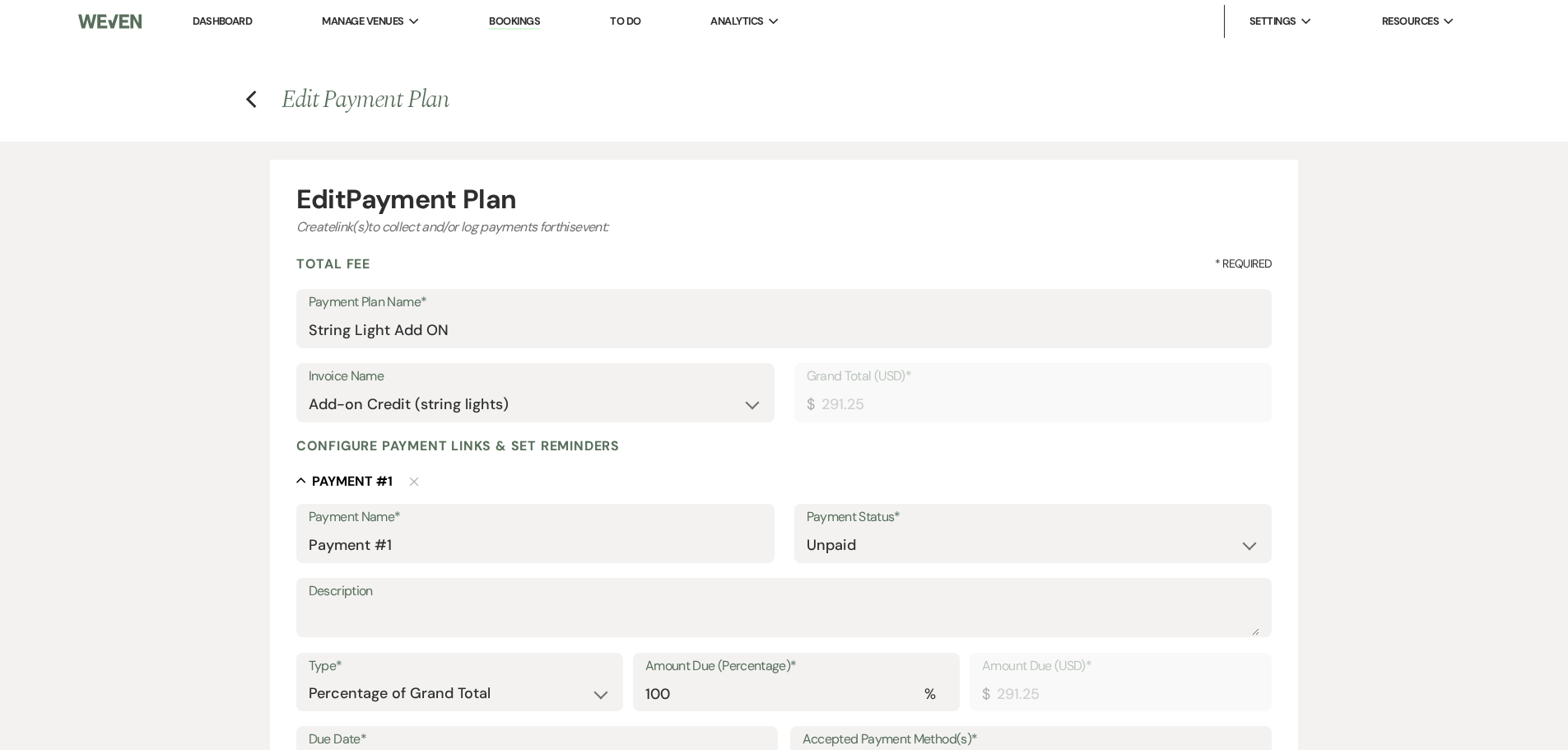
click at [258, 100] on h4 "Previous Edit Payment Plan" at bounding box center [784, 100] width 1186 height 35
click at [251, 101] on use "button" at bounding box center [251, 100] width 11 height 18
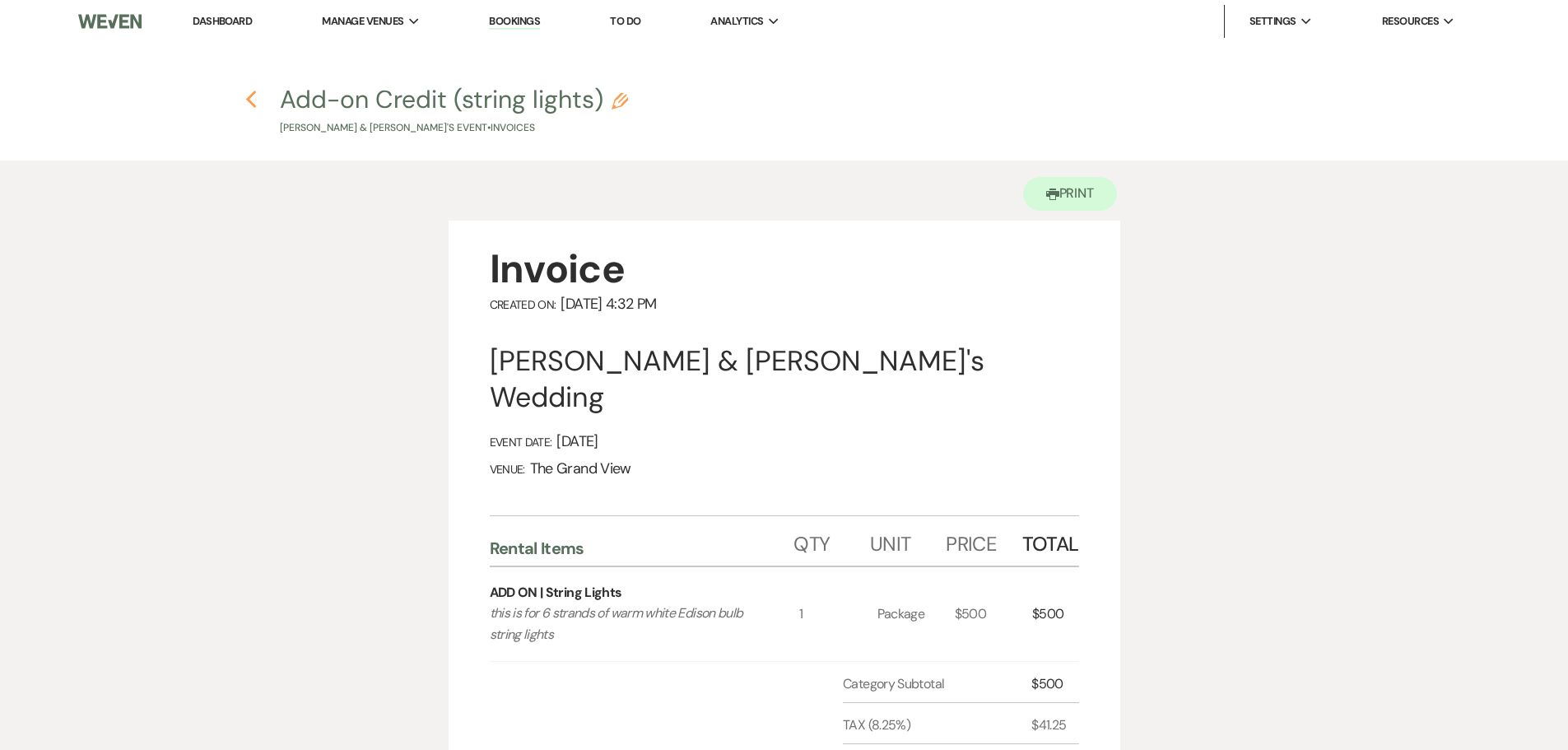
click at [249, 101] on use "button" at bounding box center [251, 100] width 11 height 18
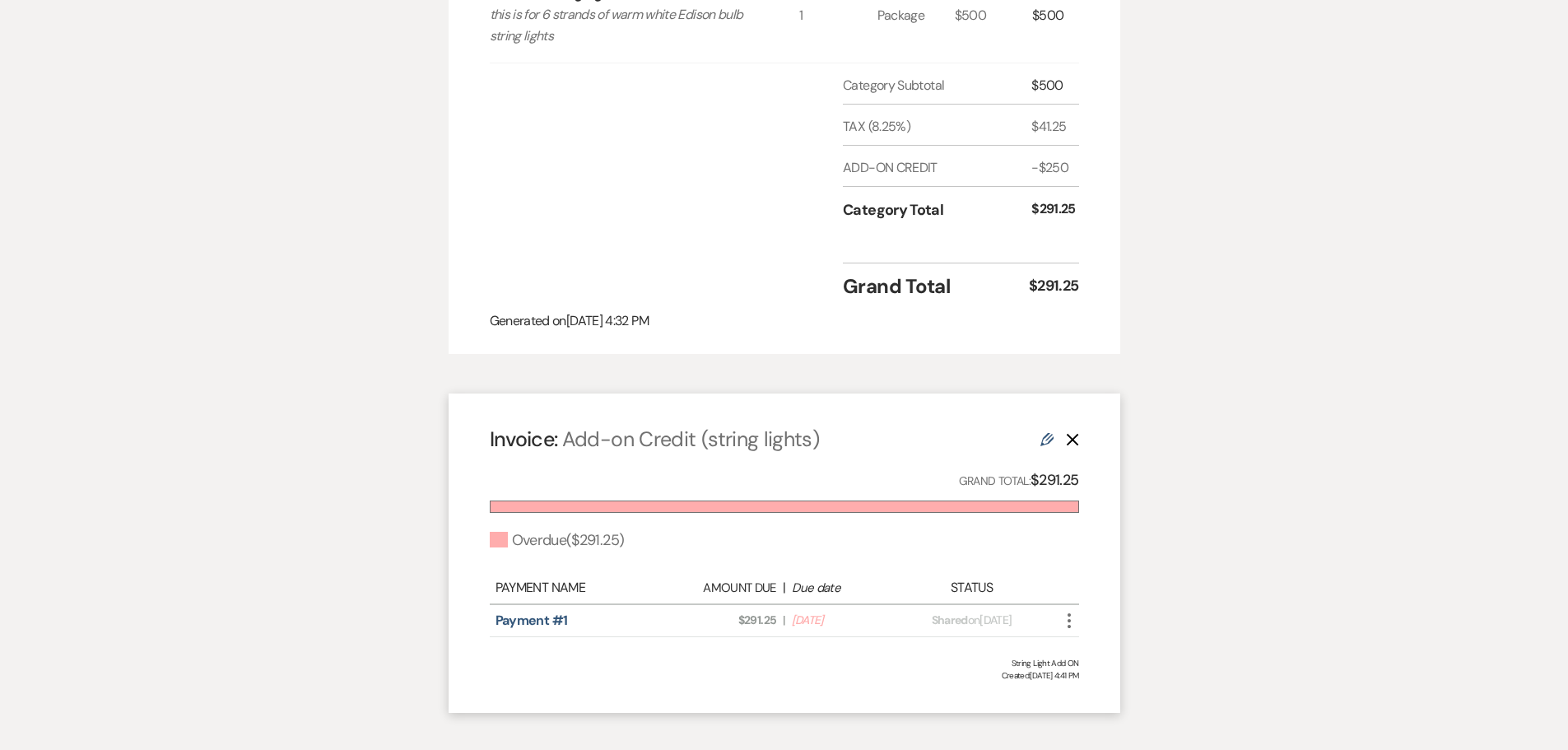
scroll to position [658, 0]
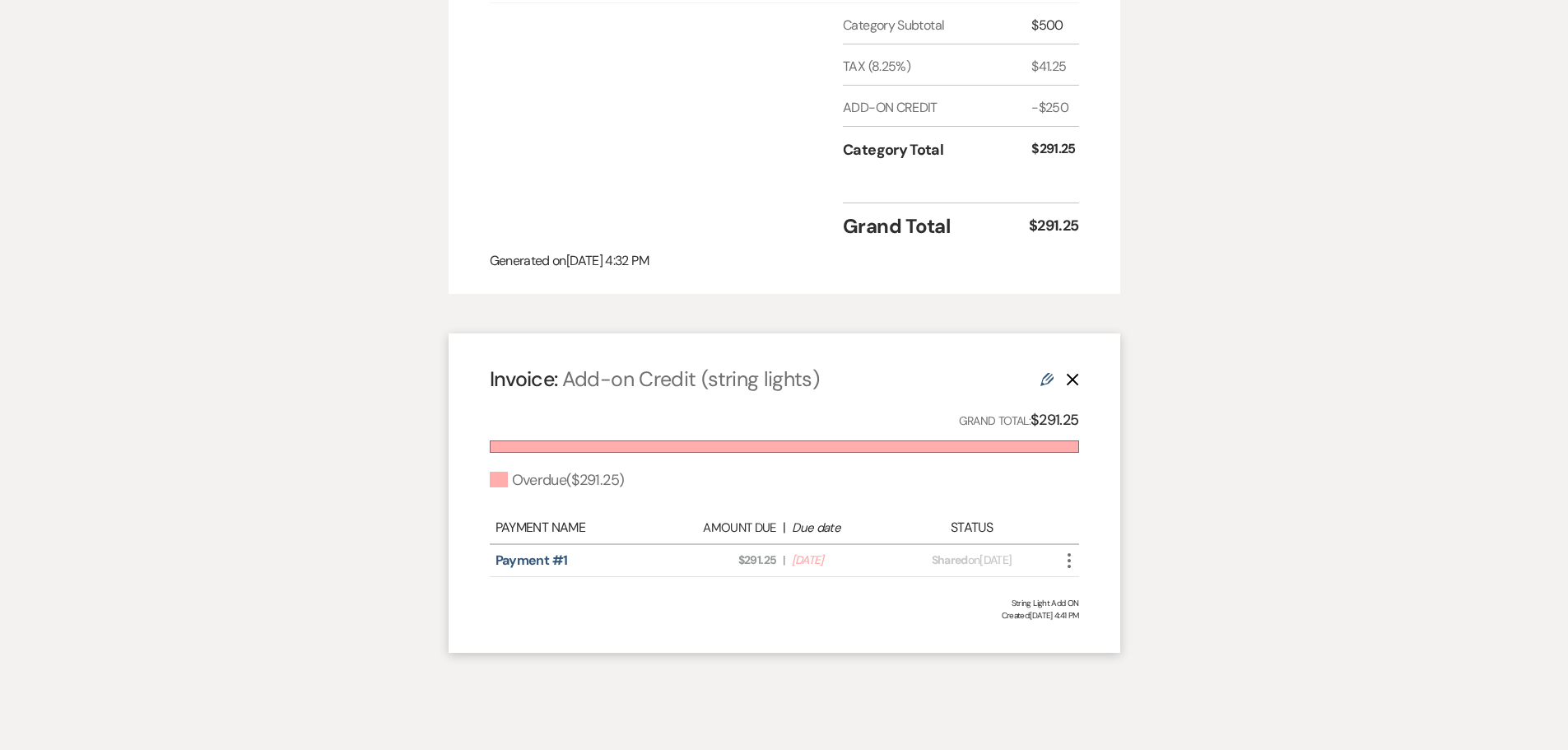
click at [1050, 373] on icon "Edit" at bounding box center [1048, 380] width 13 height 13
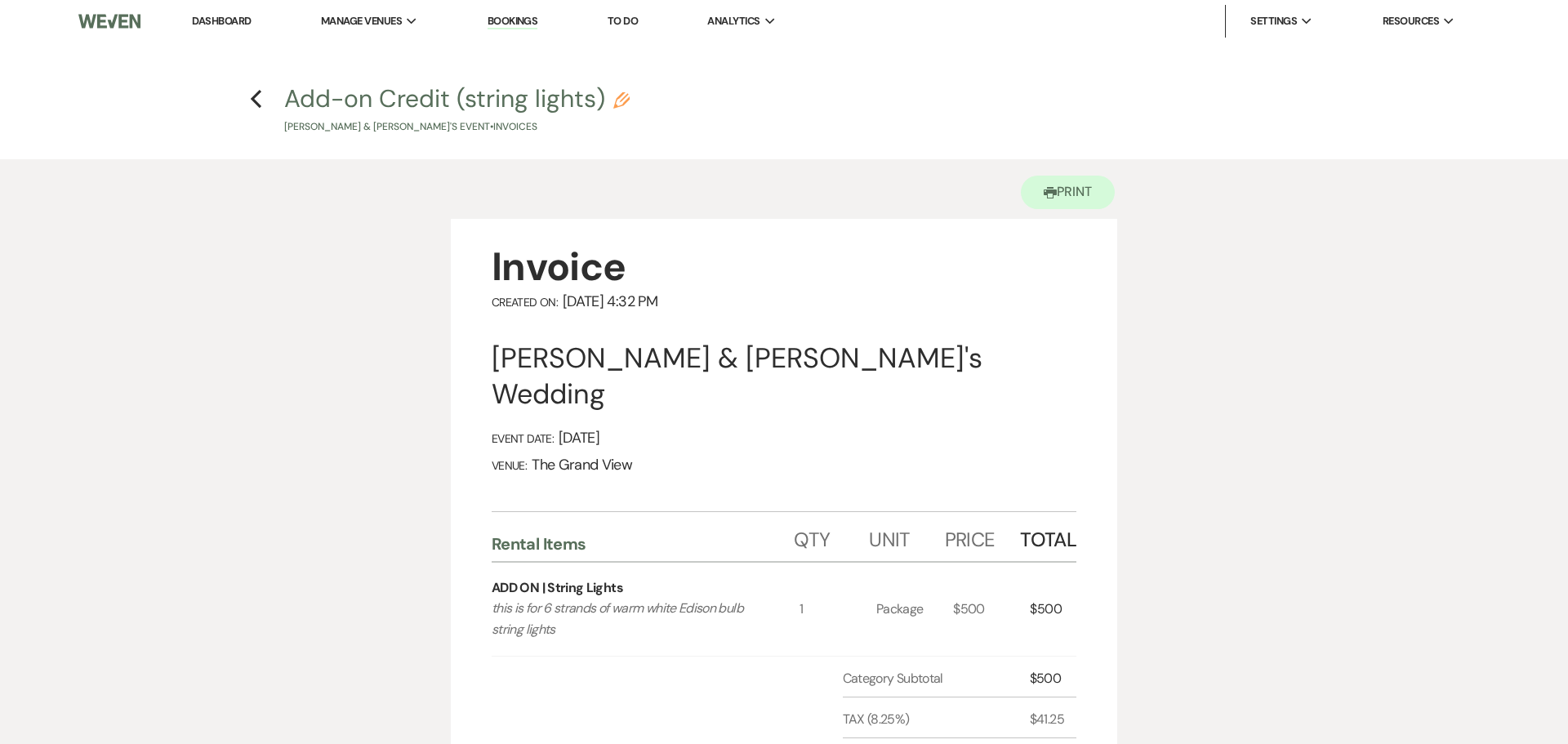
select select "27625"
select select "2"
select select "percentage"
select select "true"
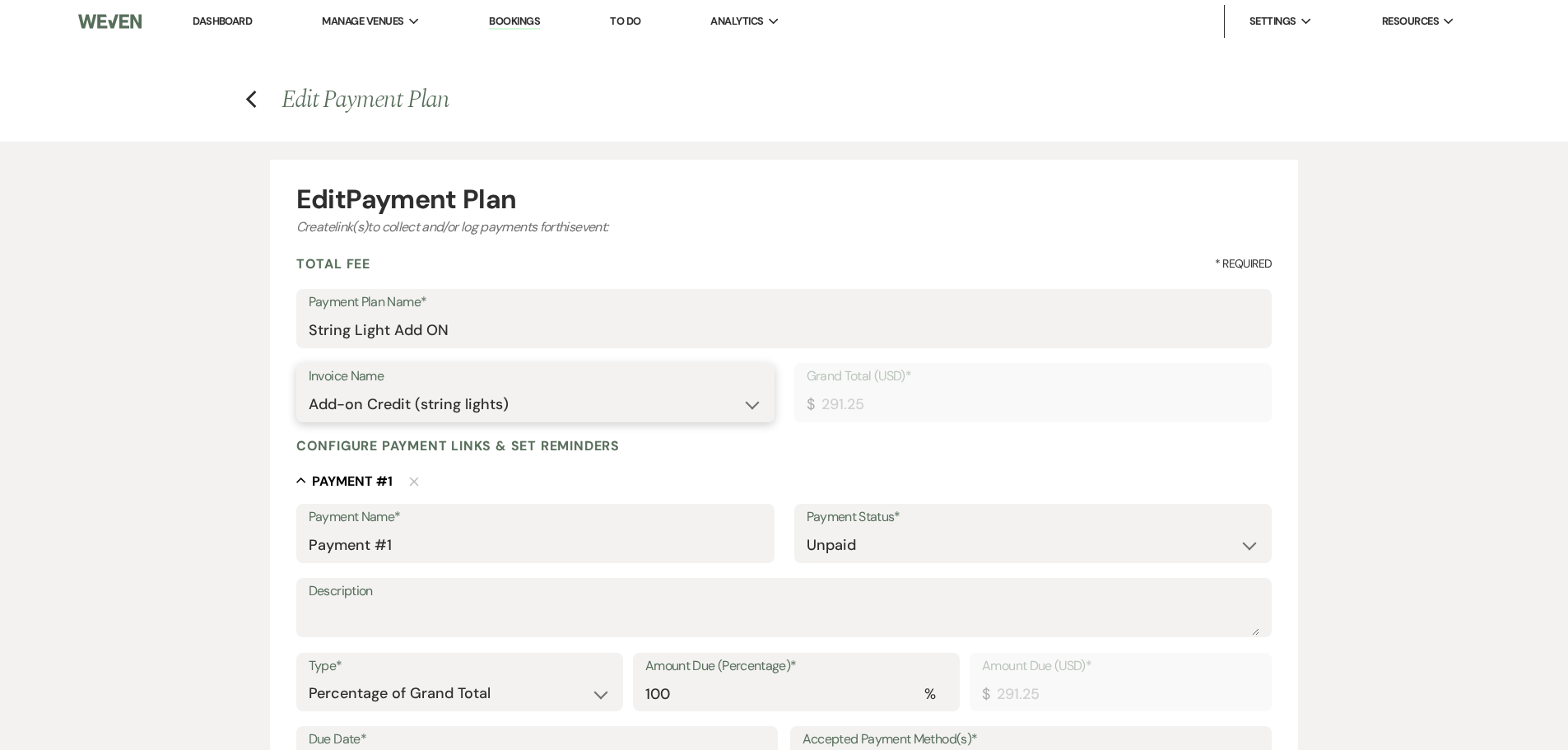
click at [595, 416] on select "N/A String Lights Add-on Credit (string lights)" at bounding box center [535, 405] width 454 height 32
select select "25497"
click at [309, 389] on select "N/A String Lights Add-on Credit (string lights)" at bounding box center [535, 405] width 454 height 32
type input "541.25"
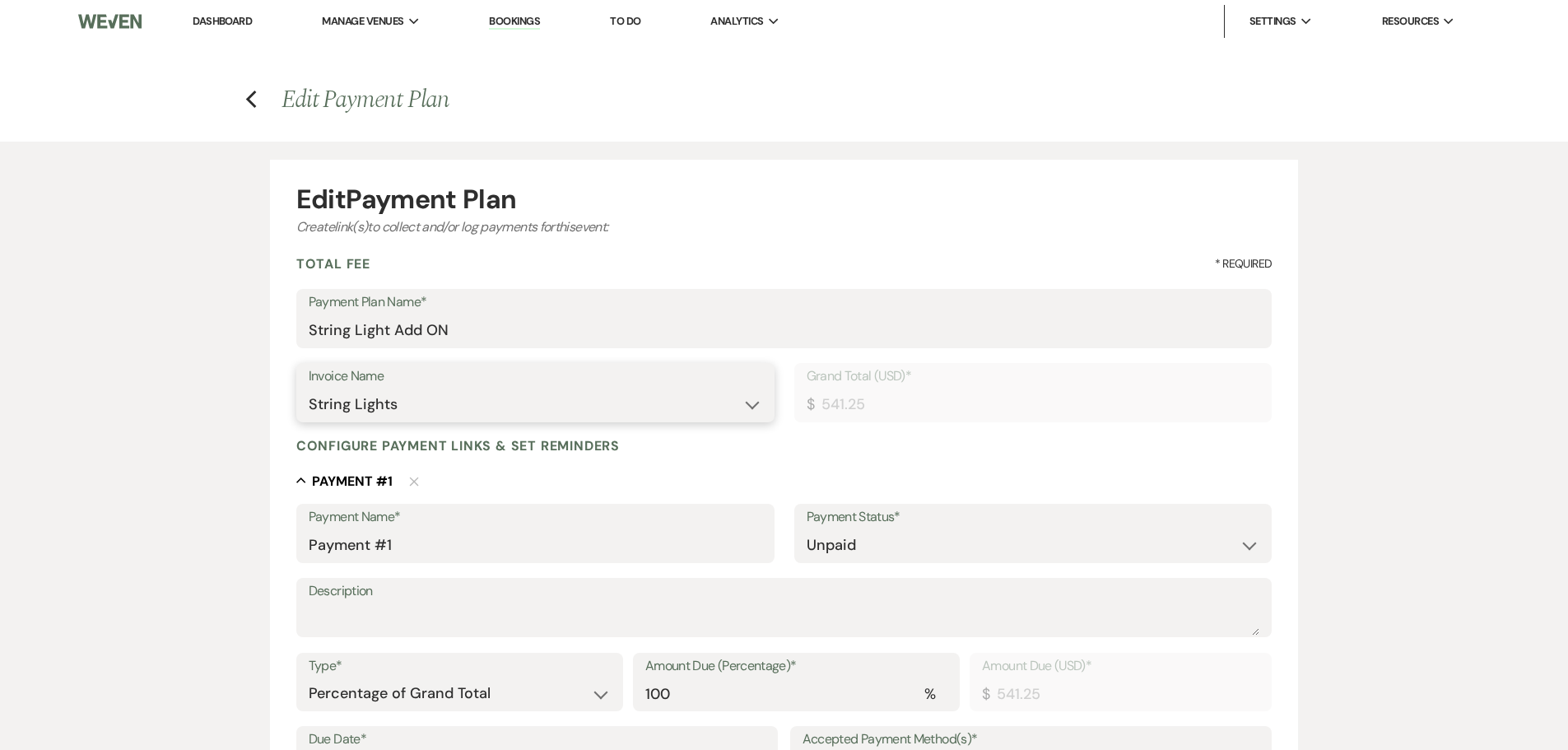
click at [548, 400] on select "N/A String Lights Add-on Credit (string lights)" at bounding box center [535, 405] width 454 height 32
click at [309, 389] on select "N/A String Lights Add-on Credit (string lights)" at bounding box center [535, 405] width 454 height 32
drag, startPoint x: 600, startPoint y: 390, endPoint x: 595, endPoint y: 402, distance: 13.0
click at [600, 390] on select "N/A String Lights Add-on Credit (string lights)" at bounding box center [535, 405] width 454 height 32
click at [309, 389] on select "N/A String Lights Add-on Credit (string lights)" at bounding box center [535, 405] width 454 height 32
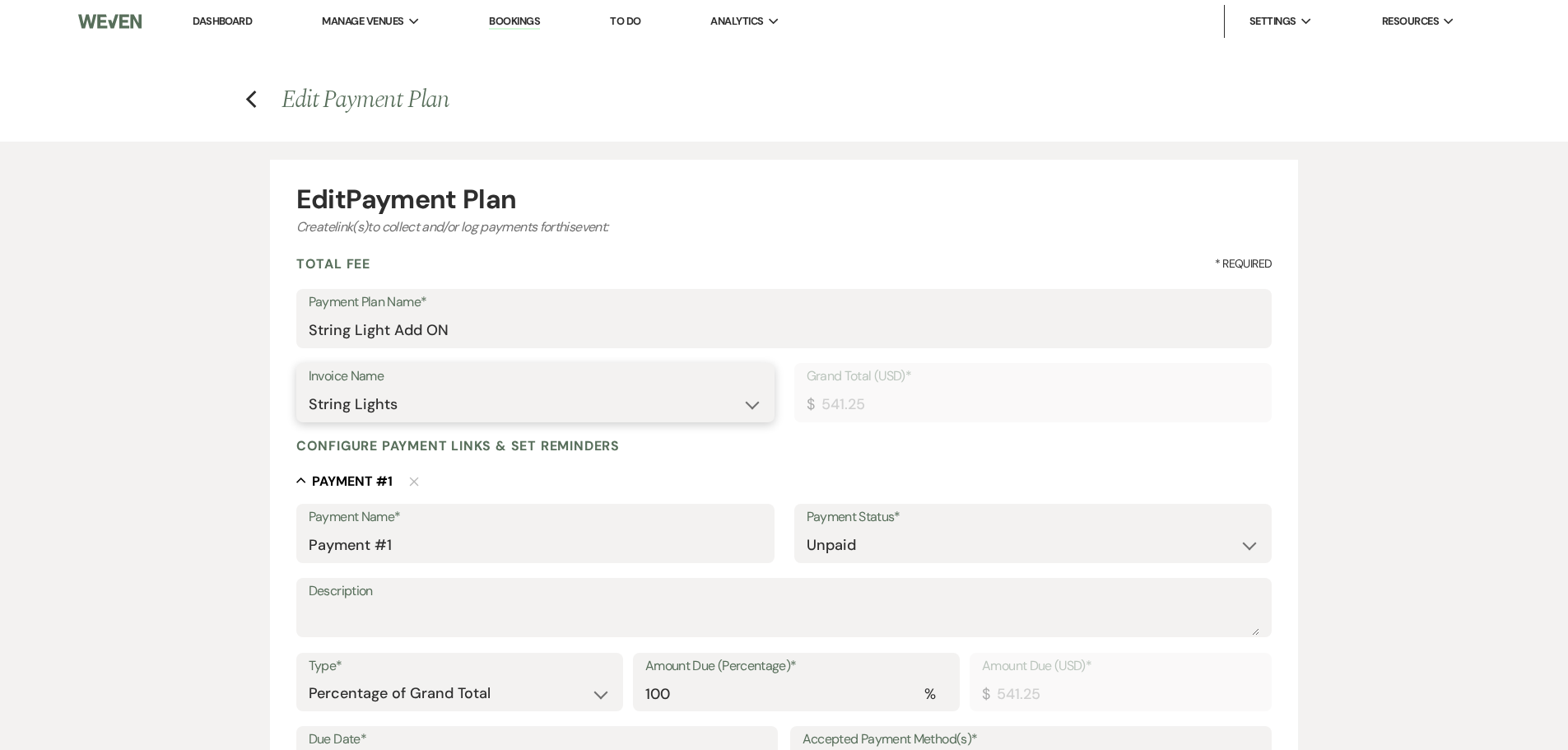
click at [536, 410] on select "N/A String Lights Add-on Credit (string lights)" at bounding box center [535, 405] width 454 height 32
select select "27625"
click at [309, 389] on select "N/A String Lights Add-on Credit (string lights)" at bounding box center [535, 405] width 454 height 32
type input "291.25"
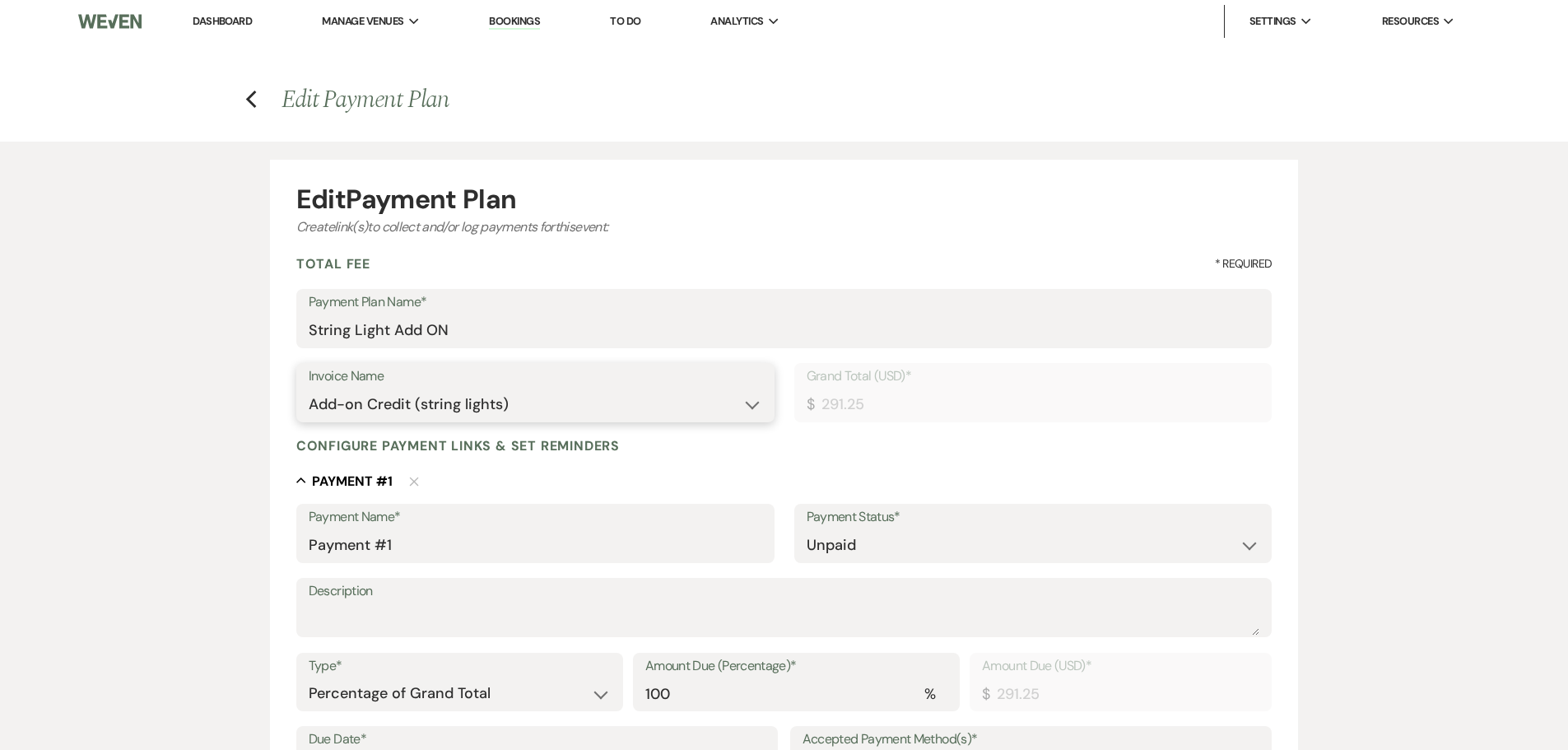
click at [576, 410] on select "N/A String Lights Add-on Credit (string lights)" at bounding box center [535, 405] width 454 height 32
select select
click at [309, 389] on select "N/A String Lights Add-on Credit (string lights)" at bounding box center [535, 405] width 454 height 32
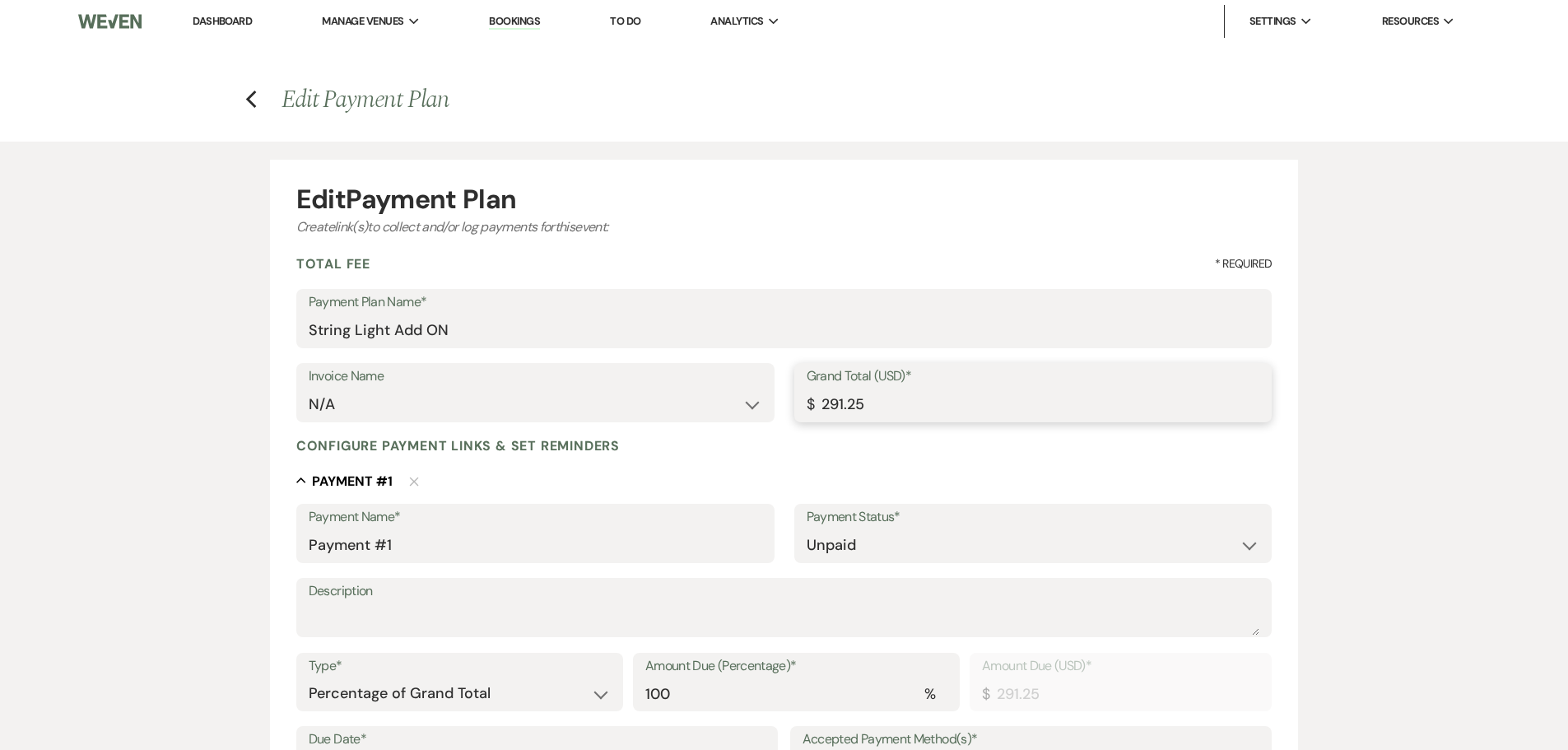
click at [843, 405] on input "291.25" at bounding box center [1033, 405] width 454 height 32
type input "29.25"
type input "299.25"
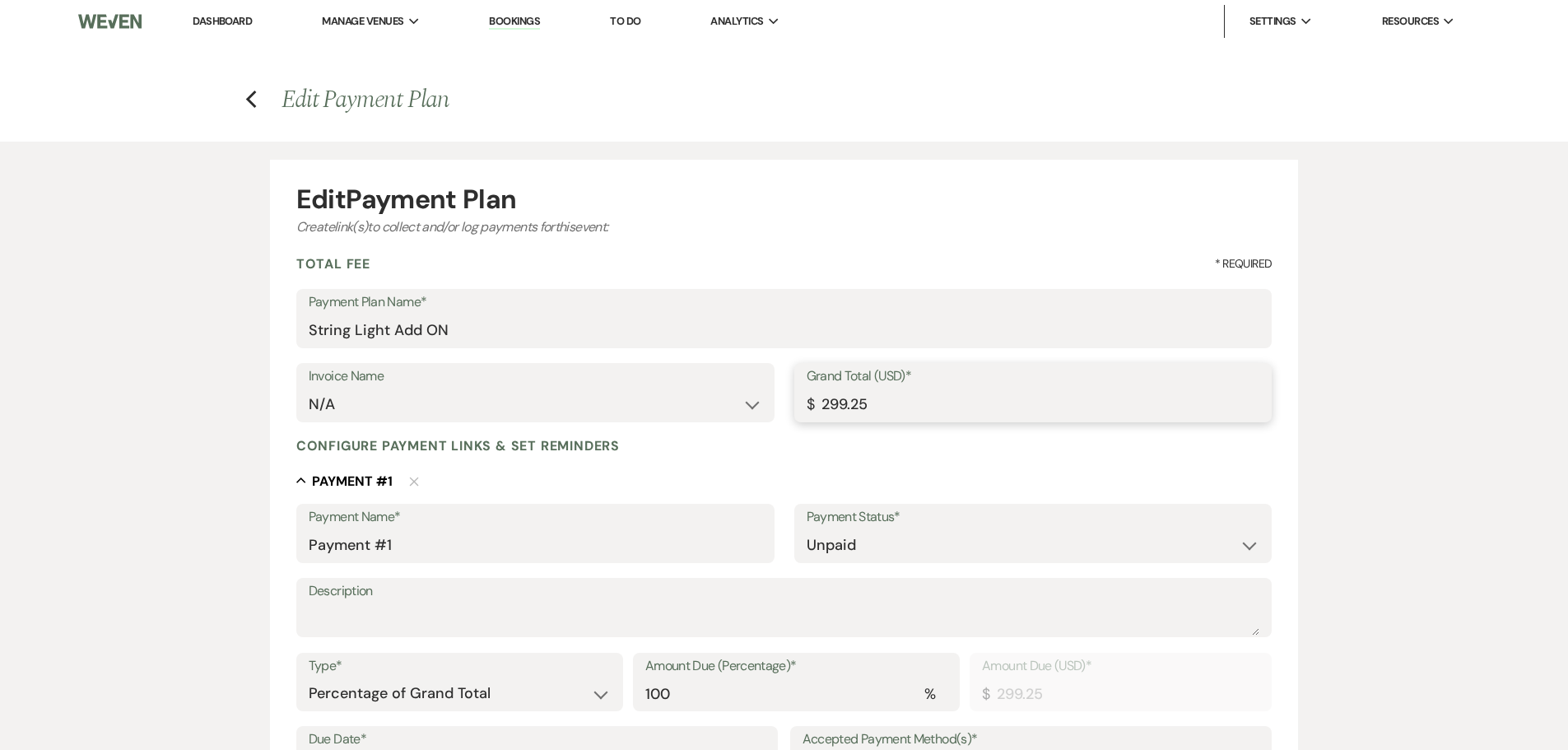
type input "299.25"
drag, startPoint x: 385, startPoint y: 405, endPoint x: 389, endPoint y: 418, distance: 13.6
click at [385, 405] on select "N/A String Lights Add-on Credit (string lights)" at bounding box center [535, 405] width 454 height 32
select select "25497"
click at [309, 389] on select "N/A String Lights Add-on Credit (string lights)" at bounding box center [535, 405] width 454 height 32
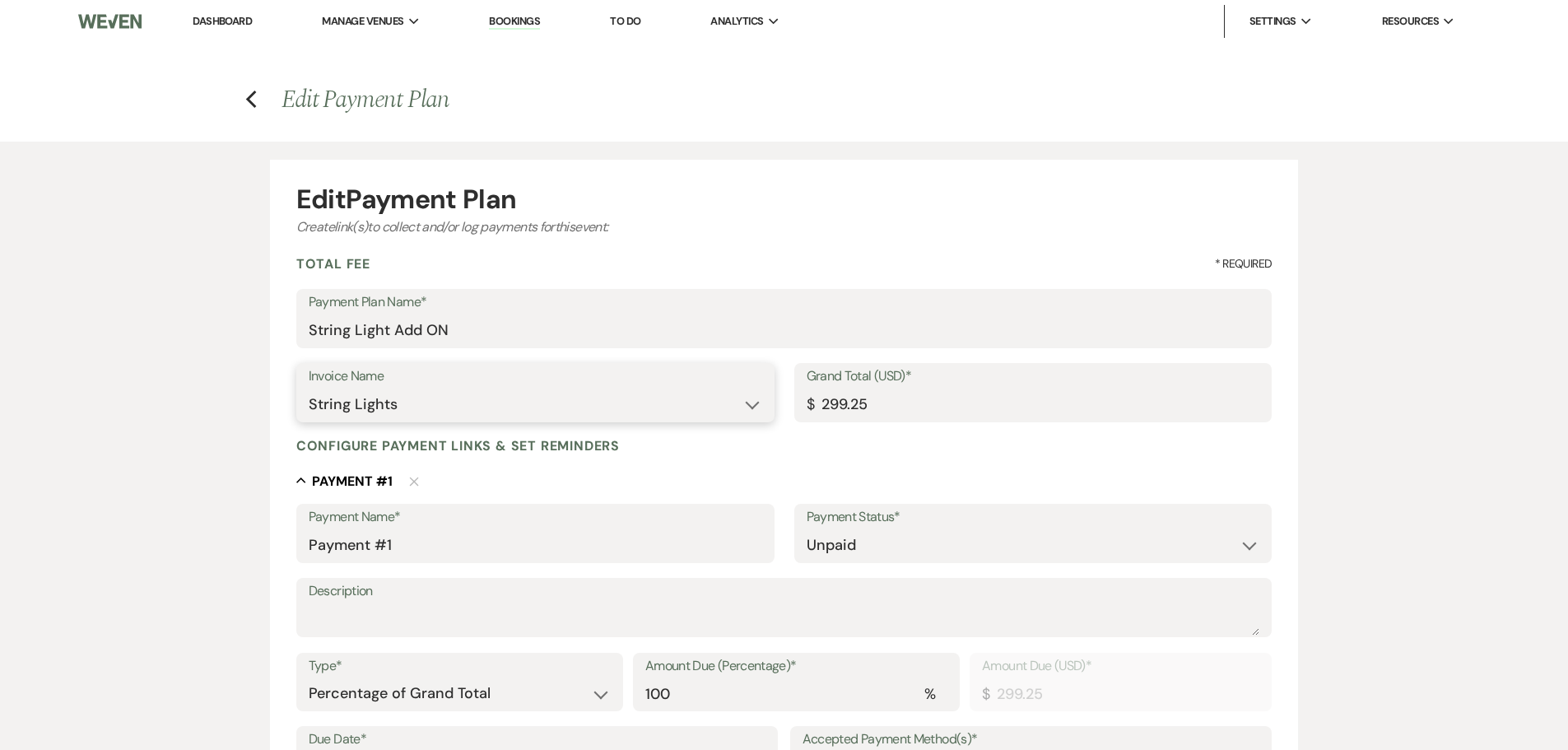
type input "541.25"
click at [454, 414] on select "N/A String Lights Add-on Credit (string lights)" at bounding box center [535, 405] width 454 height 32
select select "27625"
click at [309, 389] on select "N/A String Lights Add-on Credit (string lights)" at bounding box center [535, 405] width 454 height 32
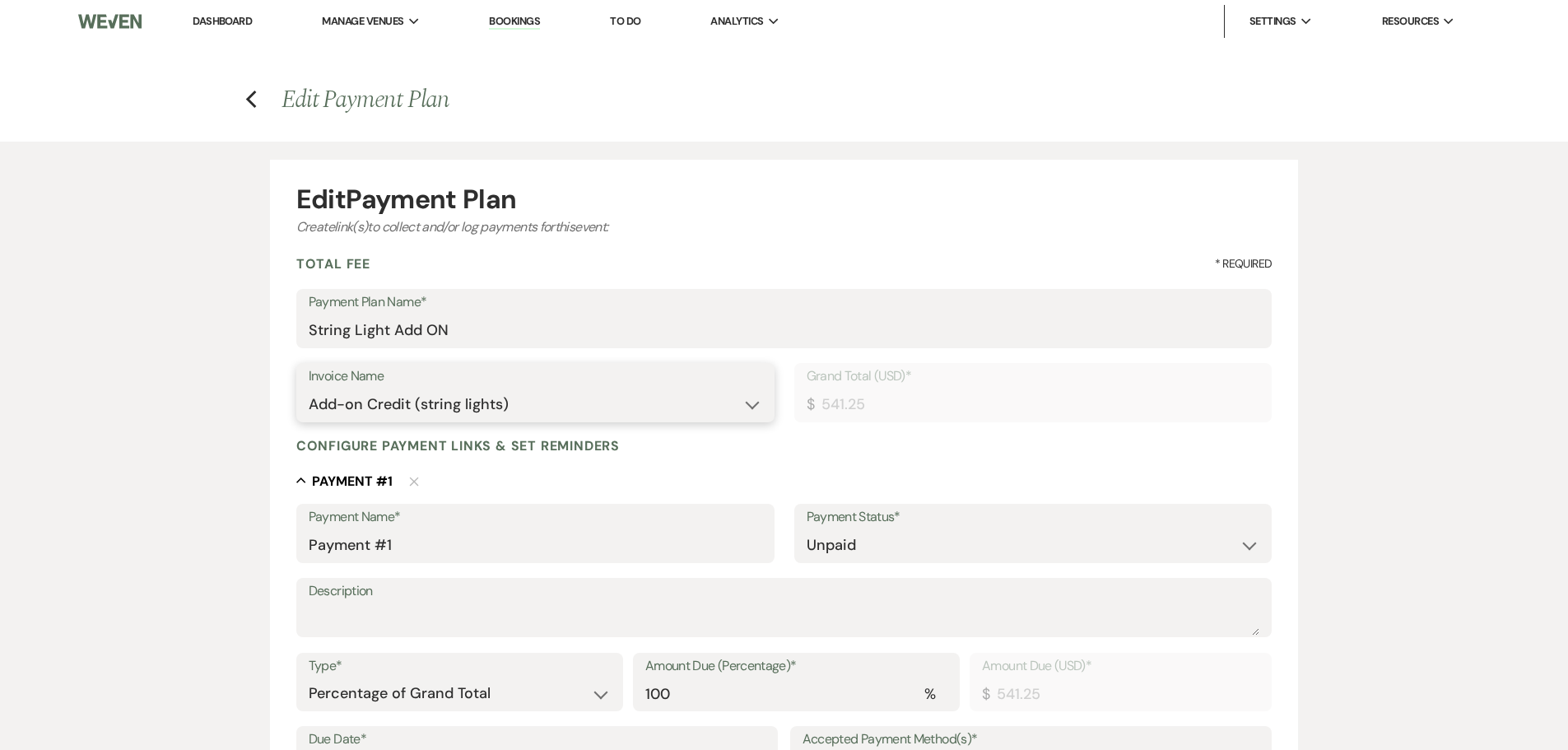
type input "291.25"
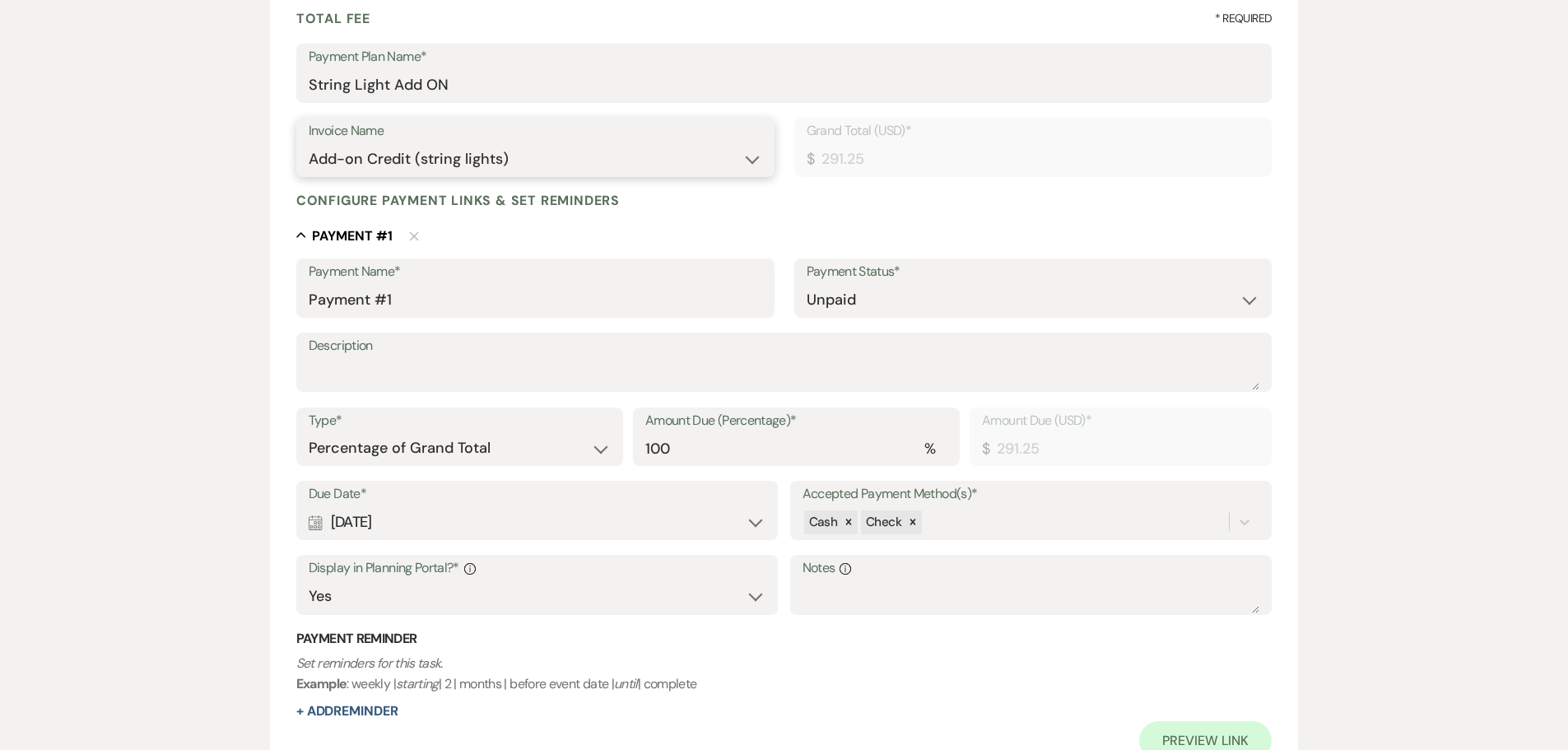
scroll to position [473, 0]
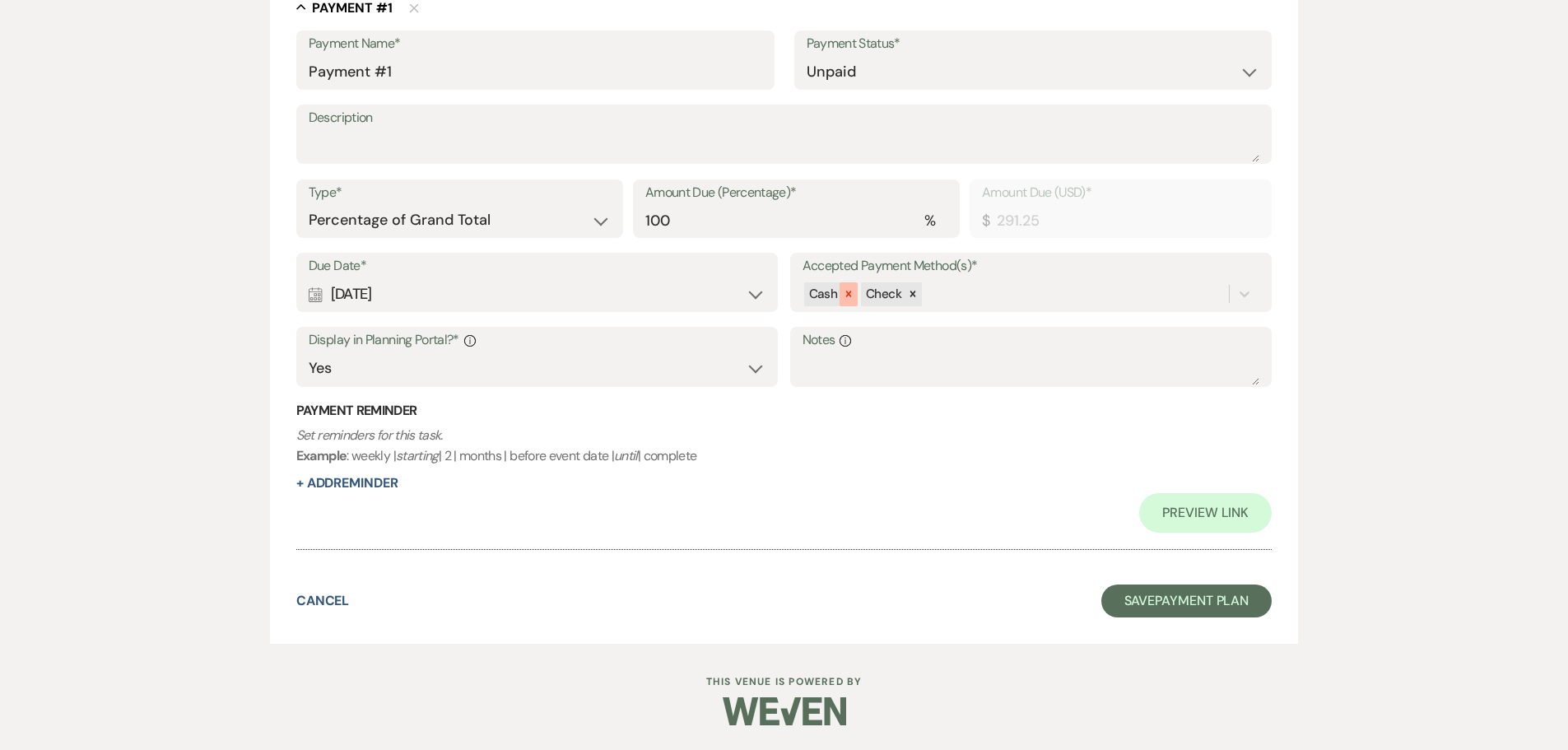
click at [852, 294] on icon at bounding box center [849, 294] width 12 height 12
click at [858, 296] on icon at bounding box center [855, 294] width 6 height 6
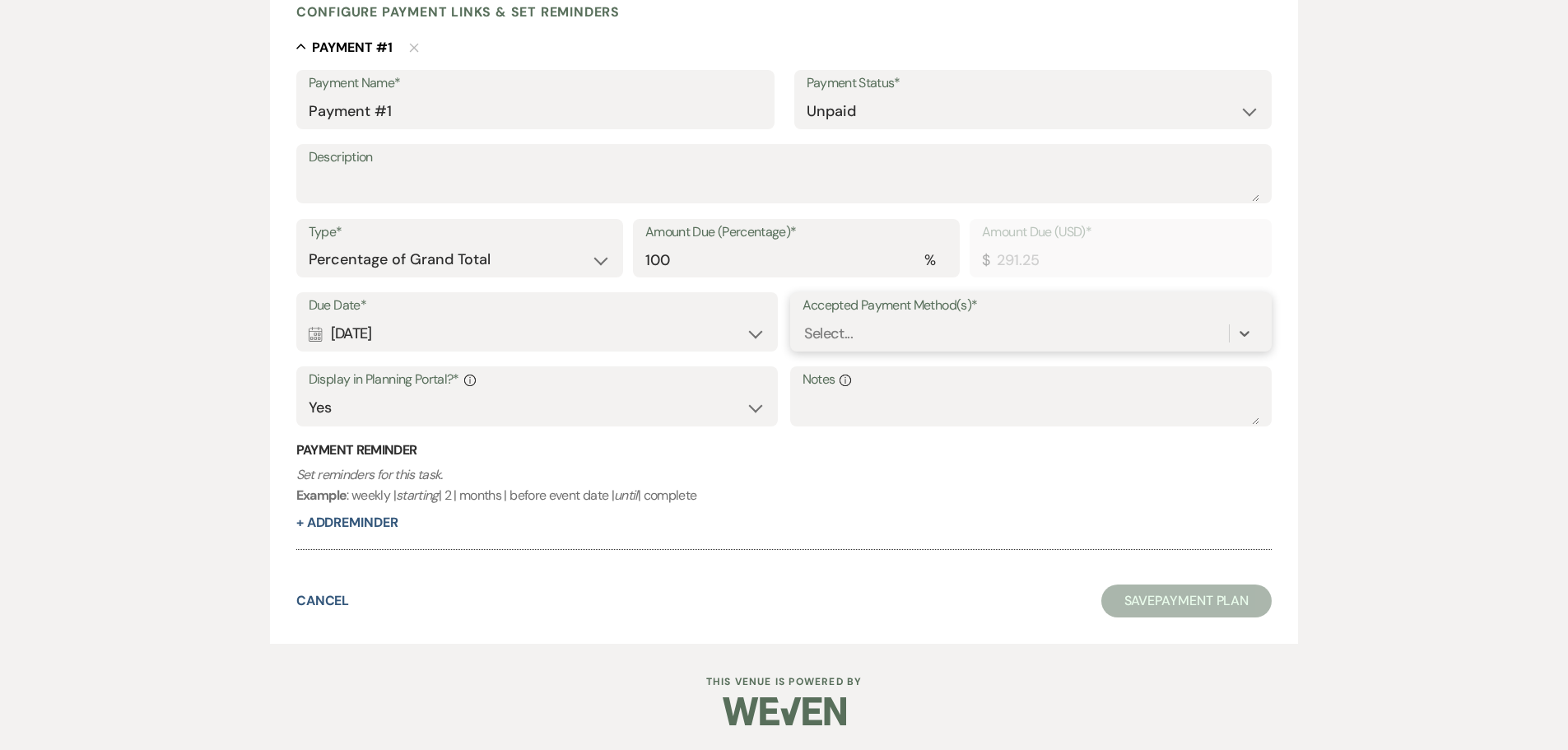
click at [826, 336] on div "Select..." at bounding box center [829, 334] width 48 height 22
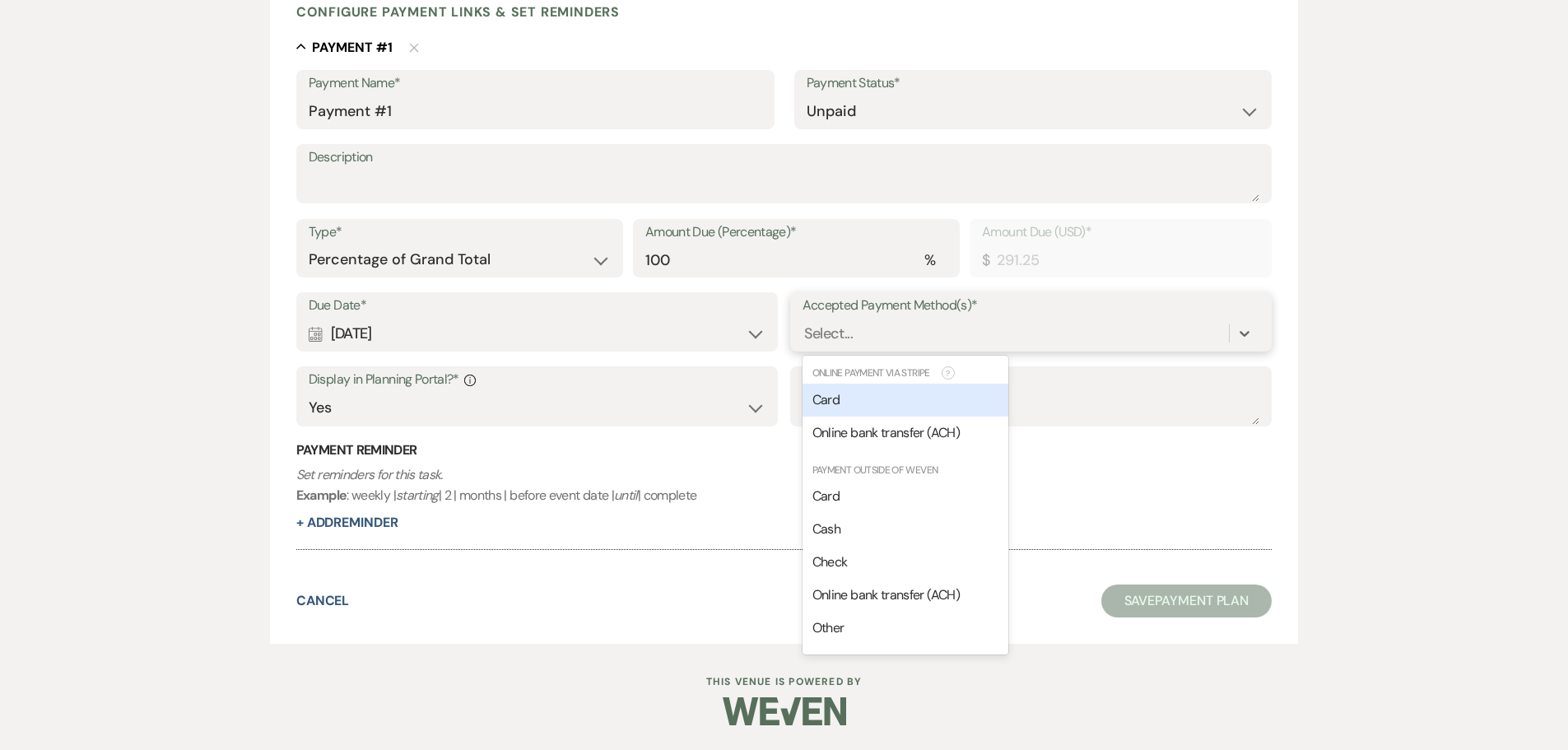
click at [845, 406] on div "Card" at bounding box center [905, 400] width 206 height 33
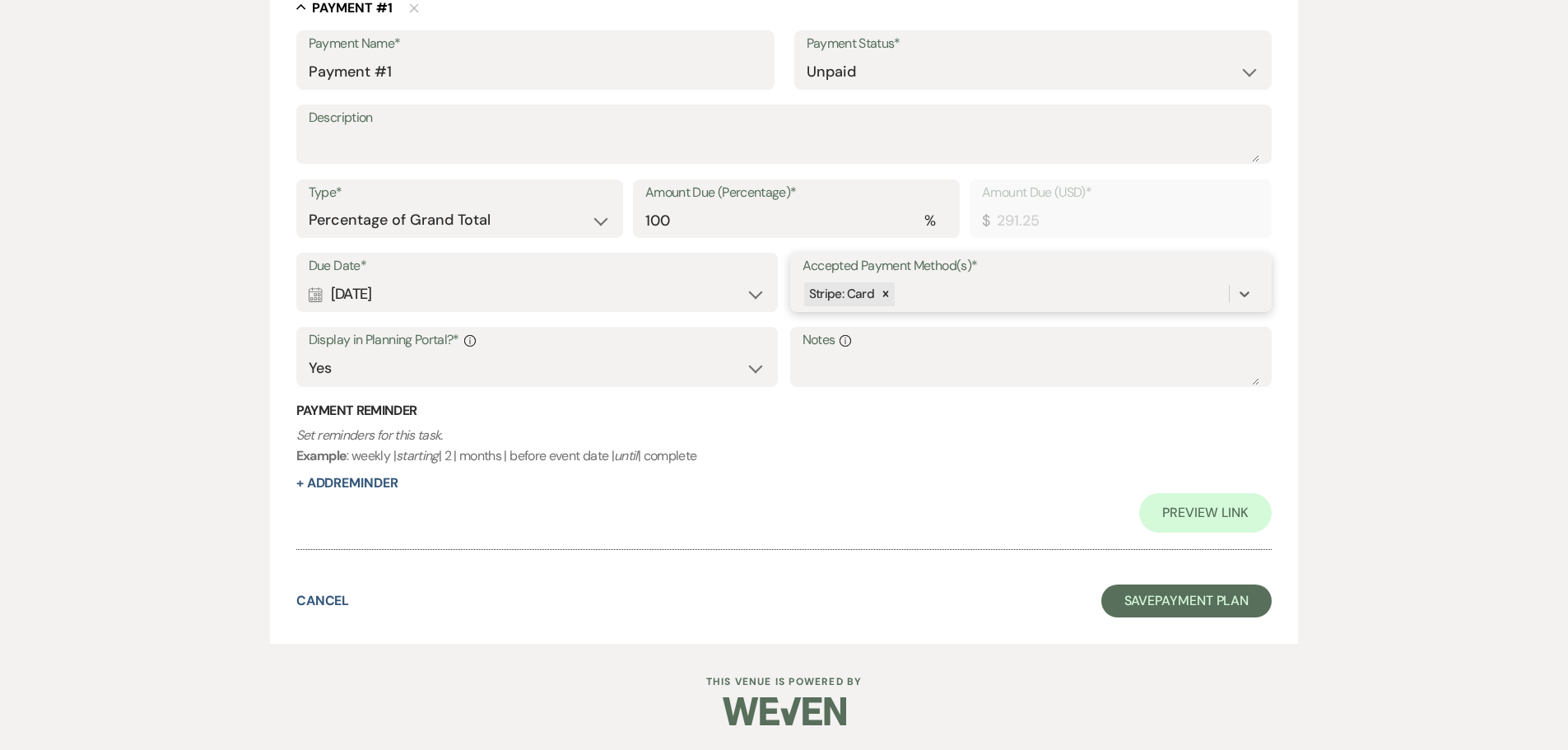
click at [958, 281] on div "Stripe: Card" at bounding box center [1016, 294] width 427 height 29
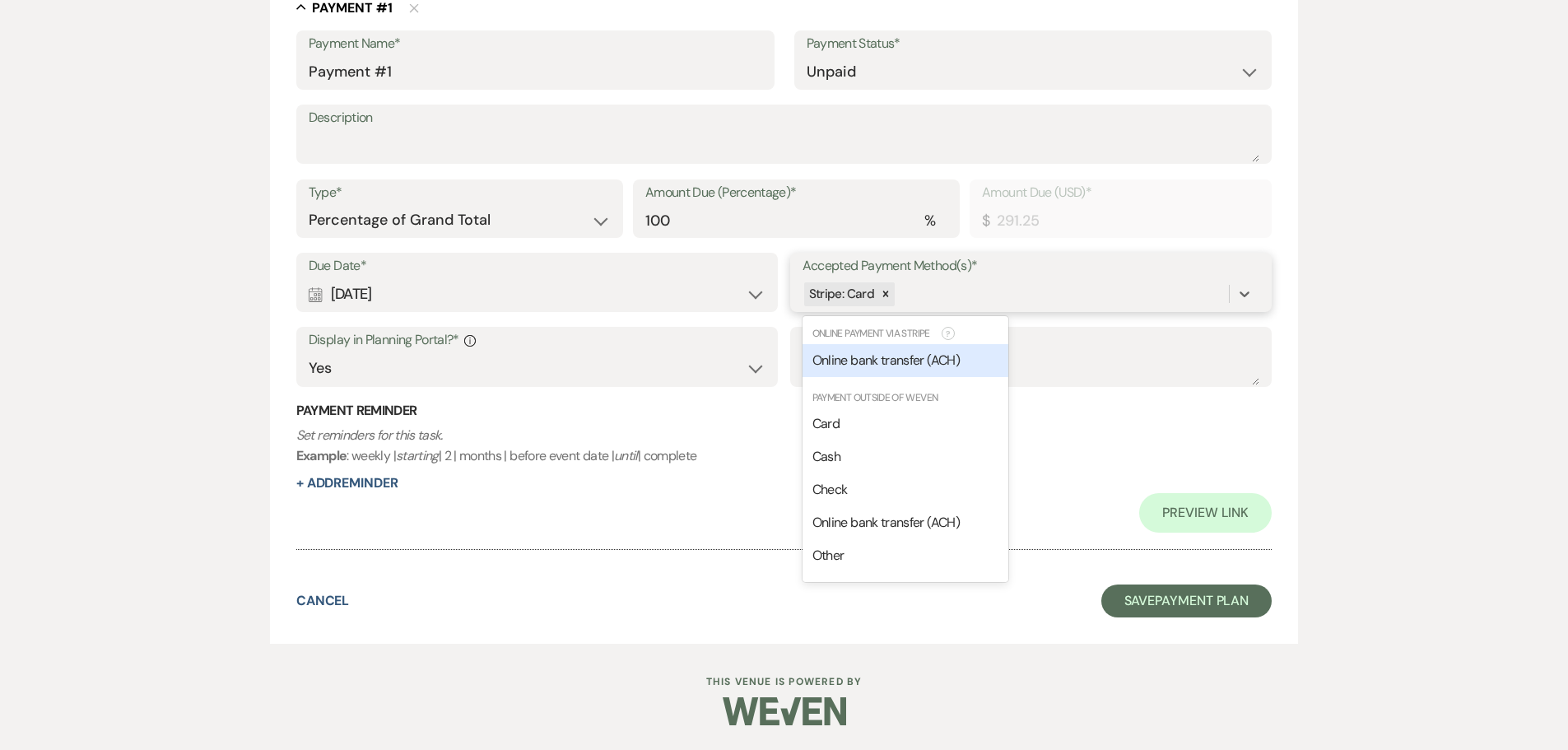
click at [918, 362] on span "Online bank transfer (ACH)" at bounding box center [886, 360] width 147 height 17
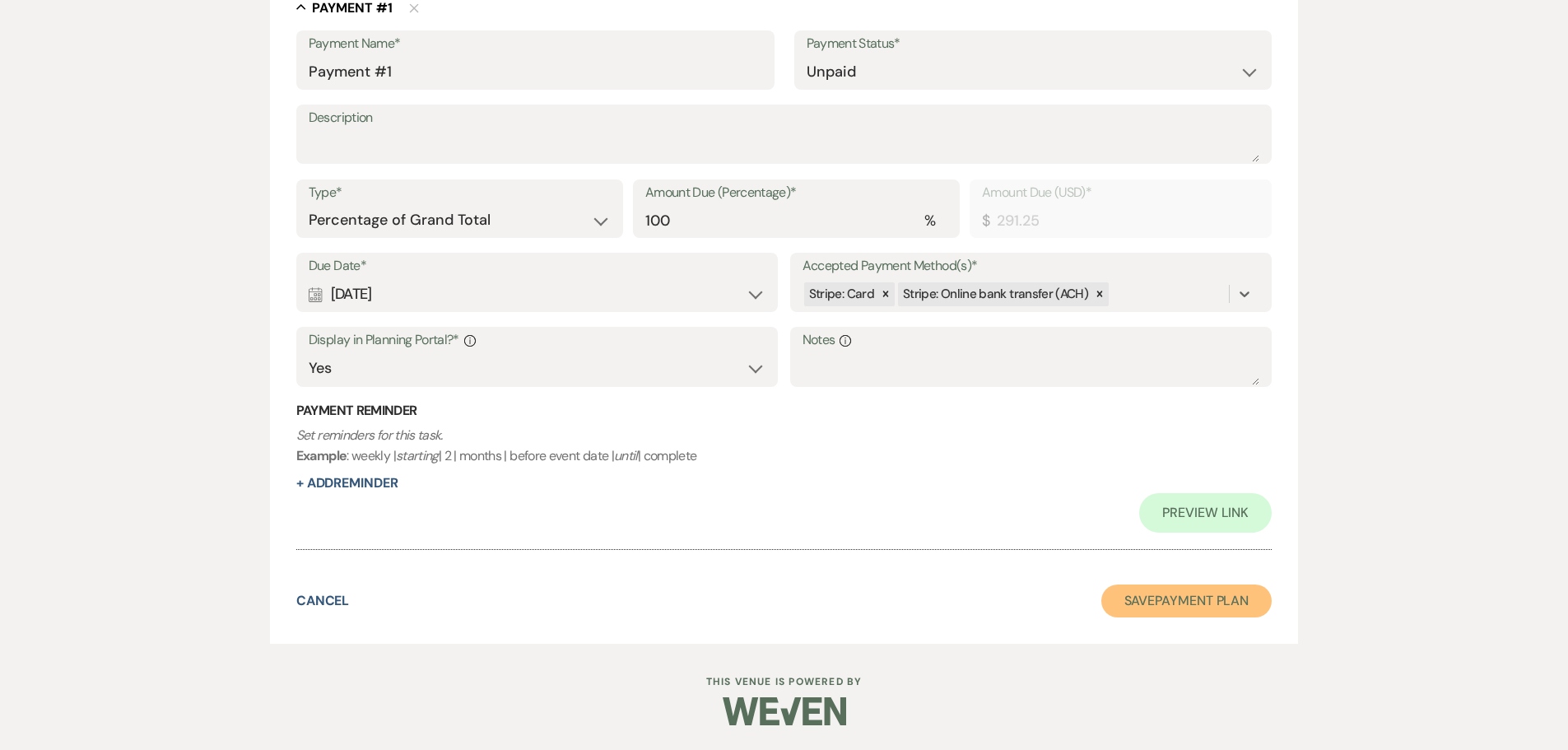
click at [1222, 604] on button "Save Payment Plan" at bounding box center [1187, 601] width 172 height 33
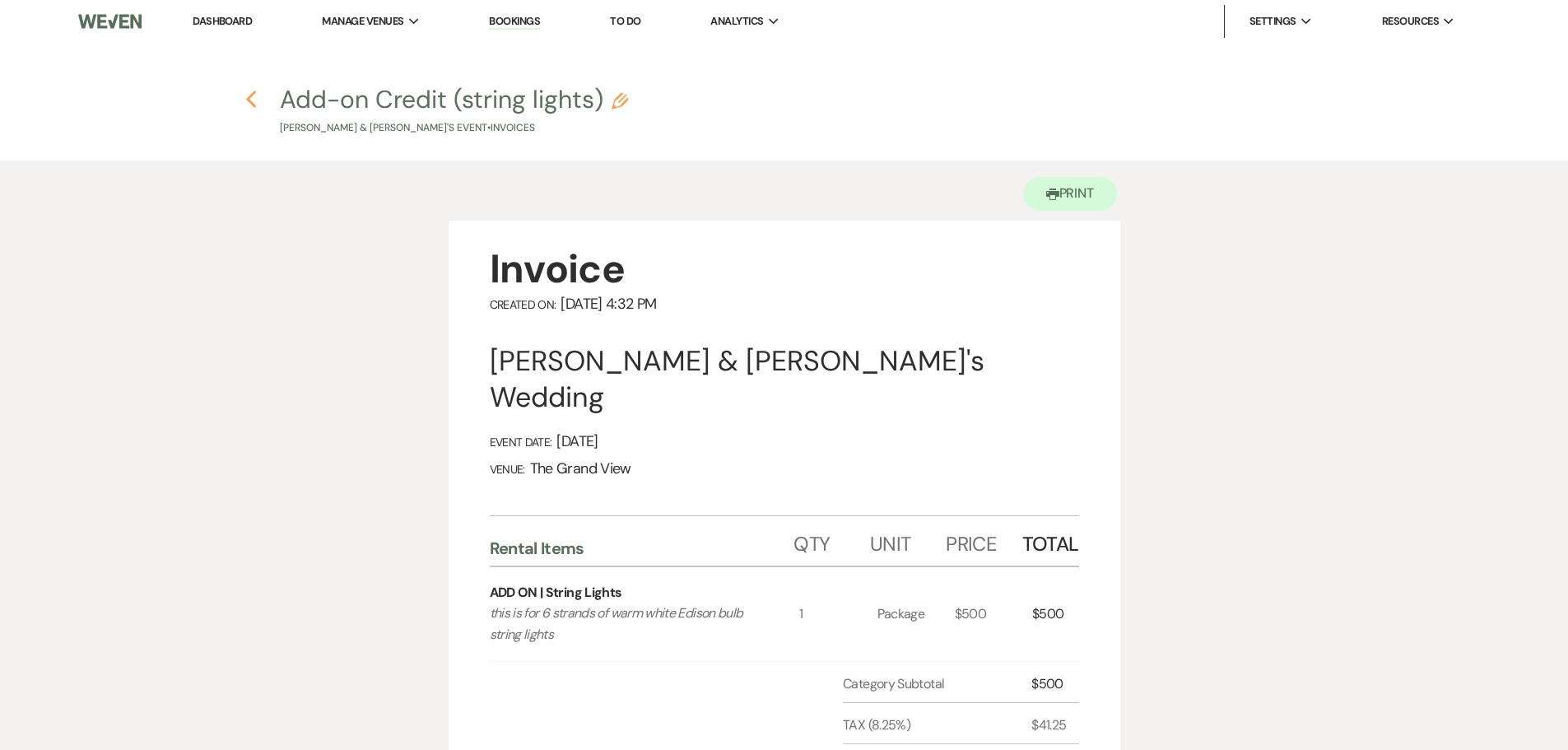
click at [252, 99] on icon "Previous" at bounding box center [251, 100] width 12 height 20
click at [251, 102] on use "button" at bounding box center [251, 100] width 11 height 18
click at [256, 102] on icon "Previous" at bounding box center [251, 100] width 12 height 20
click at [251, 98] on use "button" at bounding box center [251, 100] width 11 height 18
